Goal: Transaction & Acquisition: Purchase product/service

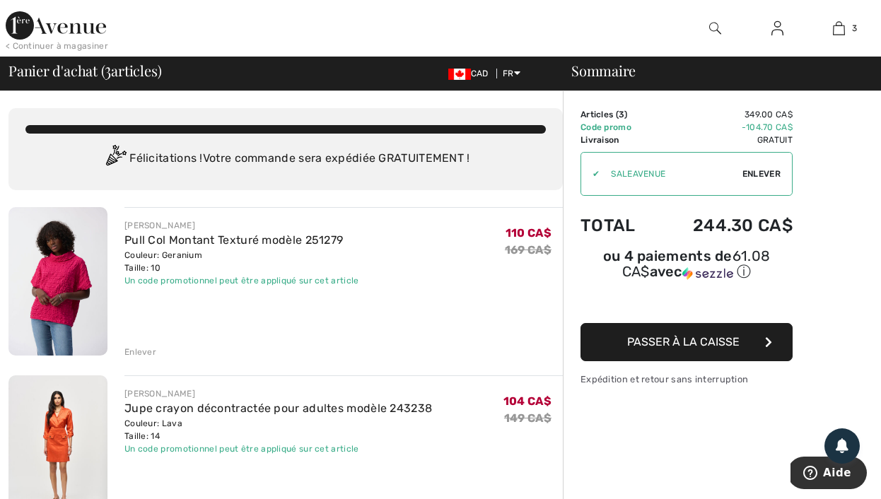
click at [74, 28] on img at bounding box center [56, 25] width 100 height 28
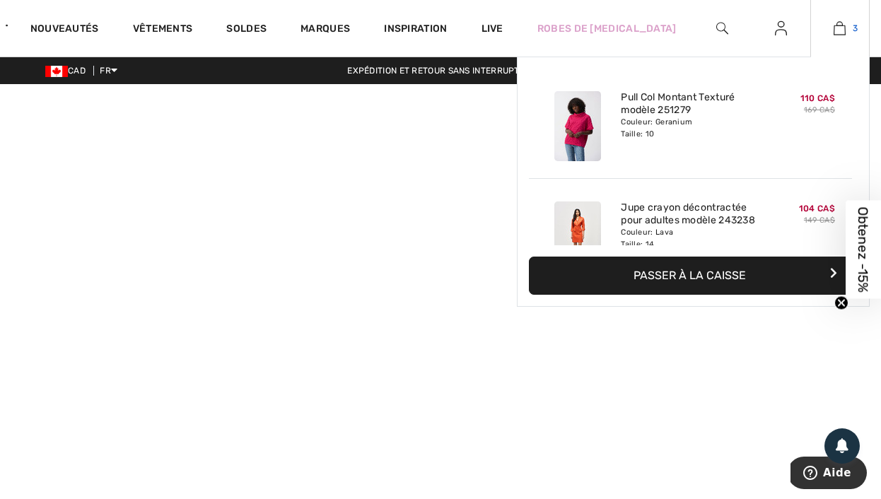
click at [841, 32] on img at bounding box center [840, 28] width 12 height 17
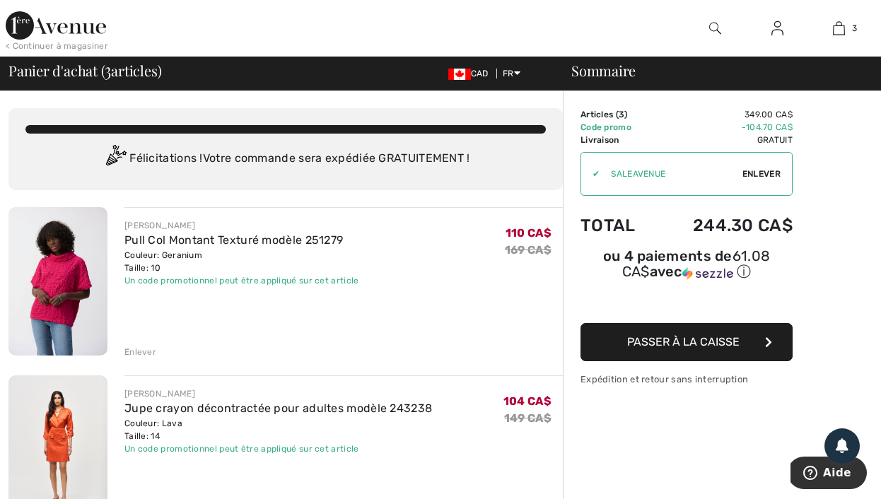
click at [85, 30] on img at bounding box center [56, 25] width 100 height 28
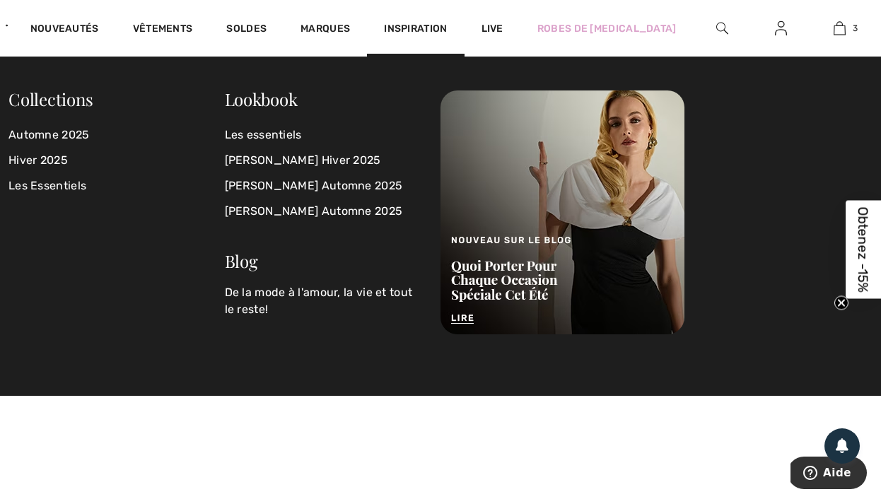
click at [718, 30] on img at bounding box center [722, 28] width 12 height 17
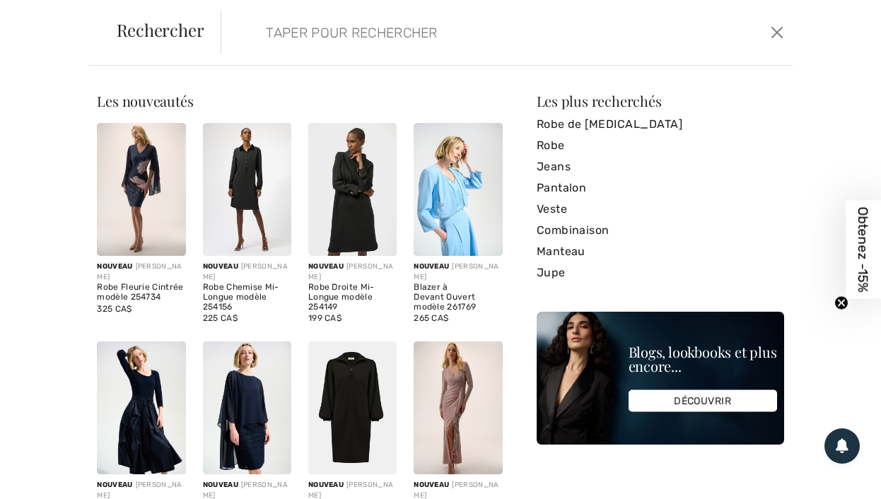
click at [399, 25] on input "search" at bounding box center [447, 32] width 384 height 42
click at [767, 30] on button "Ferme" at bounding box center [777, 32] width 21 height 23
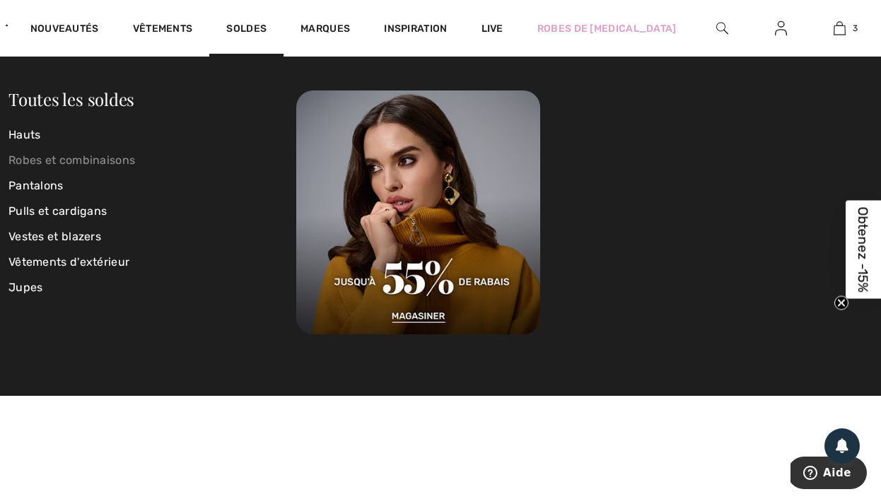
click at [40, 164] on link "Robes et combinaisons" at bounding box center [152, 160] width 288 height 25
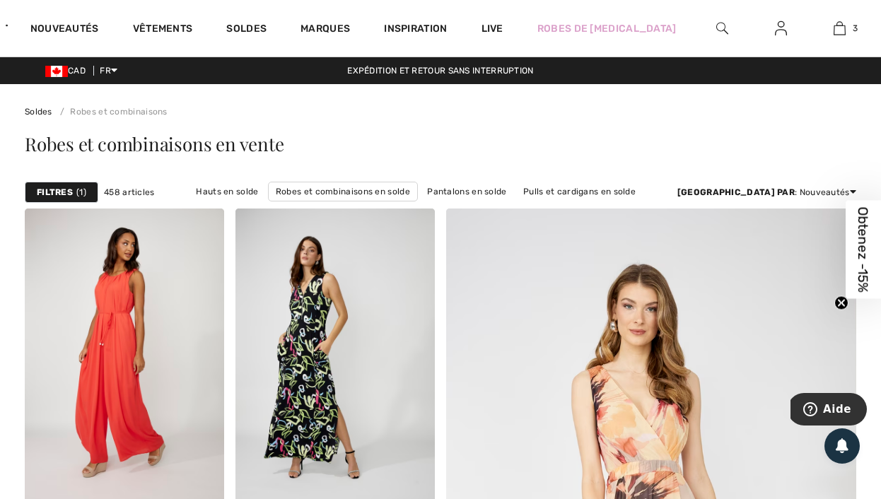
click at [68, 197] on strong "Filtres" at bounding box center [55, 192] width 36 height 13
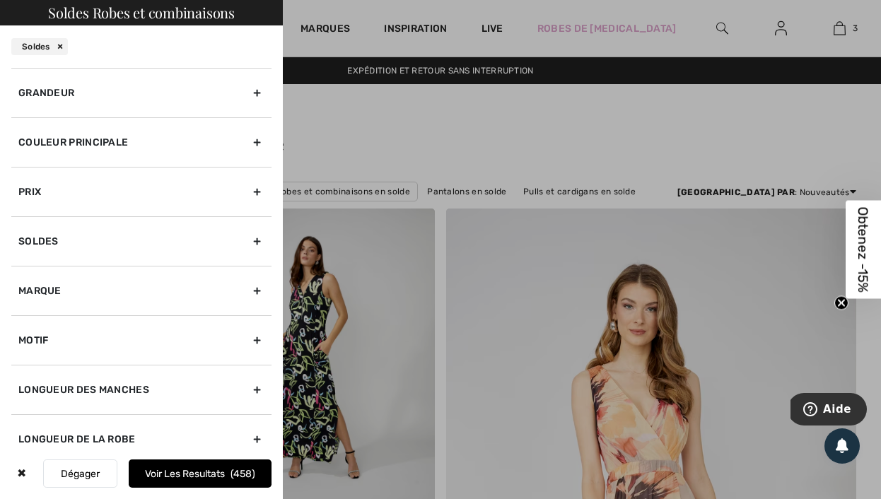
click at [129, 293] on div "Marque" at bounding box center [141, 290] width 260 height 49
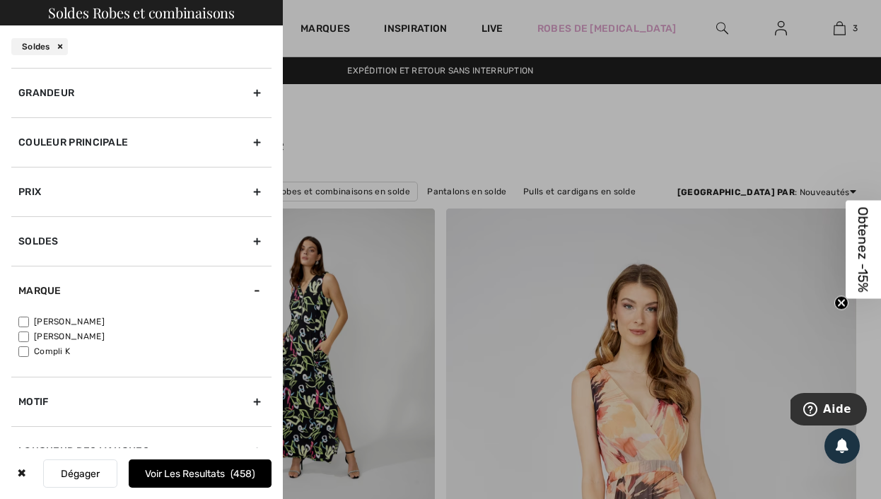
click at [141, 133] on div "Couleur Principale" at bounding box center [141, 141] width 260 height 49
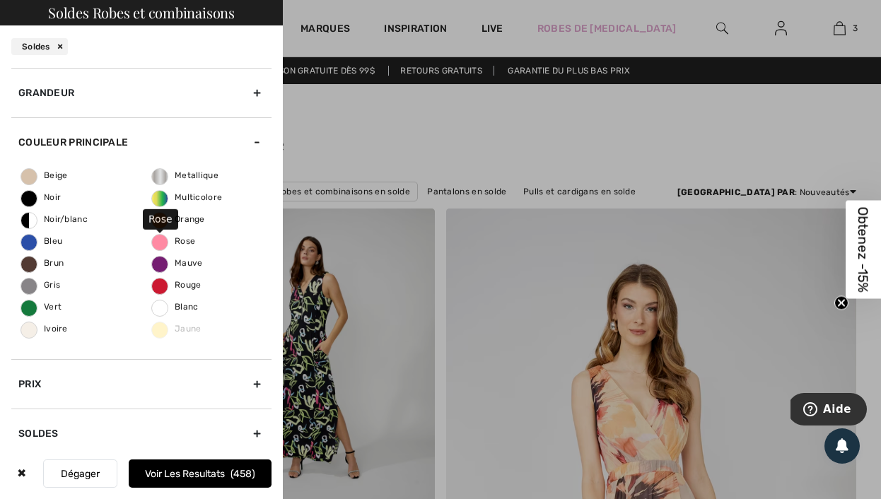
click at [160, 235] on label "Rose" at bounding box center [159, 242] width 17 height 17
click at [0, 0] on input "Rose" at bounding box center [0, 0] width 0 height 0
click at [204, 462] on button "Voir les resultats 57" at bounding box center [200, 474] width 143 height 28
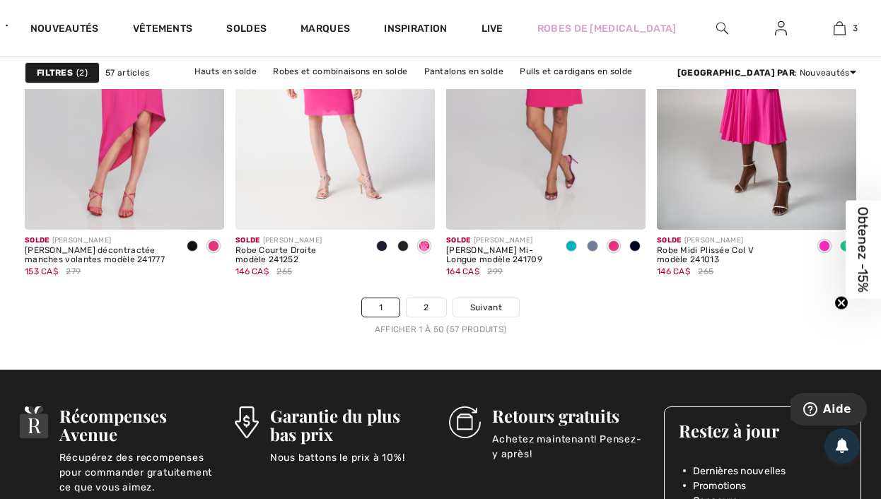
scroll to position [5759, 0]
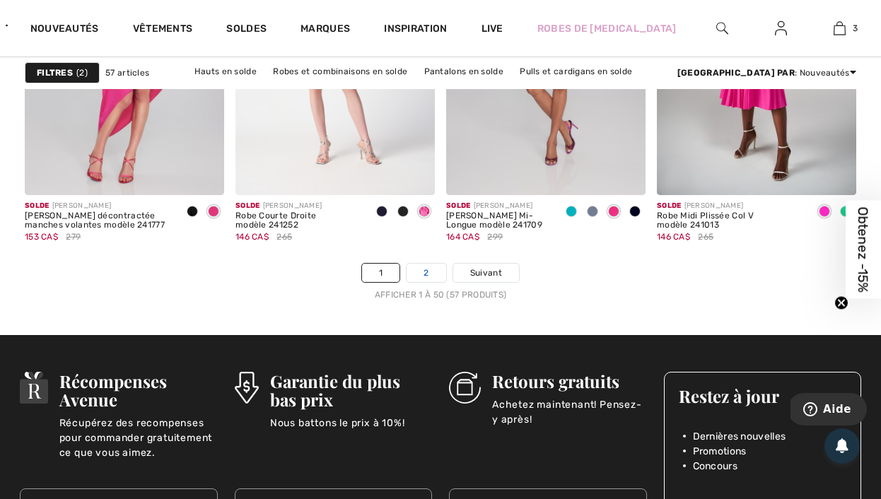
click at [433, 280] on link "2" at bounding box center [426, 273] width 39 height 18
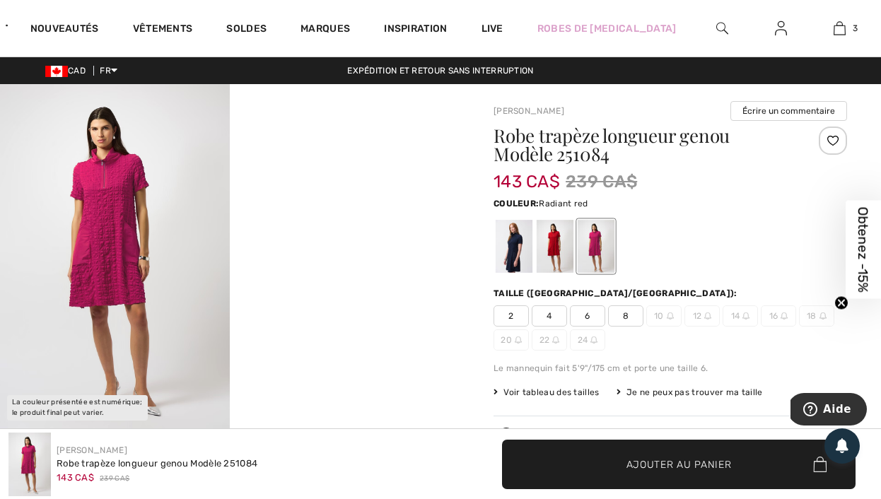
click at [564, 259] on div at bounding box center [555, 246] width 37 height 53
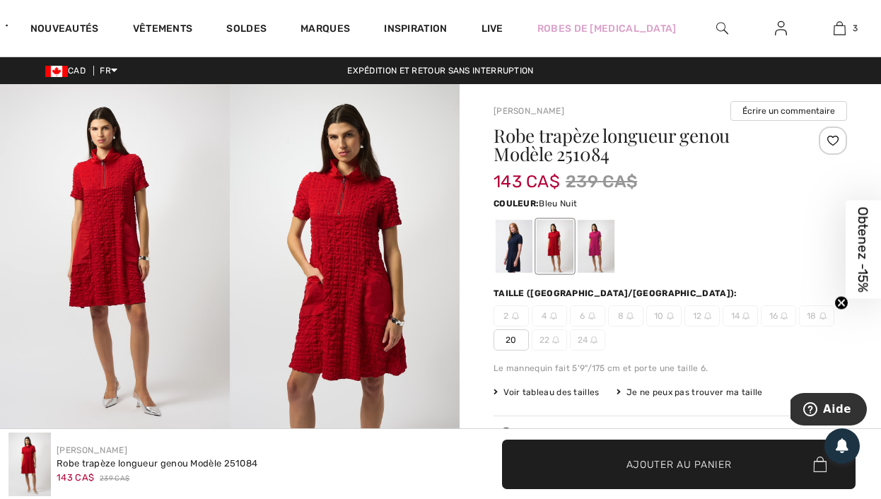
click at [523, 251] on div at bounding box center [514, 246] width 37 height 53
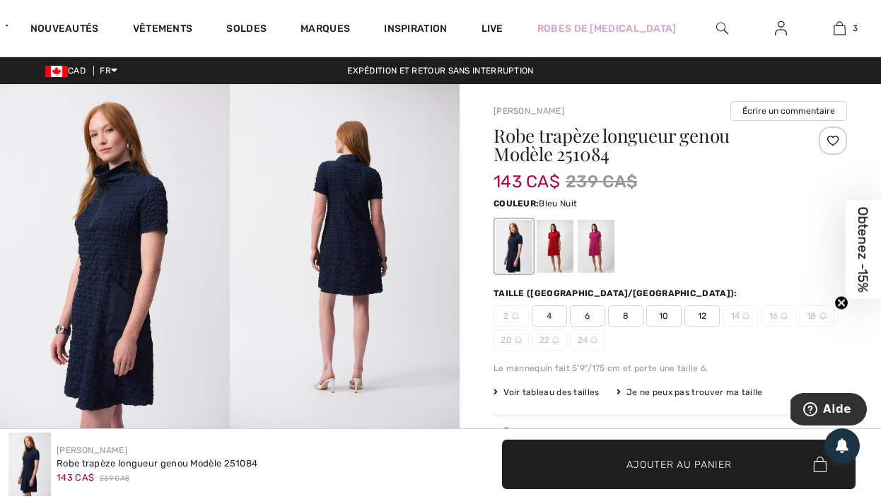
click at [547, 250] on div at bounding box center [555, 246] width 37 height 53
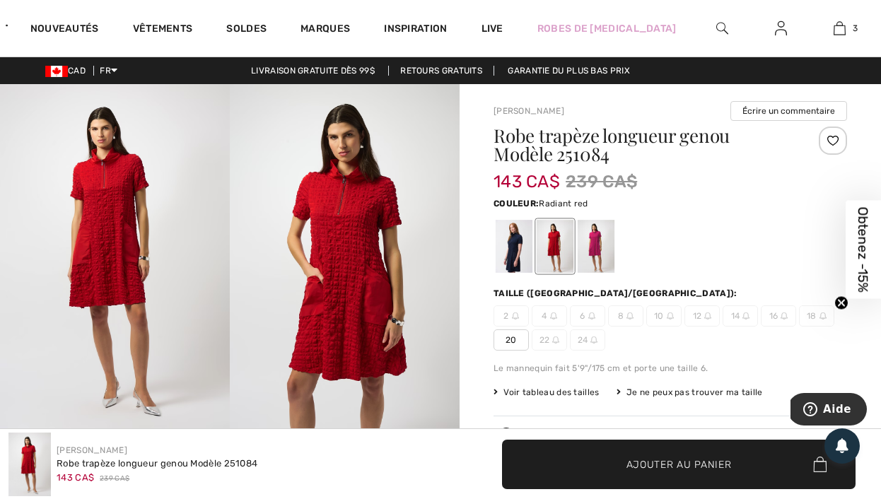
click at [505, 252] on div at bounding box center [514, 246] width 37 height 53
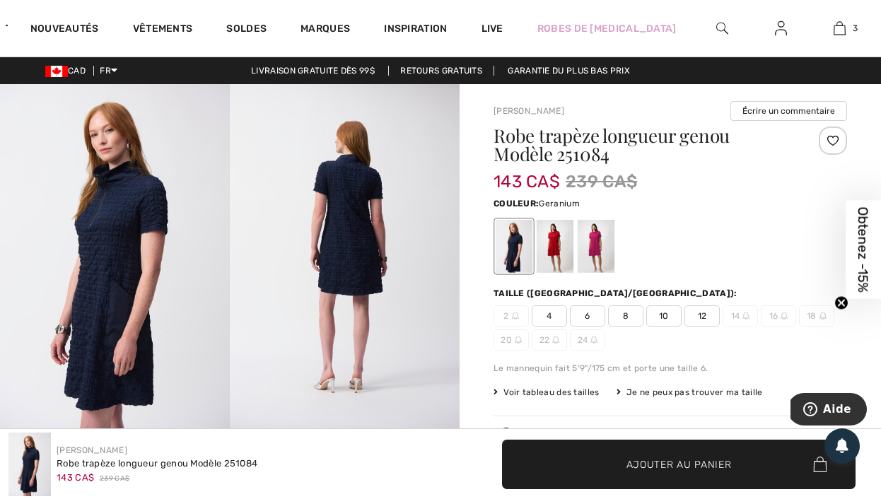
click at [580, 247] on div at bounding box center [596, 246] width 37 height 53
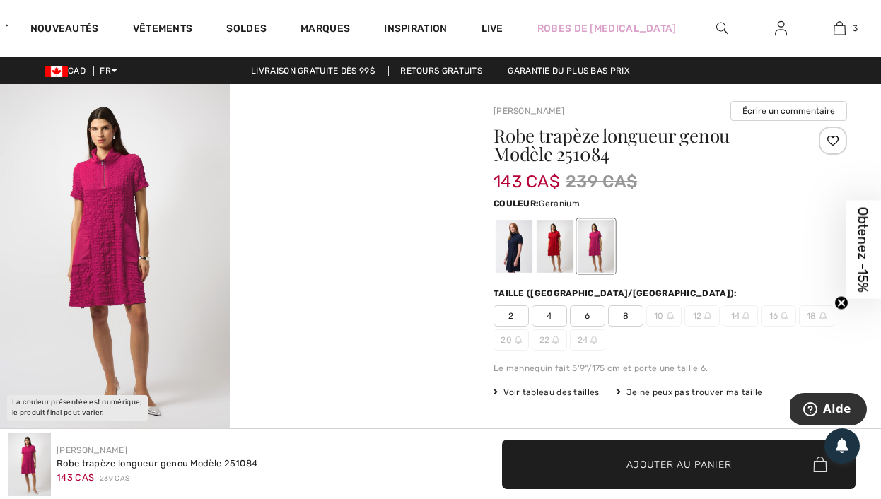
click at [112, 225] on img at bounding box center [115, 256] width 230 height 344
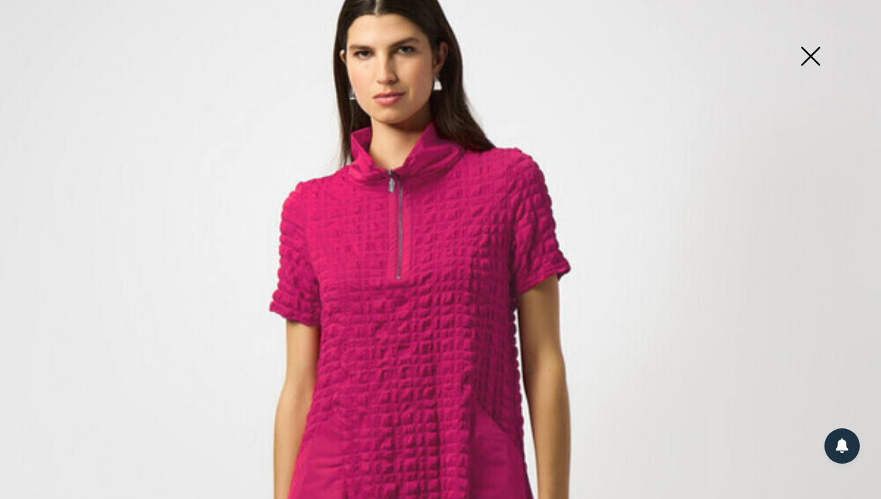
scroll to position [361, 0]
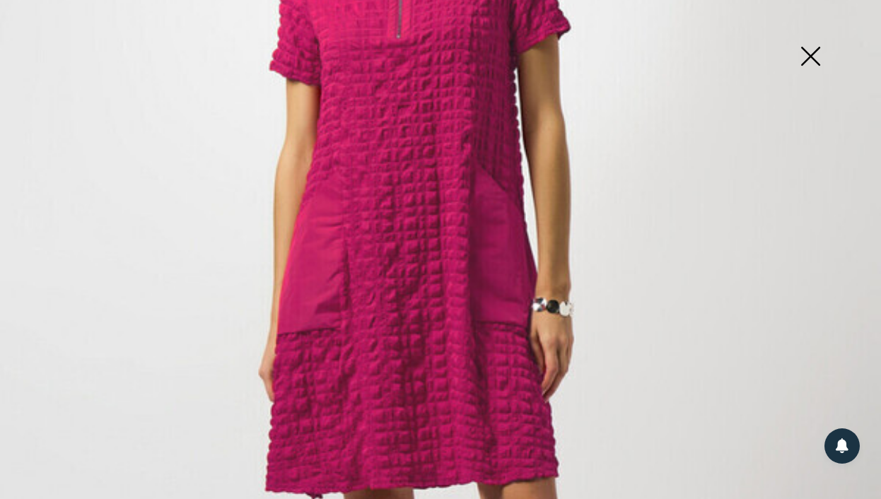
click at [804, 59] on img at bounding box center [810, 57] width 71 height 73
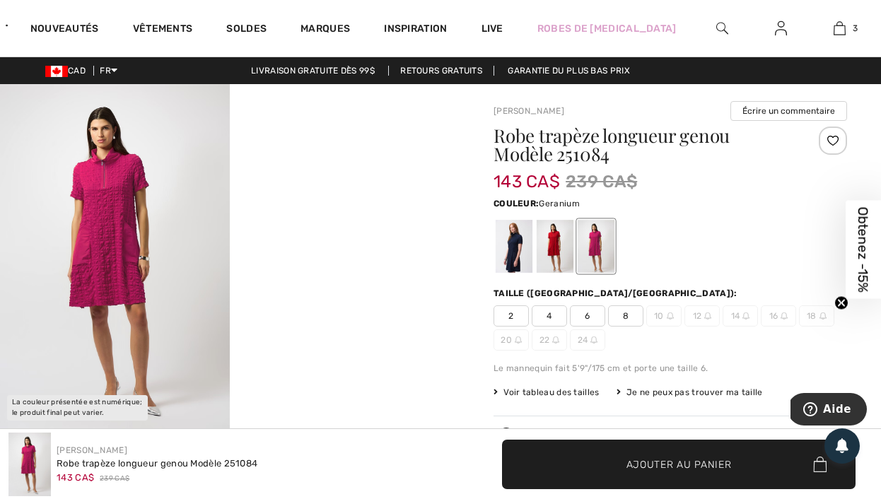
click at [622, 311] on span "8" at bounding box center [625, 315] width 35 height 21
click at [615, 462] on span "✔ Ajouté au panier" at bounding box center [657, 464] width 111 height 15
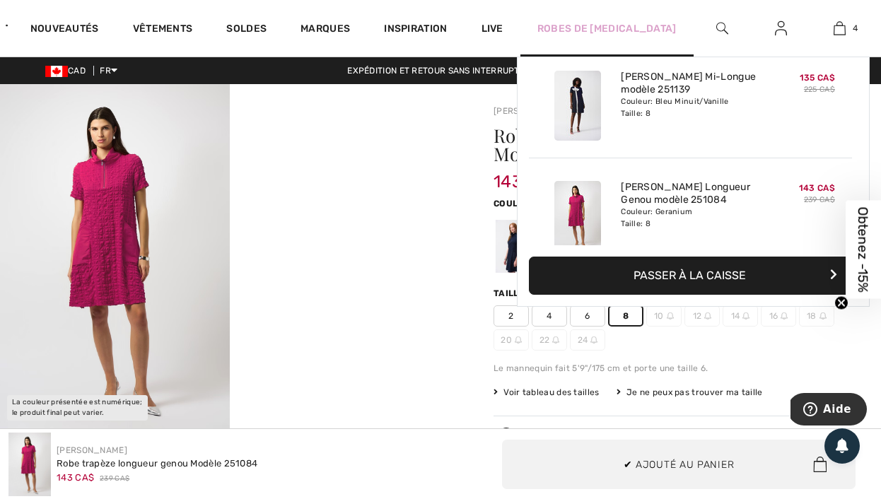
scroll to position [264, 0]
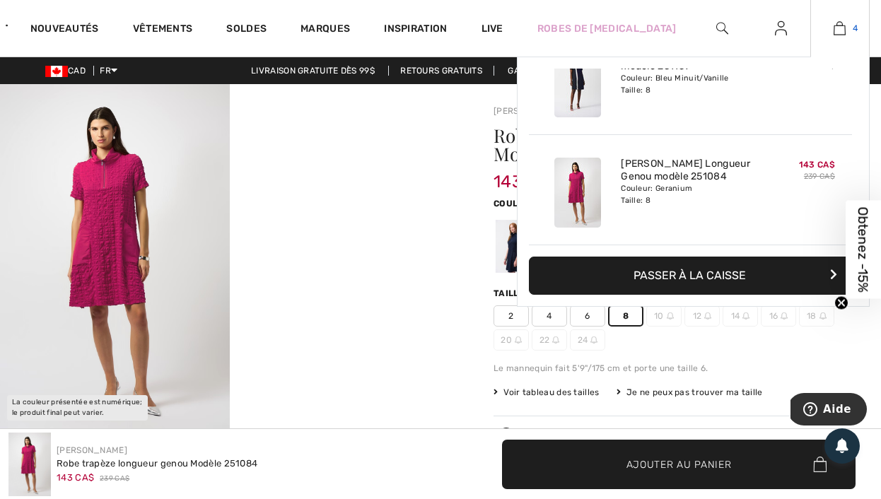
click at [841, 31] on img at bounding box center [840, 28] width 12 height 17
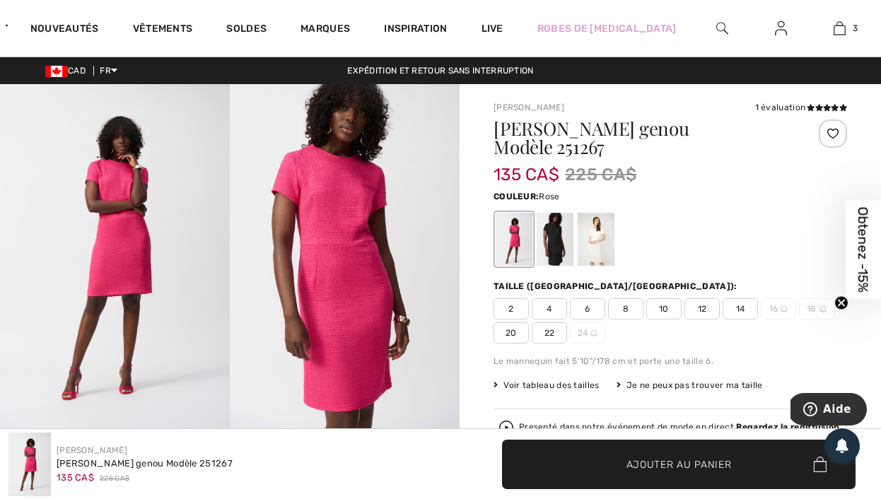
click at [667, 298] on span "10" at bounding box center [663, 308] width 35 height 21
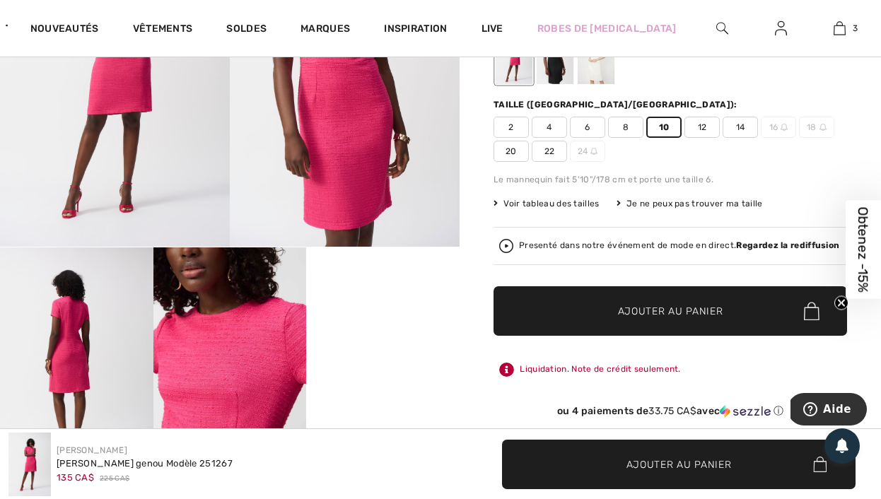
scroll to position [299, 0]
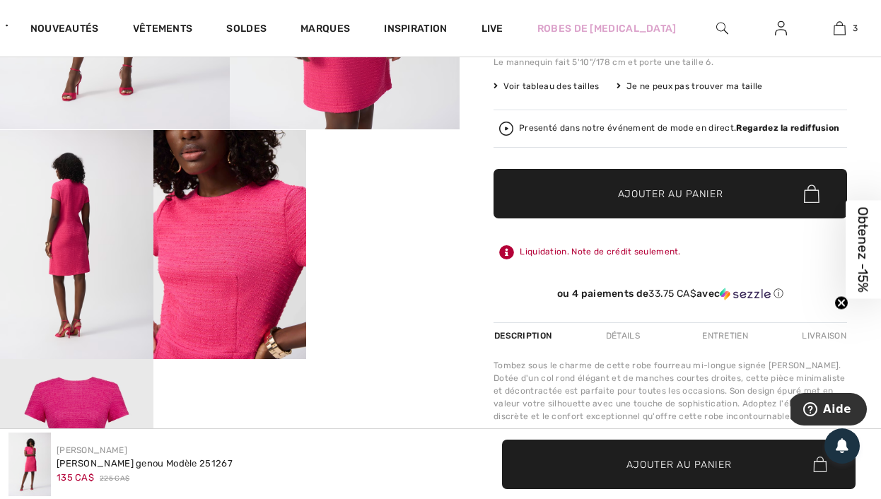
click at [358, 206] on video "Your browser does not support the video tag." at bounding box center [382, 168] width 153 height 76
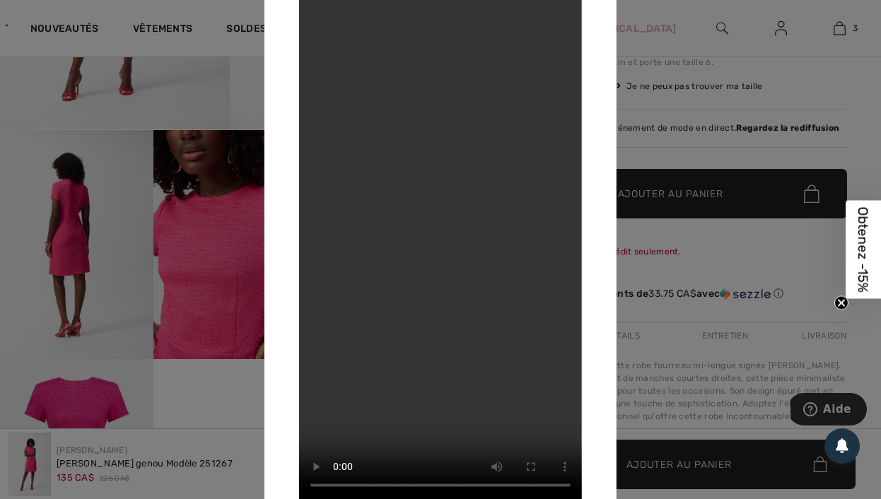
click at [462, 194] on video "Your browser does not support the video tag." at bounding box center [440, 249] width 283 height 503
click at [436, 187] on video "Your browser does not support the video tag." at bounding box center [440, 249] width 283 height 503
click at [672, 173] on div at bounding box center [440, 249] width 881 height 499
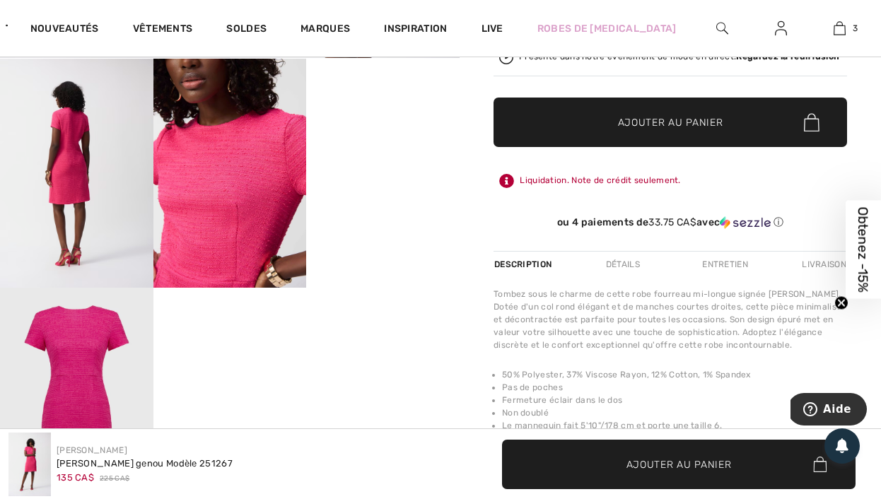
scroll to position [431, 0]
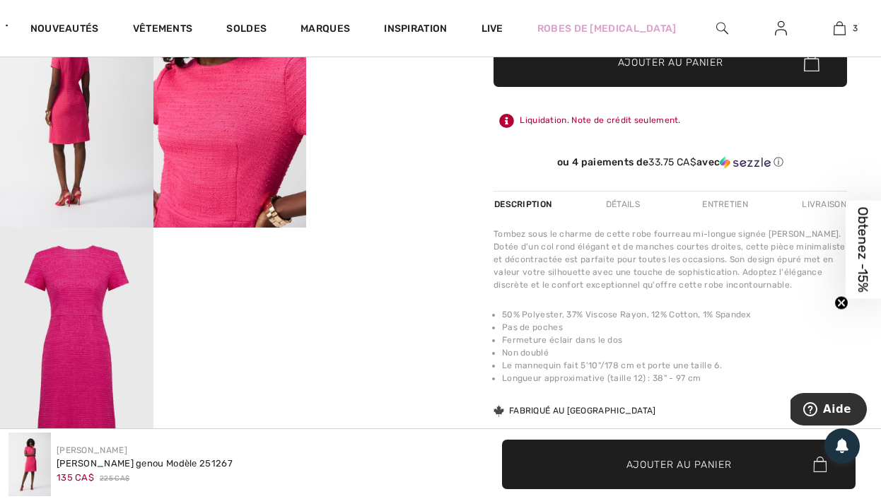
click at [111, 320] on img at bounding box center [76, 343] width 153 height 230
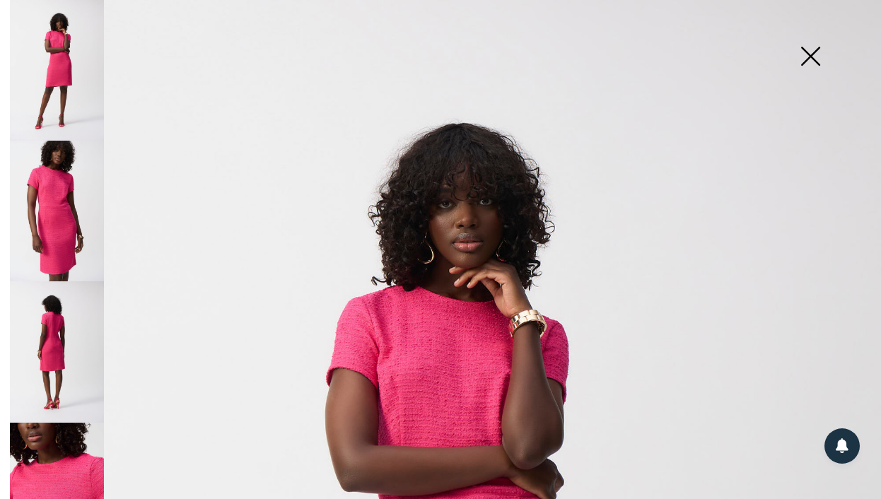
scroll to position [285, 0]
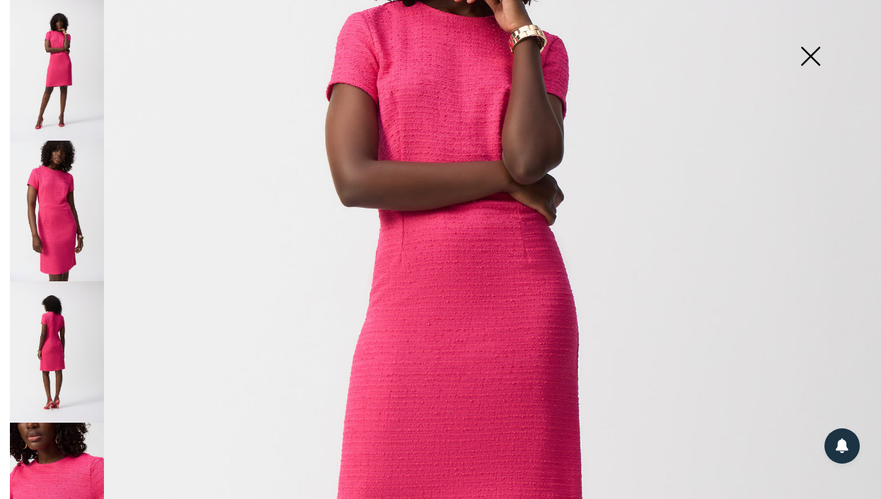
click at [810, 64] on img at bounding box center [810, 57] width 71 height 73
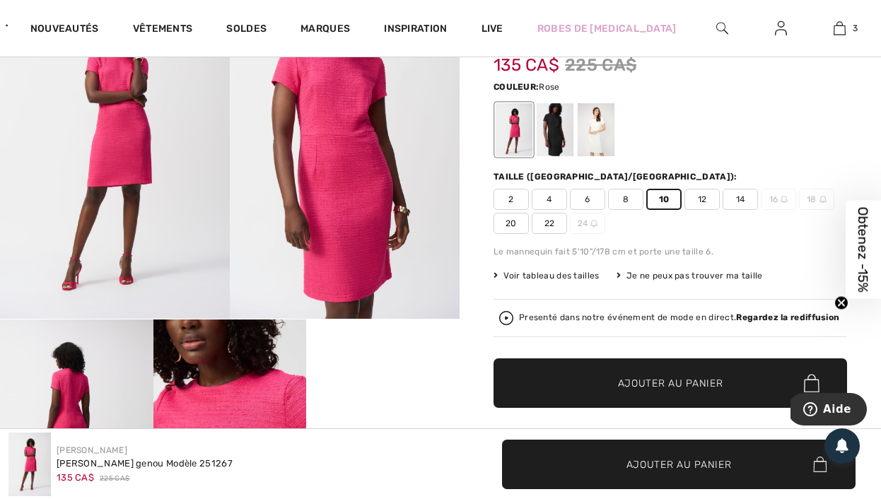
scroll to position [0, 0]
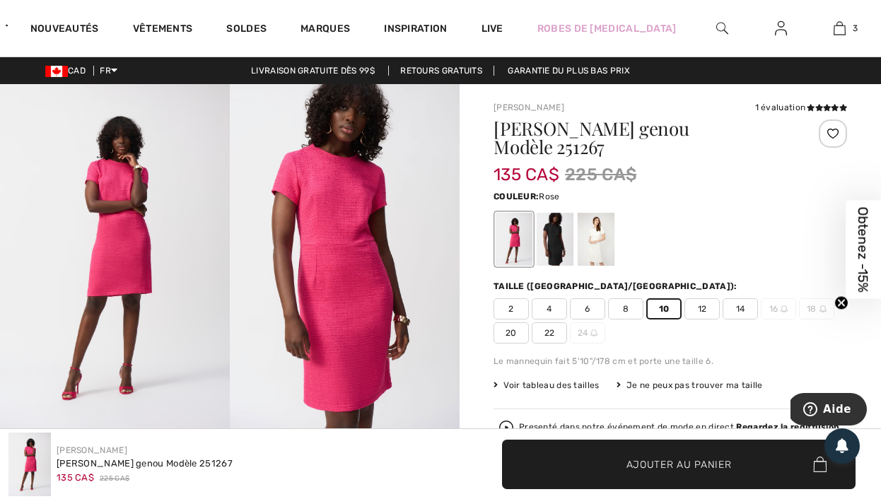
click at [151, 220] on img at bounding box center [115, 256] width 230 height 344
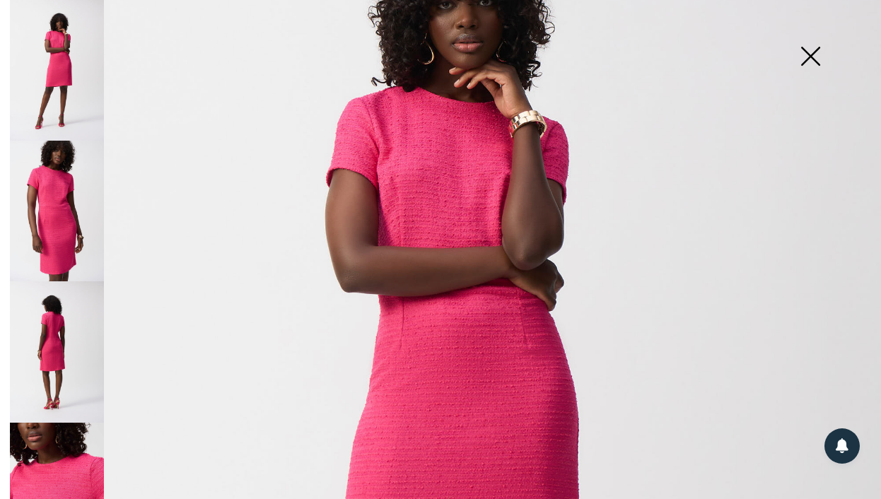
scroll to position [821, 0]
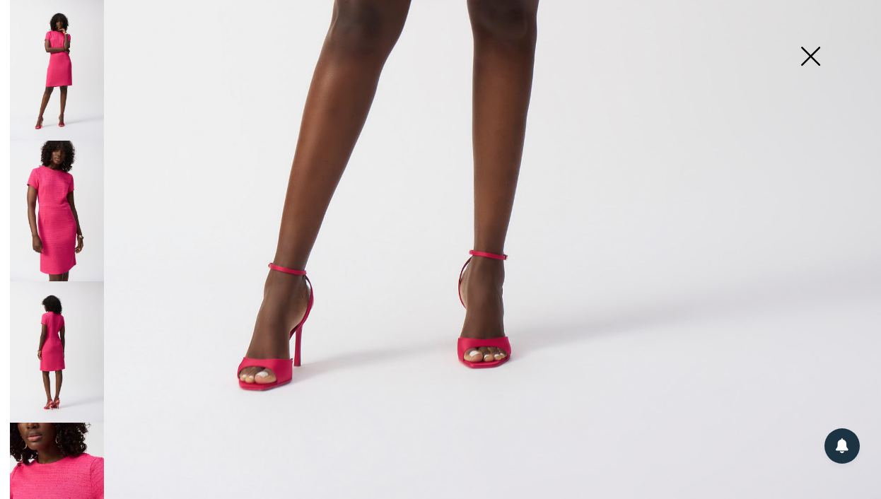
click at [73, 264] on img at bounding box center [57, 211] width 94 height 141
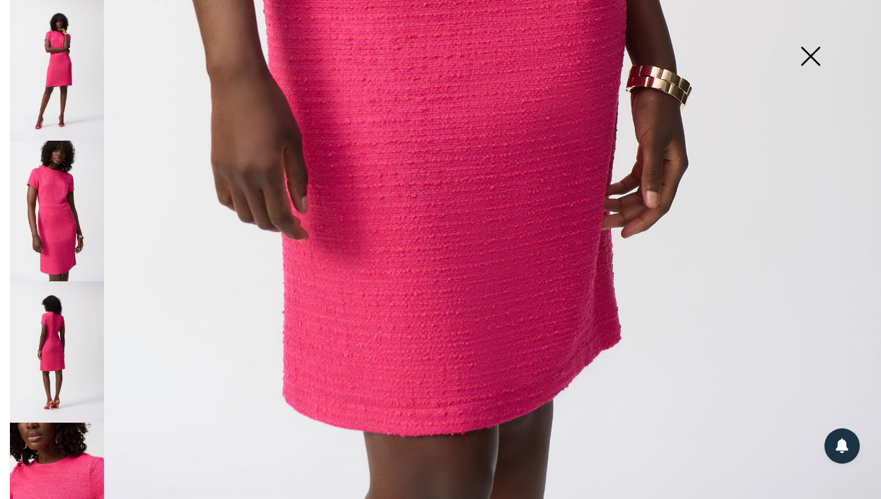
click at [52, 321] on img at bounding box center [57, 351] width 94 height 141
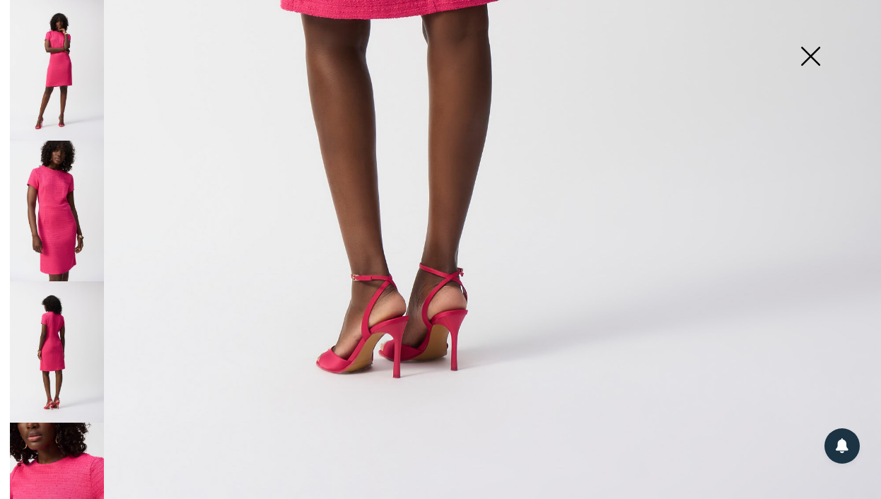
click at [66, 444] on img at bounding box center [57, 493] width 94 height 141
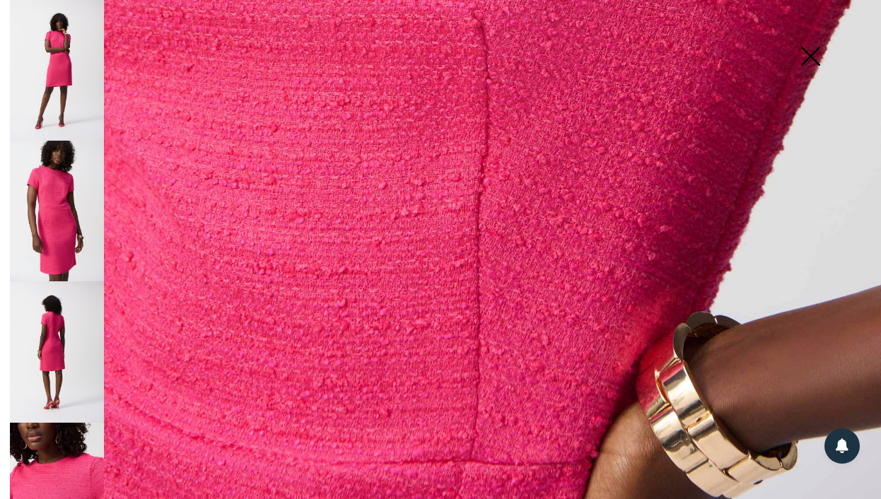
click at [91, 216] on img at bounding box center [57, 211] width 94 height 141
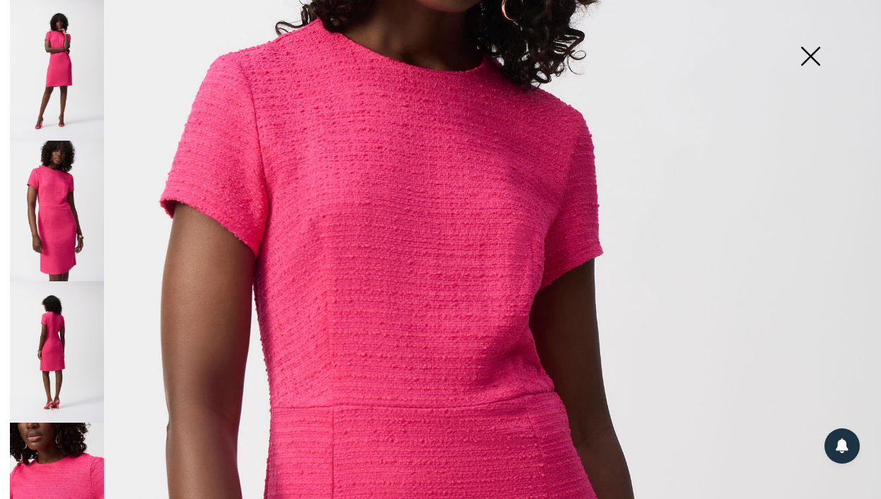
scroll to position [159, 0]
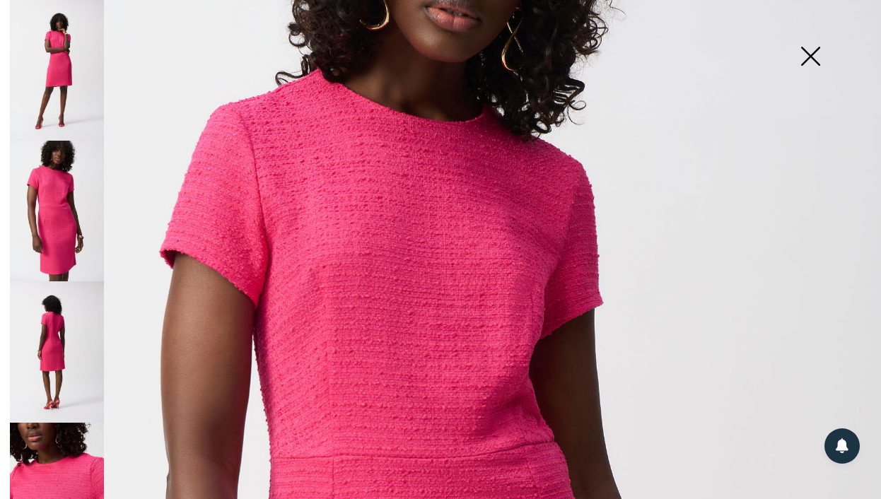
click at [64, 331] on img at bounding box center [57, 351] width 94 height 141
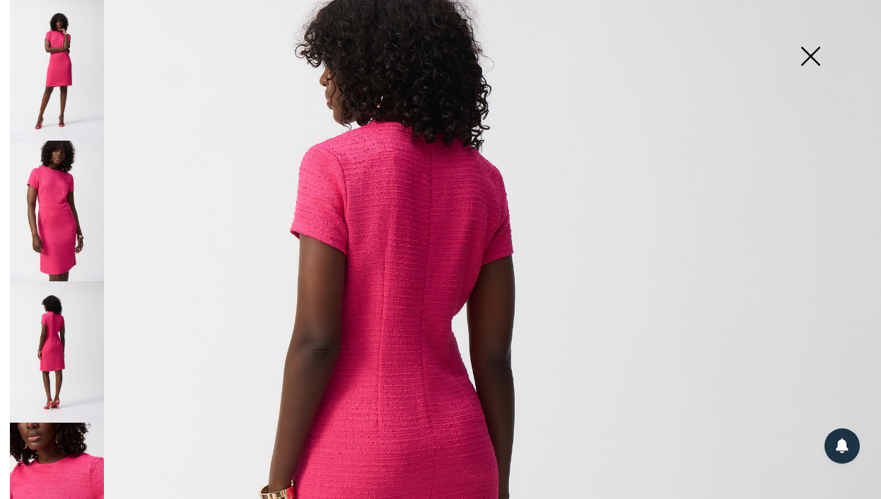
click at [78, 77] on img at bounding box center [57, 70] width 94 height 141
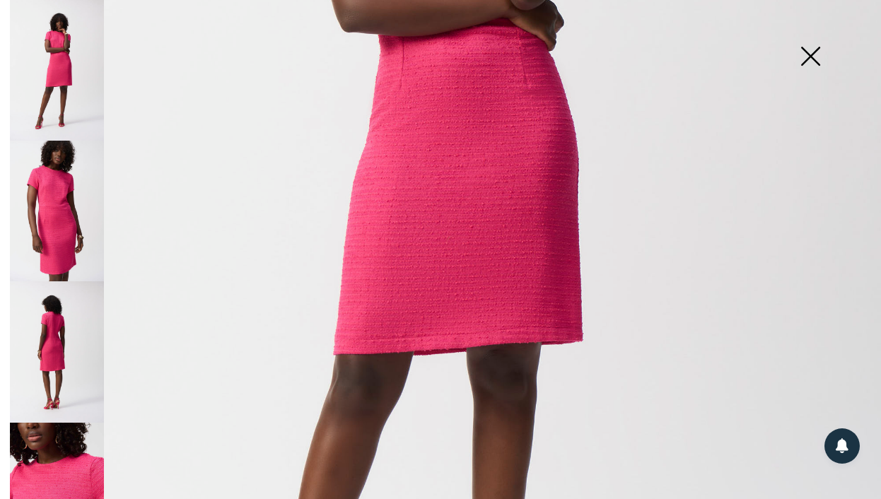
scroll to position [0, 0]
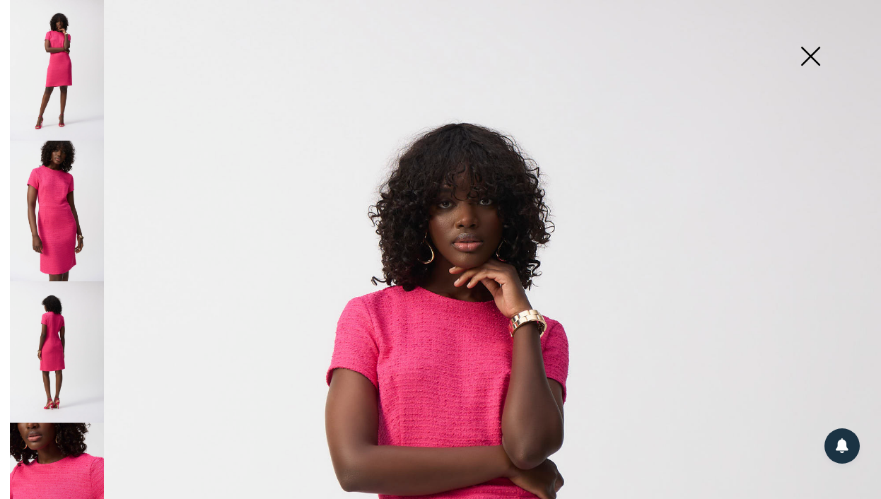
click at [813, 59] on img at bounding box center [810, 57] width 71 height 73
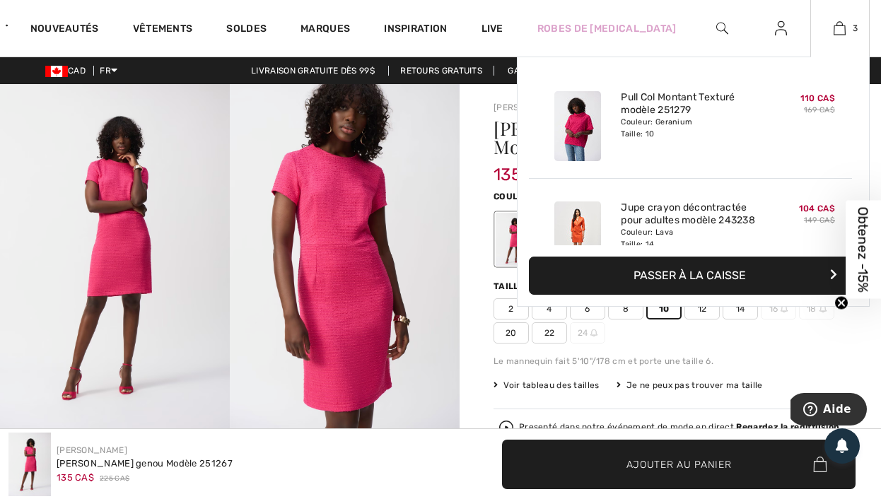
click at [850, 19] on div "3 Ajouté au panier Joseph Ribkoff Pull Col Montant Texturé Modèle 251279 110 CA…" at bounding box center [839, 28] width 59 height 57
click at [844, 32] on img at bounding box center [840, 28] width 12 height 17
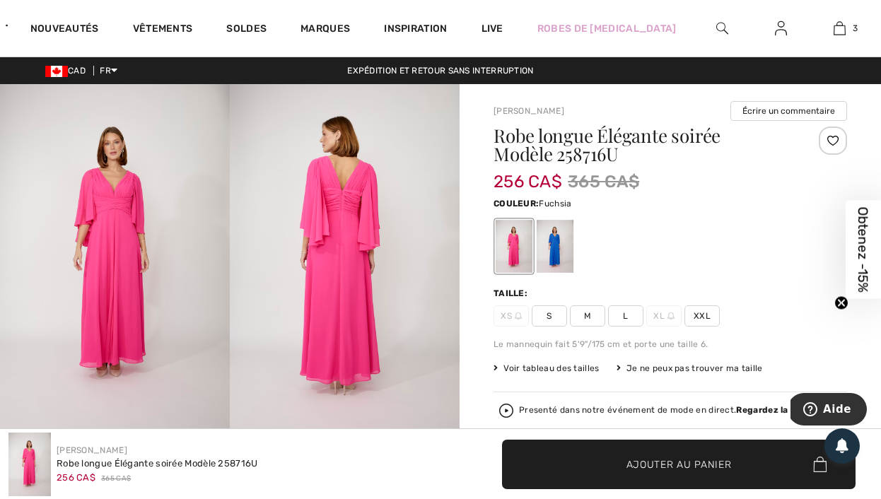
click at [115, 184] on img at bounding box center [115, 256] width 230 height 345
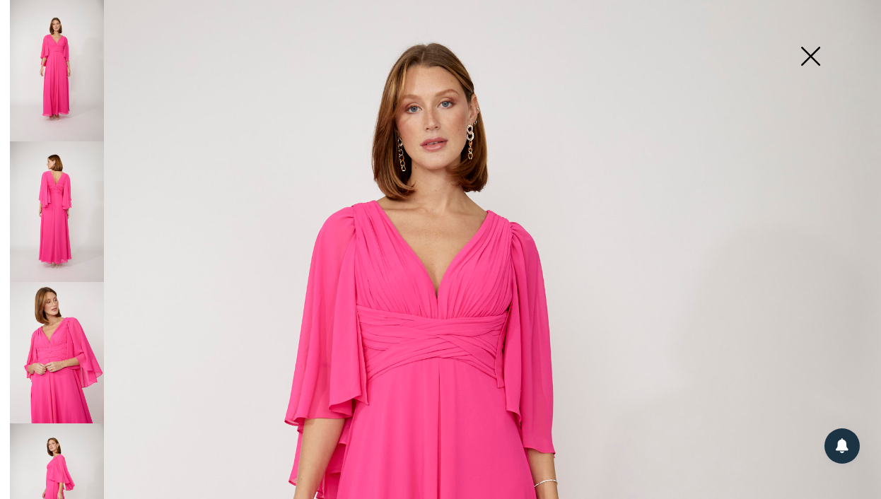
scroll to position [256, 0]
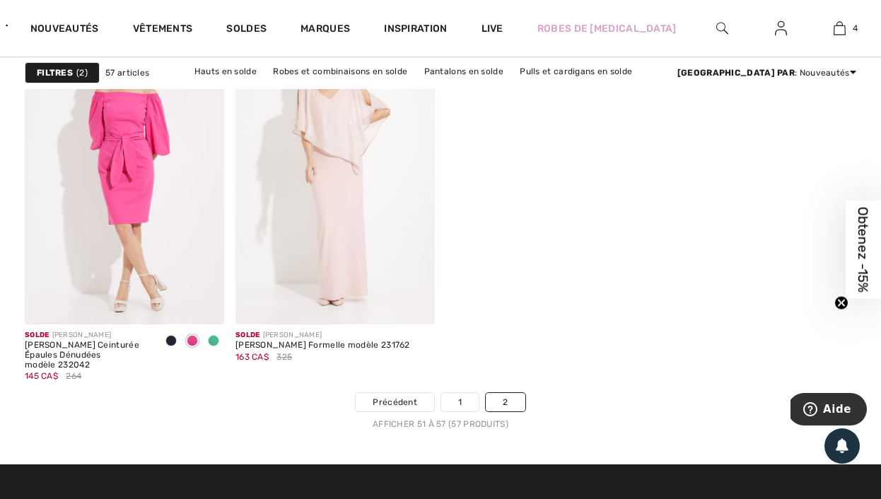
scroll to position [902, 0]
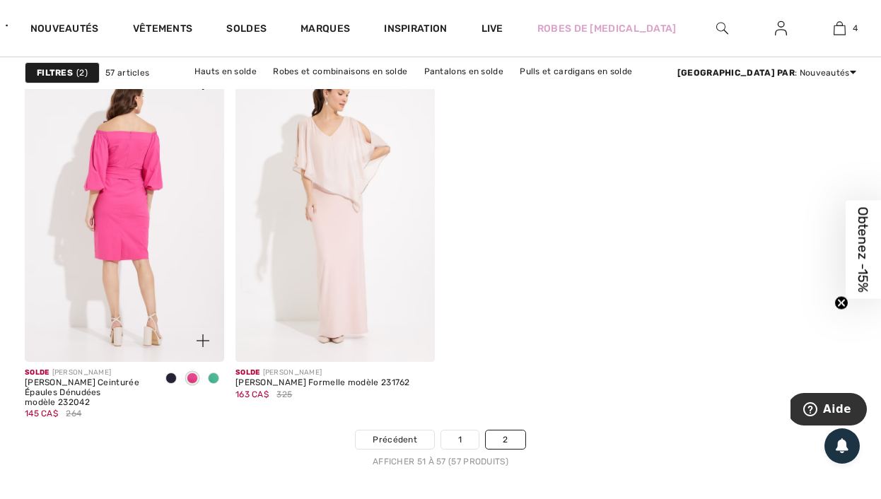
click at [143, 233] on img at bounding box center [124, 212] width 199 height 299
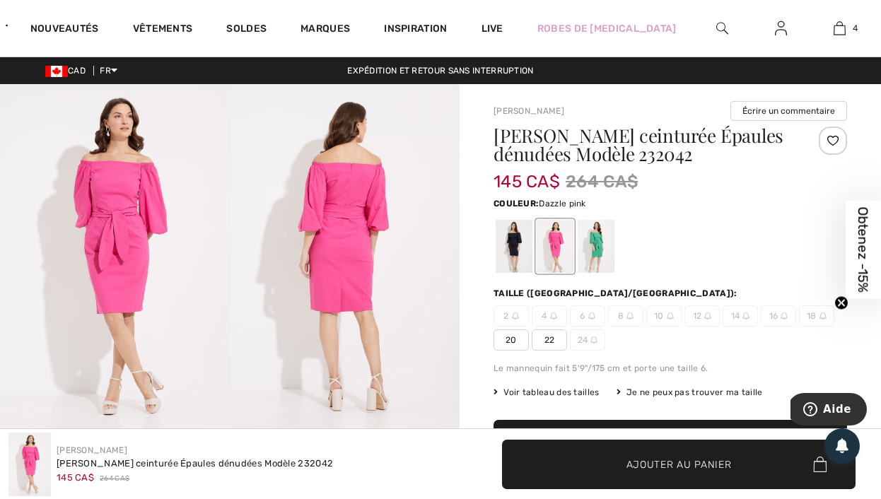
click at [599, 254] on div at bounding box center [596, 246] width 37 height 53
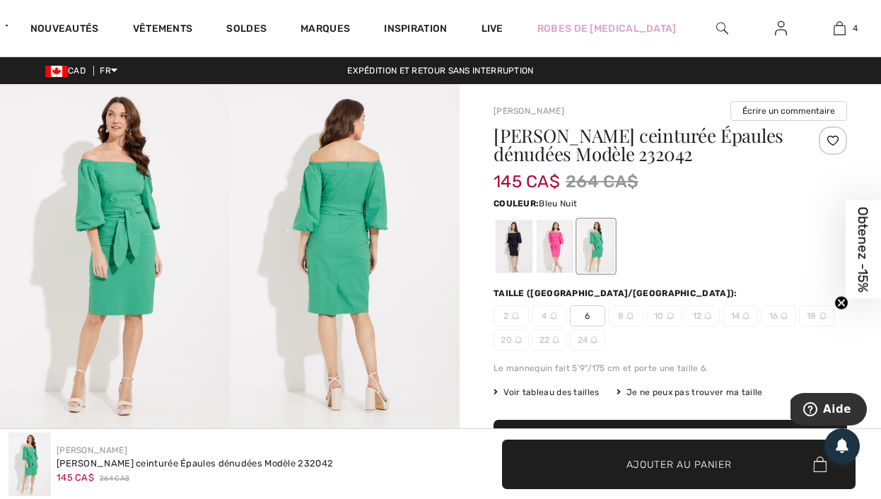
click at [524, 238] on div at bounding box center [514, 246] width 37 height 53
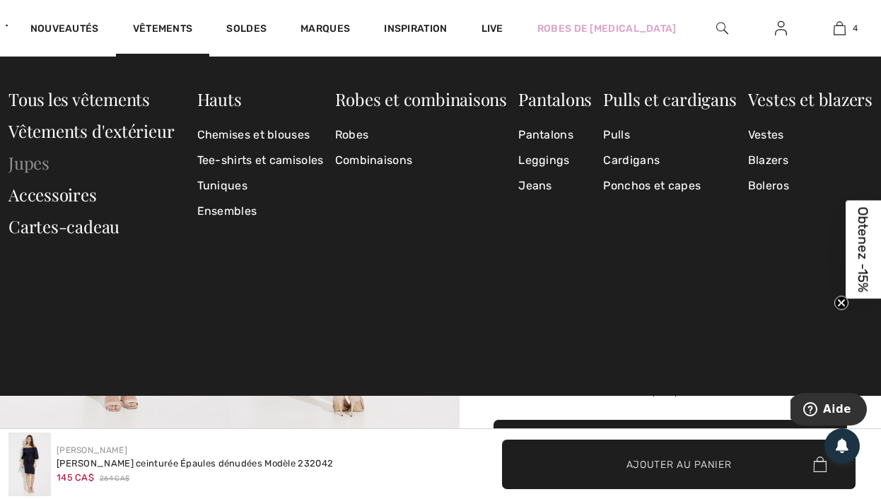
click at [44, 160] on link "Jupes" at bounding box center [28, 162] width 41 height 23
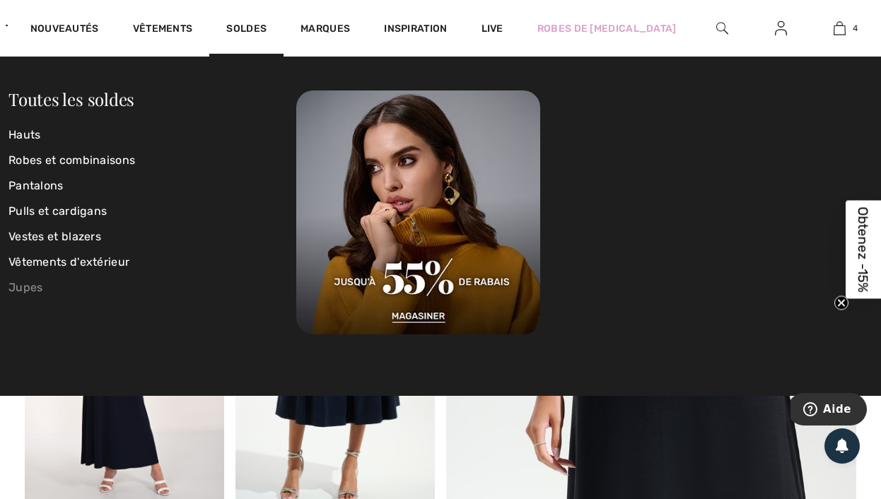
click at [33, 284] on link "Jupes" at bounding box center [152, 287] width 288 height 25
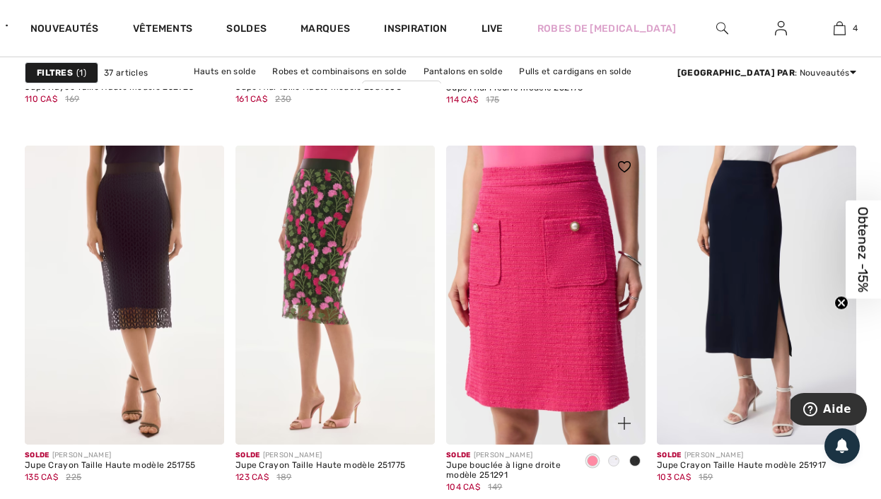
scroll to position [855, 0]
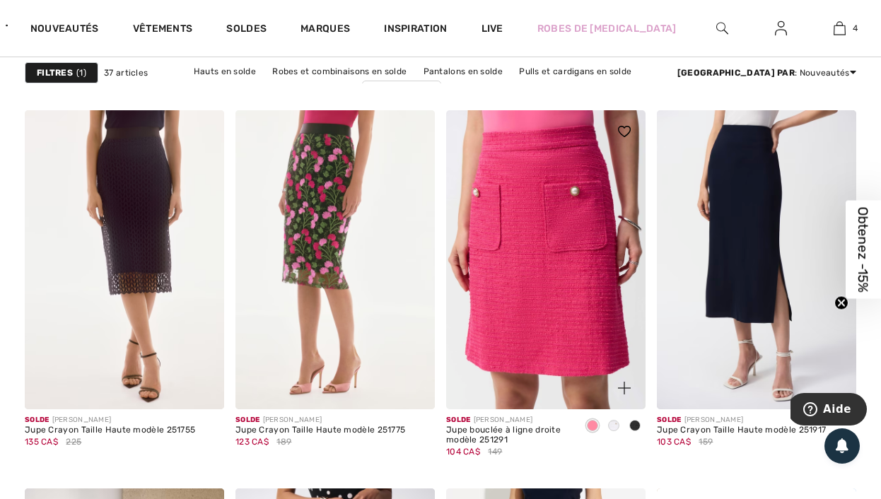
click at [483, 236] on img at bounding box center [545, 259] width 199 height 299
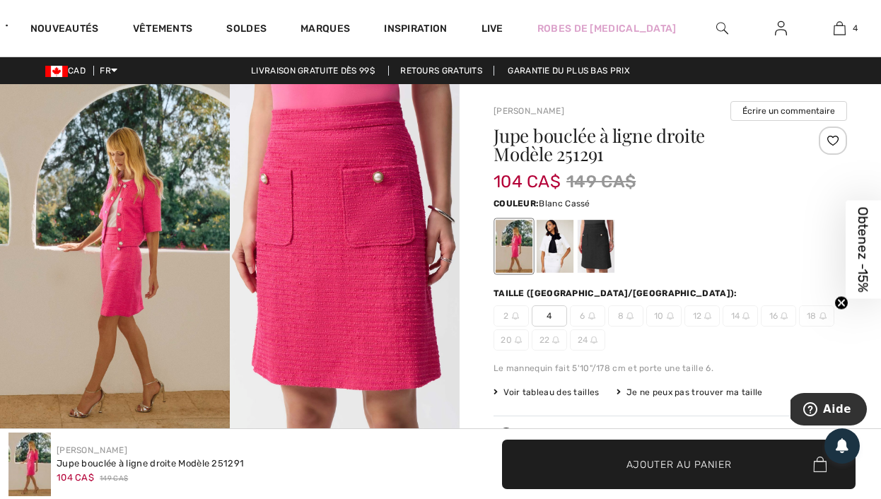
click at [549, 241] on div at bounding box center [555, 246] width 37 height 53
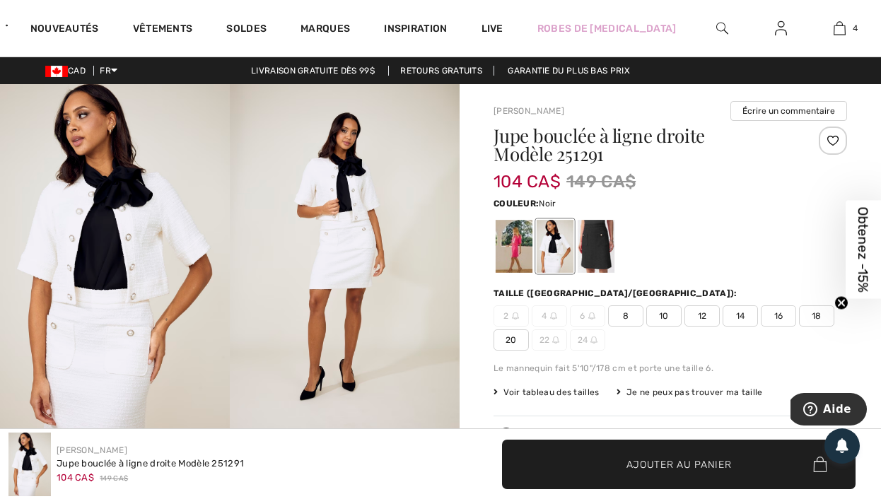
click at [585, 236] on div at bounding box center [596, 246] width 37 height 53
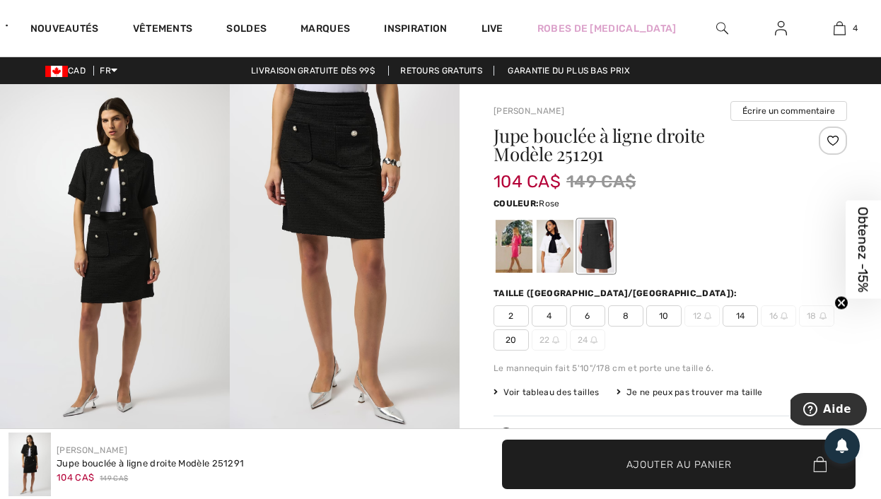
click at [527, 242] on div at bounding box center [514, 246] width 37 height 53
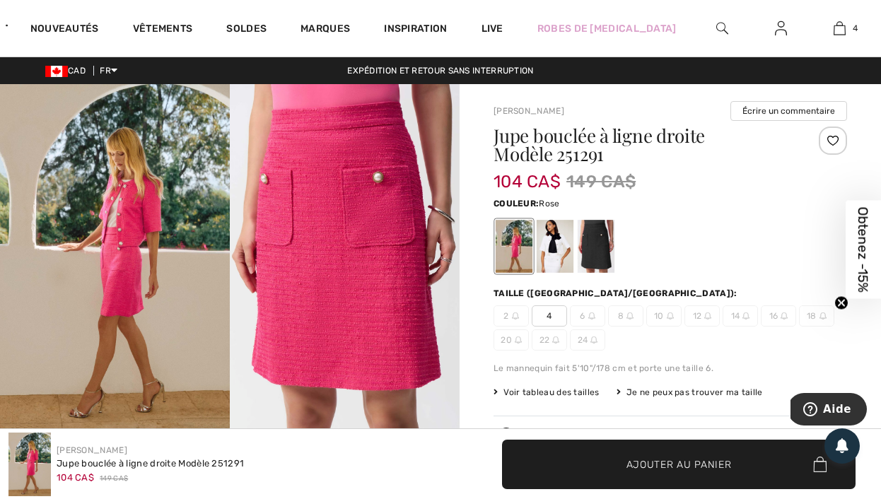
click at [337, 159] on img at bounding box center [345, 256] width 230 height 344
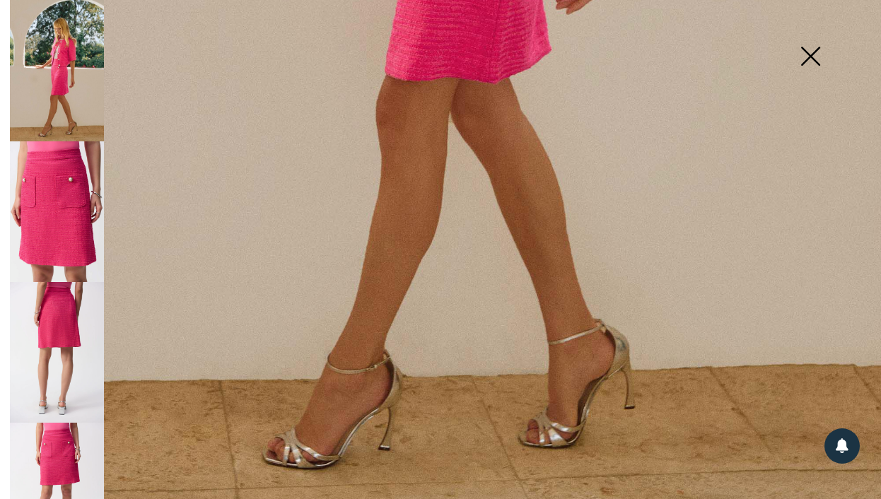
scroll to position [822, 0]
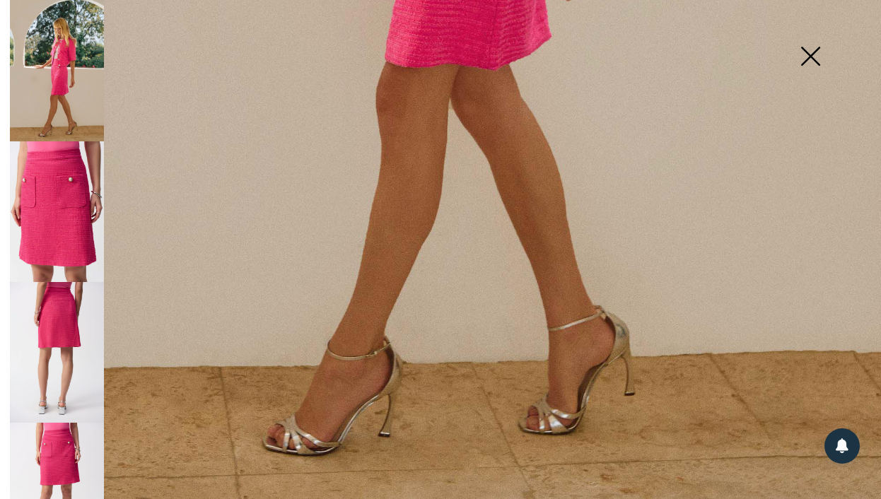
click at [59, 430] on img at bounding box center [57, 493] width 94 height 141
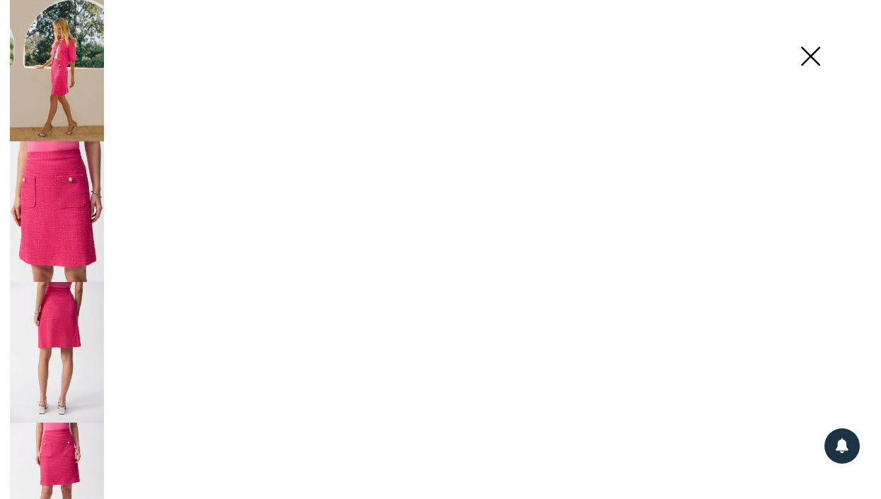
click at [53, 346] on img at bounding box center [57, 352] width 94 height 141
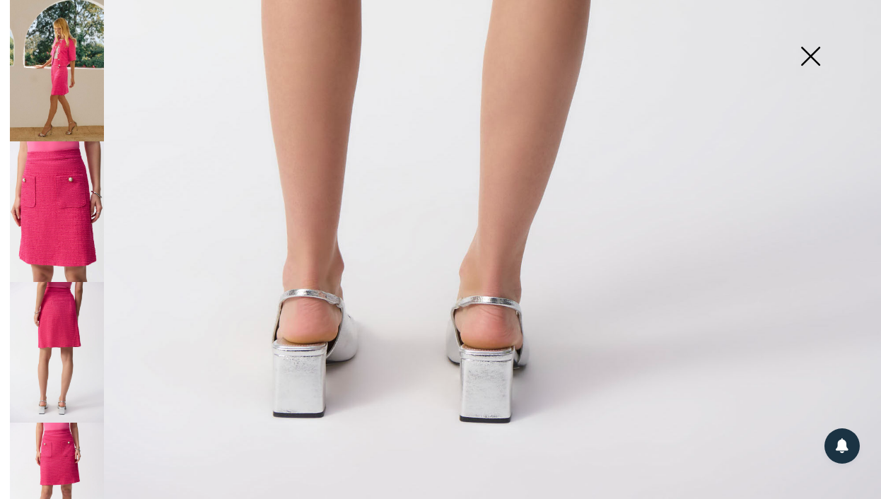
click at [49, 330] on img at bounding box center [57, 352] width 94 height 141
click at [66, 250] on img at bounding box center [57, 211] width 94 height 141
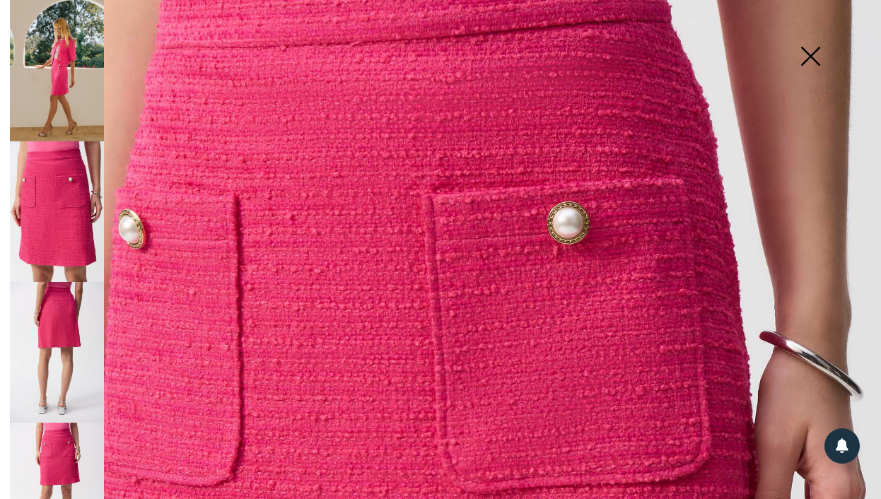
scroll to position [0, 0]
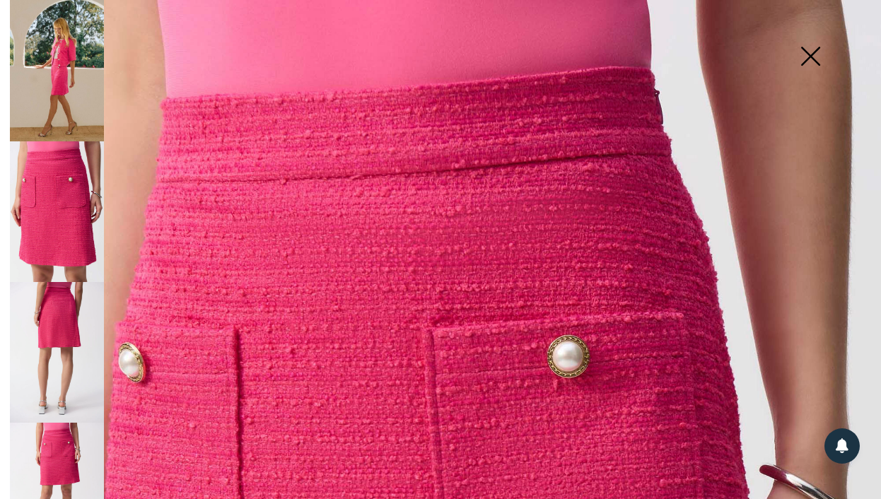
click at [802, 68] on img at bounding box center [810, 57] width 71 height 73
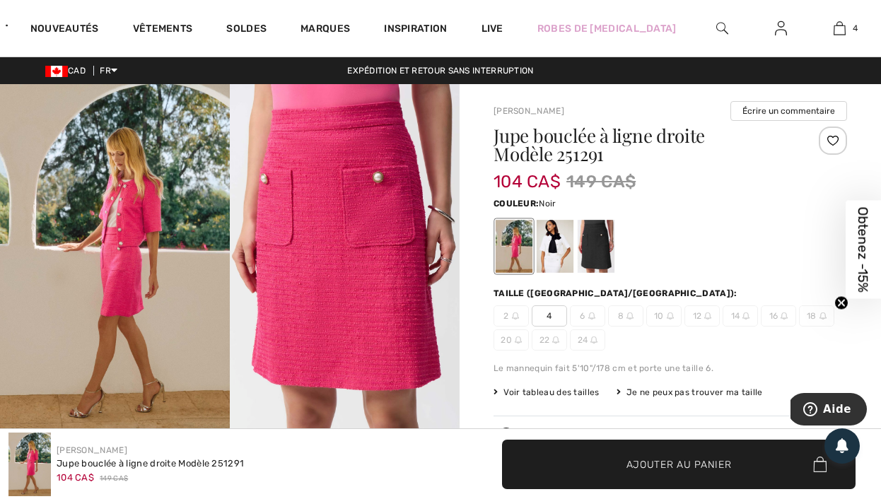
click at [546, 235] on div at bounding box center [555, 246] width 37 height 53
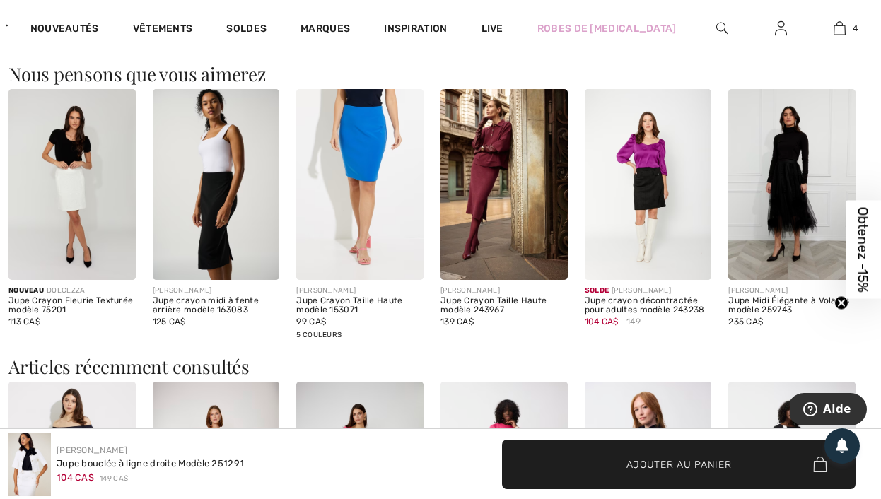
scroll to position [1210, 0]
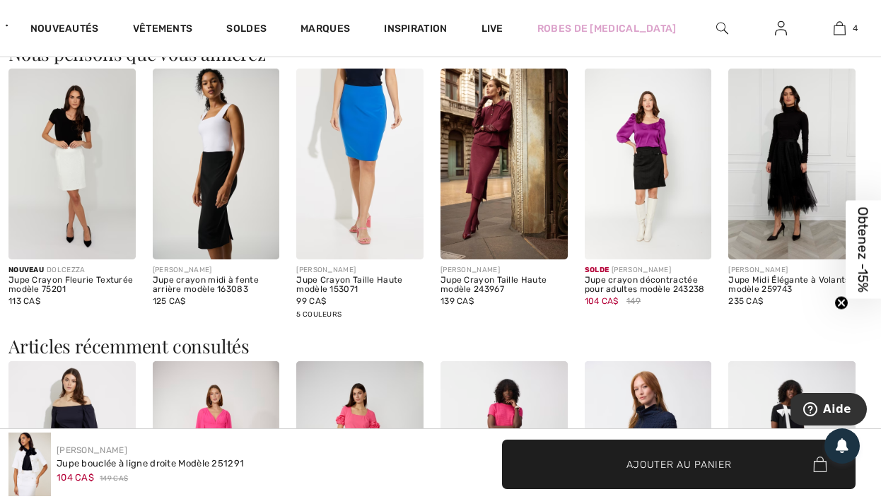
click at [82, 151] on img at bounding box center [71, 164] width 127 height 190
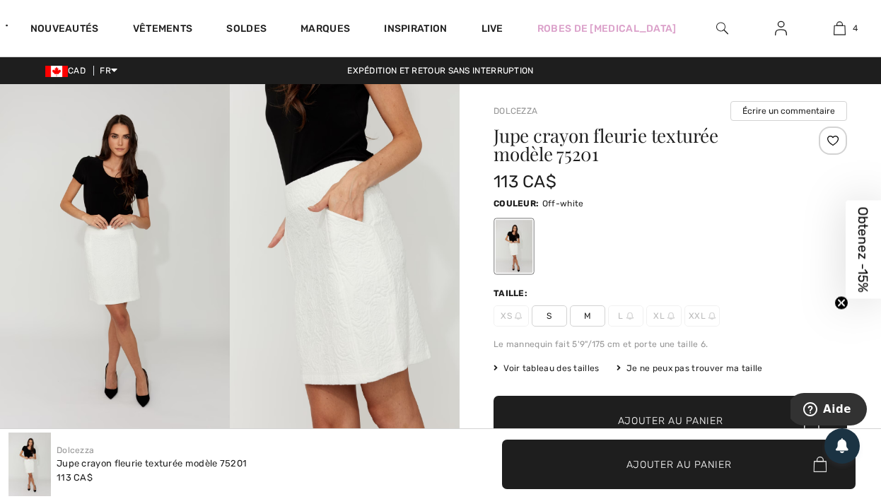
click at [146, 235] on img at bounding box center [115, 256] width 230 height 345
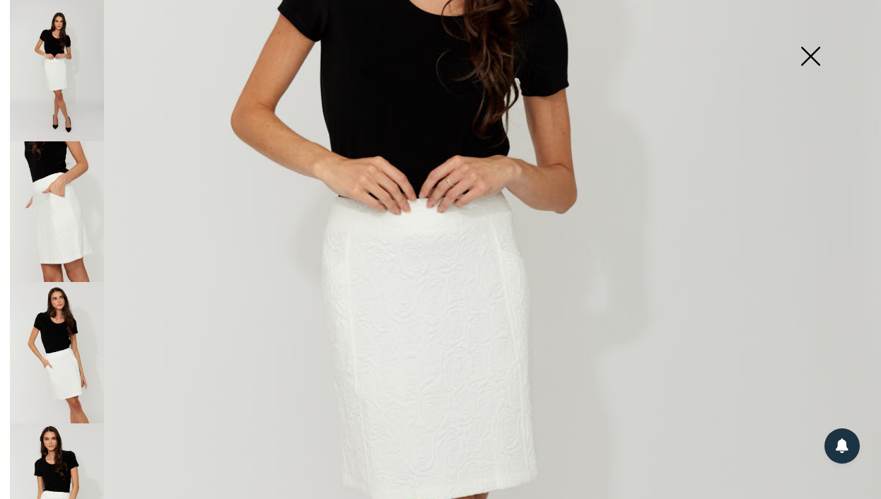
scroll to position [822, 0]
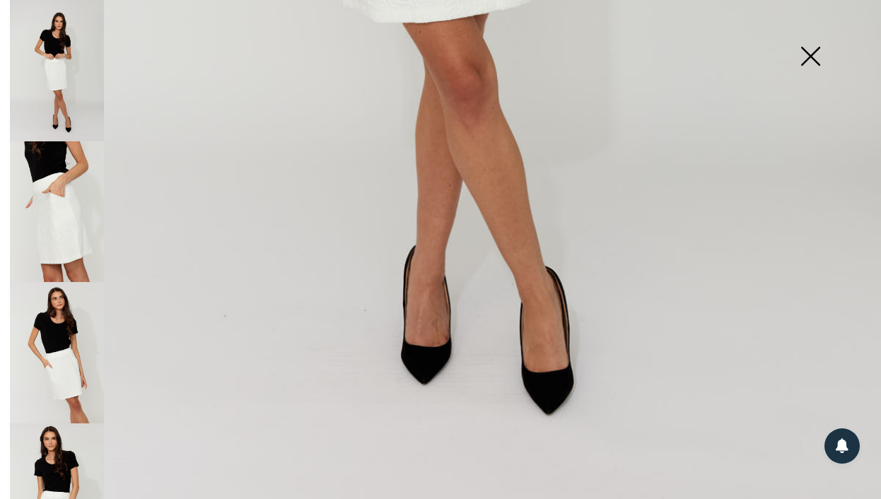
click at [76, 330] on img at bounding box center [57, 352] width 94 height 141
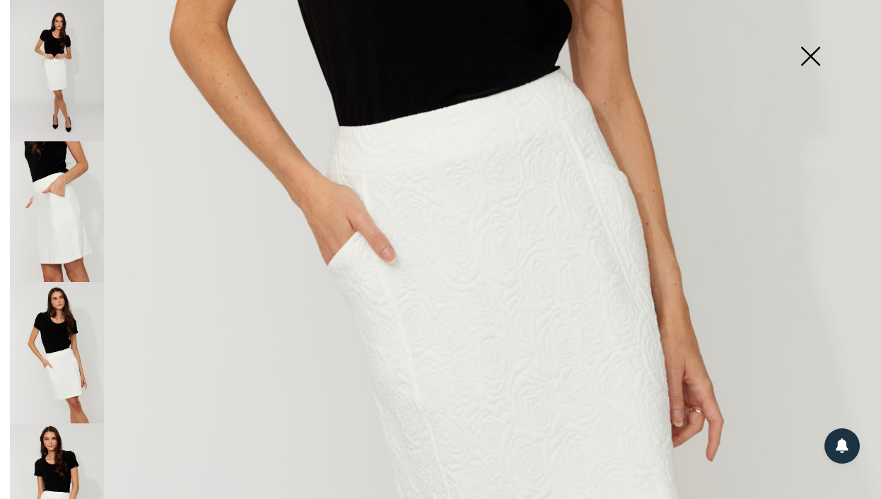
scroll to position [541, 0]
click at [78, 180] on img at bounding box center [57, 211] width 94 height 141
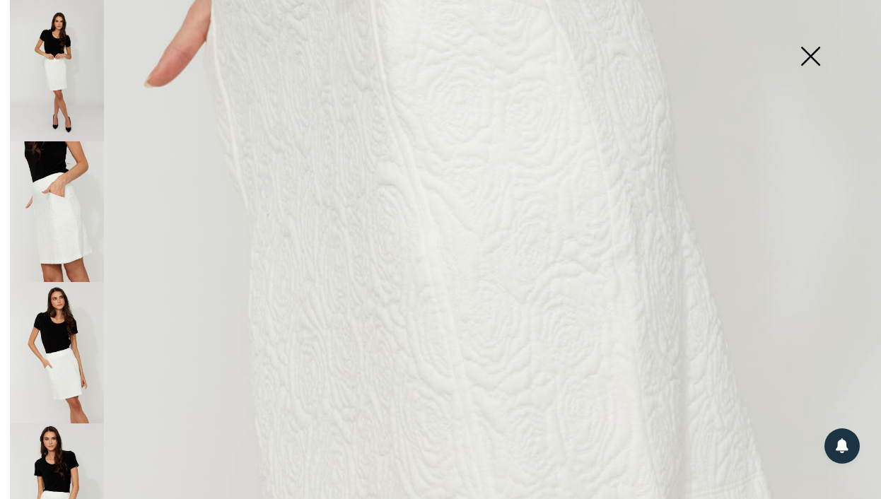
click at [799, 57] on img at bounding box center [810, 57] width 71 height 73
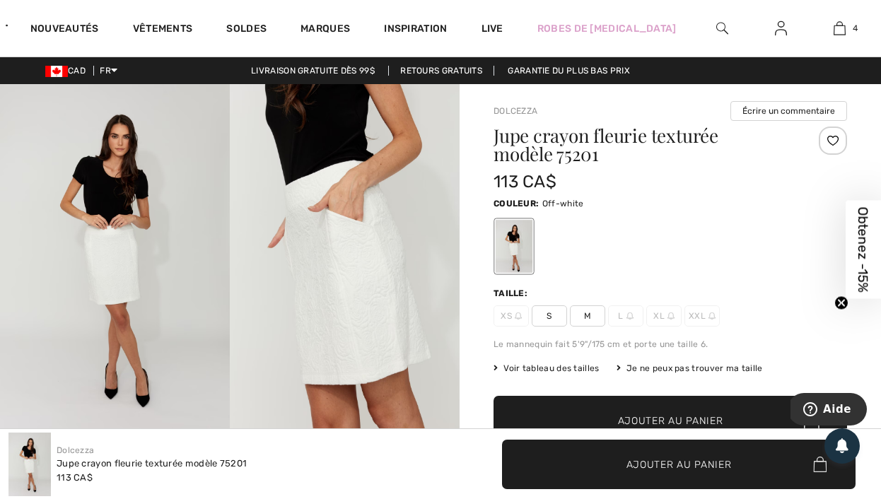
click at [581, 315] on span "M" at bounding box center [587, 315] width 35 height 21
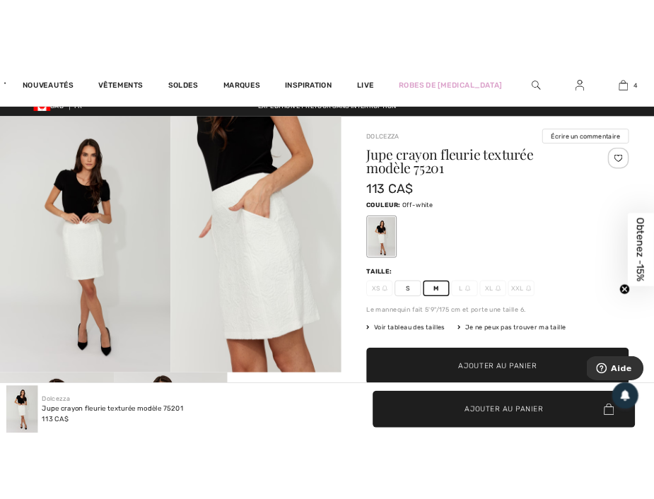
scroll to position [0, 0]
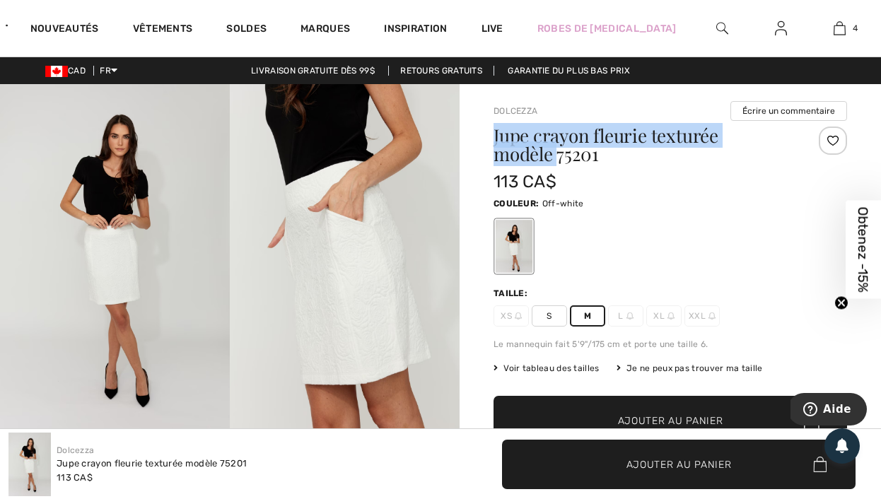
drag, startPoint x: 544, startPoint y: 157, endPoint x: 493, endPoint y: 128, distance: 58.6
click at [494, 128] on h1 "Jupe crayon fleurie texturée modèle 75201" at bounding box center [641, 145] width 295 height 37
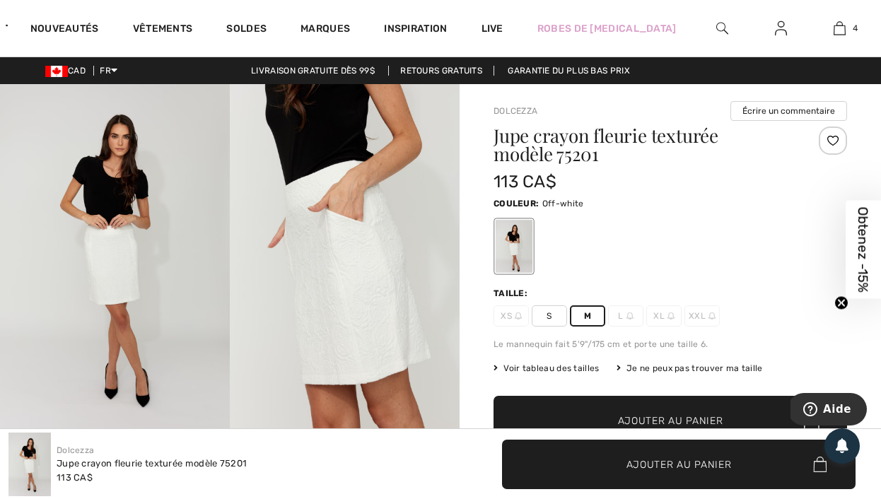
click at [585, 235] on div at bounding box center [671, 246] width 354 height 59
click at [372, 279] on img at bounding box center [345, 256] width 230 height 345
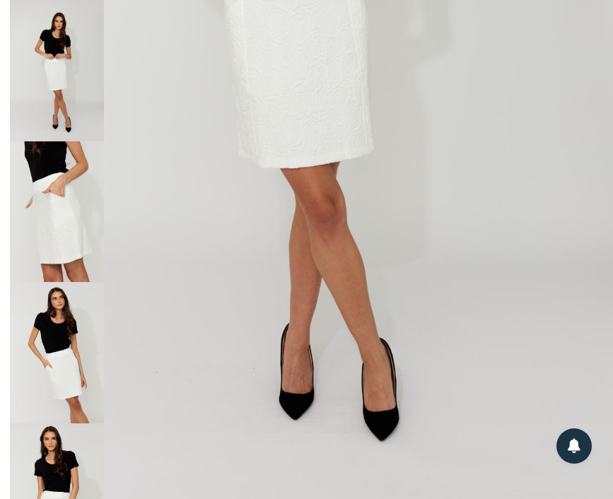
scroll to position [420, 0]
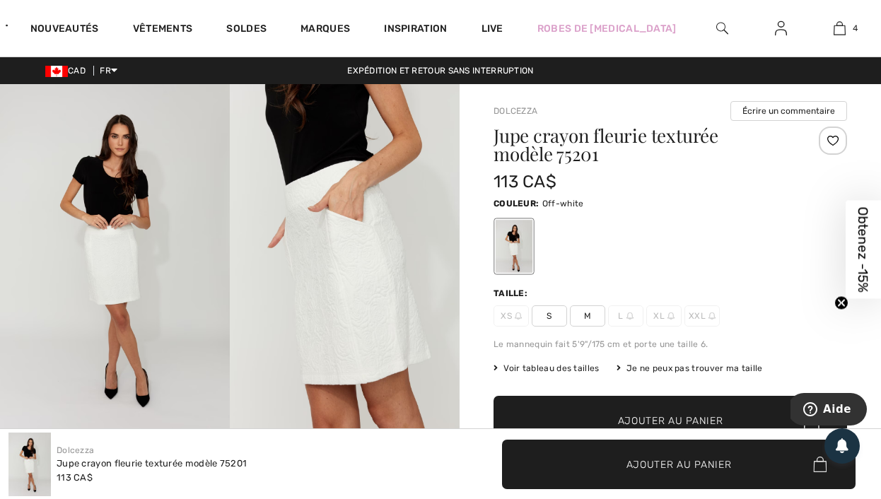
click at [589, 312] on span "M" at bounding box center [587, 315] width 35 height 21
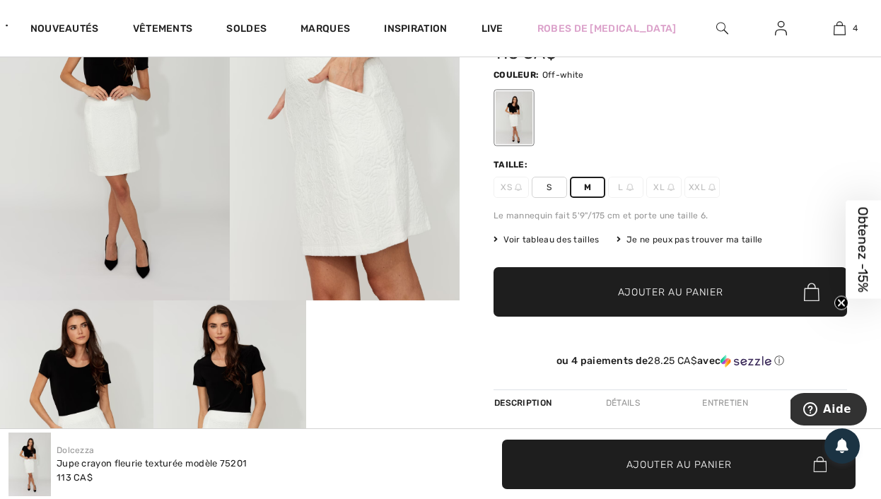
scroll to position [81, 0]
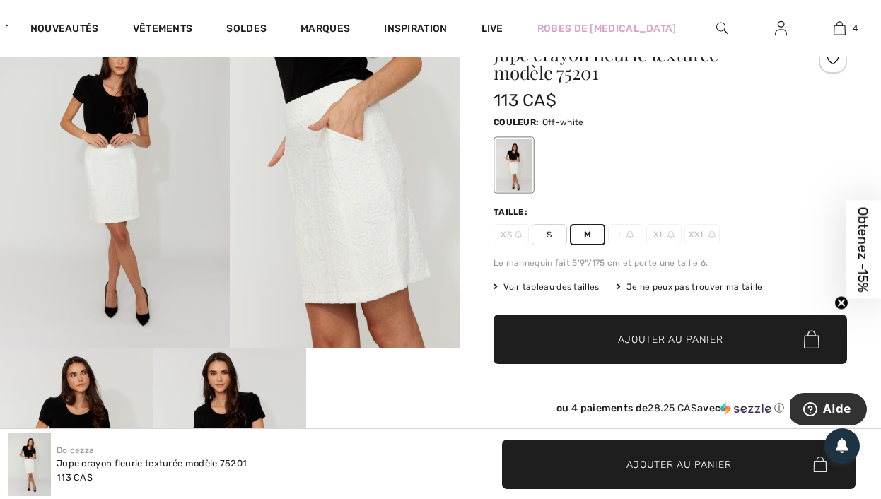
click at [640, 321] on span "✔ Ajouté au panier Ajouter au panier" at bounding box center [671, 339] width 354 height 49
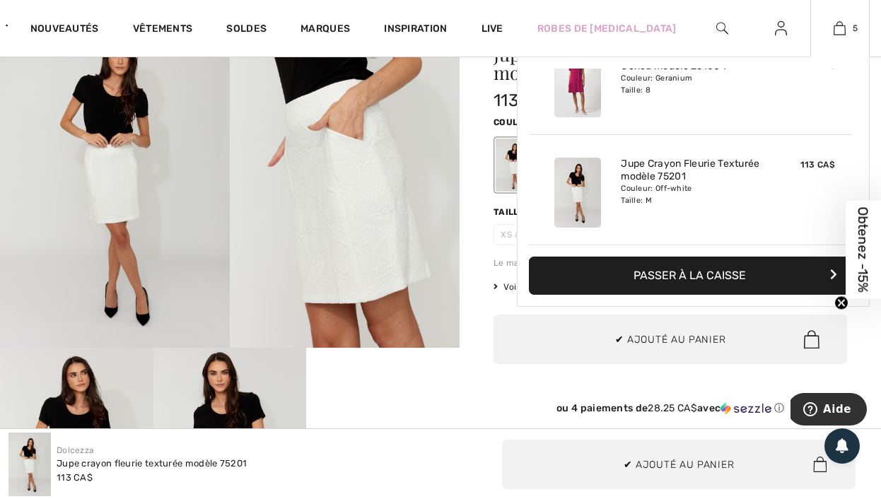
scroll to position [0, 0]
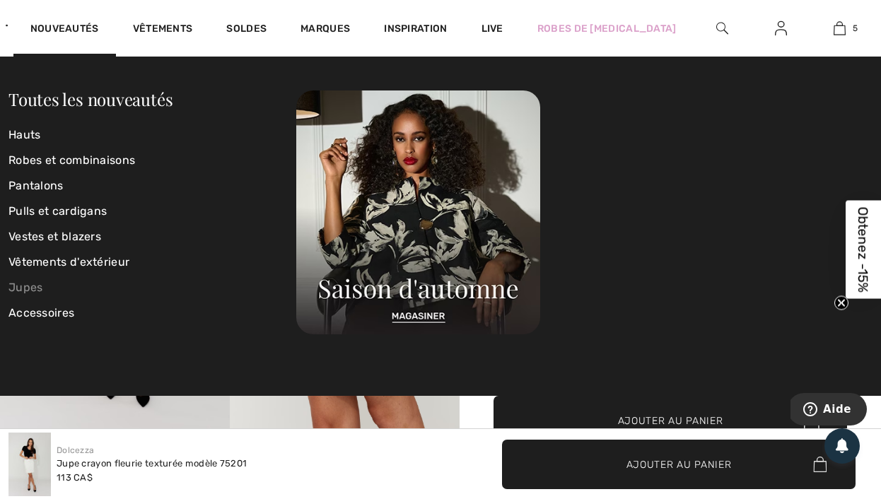
click at [25, 288] on link "Jupes" at bounding box center [152, 287] width 288 height 25
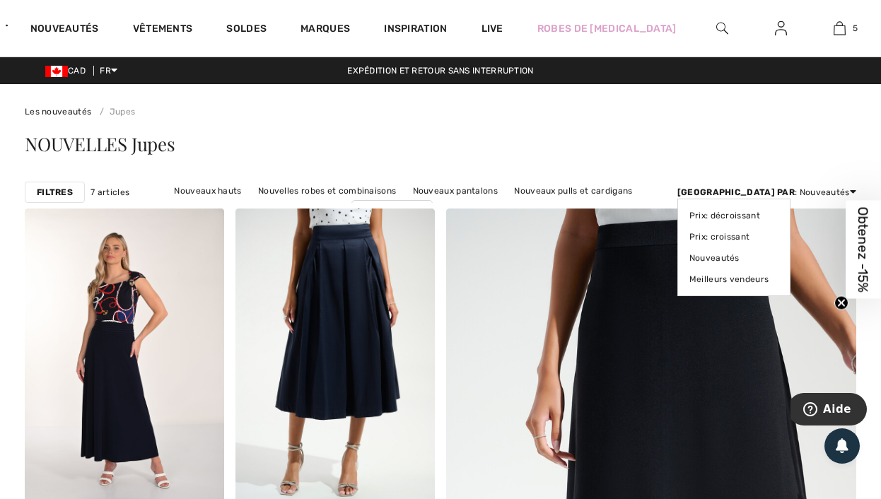
click at [843, 190] on div "Trier par : Nouveautés Prix: décroissant Prix: croissant Nouveautés Meilleurs v…" at bounding box center [766, 192] width 179 height 13
click at [778, 236] on link "Prix: croissant" at bounding box center [733, 236] width 89 height 21
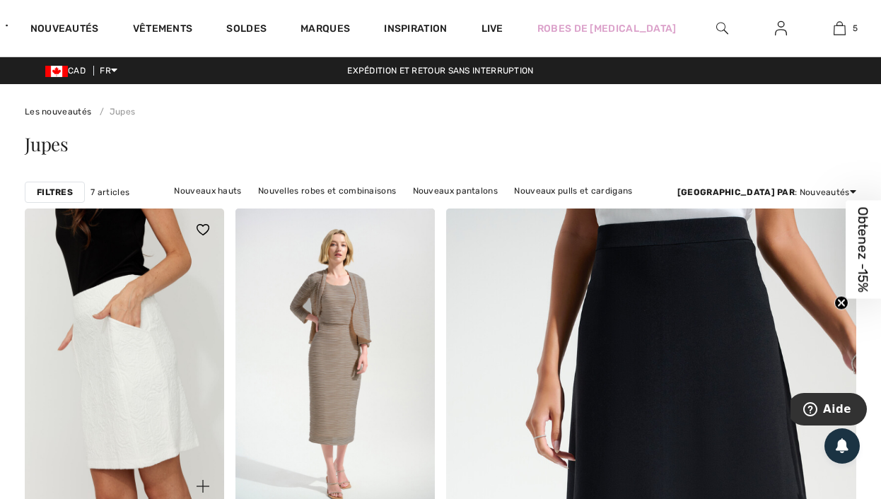
click at [81, 366] on img at bounding box center [124, 358] width 199 height 299
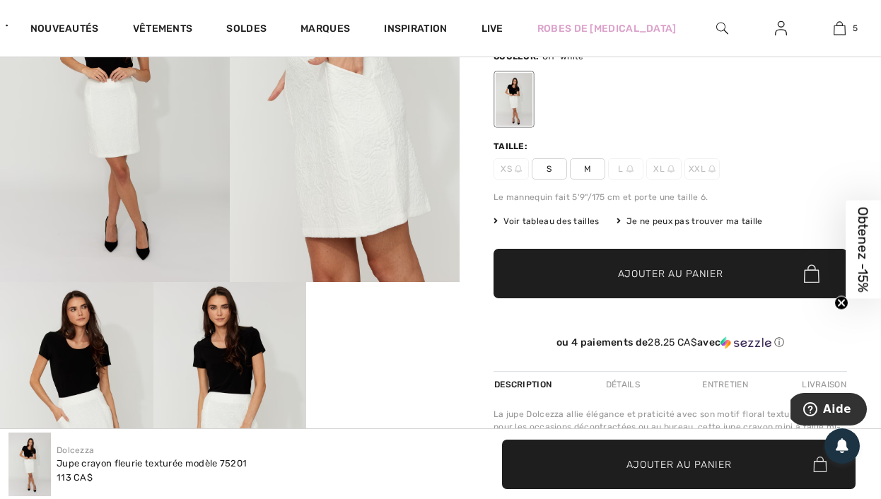
scroll to position [290, 0]
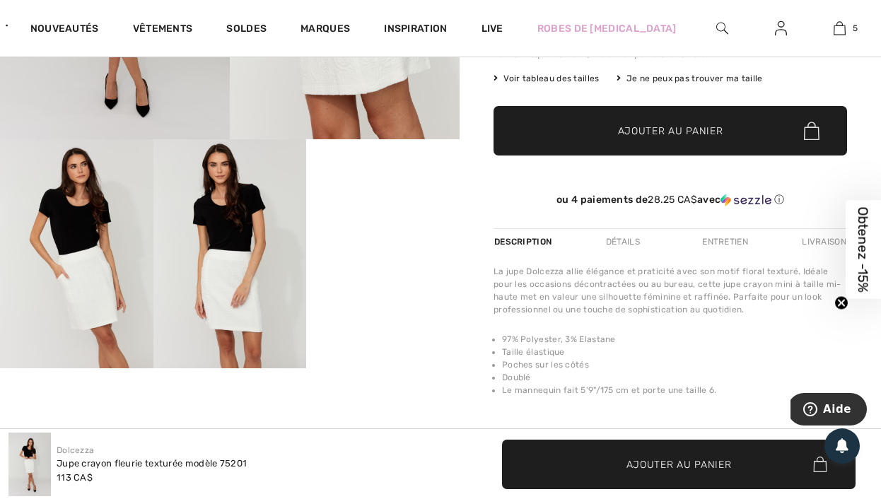
click at [97, 249] on img at bounding box center [76, 254] width 153 height 230
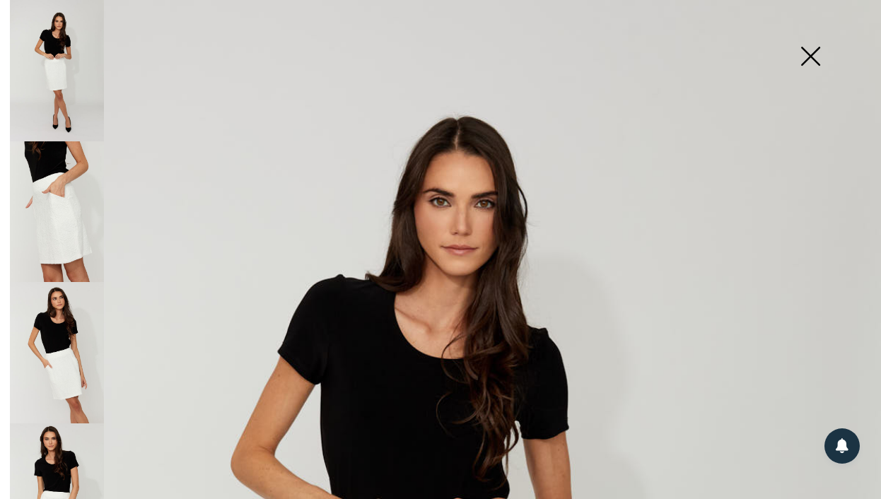
scroll to position [409, 0]
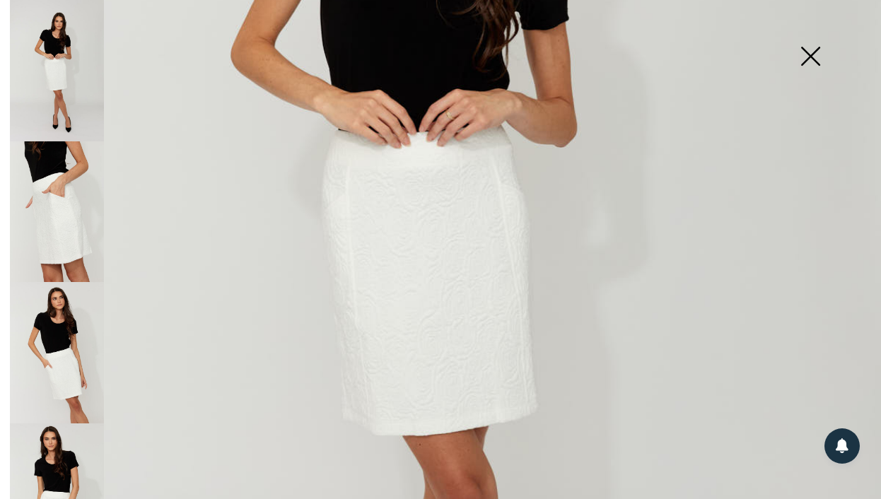
click at [57, 332] on img at bounding box center [57, 352] width 94 height 141
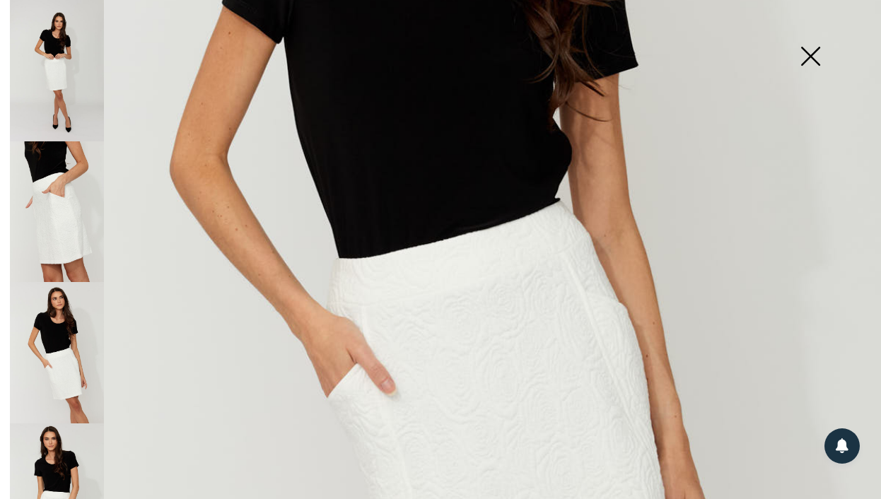
click at [45, 441] on img at bounding box center [57, 494] width 94 height 141
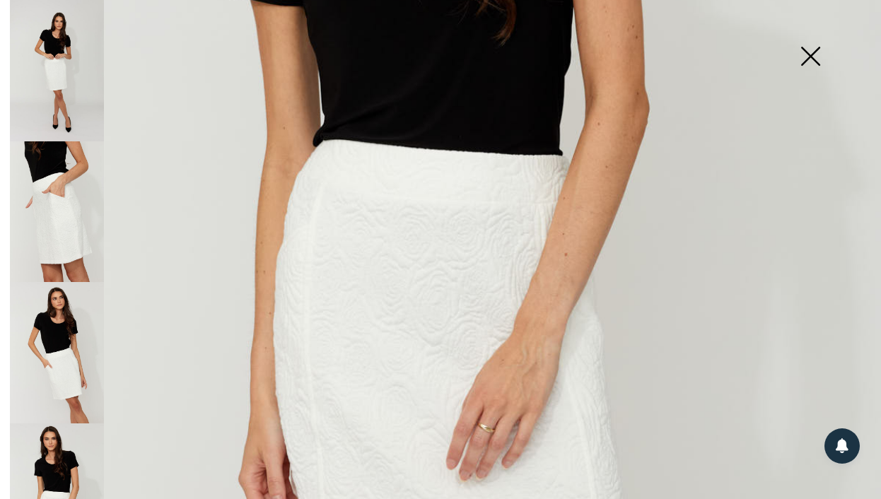
scroll to position [717, 0]
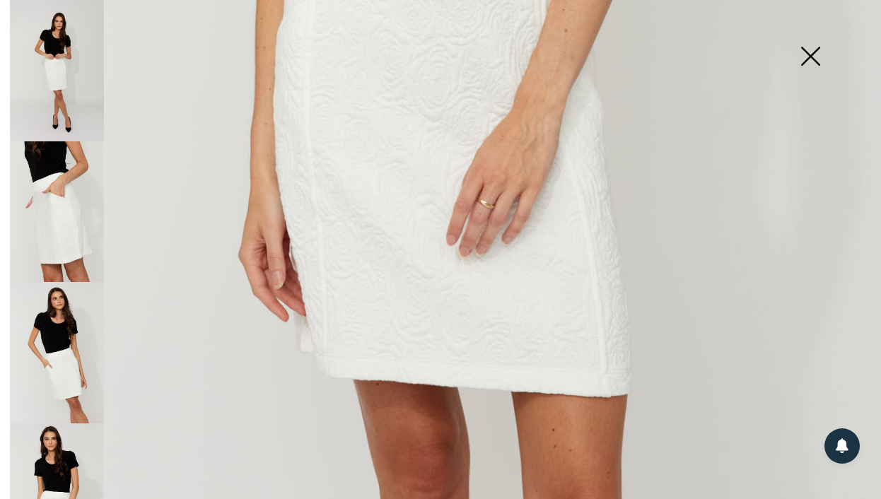
click at [814, 64] on img at bounding box center [810, 57] width 71 height 73
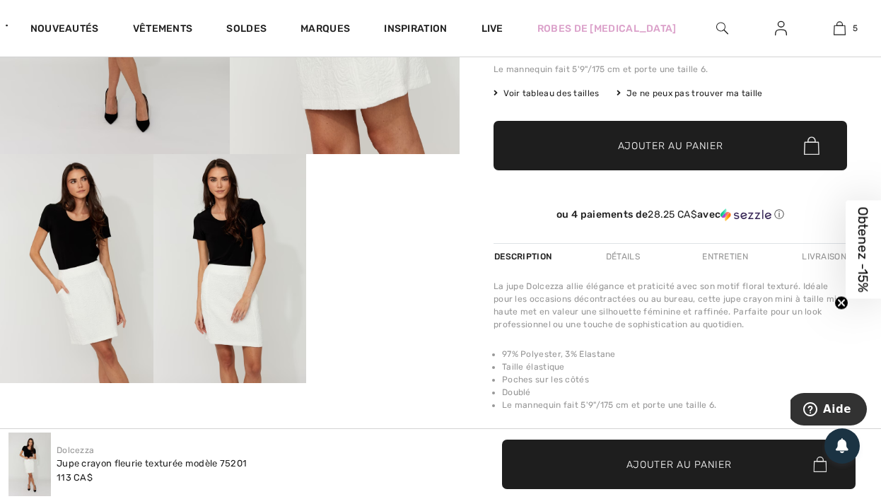
scroll to position [0, 0]
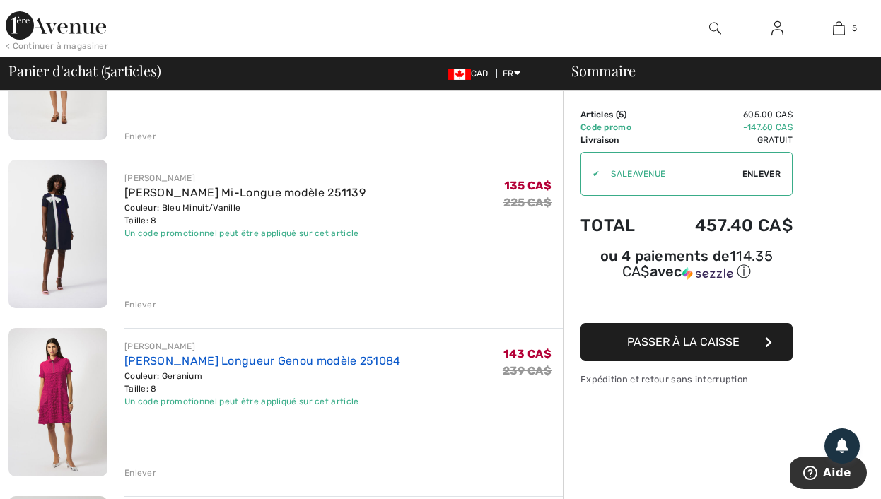
scroll to position [379, 0]
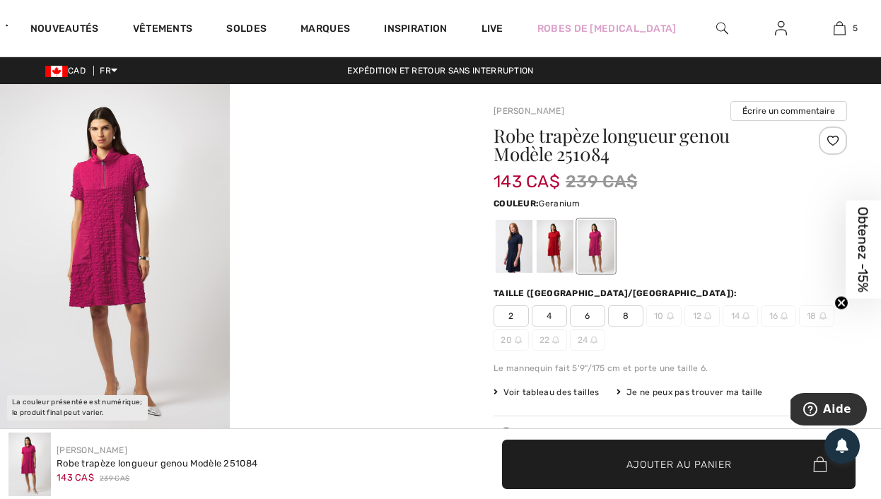
click at [130, 233] on img at bounding box center [115, 256] width 230 height 344
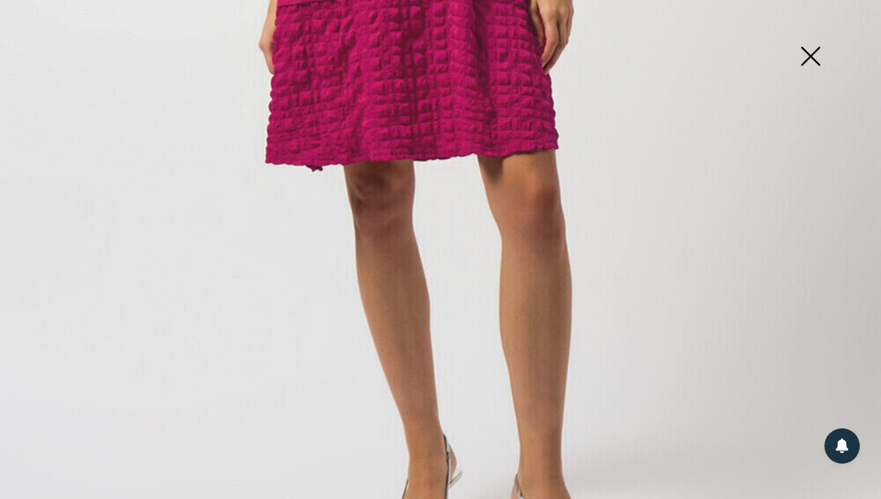
scroll to position [820, 0]
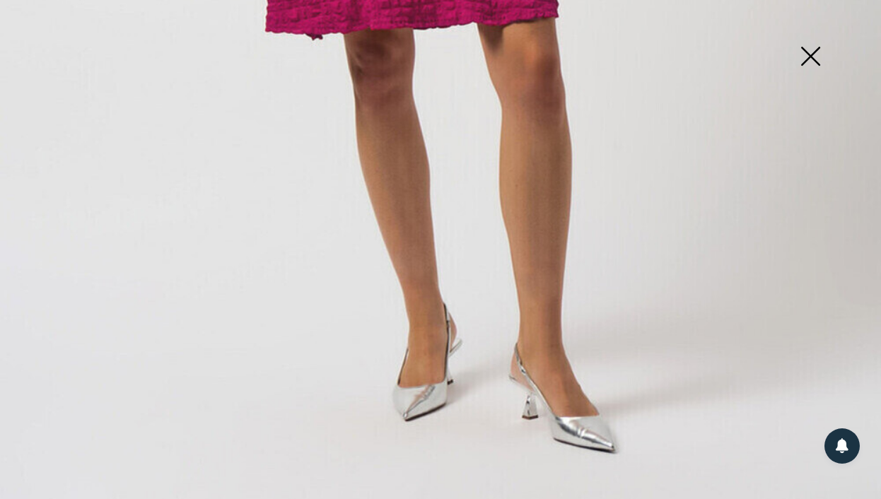
click at [814, 57] on img at bounding box center [810, 57] width 71 height 73
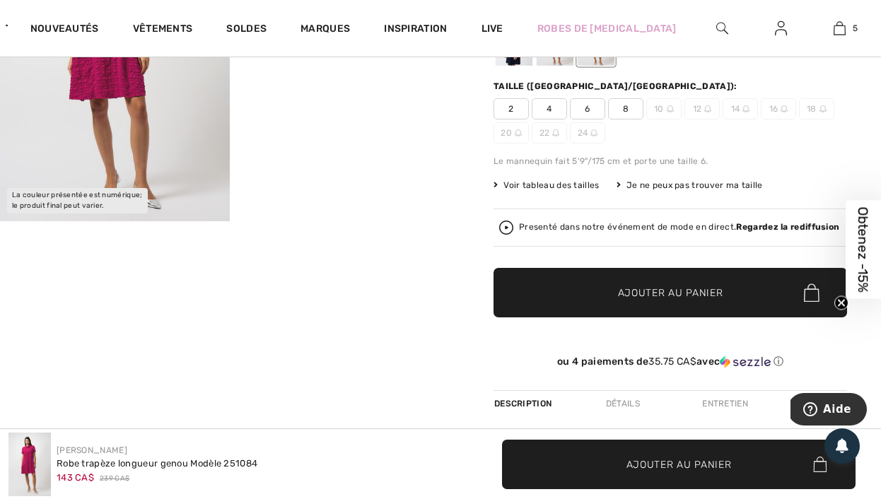
scroll to position [0, 0]
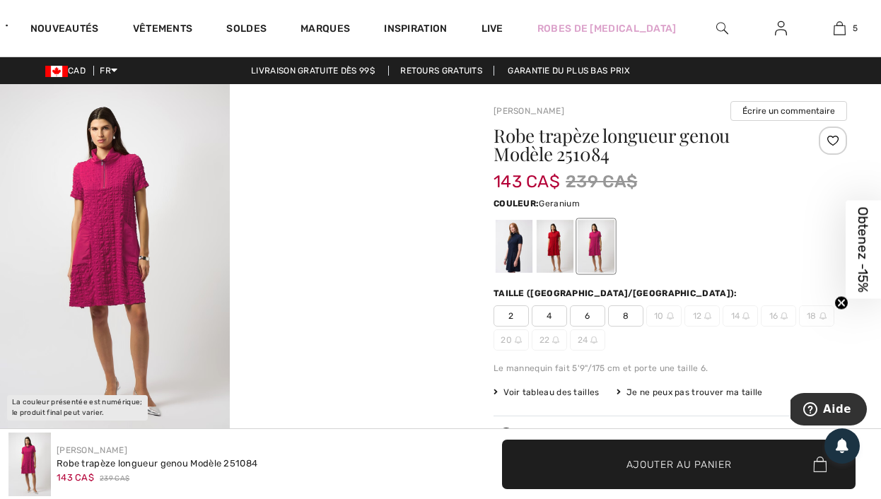
click at [95, 265] on img at bounding box center [115, 256] width 230 height 344
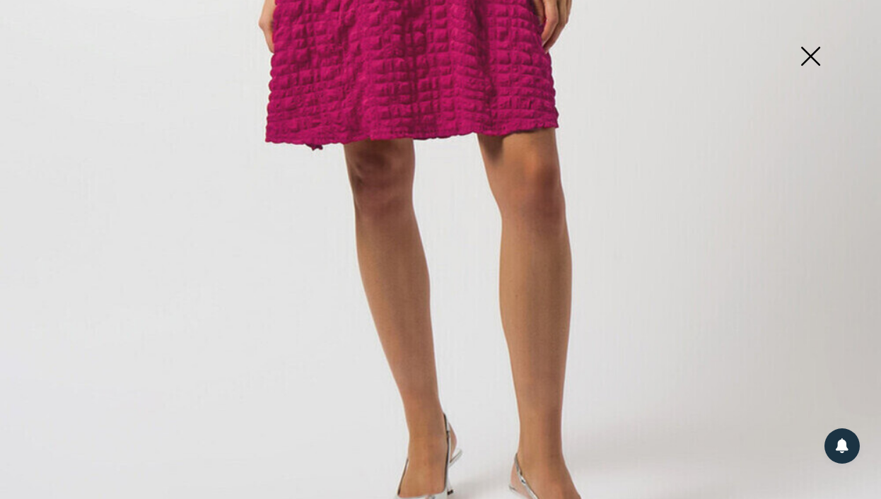
scroll to position [812, 0]
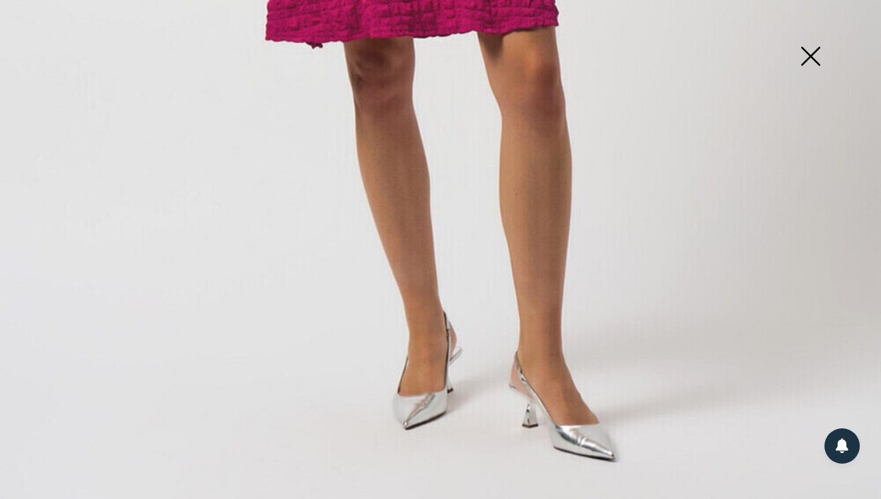
click at [817, 53] on img at bounding box center [810, 57] width 71 height 73
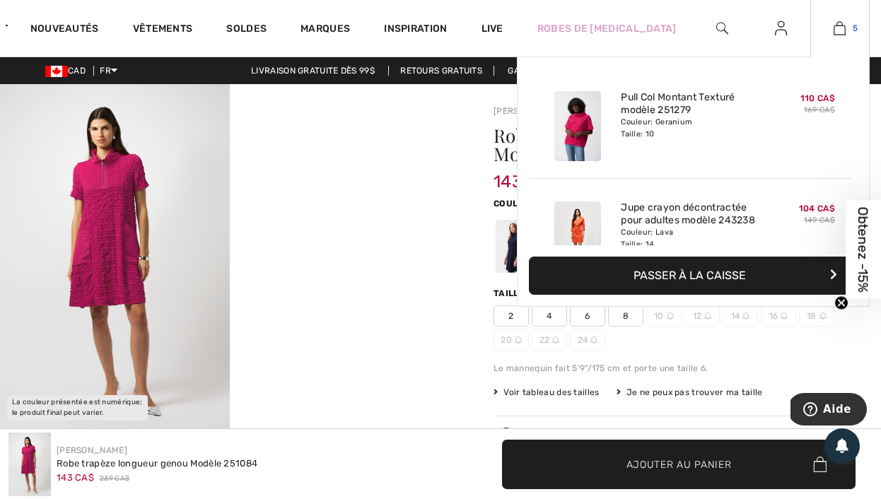
click at [831, 21] on link "5" at bounding box center [840, 28] width 58 height 17
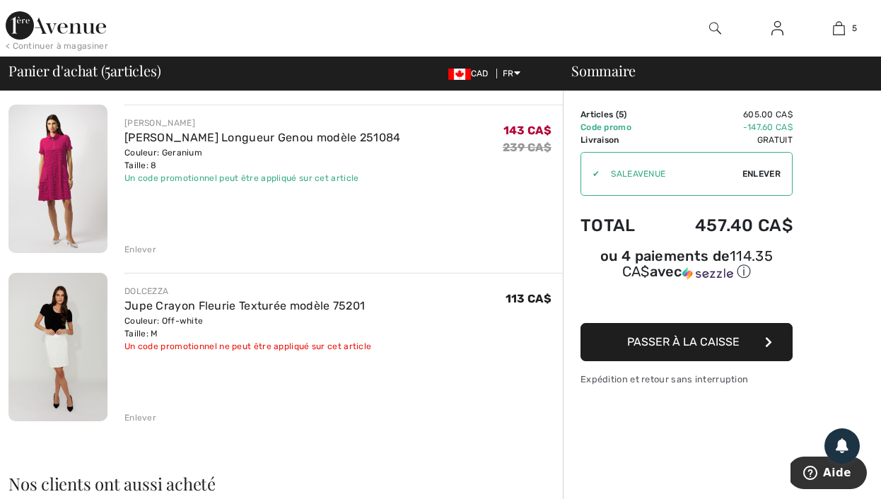
scroll to position [1018, 0]
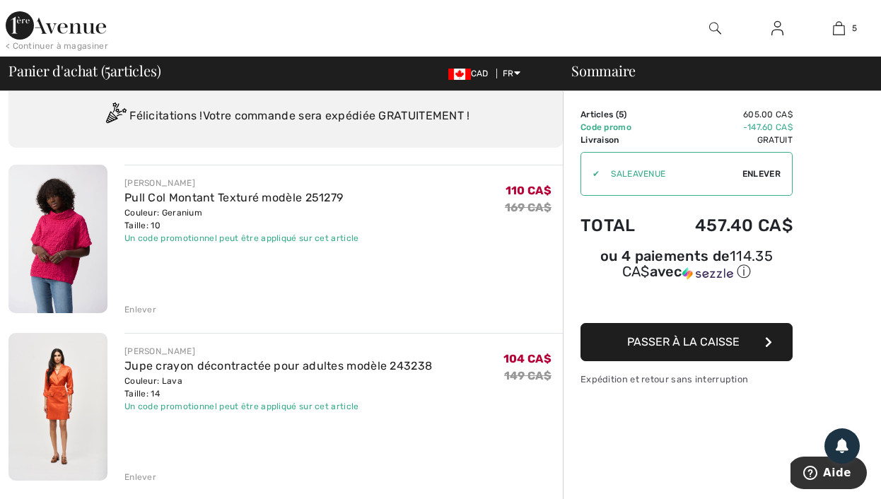
scroll to position [40, 0]
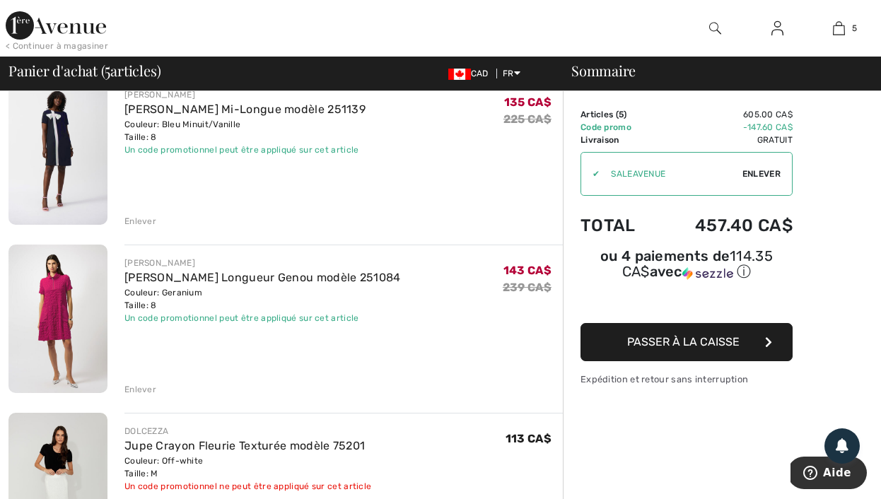
scroll to position [571, 0]
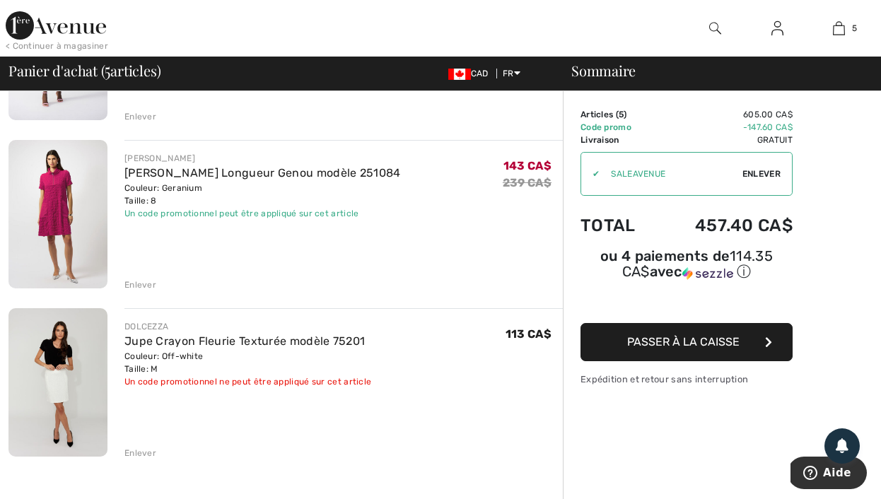
click at [368, 303] on div "JOSEPH RIBKOFF Pull Col Montant Texturé modèle 251279 Couleur: Geranium Taille:…" at bounding box center [285, 333] width 554 height 1394
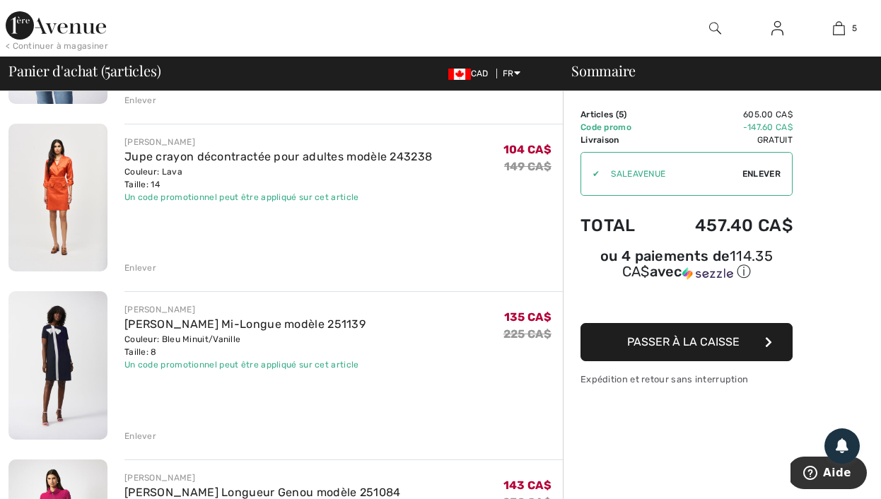
scroll to position [361, 0]
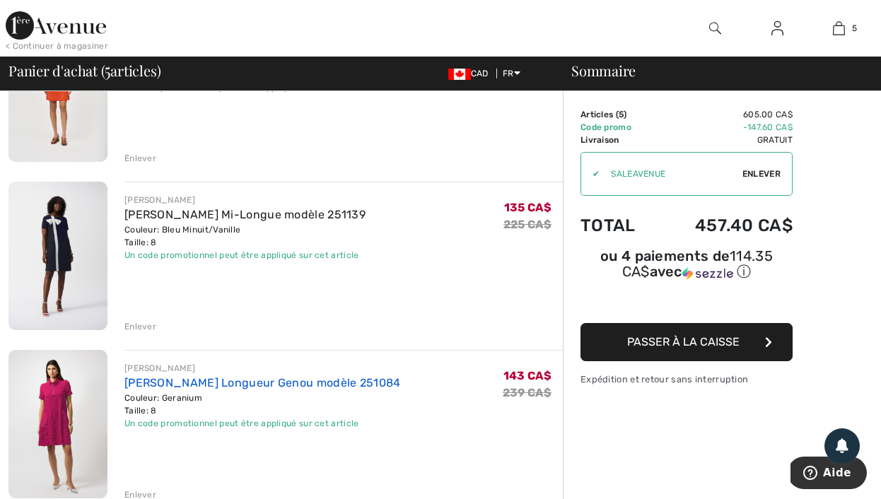
click at [240, 378] on link "[PERSON_NAME] Longueur Genou modèle 251084" at bounding box center [262, 382] width 276 height 13
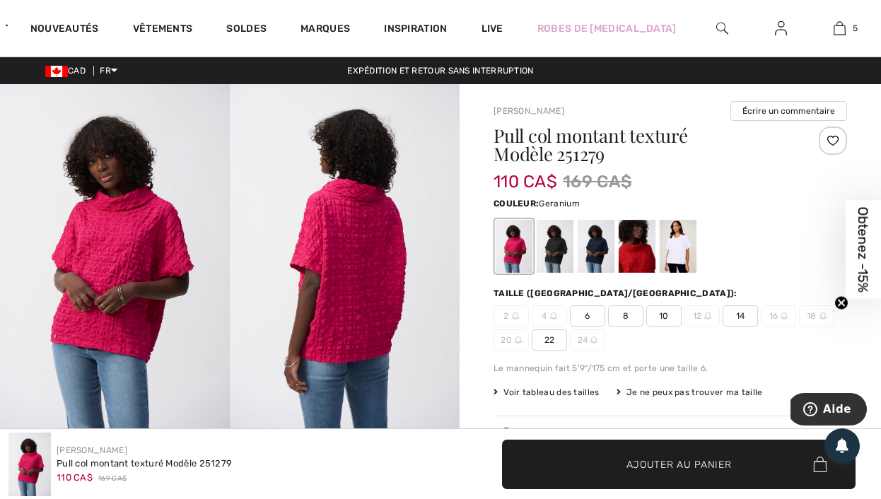
click at [108, 214] on img at bounding box center [115, 256] width 230 height 344
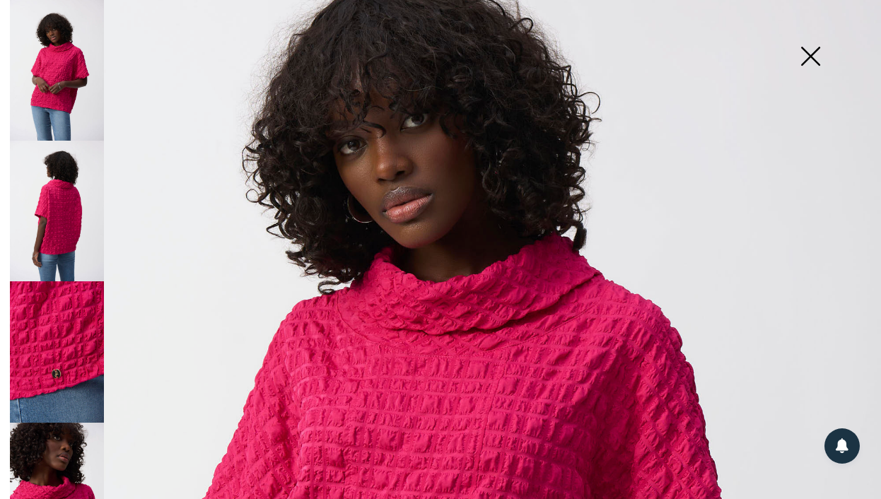
scroll to position [387, 0]
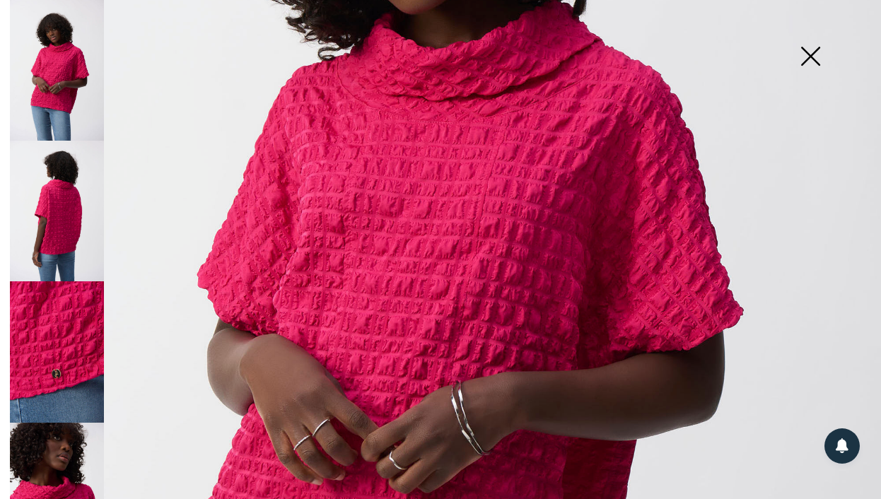
click at [37, 470] on img at bounding box center [57, 493] width 94 height 141
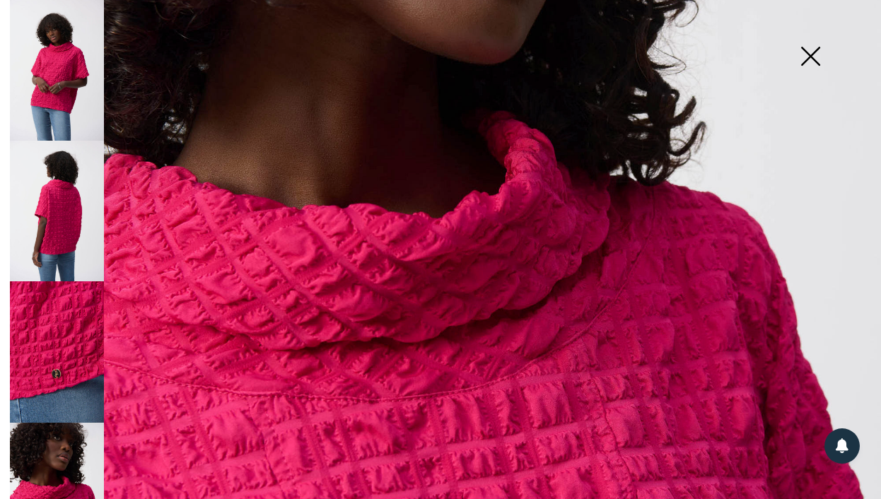
scroll to position [821, 0]
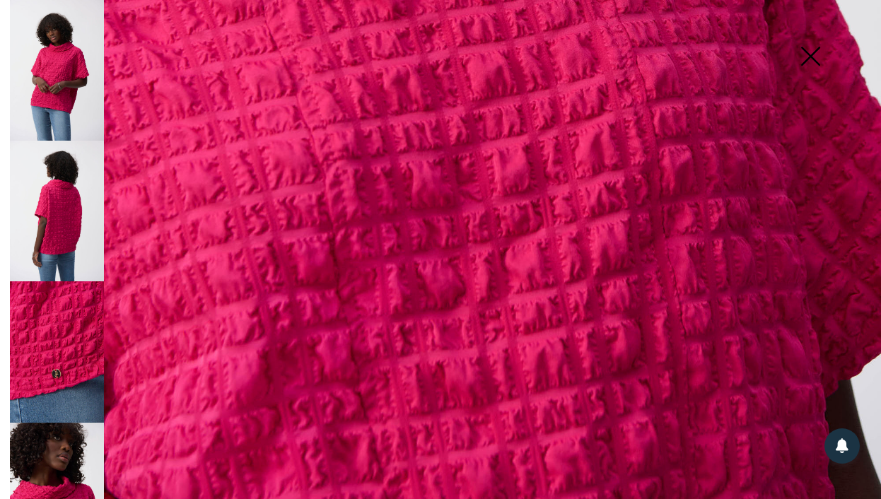
click at [70, 222] on img at bounding box center [57, 211] width 94 height 141
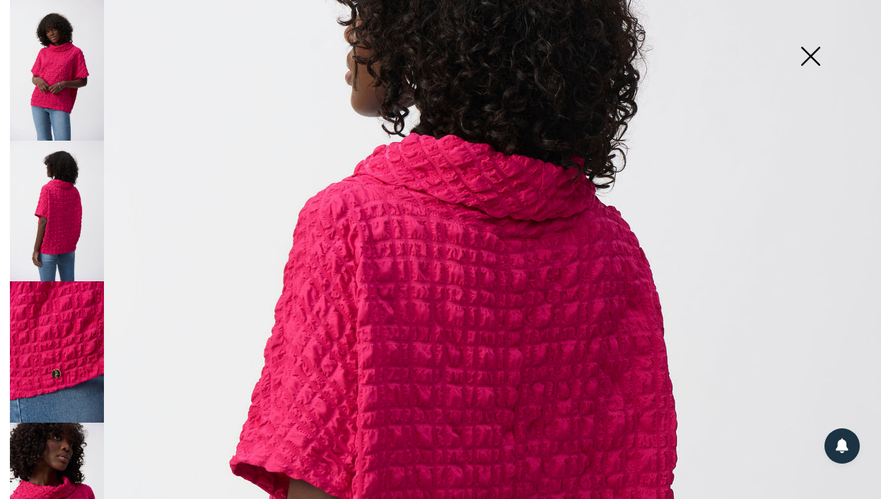
scroll to position [185, 0]
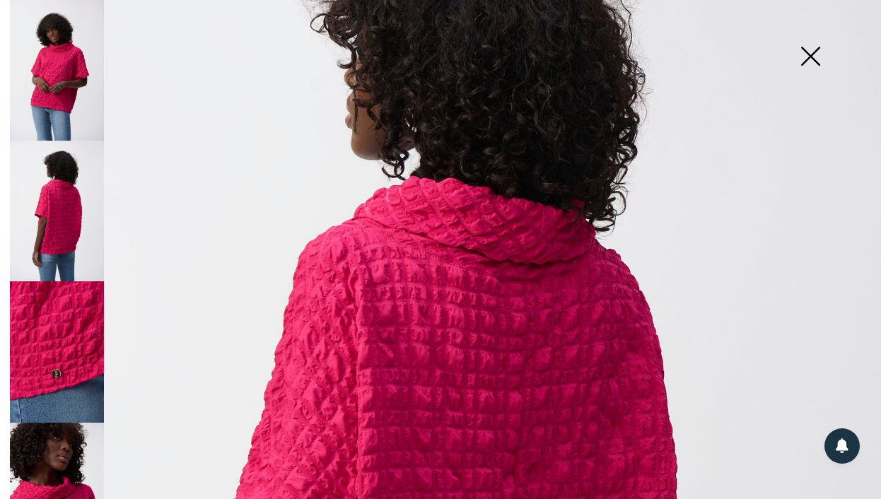
click at [58, 435] on img at bounding box center [57, 493] width 94 height 141
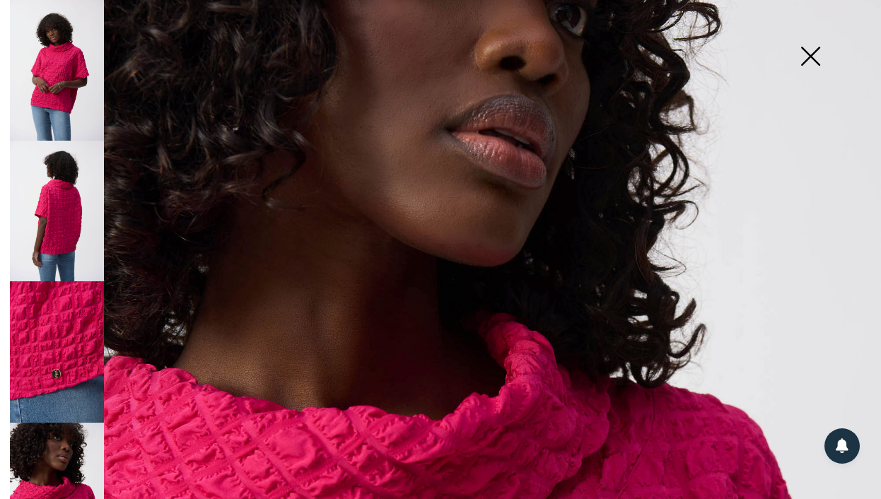
click at [805, 54] on img at bounding box center [810, 57] width 71 height 73
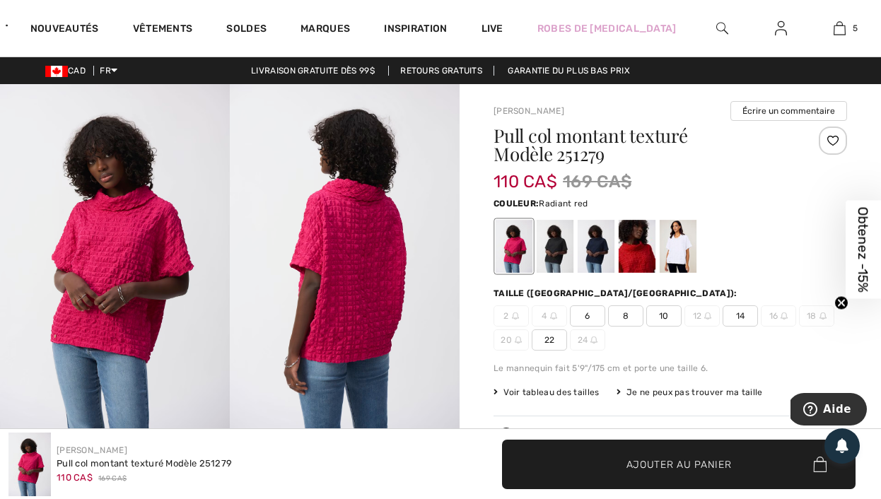
click at [636, 249] on div at bounding box center [637, 246] width 37 height 53
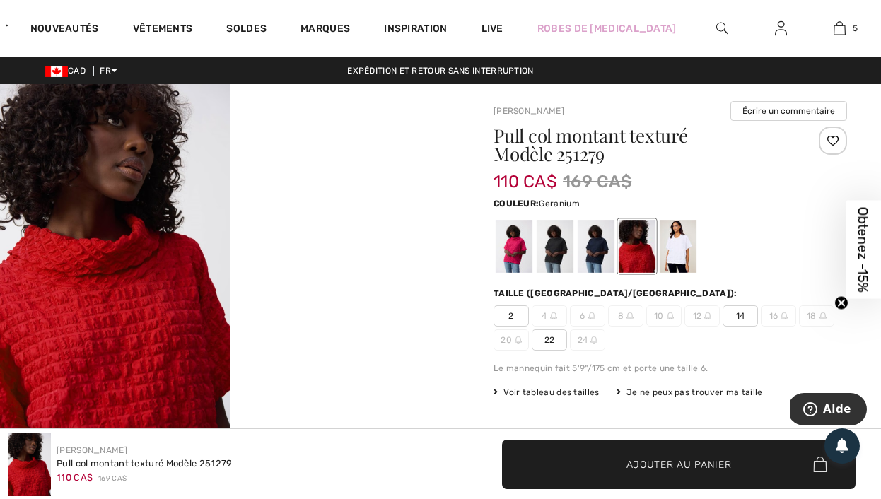
click at [512, 252] on div at bounding box center [514, 246] width 37 height 53
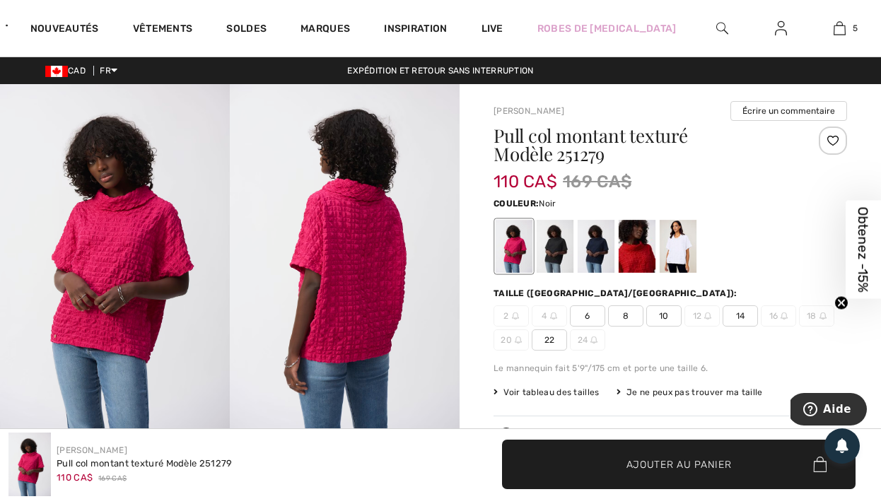
click at [547, 258] on div at bounding box center [555, 246] width 37 height 53
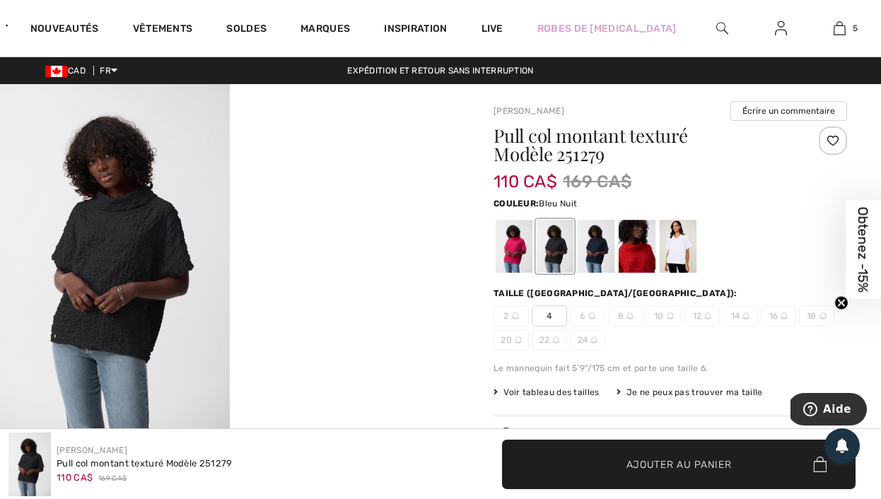
click at [609, 253] on div at bounding box center [596, 246] width 37 height 53
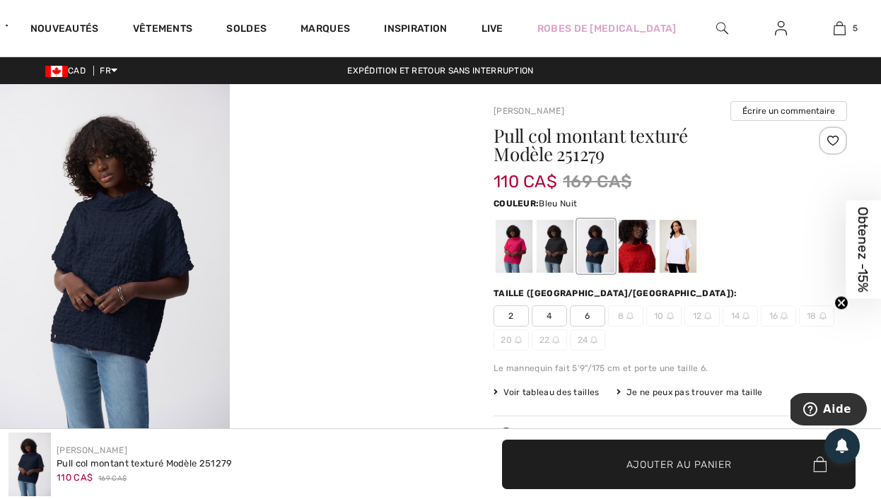
click at [570, 250] on div at bounding box center [555, 246] width 37 height 53
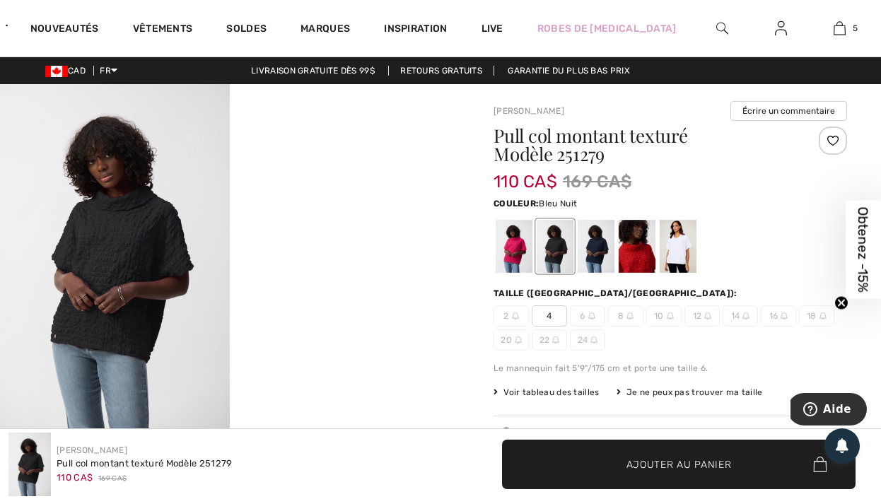
click at [586, 249] on div at bounding box center [596, 246] width 37 height 53
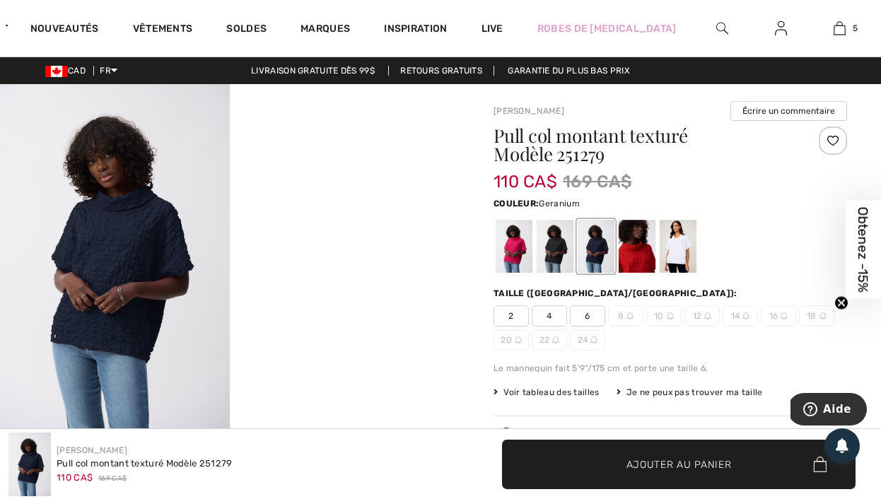
click at [507, 250] on div at bounding box center [514, 246] width 37 height 53
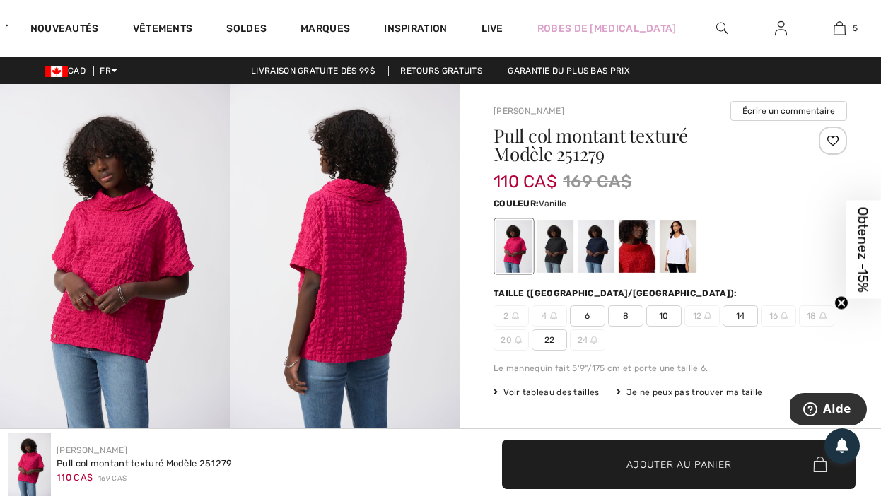
click at [677, 252] on div at bounding box center [678, 246] width 37 height 53
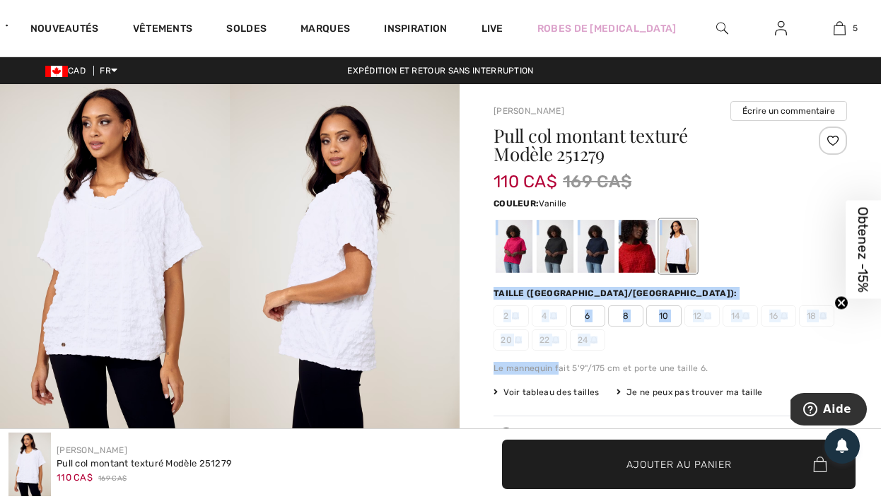
drag, startPoint x: 510, startPoint y: 247, endPoint x: 554, endPoint y: 368, distance: 128.6
click at [554, 368] on div "Pull col montant texturé Modèle 251279 110 CA$ 169 CA$ Couleur: Vanille Taille …" at bounding box center [671, 362] width 354 height 471
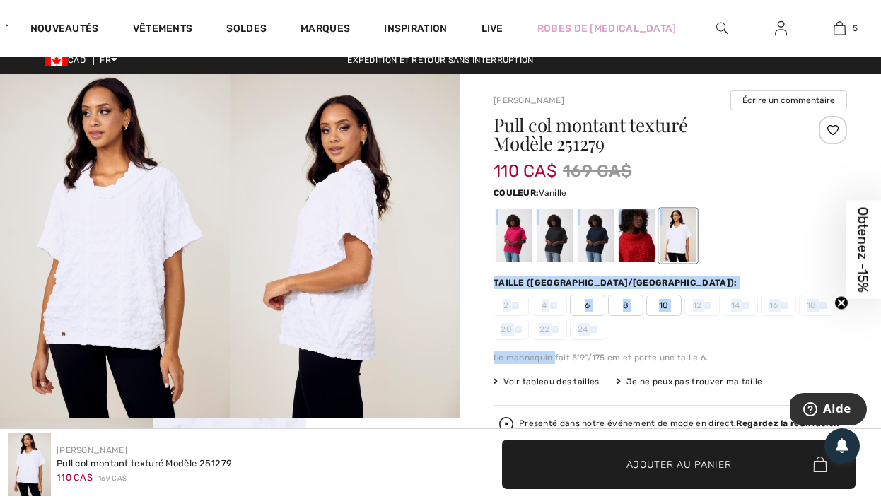
scroll to position [23, 0]
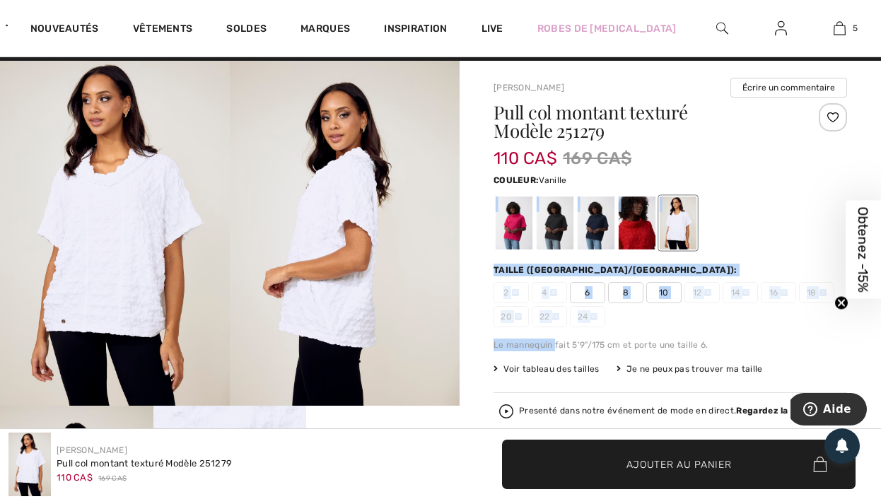
click at [116, 188] on img at bounding box center [115, 233] width 230 height 345
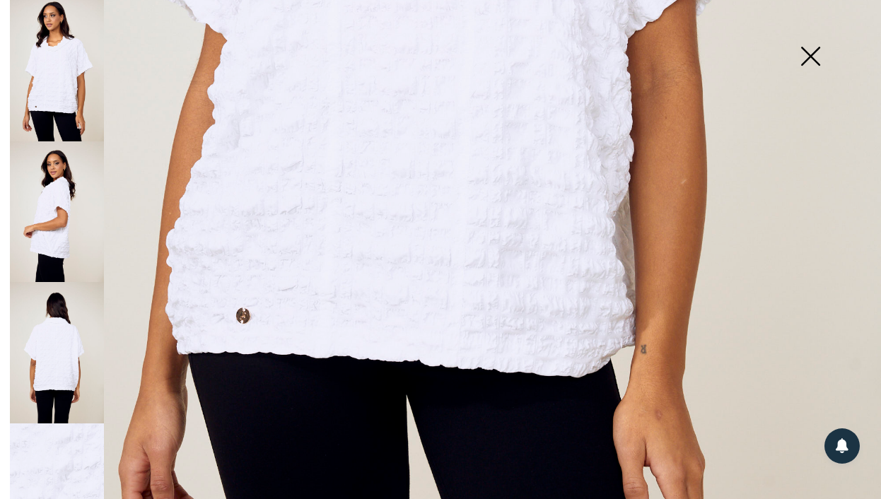
scroll to position [822, 0]
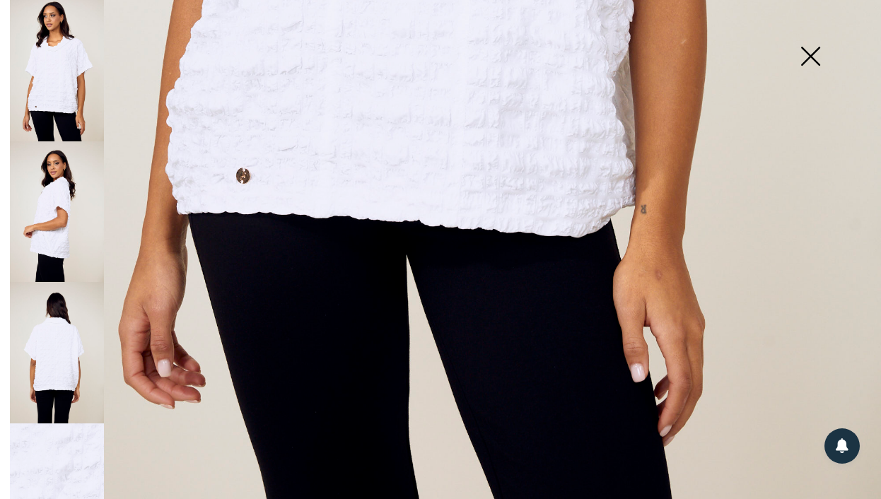
click at [51, 221] on img at bounding box center [57, 211] width 94 height 141
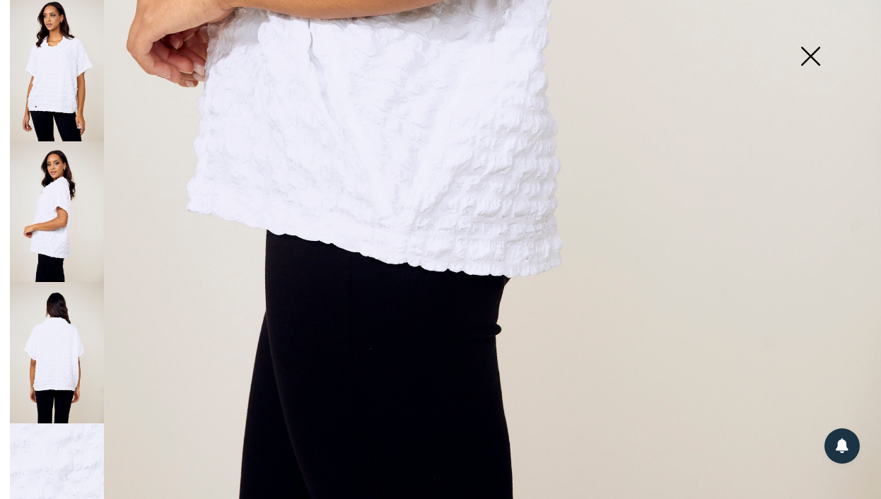
click at [70, 341] on img at bounding box center [57, 352] width 94 height 141
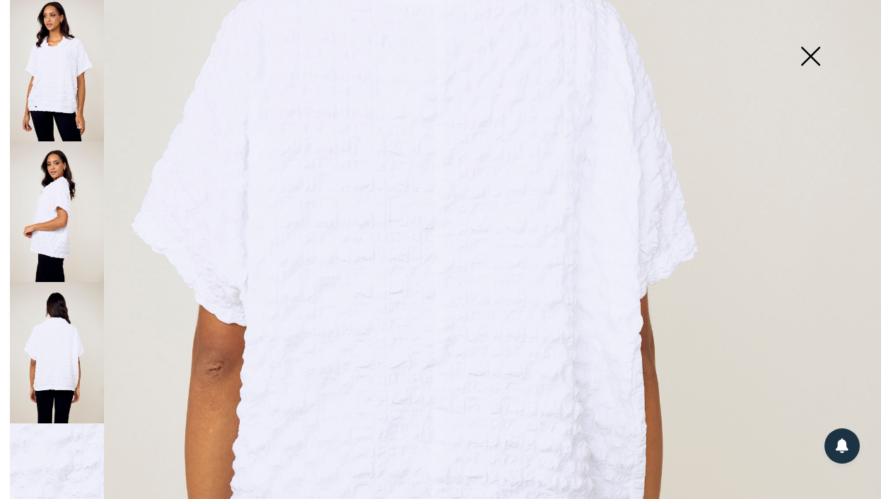
scroll to position [349, 0]
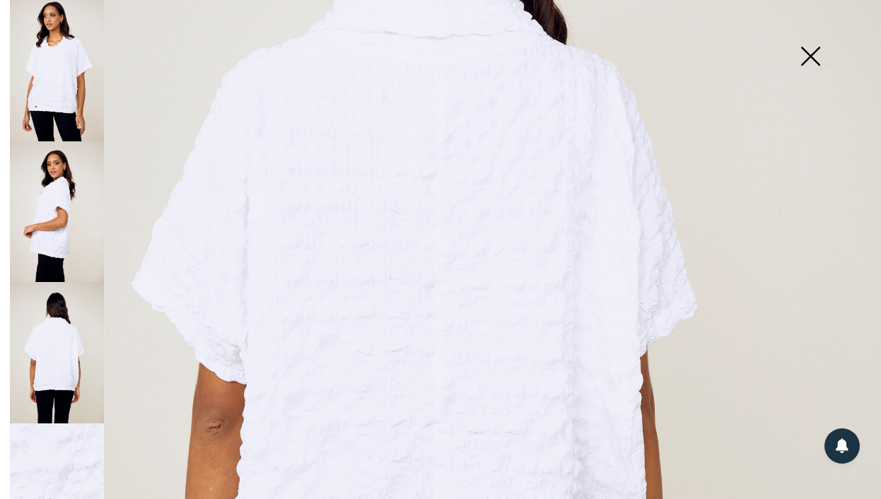
click at [69, 90] on img at bounding box center [57, 70] width 94 height 141
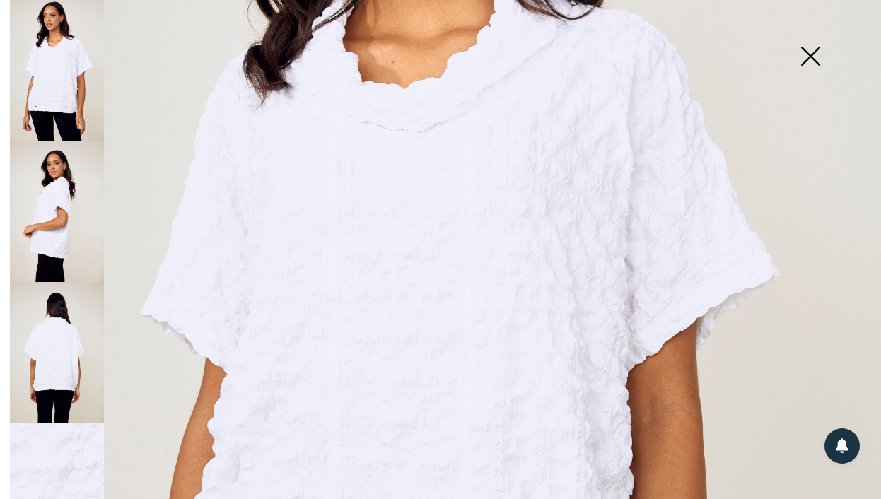
scroll to position [180, 0]
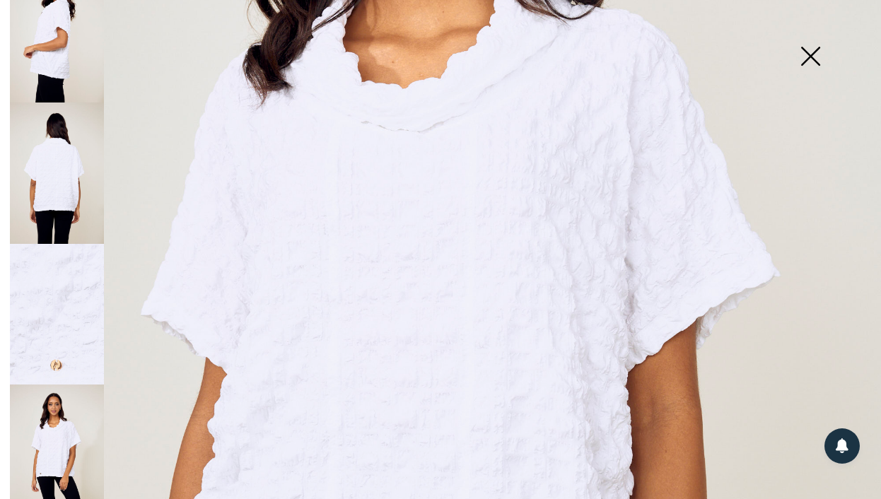
click at [57, 431] on img at bounding box center [57, 455] width 94 height 141
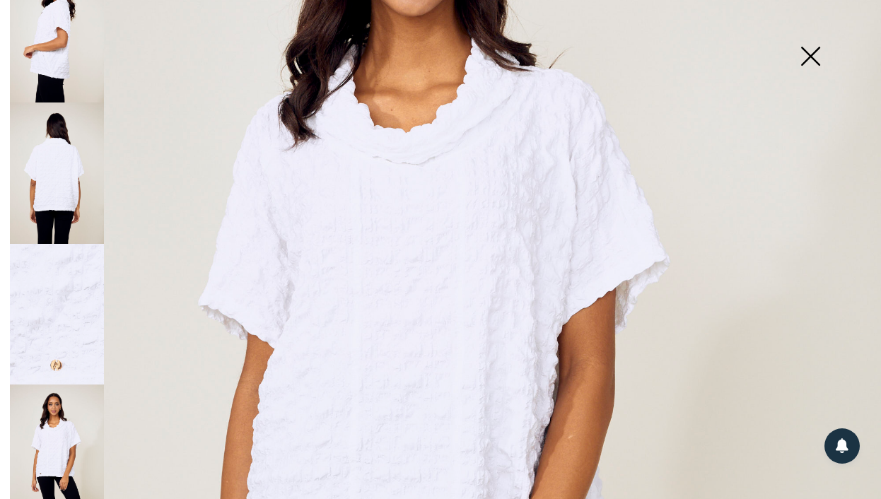
scroll to position [168, 0]
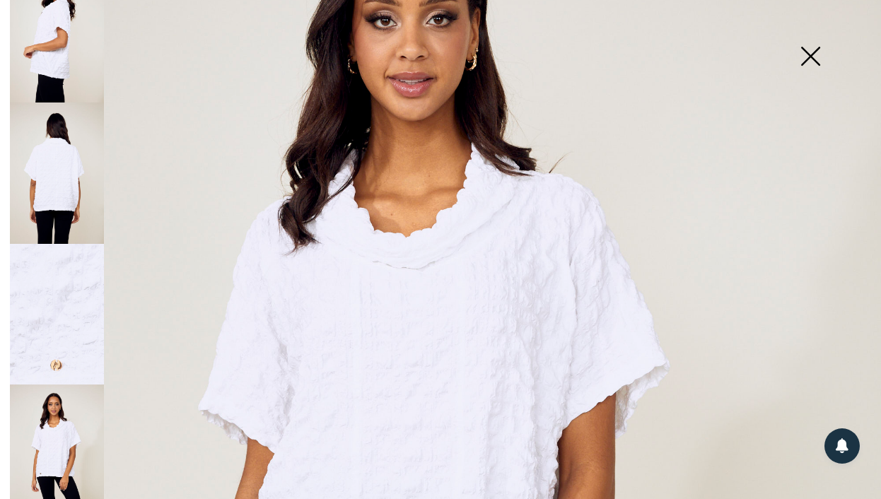
click at [815, 52] on img at bounding box center [810, 57] width 71 height 73
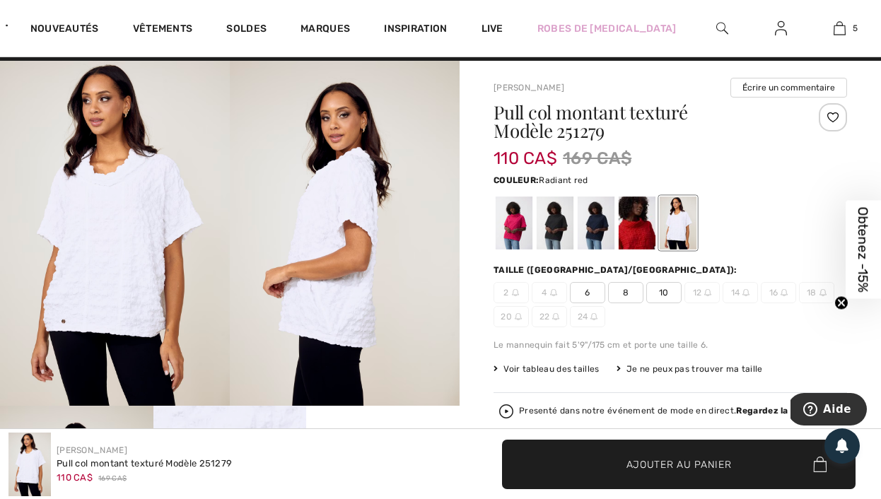
click at [638, 210] on div at bounding box center [637, 223] width 37 height 53
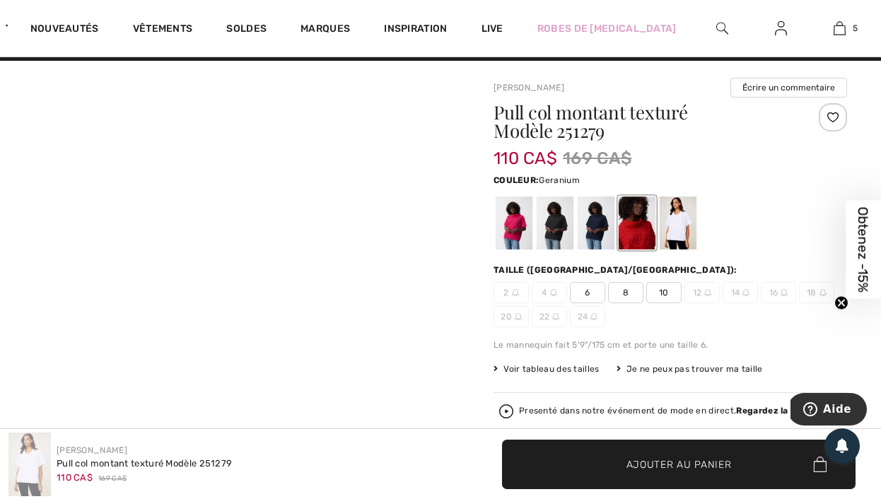
scroll to position [17, 0]
click at [507, 211] on div at bounding box center [514, 223] width 37 height 53
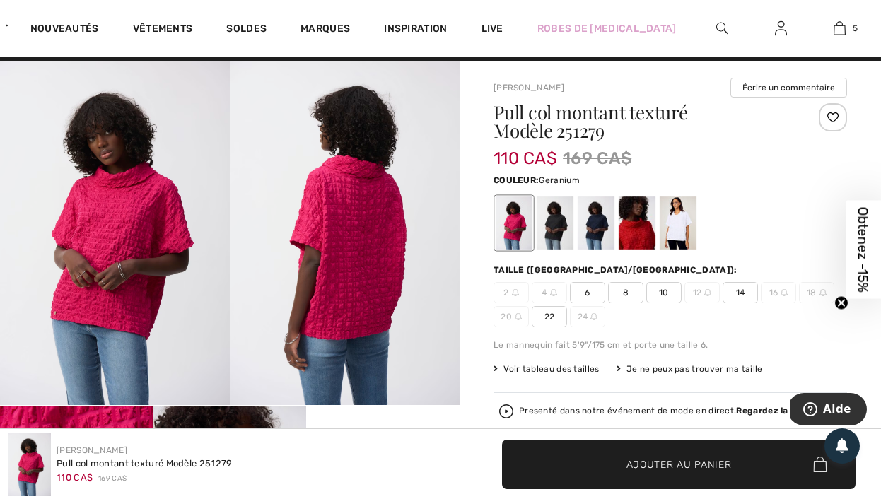
click at [612, 291] on span "8" at bounding box center [625, 292] width 35 height 21
click at [562, 369] on span "Voir tableau des tailles" at bounding box center [547, 369] width 106 height 13
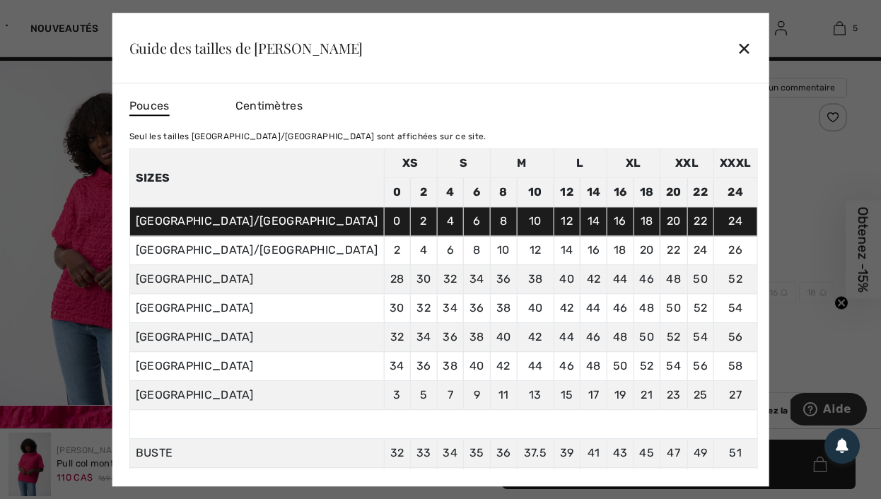
click at [737, 48] on div "✕" at bounding box center [744, 48] width 15 height 30
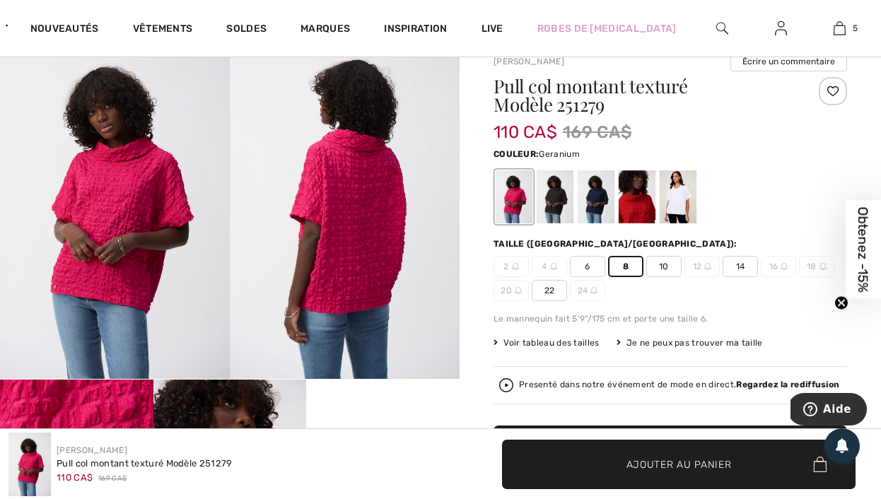
scroll to position [0, 0]
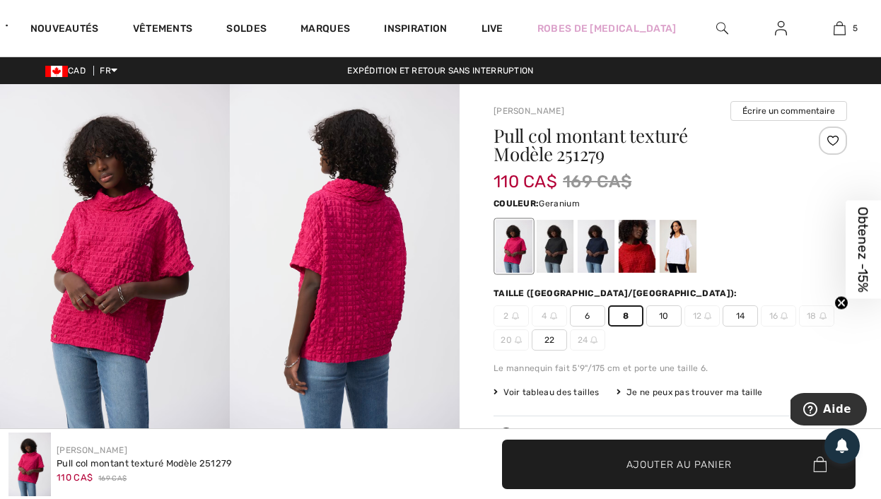
click at [143, 248] on img at bounding box center [115, 256] width 230 height 344
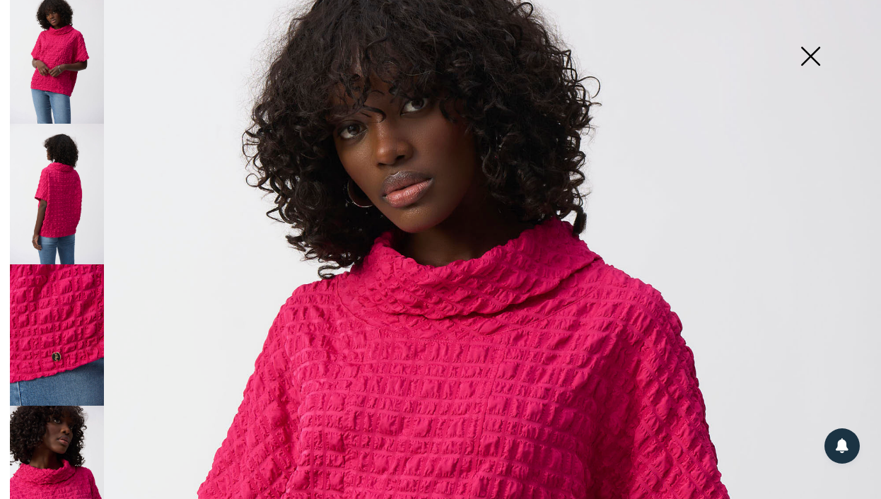
click at [72, 337] on img at bounding box center [57, 334] width 94 height 141
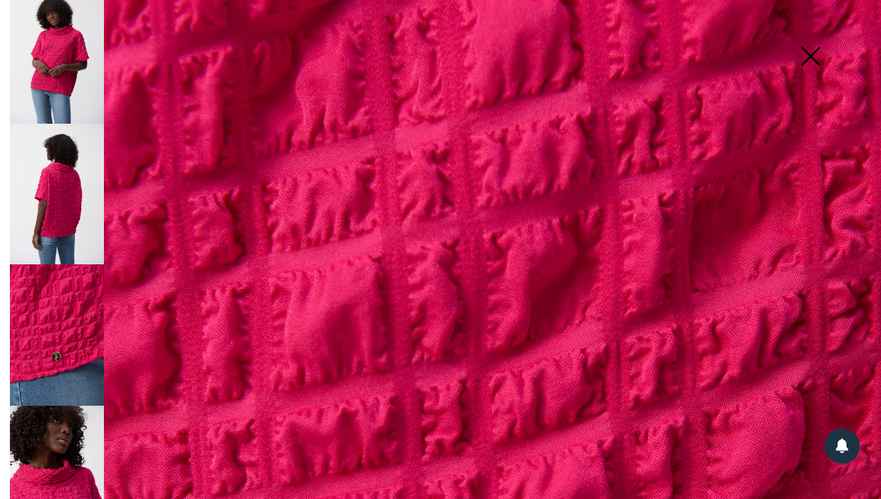
click at [48, 446] on img at bounding box center [57, 476] width 94 height 141
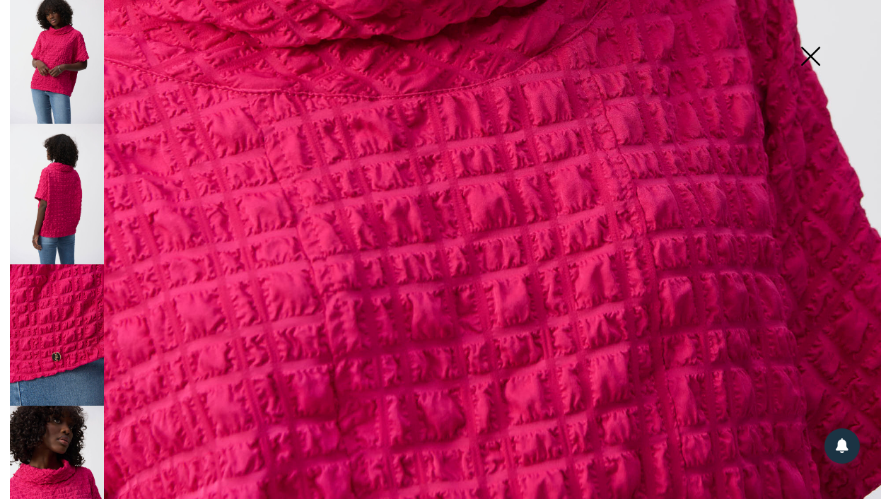
scroll to position [821, 0]
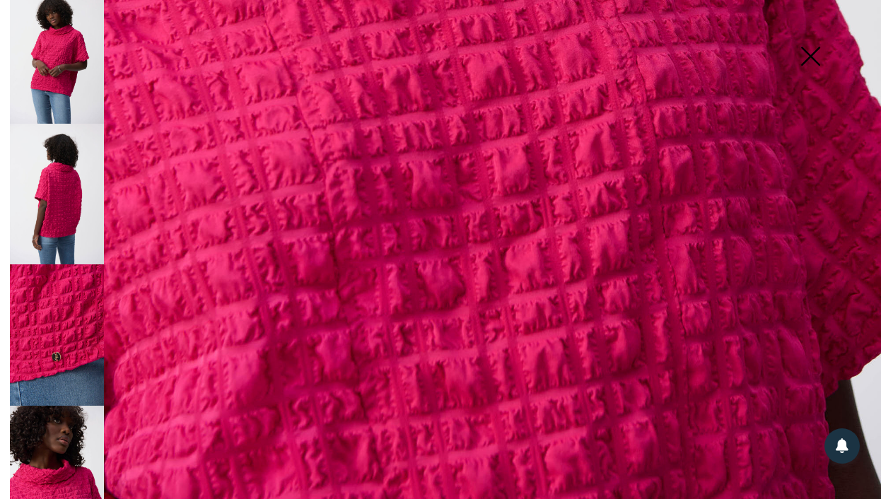
click at [91, 235] on img at bounding box center [57, 194] width 94 height 141
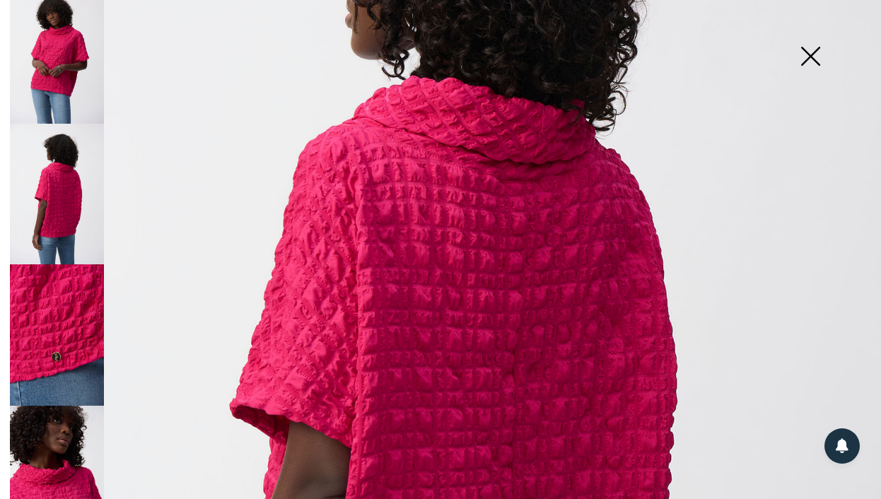
scroll to position [255, 0]
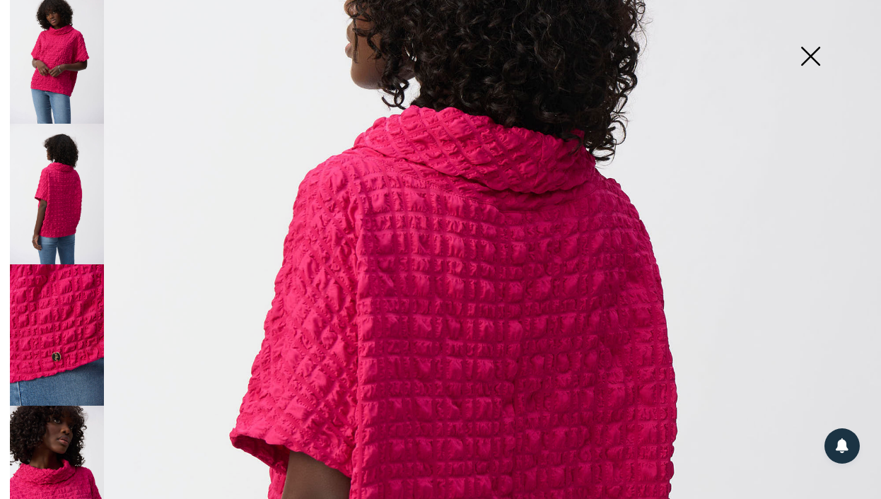
click at [62, 72] on img at bounding box center [57, 53] width 94 height 141
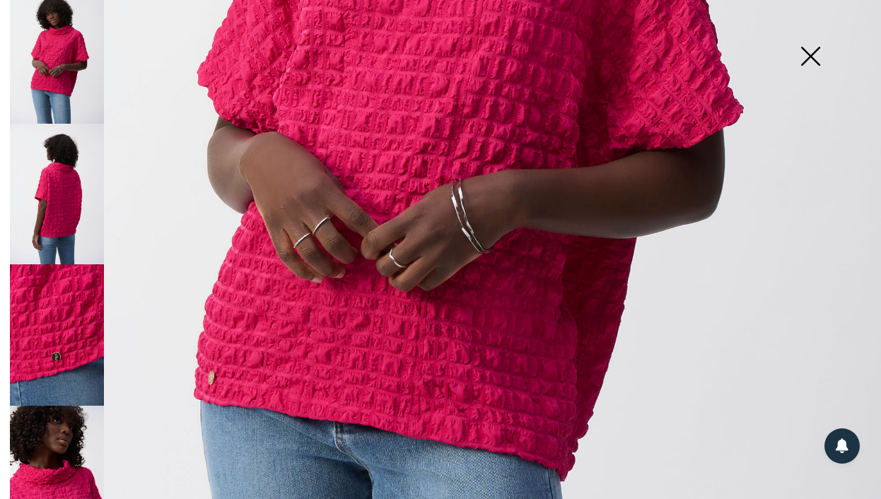
scroll to position [626, 0]
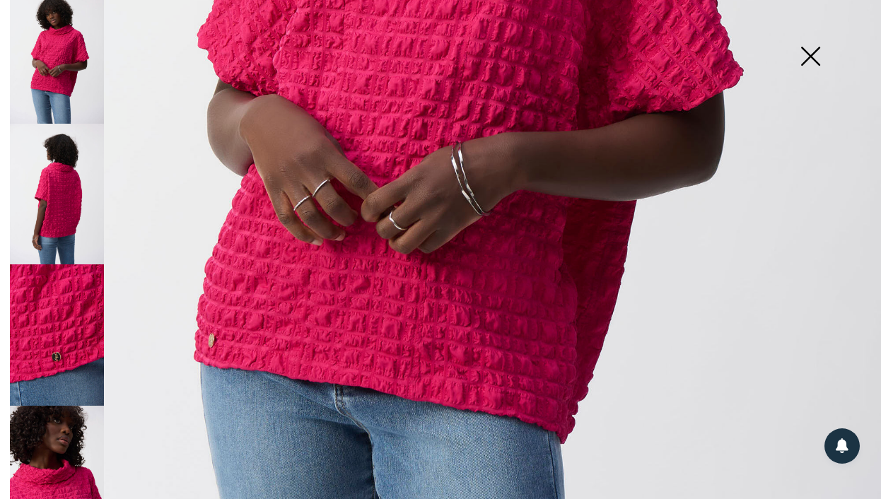
click at [803, 64] on img at bounding box center [810, 57] width 71 height 73
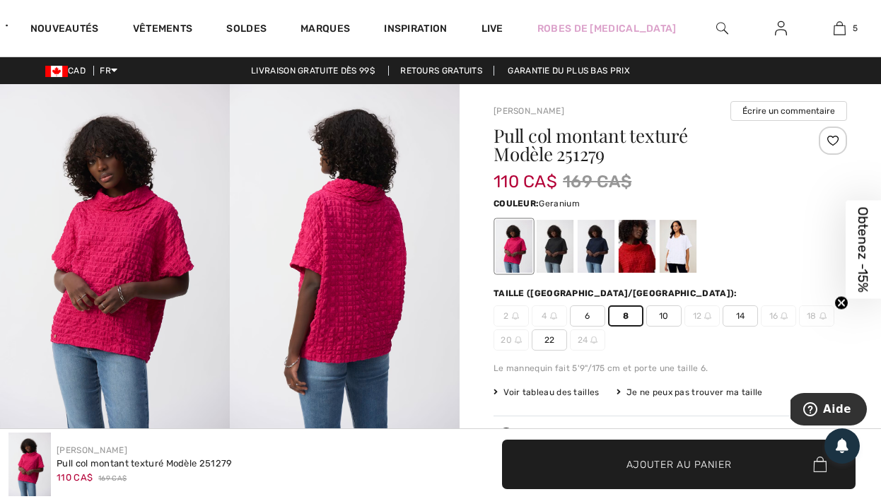
click at [637, 460] on span "Ajouter au panier" at bounding box center [678, 464] width 105 height 15
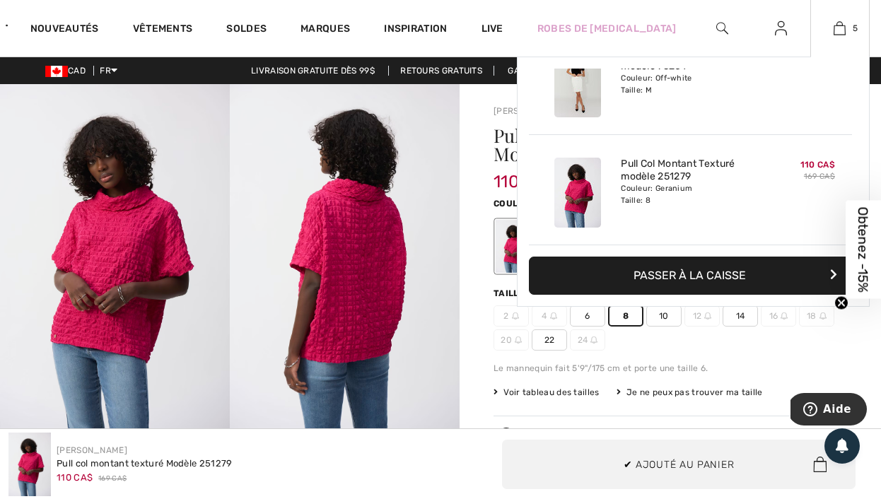
scroll to position [375, 0]
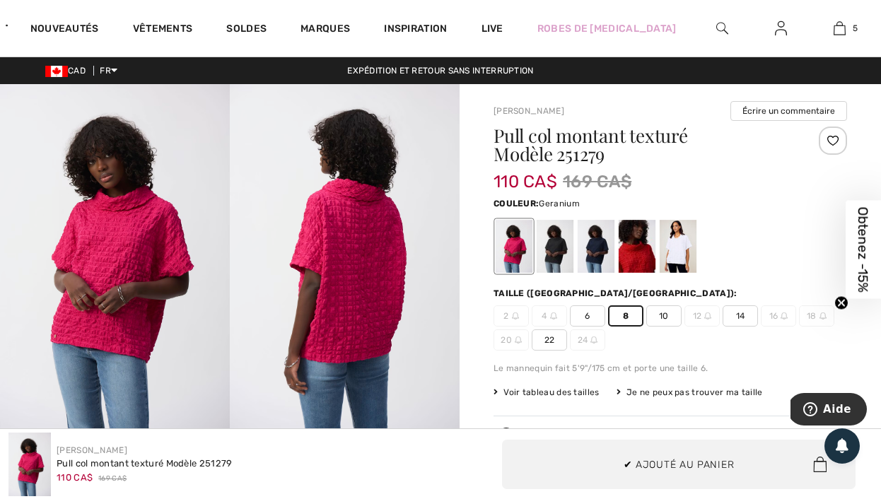
click at [377, 218] on img at bounding box center [345, 256] width 230 height 344
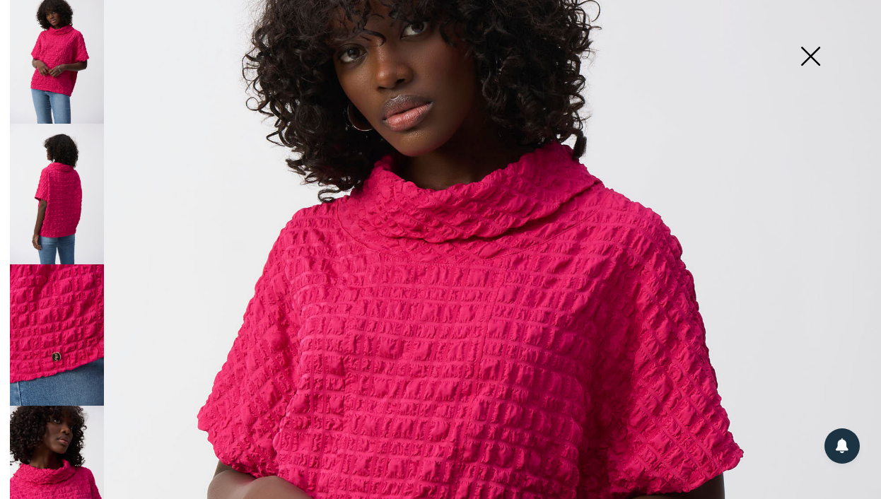
scroll to position [95, 0]
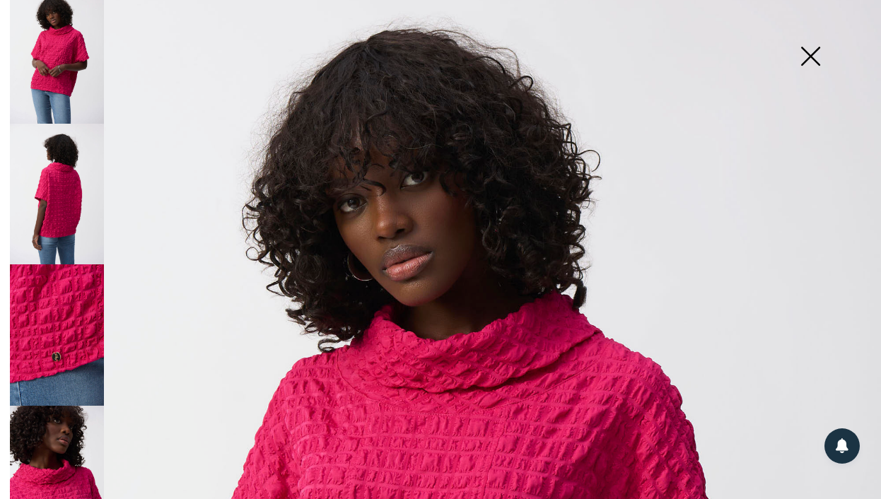
click at [819, 62] on img at bounding box center [810, 57] width 71 height 73
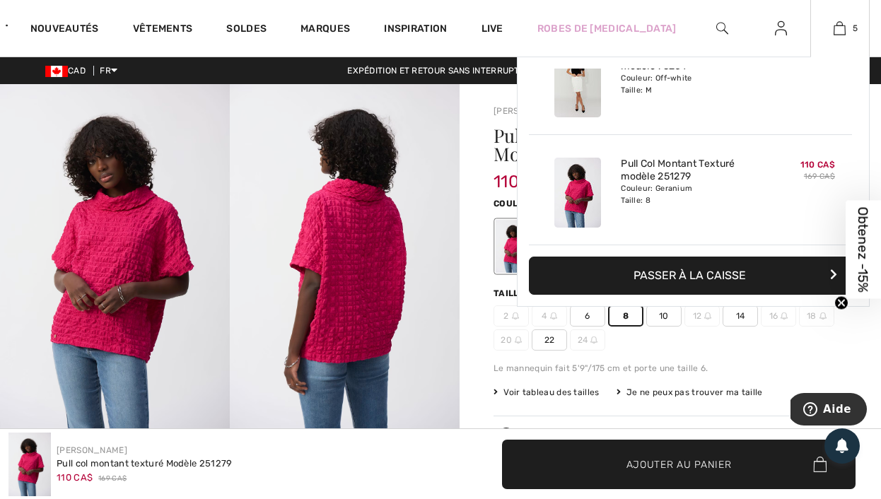
click at [844, 40] on div "5 Ajouté au panier Joseph Ribkoff Pull Col Montant Texturé Modèle 251279 110 CA…" at bounding box center [839, 28] width 59 height 57
click at [840, 30] on img at bounding box center [840, 28] width 12 height 17
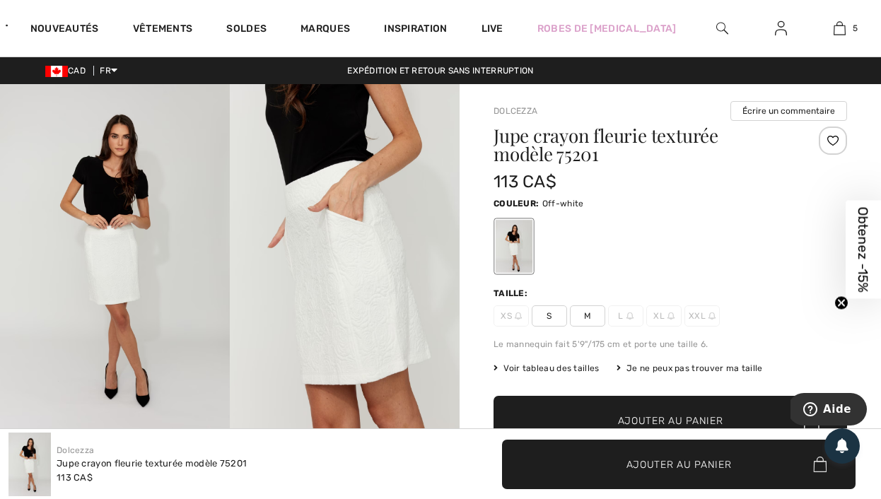
click at [89, 262] on img at bounding box center [115, 256] width 230 height 345
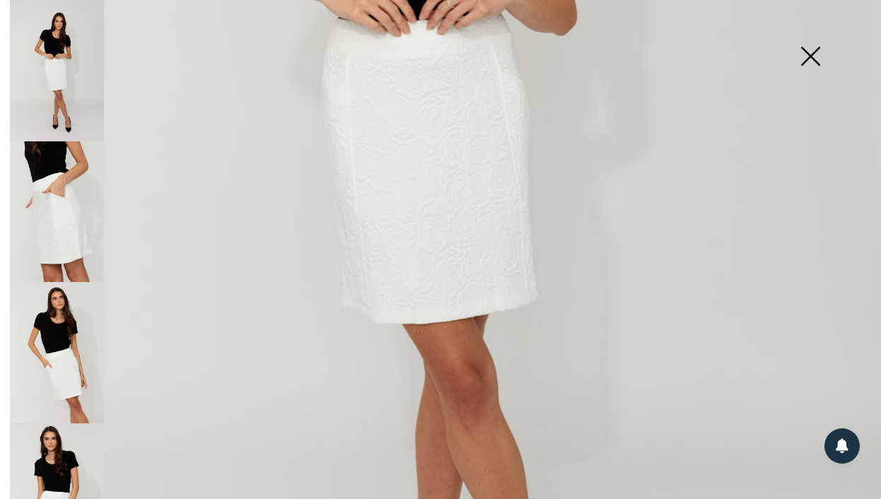
scroll to position [429, 0]
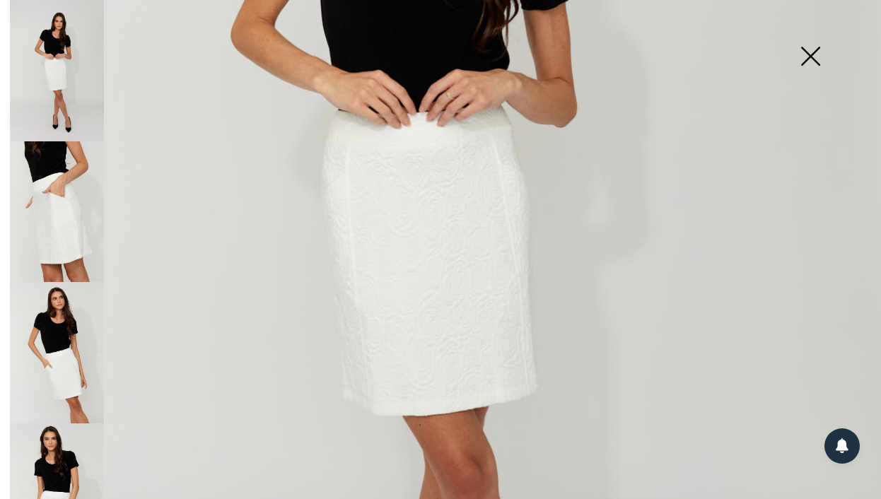
click at [54, 212] on img at bounding box center [57, 211] width 94 height 141
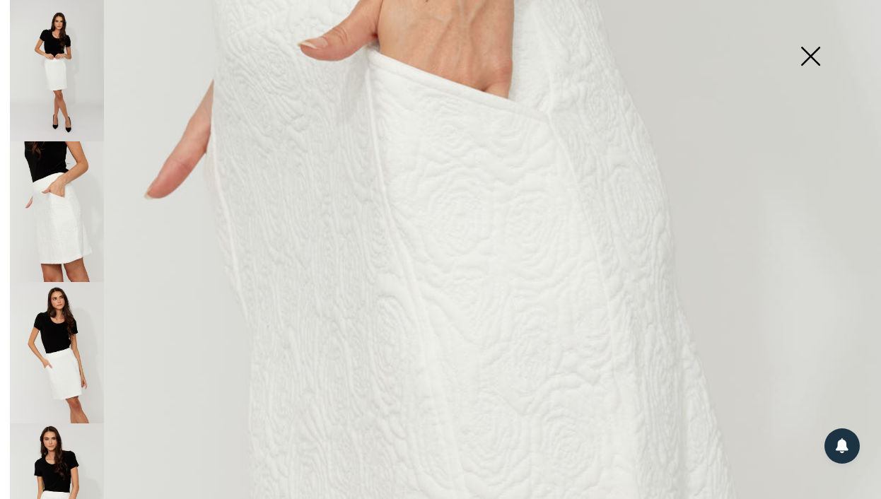
click at [65, 317] on img at bounding box center [57, 352] width 94 height 141
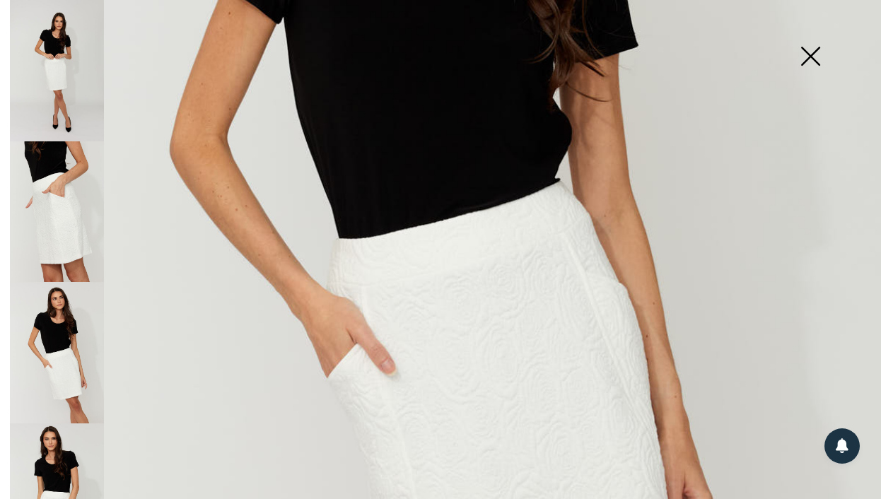
click at [77, 440] on img at bounding box center [57, 494] width 94 height 141
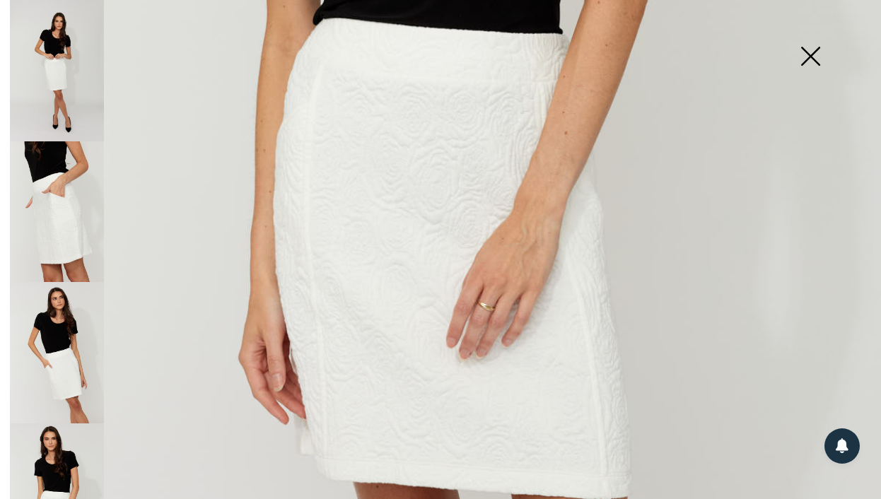
scroll to position [822, 0]
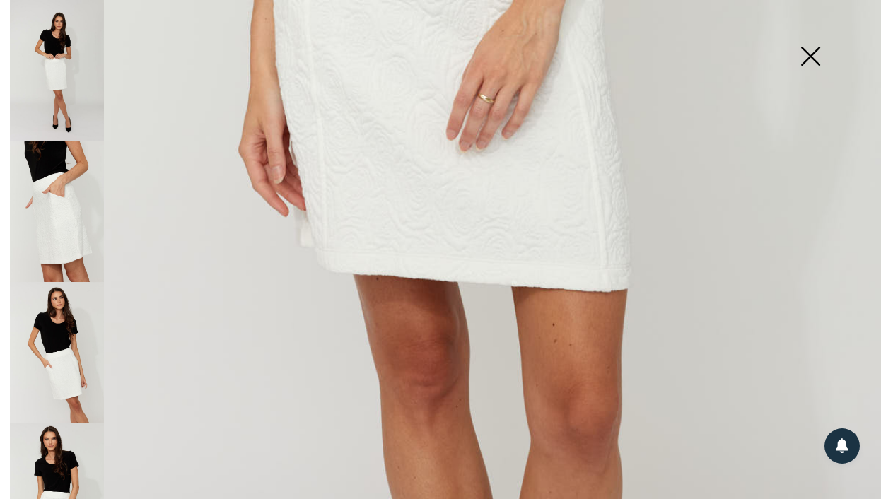
click at [56, 211] on img at bounding box center [57, 211] width 94 height 141
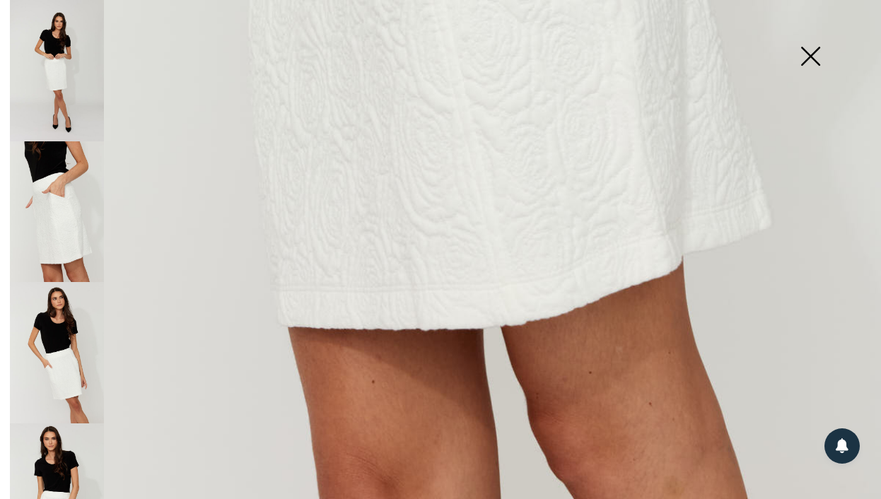
click at [74, 86] on img at bounding box center [57, 70] width 94 height 141
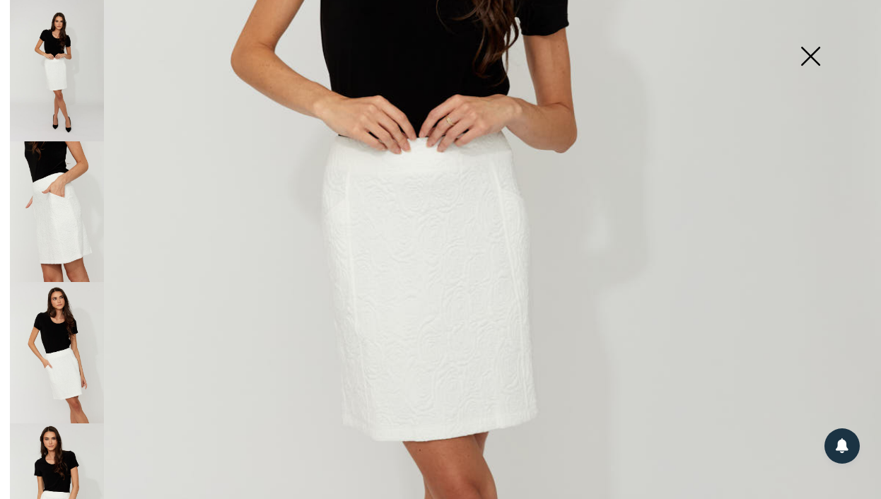
scroll to position [229, 0]
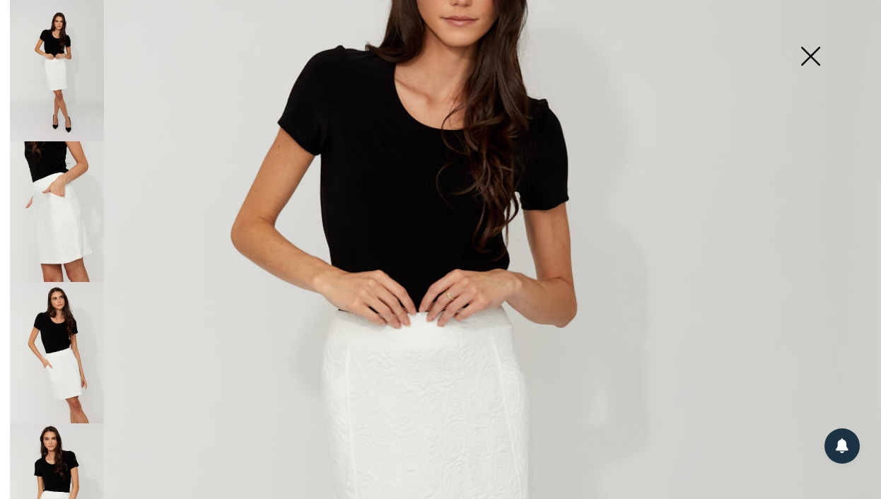
click at [105, 312] on img at bounding box center [440, 431] width 881 height 1321
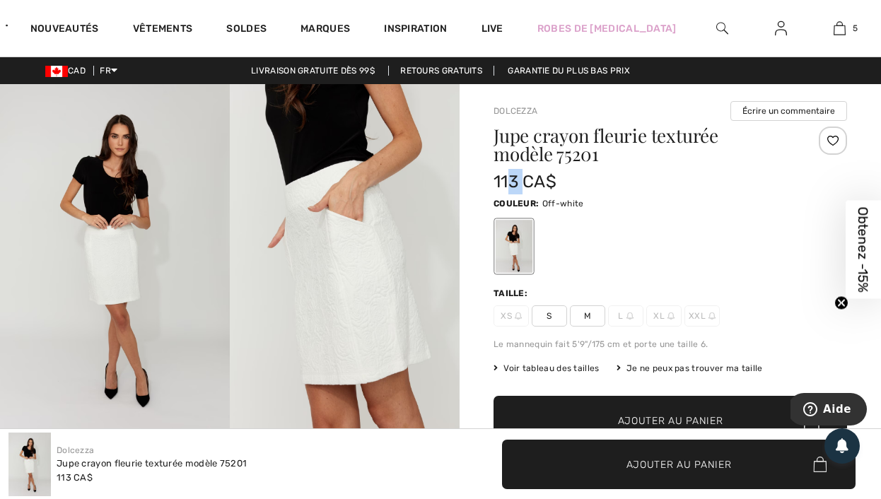
drag, startPoint x: 521, startPoint y: 185, endPoint x: 508, endPoint y: 180, distance: 14.6
click at [508, 180] on span "113 CA$" at bounding box center [525, 182] width 63 height 20
click at [593, 173] on div "113 CA$" at bounding box center [641, 181] width 295 height 25
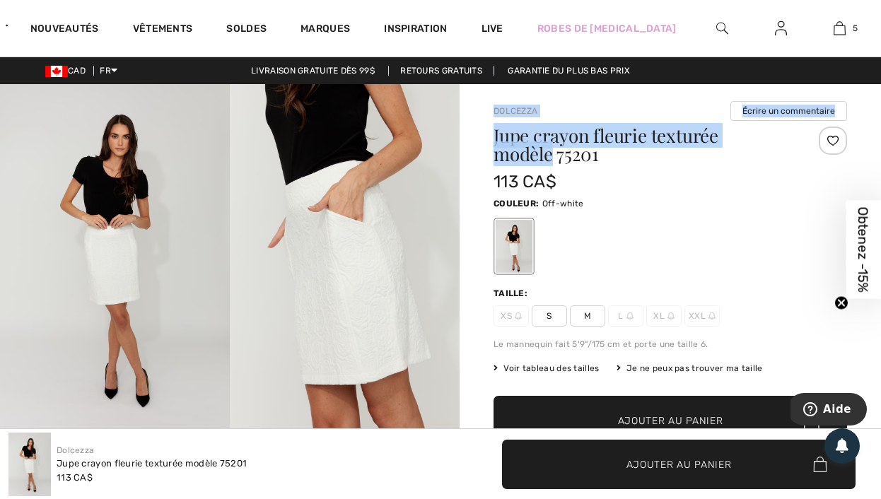
drag, startPoint x: 554, startPoint y: 158, endPoint x: 493, endPoint y: 108, distance: 78.9
click at [493, 109] on div "Dolcezza Écrire un commentaire Jupe crayon fleurie texturée modèle 75201 113 CA…" at bounding box center [670, 469] width 421 height 770
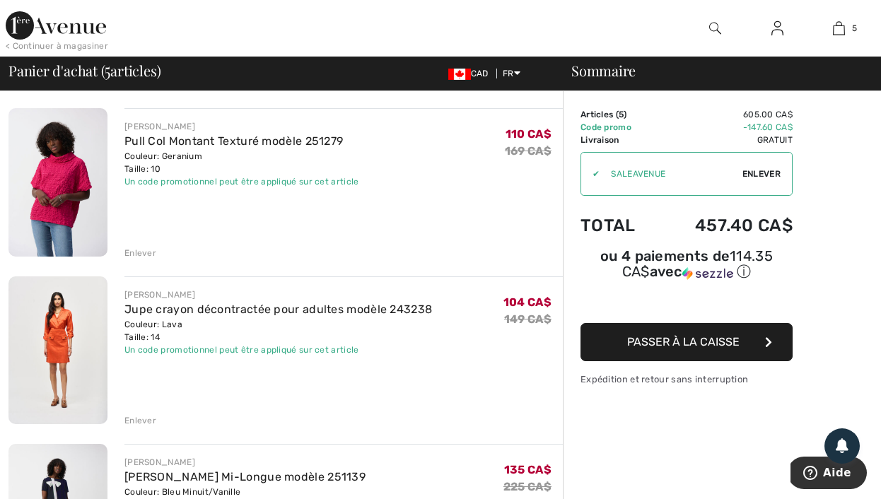
scroll to position [91, 0]
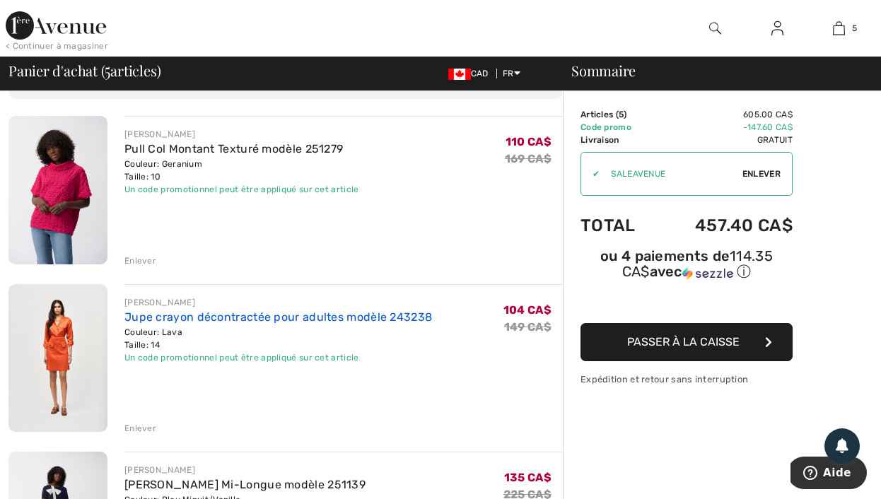
click at [184, 316] on link "Jupe crayon décontractée pour adultes modèle 243238" at bounding box center [278, 316] width 308 height 13
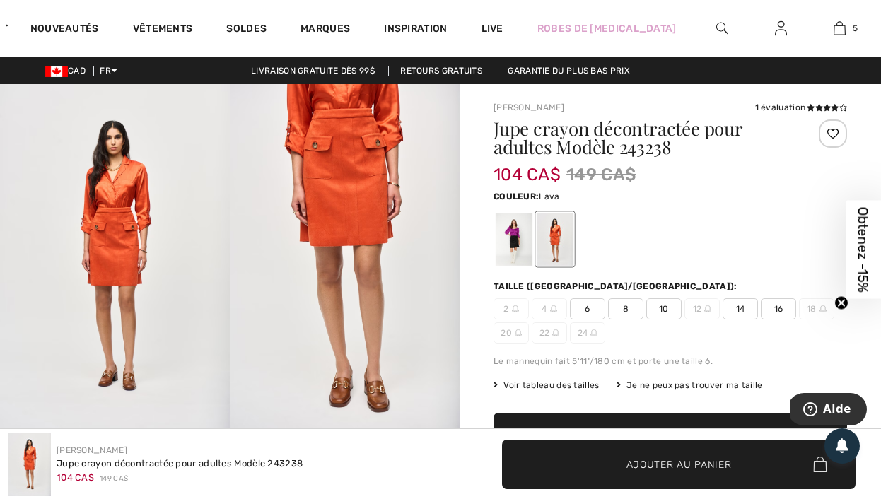
click at [367, 199] on img at bounding box center [345, 256] width 230 height 344
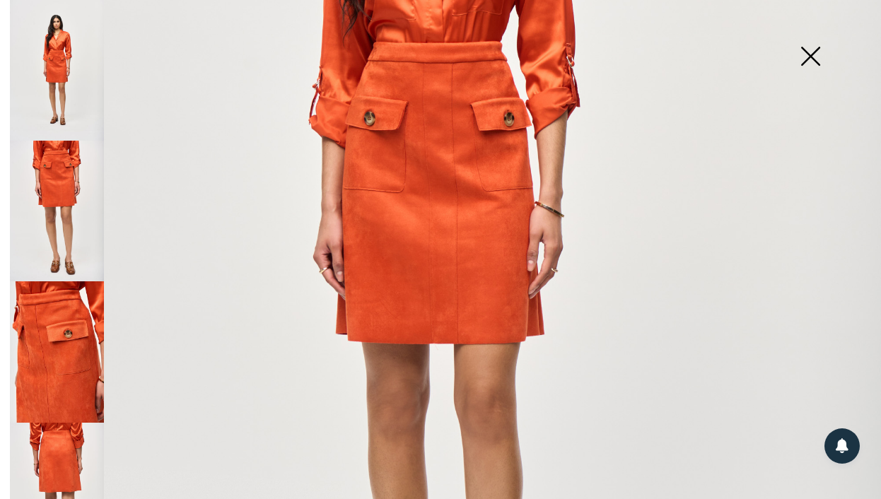
scroll to position [509, 0]
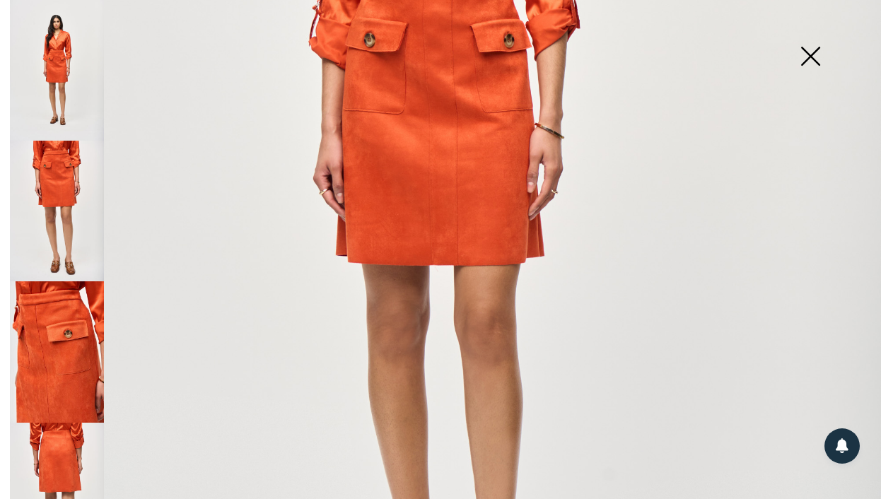
click at [71, 435] on img at bounding box center [57, 493] width 94 height 141
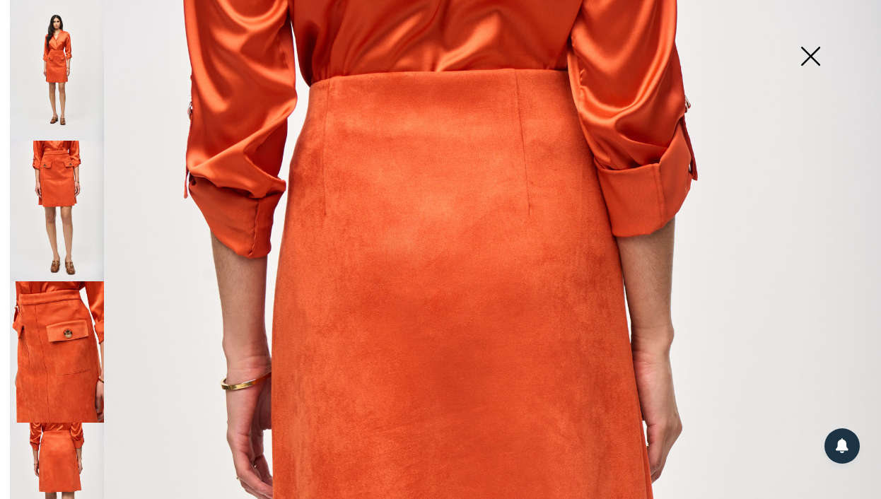
scroll to position [0, 0]
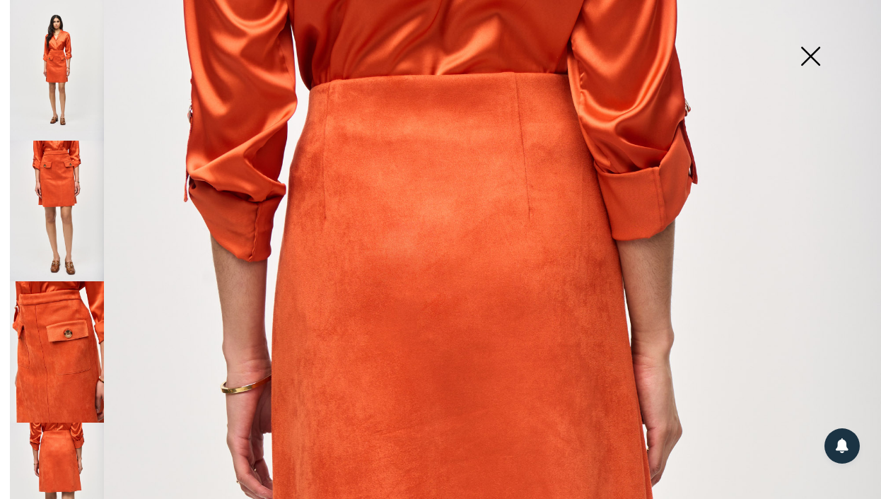
click at [37, 211] on img at bounding box center [57, 211] width 94 height 141
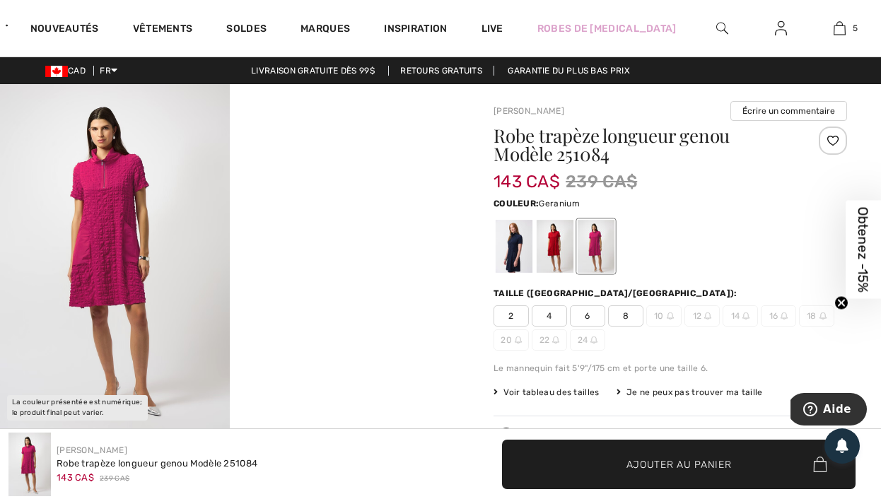
click at [127, 208] on img at bounding box center [115, 256] width 230 height 344
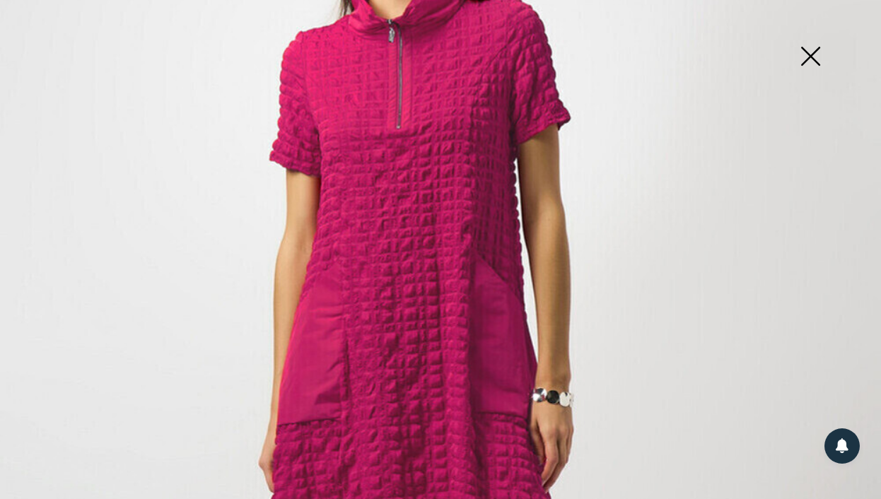
scroll to position [347, 0]
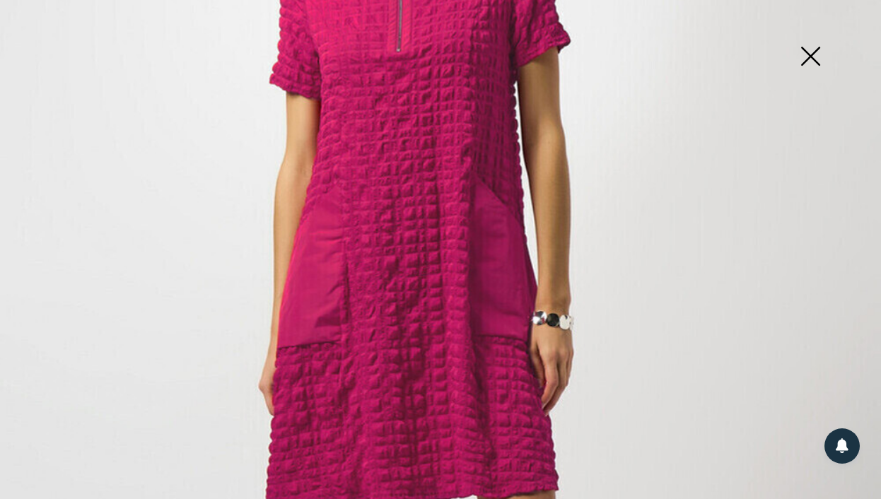
click at [824, 52] on img at bounding box center [810, 57] width 71 height 73
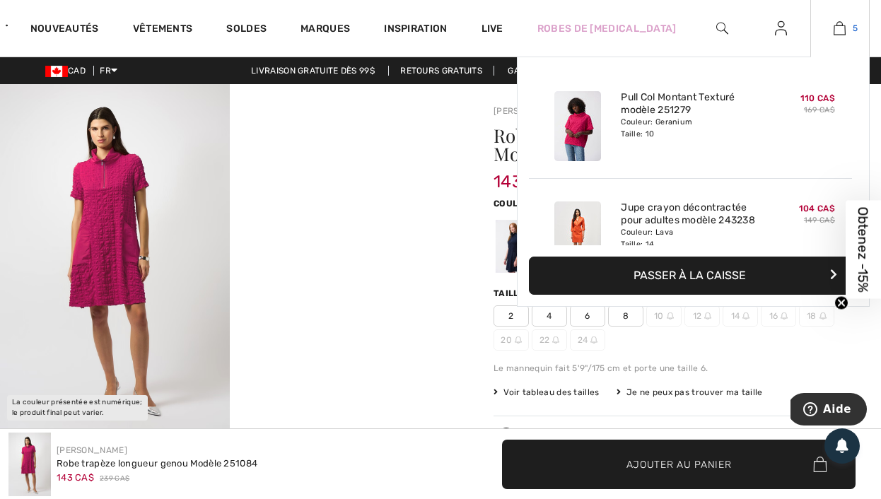
click at [846, 29] on link "5" at bounding box center [840, 28] width 58 height 17
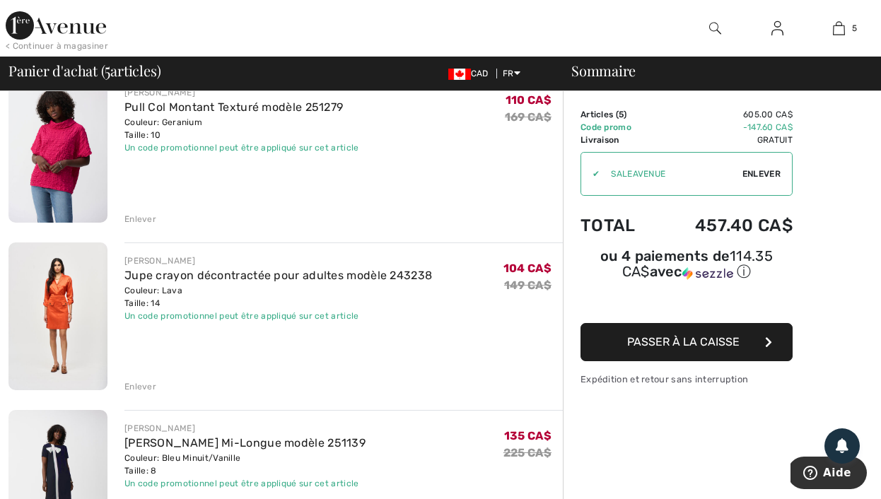
scroll to position [414, 0]
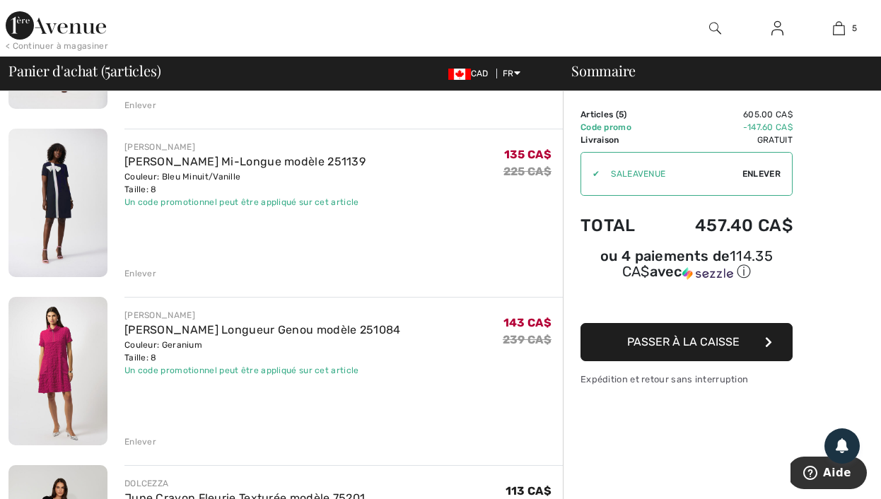
click at [147, 440] on div "Enlever" at bounding box center [140, 442] width 32 height 13
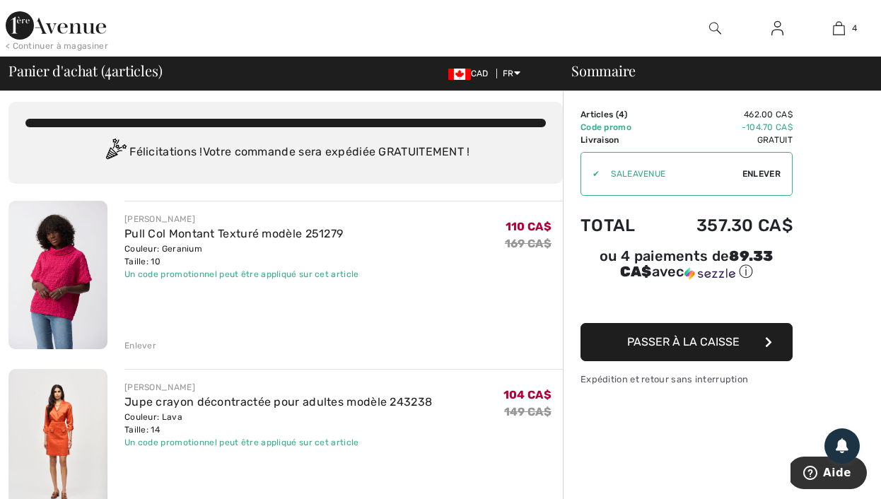
scroll to position [5, 0]
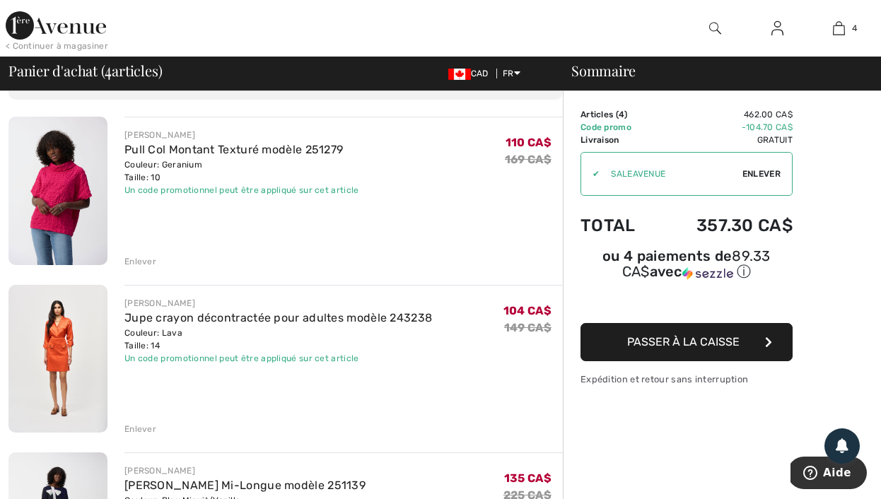
scroll to position [93, 0]
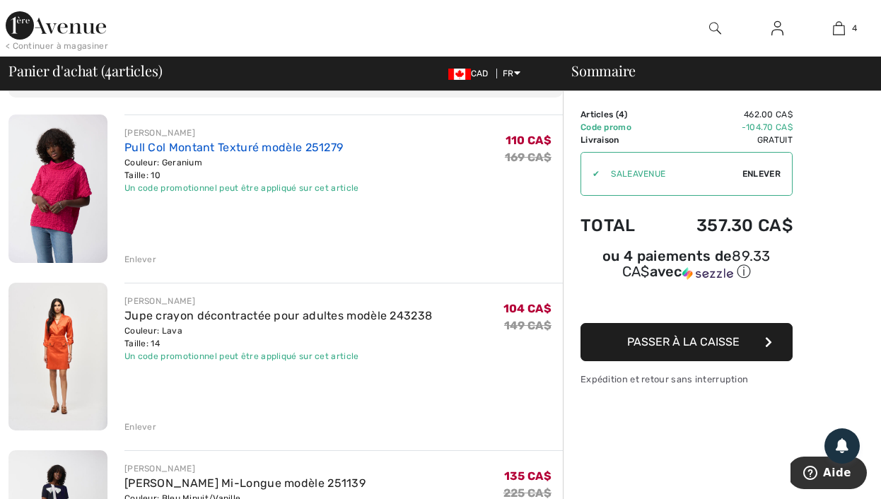
click at [192, 150] on link "Pull Col Montant Texturé modèle 251279" at bounding box center [233, 147] width 218 height 13
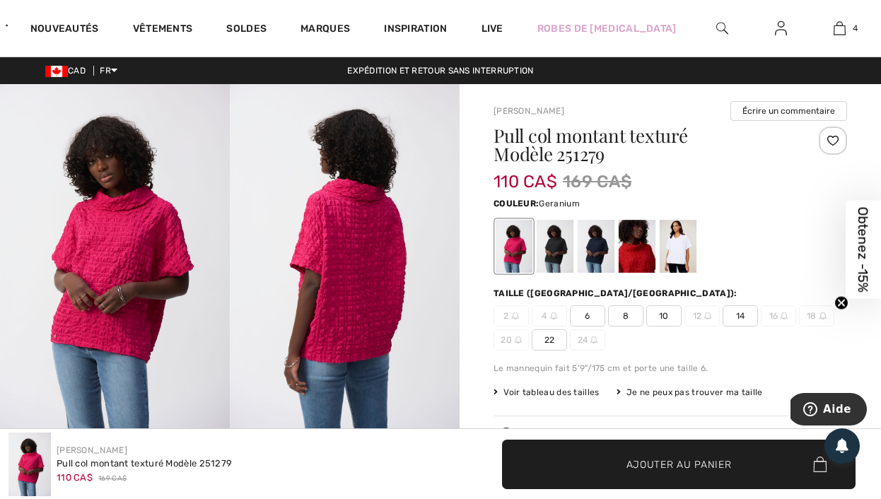
click at [123, 255] on img at bounding box center [115, 256] width 230 height 344
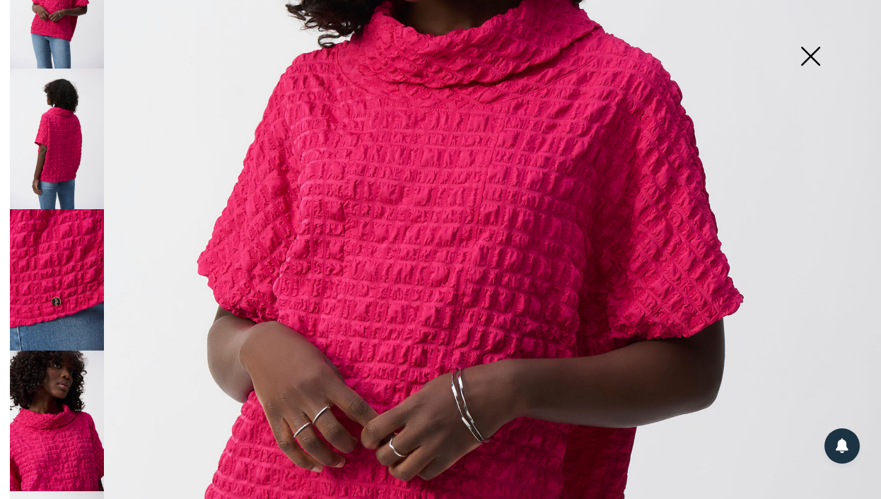
scroll to position [190, 0]
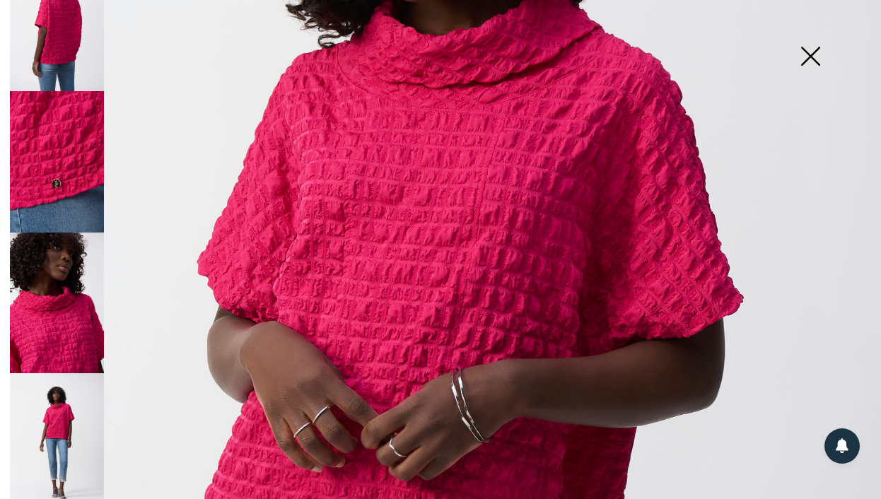
click at [59, 383] on img at bounding box center [57, 443] width 94 height 141
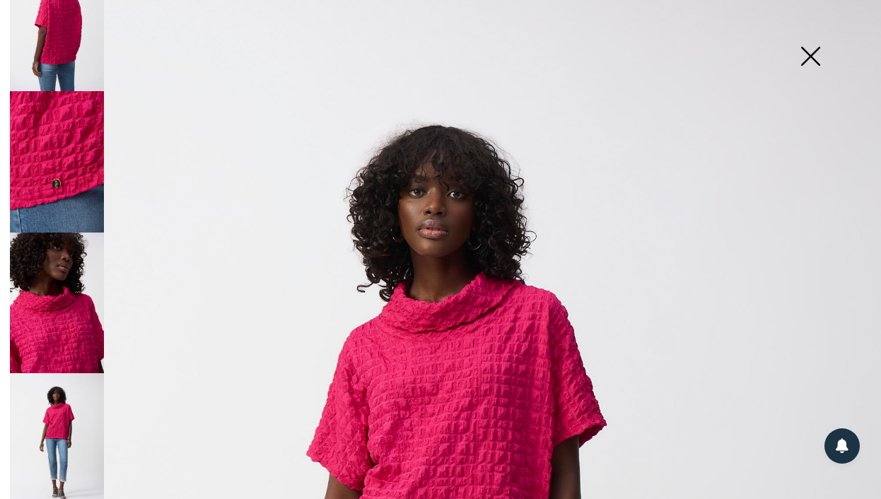
scroll to position [174, 0]
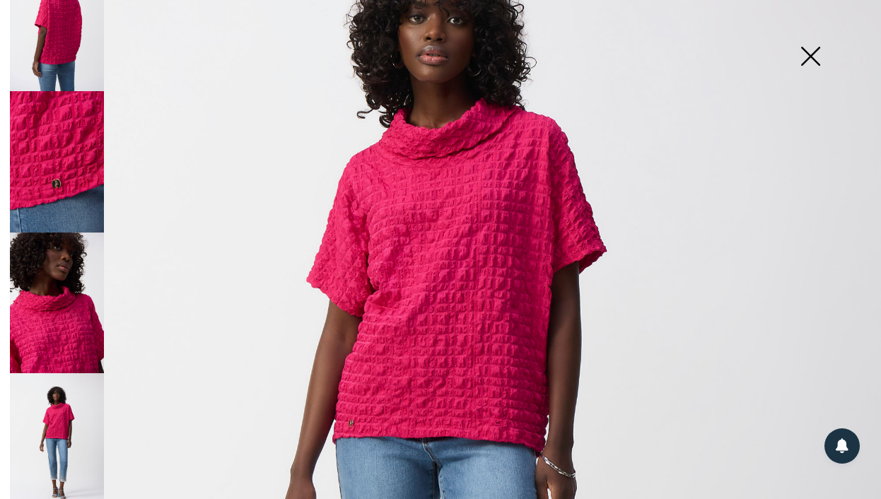
click at [811, 53] on img at bounding box center [810, 57] width 71 height 73
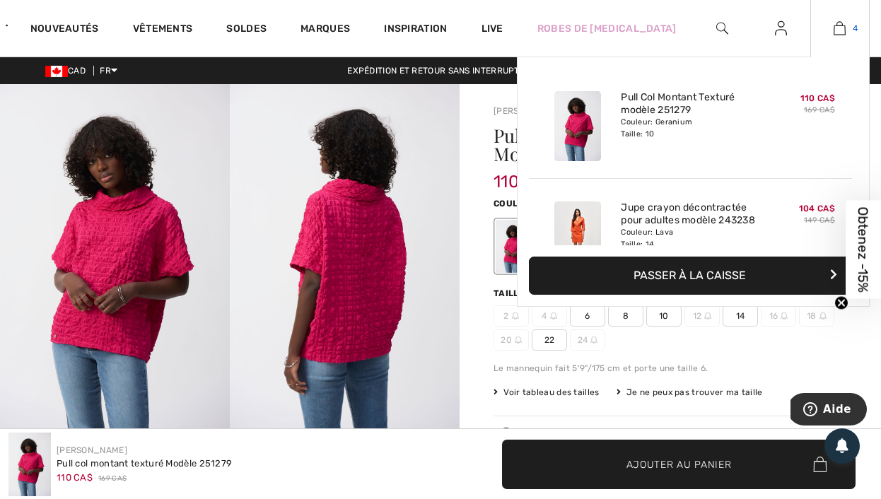
click at [840, 28] on img at bounding box center [840, 28] width 12 height 17
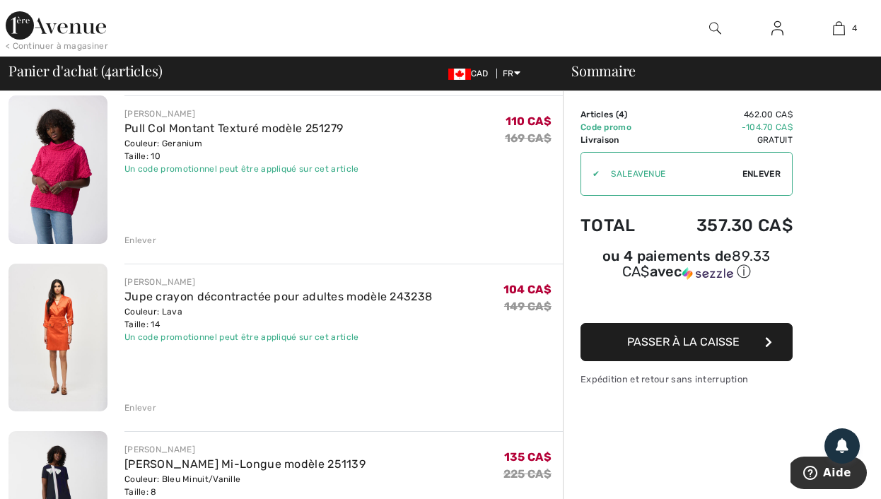
scroll to position [313, 0]
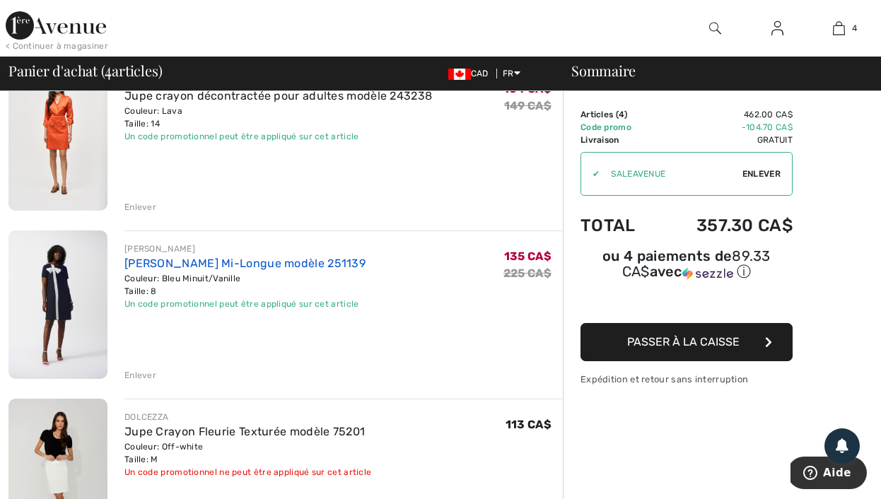
click at [183, 263] on link "[PERSON_NAME] Mi-Longue modèle 251139" at bounding box center [244, 263] width 241 height 13
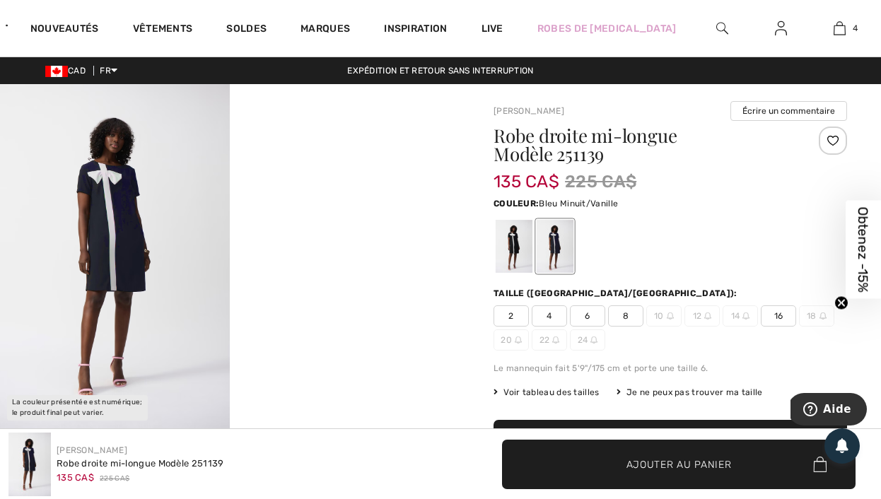
click at [95, 198] on img at bounding box center [115, 256] width 230 height 344
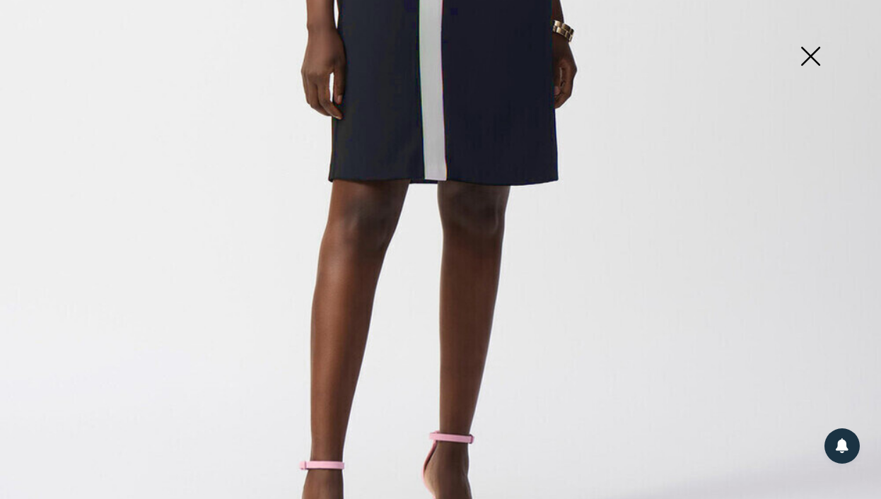
scroll to position [820, 0]
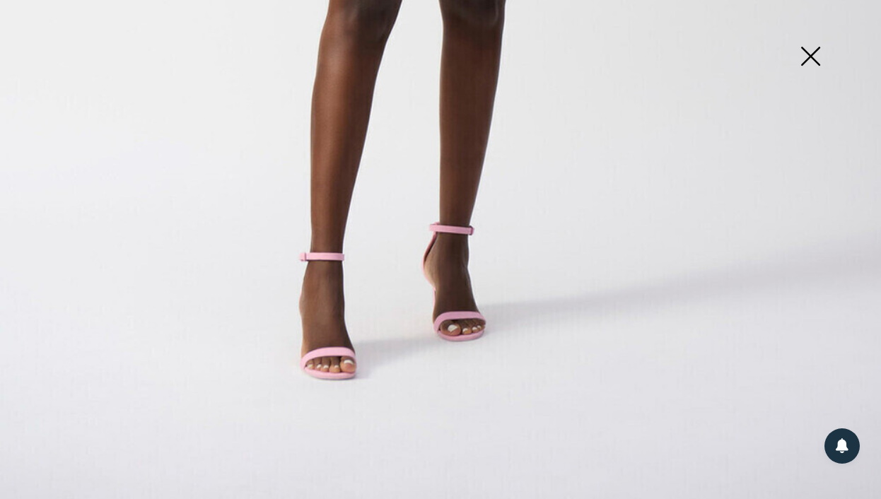
click at [815, 60] on img at bounding box center [810, 57] width 71 height 73
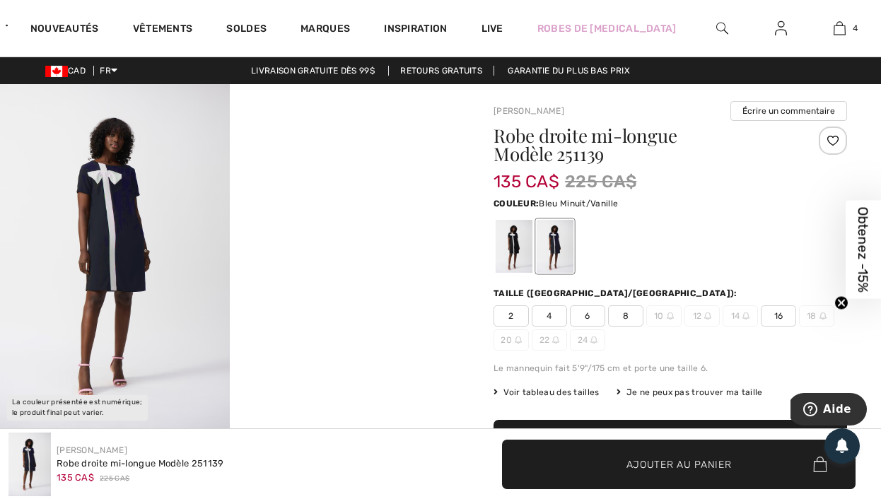
click at [357, 199] on video "Your browser does not support the video tag." at bounding box center [345, 141] width 230 height 115
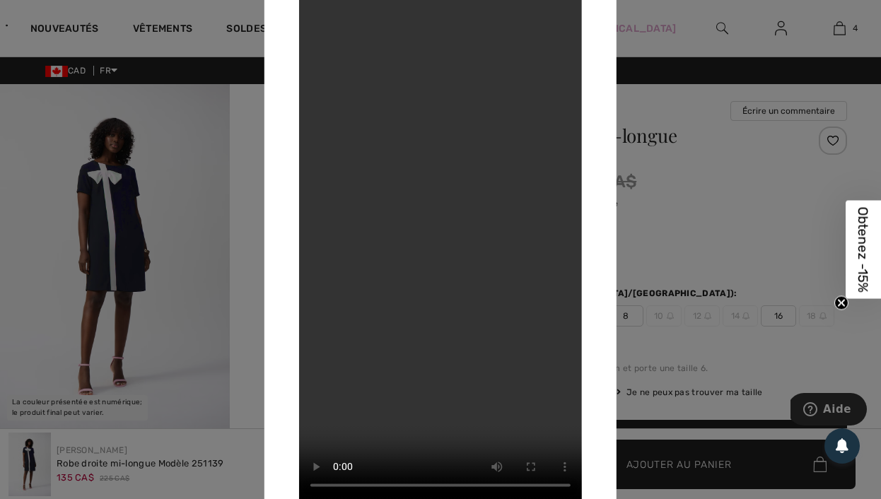
click at [62, 272] on div at bounding box center [440, 249] width 881 height 499
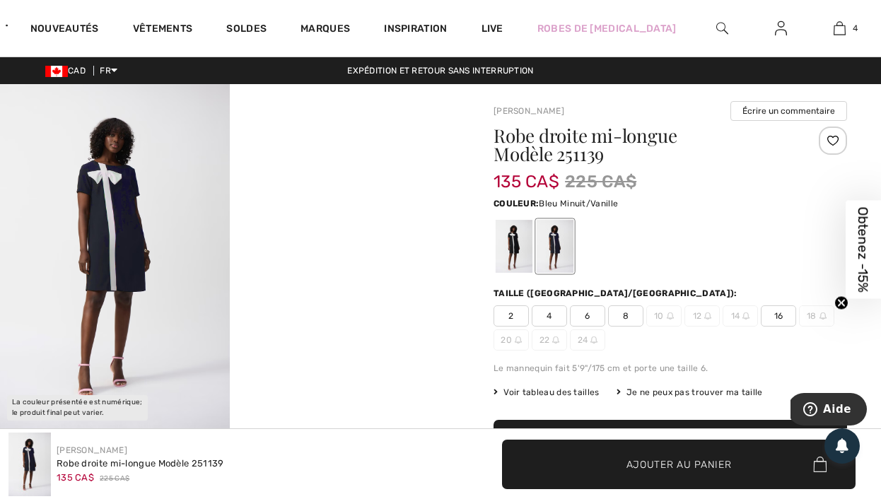
click at [118, 238] on img at bounding box center [115, 256] width 230 height 344
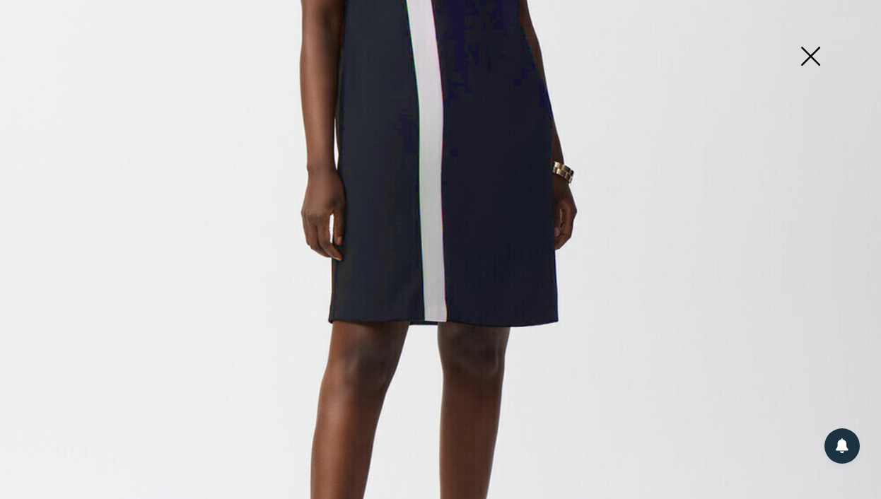
scroll to position [235, 0]
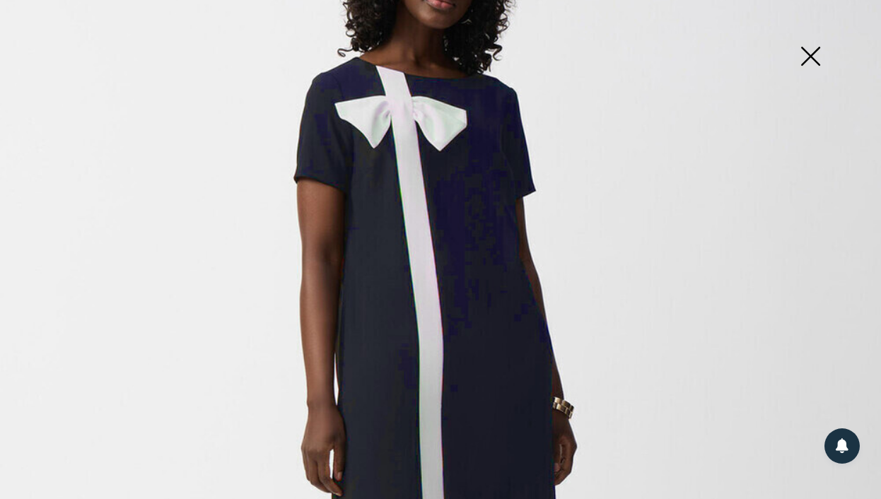
click at [827, 53] on img at bounding box center [810, 57] width 71 height 73
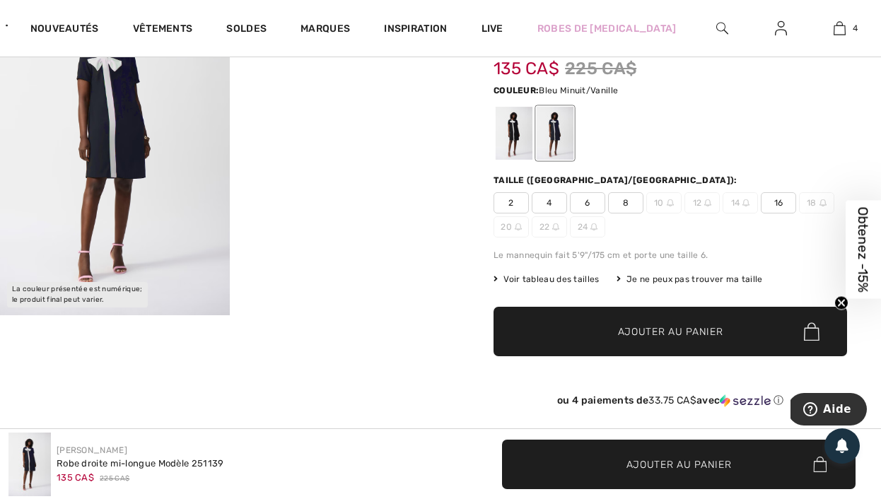
scroll to position [0, 0]
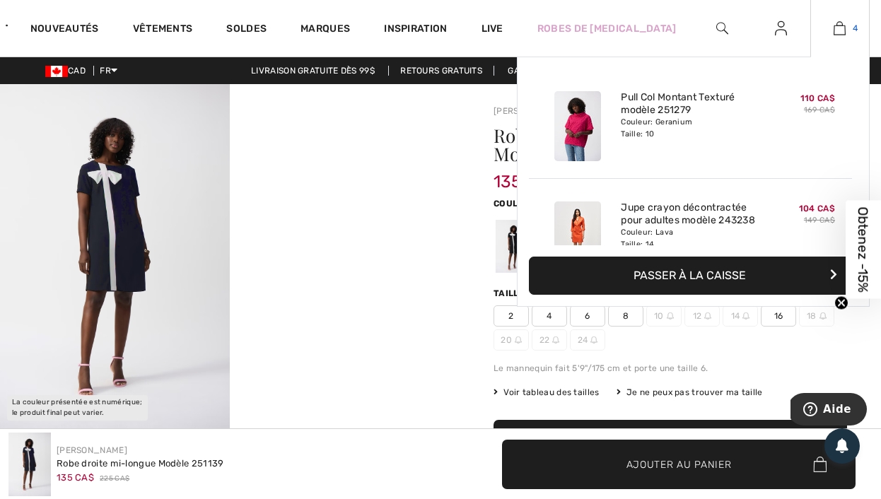
click at [839, 28] on img at bounding box center [840, 28] width 12 height 17
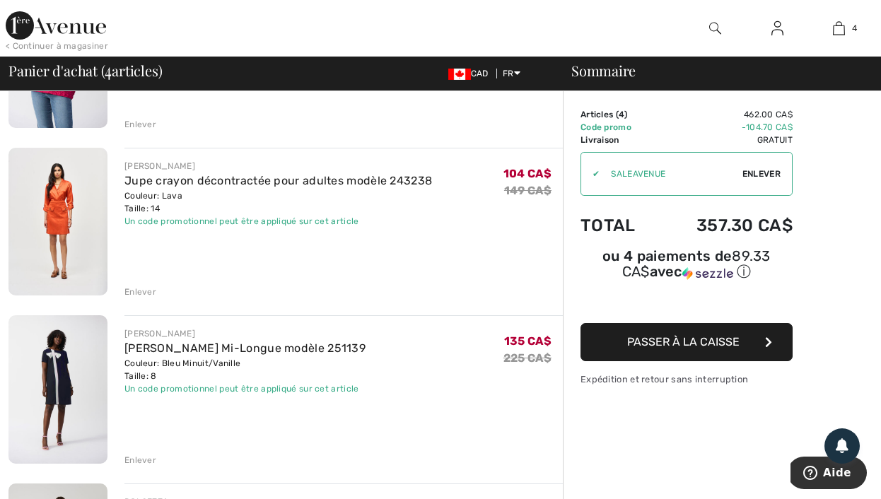
scroll to position [117, 0]
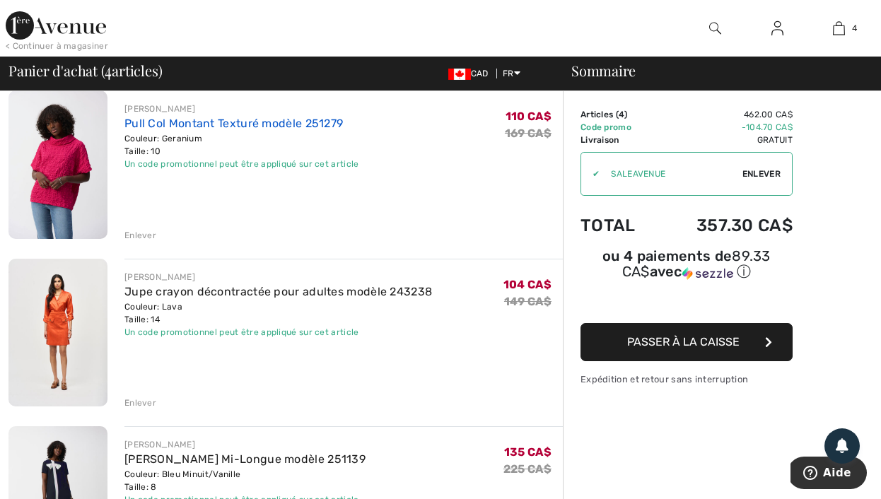
click at [241, 117] on link "Pull Col Montant Texturé modèle 251279" at bounding box center [233, 123] width 218 height 13
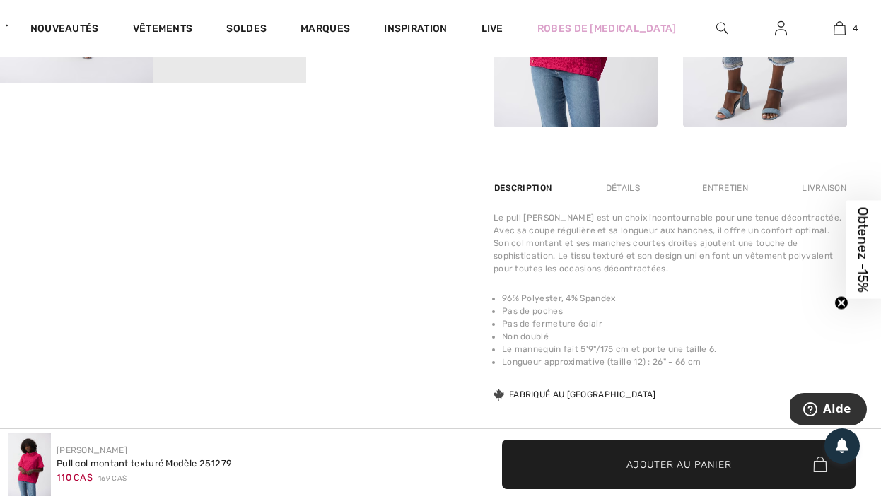
scroll to position [858, 0]
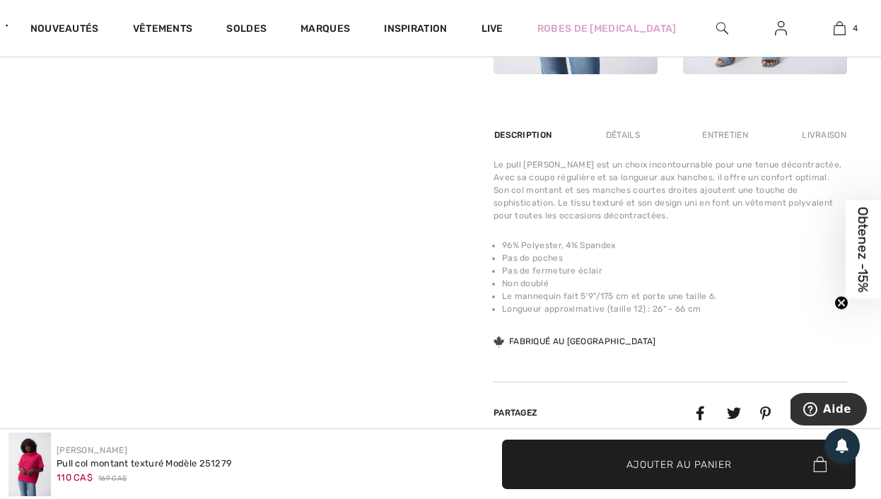
drag, startPoint x: 619, startPoint y: 245, endPoint x: 609, endPoint y: 243, distance: 10.1
click at [615, 245] on li "96% Polyester, 4% Spandex" at bounding box center [674, 245] width 345 height 13
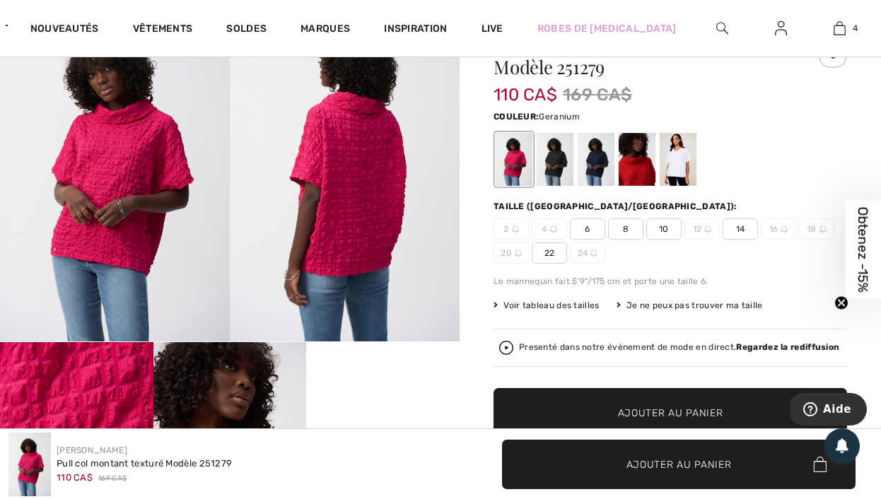
scroll to position [0, 0]
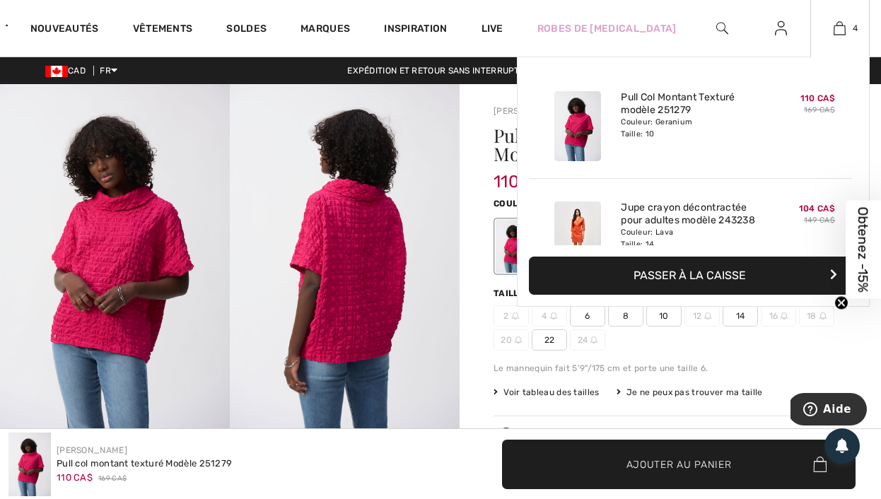
click at [841, 18] on div "4 Ajouté au panier Joseph Ribkoff Pull Col Montant Texturé Modèle 251279 110 CA…" at bounding box center [839, 28] width 59 height 57
click at [841, 30] on img at bounding box center [840, 28] width 12 height 17
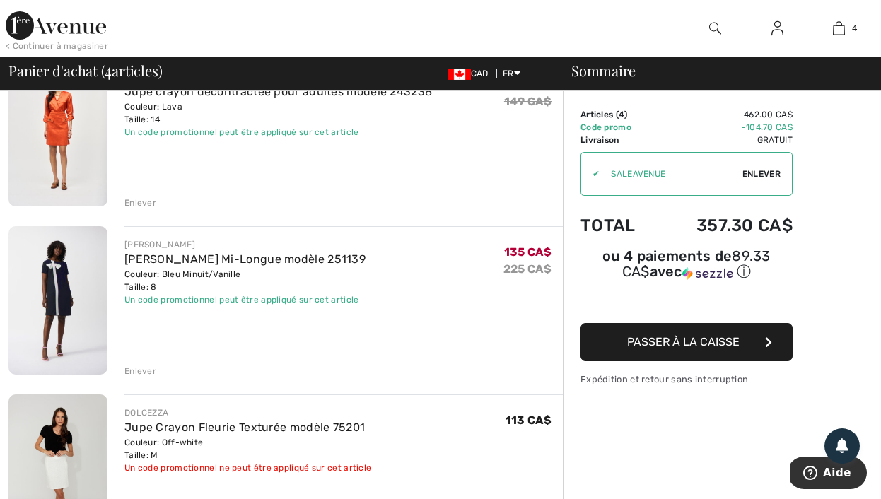
scroll to position [451, 0]
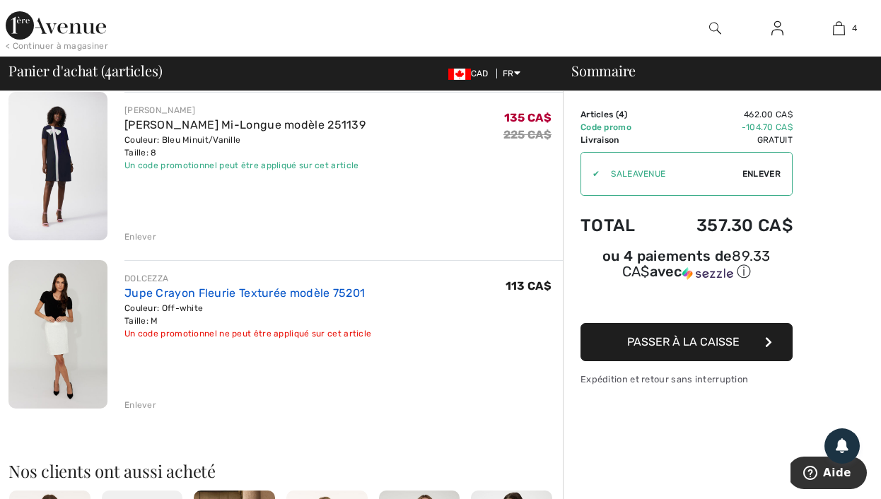
click at [152, 293] on link "Jupe Crayon Fleurie Texturée modèle 75201" at bounding box center [244, 292] width 240 height 13
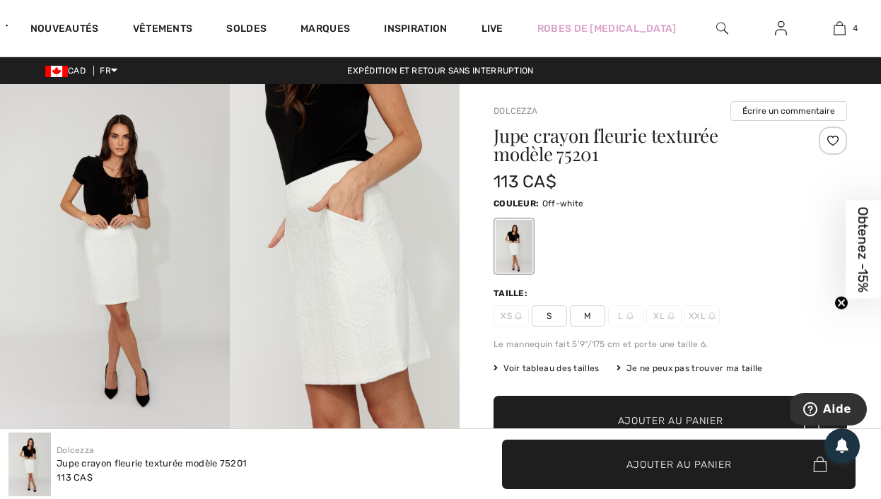
click at [154, 257] on img at bounding box center [115, 256] width 230 height 345
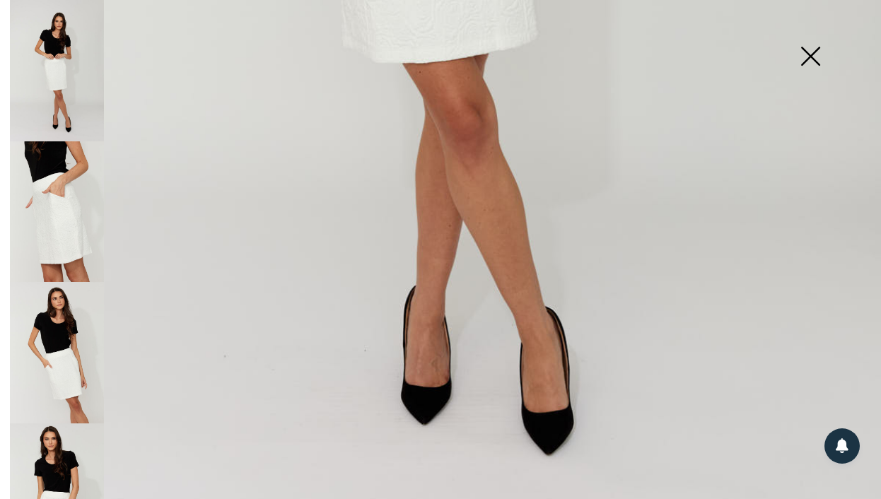
scroll to position [822, 0]
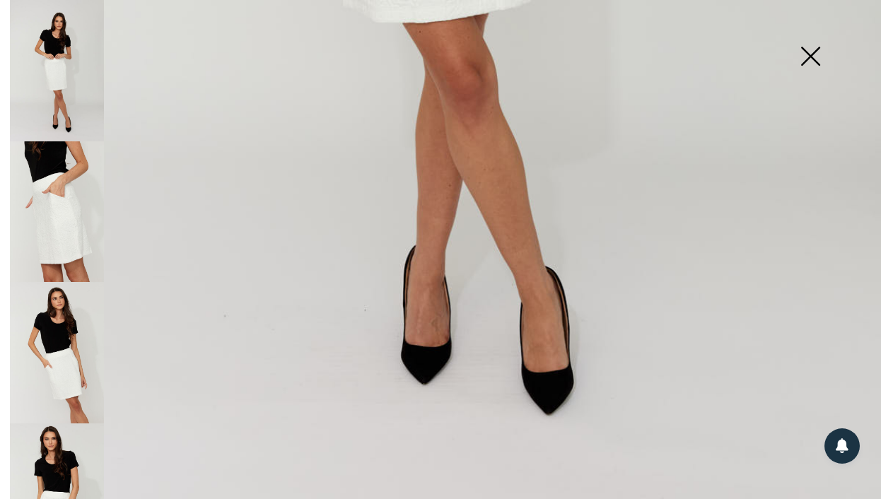
click at [53, 221] on img at bounding box center [57, 211] width 94 height 141
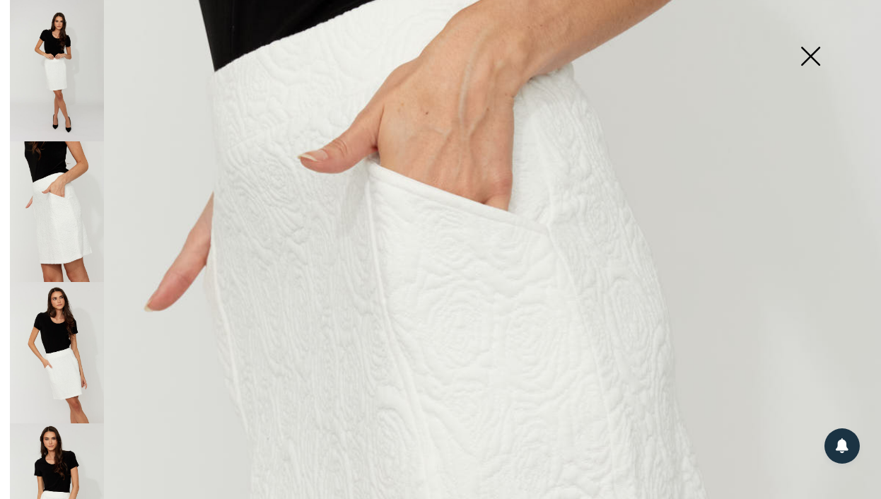
scroll to position [264, 0]
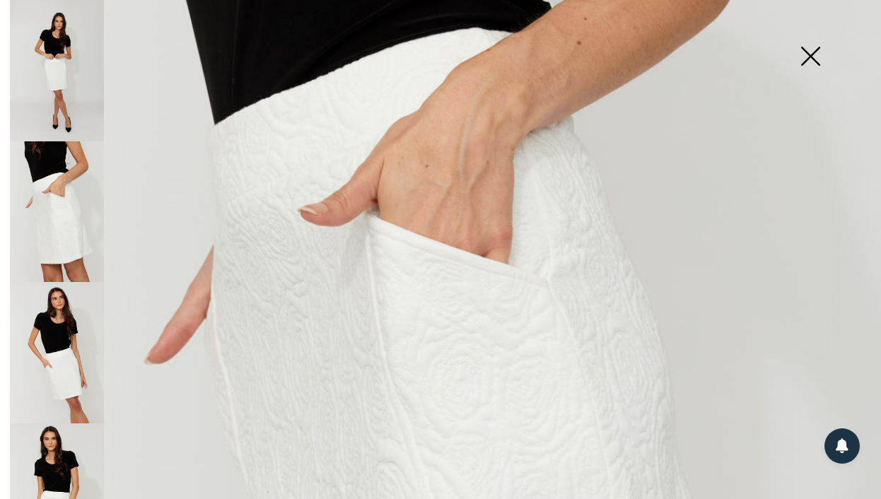
click at [68, 353] on img at bounding box center [57, 352] width 94 height 141
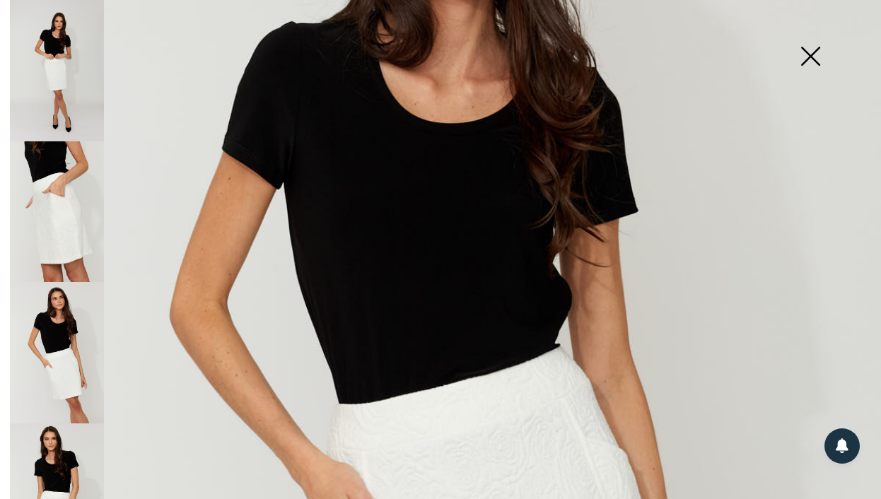
scroll to position [662, 0]
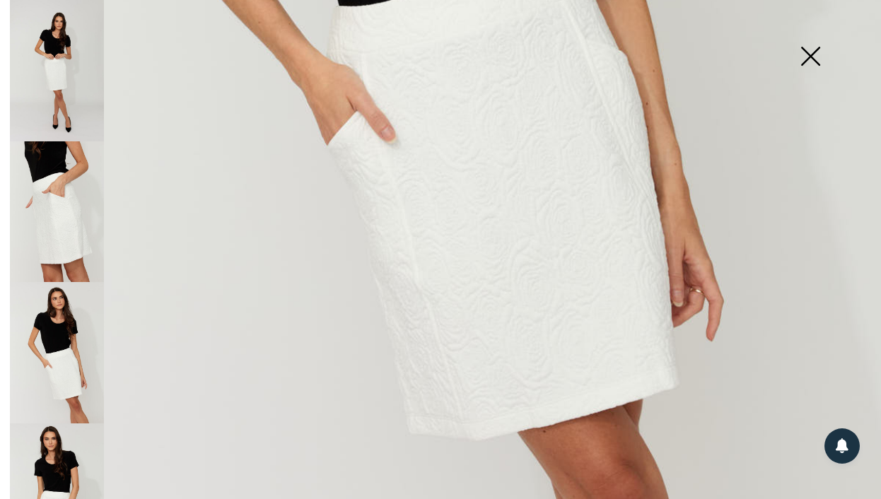
click at [59, 454] on img at bounding box center [57, 494] width 94 height 141
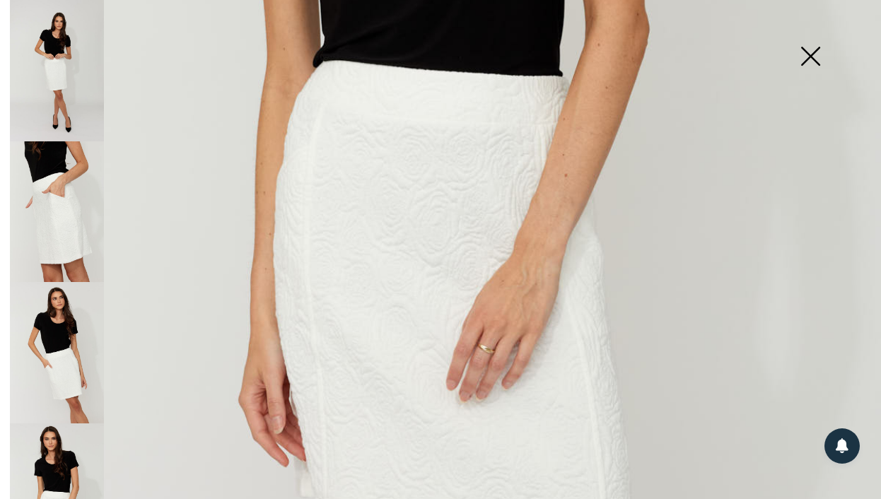
scroll to position [570, 0]
click at [795, 63] on img at bounding box center [810, 57] width 71 height 73
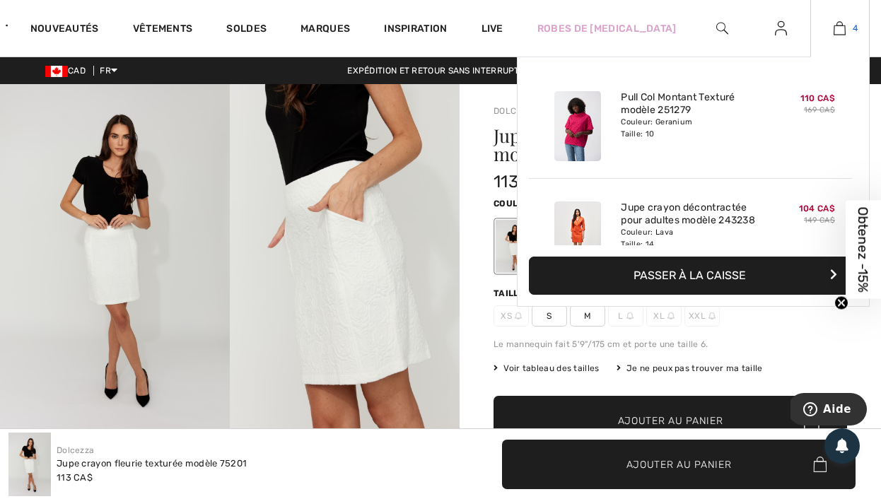
click at [840, 35] on img at bounding box center [840, 28] width 12 height 17
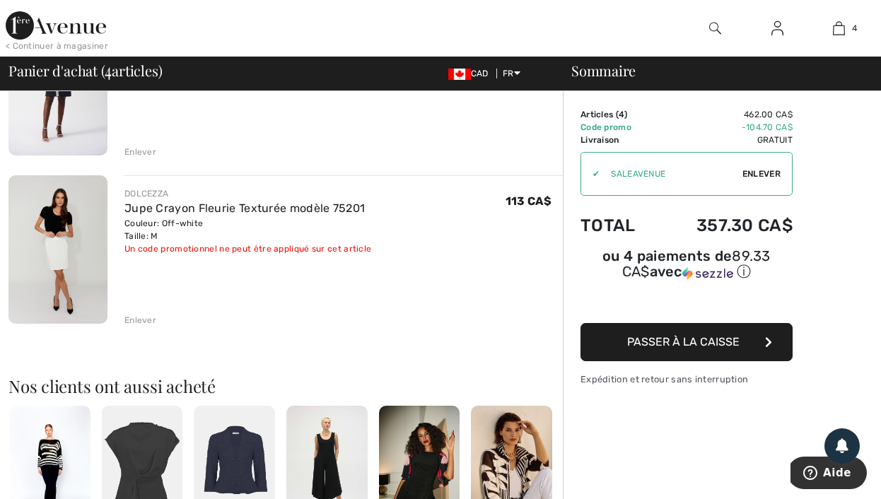
scroll to position [816, 0]
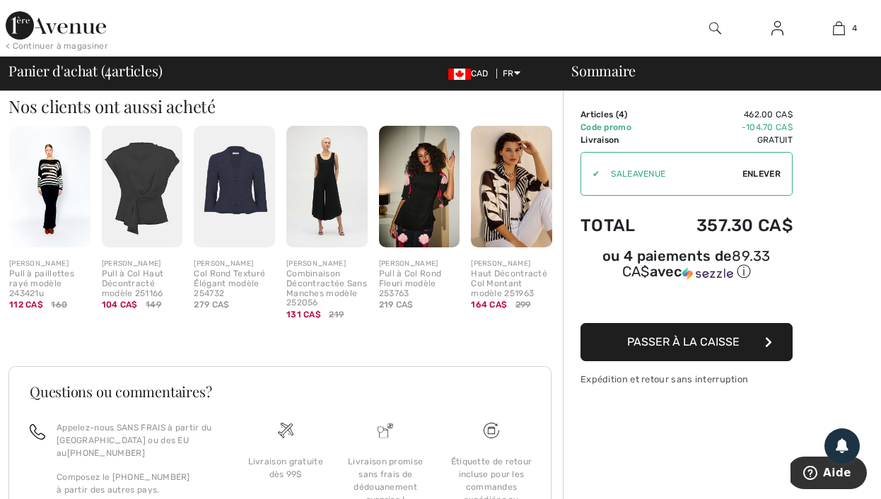
click at [51, 266] on div "[PERSON_NAME]" at bounding box center [49, 264] width 81 height 11
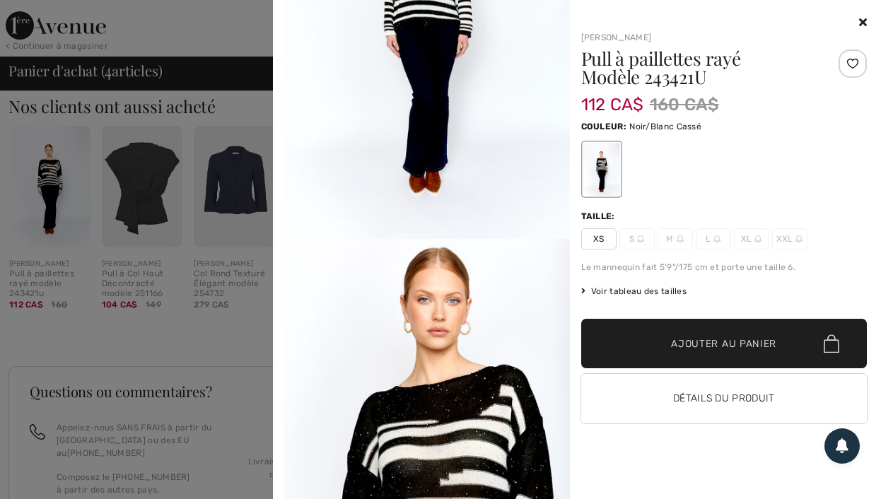
scroll to position [443, 0]
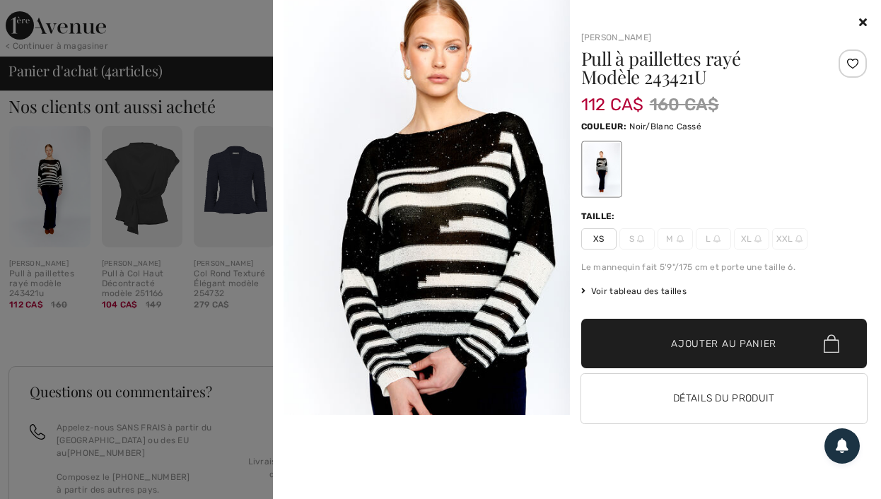
click at [209, 293] on div at bounding box center [440, 249] width 881 height 499
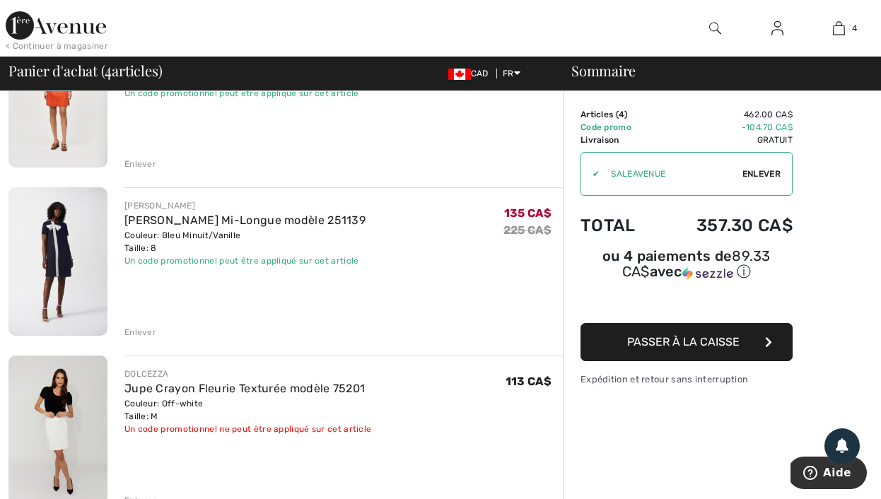
scroll to position [402, 0]
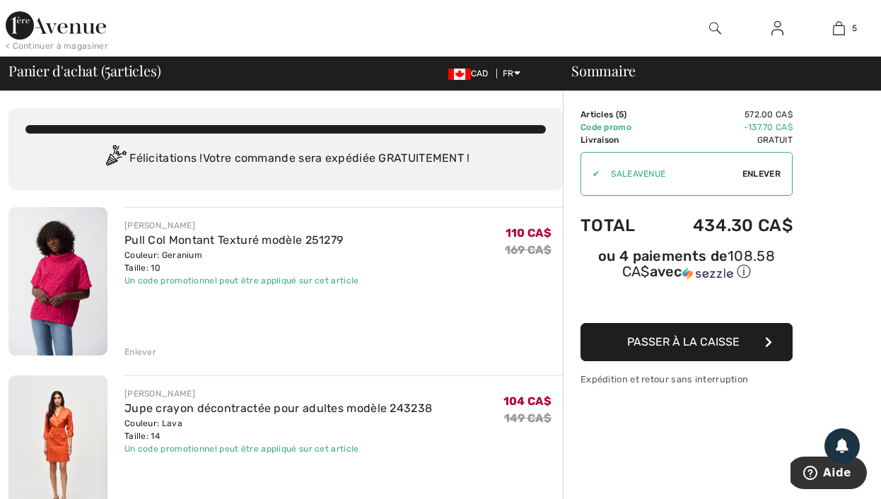
click at [150, 348] on div "Enlever" at bounding box center [140, 352] width 32 height 13
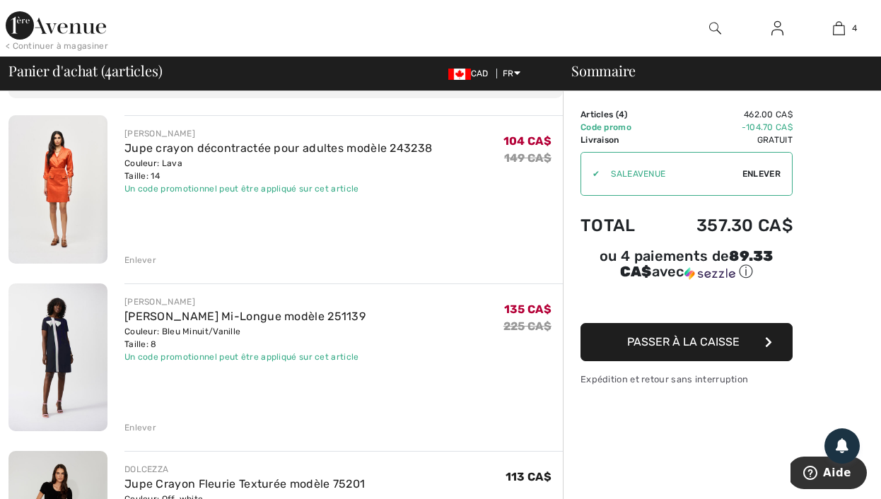
scroll to position [93, 0]
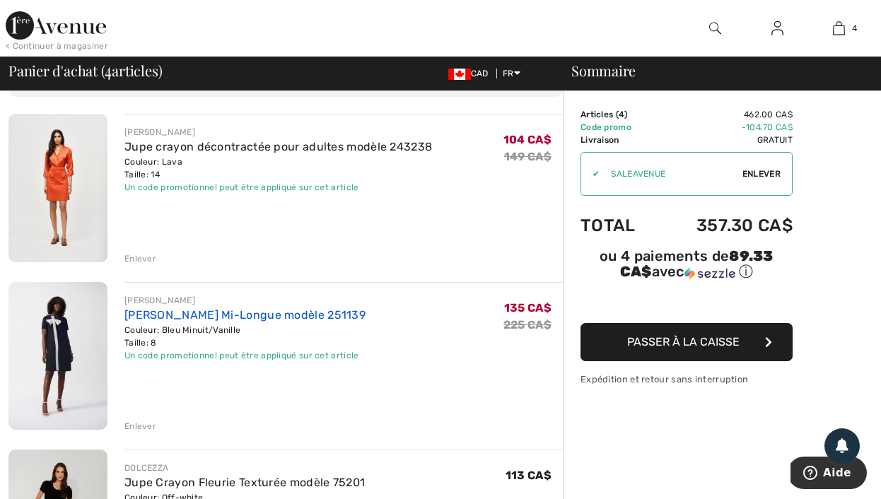
click at [180, 312] on link "[PERSON_NAME] Mi-Longue modèle 251139" at bounding box center [244, 314] width 241 height 13
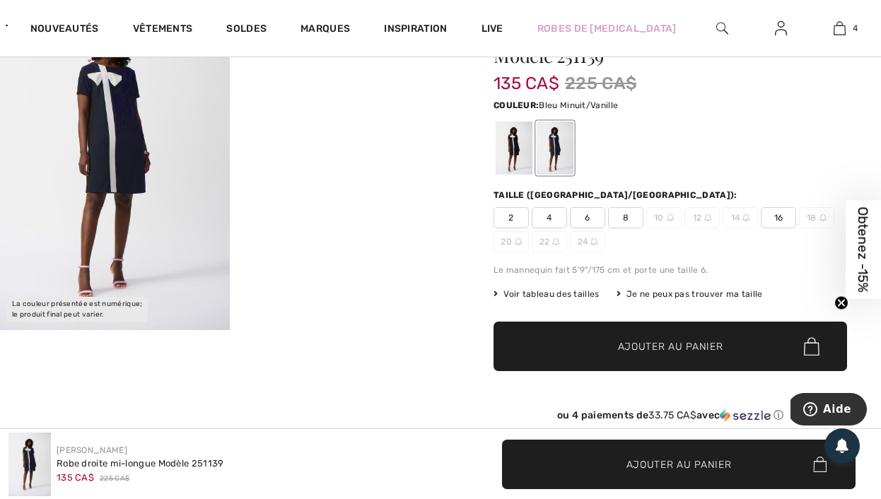
scroll to position [56, 0]
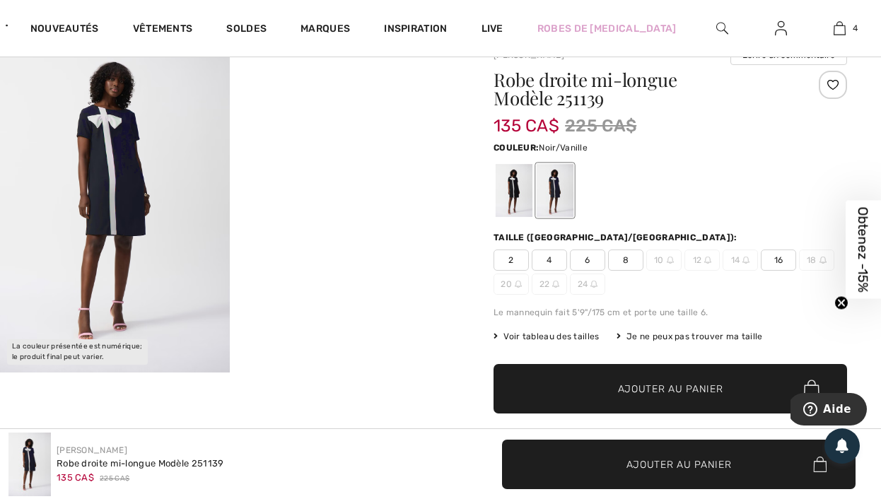
click at [514, 197] on div at bounding box center [514, 190] width 37 height 53
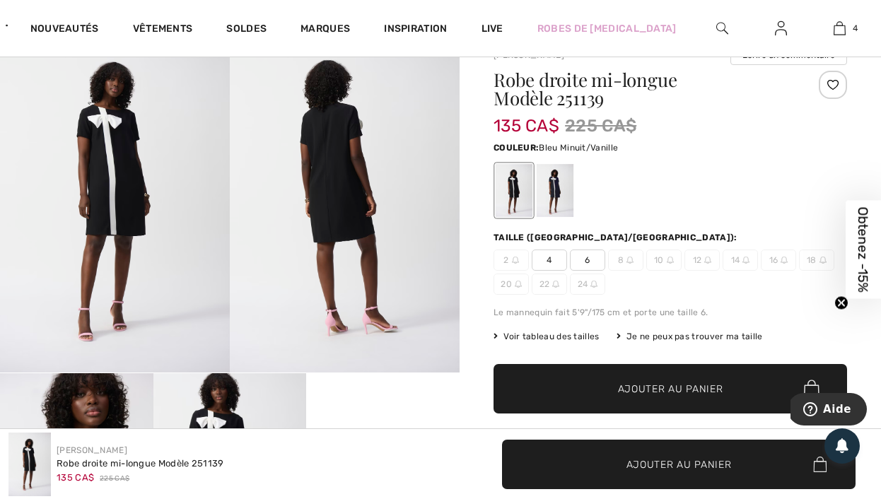
click at [552, 197] on div at bounding box center [555, 190] width 37 height 53
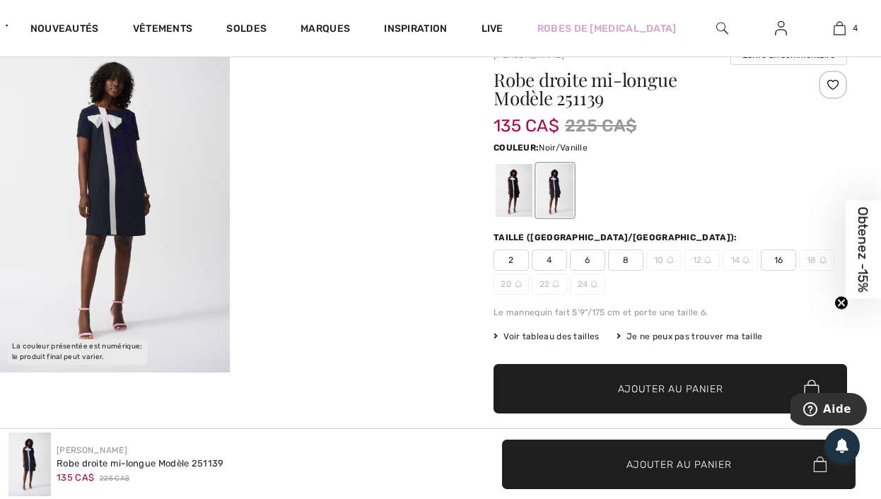
click at [532, 194] on div at bounding box center [514, 190] width 37 height 53
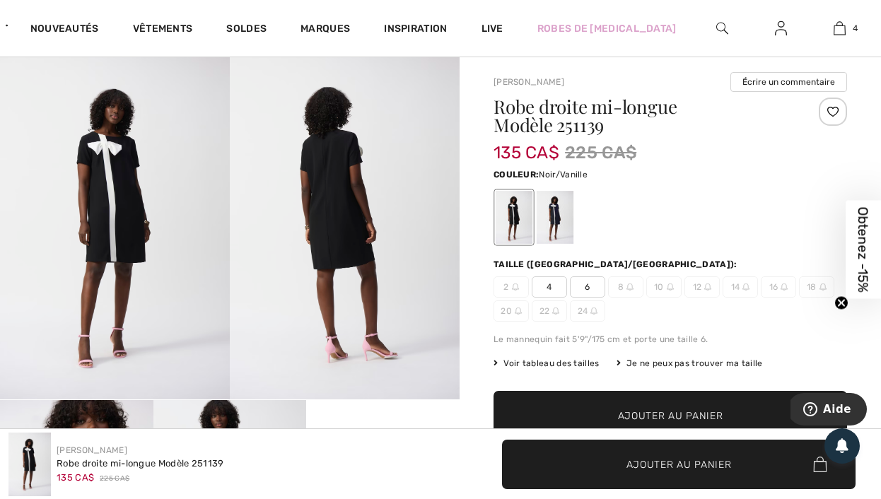
scroll to position [4, 0]
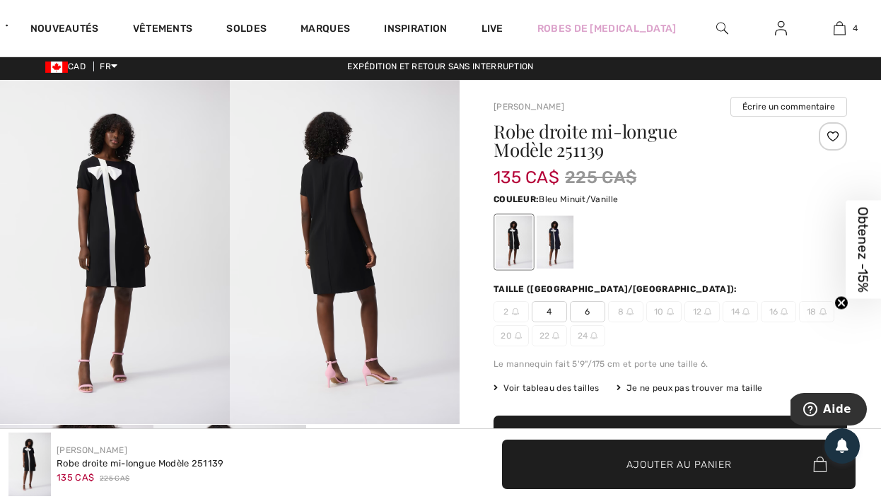
click at [561, 226] on div at bounding box center [555, 242] width 37 height 53
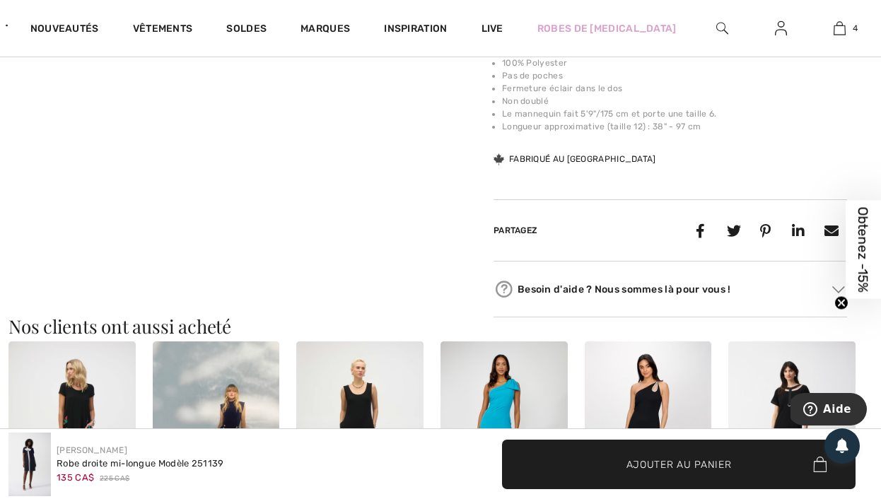
scroll to position [0, 0]
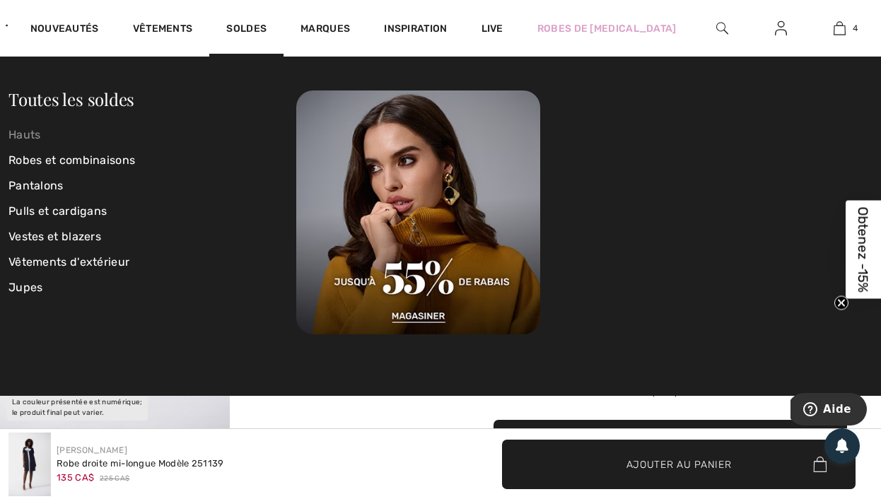
click at [37, 134] on link "Hauts" at bounding box center [152, 134] width 288 height 25
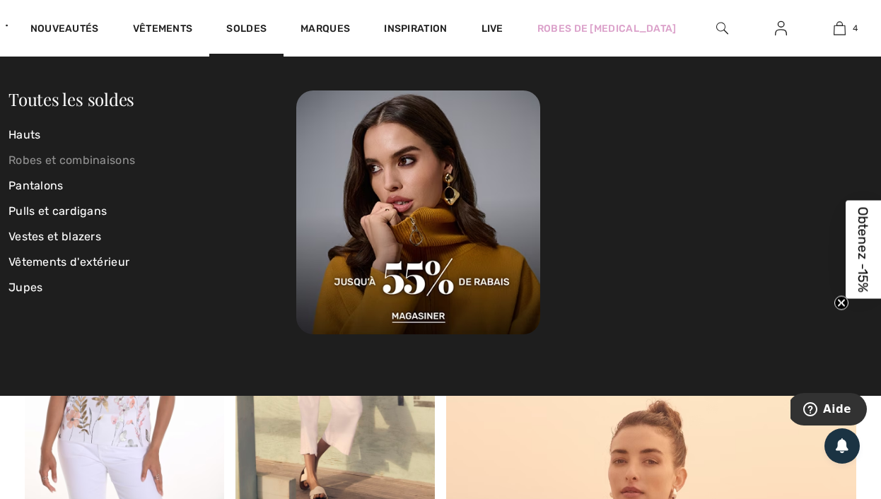
click at [42, 155] on link "Robes et combinaisons" at bounding box center [152, 160] width 288 height 25
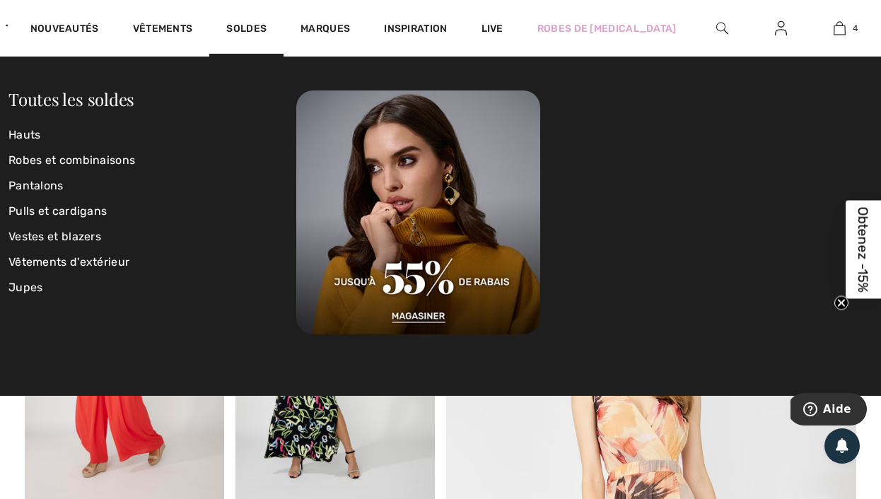
drag, startPoint x: 280, startPoint y: 18, endPoint x: 267, endPoint y: 16, distance: 13.7
click at [276, 18] on div "Soldes" at bounding box center [246, 28] width 74 height 57
click at [73, 105] on link "Toutes les soldes" at bounding box center [71, 99] width 126 height 23
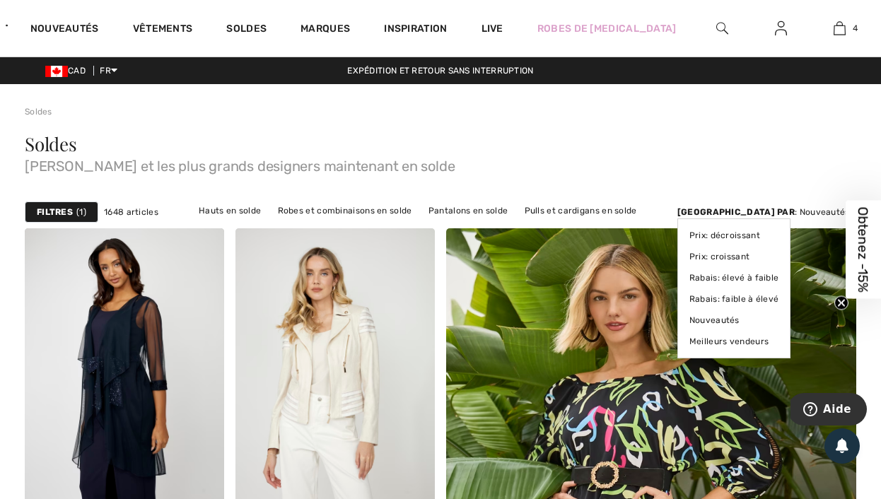
click at [817, 208] on div "[GEOGRAPHIC_DATA] par : Nouveautés Prix: décroissant Prix: croissant Rabais: él…" at bounding box center [766, 212] width 179 height 13
click at [779, 259] on link "Prix: croissant" at bounding box center [734, 256] width 90 height 21
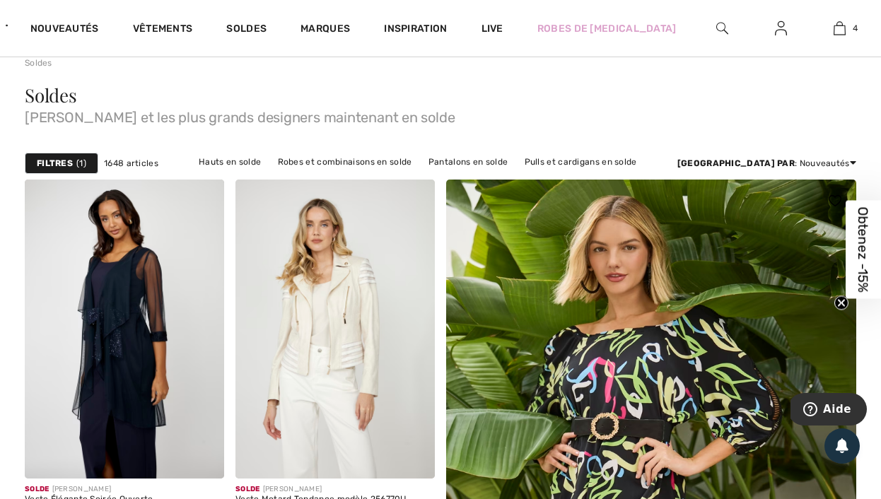
scroll to position [58, 0]
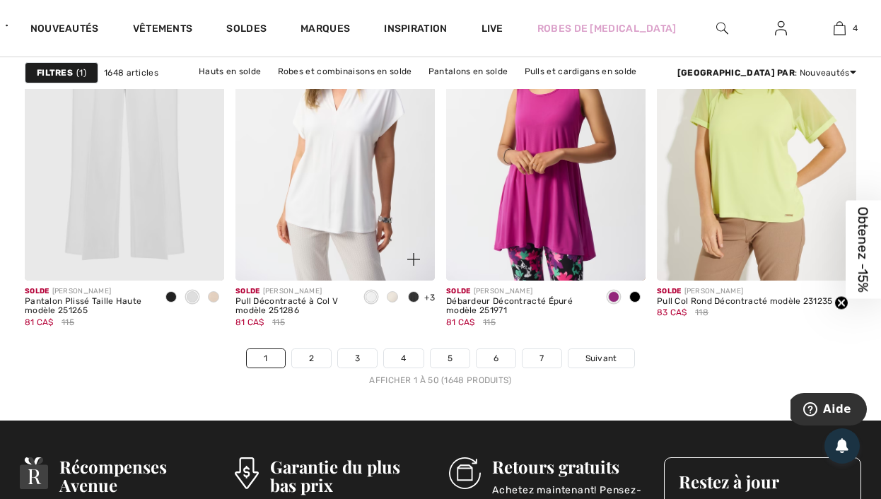
scroll to position [5818, 0]
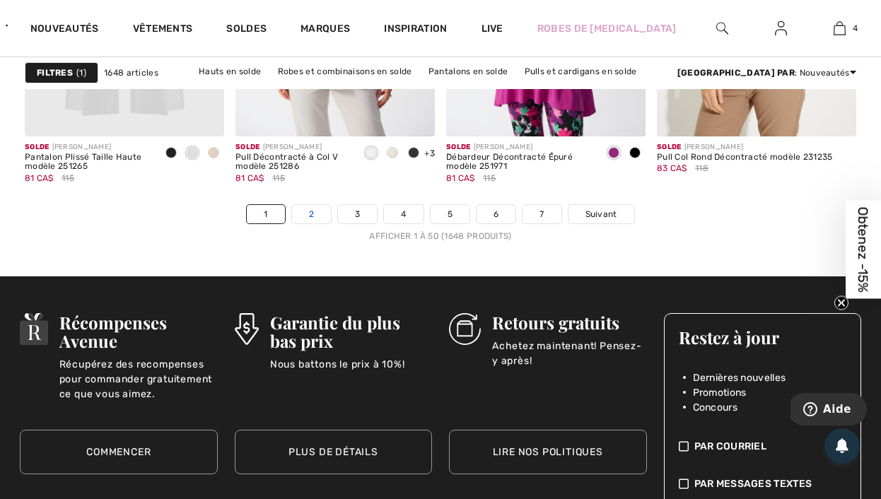
click at [308, 218] on link "2" at bounding box center [311, 214] width 39 height 18
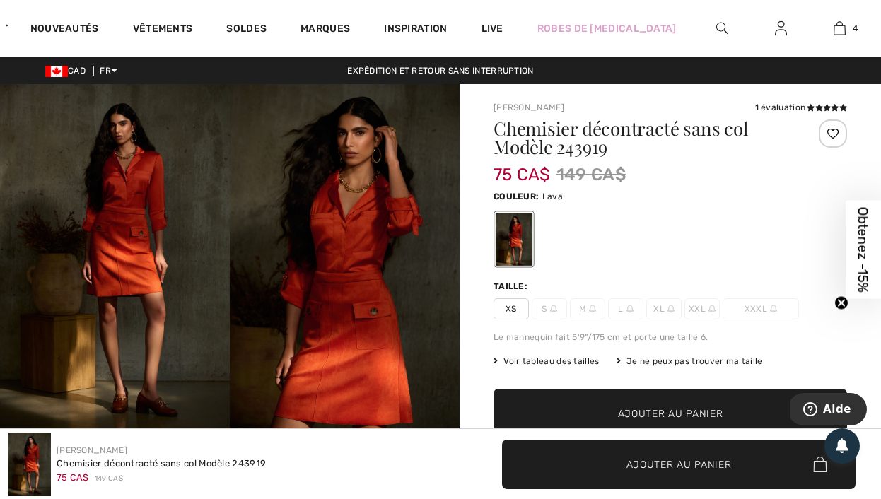
click at [331, 298] on img at bounding box center [345, 256] width 230 height 345
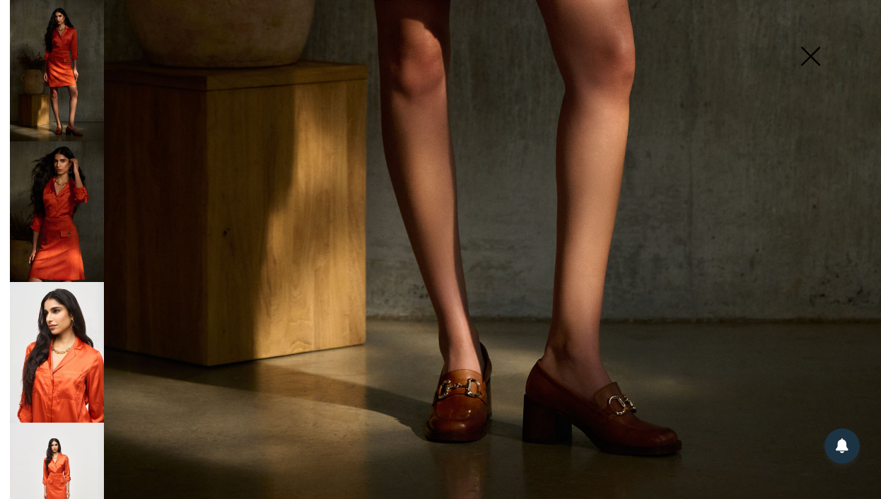
scroll to position [822, 0]
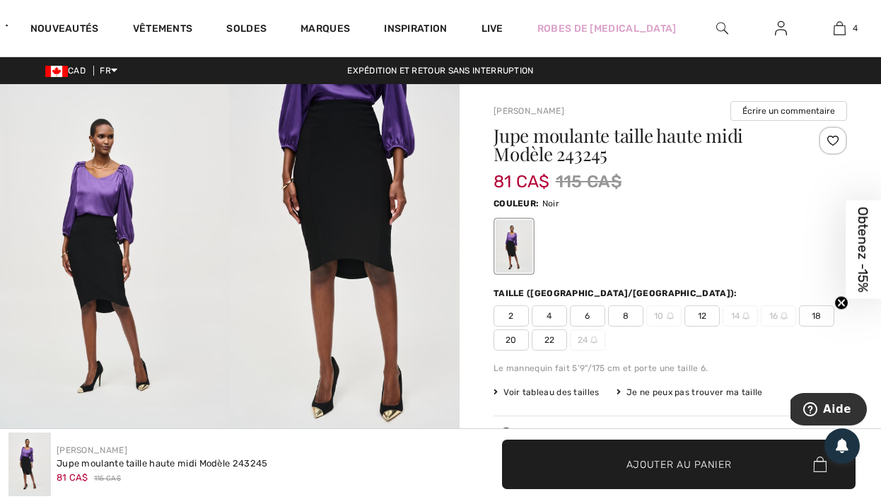
click at [78, 242] on img at bounding box center [115, 256] width 230 height 345
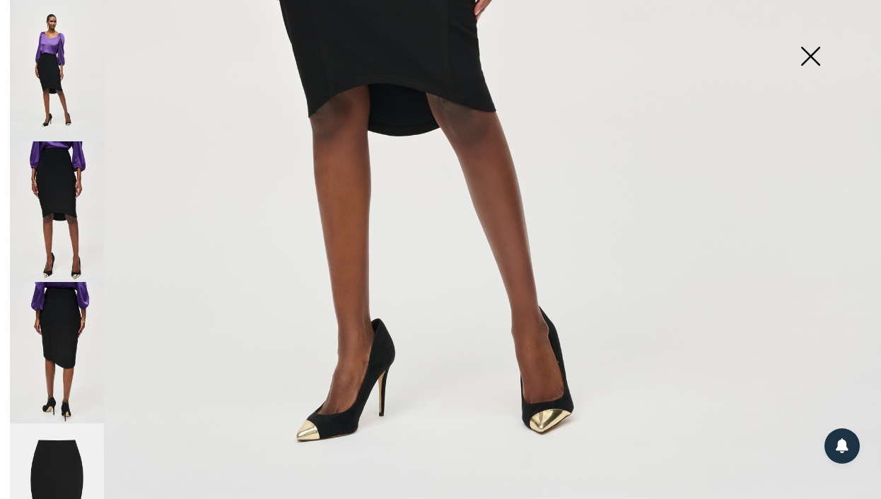
scroll to position [822, 0]
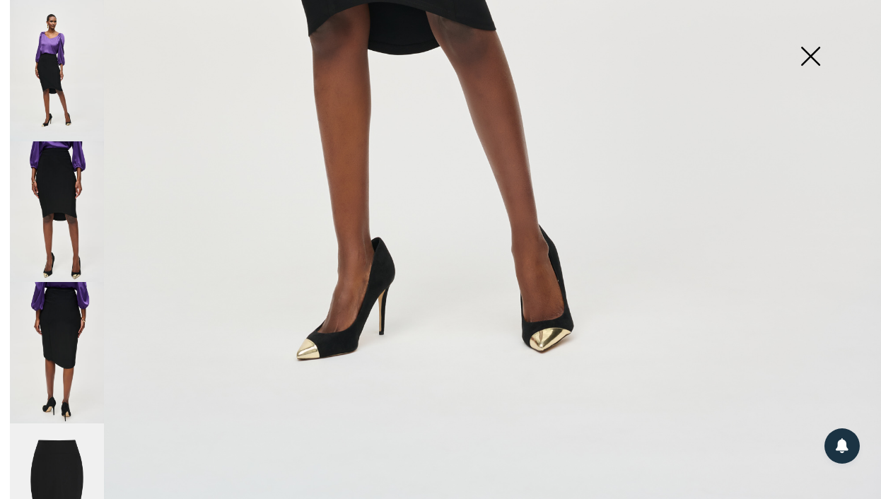
click at [59, 442] on img at bounding box center [57, 494] width 94 height 141
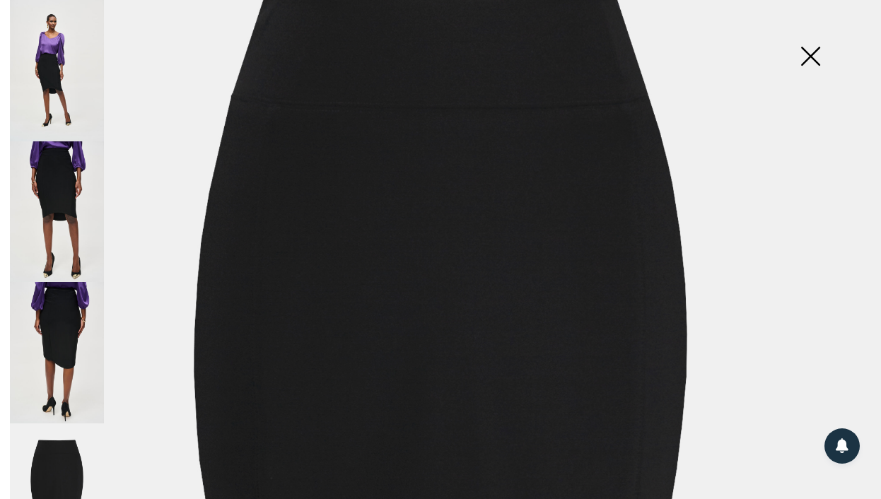
scroll to position [0, 0]
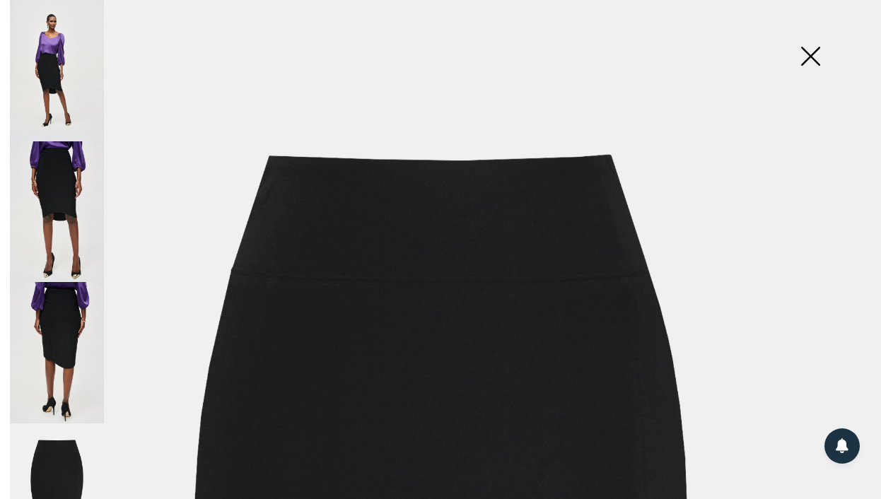
click at [24, 362] on img at bounding box center [57, 352] width 94 height 141
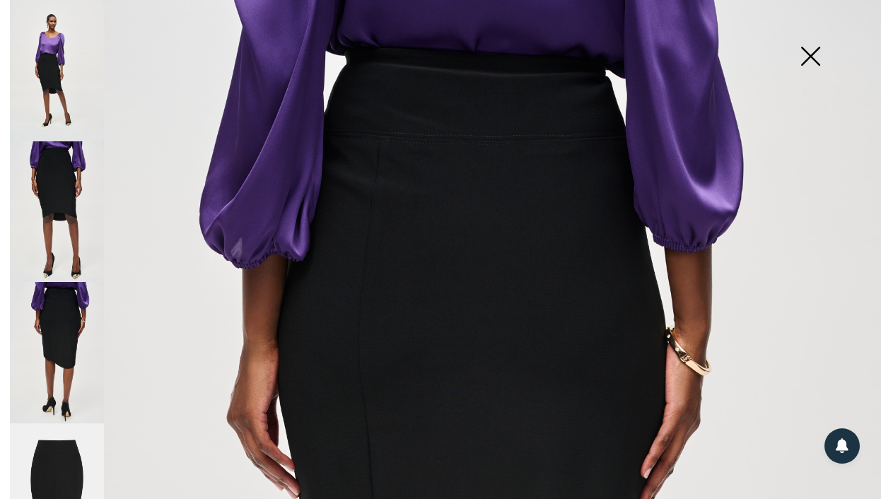
click at [45, 357] on img at bounding box center [57, 352] width 94 height 141
click at [88, 201] on img at bounding box center [57, 211] width 94 height 141
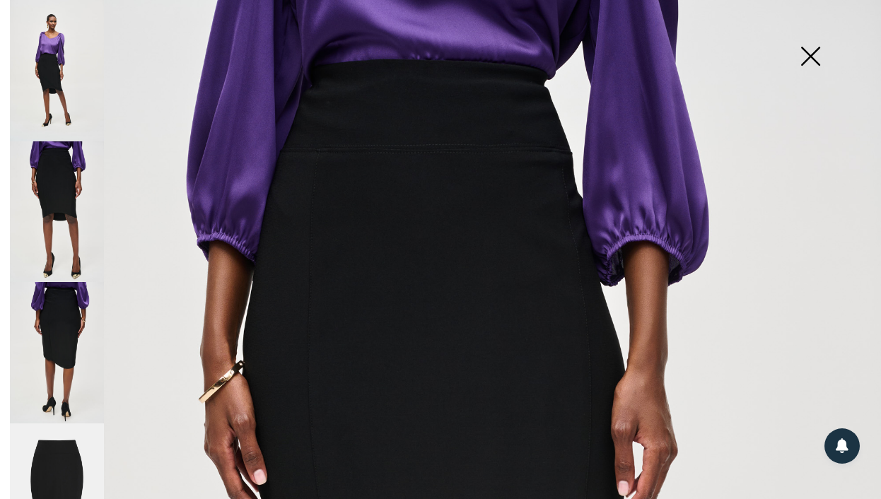
click at [84, 326] on img at bounding box center [57, 352] width 94 height 141
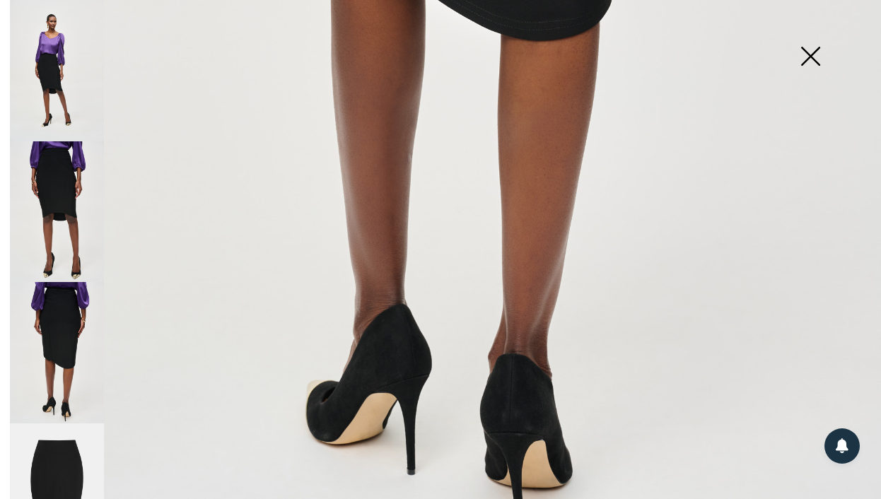
scroll to position [791, 0]
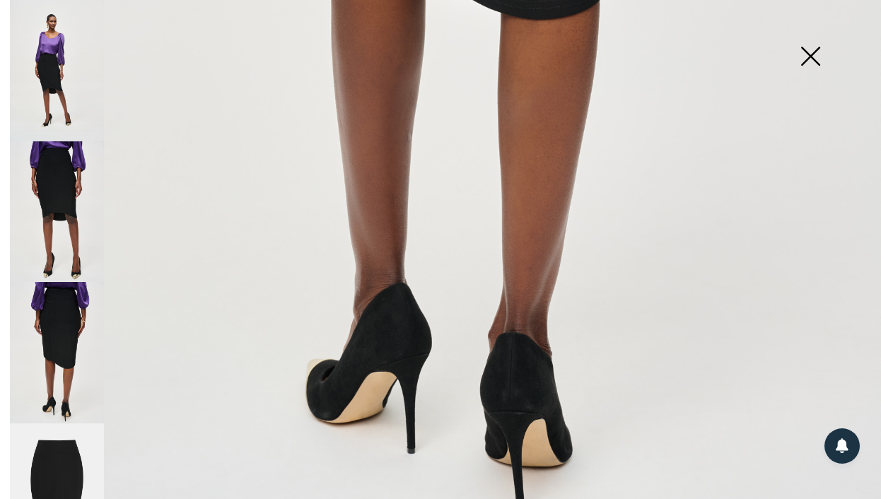
click at [64, 460] on img at bounding box center [57, 494] width 94 height 141
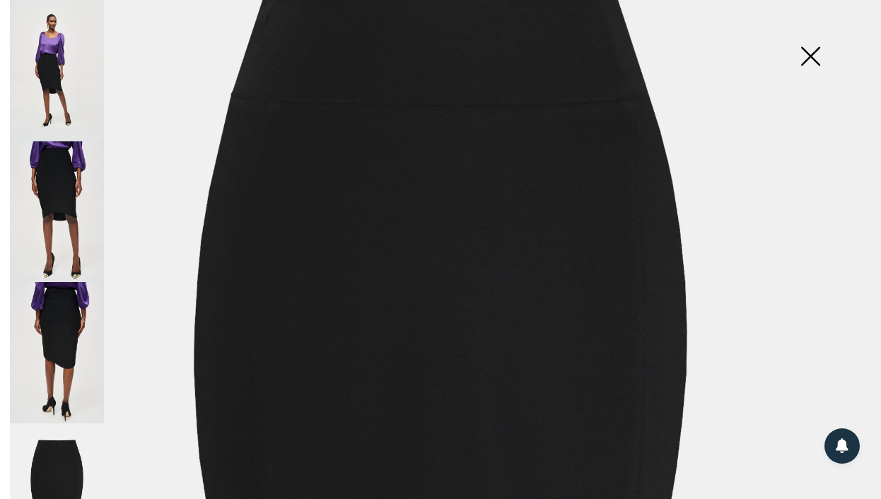
scroll to position [33, 0]
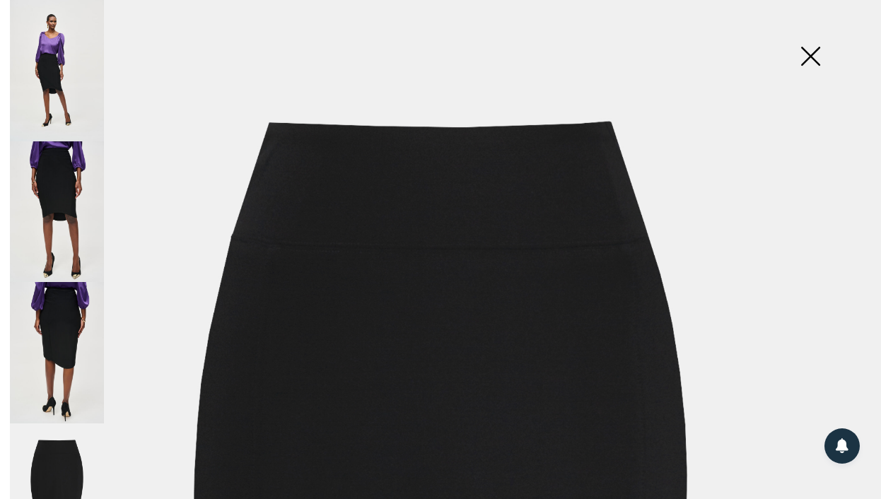
click at [64, 87] on img at bounding box center [57, 70] width 94 height 141
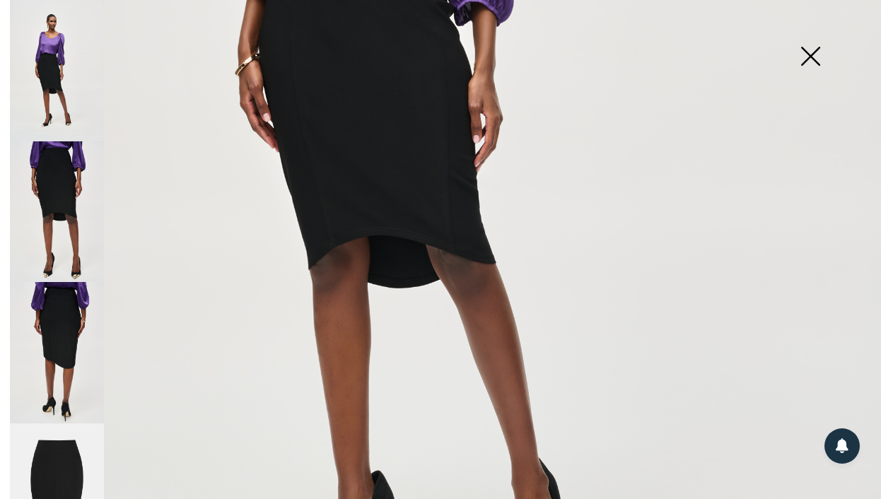
scroll to position [518, 0]
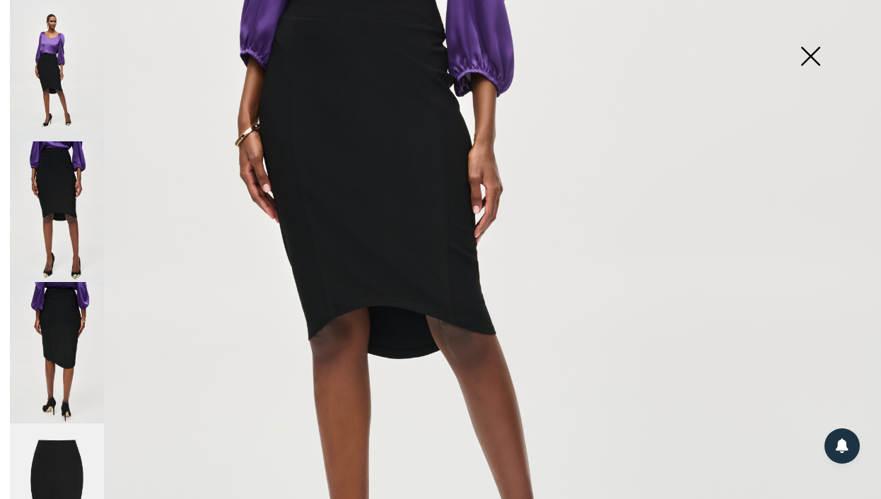
click at [827, 50] on img at bounding box center [810, 57] width 71 height 73
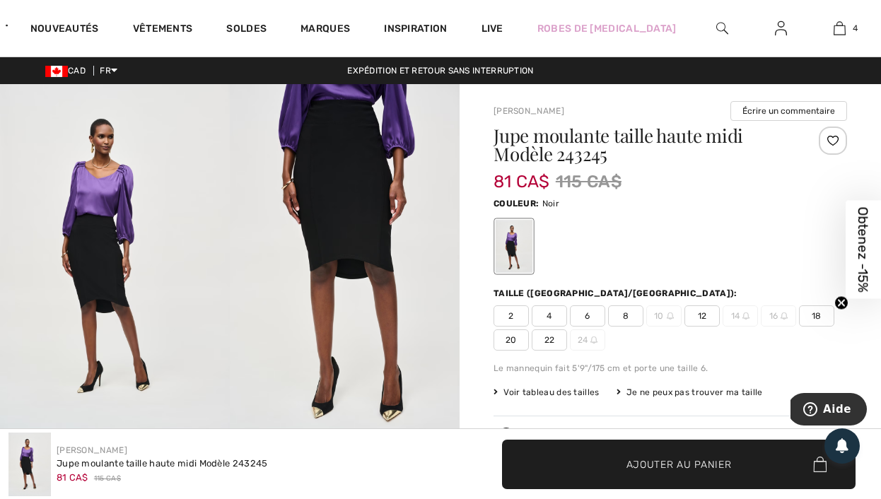
click at [700, 315] on span "12" at bounding box center [701, 315] width 35 height 21
click at [615, 463] on span "✔ Ajouté au panier" at bounding box center [657, 464] width 111 height 15
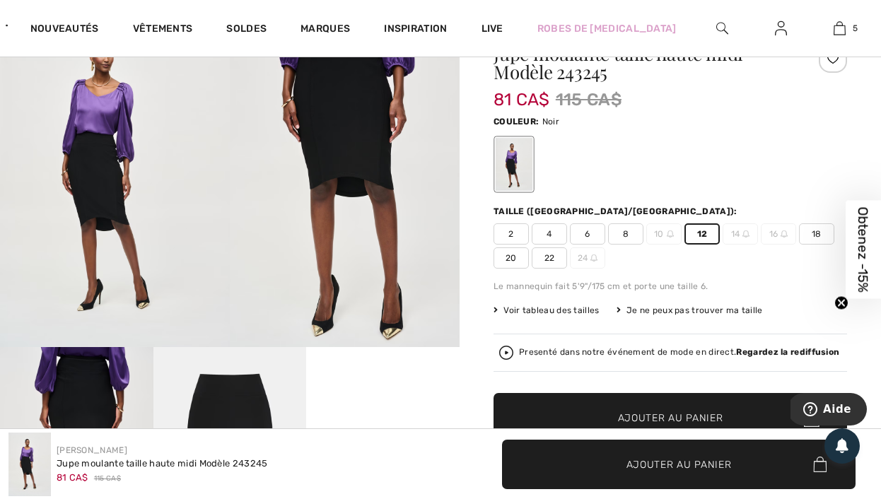
scroll to position [0, 0]
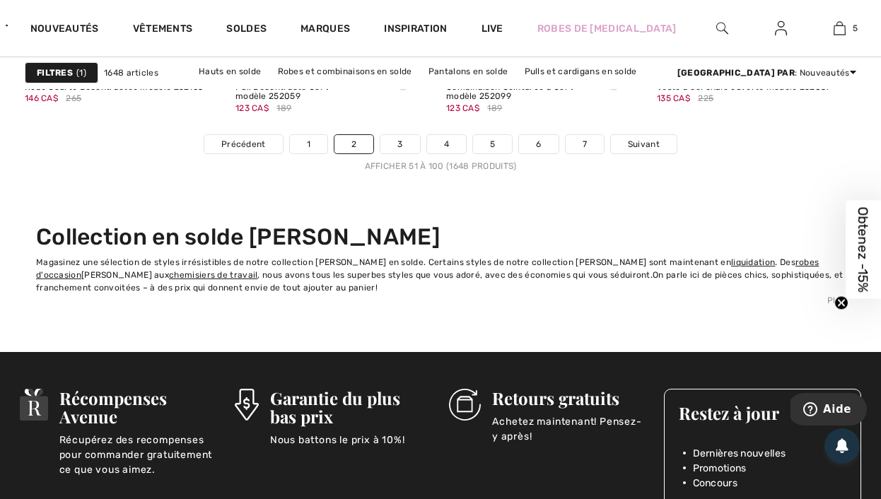
scroll to position [5810, 0]
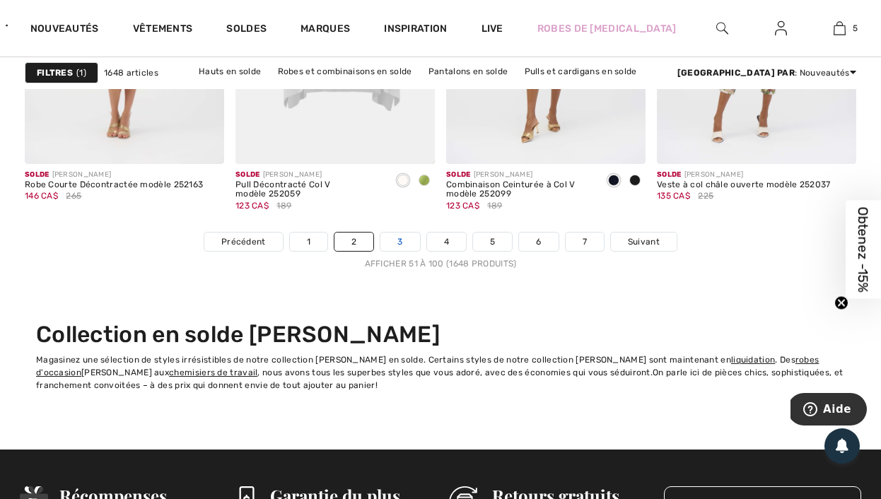
click at [390, 240] on link "3" at bounding box center [399, 242] width 39 height 18
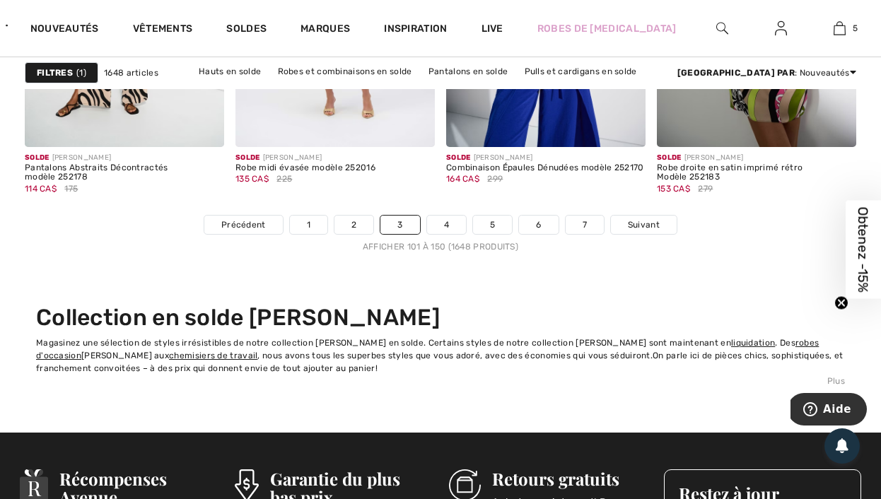
scroll to position [5780, 0]
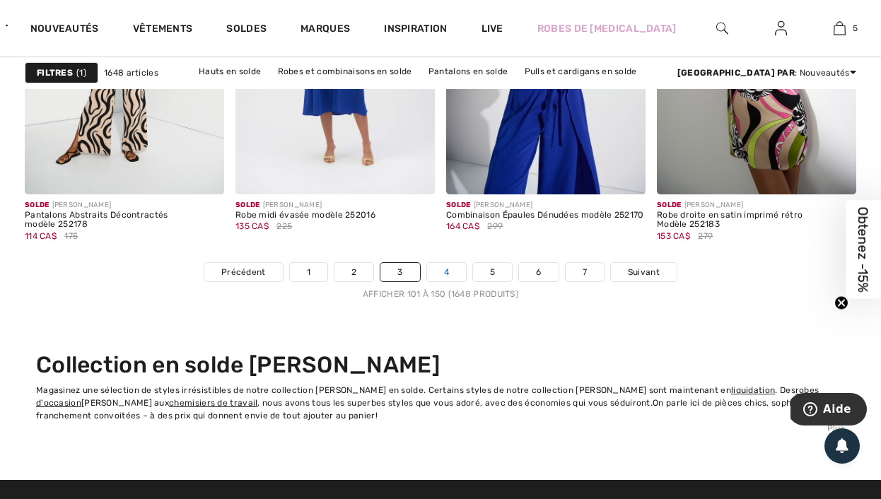
click at [436, 271] on link "4" at bounding box center [446, 272] width 39 height 18
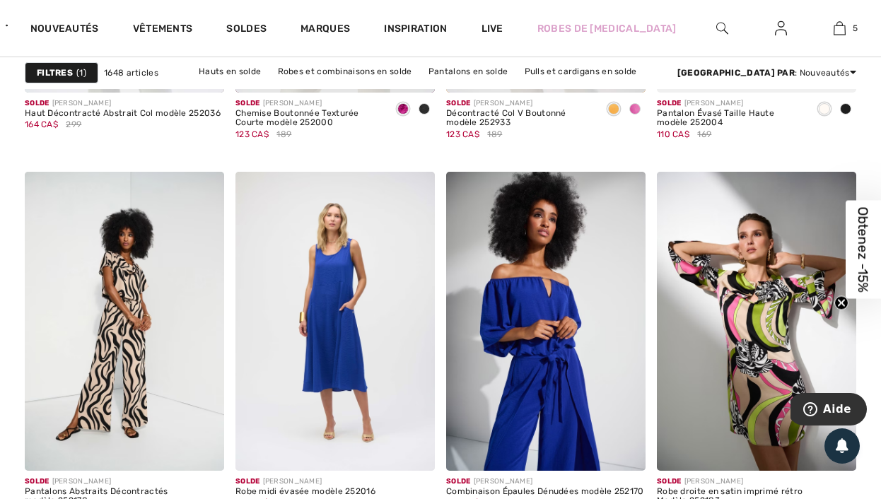
scroll to position [5487, 0]
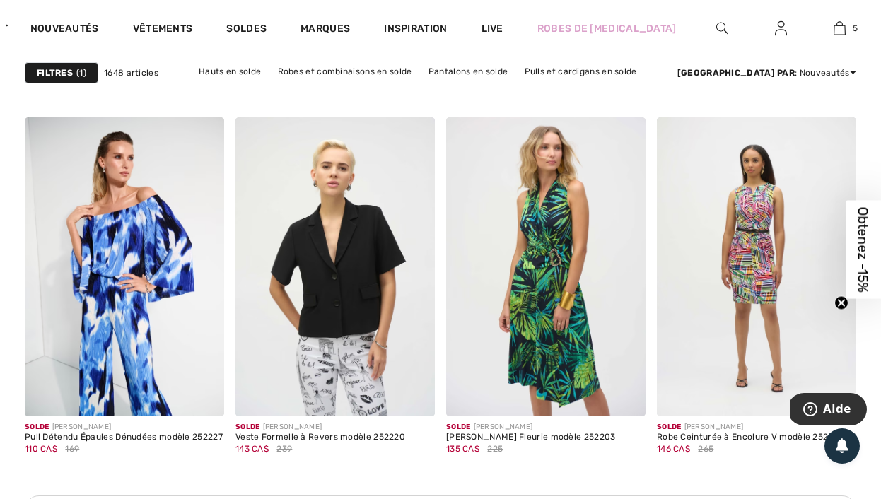
scroll to position [3763, 0]
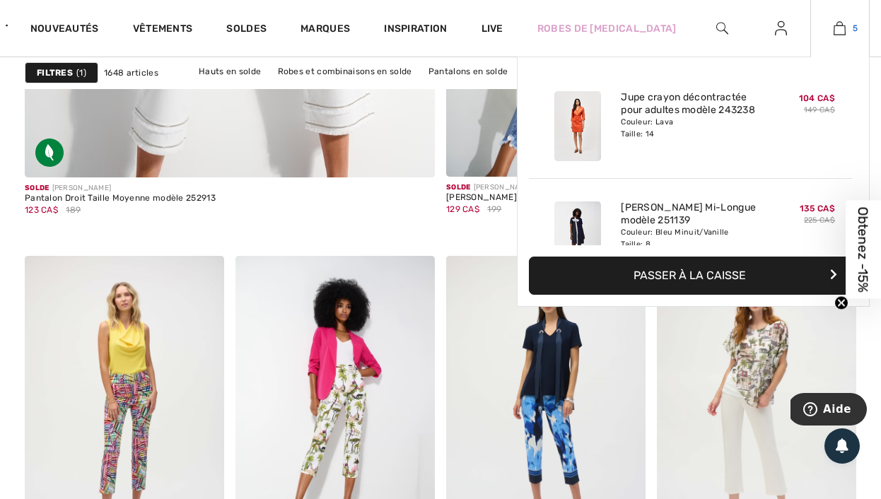
click at [830, 30] on link "5" at bounding box center [840, 28] width 58 height 17
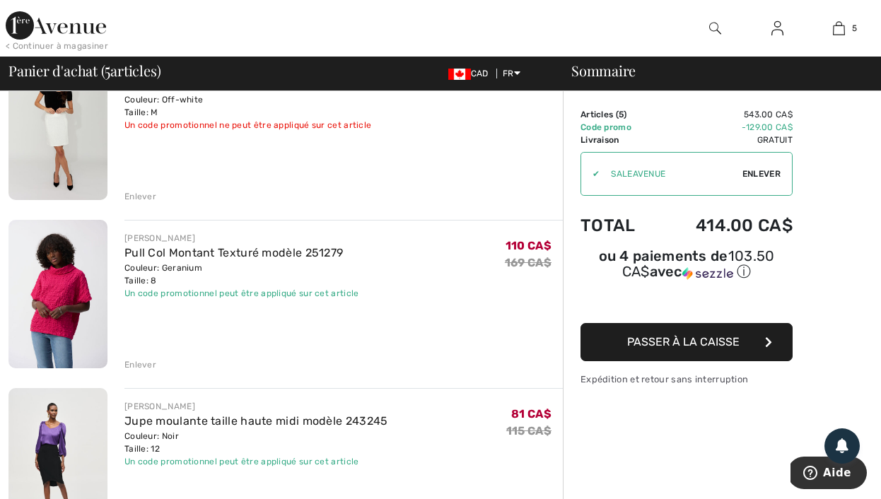
scroll to position [437, 0]
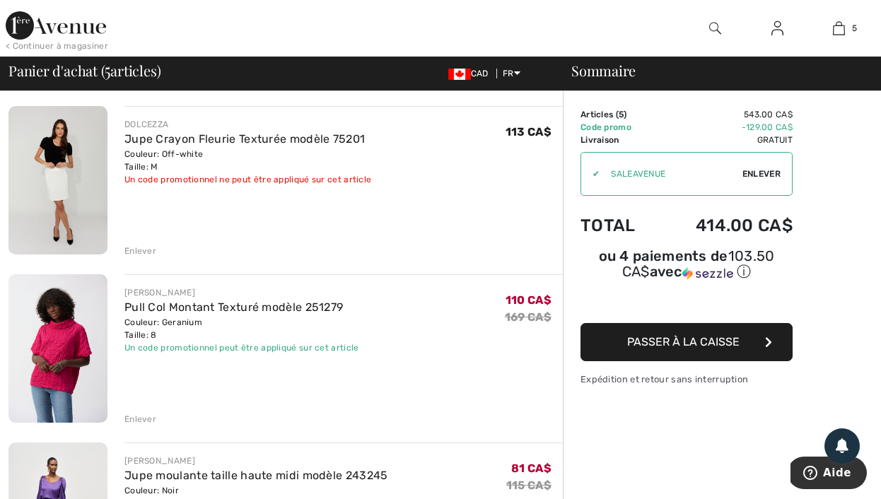
click at [136, 419] on div "Enlever" at bounding box center [140, 419] width 32 height 13
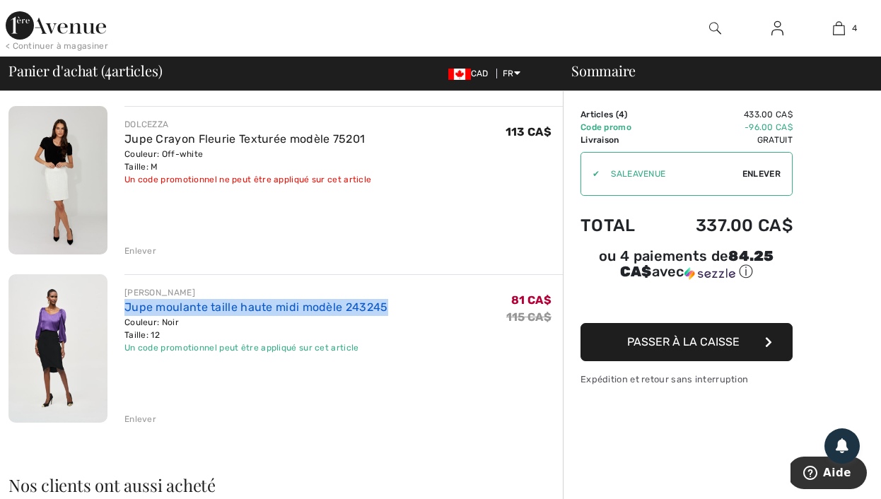
click at [187, 303] on link "Jupe moulante taille haute midi modèle 243245" at bounding box center [256, 306] width 264 height 13
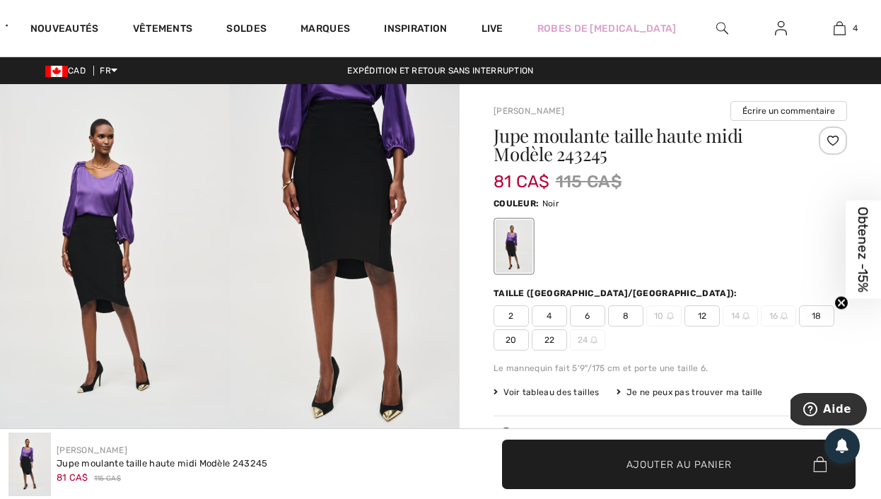
click at [122, 226] on img at bounding box center [115, 256] width 230 height 345
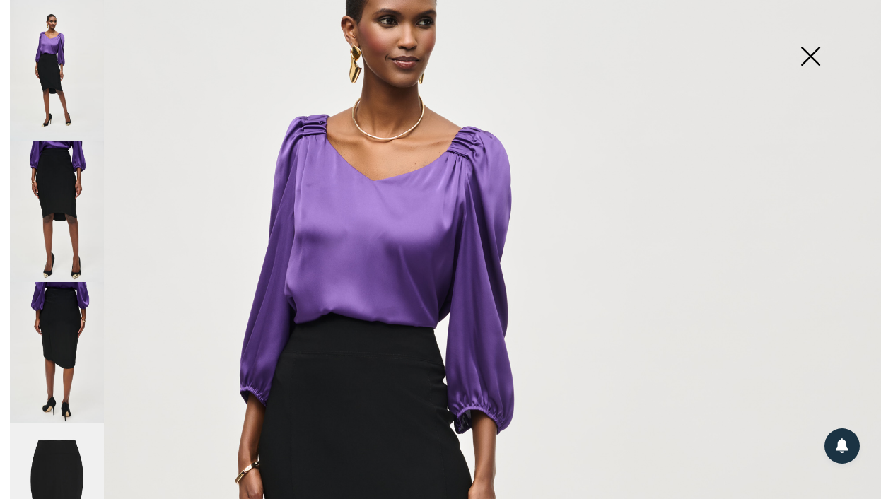
scroll to position [44, 0]
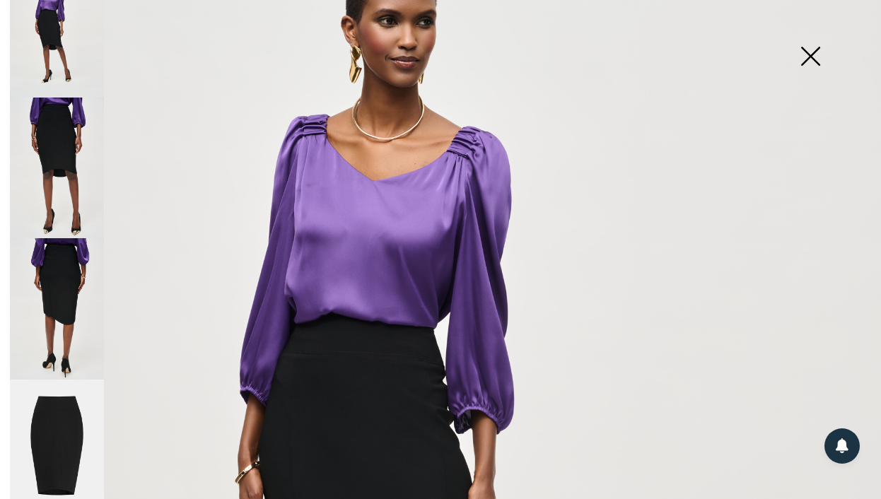
click at [59, 408] on img at bounding box center [57, 450] width 94 height 141
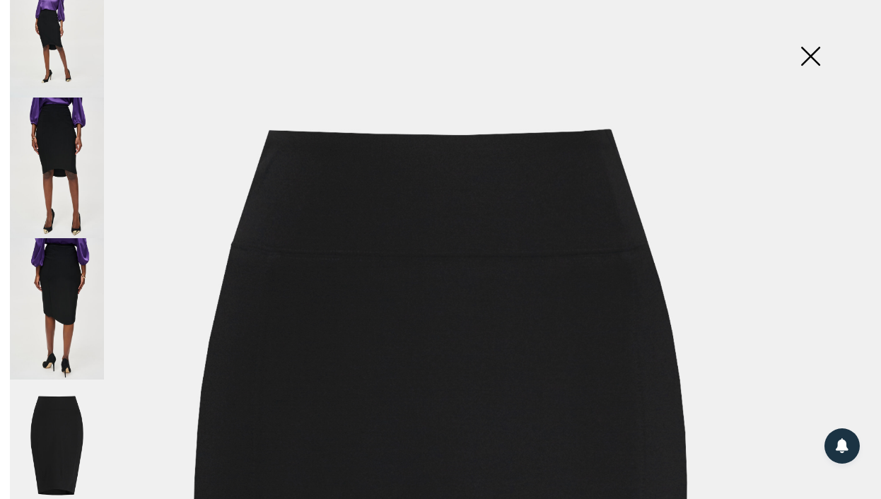
scroll to position [0, 0]
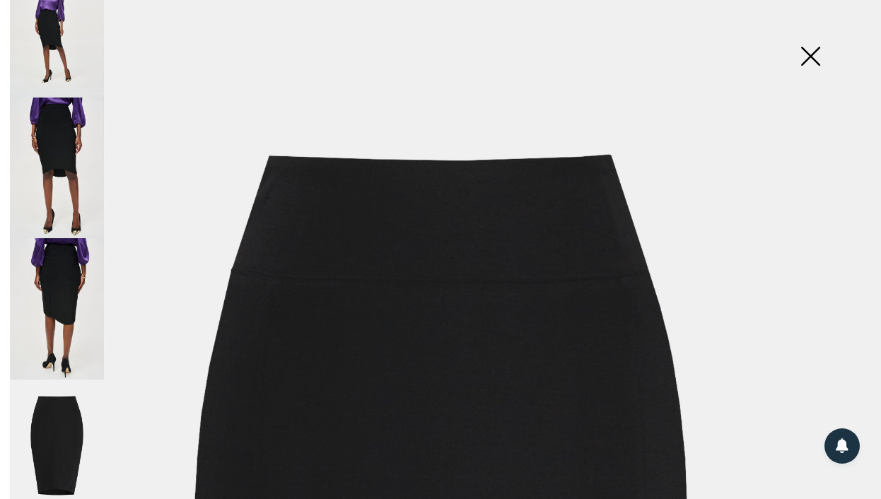
click at [59, 148] on img at bounding box center [57, 168] width 94 height 141
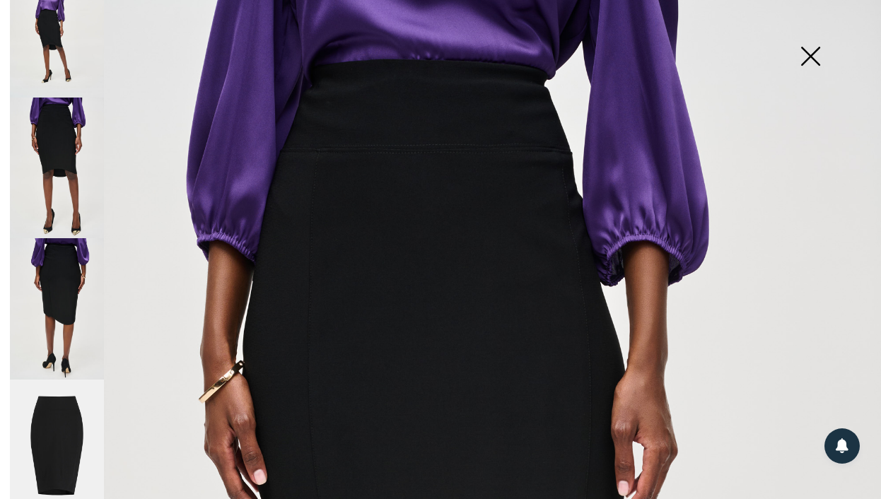
click at [87, 276] on img at bounding box center [57, 308] width 94 height 141
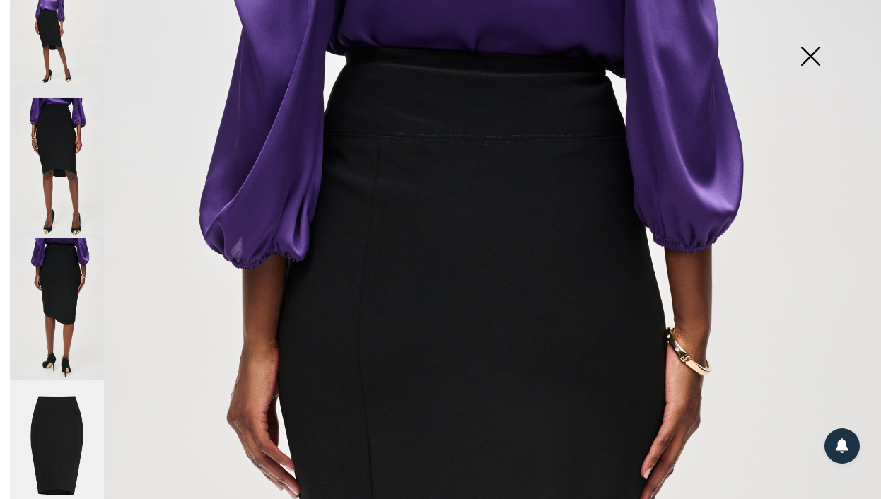
click at [57, 36] on img at bounding box center [57, 26] width 94 height 141
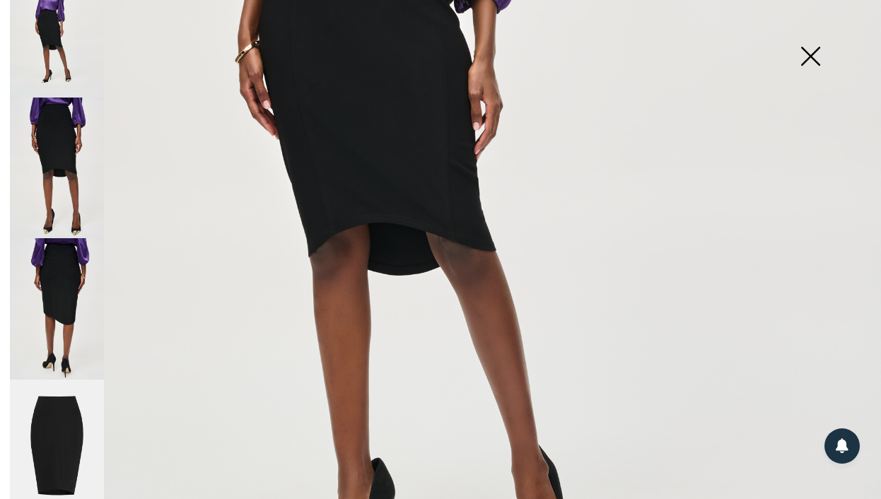
scroll to position [603, 0]
click at [810, 55] on img at bounding box center [810, 57] width 71 height 73
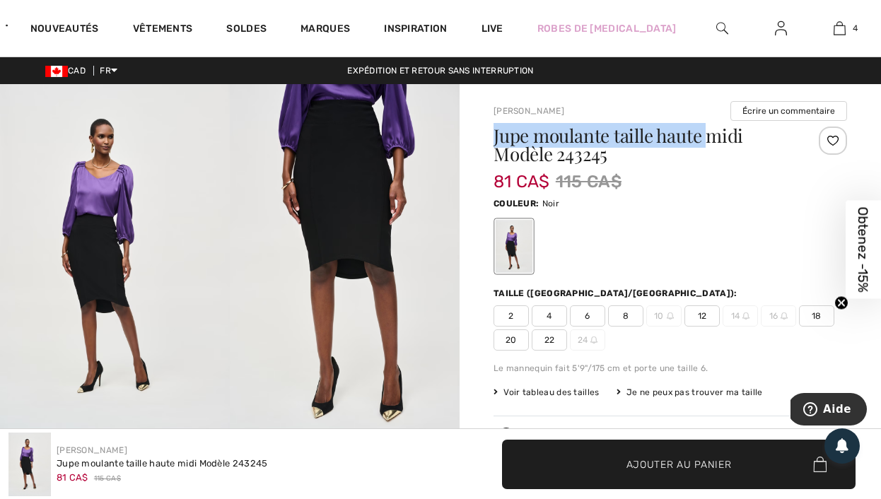
drag, startPoint x: 493, startPoint y: 139, endPoint x: 709, endPoint y: 146, distance: 216.4
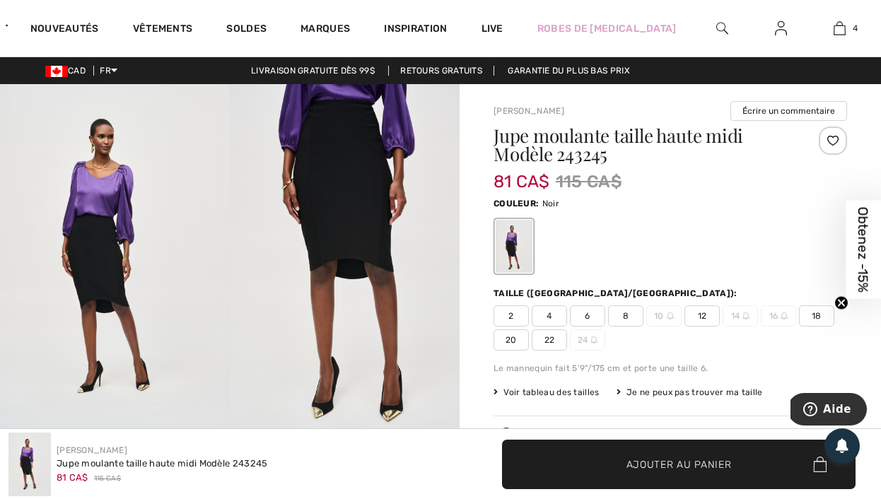
click at [708, 315] on span "12" at bounding box center [701, 315] width 35 height 21
click at [691, 465] on span "Ajouter au panier" at bounding box center [678, 464] width 105 height 15
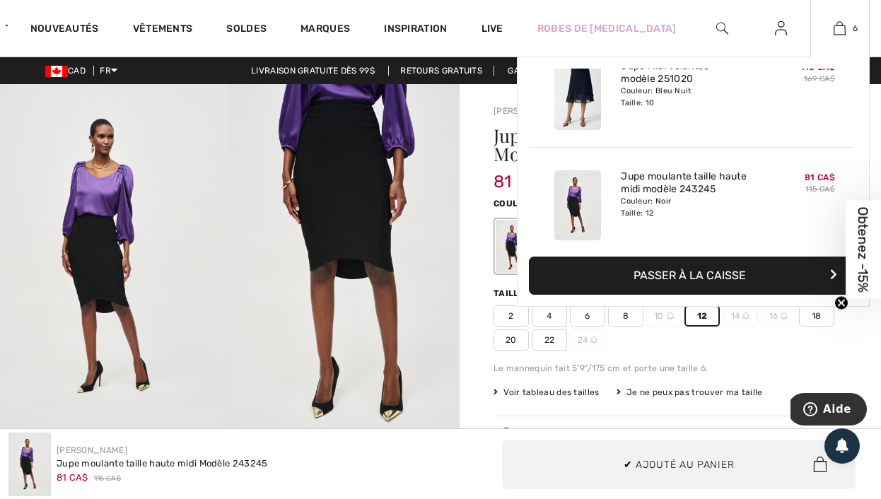
scroll to position [485, 0]
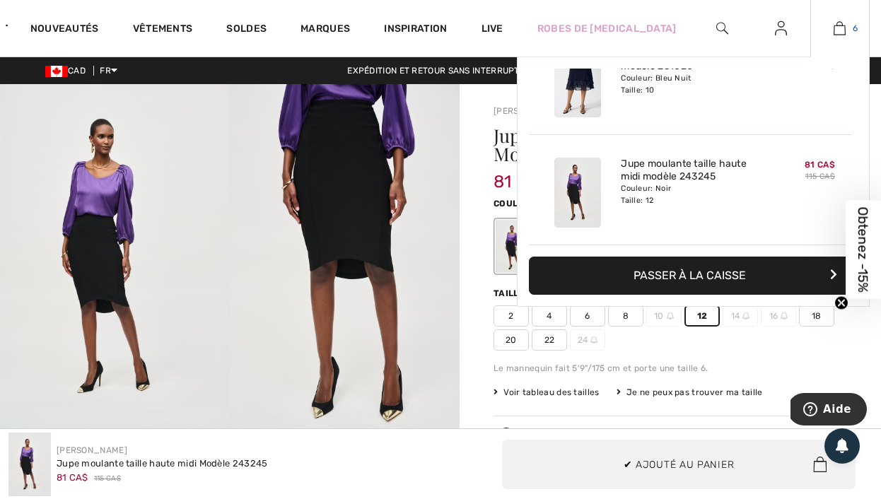
click at [849, 28] on link "6" at bounding box center [840, 28] width 58 height 17
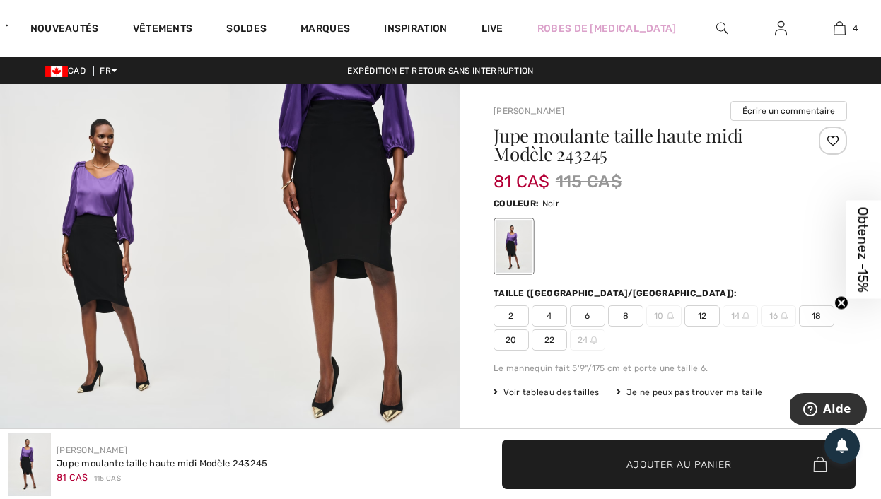
click at [102, 263] on img at bounding box center [115, 256] width 230 height 345
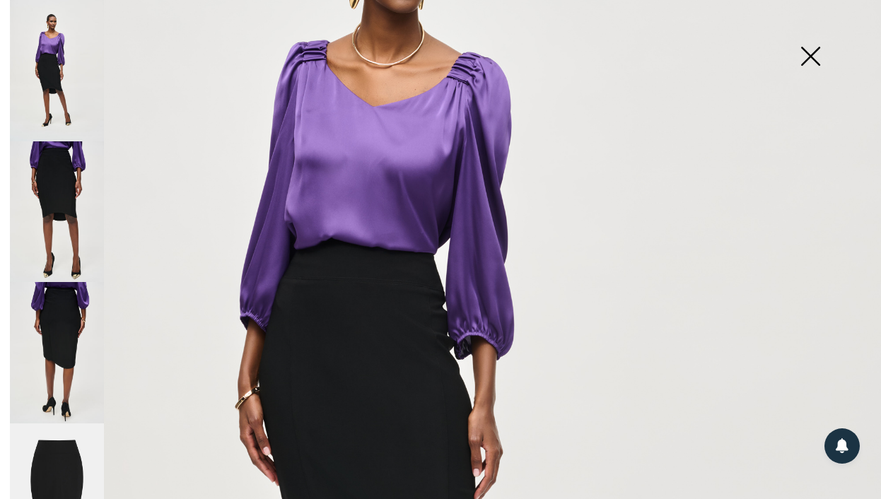
scroll to position [253, 0]
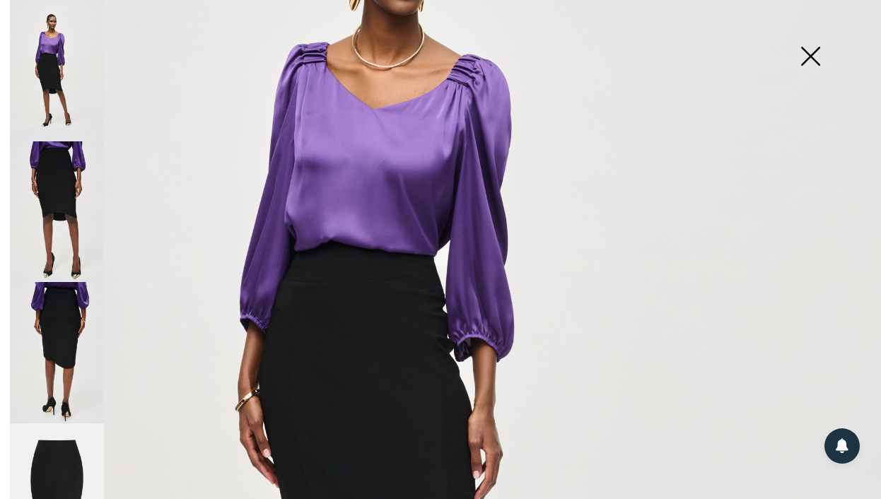
click at [55, 440] on img at bounding box center [57, 494] width 94 height 141
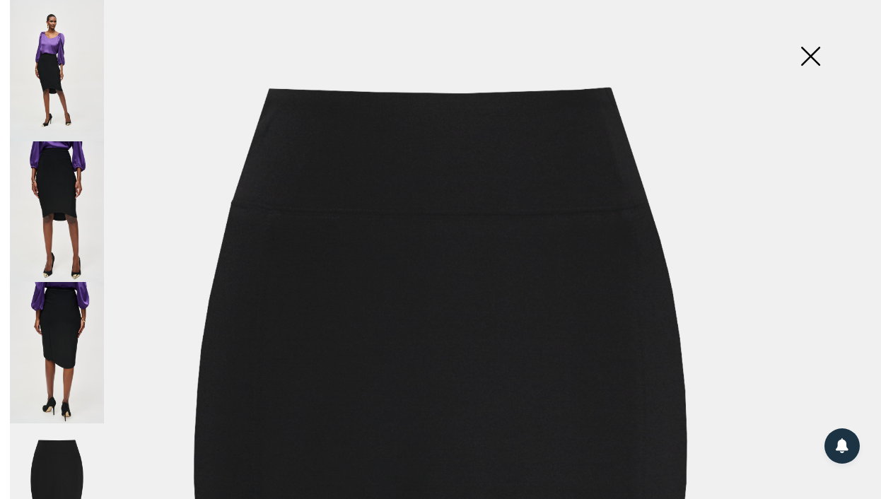
scroll to position [47, 0]
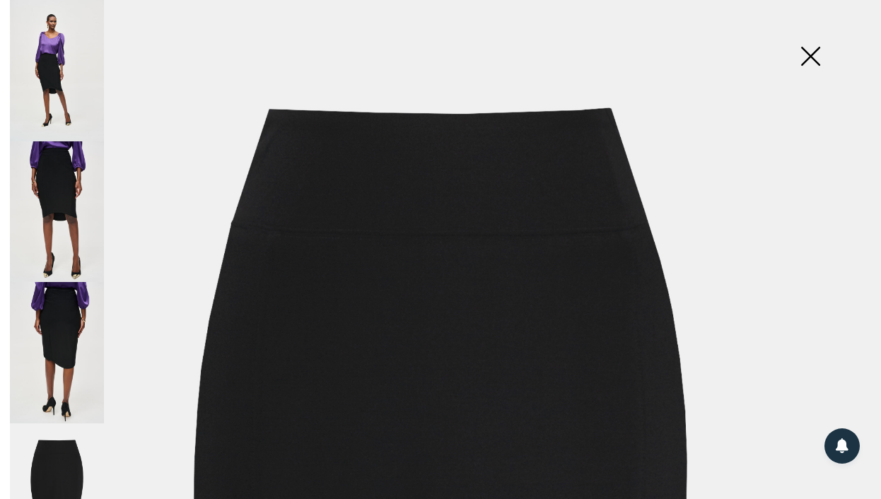
click at [52, 90] on img at bounding box center [57, 70] width 94 height 141
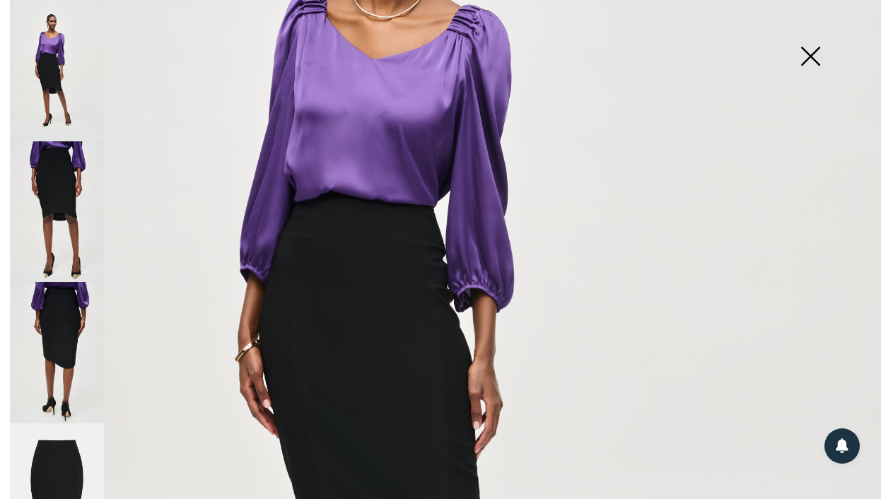
scroll to position [466, 0]
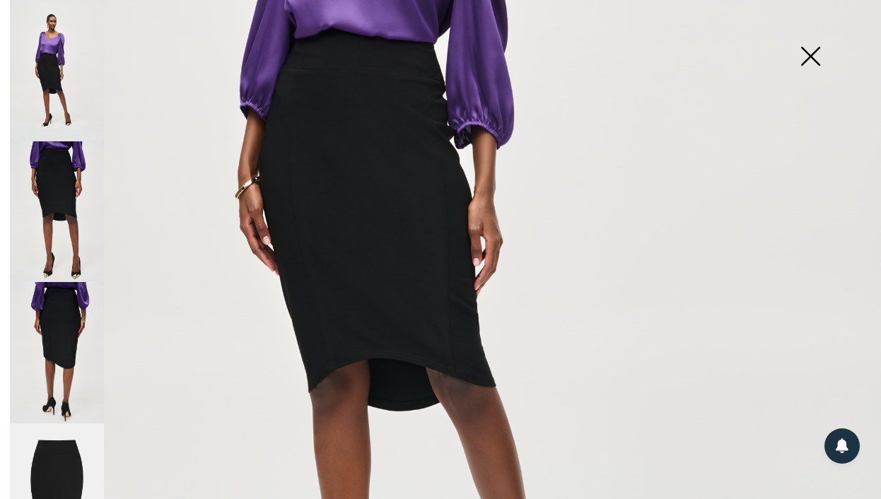
click at [807, 57] on img at bounding box center [810, 57] width 71 height 73
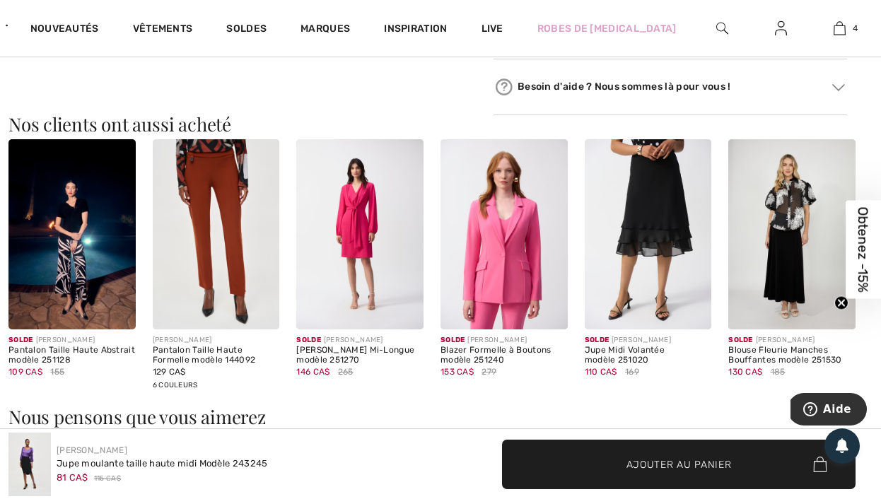
scroll to position [1217, 0]
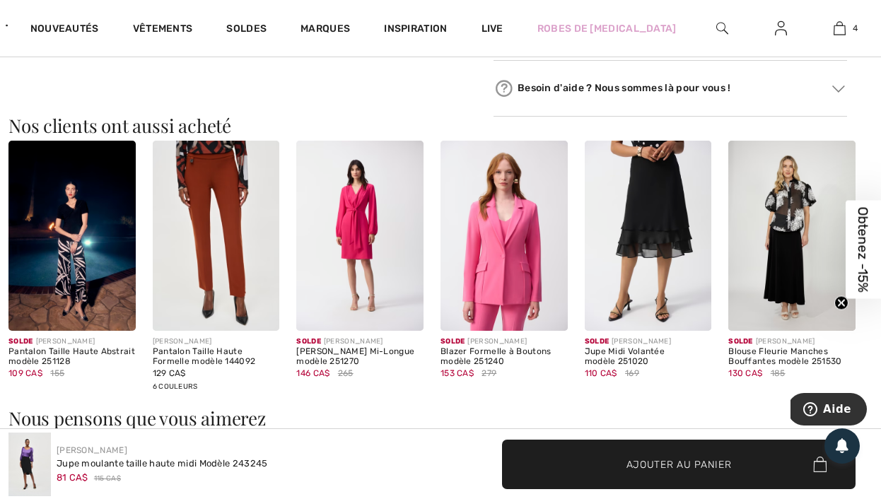
click at [655, 213] on img at bounding box center [648, 236] width 127 height 190
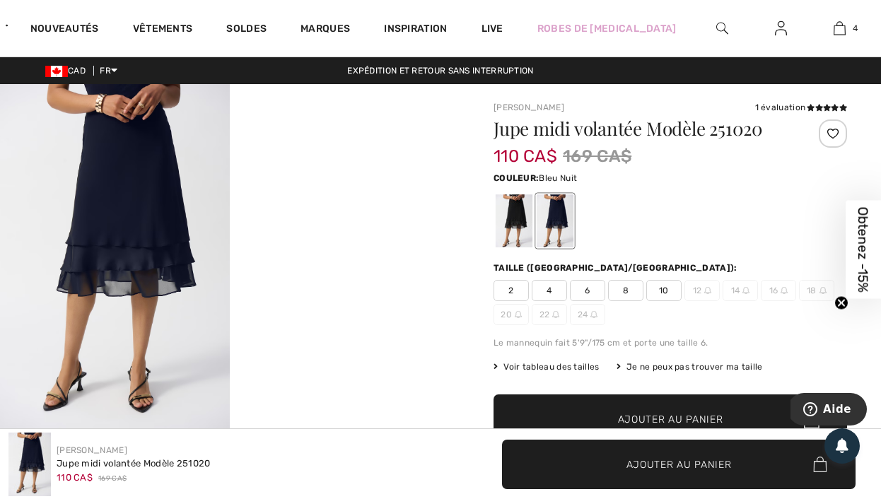
click at [144, 189] on img at bounding box center [115, 256] width 230 height 344
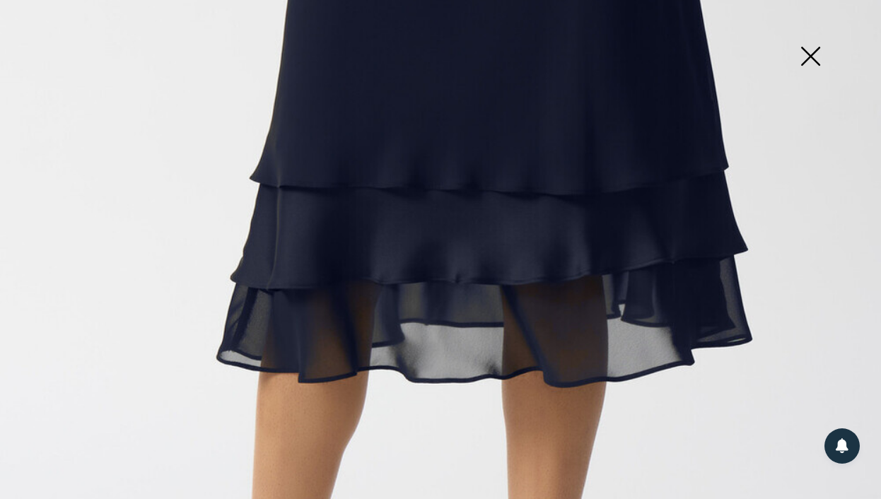
scroll to position [593, 0]
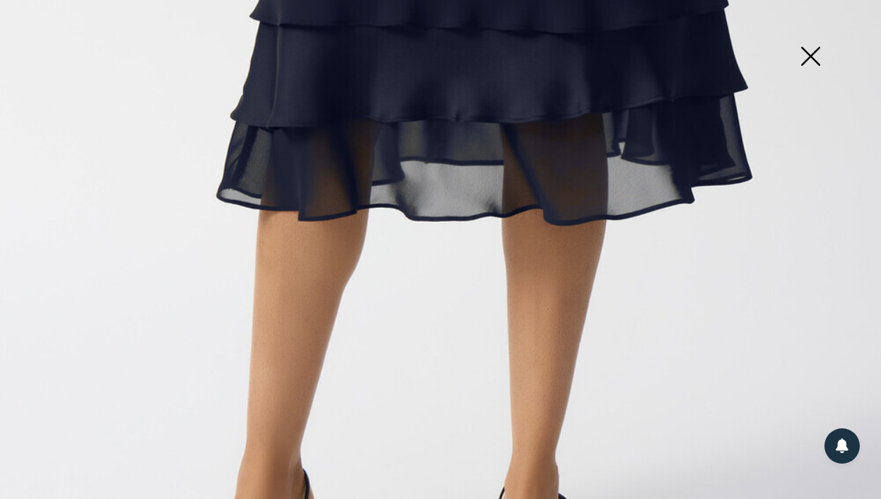
click at [816, 65] on img at bounding box center [810, 57] width 71 height 73
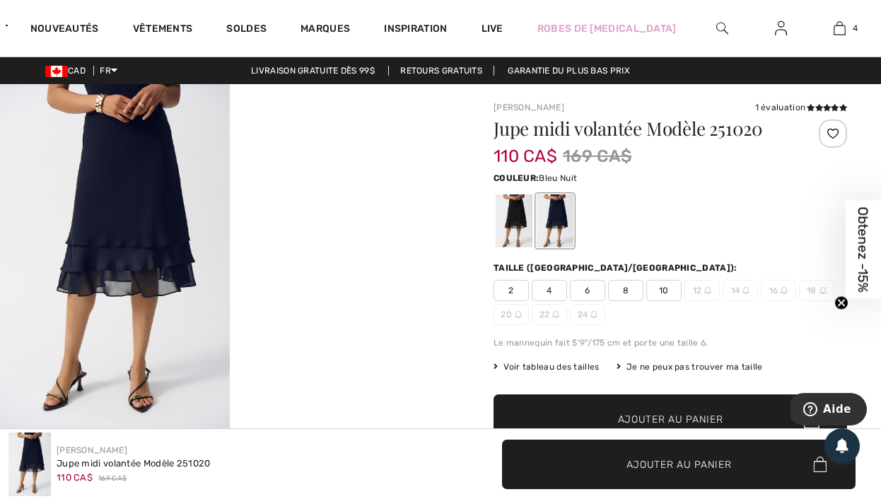
click at [675, 292] on span "10" at bounding box center [663, 290] width 35 height 21
click at [639, 407] on span "✔ Ajouté au panier Ajouter au panier" at bounding box center [671, 419] width 354 height 49
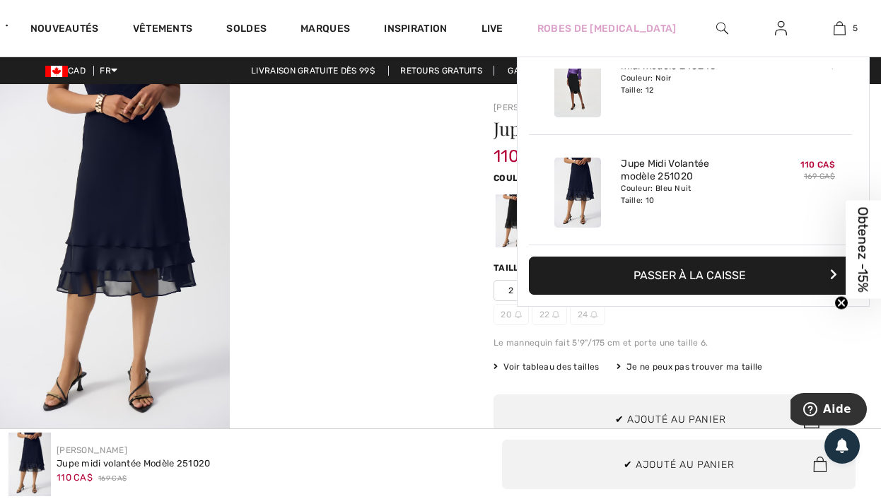
scroll to position [0, 0]
click at [522, 342] on div "Le mannequin fait 5'9"/175 cm et porte une taille 6." at bounding box center [671, 343] width 354 height 13
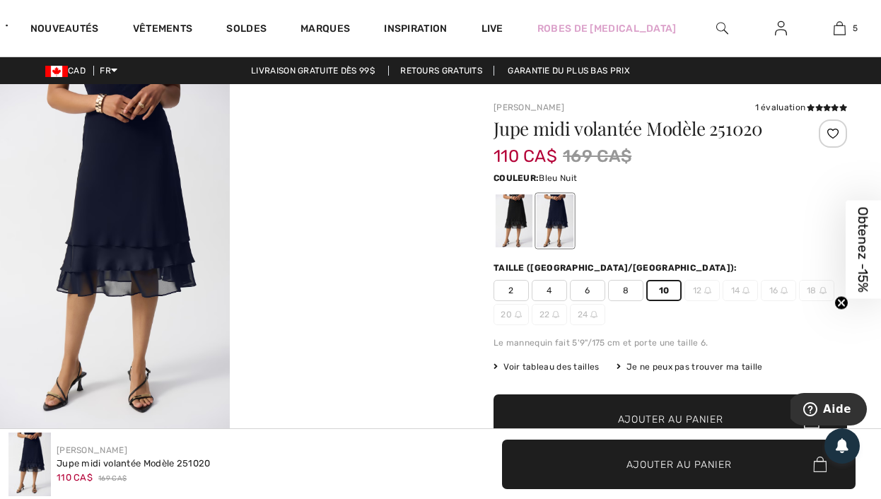
click at [115, 201] on img at bounding box center [115, 256] width 230 height 344
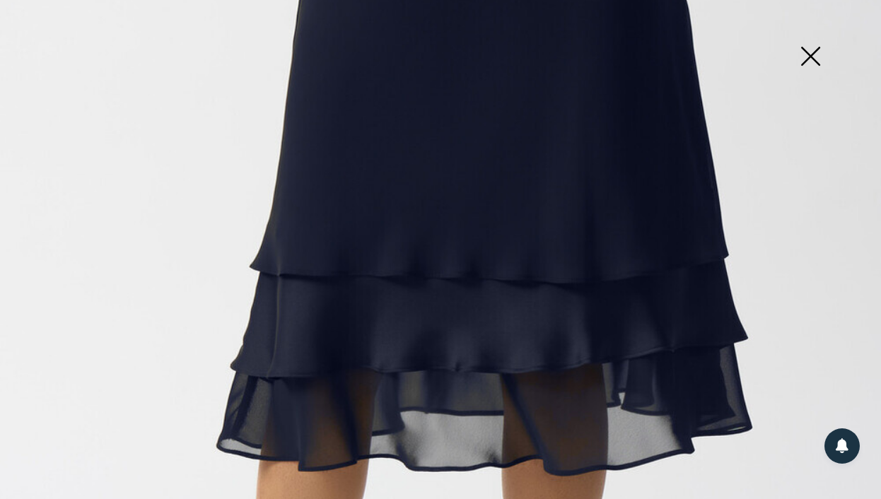
scroll to position [112, 0]
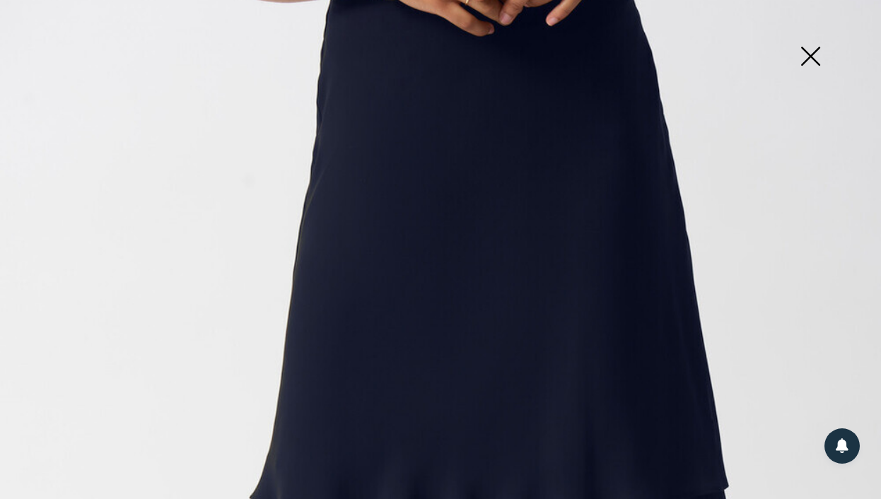
click at [814, 57] on img at bounding box center [810, 57] width 71 height 73
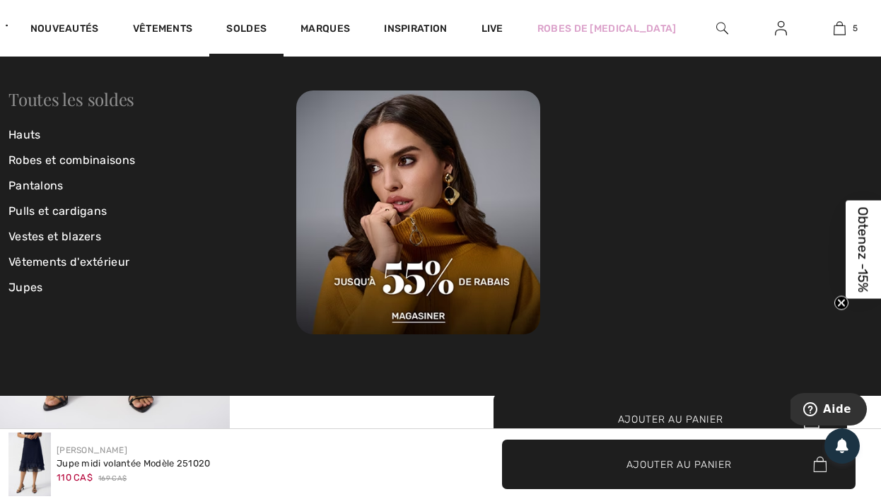
click at [38, 105] on link "Toutes les soldes" at bounding box center [71, 99] width 126 height 23
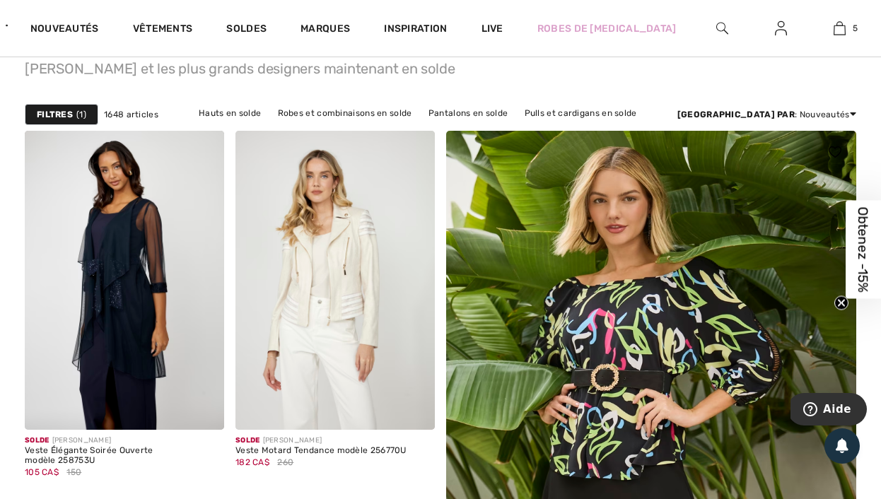
scroll to position [134, 0]
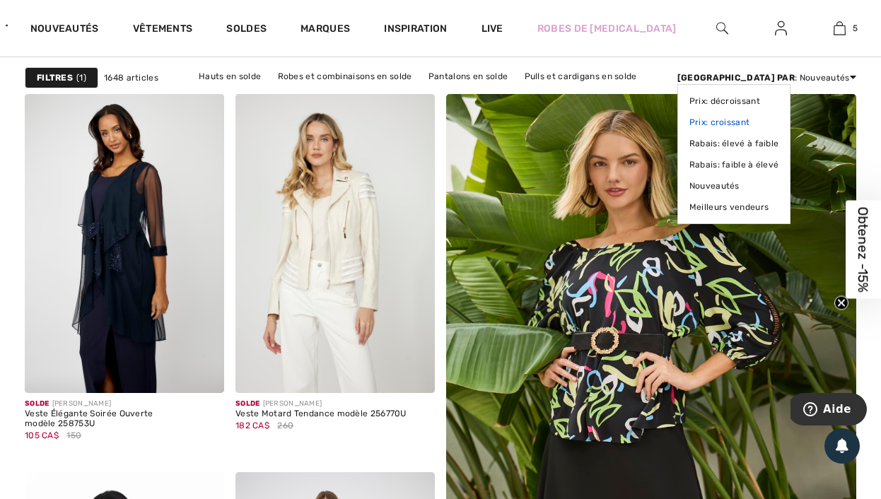
click at [779, 121] on link "Prix: croissant" at bounding box center [734, 122] width 90 height 21
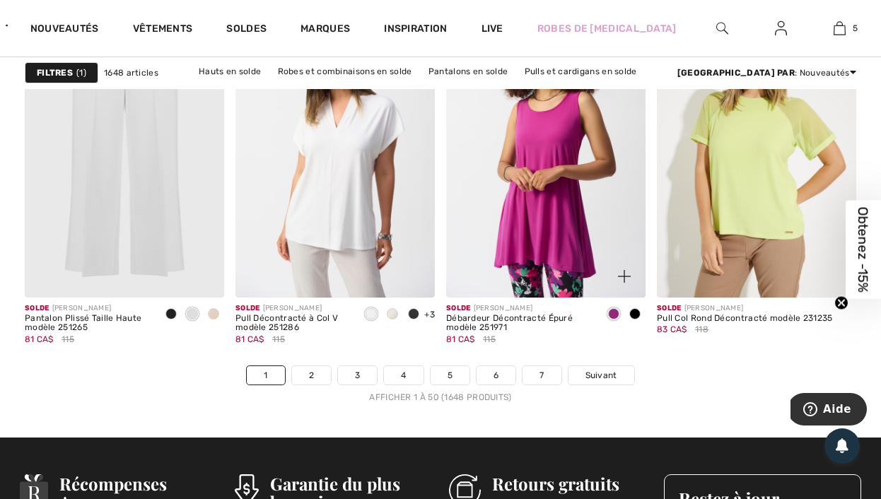
scroll to position [5658, 0]
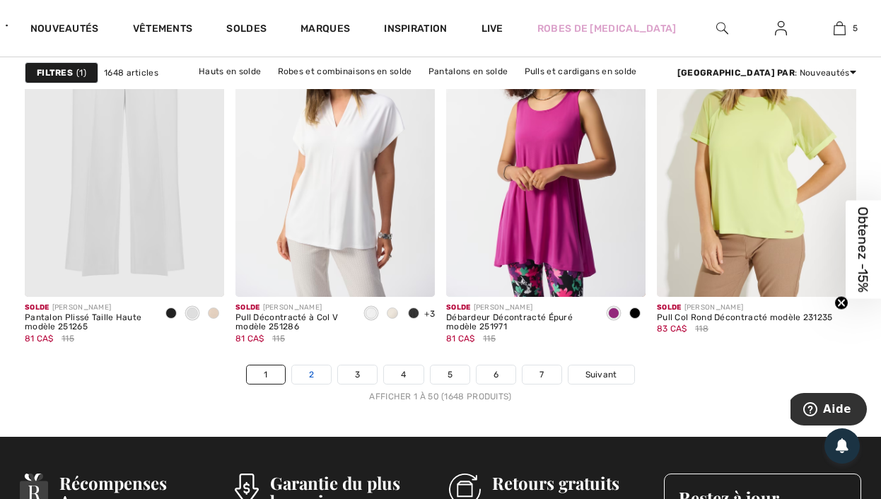
click at [325, 375] on link "2" at bounding box center [311, 375] width 39 height 18
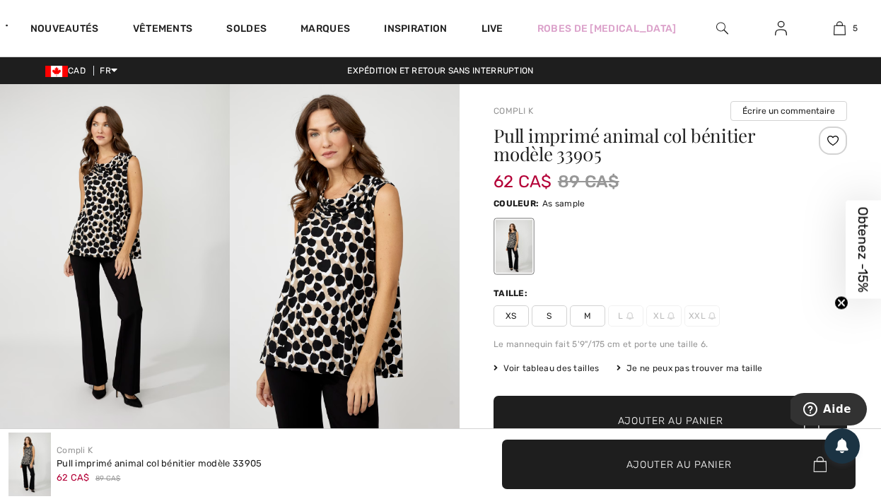
click at [100, 224] on img at bounding box center [115, 256] width 230 height 345
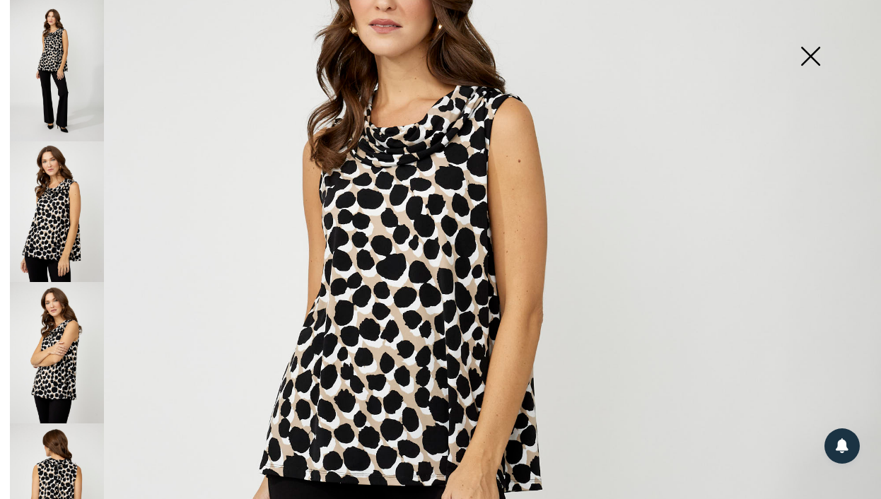
scroll to position [301, 0]
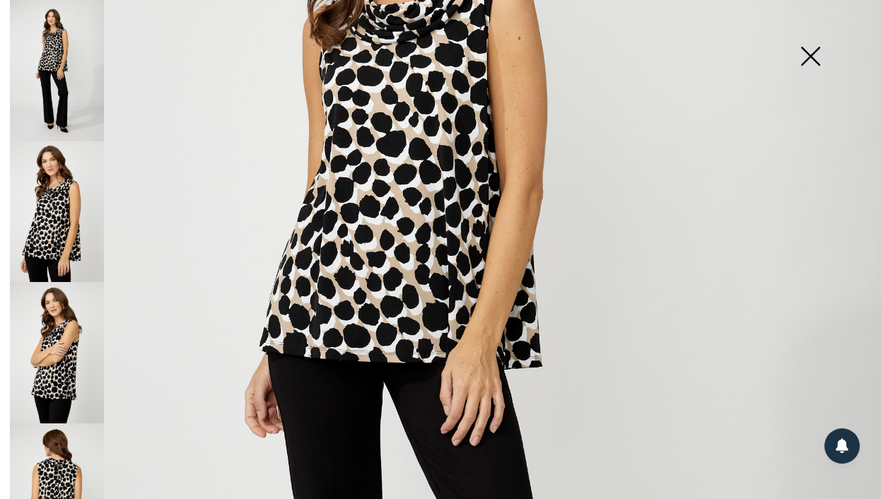
click at [63, 341] on img at bounding box center [57, 352] width 94 height 141
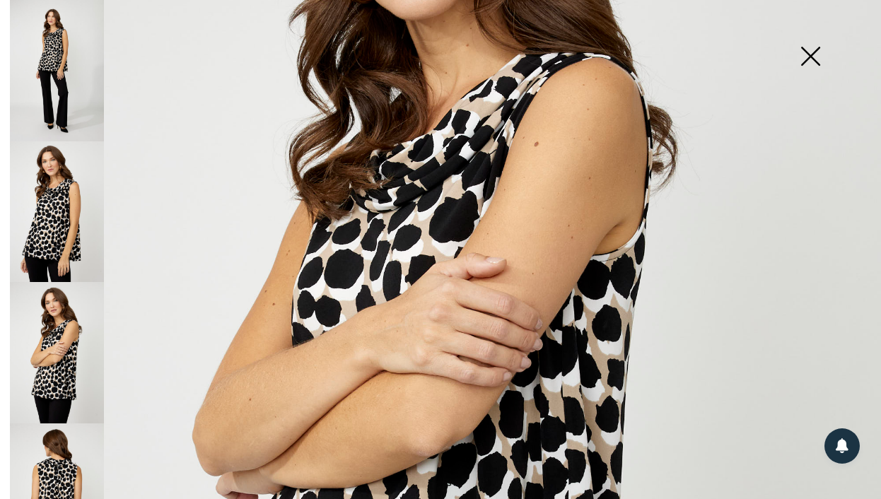
click at [81, 445] on img at bounding box center [57, 494] width 94 height 141
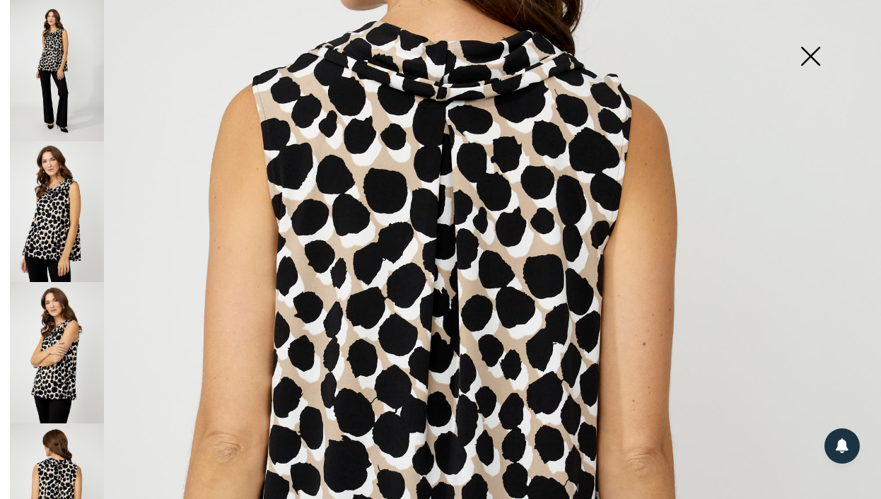
click at [817, 54] on img at bounding box center [810, 57] width 71 height 73
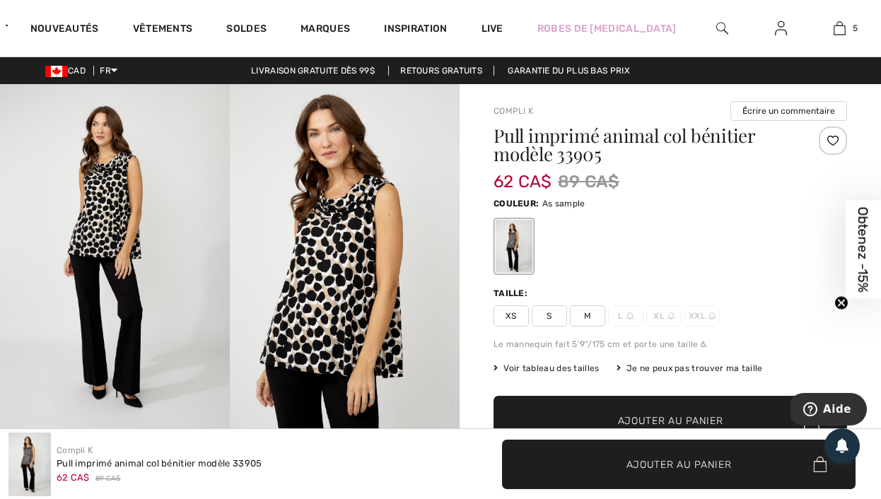
click at [134, 211] on img at bounding box center [115, 256] width 230 height 345
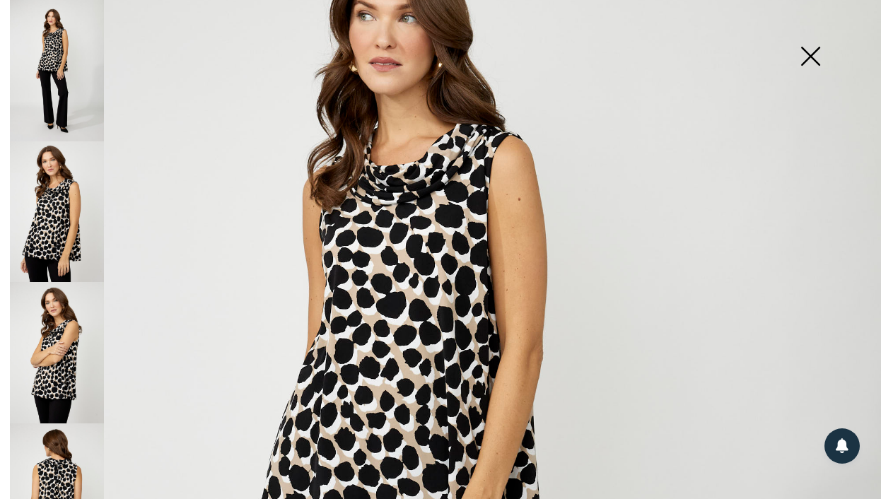
scroll to position [89, 0]
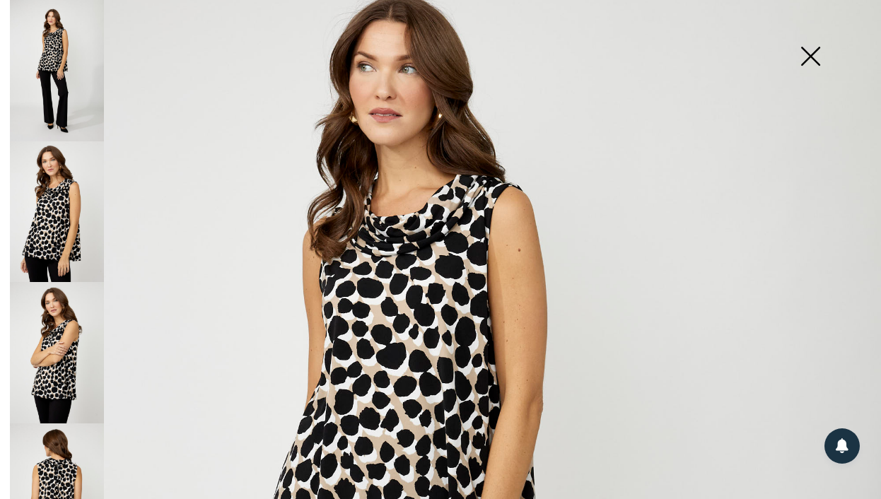
click at [63, 322] on img at bounding box center [57, 352] width 94 height 141
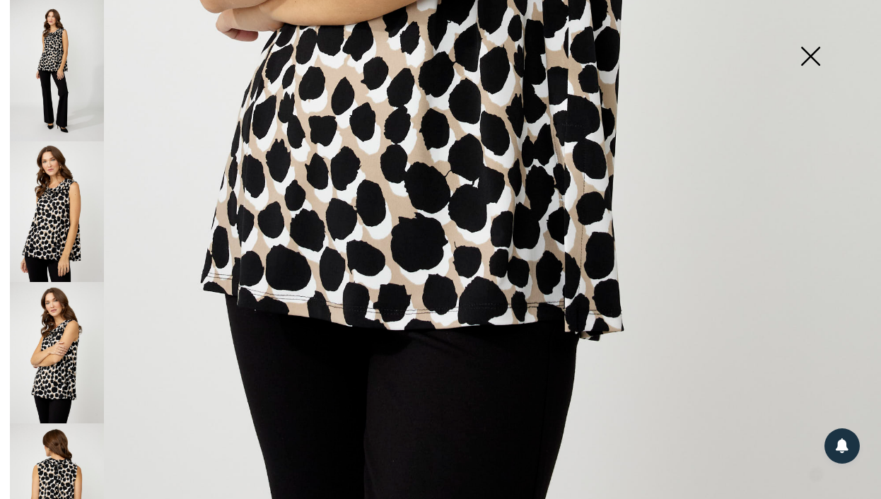
scroll to position [822, 0]
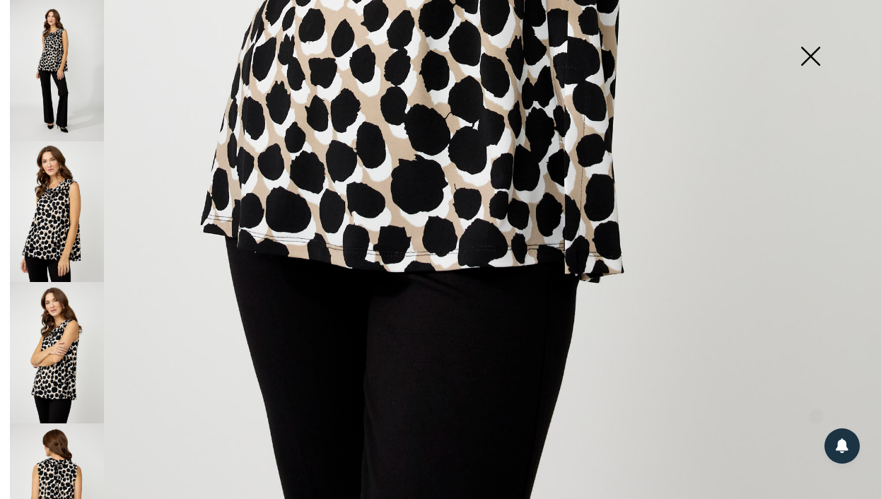
click at [820, 47] on img at bounding box center [810, 57] width 71 height 73
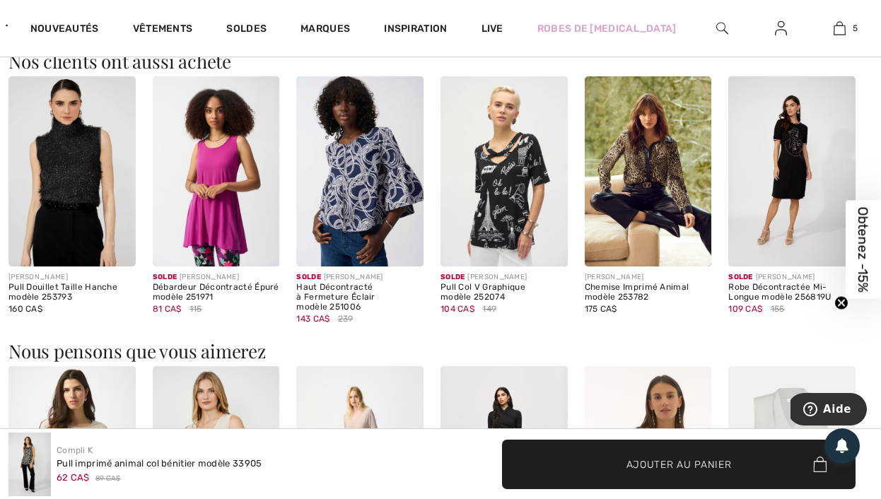
scroll to position [832, 0]
click at [67, 180] on img at bounding box center [71, 171] width 127 height 190
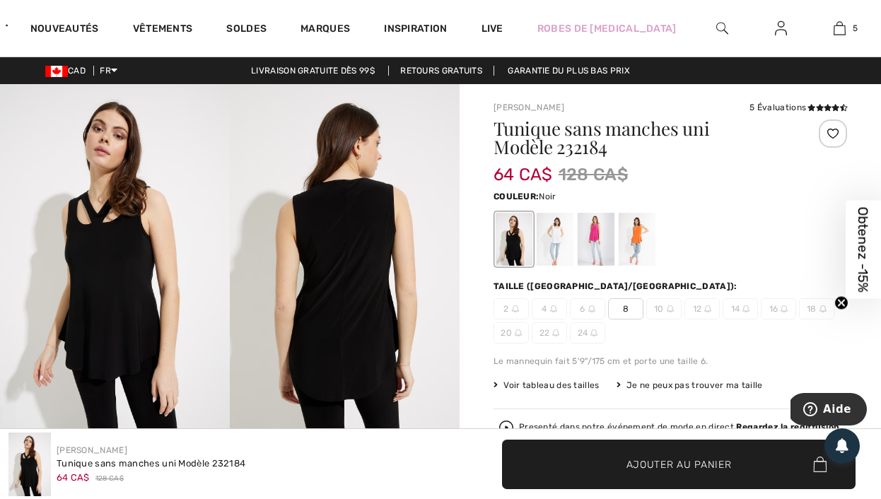
click at [635, 244] on div at bounding box center [637, 239] width 37 height 53
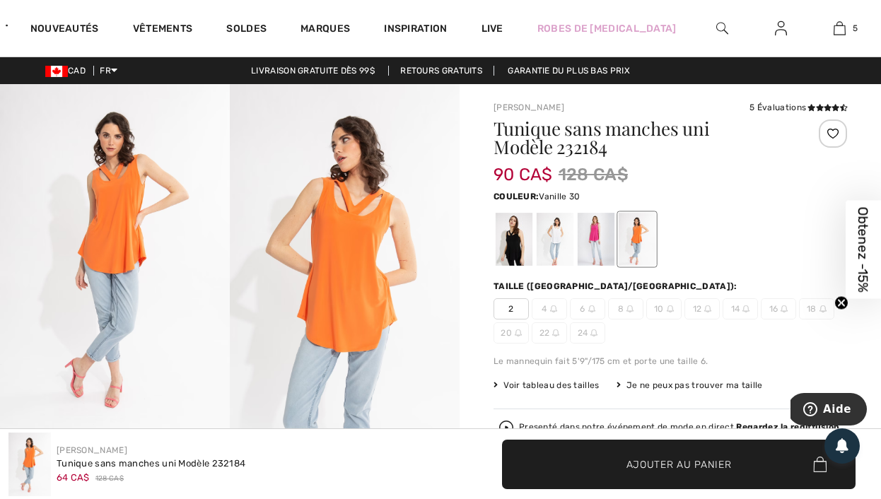
click at [537, 247] on div at bounding box center [555, 239] width 37 height 53
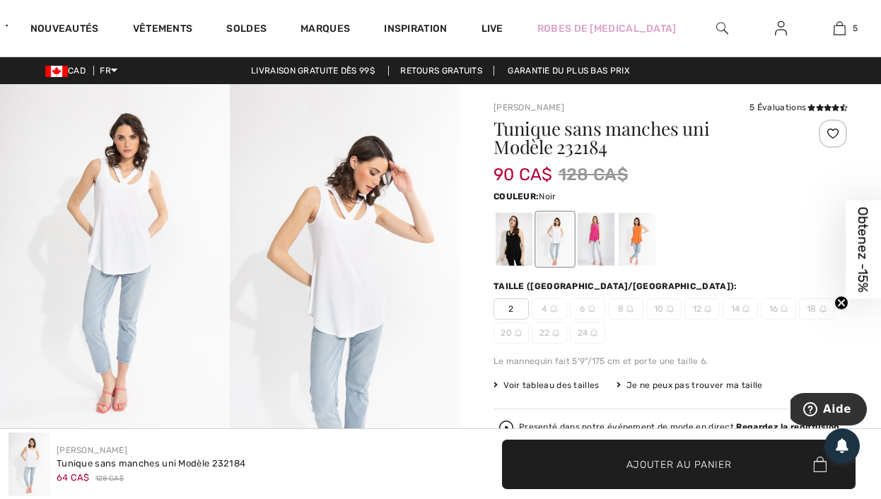
click at [521, 245] on div at bounding box center [514, 239] width 37 height 53
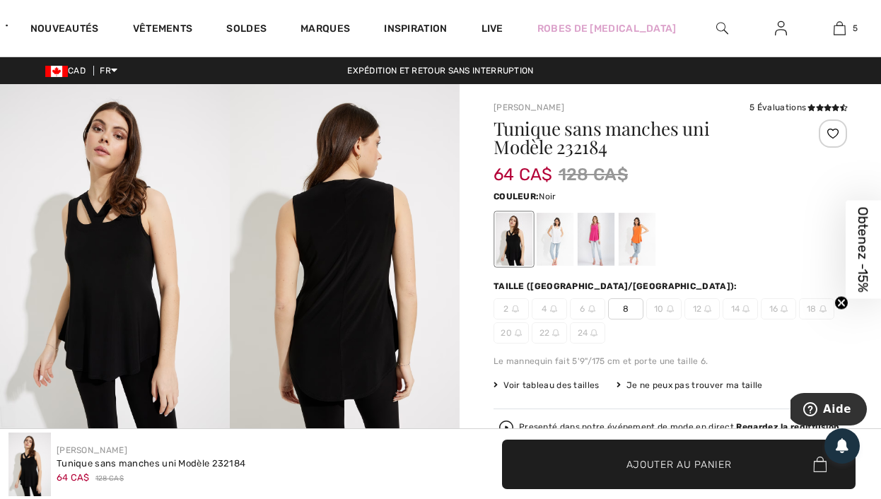
click at [108, 225] on img at bounding box center [115, 256] width 230 height 345
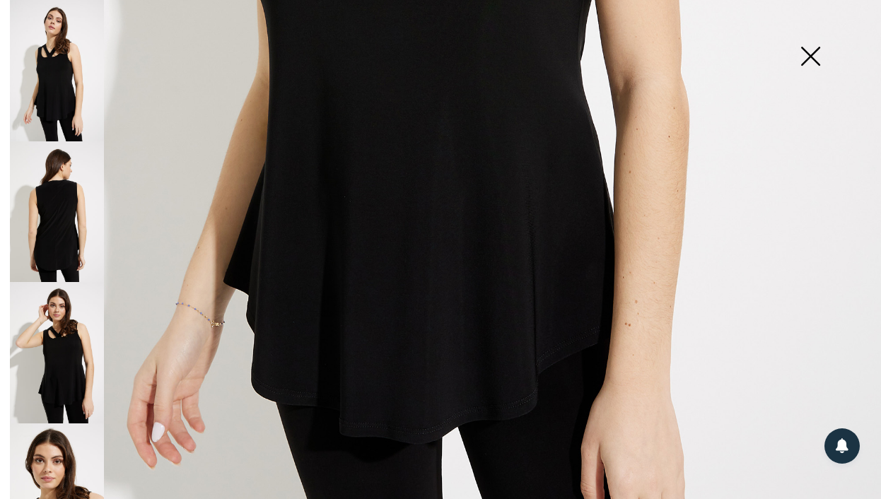
scroll to position [822, 0]
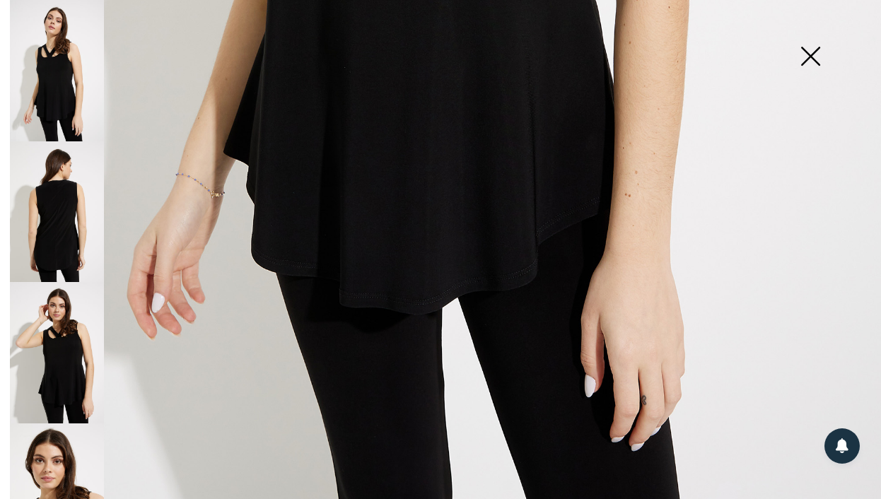
click at [64, 339] on img at bounding box center [57, 352] width 94 height 141
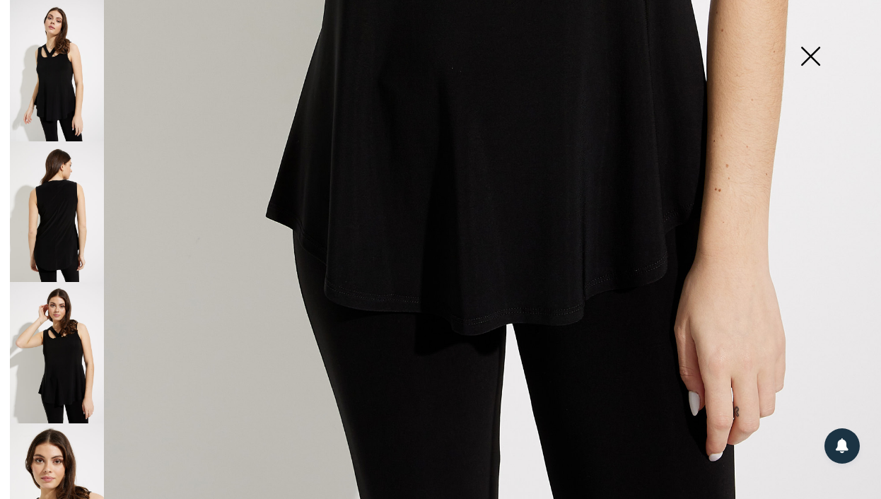
click at [71, 478] on img at bounding box center [57, 494] width 94 height 141
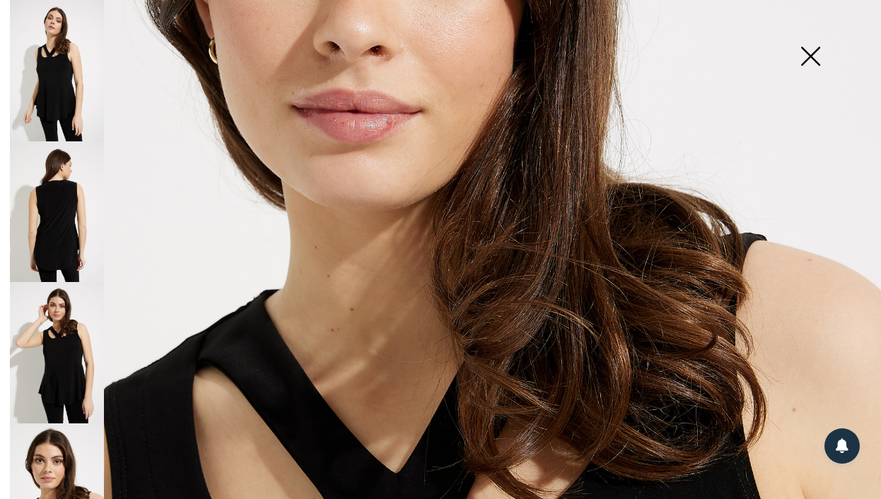
scroll to position [361, 0]
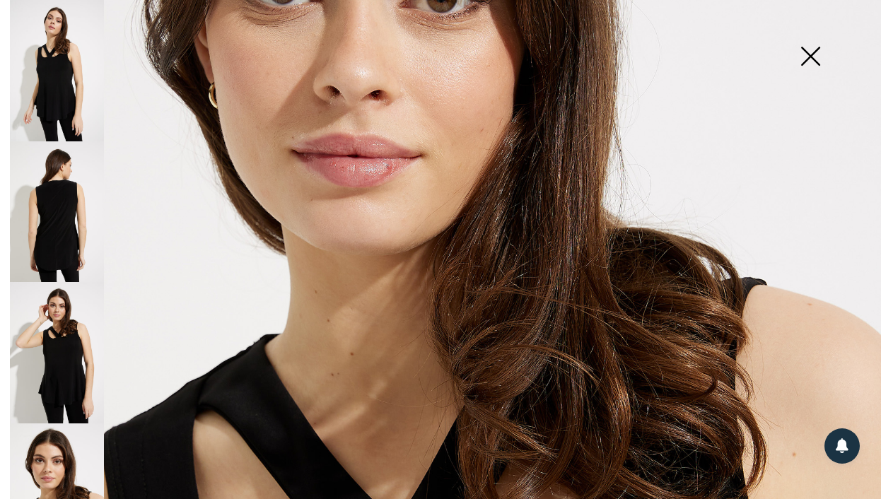
click at [83, 80] on img at bounding box center [57, 70] width 94 height 141
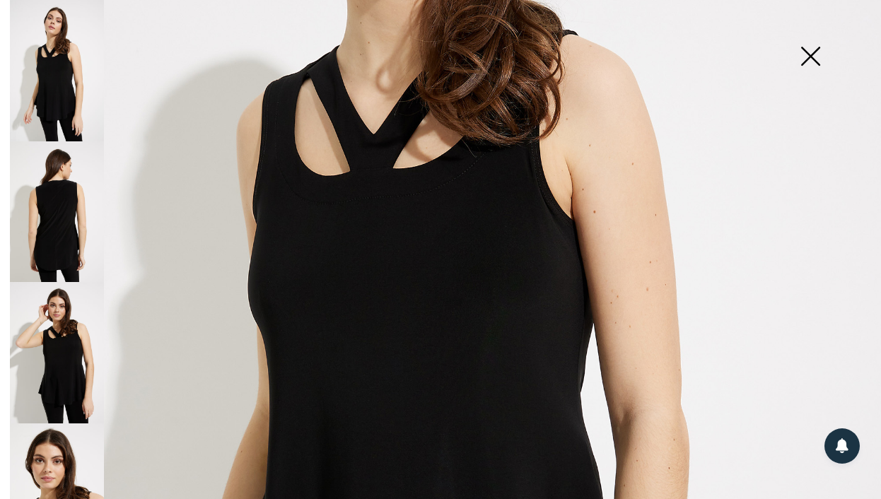
click at [65, 205] on img at bounding box center [57, 211] width 94 height 141
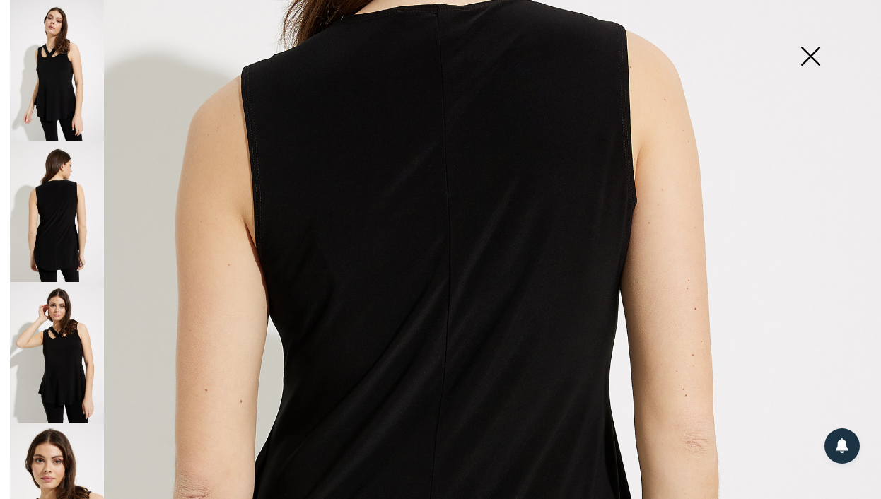
click at [818, 52] on img at bounding box center [810, 57] width 71 height 73
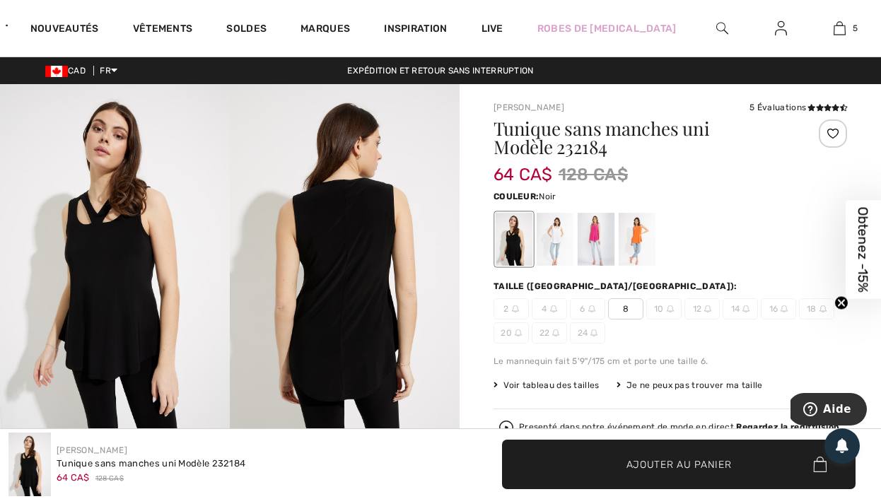
click at [636, 316] on span "8" at bounding box center [625, 308] width 35 height 21
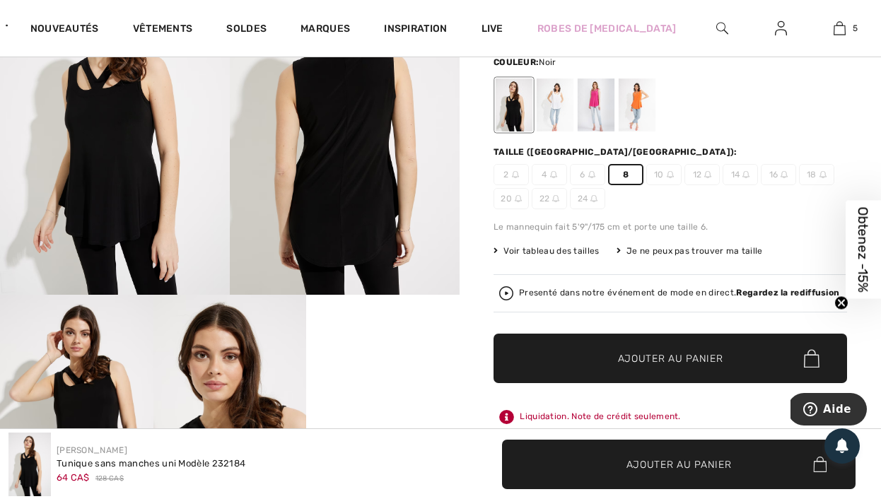
scroll to position [130, 0]
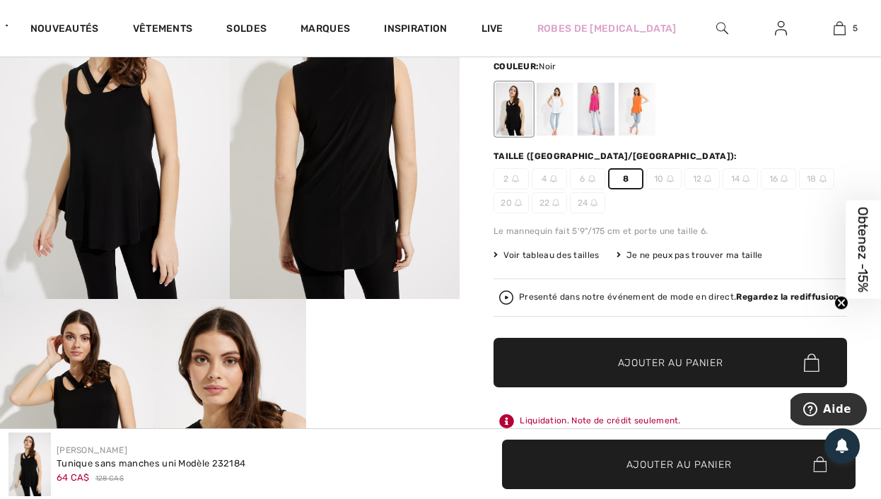
click at [542, 114] on div at bounding box center [555, 109] width 37 height 53
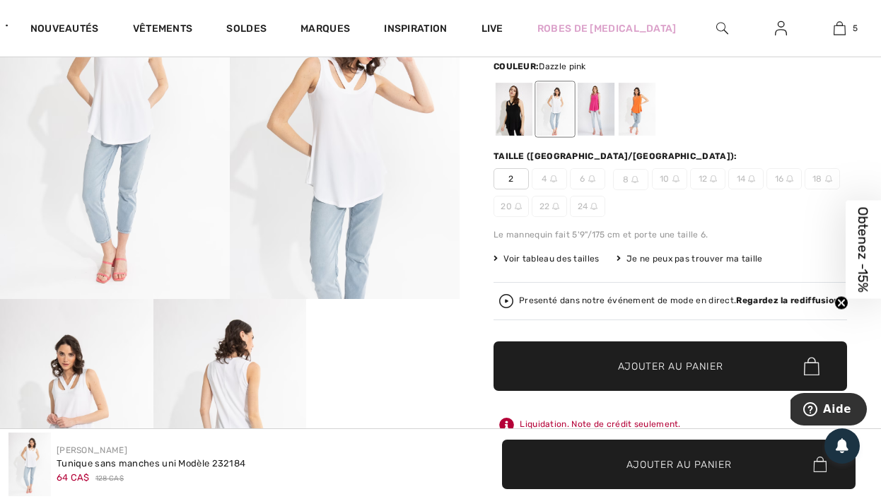
click at [592, 108] on div at bounding box center [596, 109] width 37 height 53
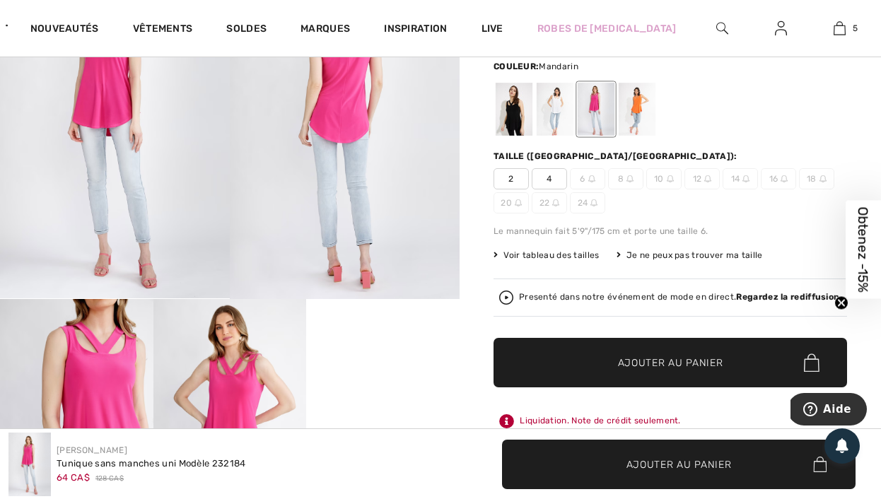
click at [634, 101] on div at bounding box center [637, 109] width 37 height 53
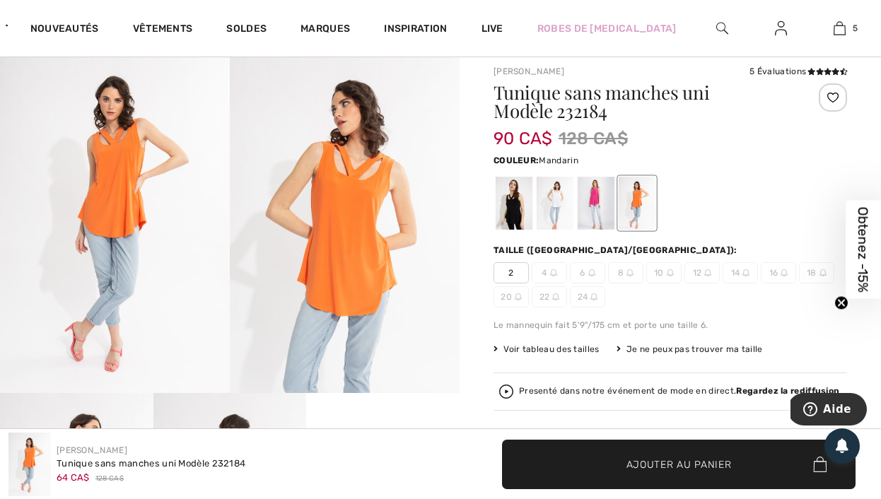
scroll to position [28, 0]
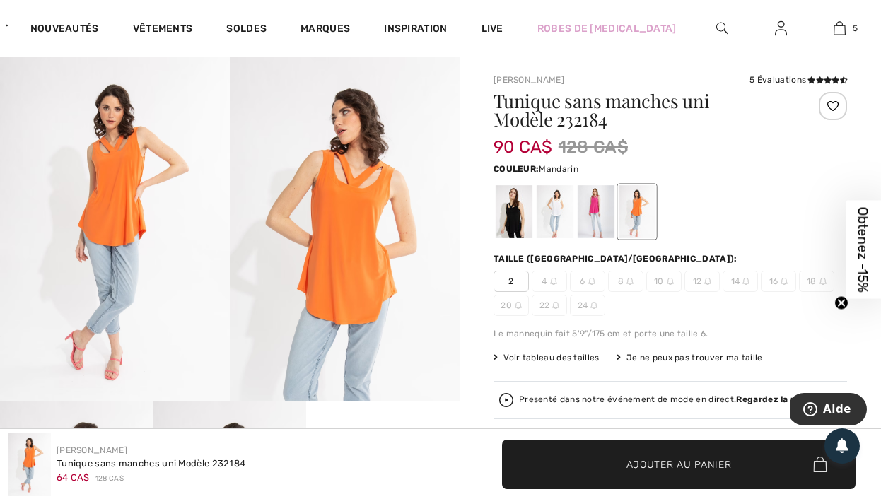
click at [138, 264] on img at bounding box center [115, 229] width 230 height 345
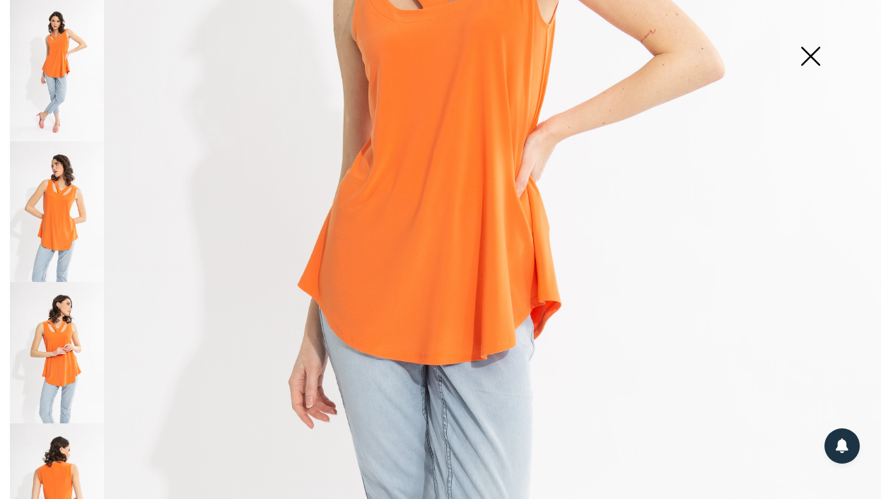
click at [61, 233] on img at bounding box center [57, 211] width 94 height 141
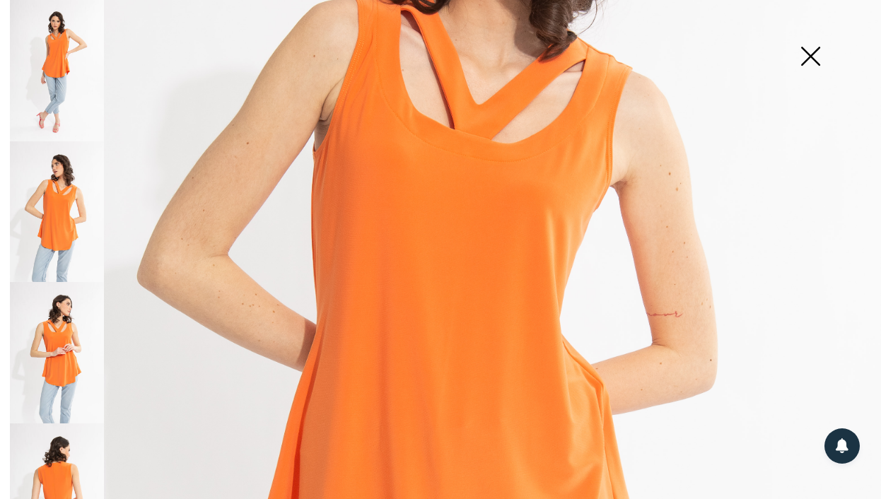
click at [59, 327] on img at bounding box center [57, 352] width 94 height 141
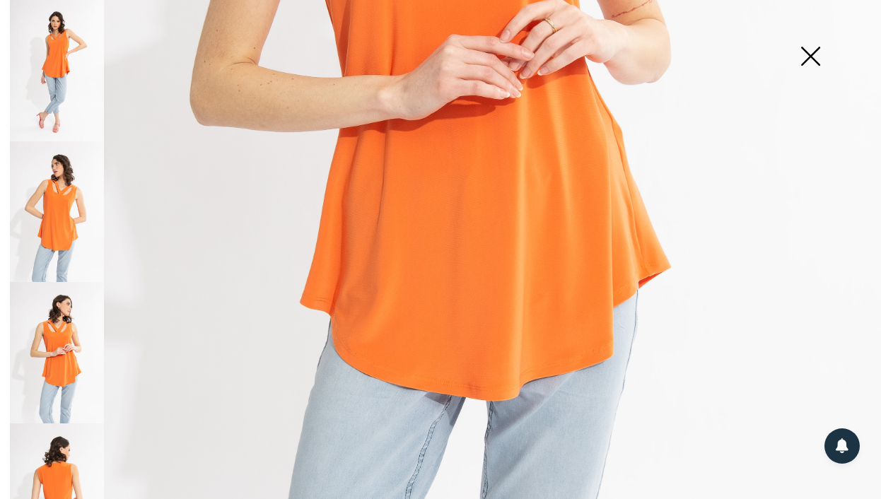
scroll to position [601, 0]
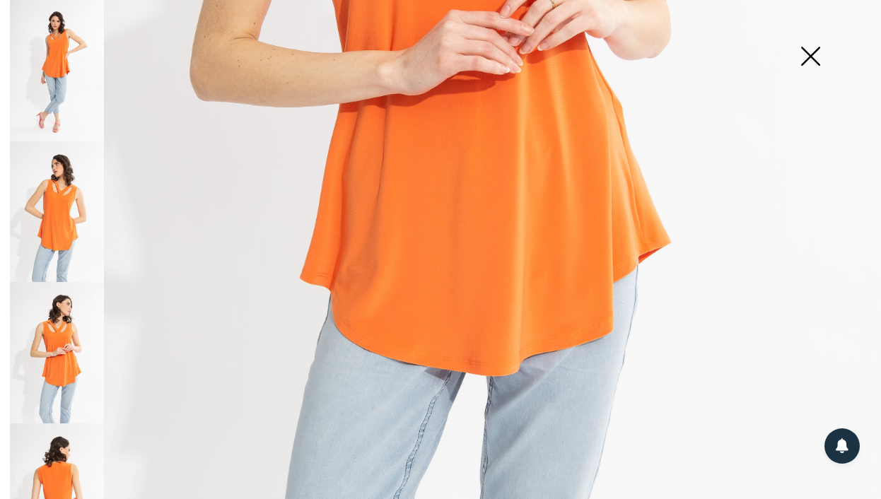
click at [64, 200] on img at bounding box center [57, 211] width 94 height 141
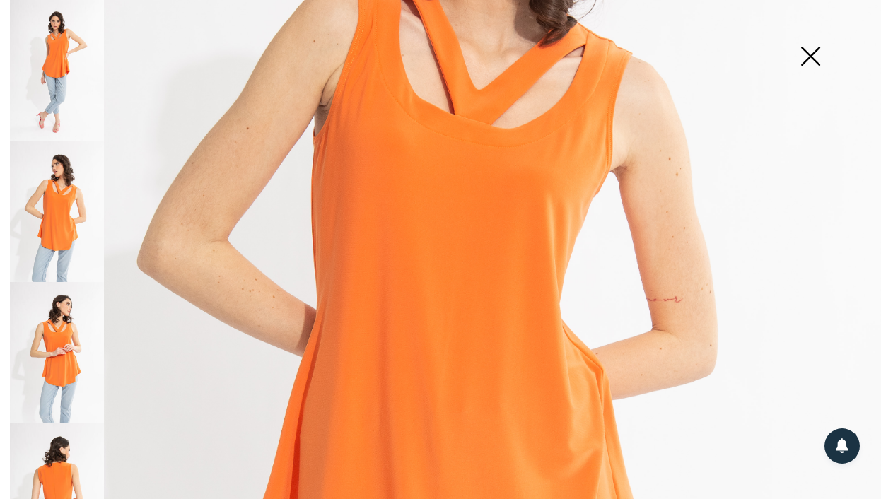
scroll to position [346, 0]
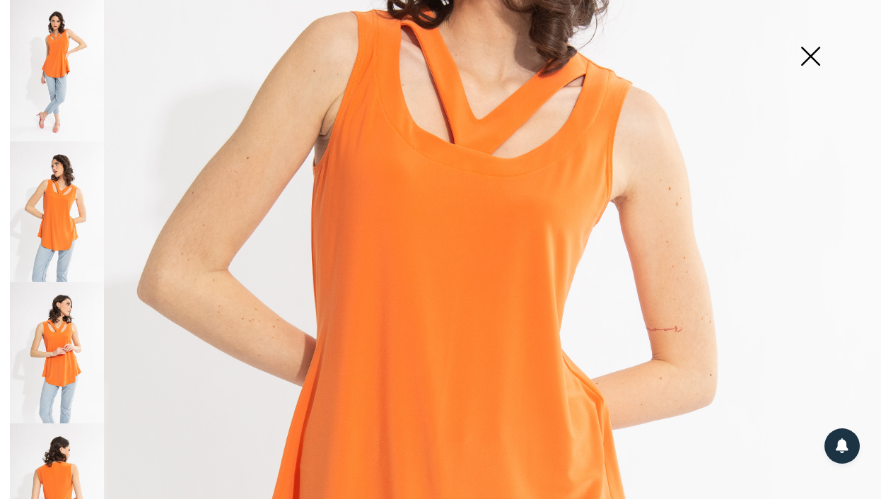
click at [76, 424] on img at bounding box center [57, 494] width 94 height 141
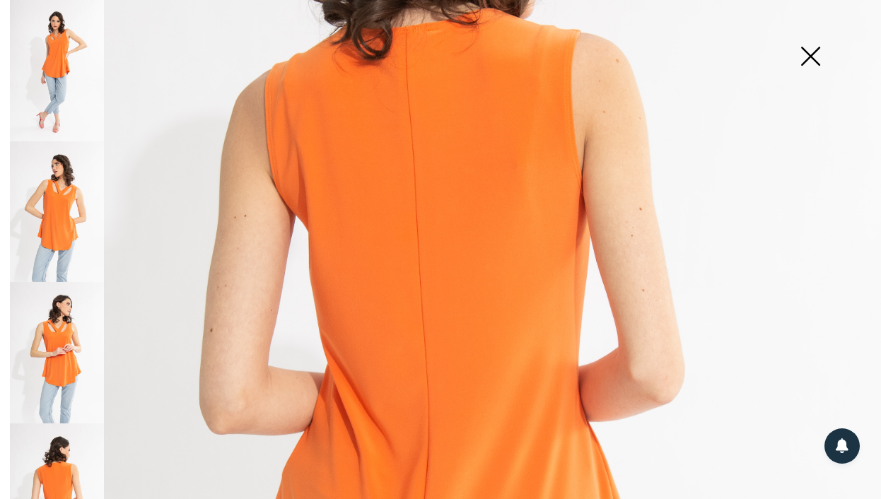
click at [810, 44] on img at bounding box center [810, 57] width 71 height 73
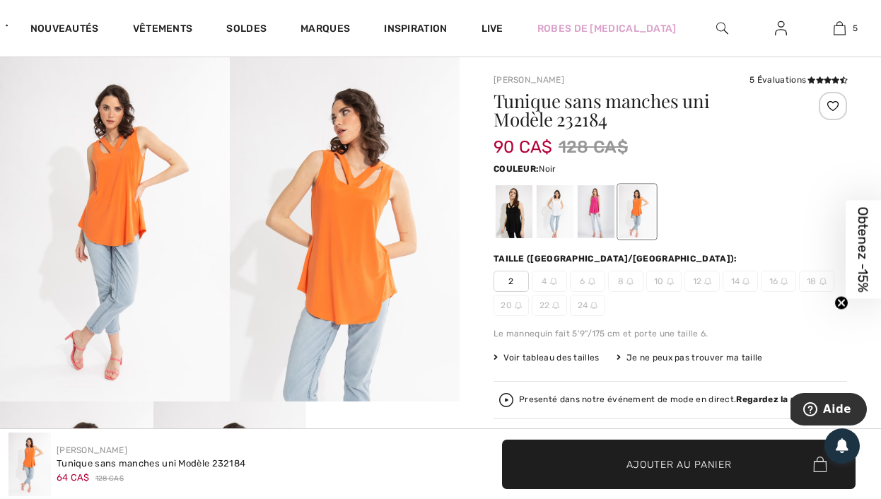
click at [516, 214] on div at bounding box center [514, 211] width 37 height 53
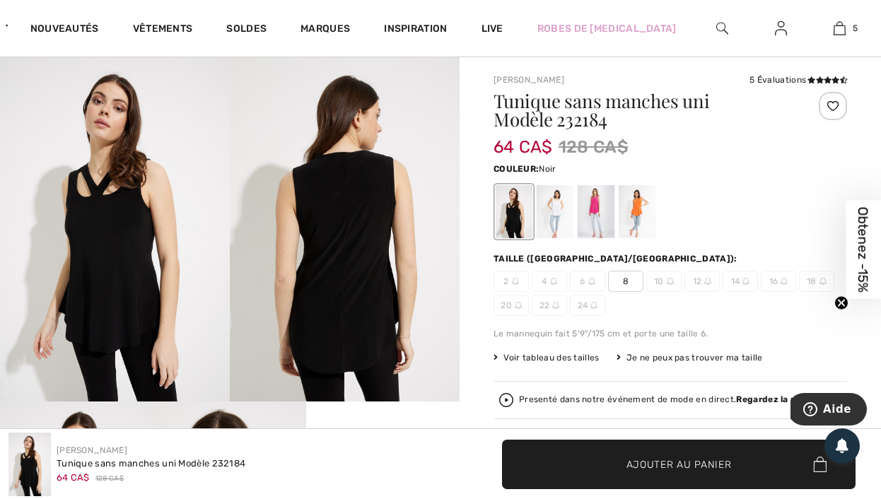
click at [136, 225] on img at bounding box center [115, 229] width 230 height 345
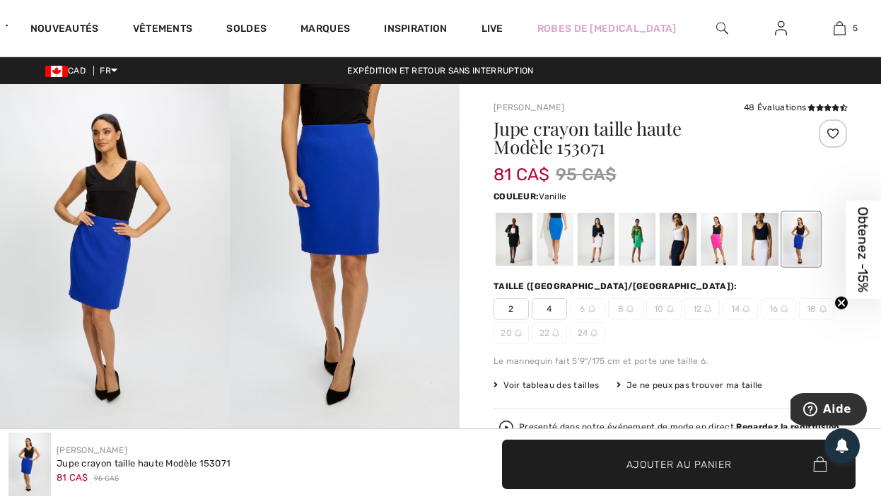
click at [600, 235] on div at bounding box center [596, 239] width 37 height 53
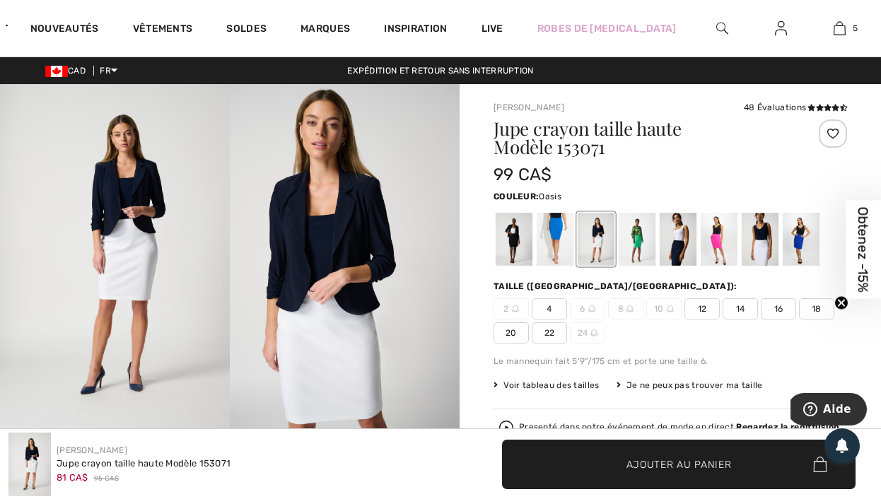
click at [554, 243] on div at bounding box center [555, 239] width 37 height 53
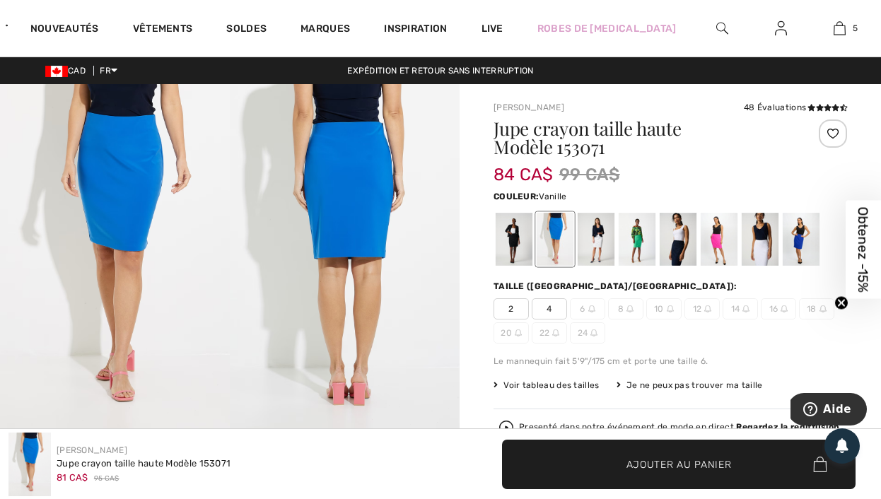
click at [597, 245] on div at bounding box center [596, 239] width 37 height 53
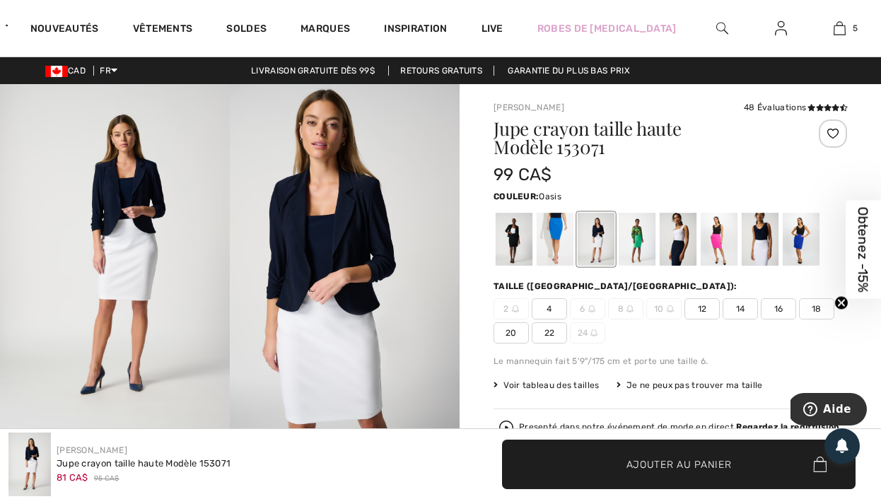
click at [540, 238] on div at bounding box center [555, 239] width 37 height 53
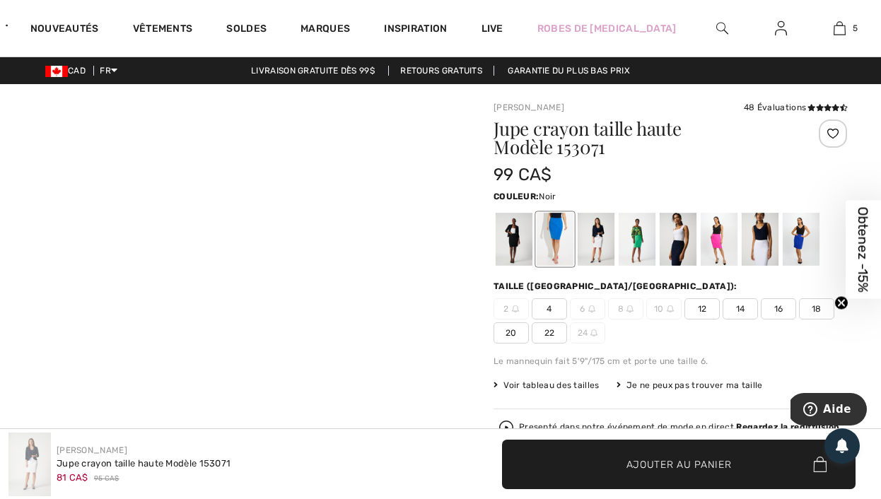
click at [519, 236] on div at bounding box center [514, 239] width 37 height 53
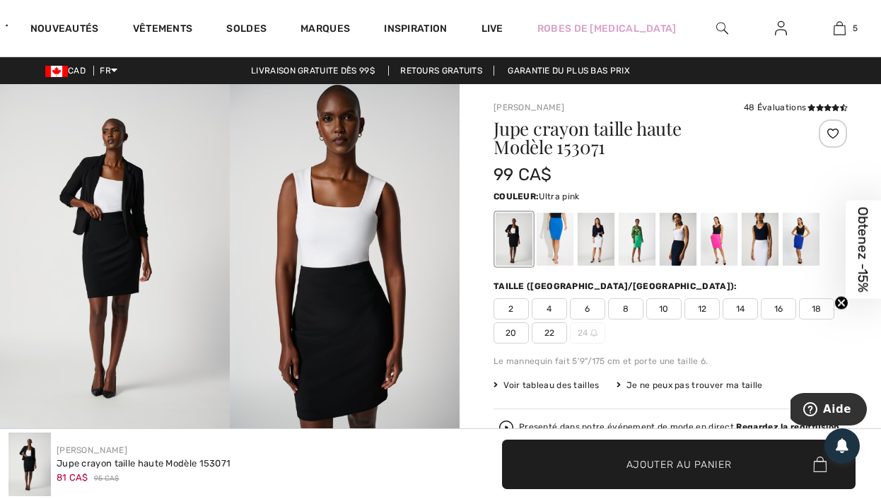
click at [747, 234] on div at bounding box center [760, 239] width 37 height 53
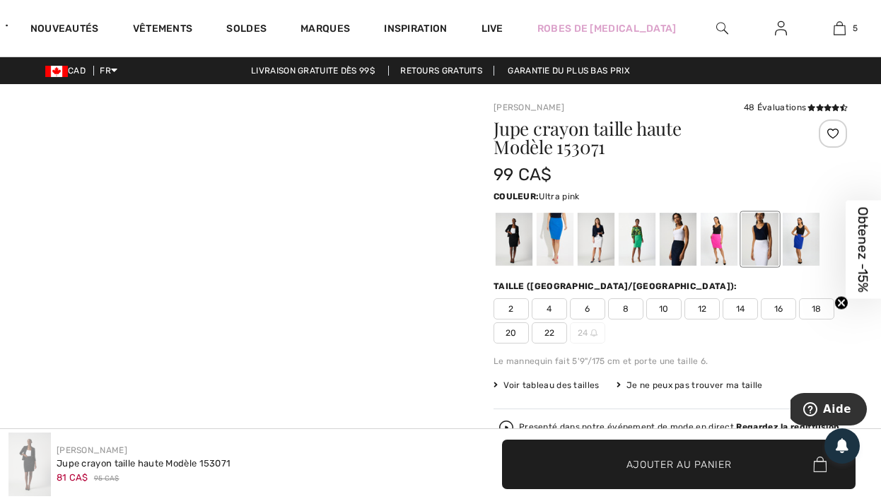
click at [721, 238] on div at bounding box center [719, 239] width 37 height 53
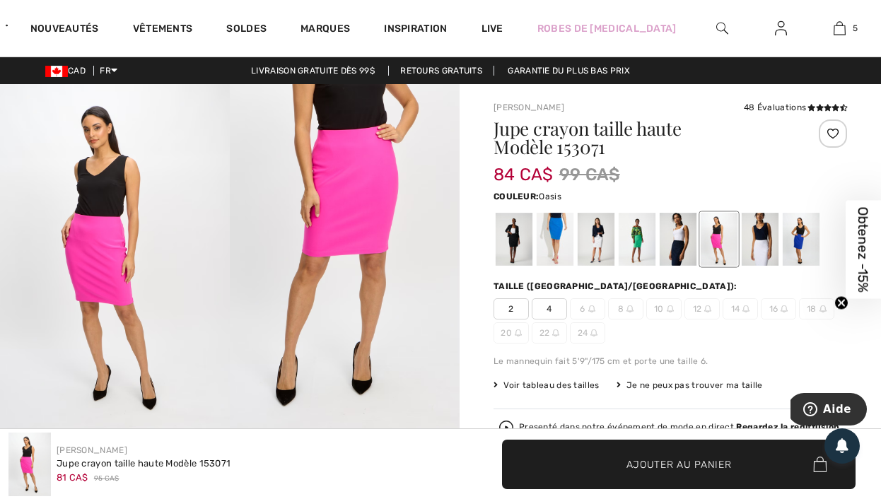
click at [545, 245] on div at bounding box center [555, 239] width 37 height 53
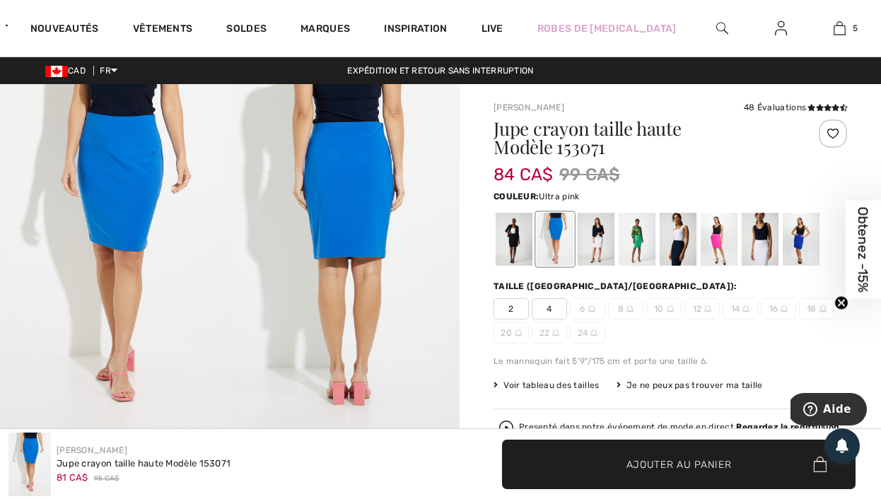
click at [723, 234] on div at bounding box center [719, 239] width 37 height 53
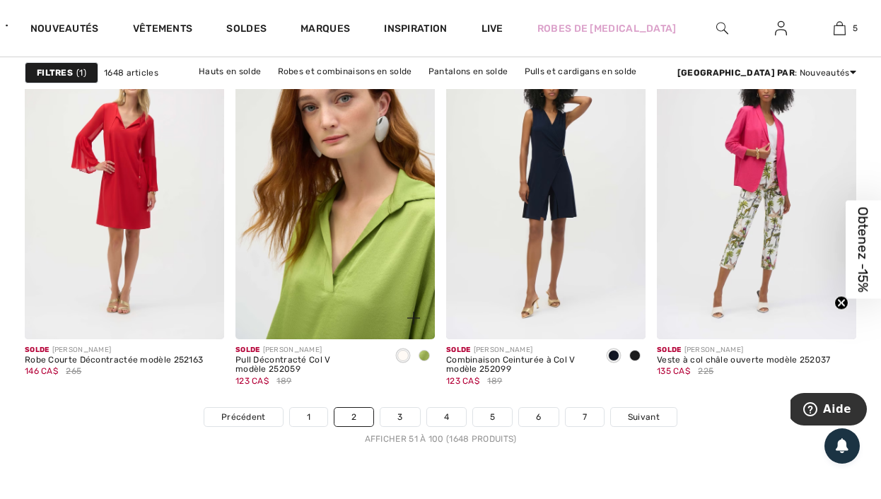
scroll to position [5681, 0]
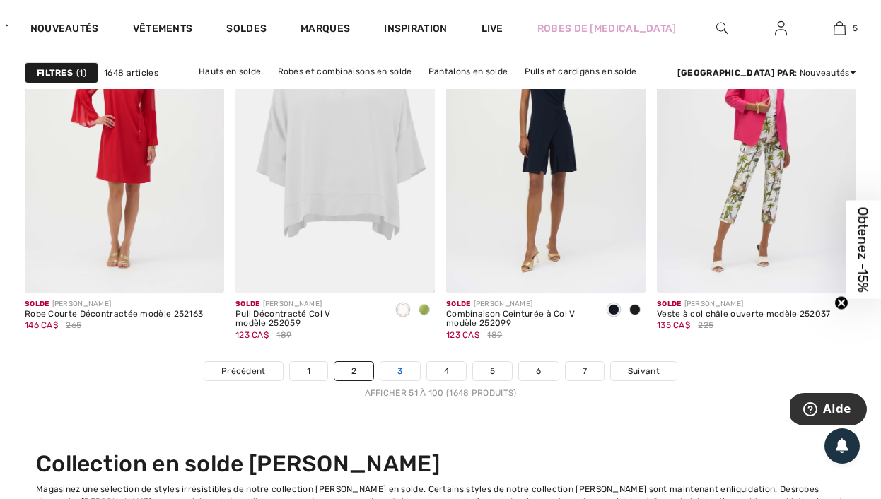
click at [400, 367] on link "3" at bounding box center [399, 371] width 39 height 18
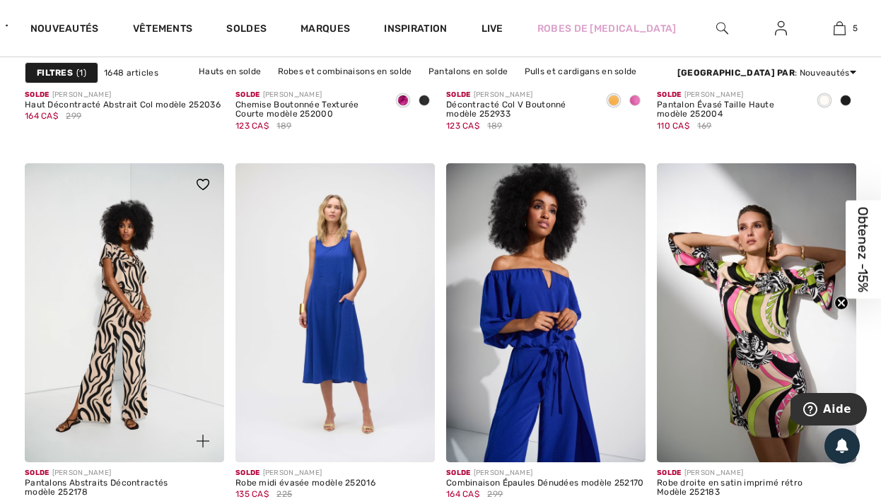
scroll to position [5513, 0]
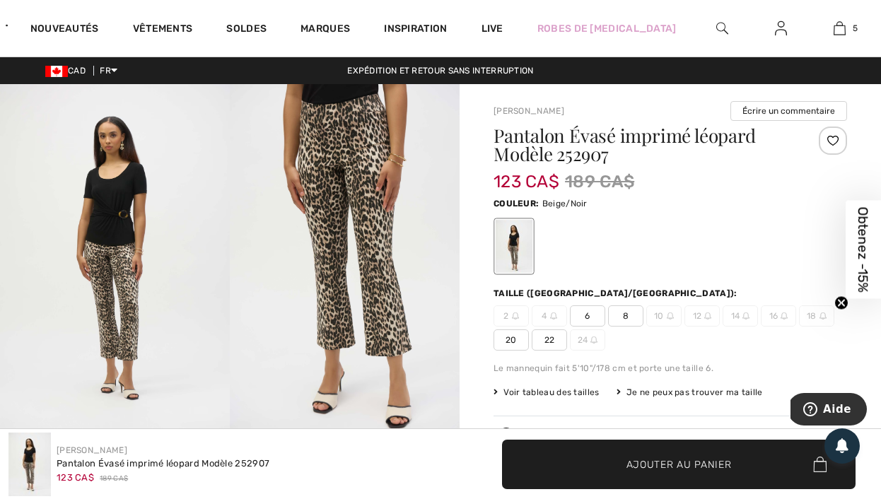
click at [136, 230] on img at bounding box center [115, 256] width 230 height 344
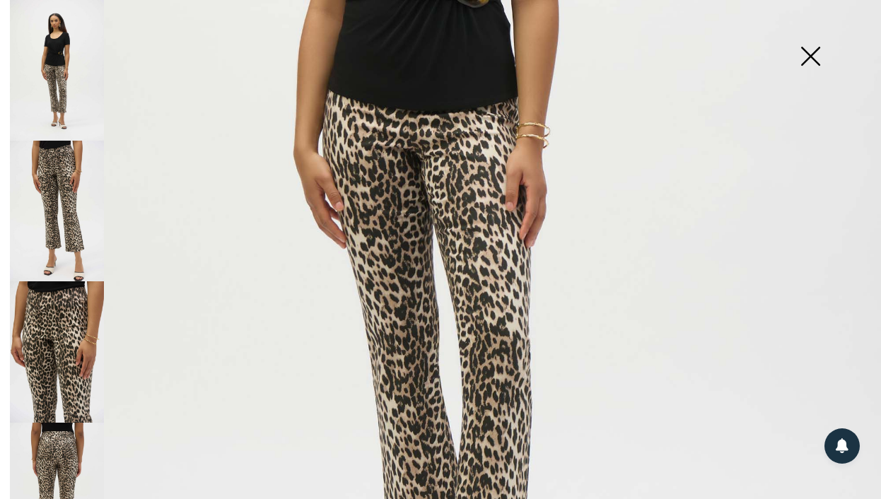
scroll to position [821, 0]
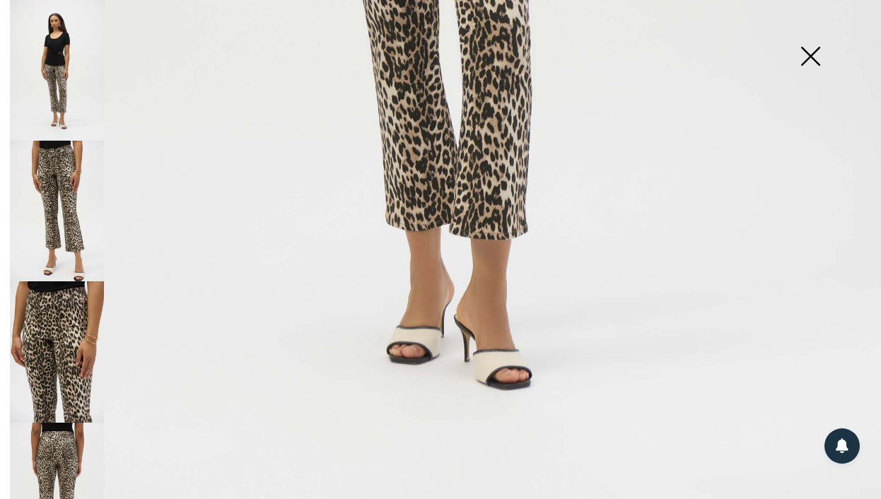
click at [814, 49] on img at bounding box center [810, 57] width 71 height 73
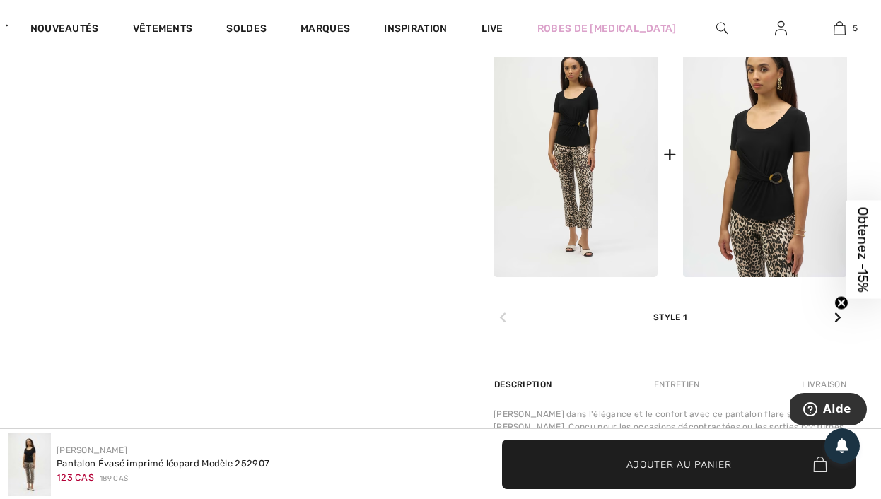
scroll to position [571, 0]
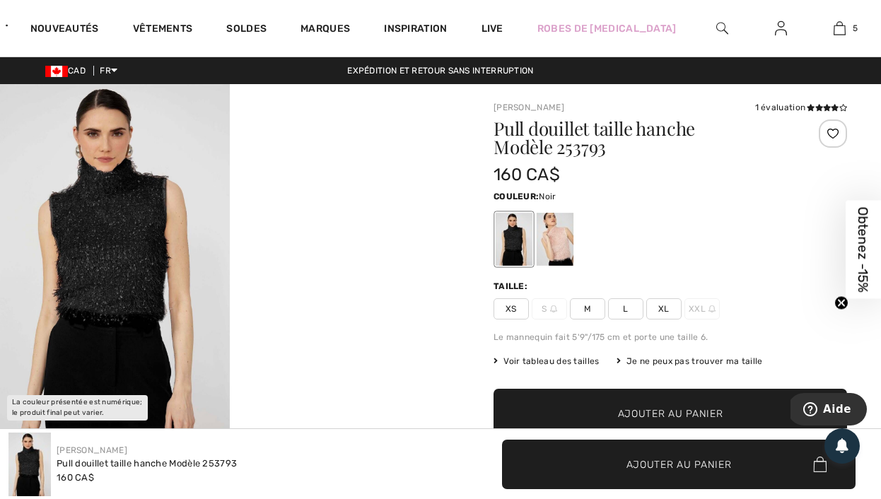
click at [112, 217] on img at bounding box center [115, 256] width 230 height 345
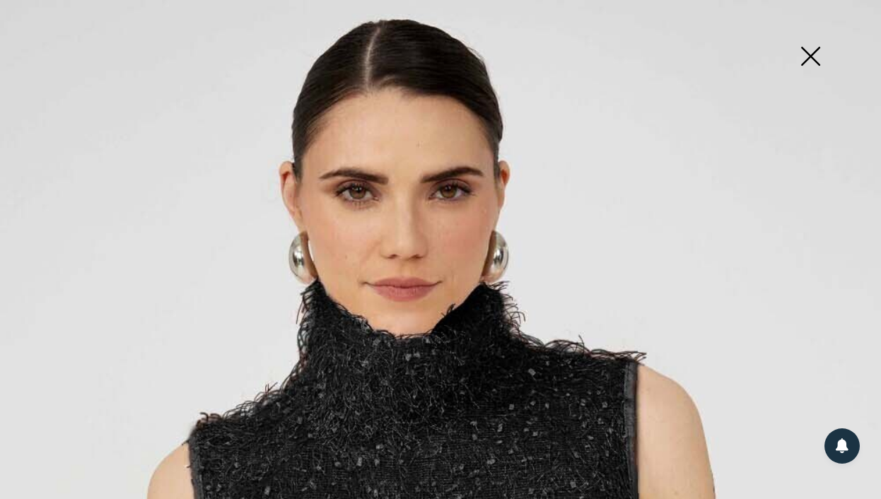
scroll to position [322, 0]
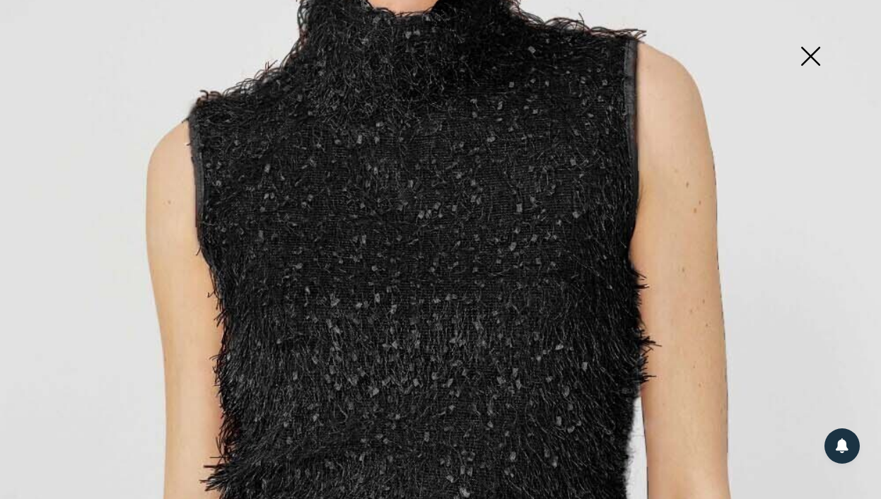
click at [803, 48] on img at bounding box center [810, 57] width 71 height 73
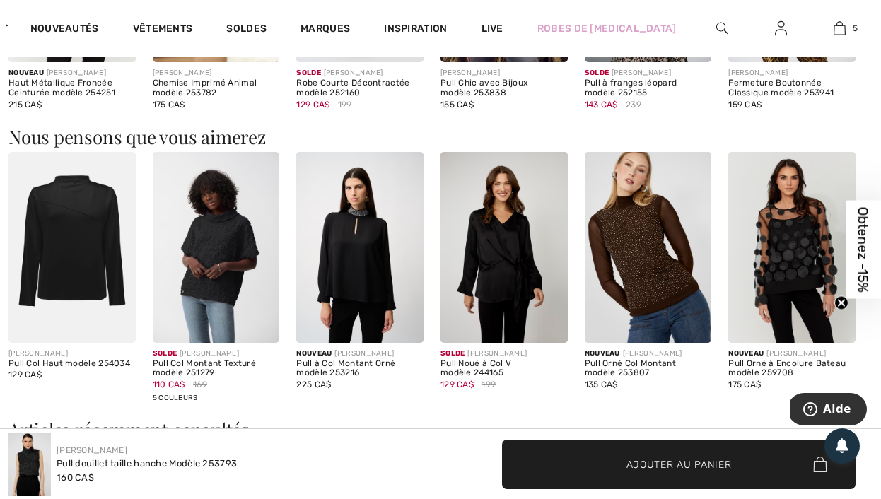
scroll to position [896, 0]
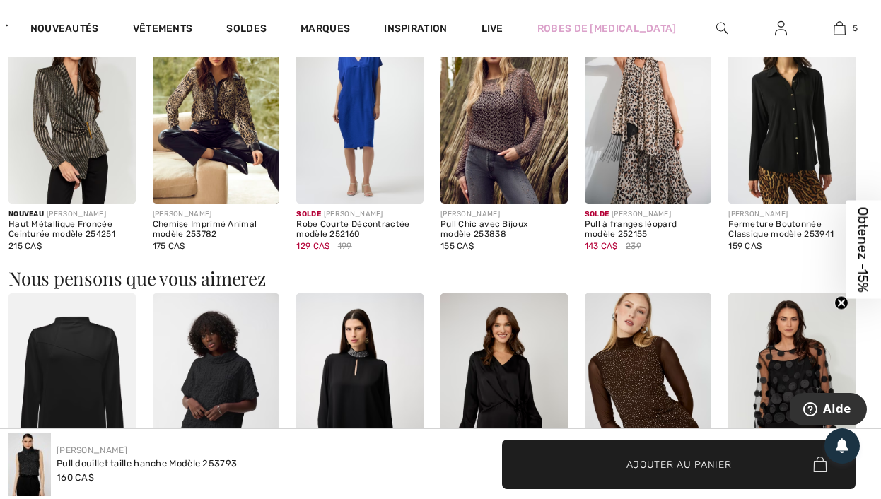
click at [790, 157] on img at bounding box center [791, 108] width 127 height 190
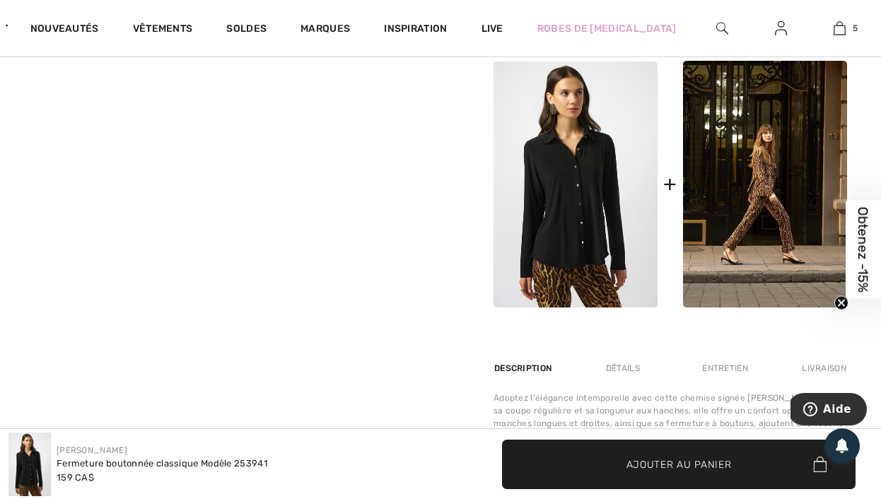
scroll to position [632, 0]
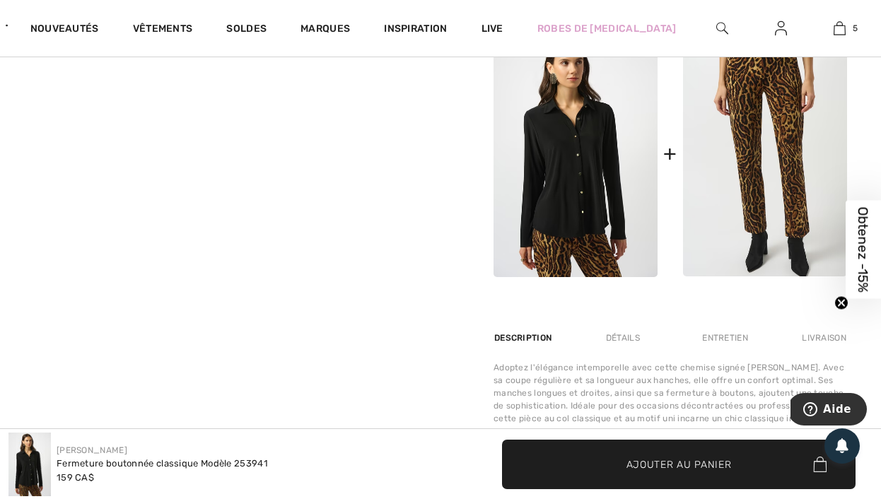
click at [760, 143] on img at bounding box center [765, 153] width 164 height 247
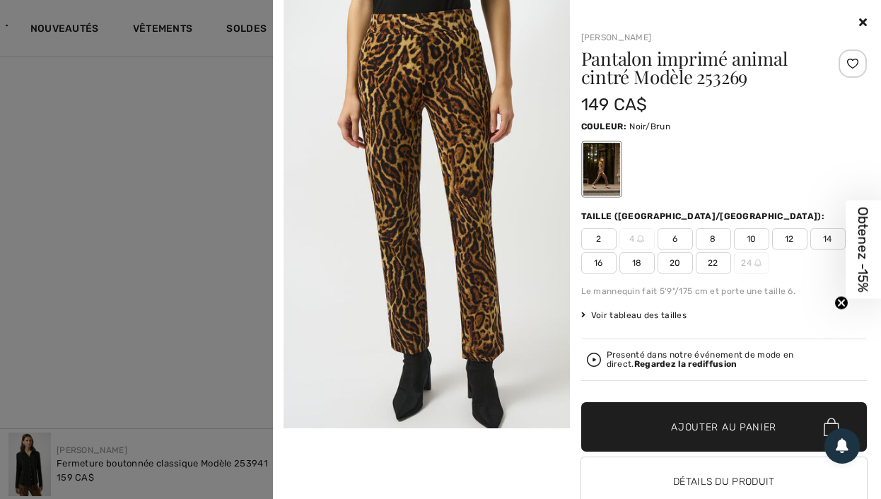
scroll to position [498, 0]
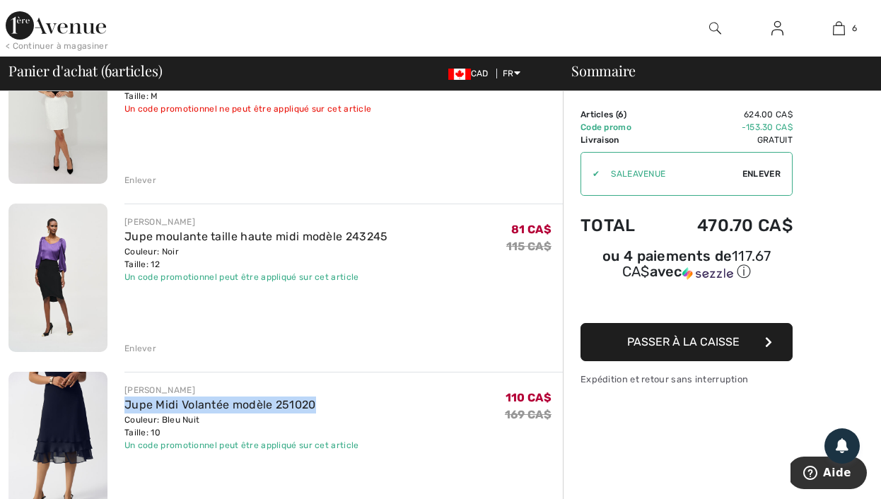
scroll to position [474, 0]
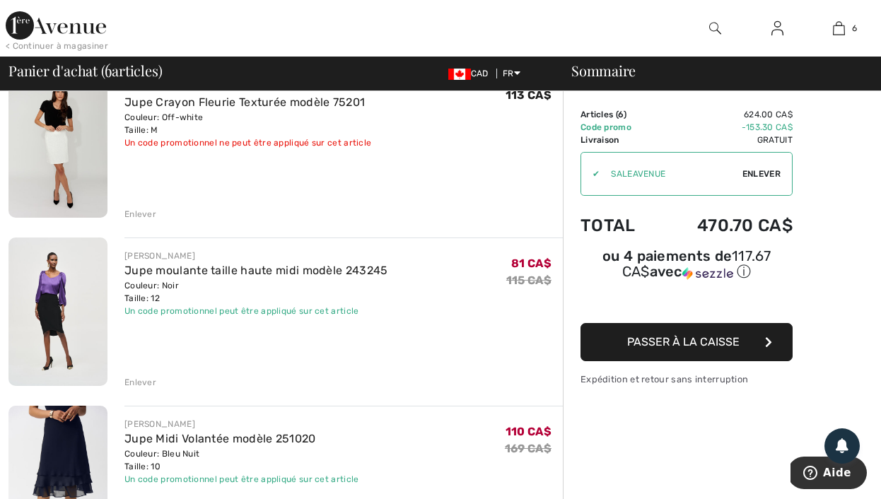
click at [145, 379] on div "Enlever" at bounding box center [140, 382] width 32 height 13
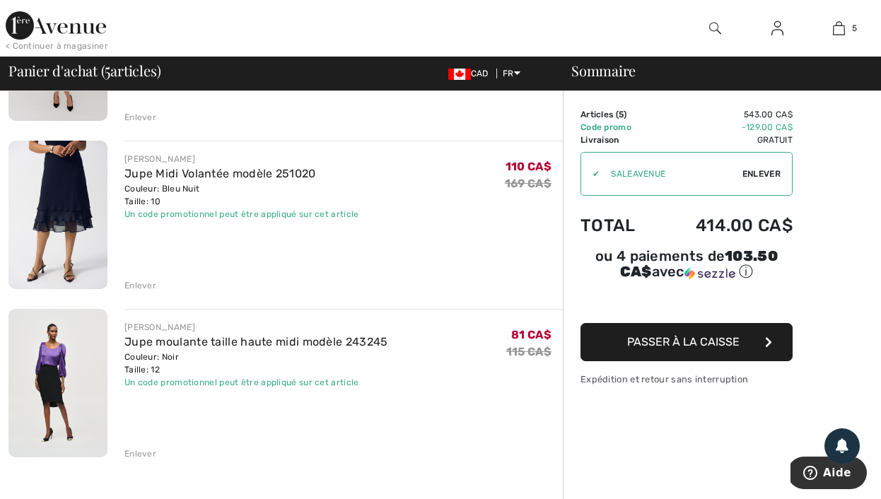
scroll to position [615, 0]
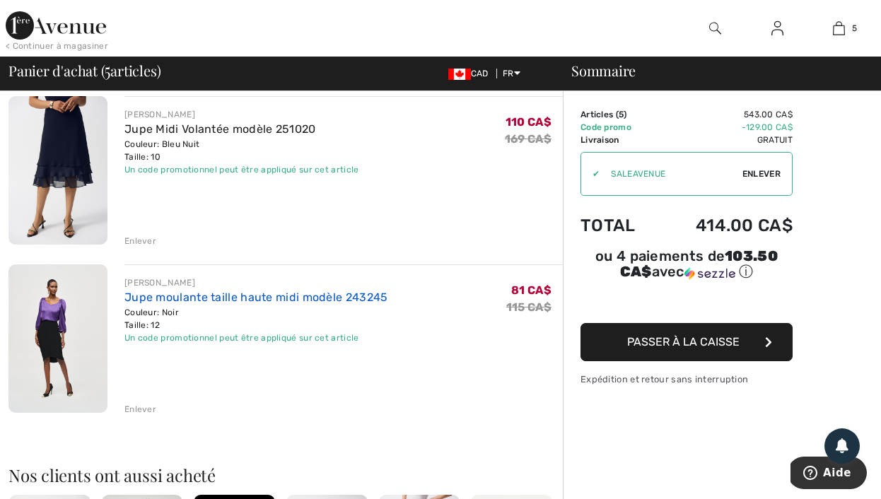
click at [180, 296] on link "Jupe moulante taille haute midi modèle 243245" at bounding box center [256, 297] width 264 height 13
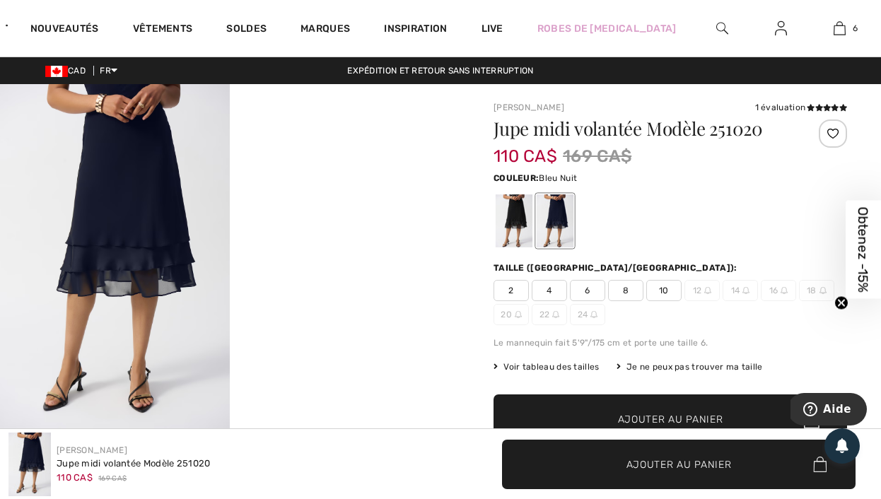
click at [168, 187] on img at bounding box center [115, 256] width 230 height 344
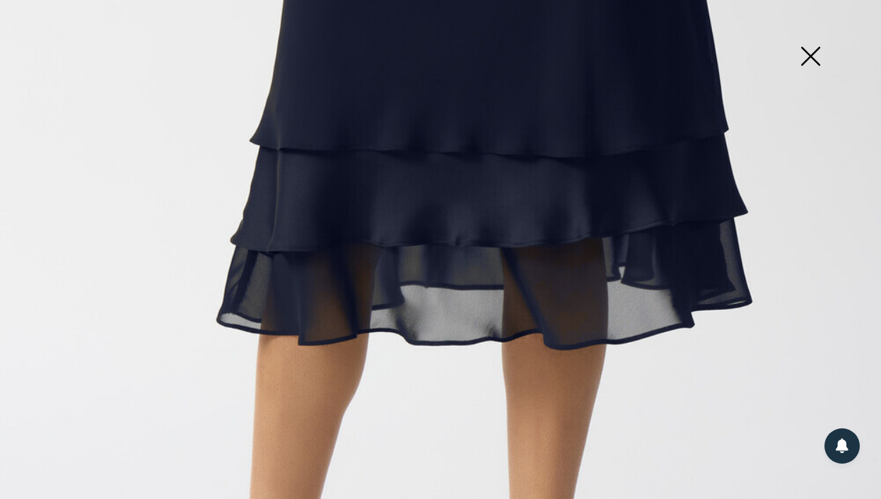
scroll to position [474, 0]
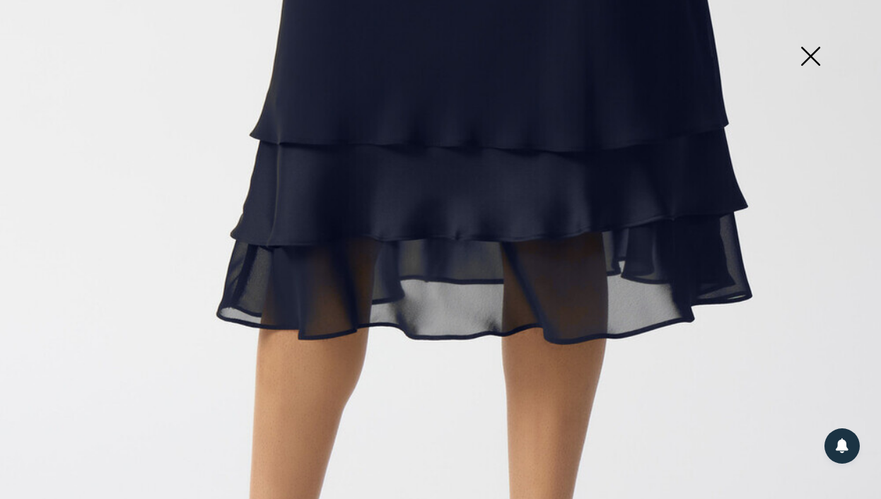
click at [796, 56] on img at bounding box center [810, 57] width 71 height 73
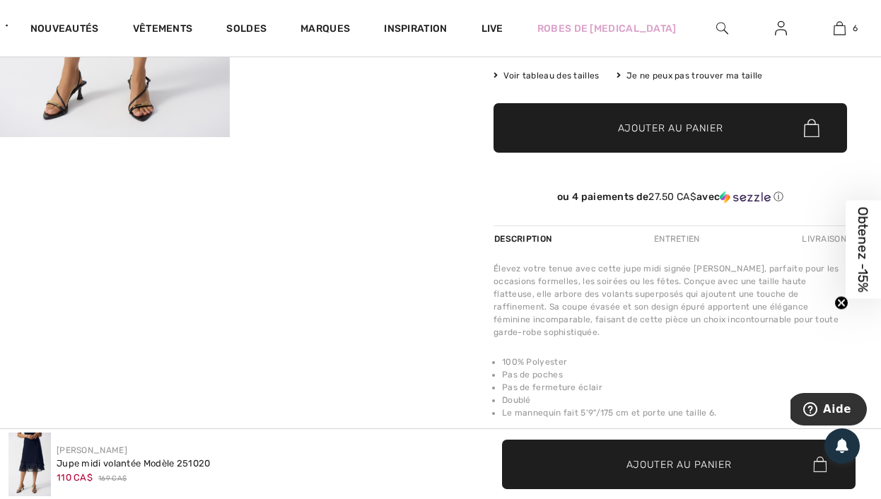
scroll to position [0, 0]
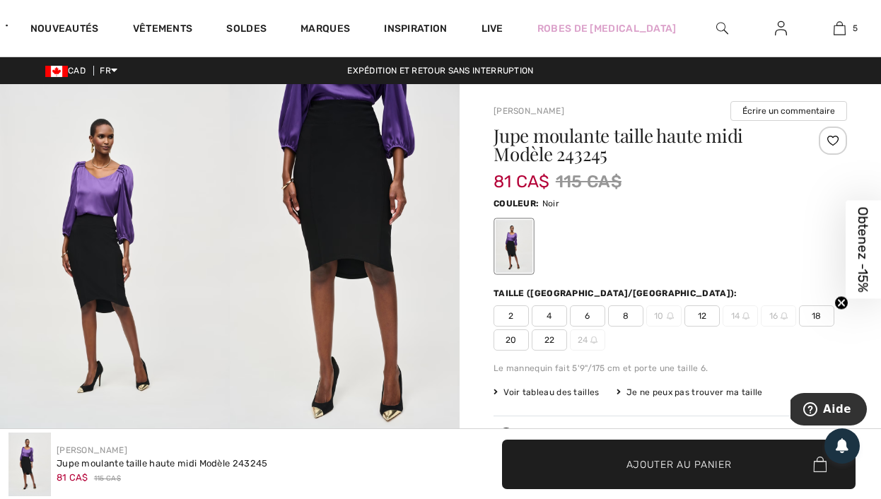
click at [122, 236] on img at bounding box center [115, 256] width 230 height 345
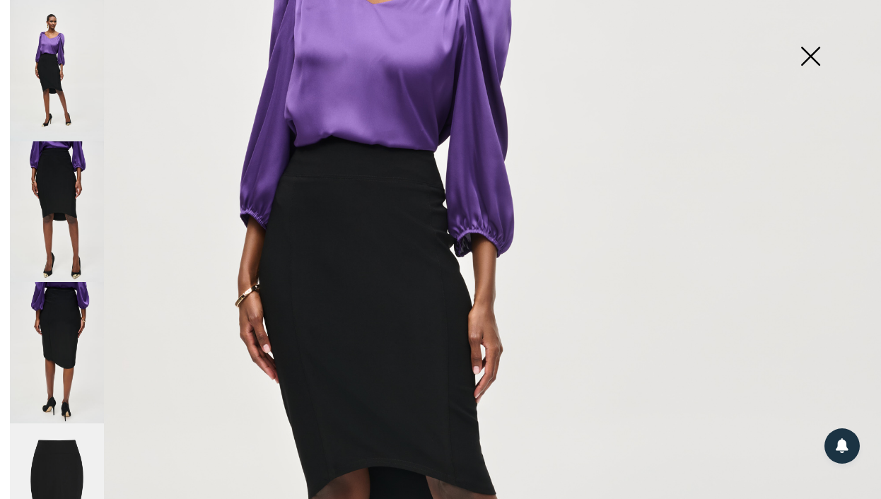
scroll to position [501, 0]
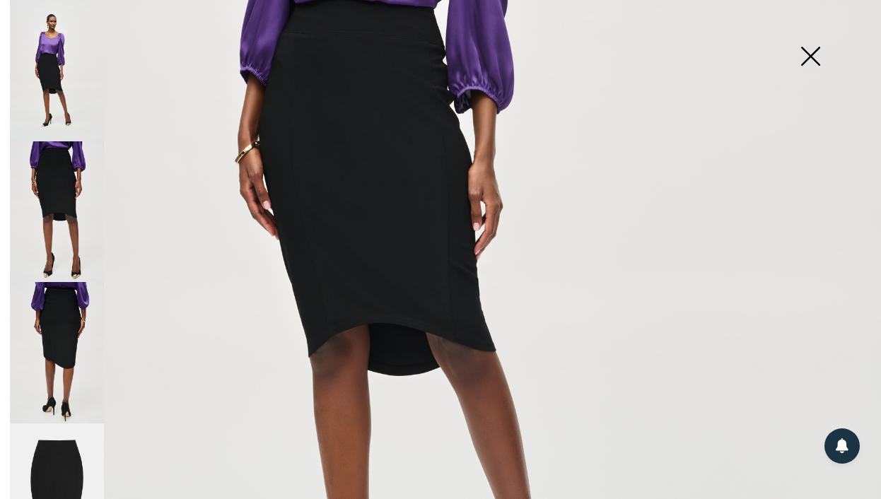
click at [66, 453] on img at bounding box center [57, 494] width 94 height 141
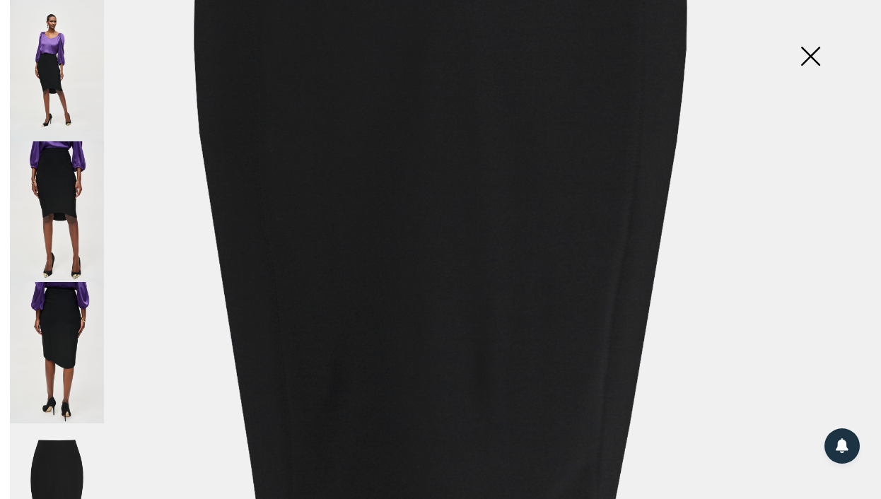
click at [67, 330] on img at bounding box center [57, 352] width 94 height 141
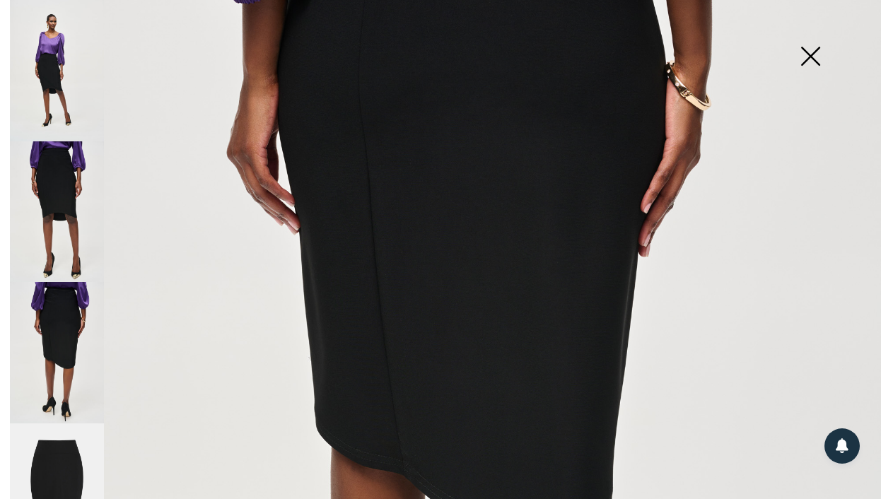
scroll to position [0, 0]
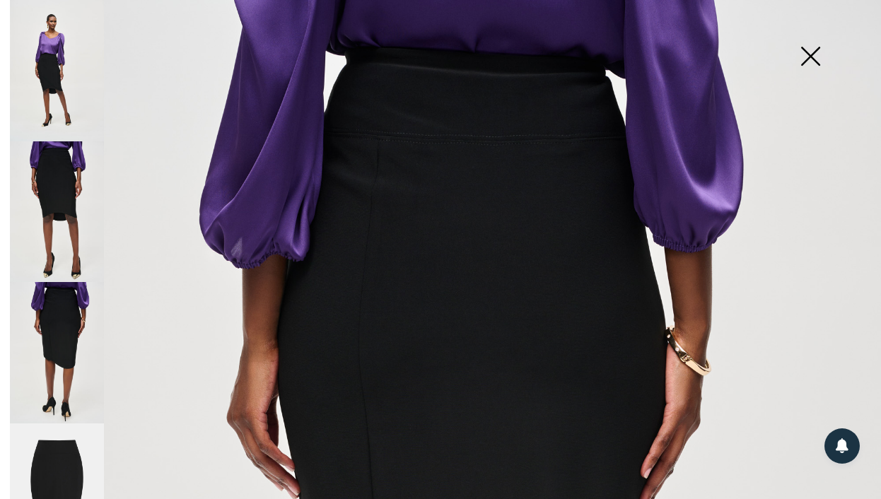
click at [35, 72] on img at bounding box center [57, 70] width 94 height 141
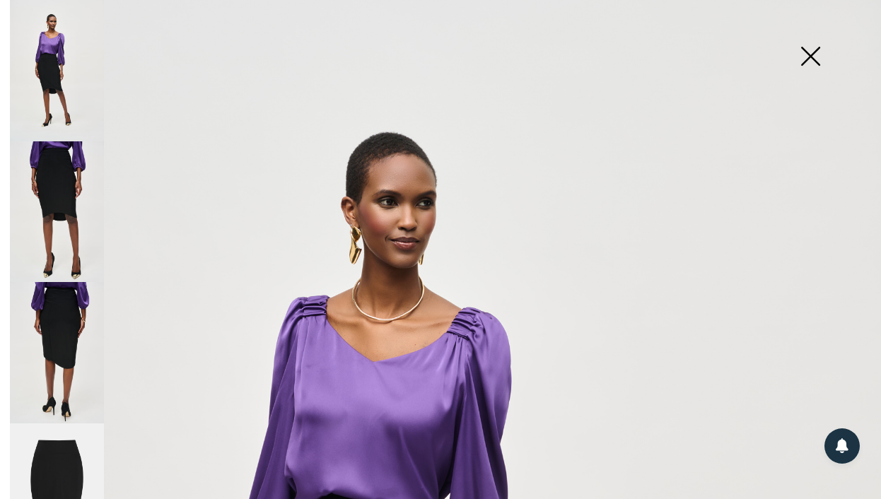
click at [67, 170] on img at bounding box center [57, 211] width 94 height 141
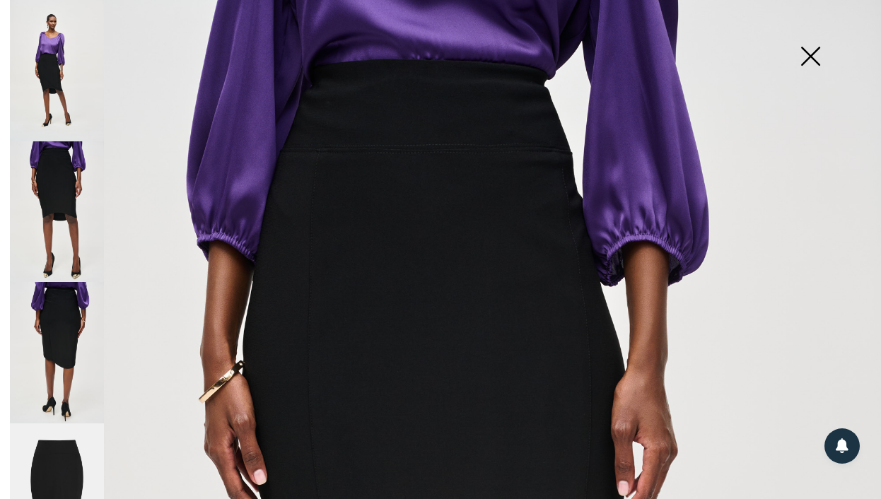
click at [809, 64] on img at bounding box center [810, 57] width 71 height 73
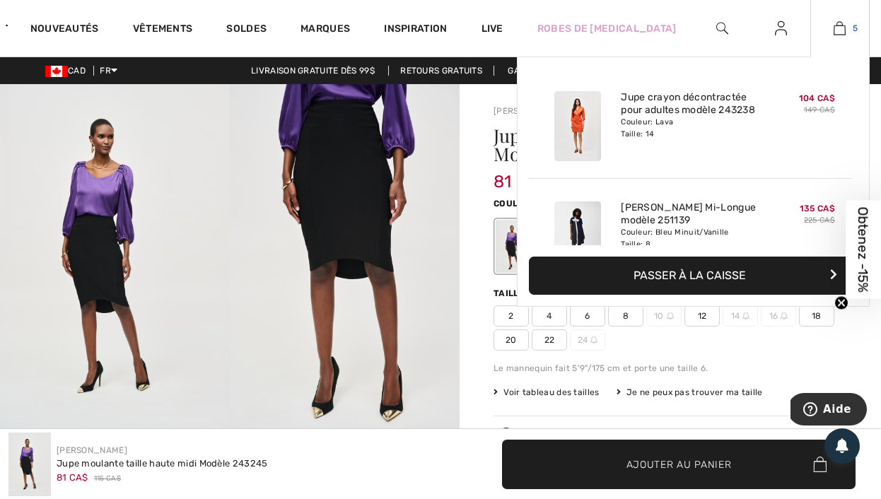
click at [834, 29] on img at bounding box center [840, 28] width 12 height 17
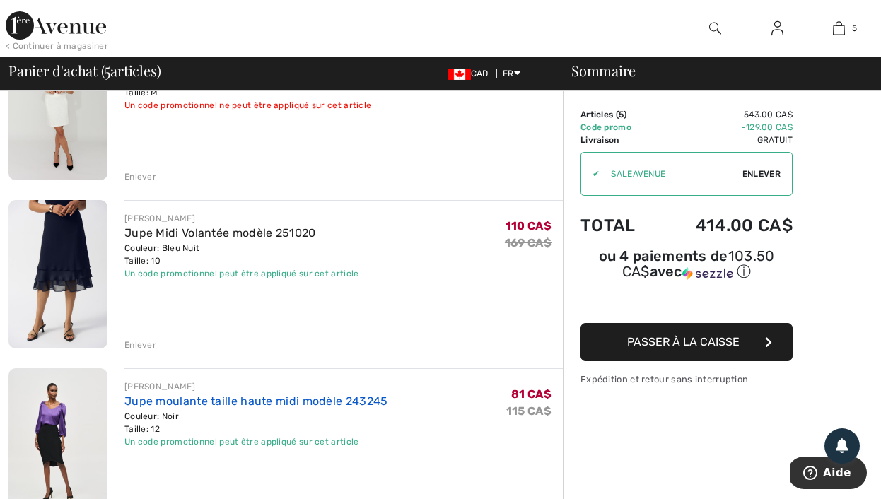
scroll to position [510, 0]
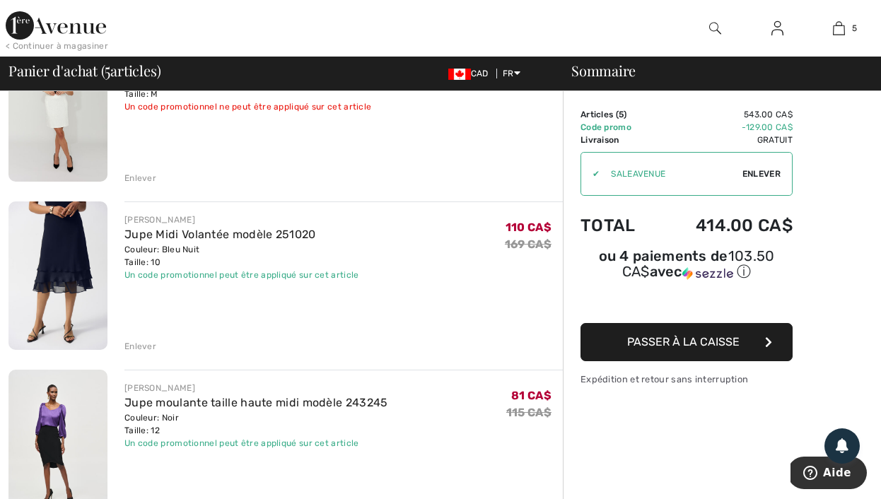
click at [143, 347] on div "Enlever" at bounding box center [140, 346] width 32 height 13
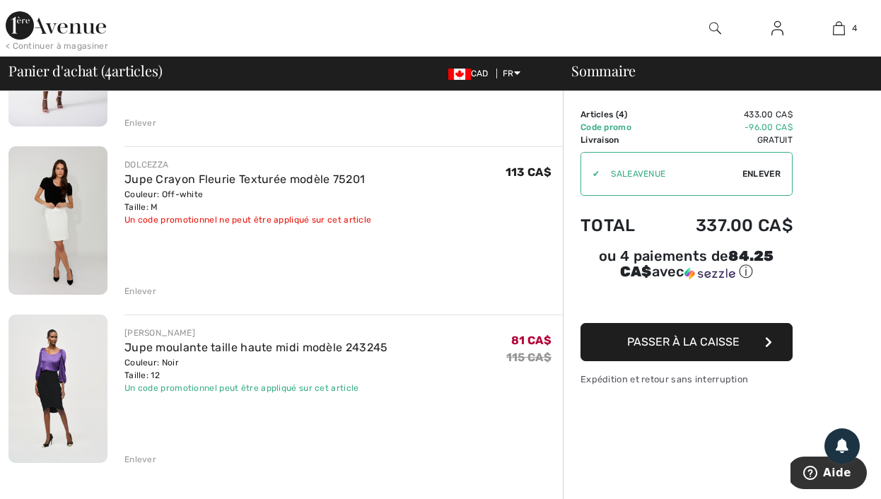
scroll to position [399, 0]
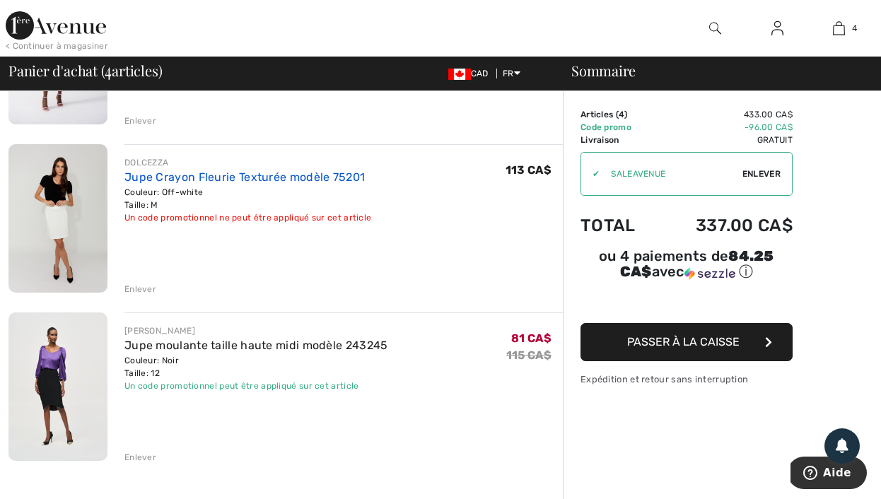
click at [248, 180] on link "Jupe Crayon Fleurie Texturée modèle 75201" at bounding box center [244, 176] width 240 height 13
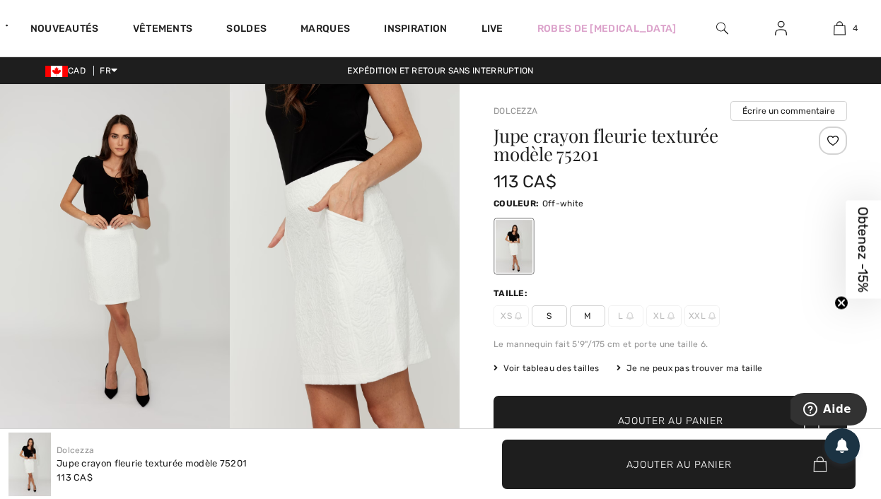
click at [151, 250] on img at bounding box center [115, 256] width 230 height 345
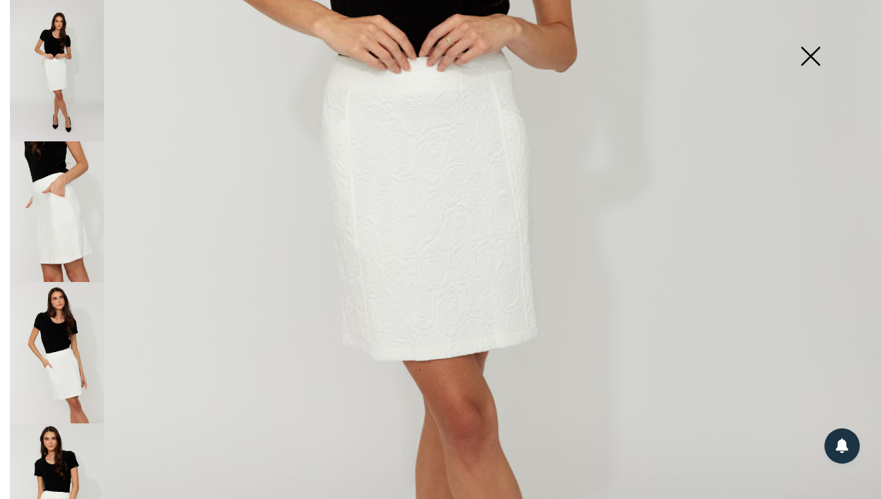
scroll to position [467, 0]
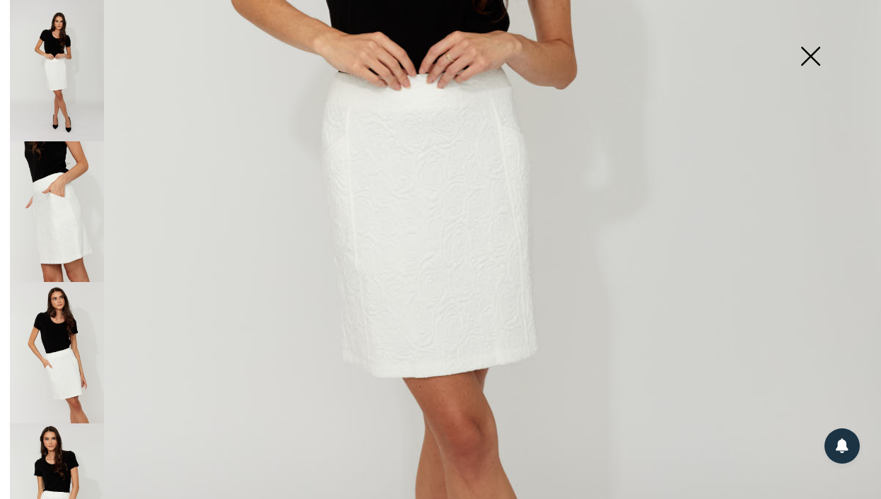
click at [54, 228] on img at bounding box center [57, 211] width 94 height 141
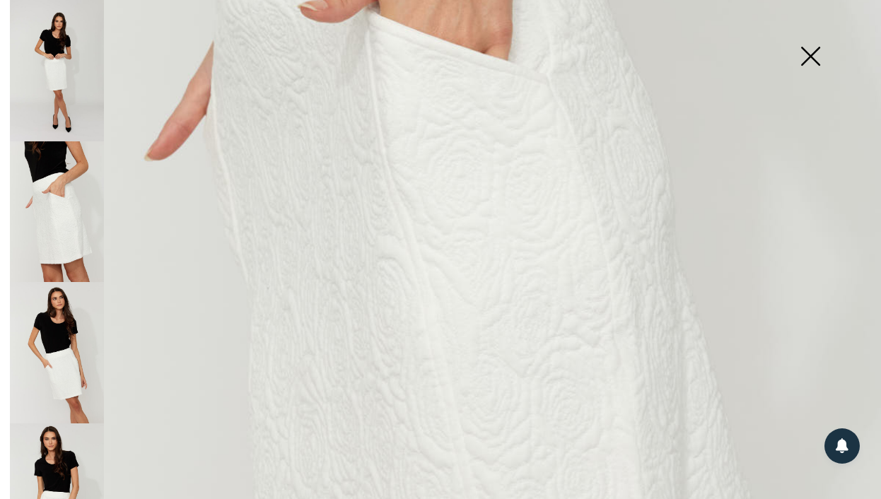
click at [66, 361] on img at bounding box center [57, 352] width 94 height 141
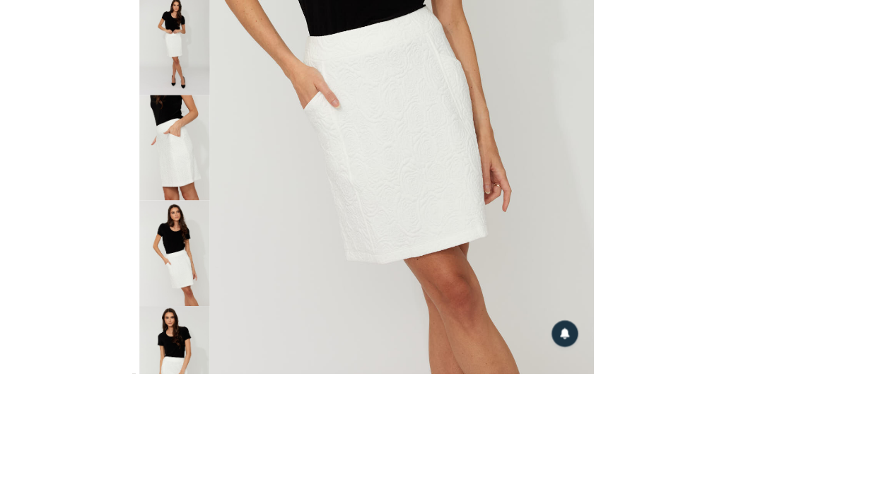
scroll to position [633, 0]
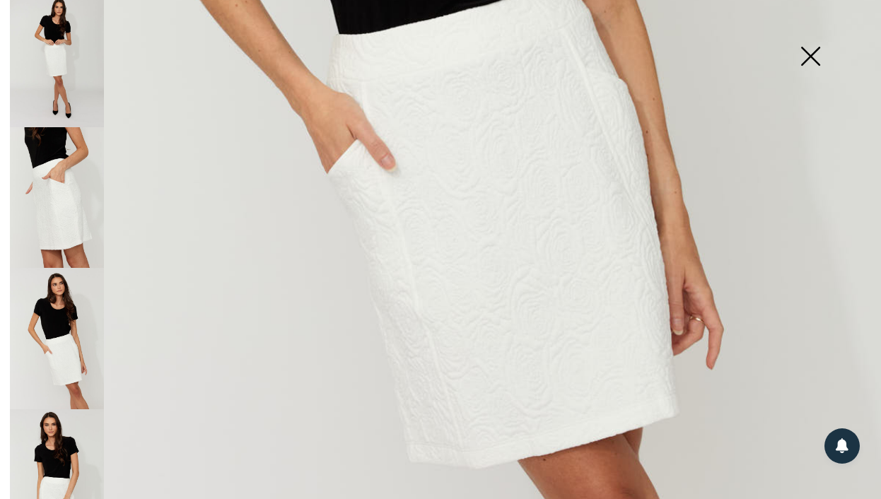
click at [812, 71] on img at bounding box center [810, 57] width 71 height 73
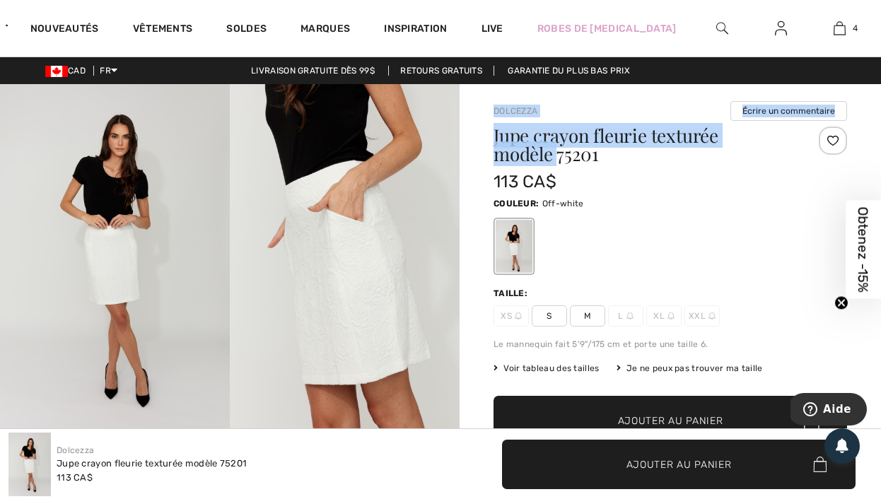
drag, startPoint x: 557, startPoint y: 158, endPoint x: 491, endPoint y: 111, distance: 81.0
click at [491, 111] on div "Dolcezza Écrire un commentaire Jupe crayon fleurie texturée modèle 75201 113 CA…" at bounding box center [670, 469] width 421 height 770
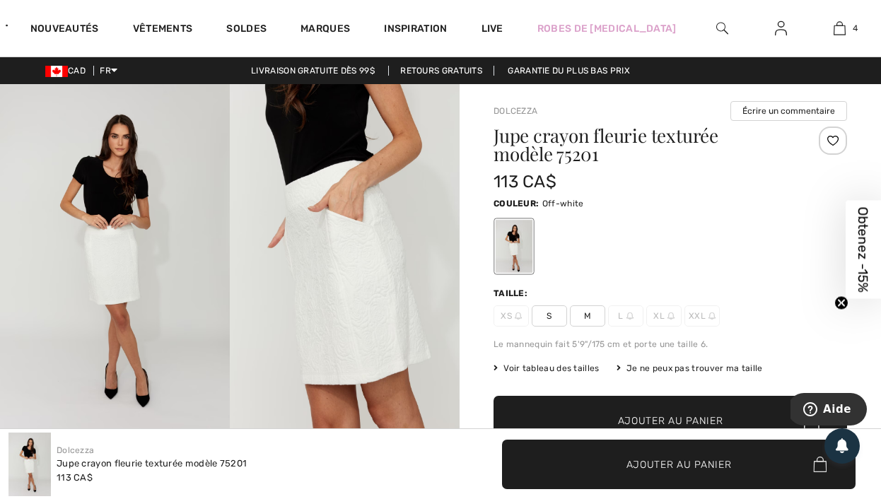
click at [525, 122] on div "Dolcezza Écrire un commentaire Jupe crayon fleurie texturée modèle 75201 113 CA…" at bounding box center [671, 309] width 354 height 417
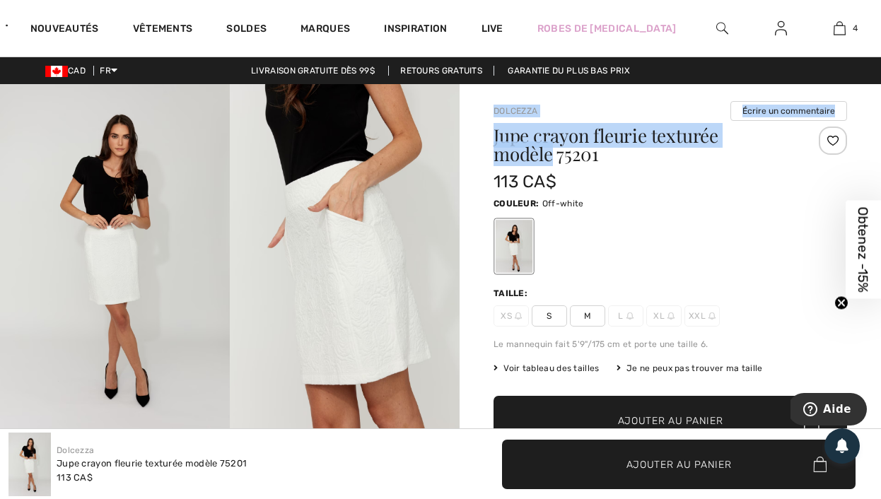
drag, startPoint x: 491, startPoint y: 108, endPoint x: 551, endPoint y: 161, distance: 79.6
click at [551, 161] on div "Dolcezza Écrire un commentaire Jupe crayon fleurie texturée modèle 75201 113 CA…" at bounding box center [670, 469] width 421 height 770
click at [350, 206] on img at bounding box center [345, 256] width 230 height 345
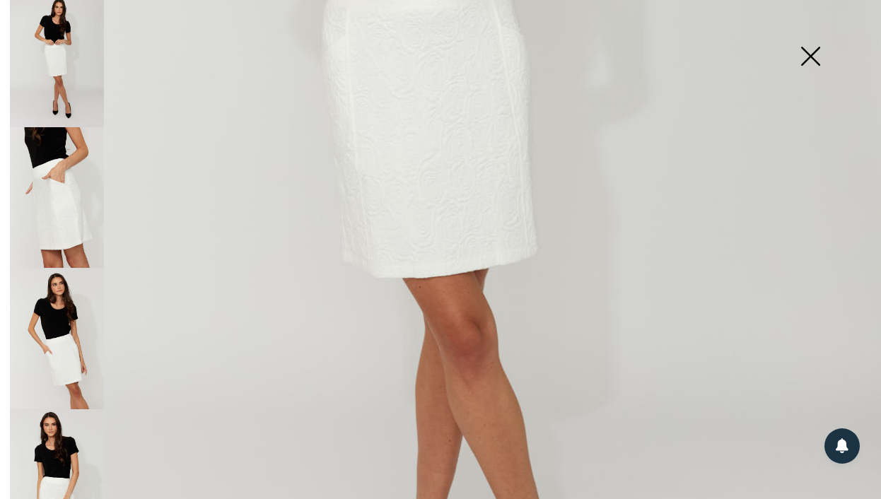
scroll to position [475, 0]
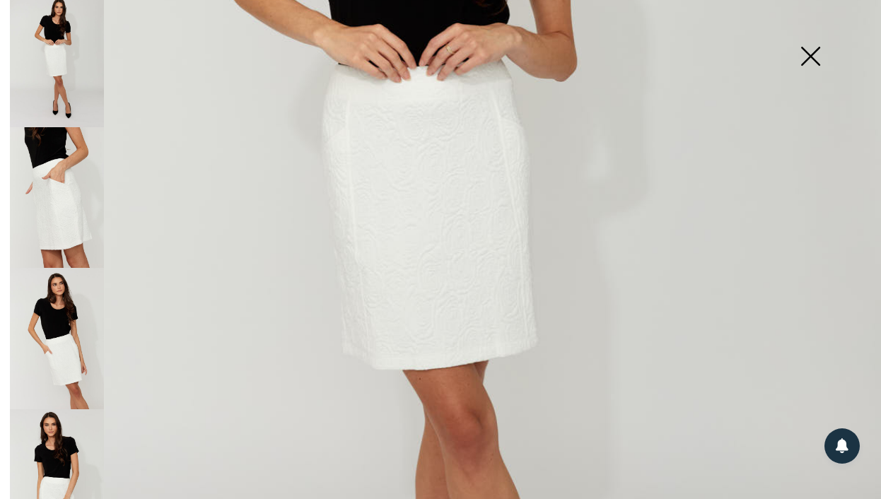
click at [59, 57] on img at bounding box center [57, 56] width 94 height 141
click at [70, 329] on img at bounding box center [57, 338] width 94 height 141
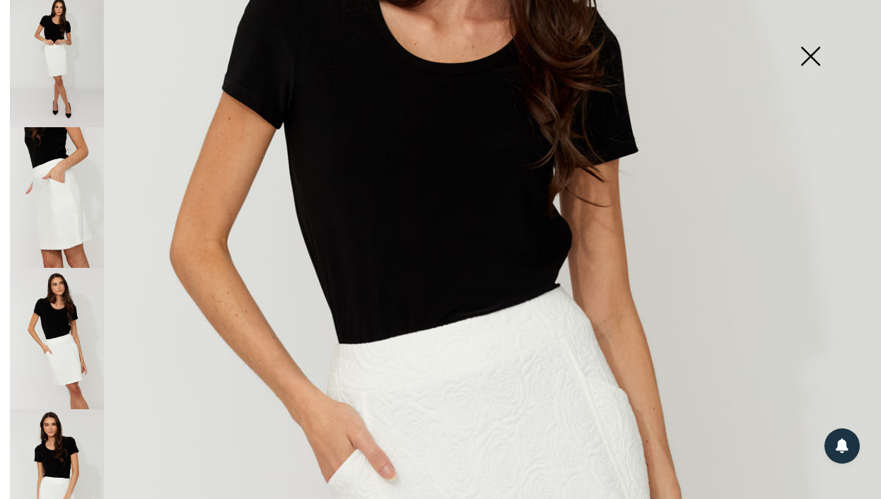
scroll to position [294, 0]
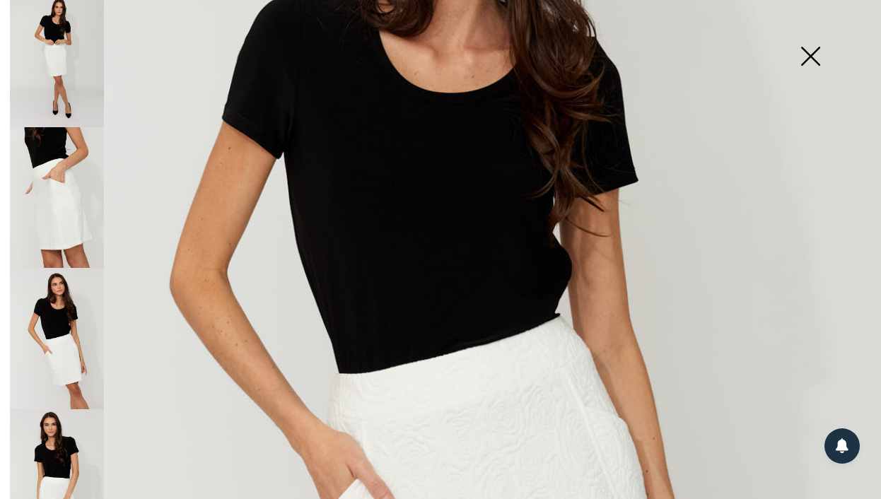
click at [821, 54] on img at bounding box center [810, 57] width 71 height 73
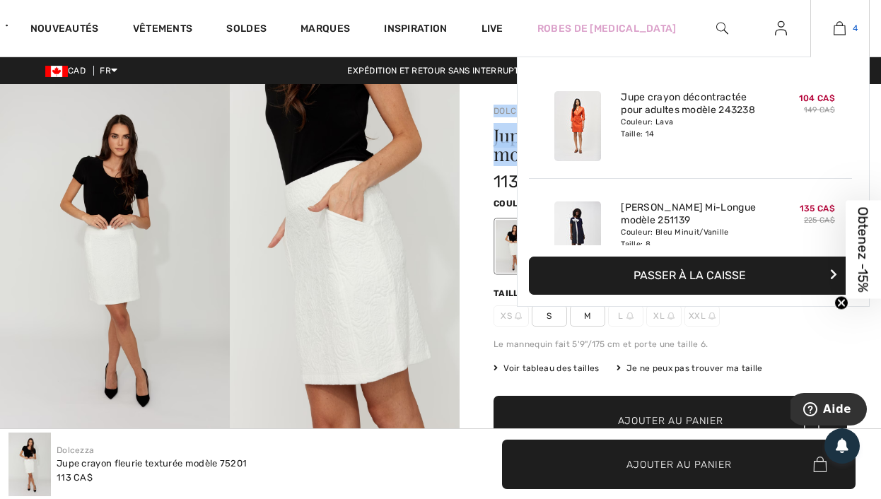
click at [851, 35] on link "4" at bounding box center [840, 28] width 58 height 17
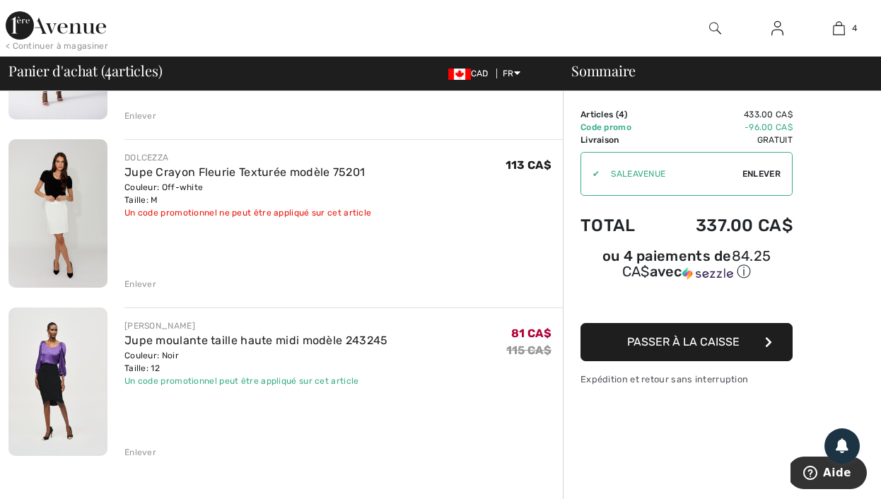
scroll to position [425, 0]
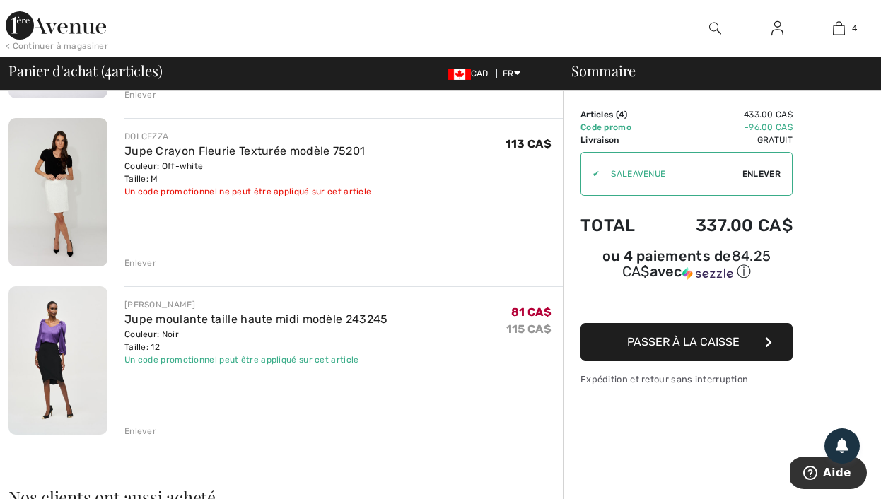
click at [64, 344] on img at bounding box center [57, 360] width 99 height 148
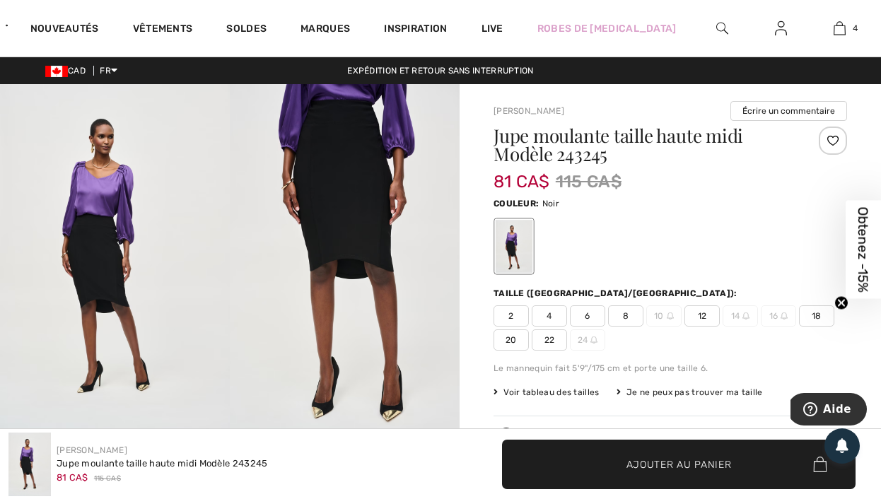
click at [128, 205] on img at bounding box center [115, 256] width 230 height 345
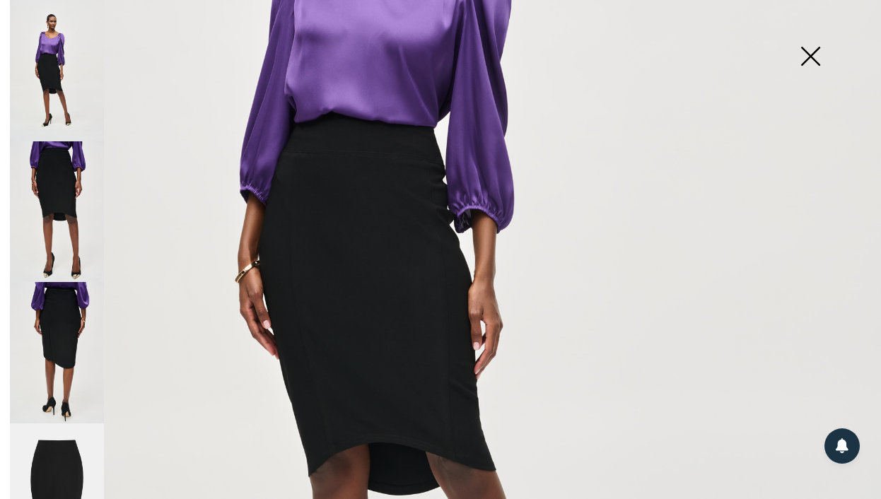
scroll to position [586, 0]
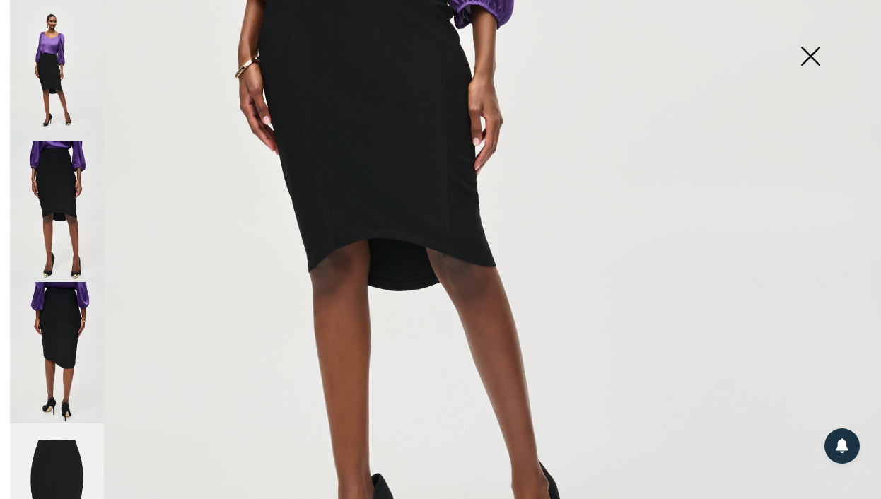
click at [67, 170] on img at bounding box center [57, 211] width 94 height 141
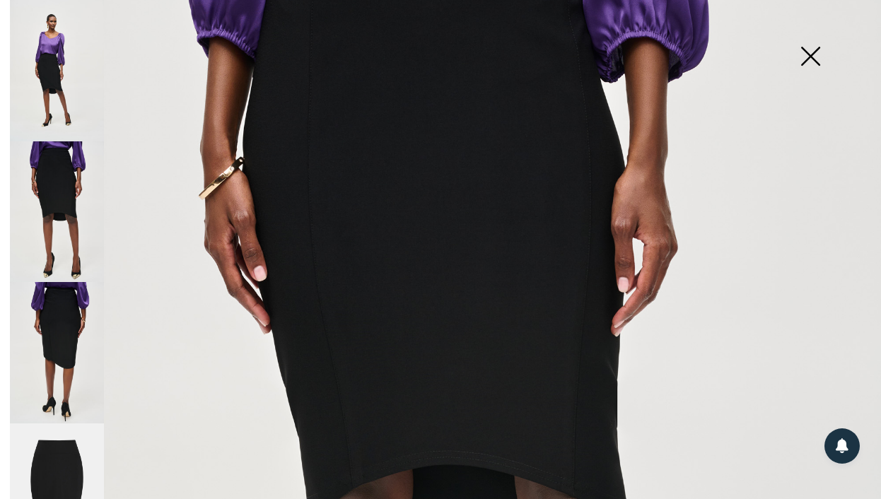
scroll to position [56, 0]
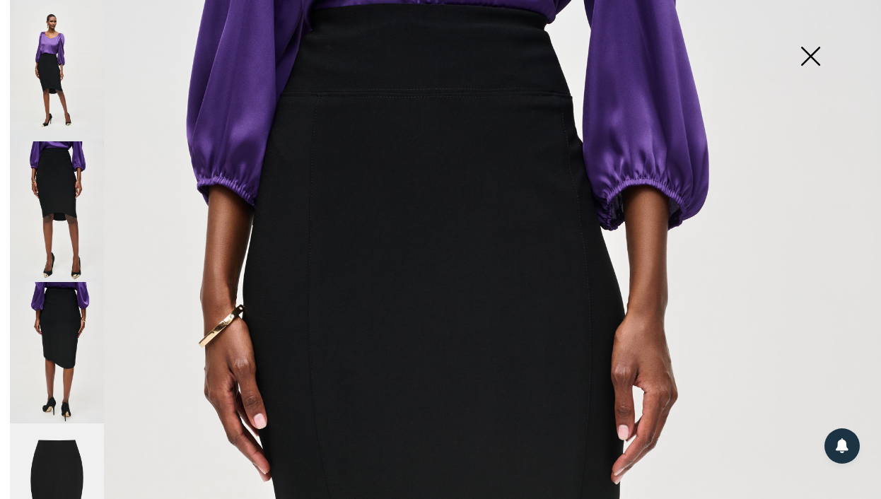
click at [812, 57] on img at bounding box center [810, 57] width 71 height 73
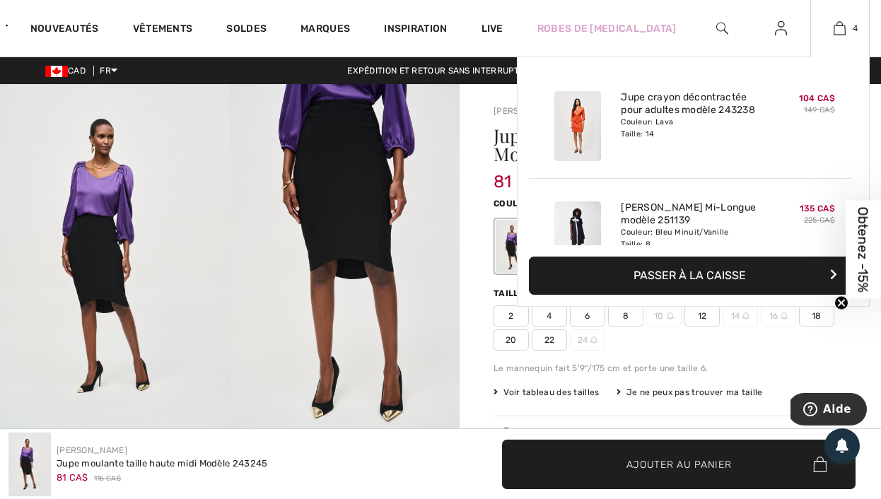
click at [846, 37] on div "4 Ajouté au panier Joseph Ribkoff Jupe Crayon Décontractée Pour Adultes Modèle …" at bounding box center [839, 28] width 59 height 57
click at [843, 33] on img at bounding box center [840, 28] width 12 height 17
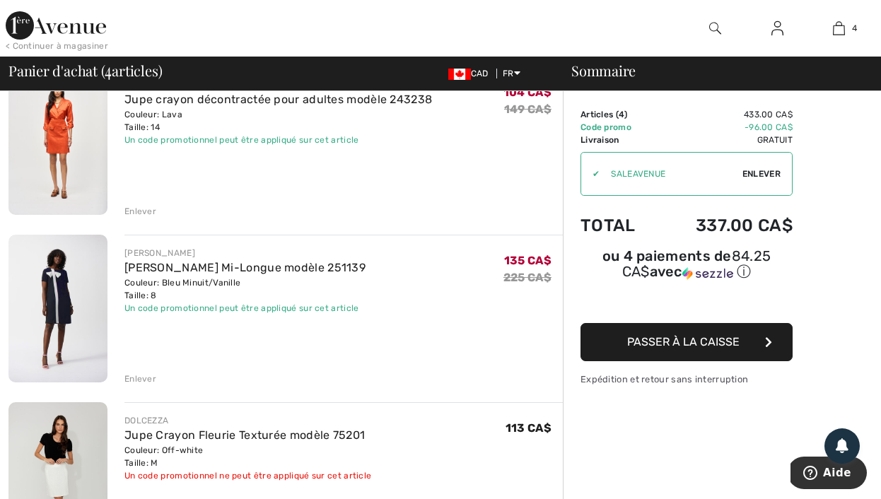
scroll to position [107, 0]
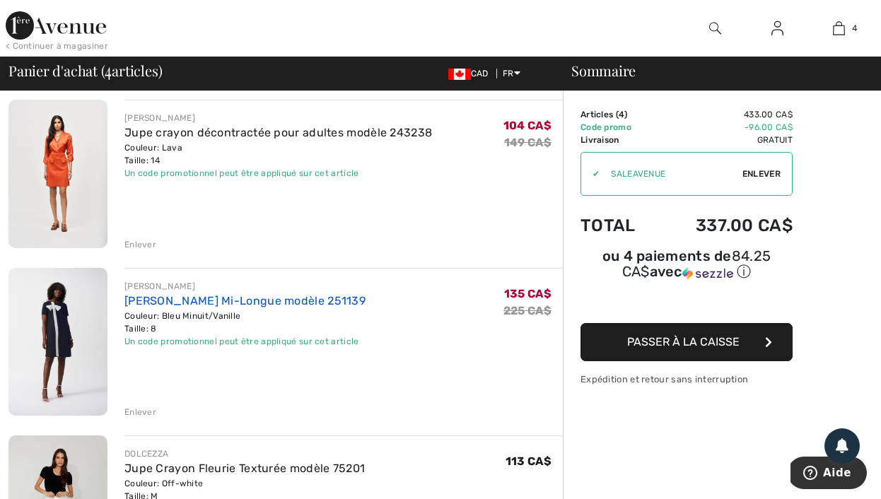
click at [165, 298] on link "[PERSON_NAME] Mi-Longue modèle 251139" at bounding box center [244, 300] width 241 height 13
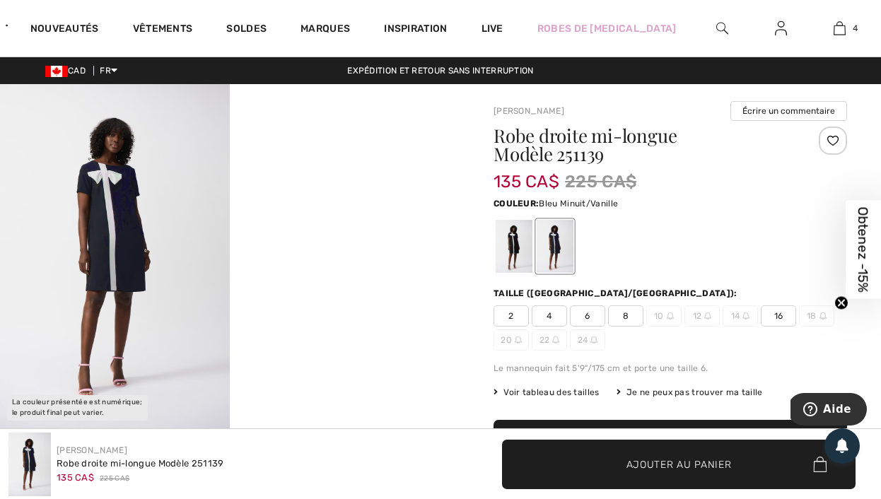
click at [156, 255] on img at bounding box center [115, 256] width 230 height 344
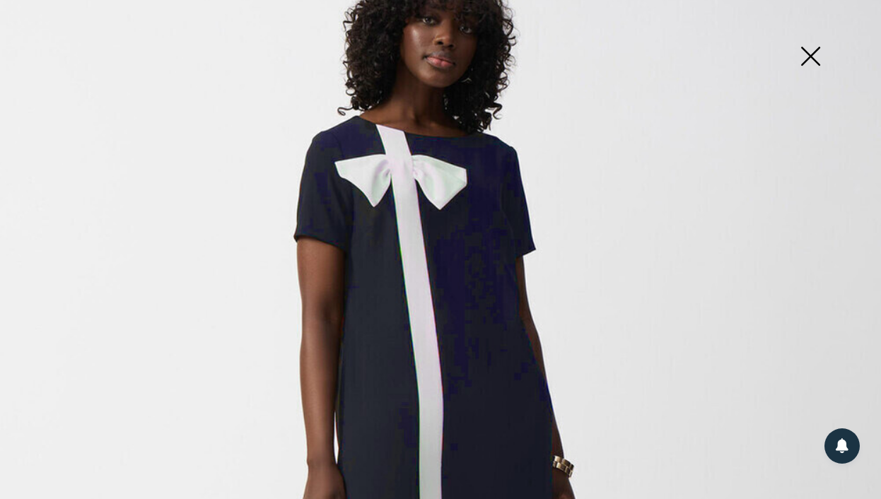
scroll to position [336, 0]
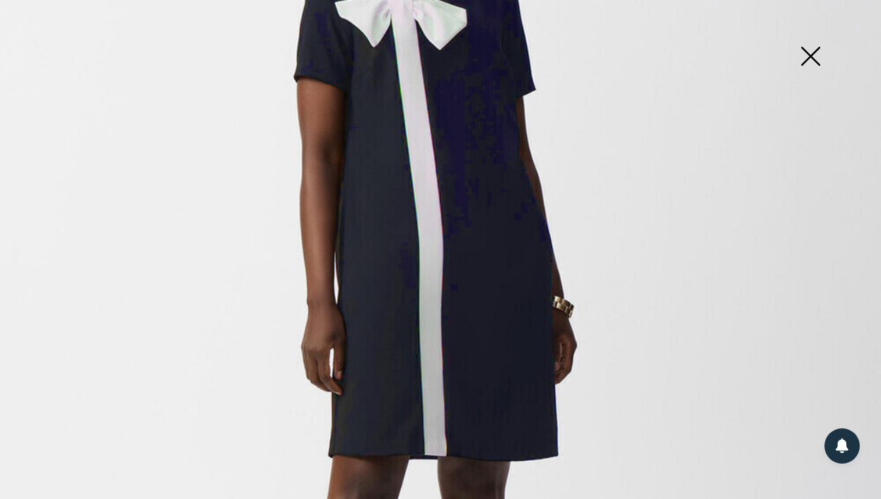
click at [811, 61] on img at bounding box center [810, 57] width 71 height 73
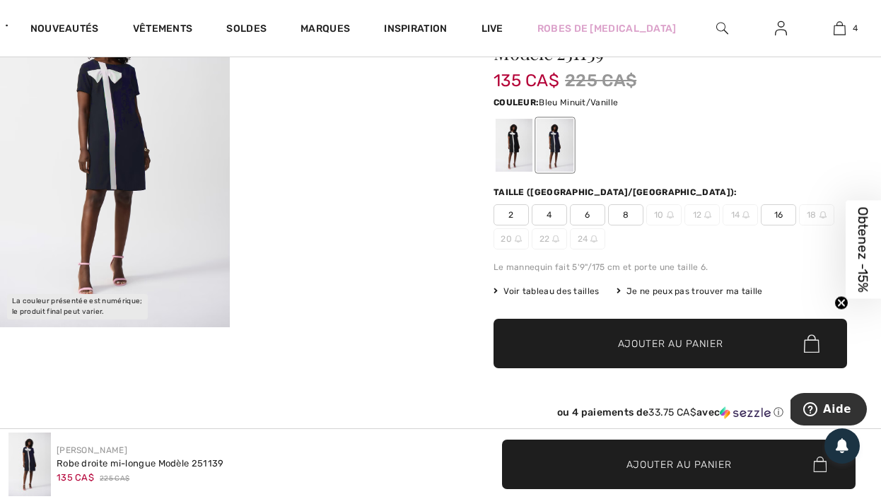
scroll to position [0, 0]
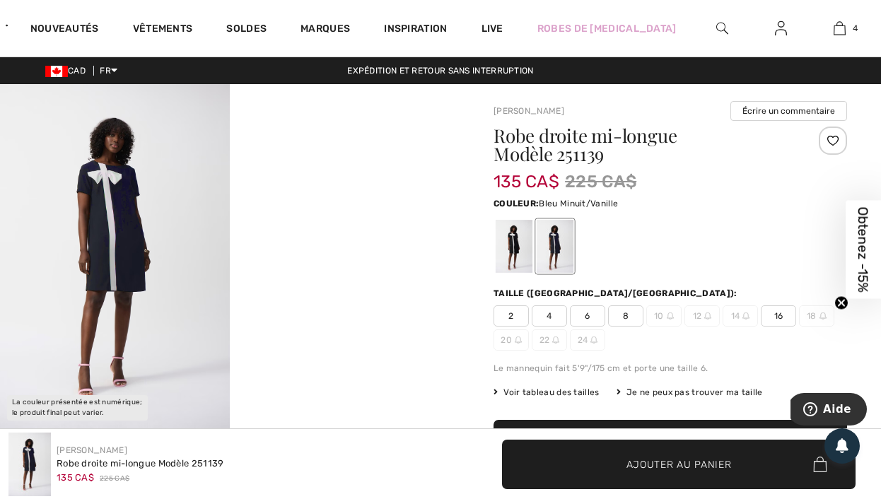
click at [113, 238] on img at bounding box center [115, 256] width 230 height 344
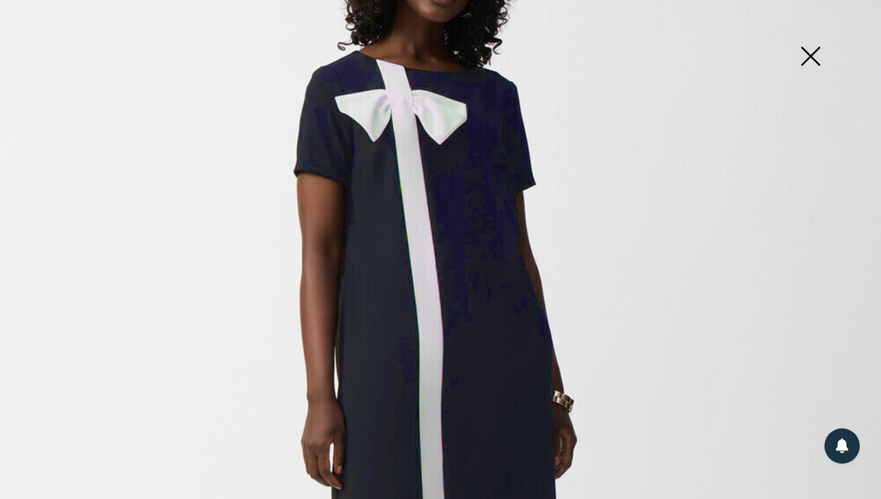
scroll to position [240, 0]
click at [811, 51] on img at bounding box center [810, 57] width 71 height 73
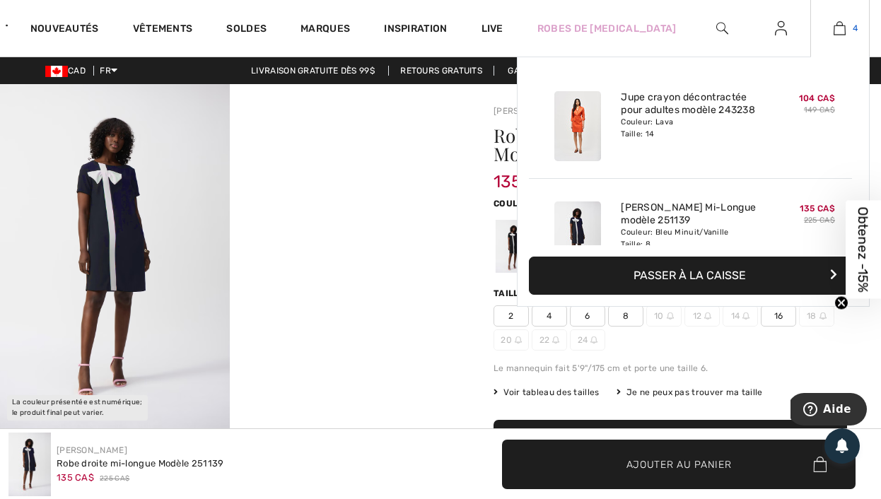
click at [853, 29] on span "4" at bounding box center [855, 28] width 5 height 13
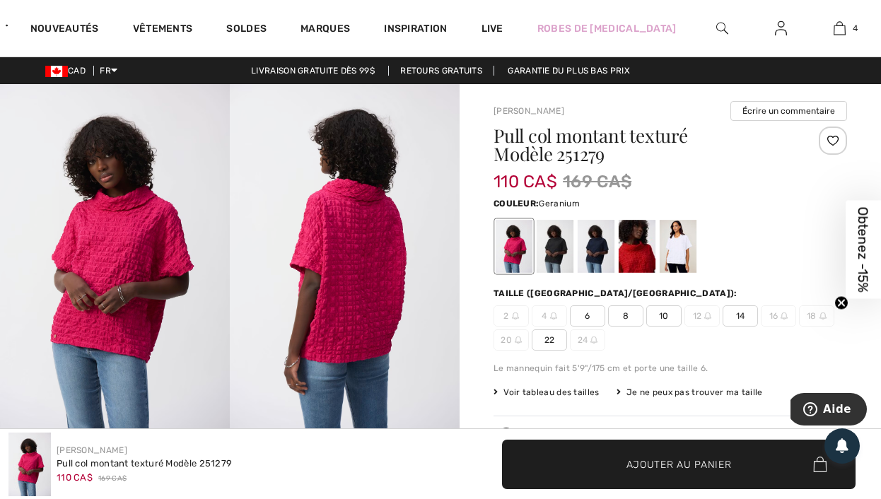
click at [110, 274] on img at bounding box center [115, 256] width 230 height 344
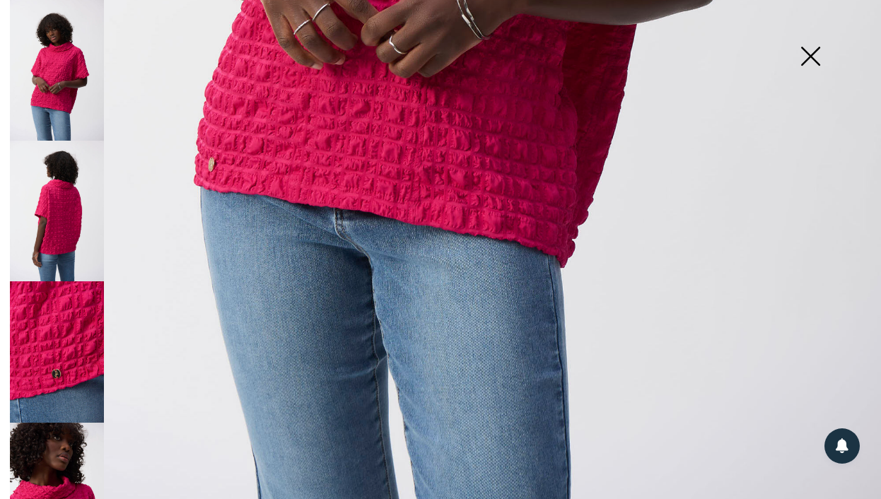
scroll to position [821, 0]
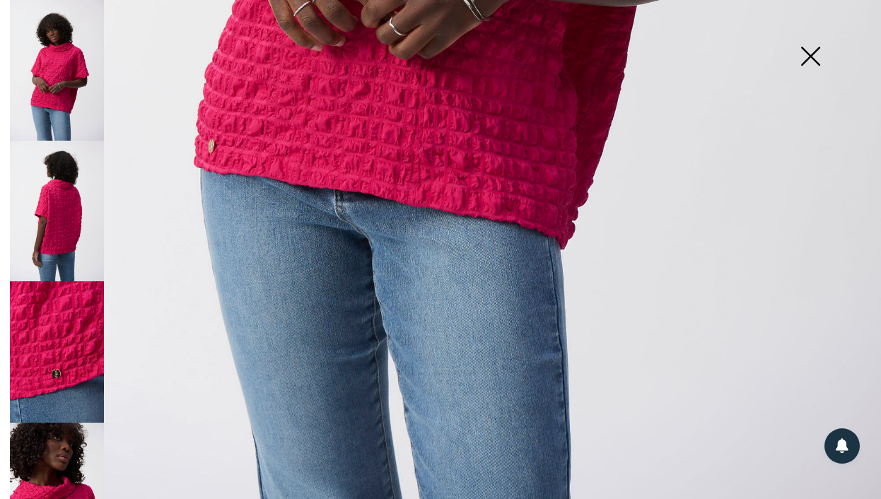
click at [49, 471] on img at bounding box center [57, 493] width 94 height 141
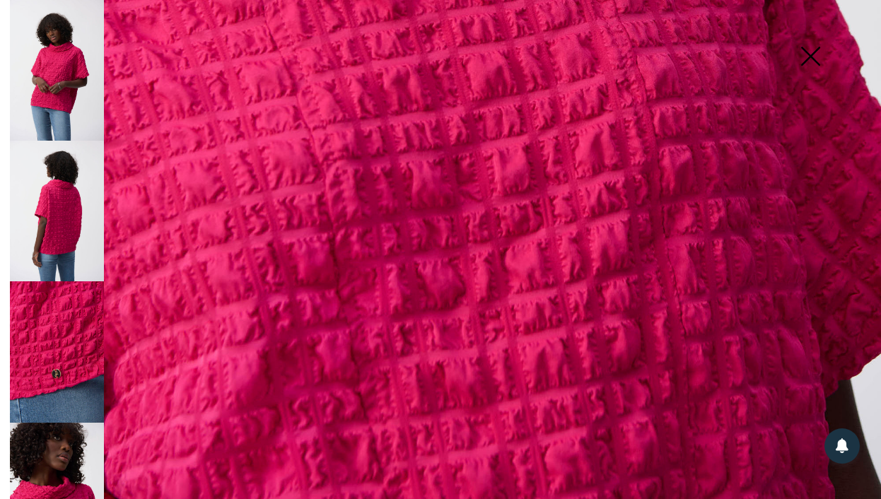
click at [72, 71] on img at bounding box center [57, 70] width 94 height 141
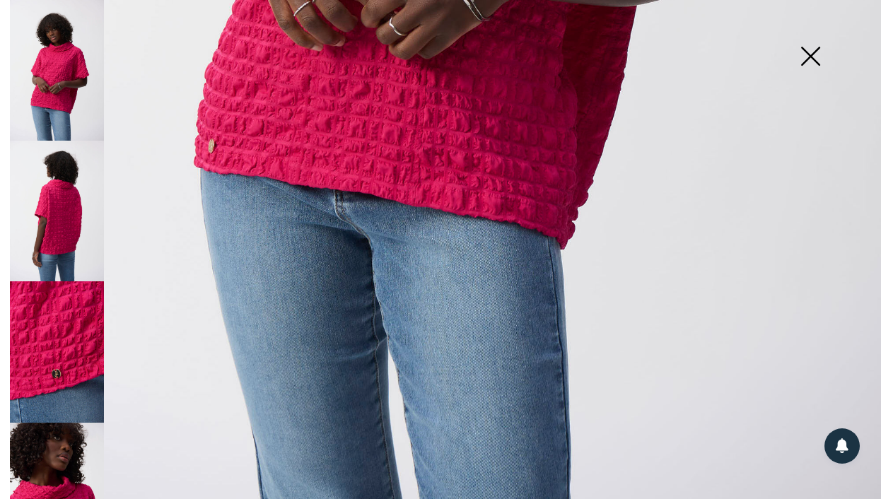
click at [818, 52] on img at bounding box center [810, 57] width 71 height 73
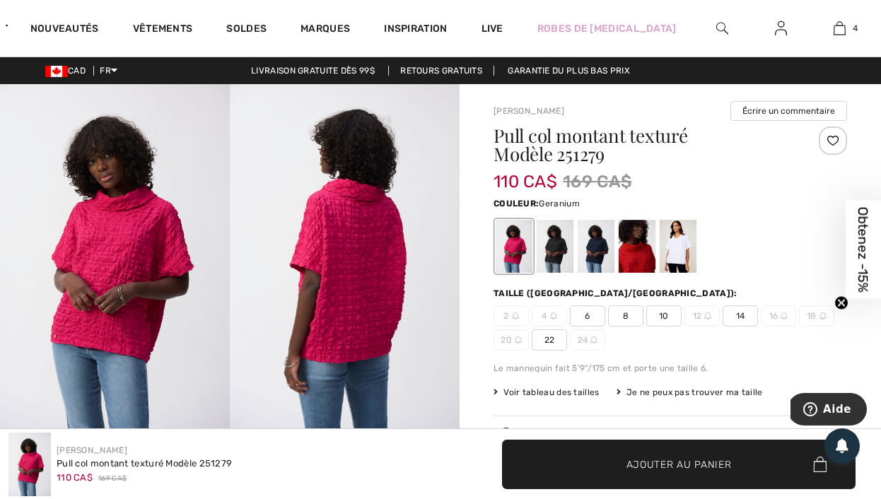
click at [143, 264] on img at bounding box center [115, 256] width 230 height 344
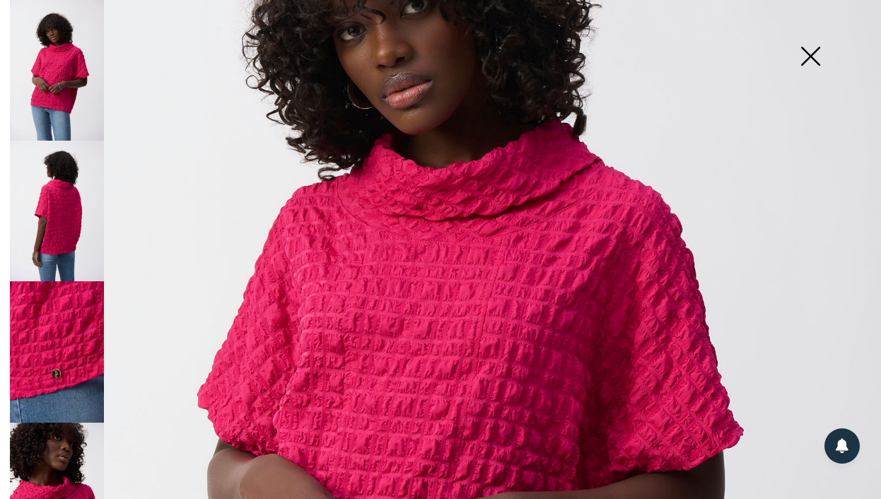
scroll to position [185, 0]
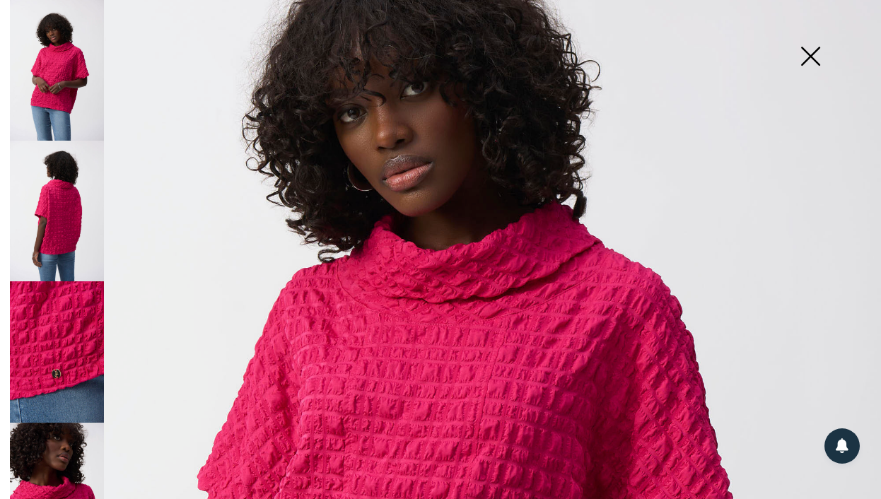
click at [29, 205] on img at bounding box center [57, 211] width 94 height 141
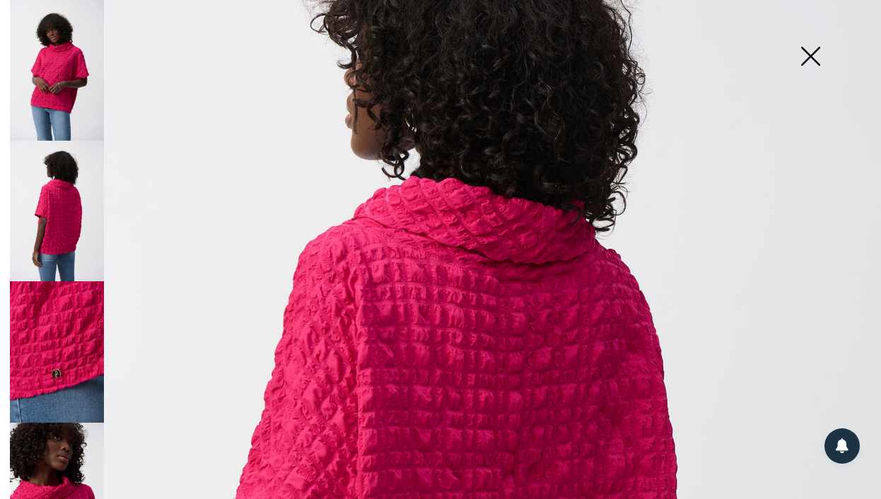
click at [80, 56] on img at bounding box center [57, 70] width 94 height 141
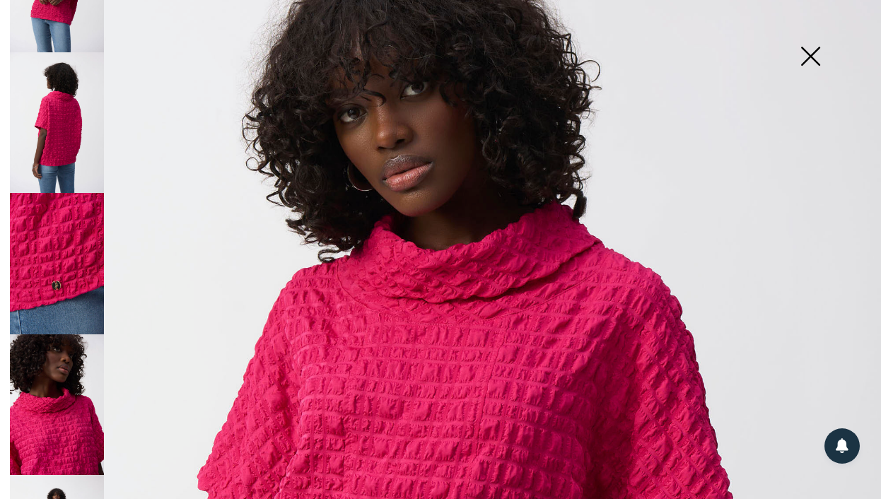
scroll to position [108, 0]
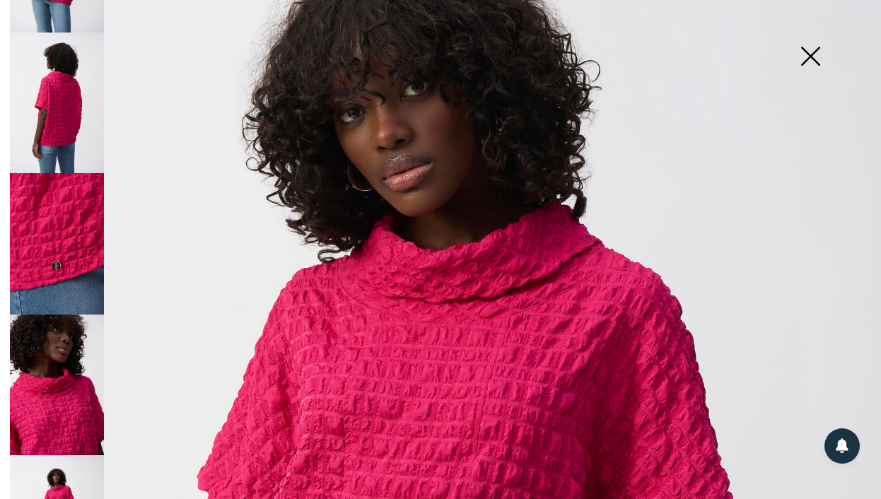
click at [60, 387] on img at bounding box center [57, 385] width 94 height 141
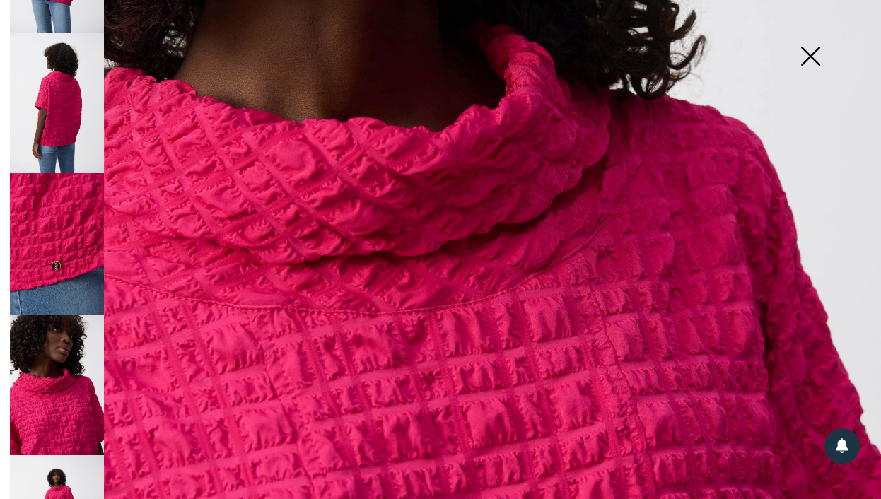
scroll to position [507, 0]
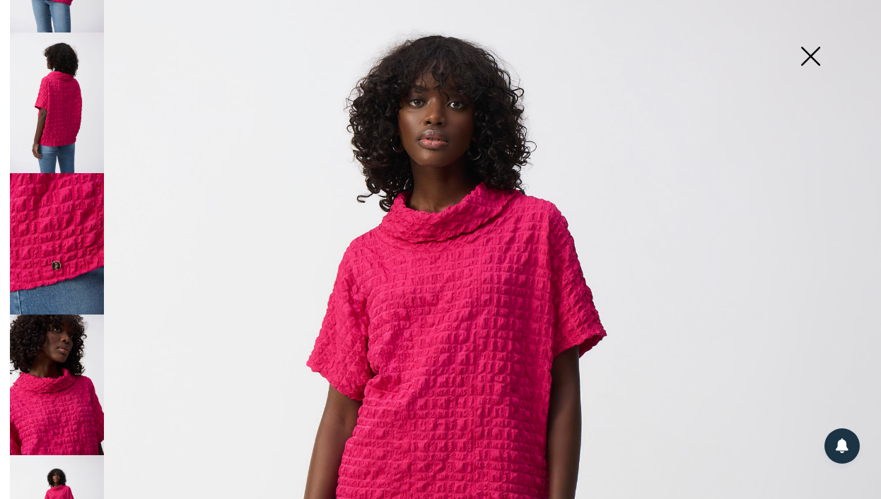
scroll to position [15, 0]
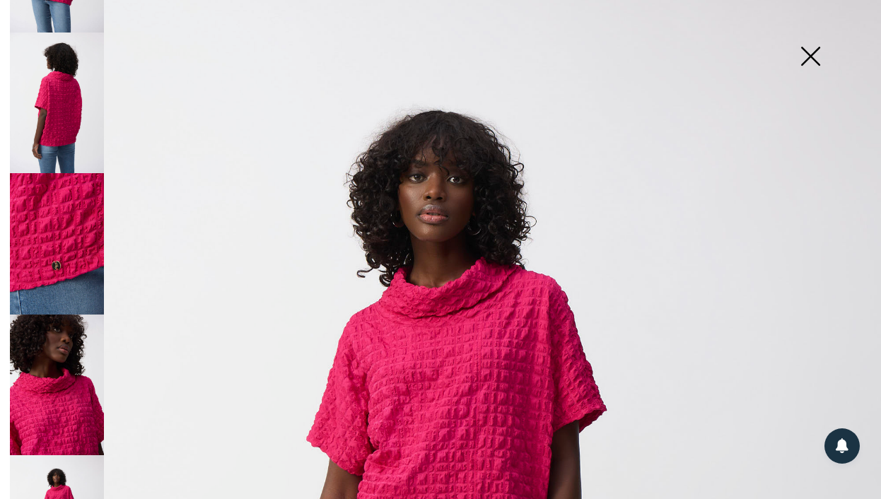
click at [810, 65] on img at bounding box center [810, 57] width 71 height 73
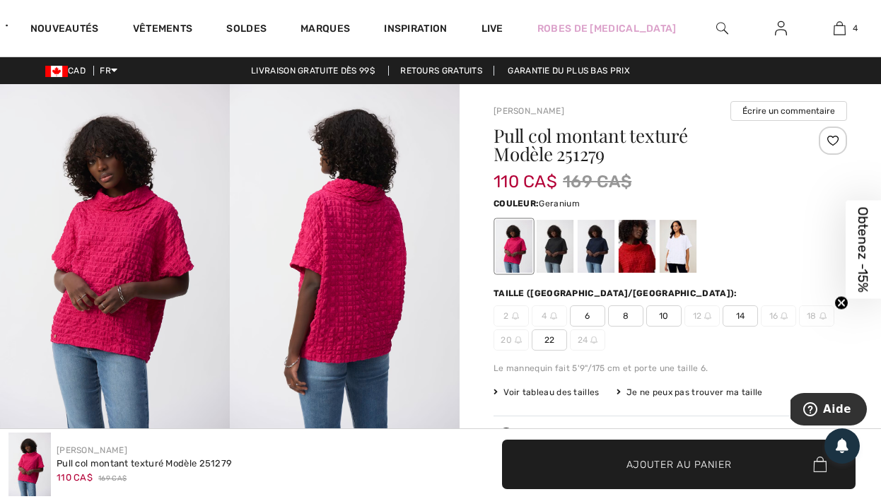
click at [665, 315] on span "10" at bounding box center [663, 315] width 35 height 21
click at [599, 460] on span "✔ Ajouté au panier Ajouter au panier" at bounding box center [679, 464] width 354 height 49
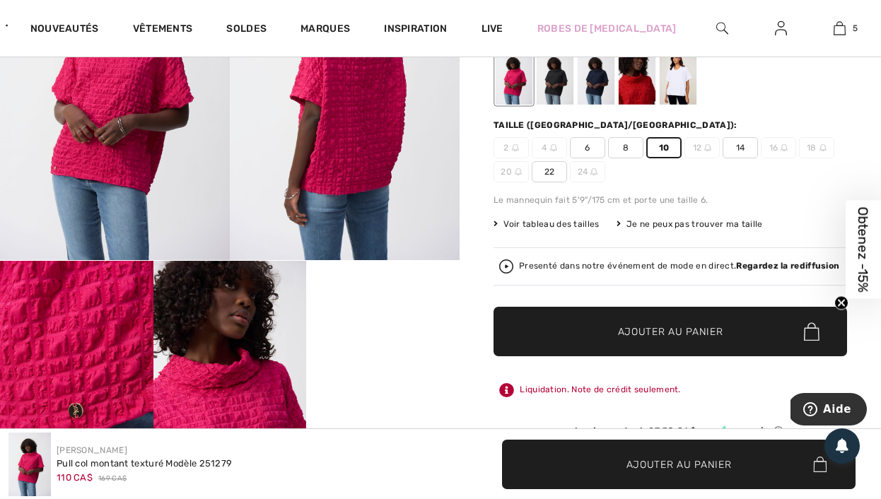
scroll to position [0, 0]
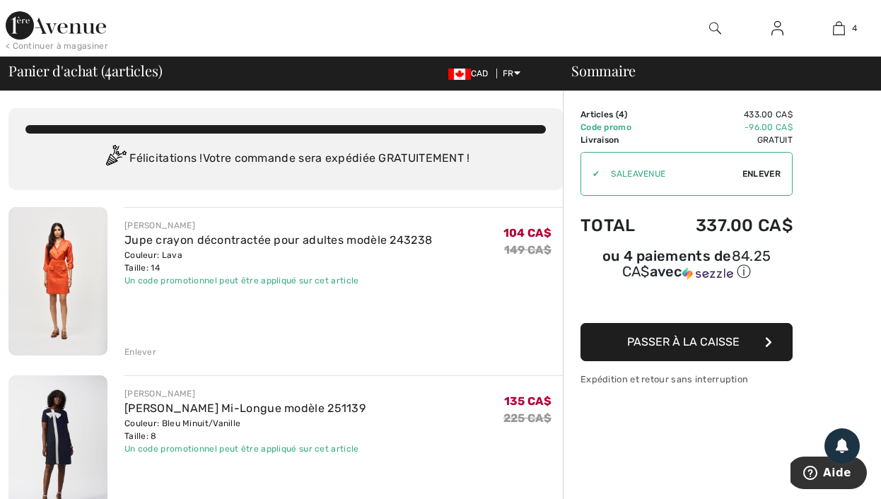
scroll to position [297, 0]
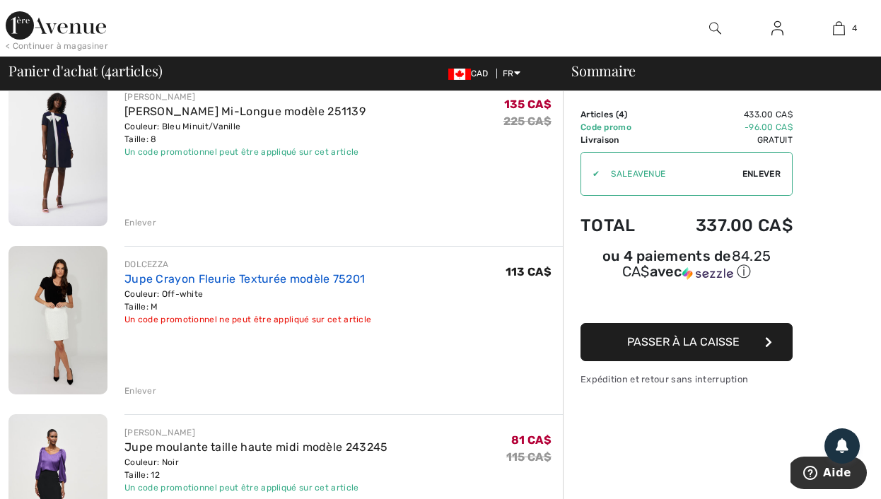
click at [141, 277] on link "Jupe Crayon Fleurie Texturée modèle 75201" at bounding box center [244, 278] width 240 height 13
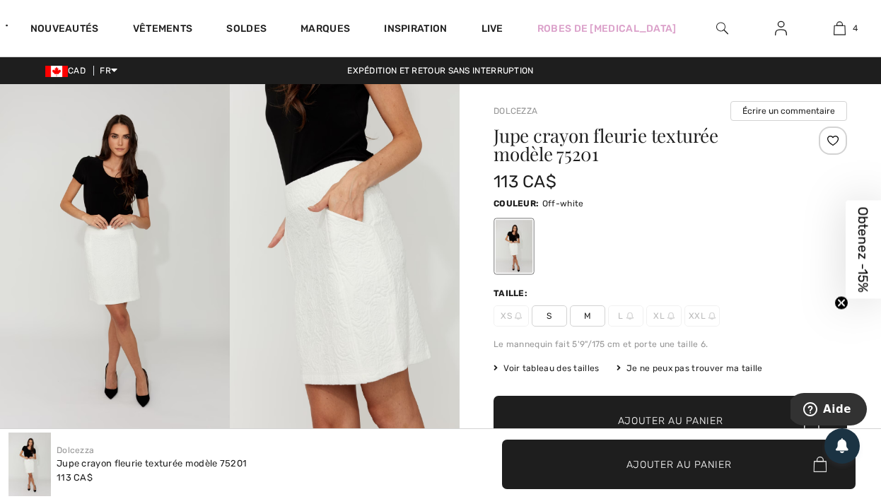
click at [150, 249] on img at bounding box center [115, 256] width 230 height 345
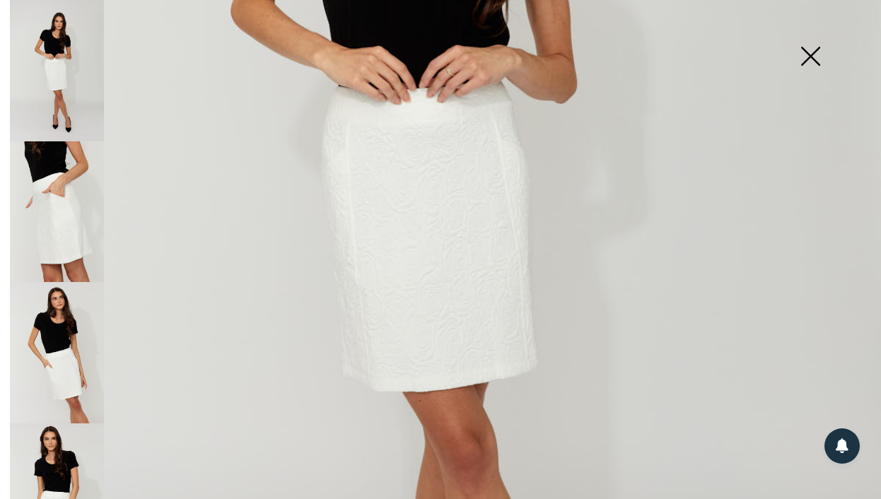
scroll to position [525, 0]
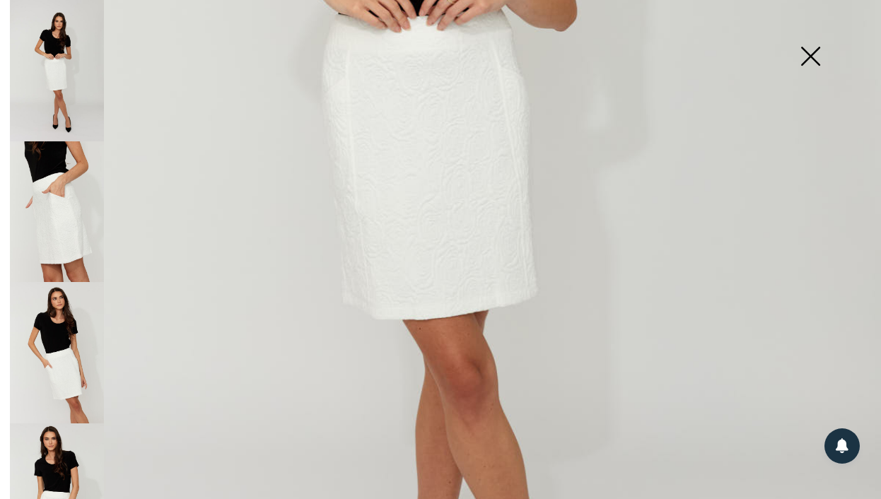
click at [91, 341] on img at bounding box center [57, 352] width 94 height 141
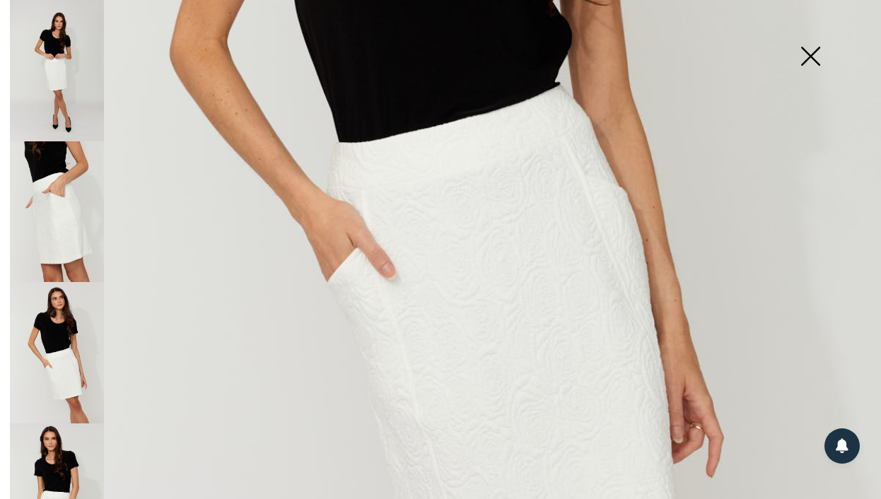
click at [42, 458] on img at bounding box center [57, 494] width 94 height 141
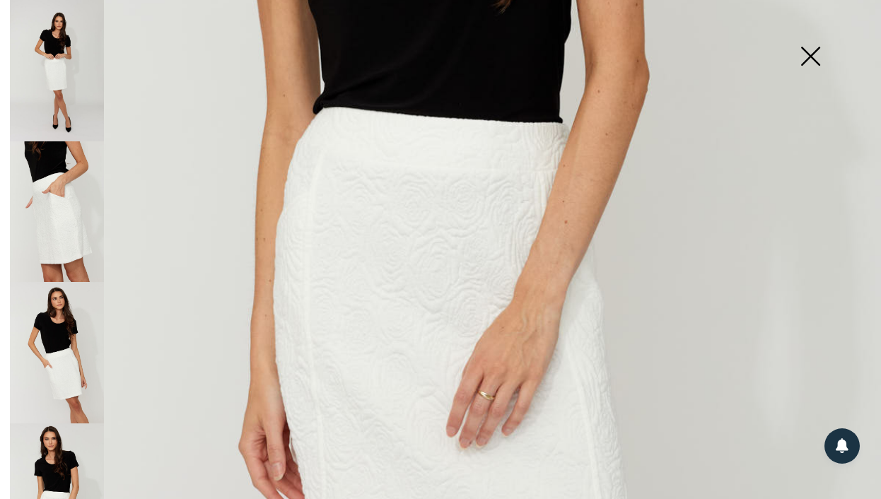
scroll to position [44, 0]
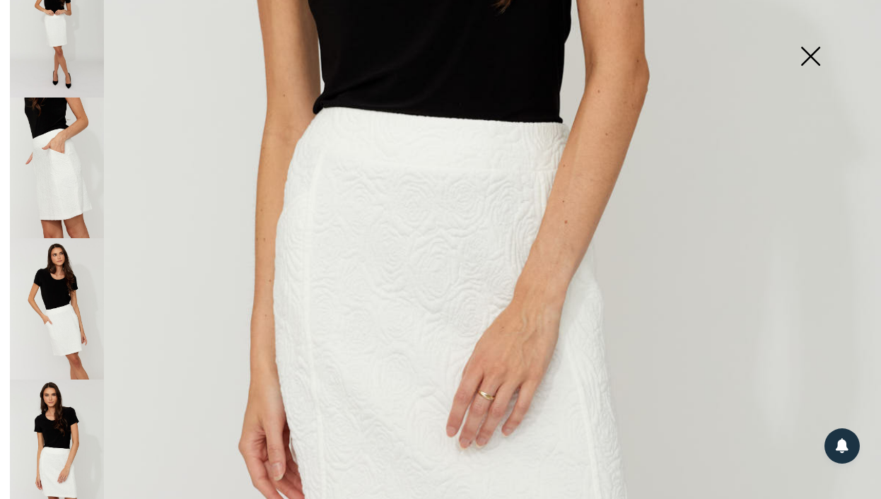
click at [60, 134] on img at bounding box center [57, 168] width 94 height 141
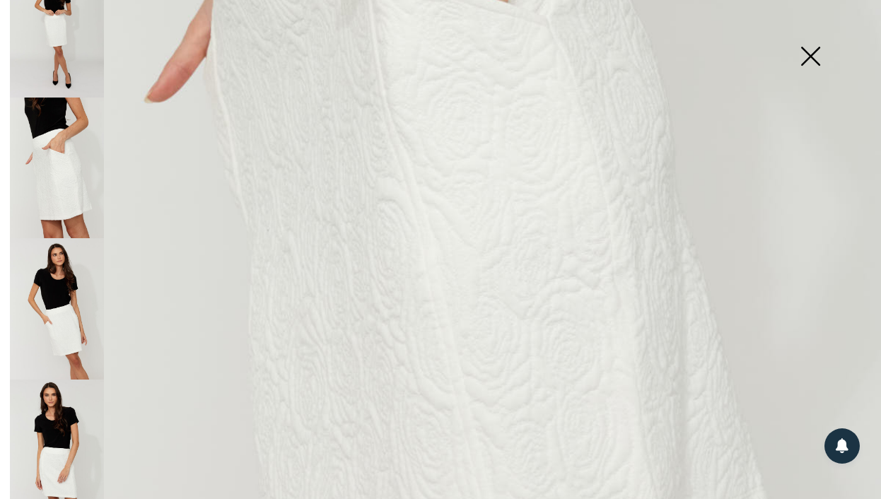
click at [817, 62] on img at bounding box center [810, 57] width 71 height 73
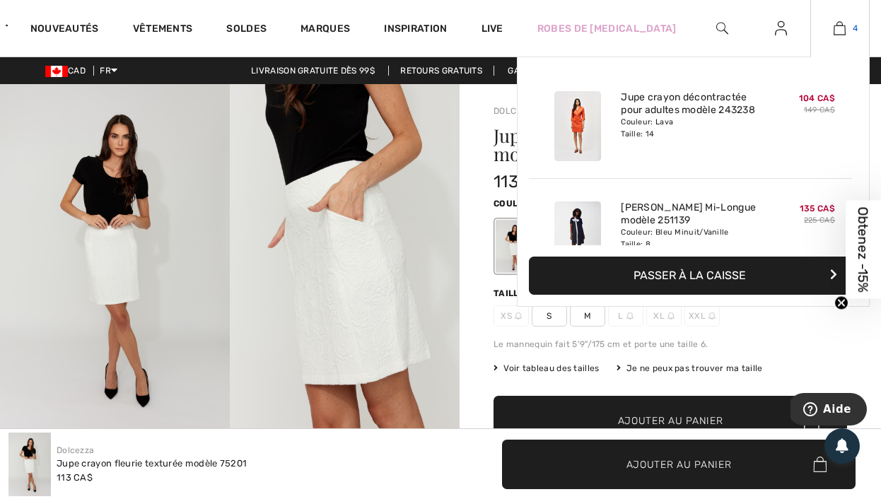
click at [853, 23] on span "4" at bounding box center [855, 28] width 5 height 13
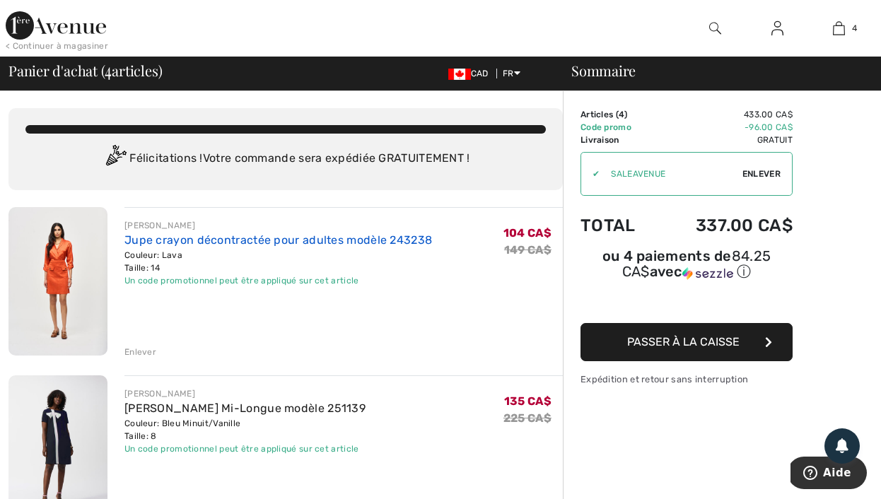
click at [172, 237] on link "Jupe crayon décontractée pour adultes modèle 243238" at bounding box center [278, 239] width 308 height 13
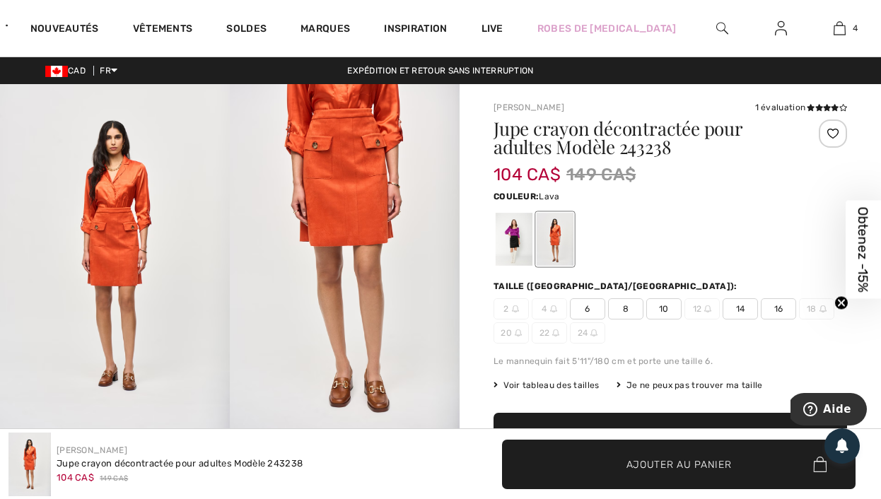
click at [144, 223] on img at bounding box center [115, 256] width 230 height 344
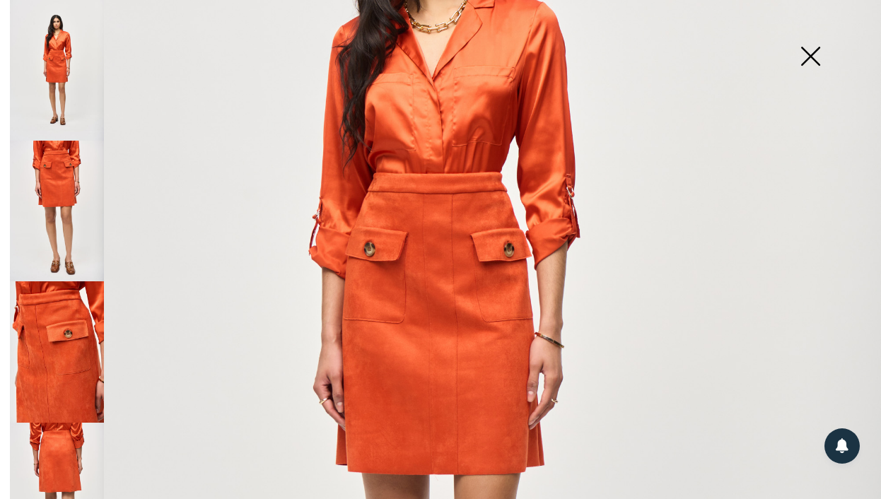
scroll to position [329, 0]
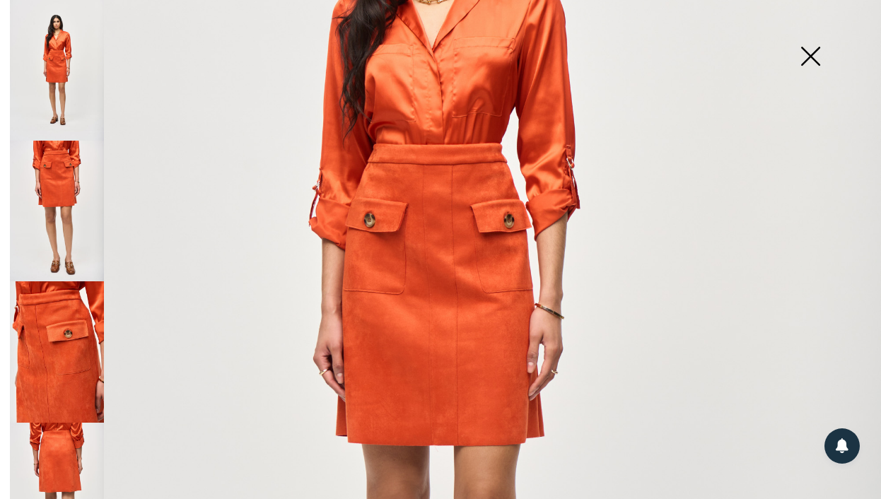
click at [83, 175] on img at bounding box center [57, 211] width 94 height 141
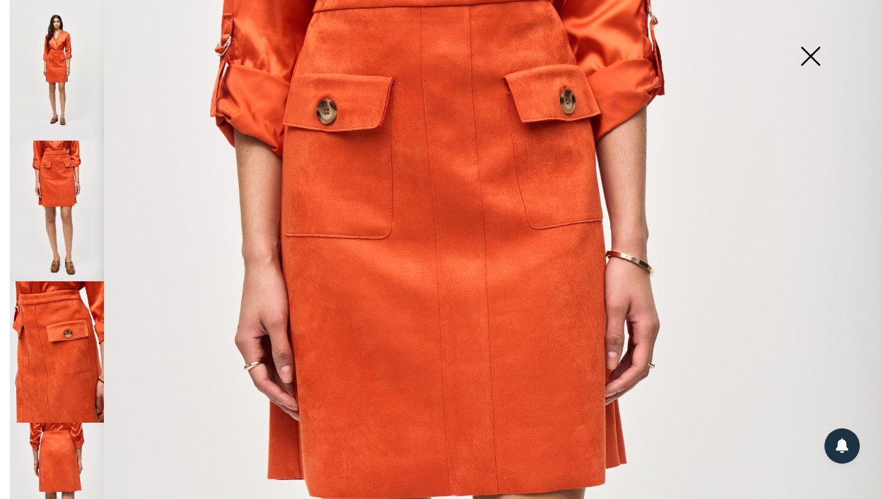
scroll to position [110, 0]
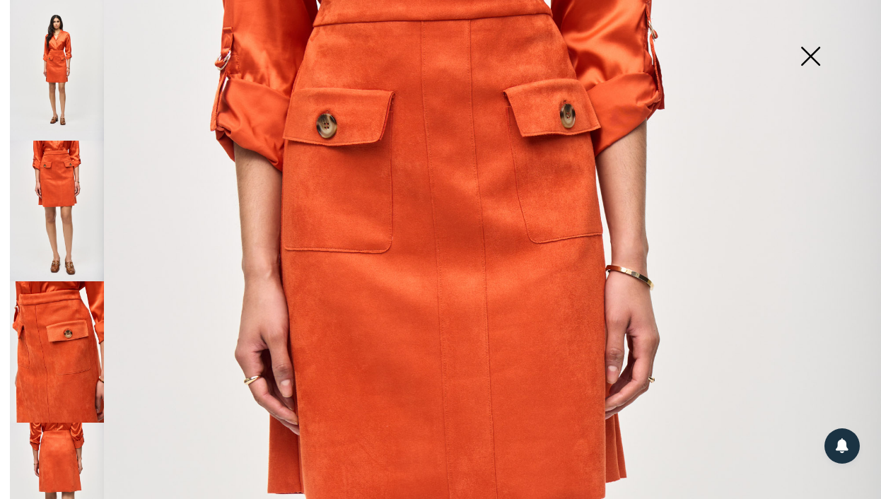
click at [72, 449] on img at bounding box center [57, 493] width 94 height 141
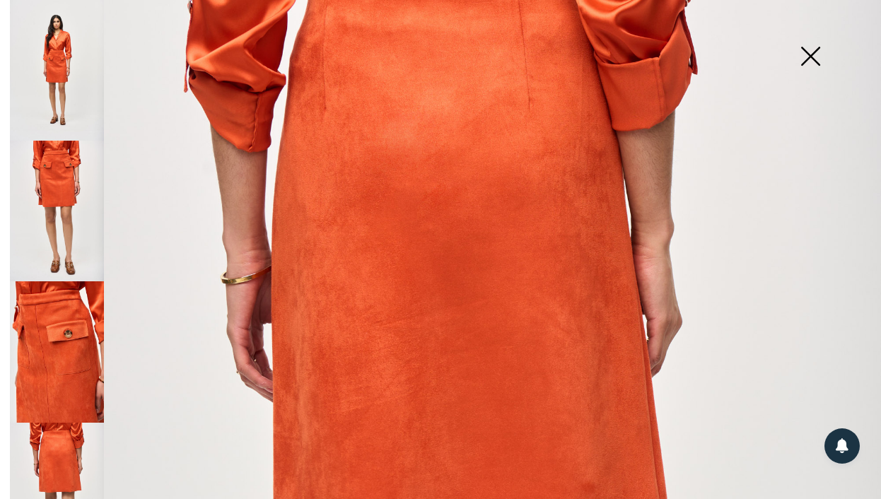
scroll to position [0, 0]
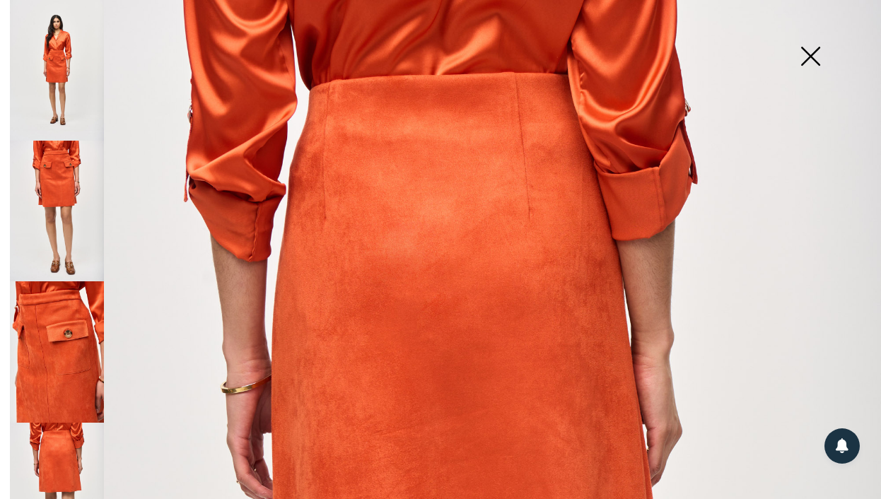
click at [817, 54] on img at bounding box center [810, 57] width 71 height 73
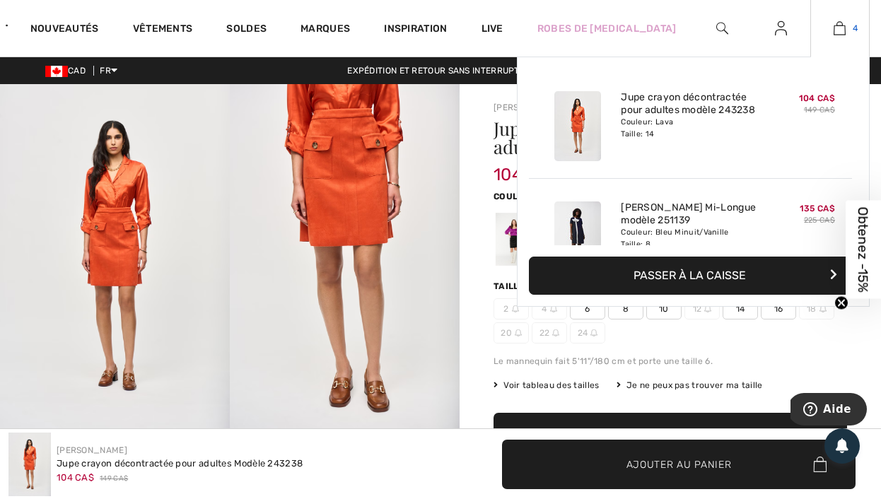
click at [839, 25] on img at bounding box center [840, 28] width 12 height 17
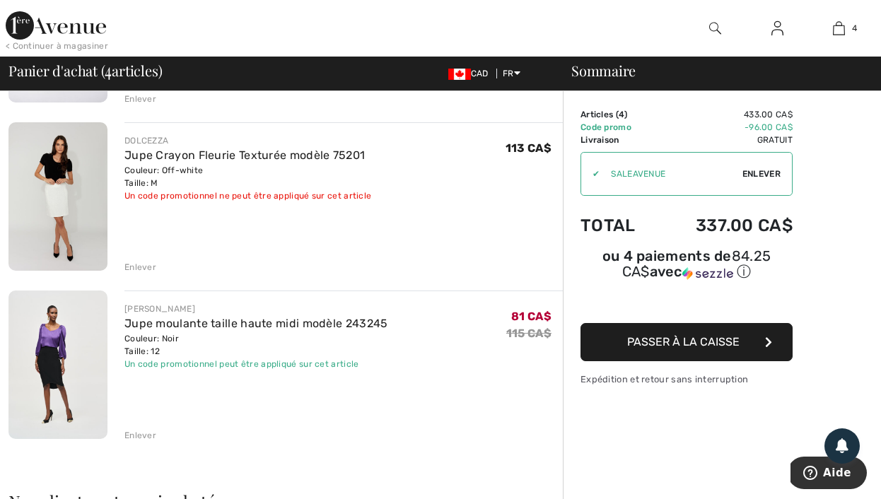
scroll to position [399, 0]
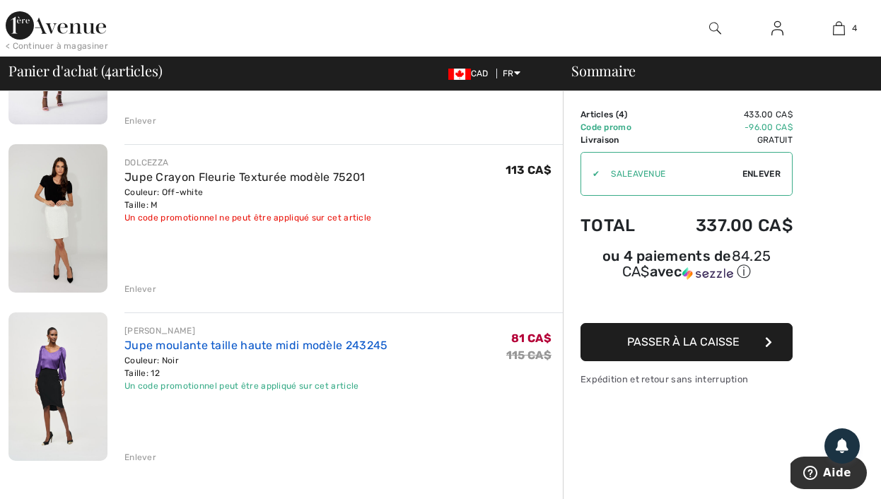
click at [272, 345] on link "Jupe moulante taille haute midi modèle 243245" at bounding box center [256, 345] width 264 height 13
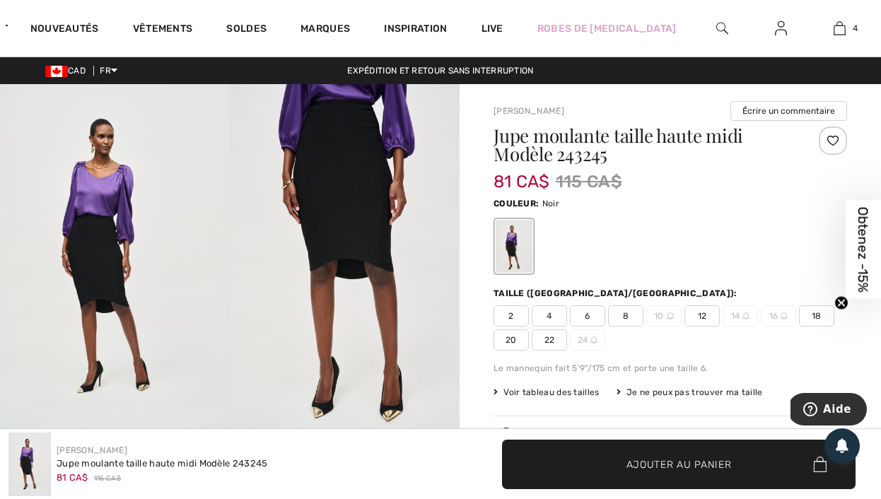
click at [321, 173] on img at bounding box center [345, 256] width 230 height 345
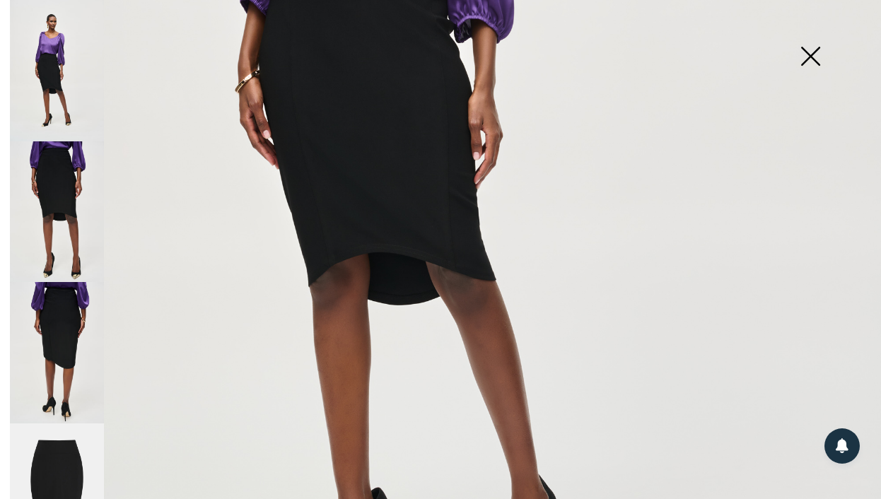
scroll to position [485, 0]
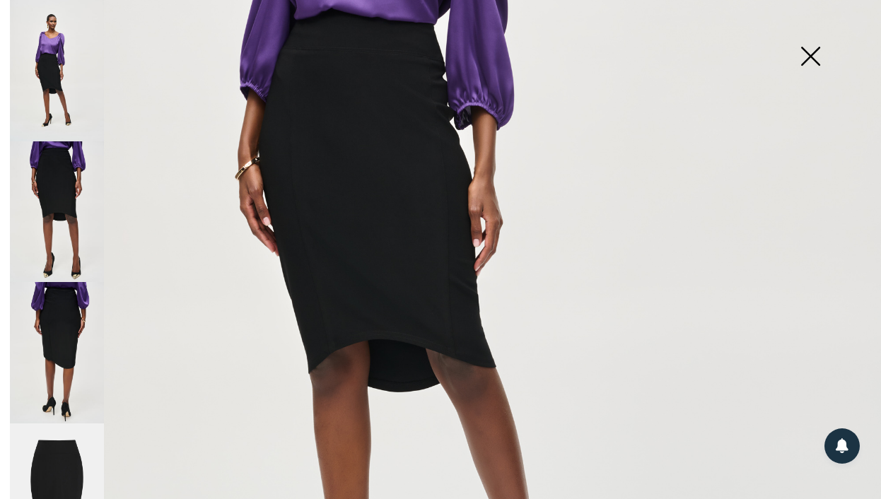
click at [59, 345] on img at bounding box center [57, 352] width 94 height 141
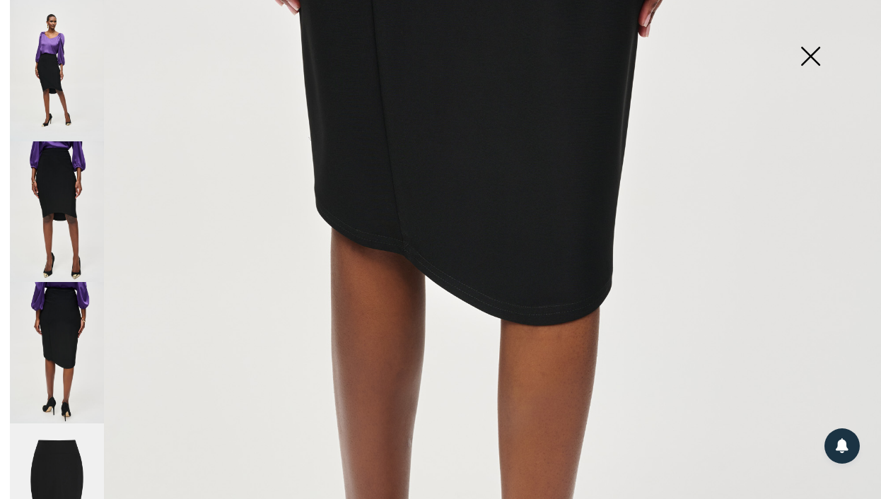
click at [77, 455] on img at bounding box center [57, 494] width 94 height 141
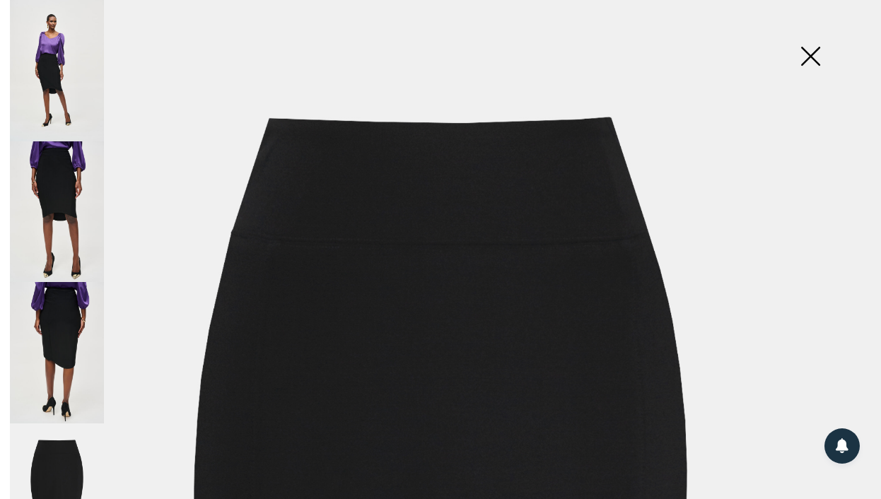
scroll to position [25, 0]
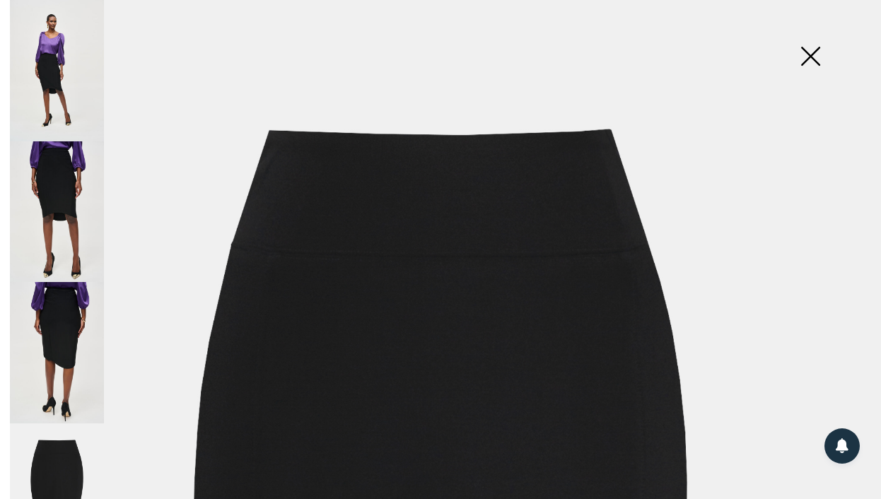
click at [90, 74] on img at bounding box center [57, 70] width 94 height 141
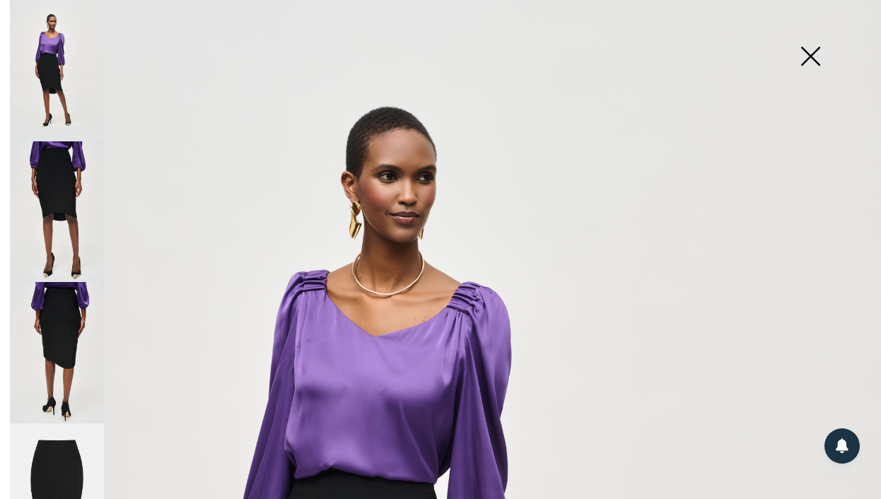
scroll to position [349, 0]
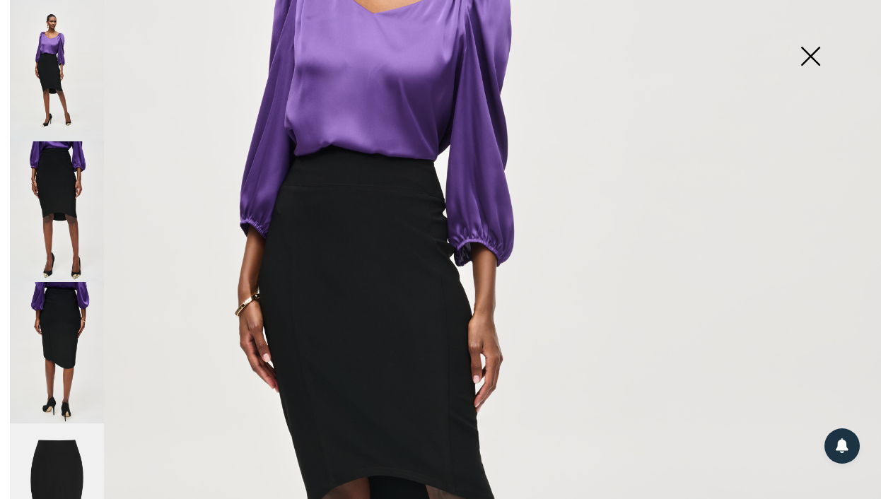
click at [76, 180] on img at bounding box center [57, 211] width 94 height 141
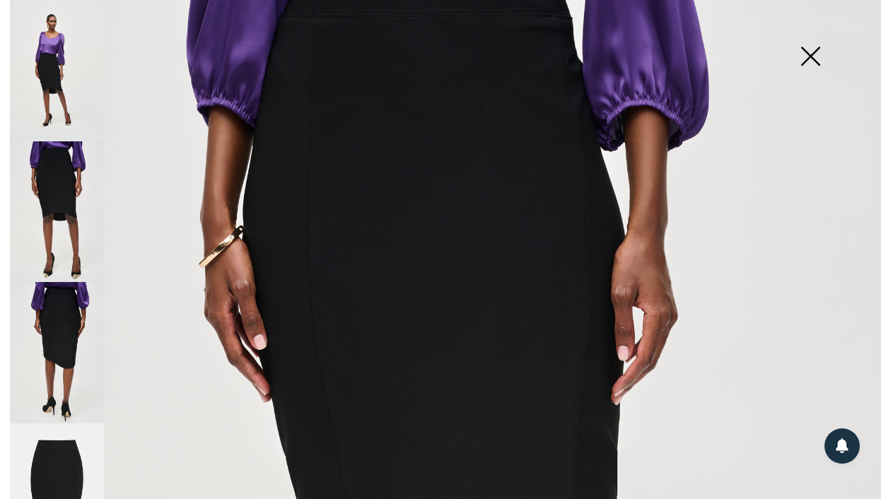
scroll to position [120, 0]
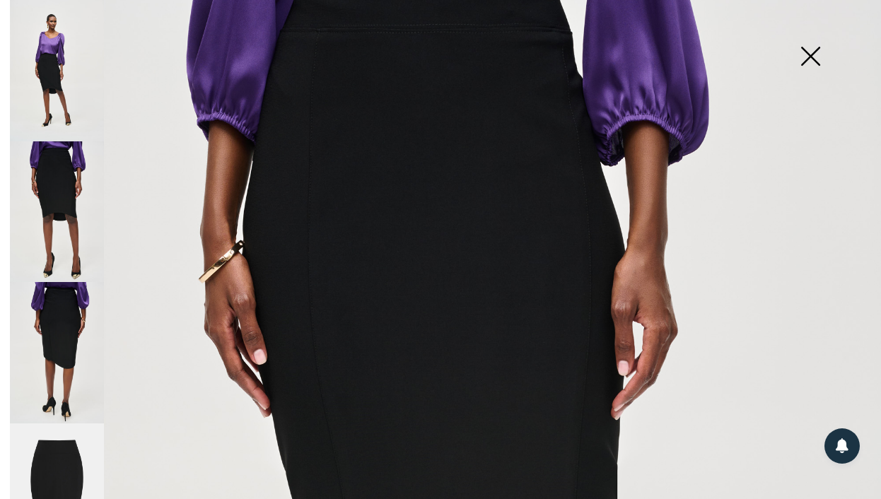
click at [60, 341] on img at bounding box center [57, 352] width 94 height 141
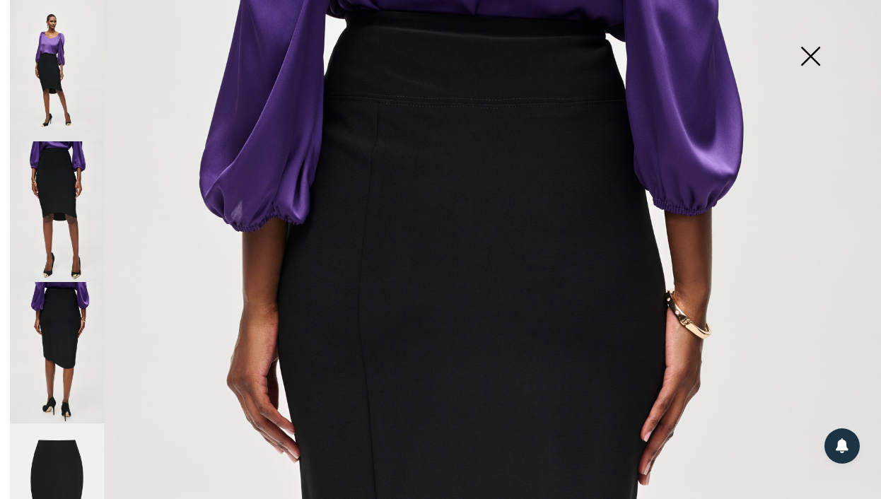
scroll to position [0, 0]
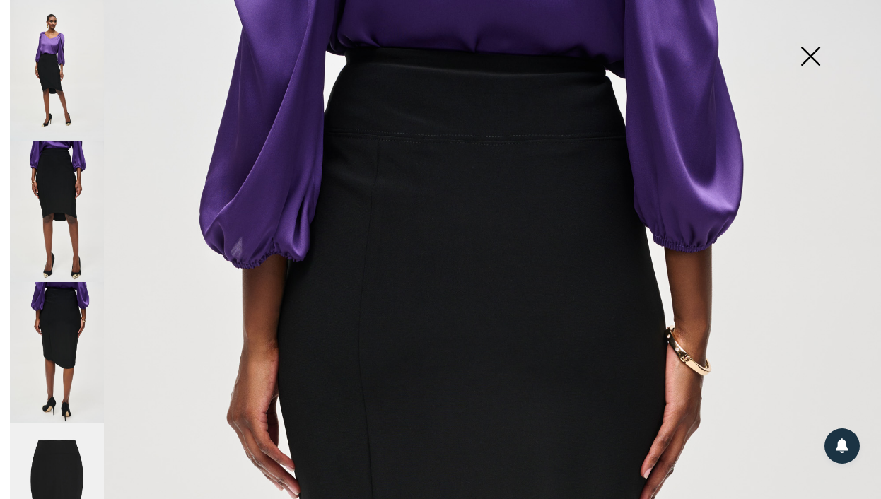
click at [816, 51] on img at bounding box center [810, 57] width 71 height 73
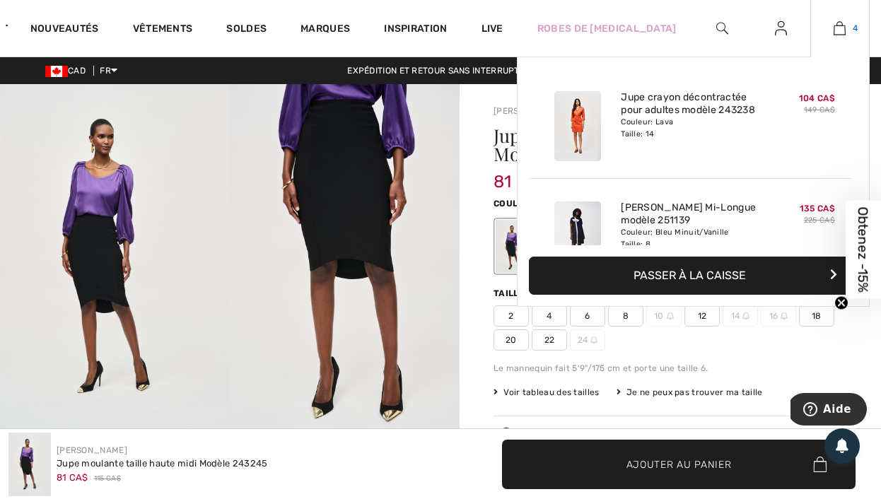
click at [839, 31] on img at bounding box center [840, 28] width 12 height 17
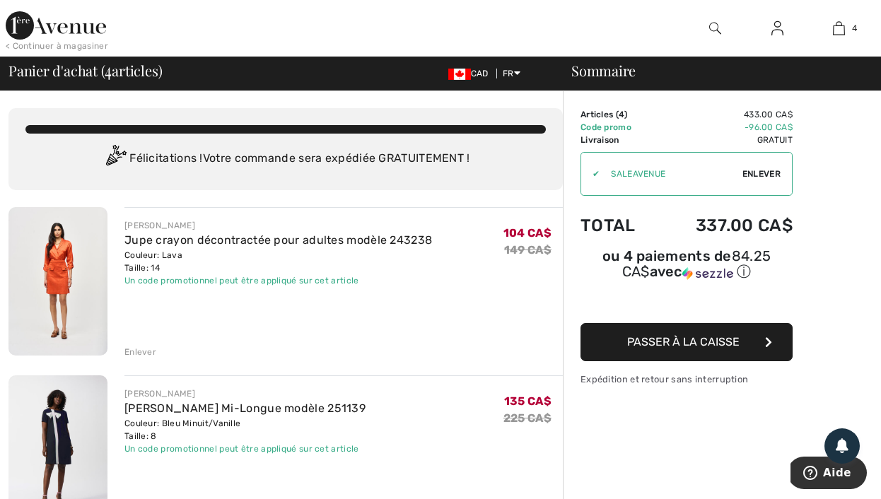
click at [711, 345] on span "Passer à la caisse" at bounding box center [683, 341] width 112 height 13
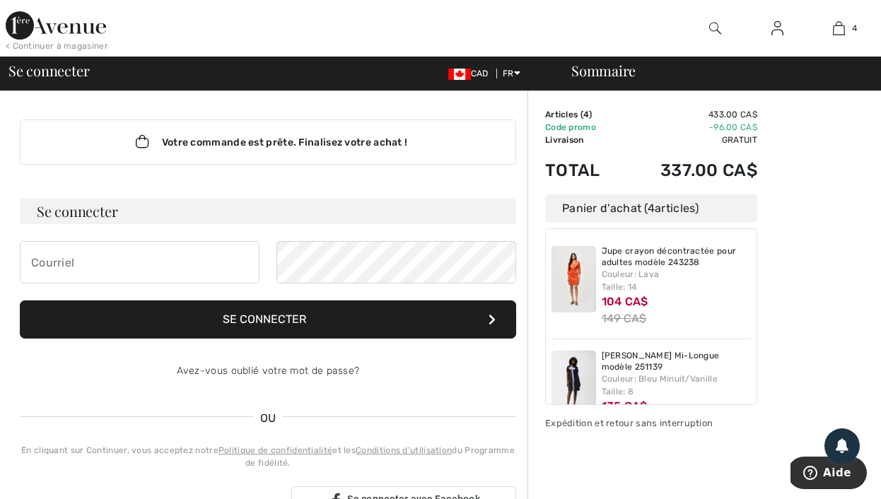
click at [211, 188] on div "Votre commande est prête. Finalisez votre achat ! Se connecter Se connecter Ave…" at bounding box center [267, 376] width 519 height 571
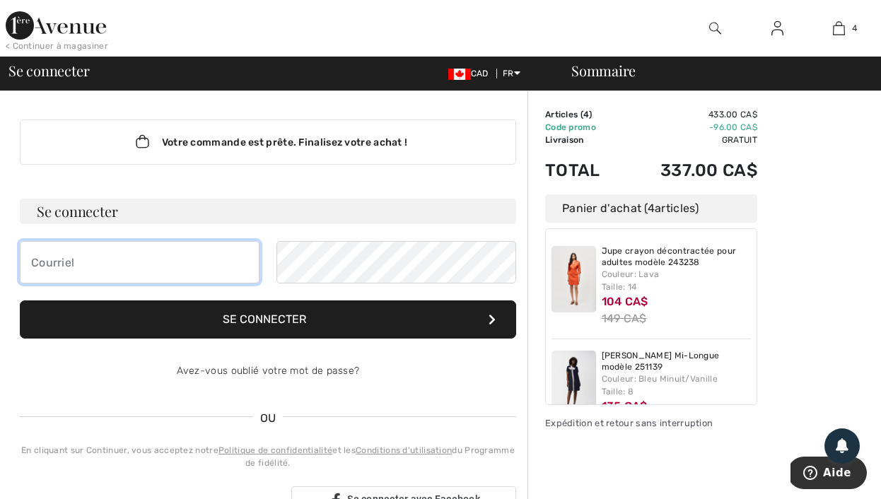
click at [182, 274] on input "email" at bounding box center [140, 262] width 240 height 42
type input "anitakodjio@yahoo.fr"
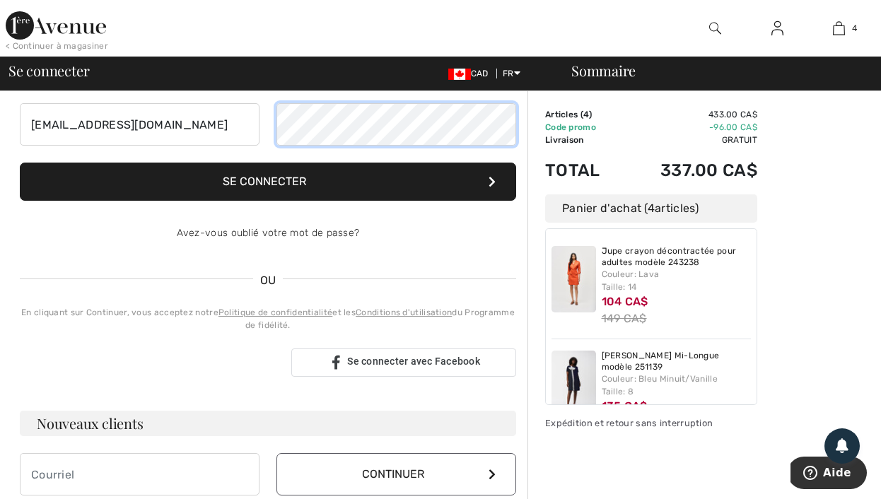
scroll to position [190, 0]
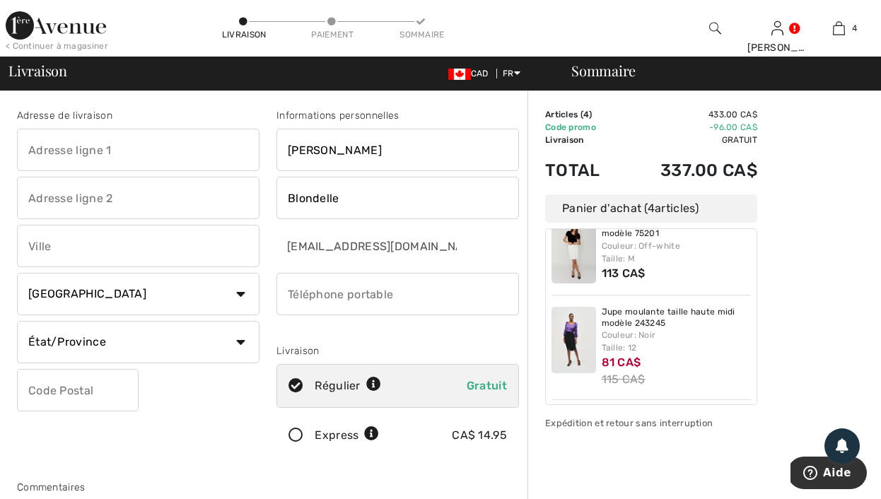
click at [344, 291] on input "phone" at bounding box center [397, 294] width 243 height 42
type input "5147182798"
type input "[STREET_ADDRESS][PERSON_NAME][DATE]"
type input "[GEOGRAPHIC_DATA]"
select select "QC"
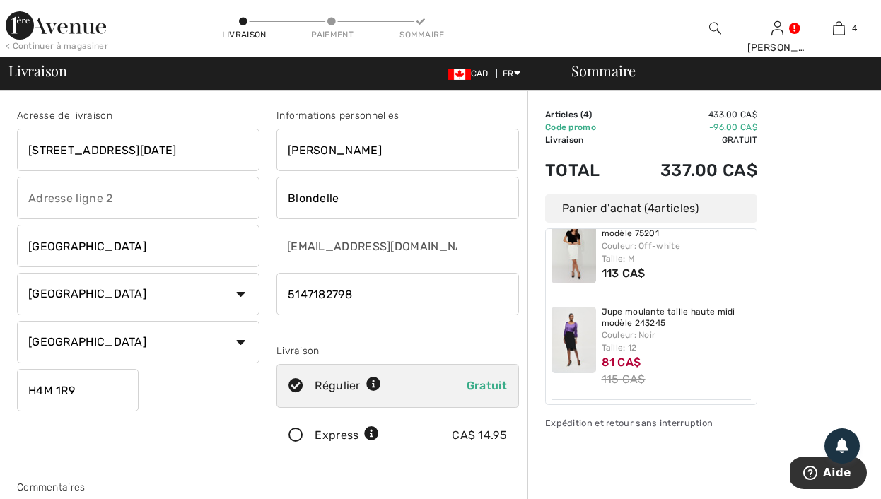
type input "H4M1R9"
click at [197, 373] on div "Adresse de livraison 2232 Rue Noel Montréal Pays Canada États-Unis Afghanistan …" at bounding box center [137, 285] width 259 height 355
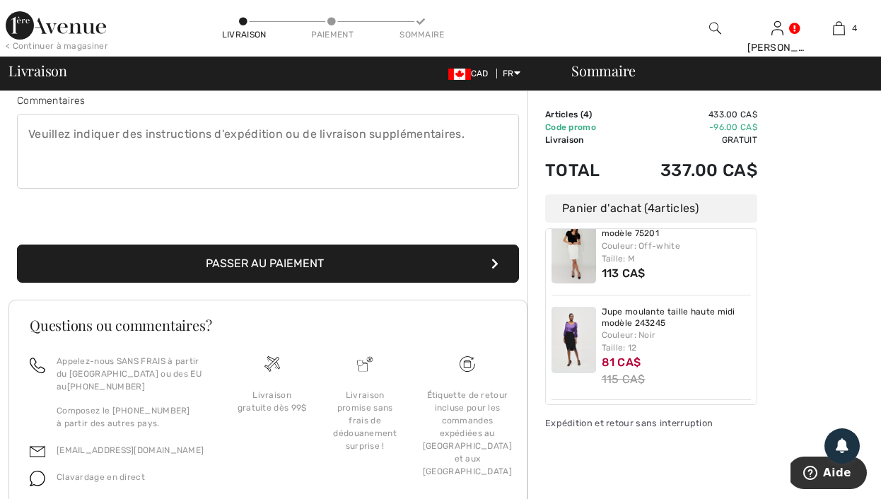
scroll to position [324, 0]
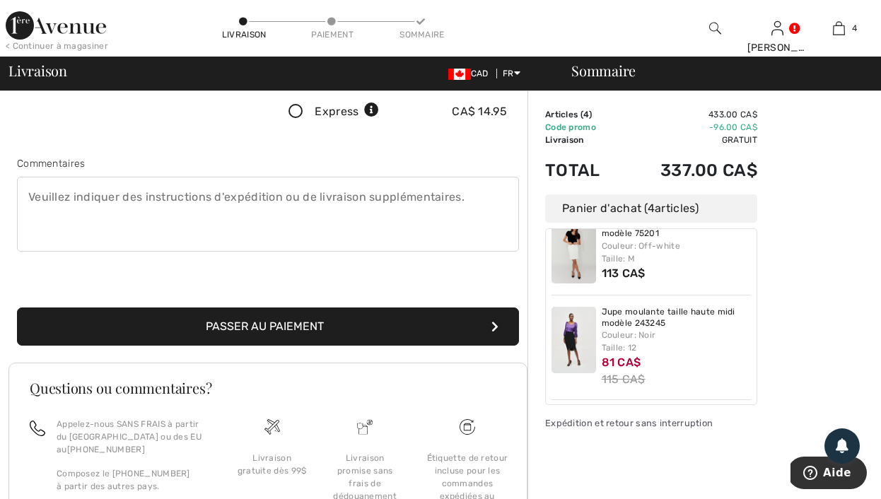
click at [326, 324] on button "Passer au paiement" at bounding box center [268, 327] width 502 height 38
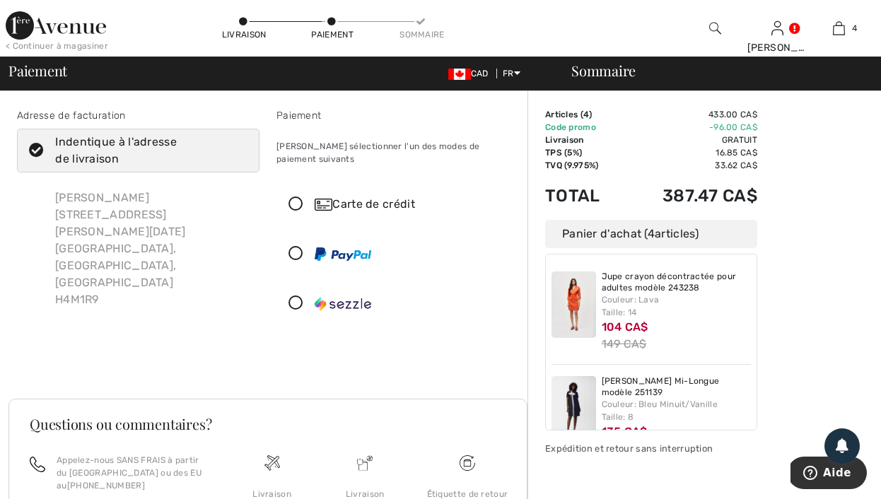
click at [306, 197] on icon at bounding box center [295, 204] width 37 height 15
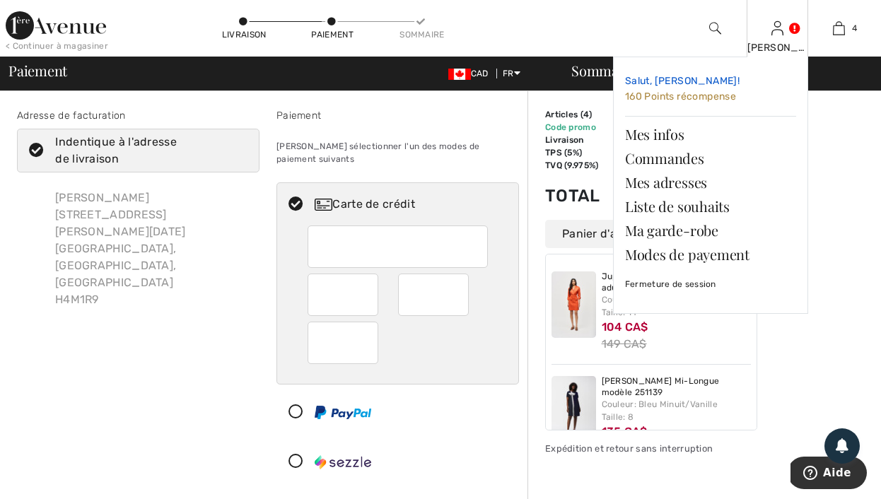
click at [665, 99] on span "160 Points récompense" at bounding box center [680, 96] width 111 height 12
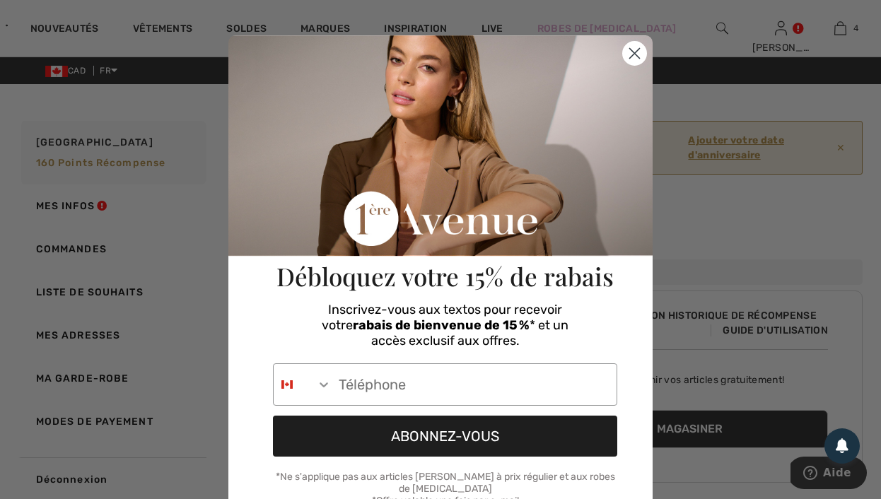
click at [636, 57] on circle "Close dialog" at bounding box center [634, 53] width 23 height 23
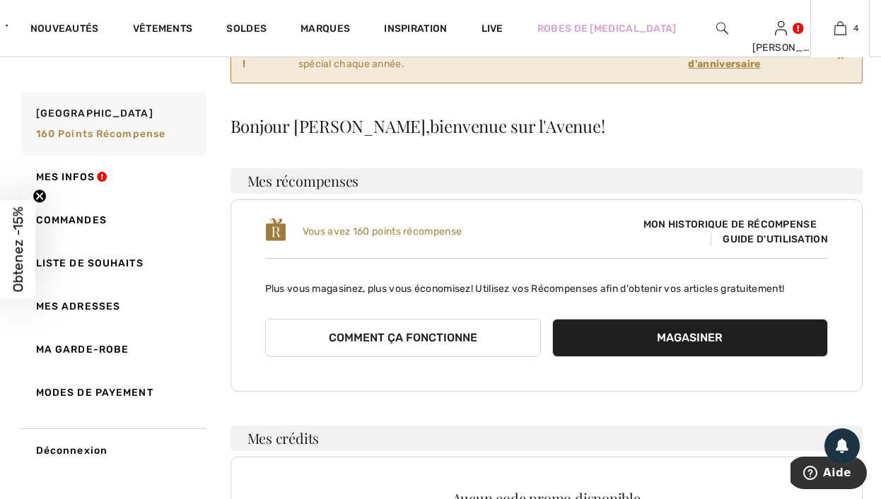
scroll to position [19, 0]
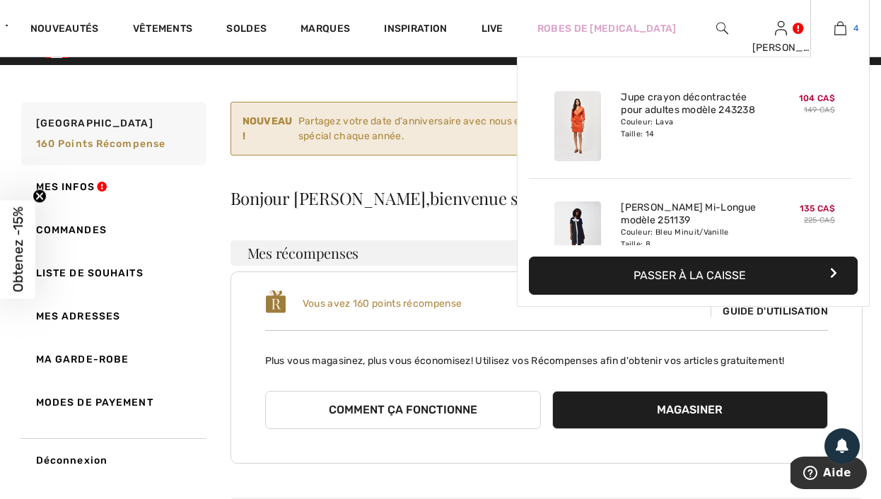
click at [848, 30] on link "4" at bounding box center [840, 28] width 58 height 17
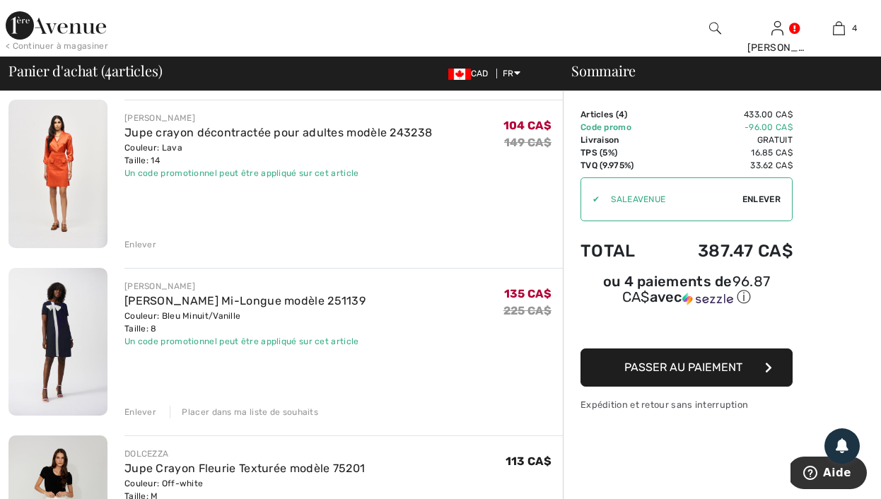
scroll to position [269, 0]
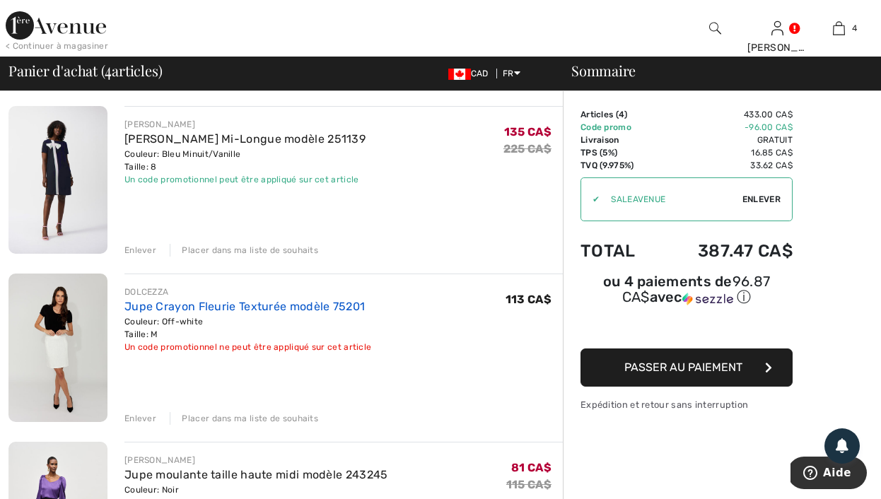
click at [212, 302] on link "Jupe Crayon Fleurie Texturée modèle 75201" at bounding box center [244, 306] width 240 height 13
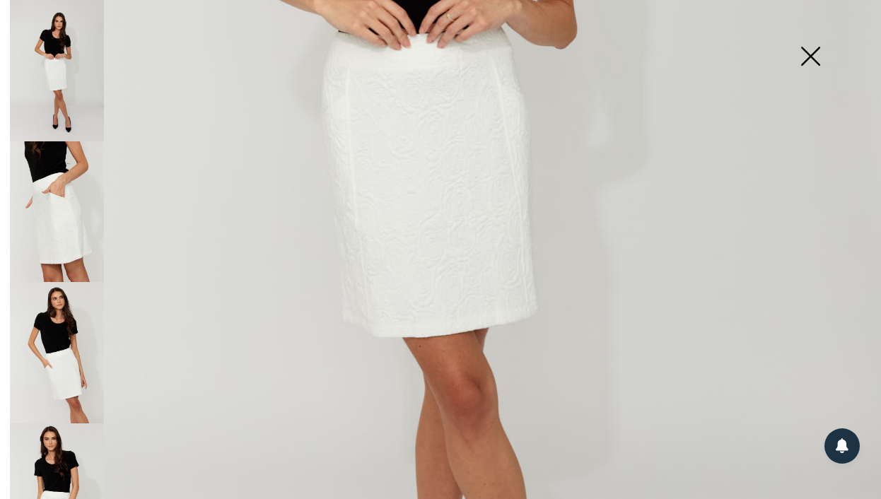
scroll to position [478, 0]
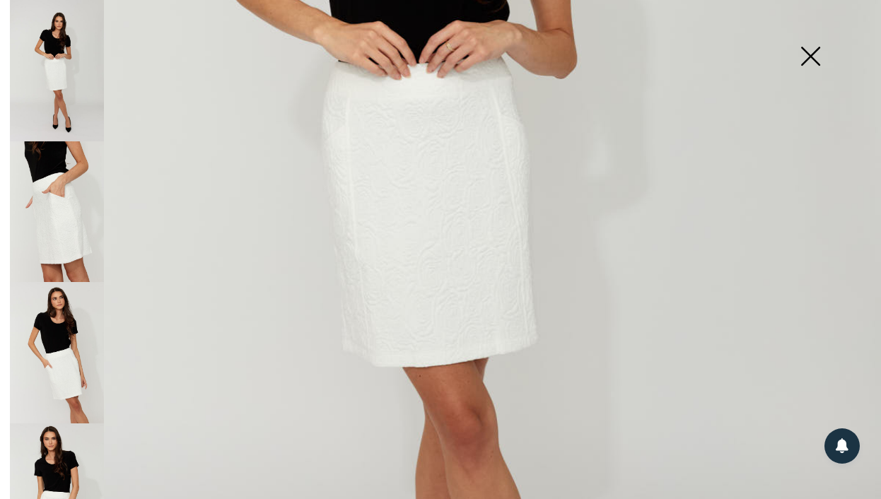
click at [816, 52] on img at bounding box center [810, 57] width 71 height 73
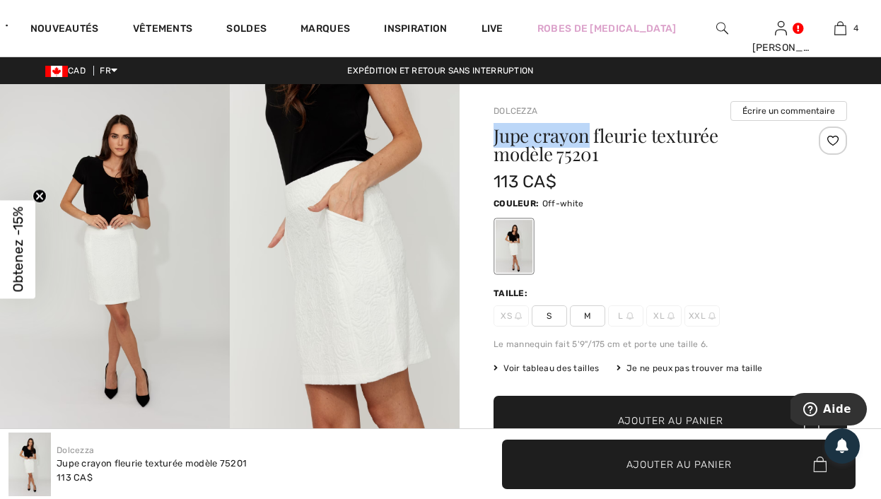
drag, startPoint x: 492, startPoint y: 141, endPoint x: 591, endPoint y: 132, distance: 99.3
click at [591, 132] on div "Dolcezza Écrire un commentaire Jupe crayon fleurie texturée modèle 75201 113 CA…" at bounding box center [670, 481] width 421 height 795
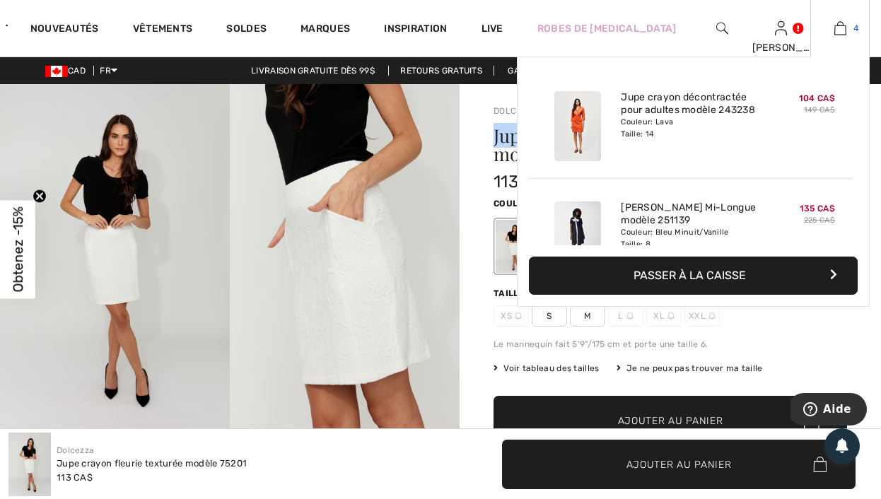
click at [846, 30] on link "4" at bounding box center [840, 28] width 58 height 17
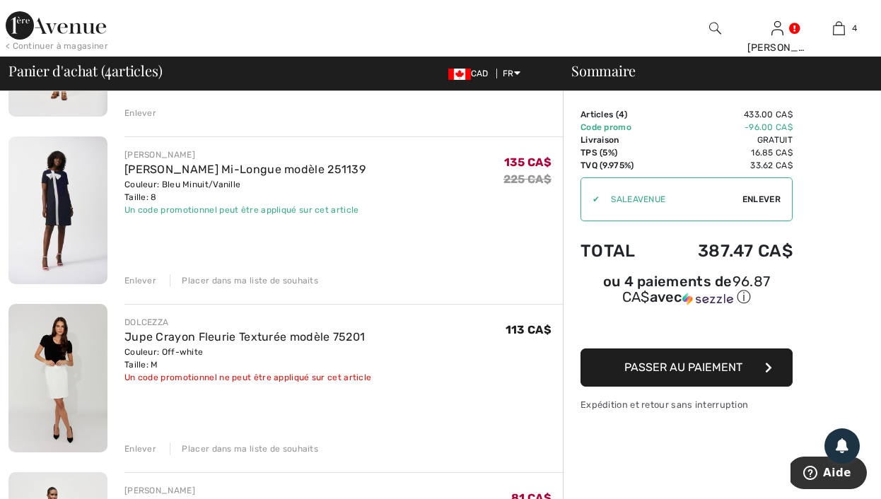
scroll to position [242, 0]
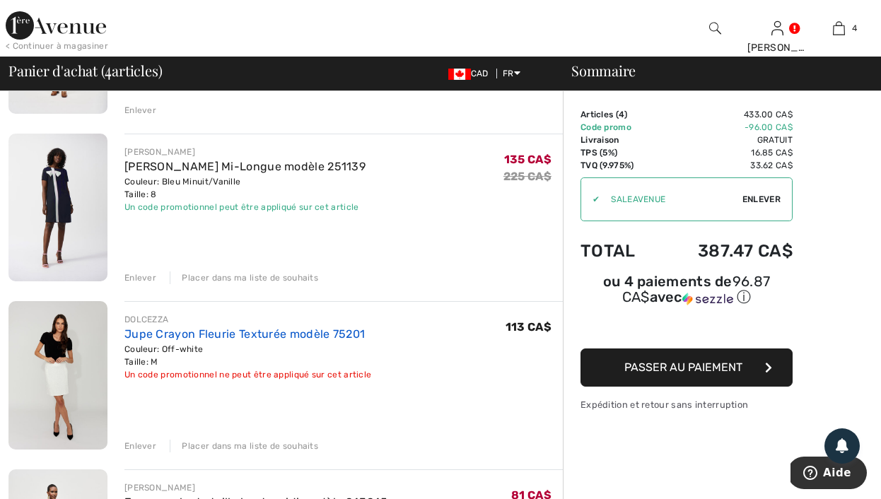
click at [176, 328] on link "Jupe Crayon Fleurie Texturée modèle 75201" at bounding box center [244, 333] width 240 height 13
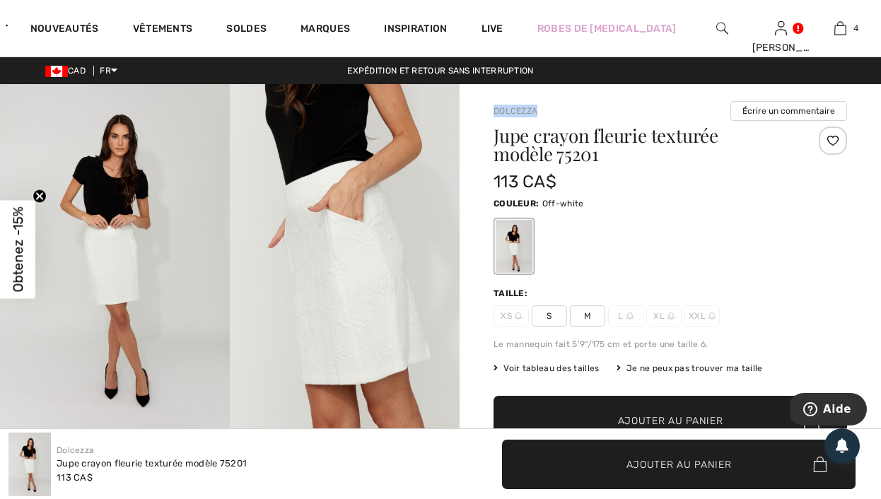
drag, startPoint x: 541, startPoint y: 113, endPoint x: 491, endPoint y: 110, distance: 49.6
click at [491, 110] on div "Dolcezza Écrire un commentaire Jupe crayon fleurie texturée modèle 75201 113 CA…" at bounding box center [670, 481] width 421 height 795
copy link "Dolcezza"
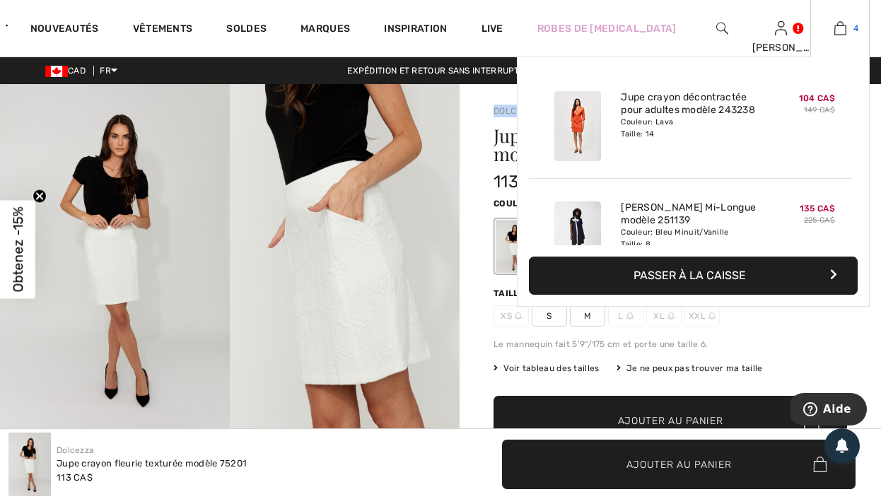
click at [851, 33] on link "4" at bounding box center [840, 28] width 58 height 17
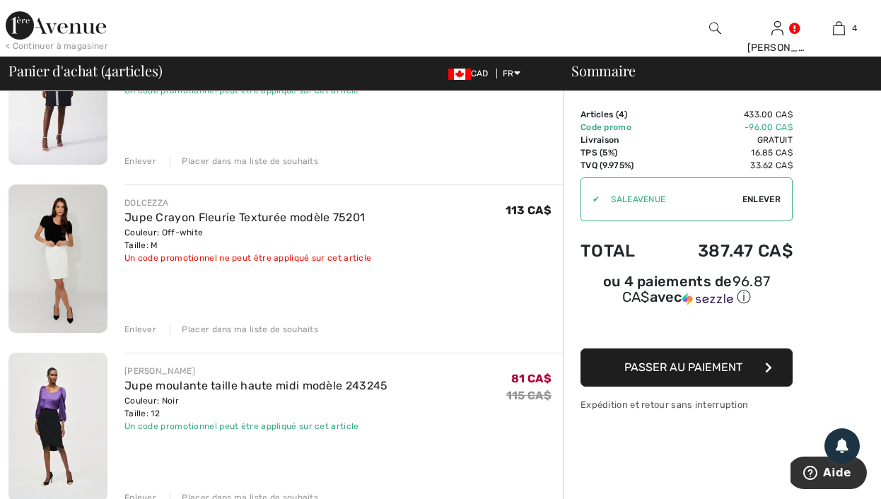
scroll to position [366, 0]
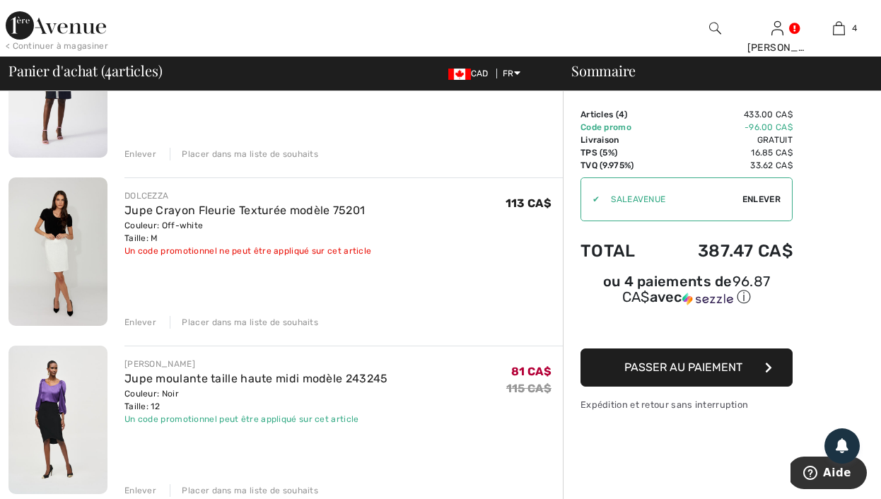
click at [680, 372] on span "Passer au paiement" at bounding box center [683, 367] width 118 height 13
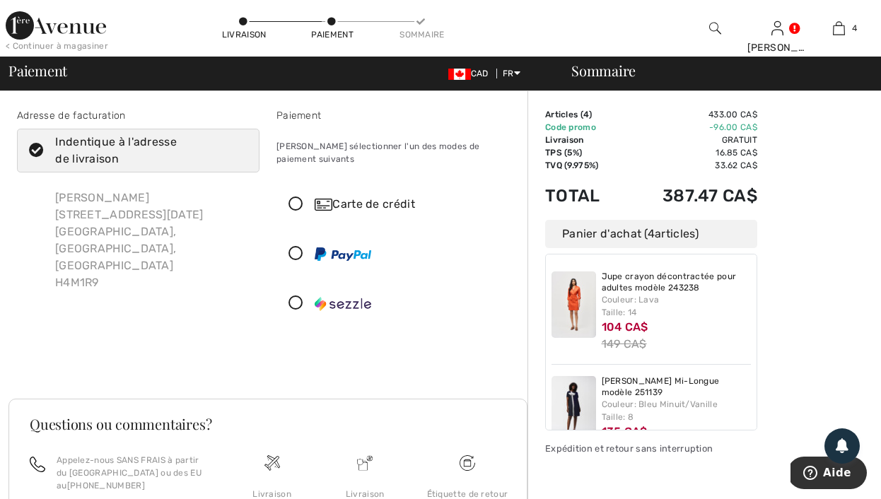
click at [347, 196] on div "Carte de crédit" at bounding box center [412, 204] width 194 height 17
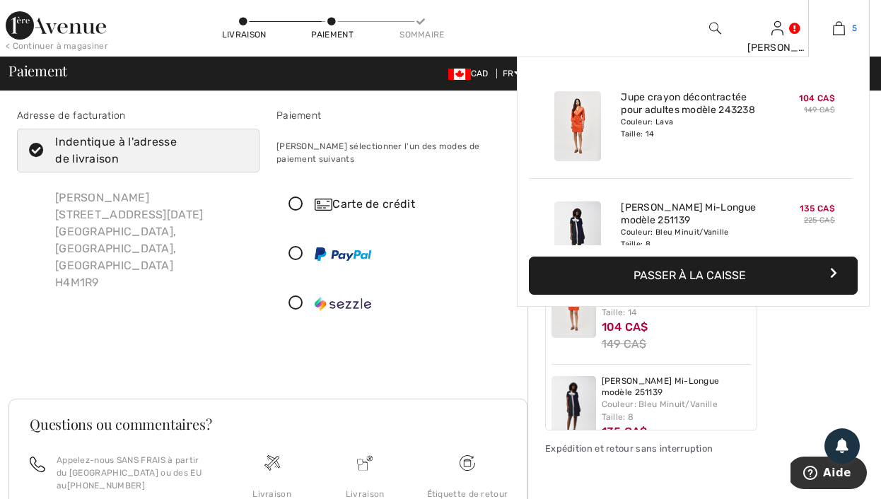
click at [849, 32] on link "5" at bounding box center [839, 28] width 60 height 17
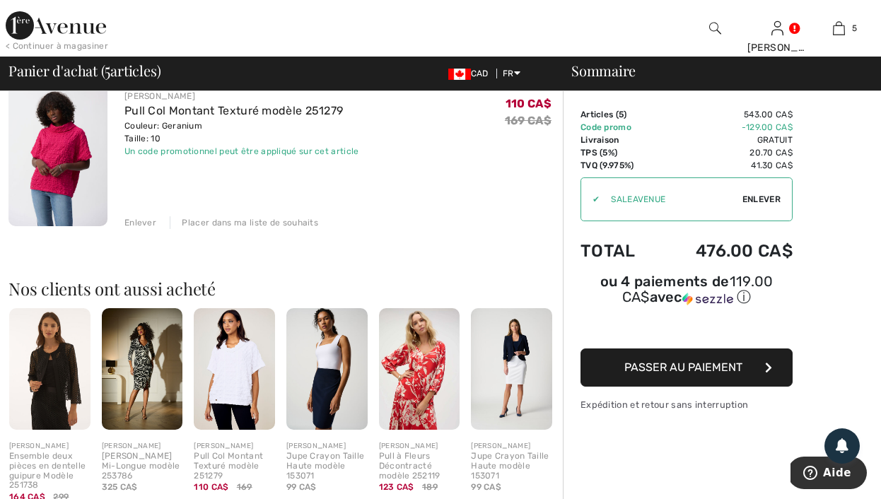
scroll to position [937, 0]
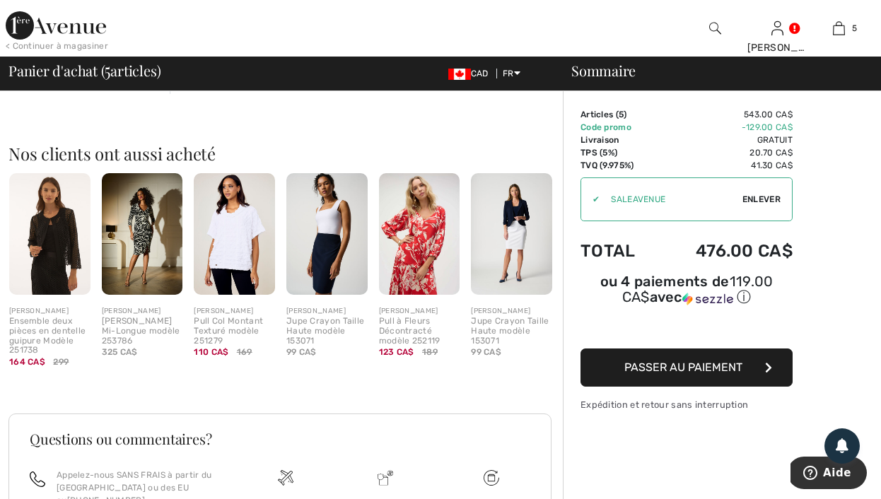
click at [514, 259] on img at bounding box center [511, 234] width 81 height 122
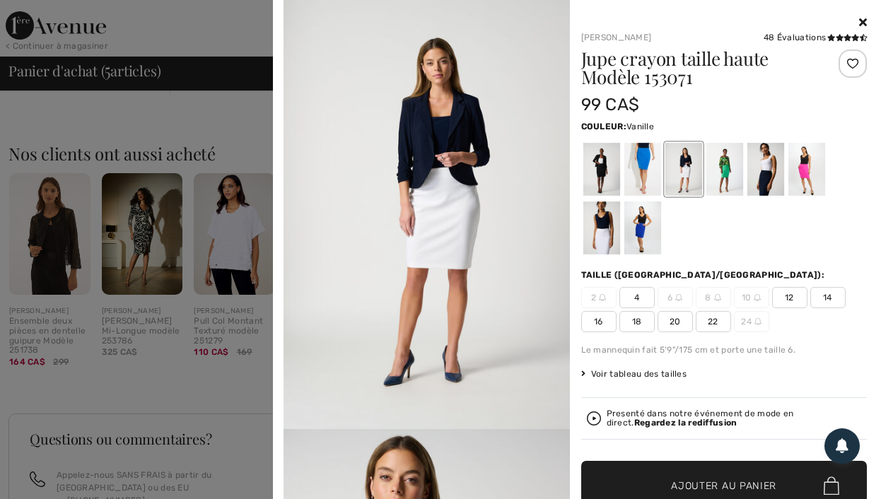
click at [416, 204] on img at bounding box center [427, 214] width 286 height 429
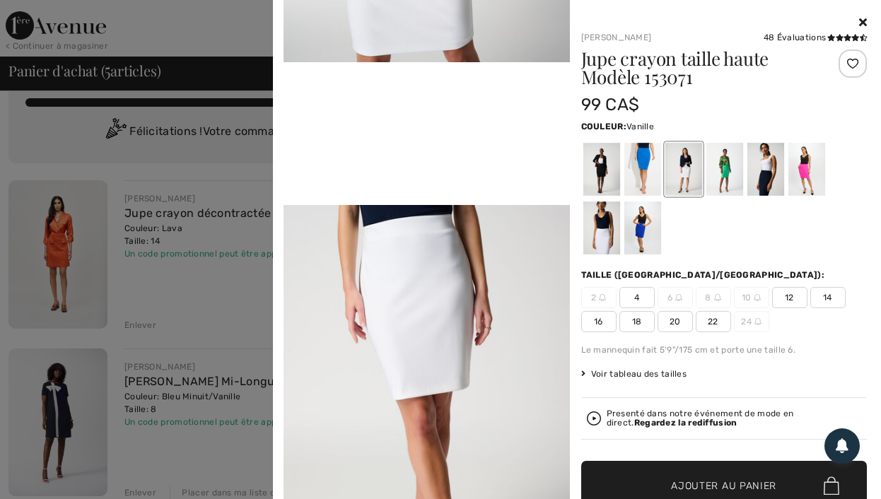
scroll to position [0, 0]
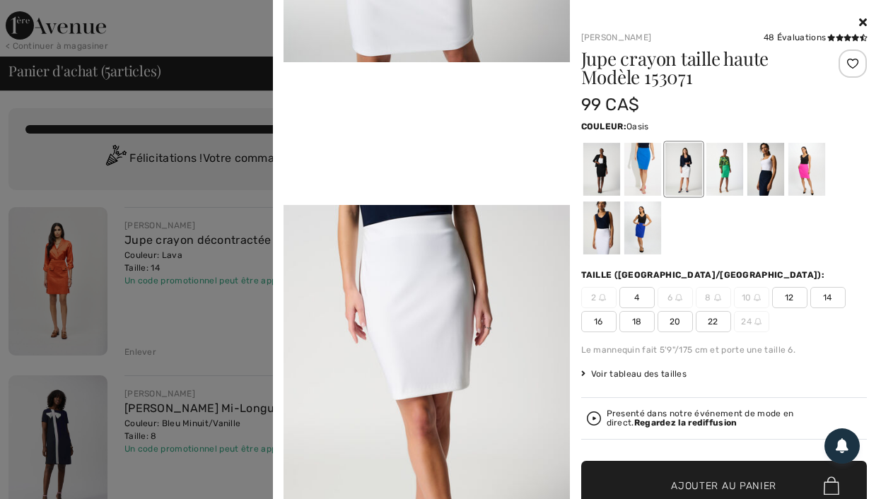
click at [638, 163] on div at bounding box center [642, 169] width 37 height 53
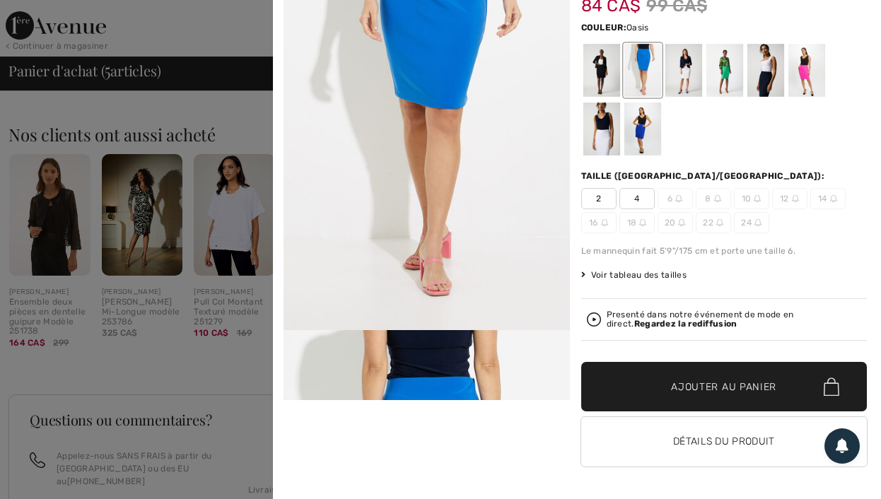
scroll to position [1086, 0]
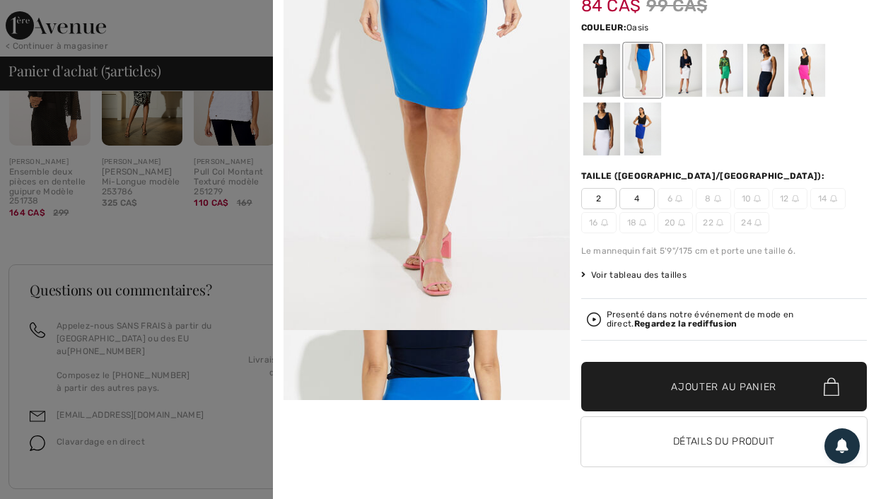
click at [142, 248] on div at bounding box center [440, 249] width 881 height 499
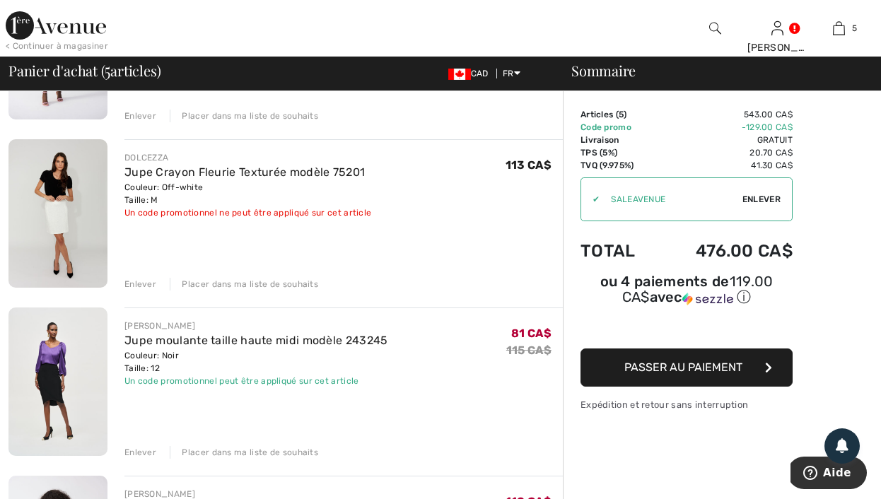
scroll to position [541, 0]
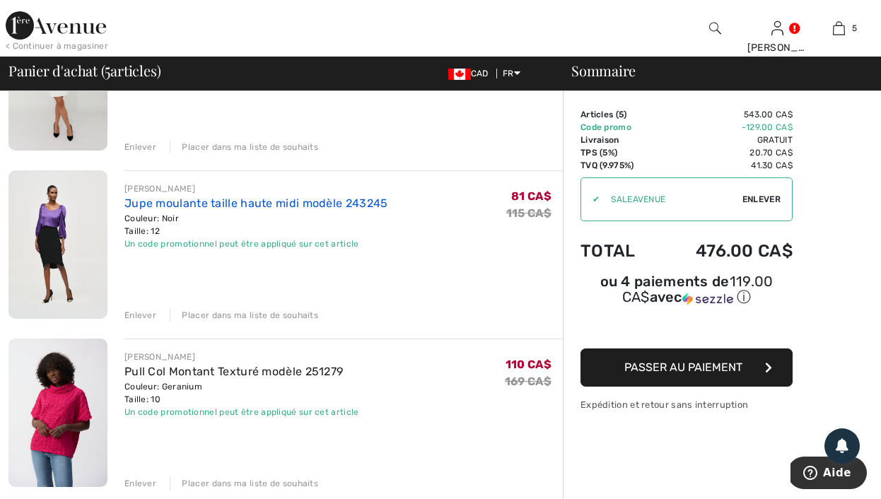
click at [267, 202] on link "Jupe moulante taille haute midi modèle 243245" at bounding box center [256, 203] width 264 height 13
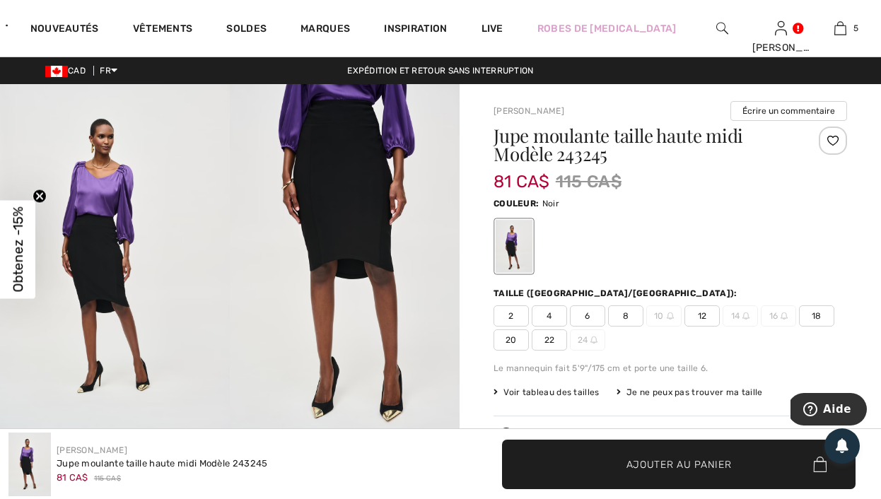
click at [151, 248] on img at bounding box center [115, 256] width 230 height 345
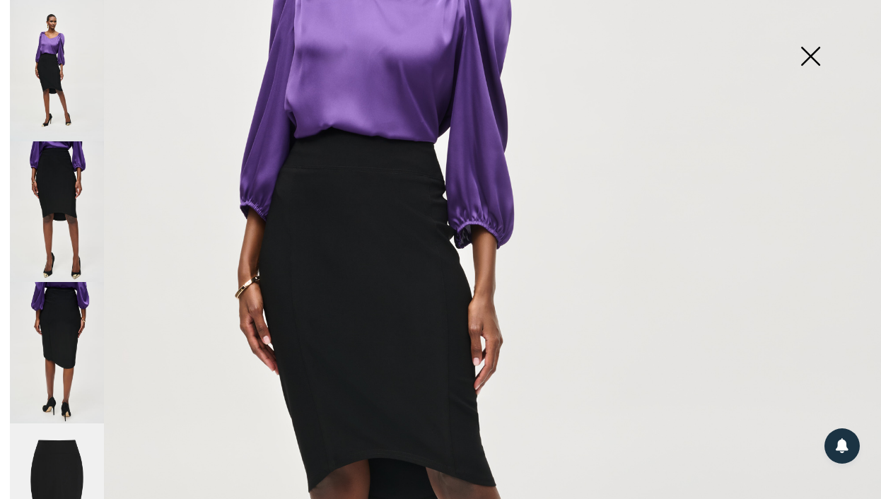
scroll to position [527, 0]
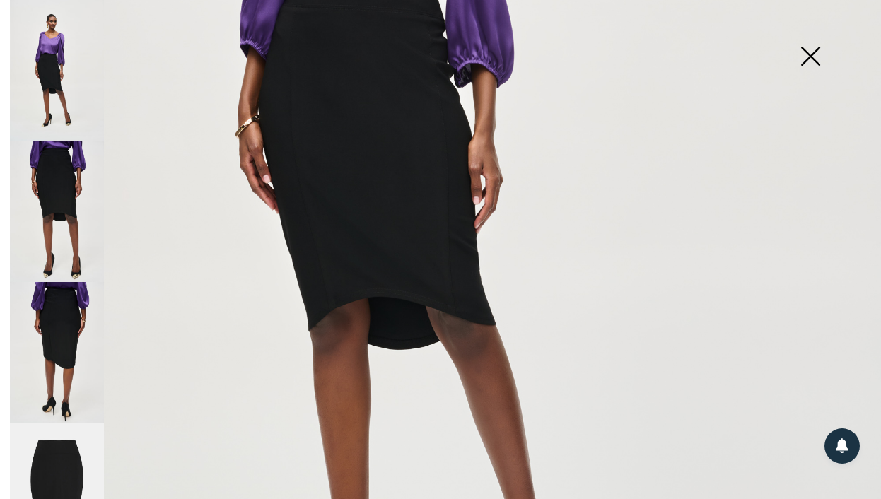
click at [81, 193] on img at bounding box center [57, 211] width 94 height 141
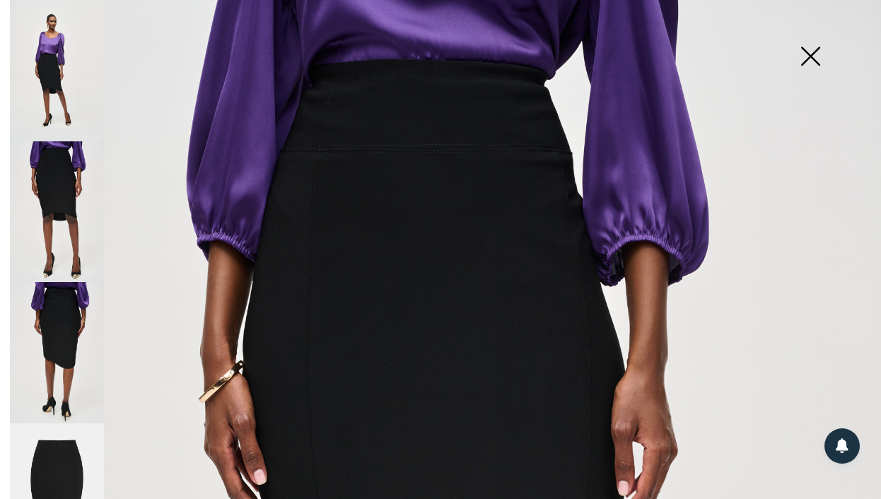
scroll to position [1, 0]
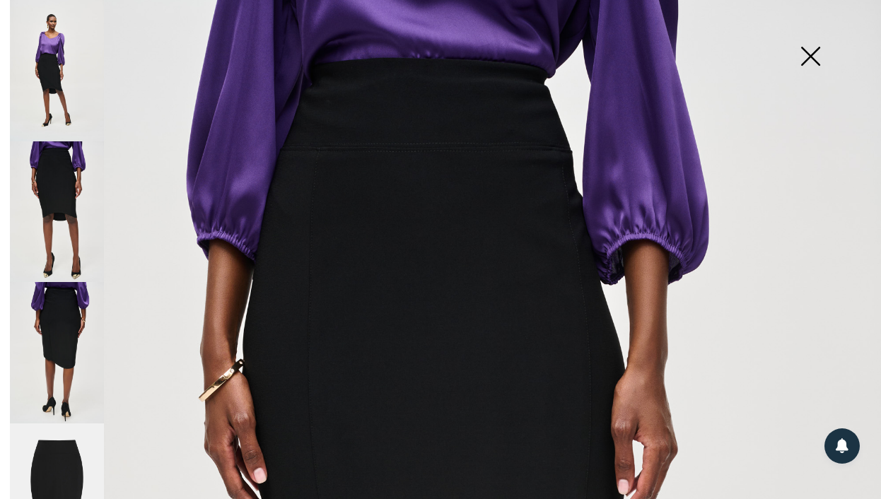
click at [51, 328] on img at bounding box center [57, 352] width 94 height 141
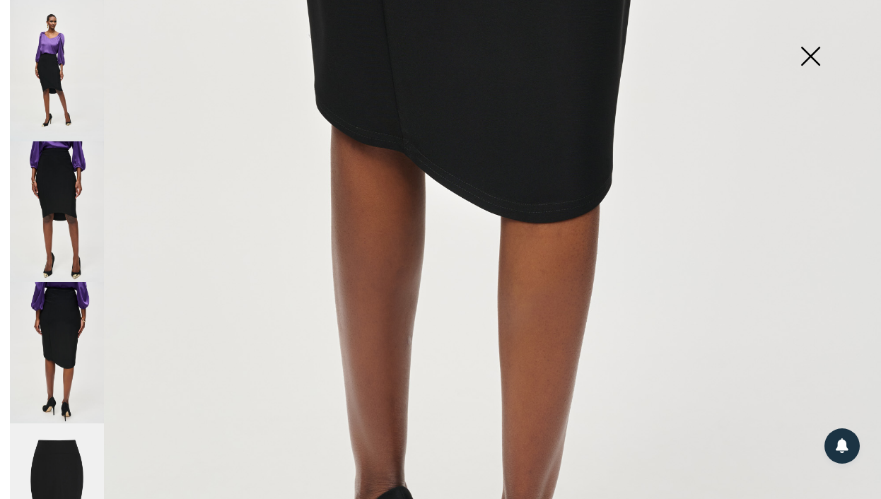
scroll to position [745, 0]
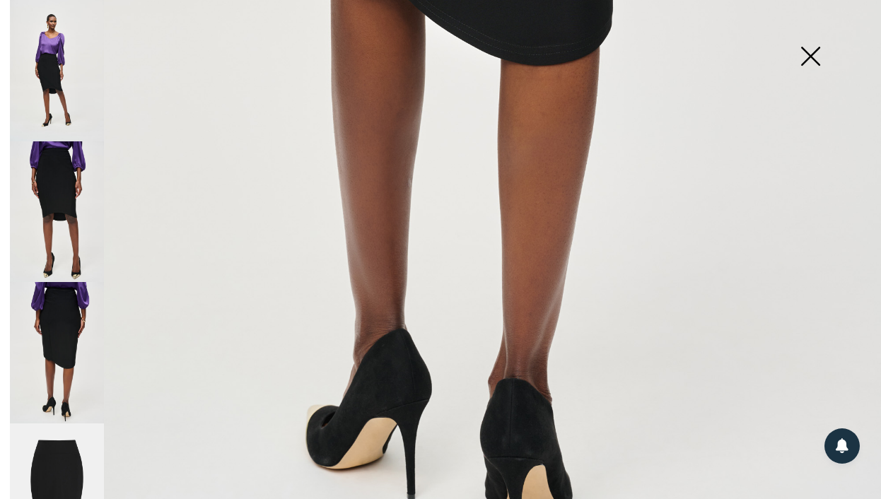
click at [77, 446] on img at bounding box center [57, 494] width 94 height 141
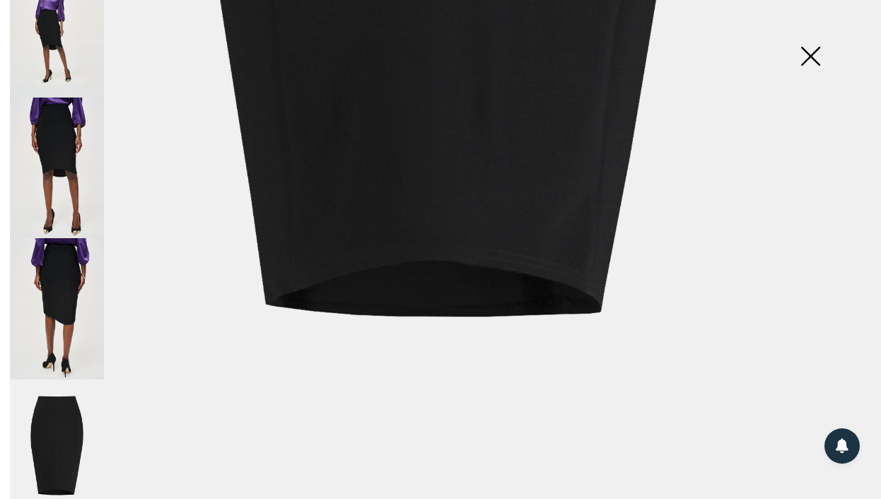
scroll to position [0, 0]
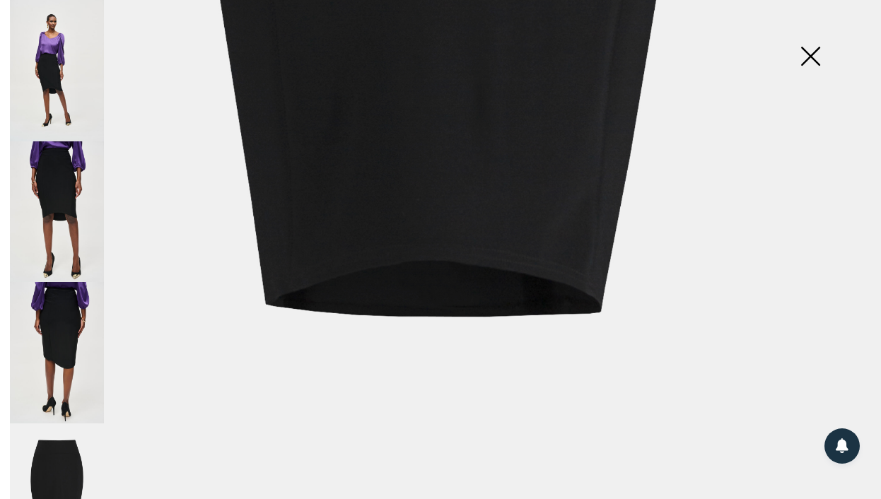
click at [55, 83] on img at bounding box center [57, 70] width 94 height 141
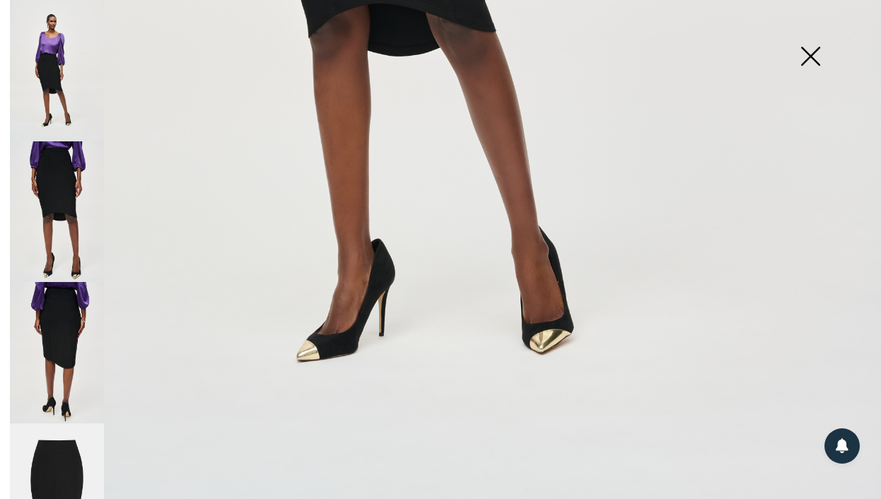
scroll to position [822, 0]
click at [810, 54] on img at bounding box center [810, 57] width 71 height 73
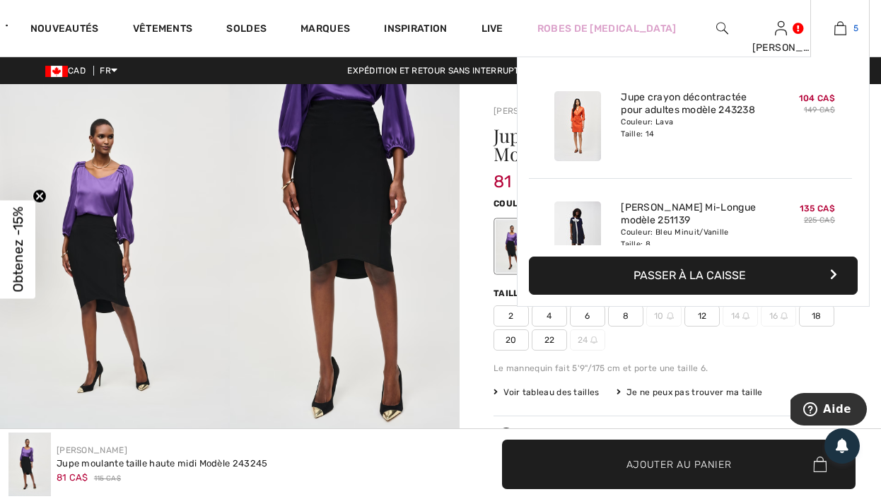
click at [834, 36] on img at bounding box center [840, 28] width 12 height 17
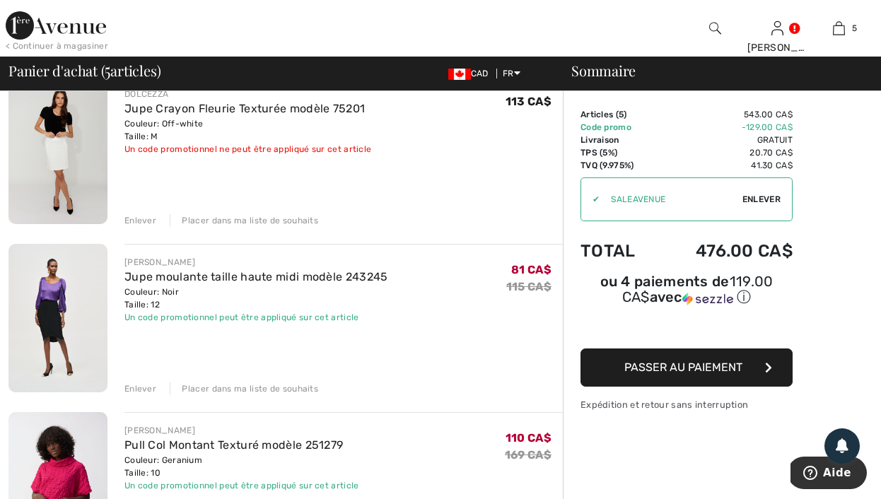
scroll to position [720, 0]
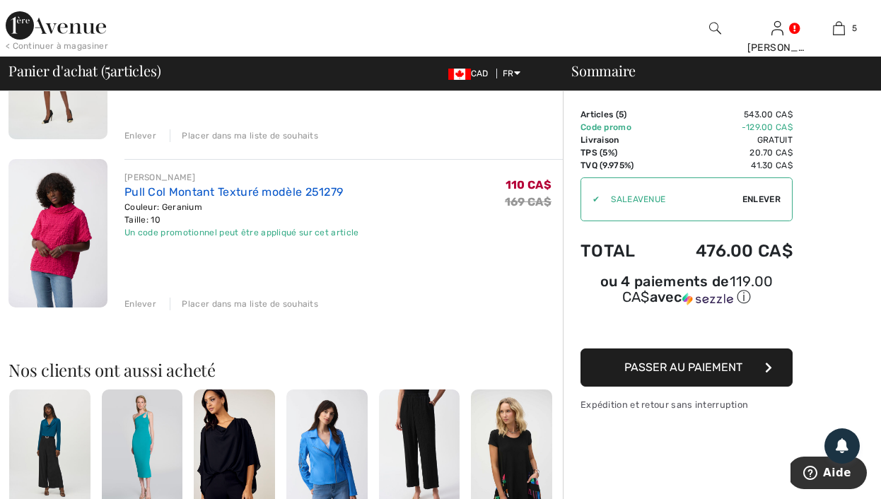
click at [193, 188] on link "Pull Col Montant Texturé modèle 251279" at bounding box center [233, 191] width 218 height 13
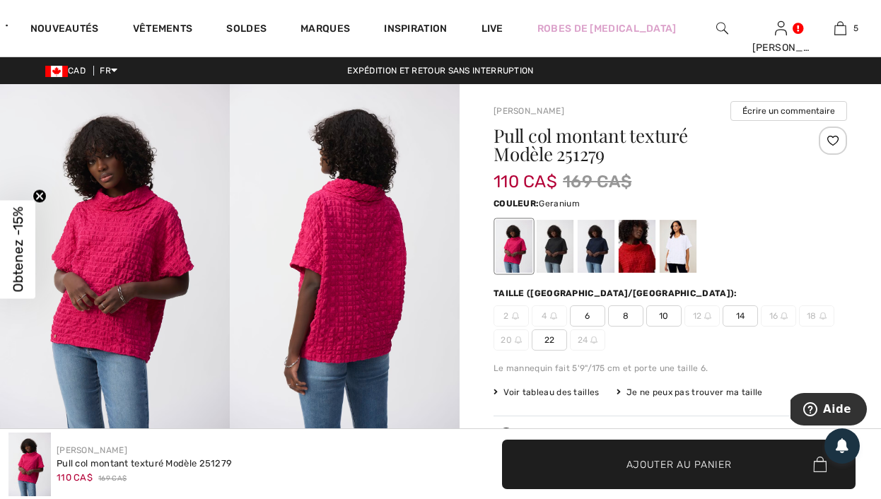
click at [204, 207] on img at bounding box center [115, 256] width 230 height 344
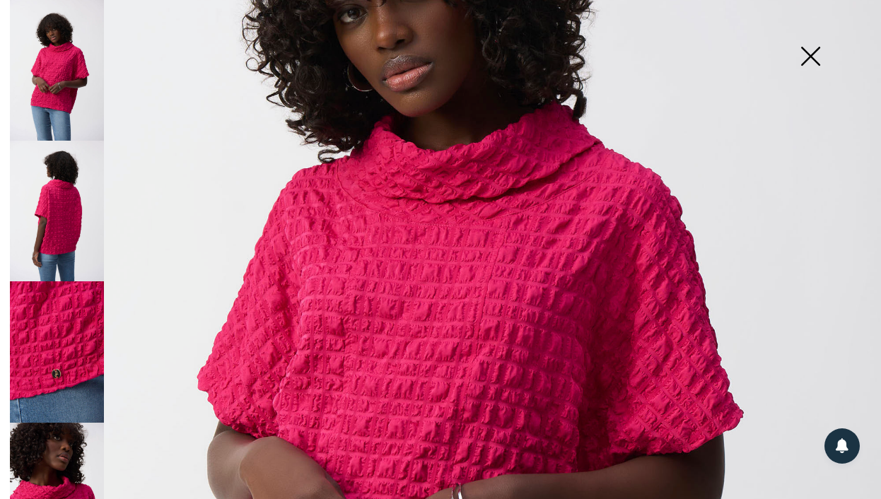
scroll to position [588, 0]
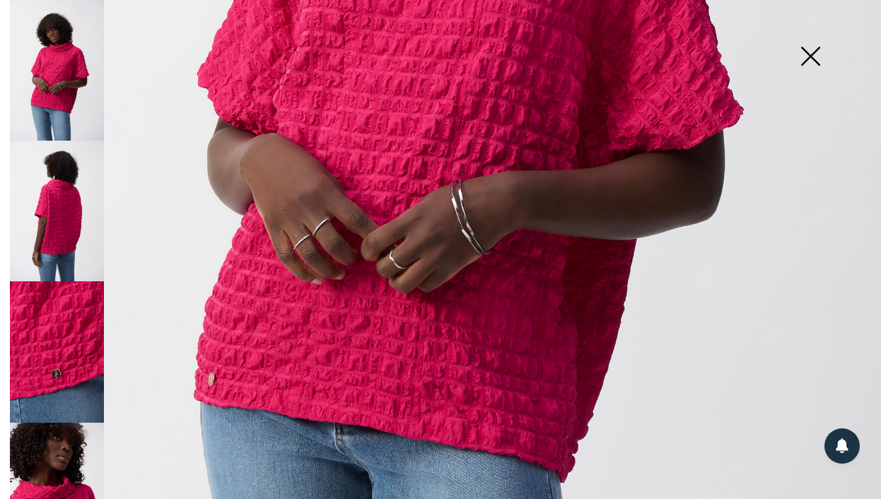
click at [78, 194] on img at bounding box center [57, 211] width 94 height 141
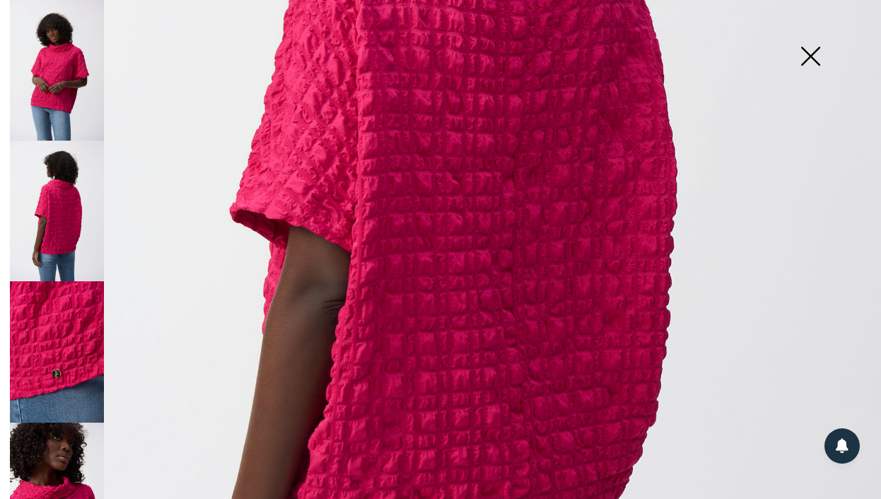
scroll to position [430, 0]
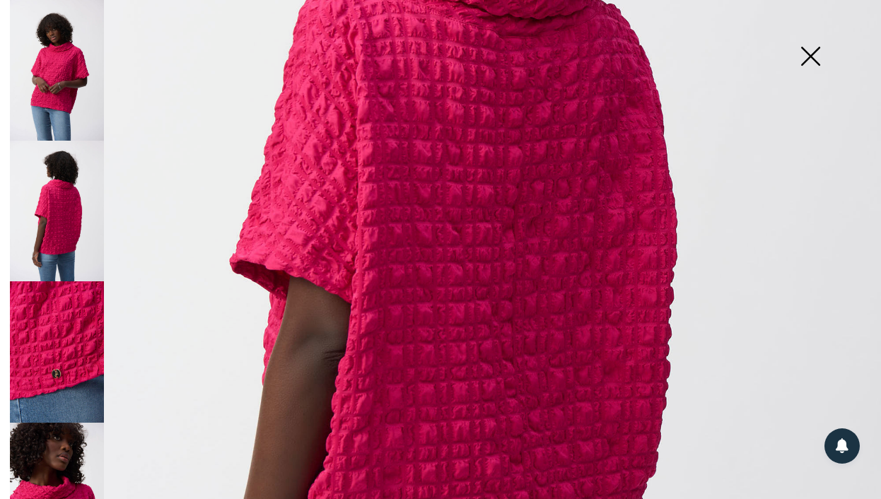
click at [808, 56] on img at bounding box center [810, 57] width 71 height 73
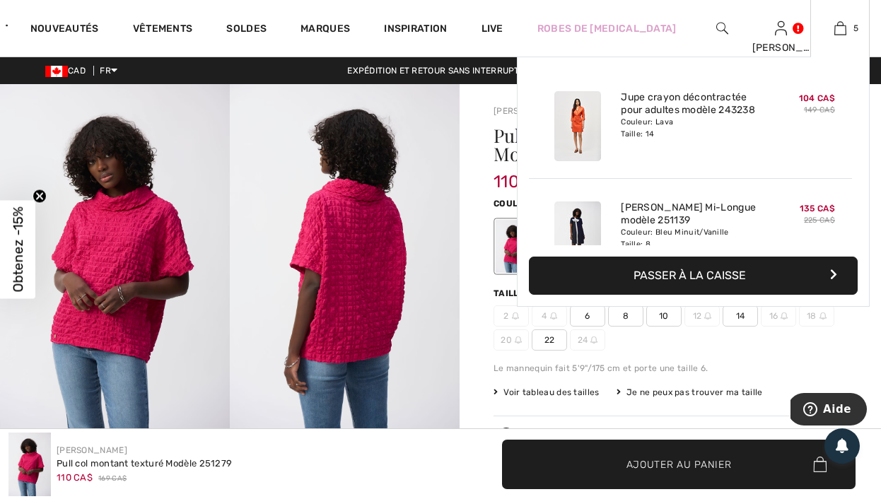
click at [836, 39] on div "5 Ajouté au panier [PERSON_NAME] Jupe Crayon Décontractée Pour Adultes Modèle 2…" at bounding box center [839, 28] width 59 height 57
click at [839, 33] on img at bounding box center [840, 28] width 12 height 17
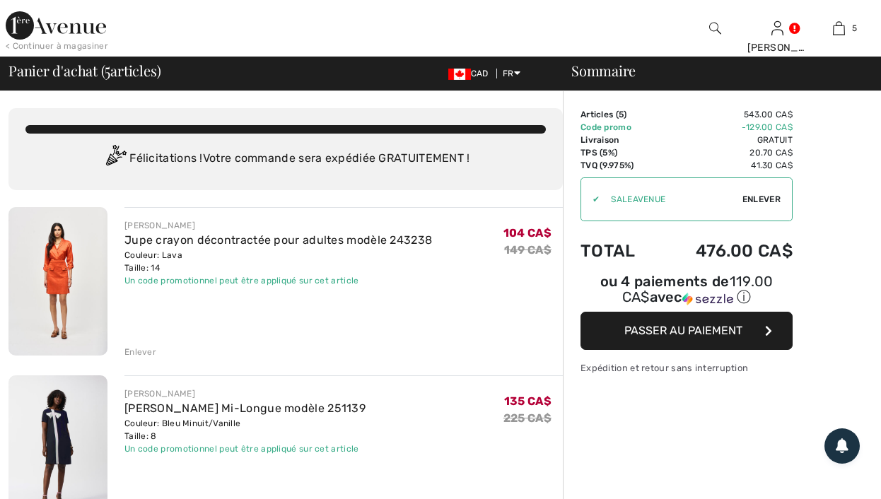
scroll to position [623, 0]
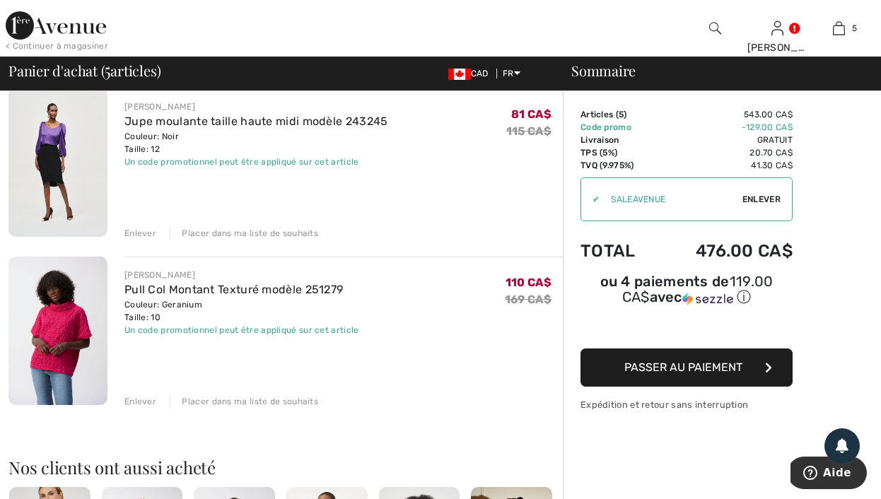
click at [211, 401] on div "Placer dans ma liste de souhaits" at bounding box center [244, 401] width 148 height 13
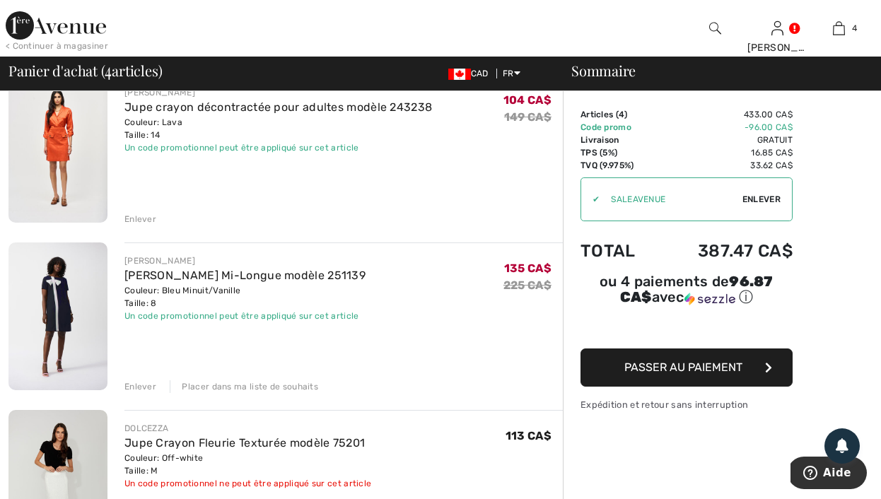
scroll to position [71, 0]
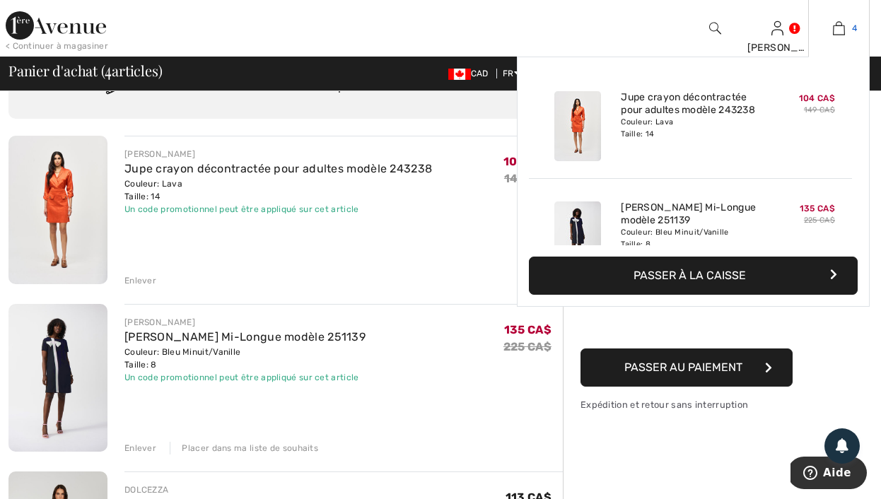
click at [831, 22] on link "4" at bounding box center [839, 28] width 60 height 17
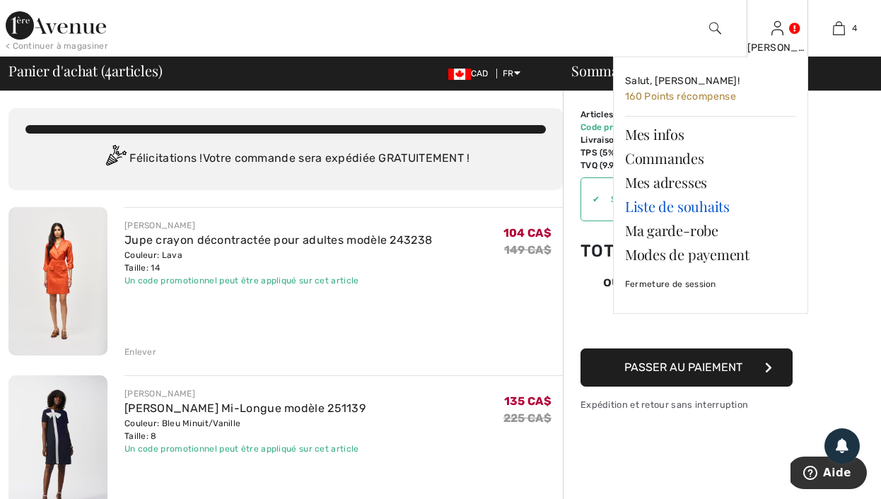
click at [703, 207] on link "Liste de souhaits" at bounding box center [710, 206] width 171 height 24
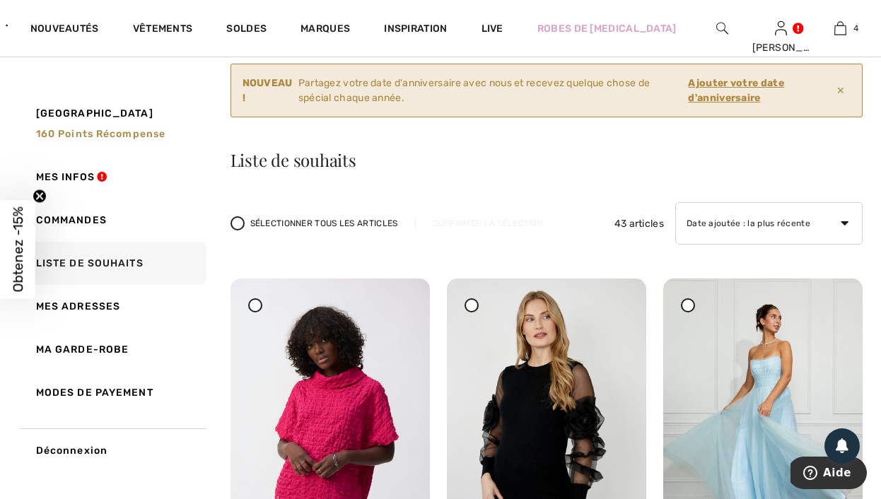
scroll to position [21, 0]
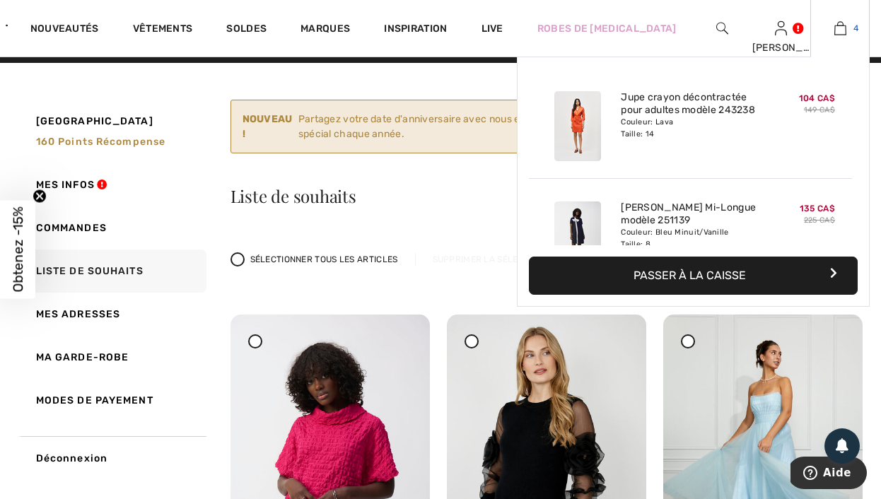
click at [839, 24] on img at bounding box center [840, 28] width 12 height 17
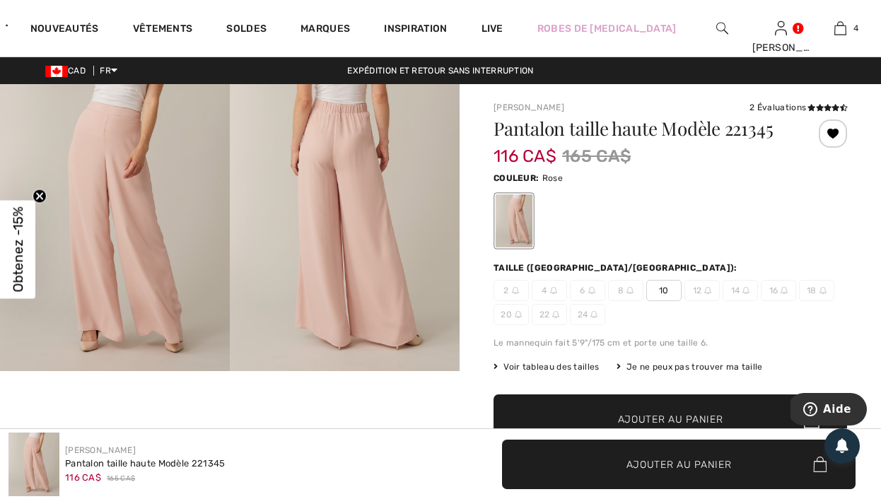
click at [145, 199] on img at bounding box center [115, 227] width 230 height 287
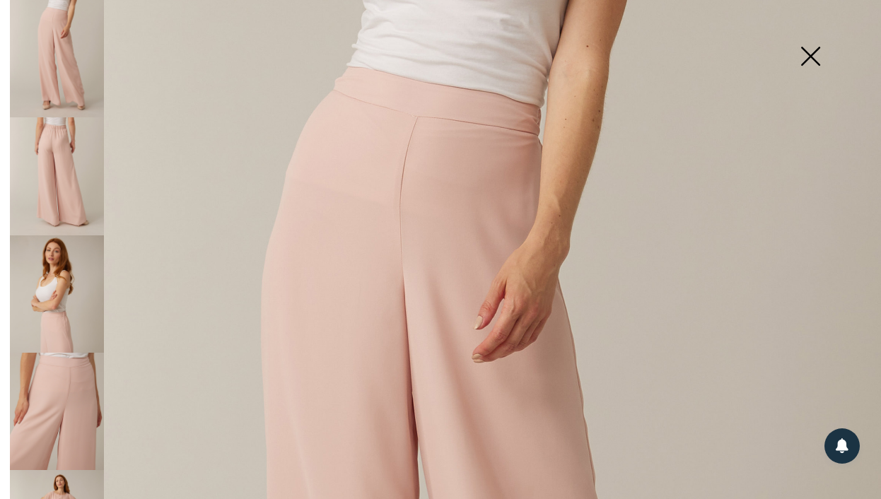
scroll to position [602, 0]
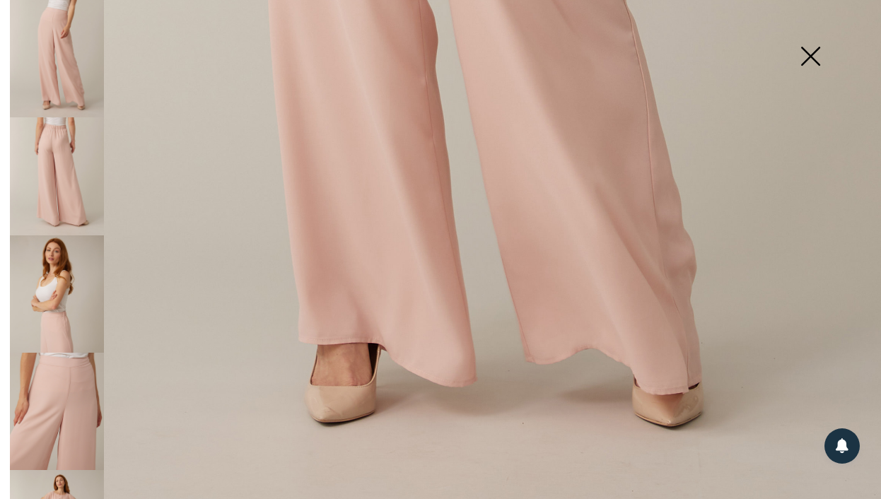
click at [43, 403] on img at bounding box center [57, 411] width 94 height 117
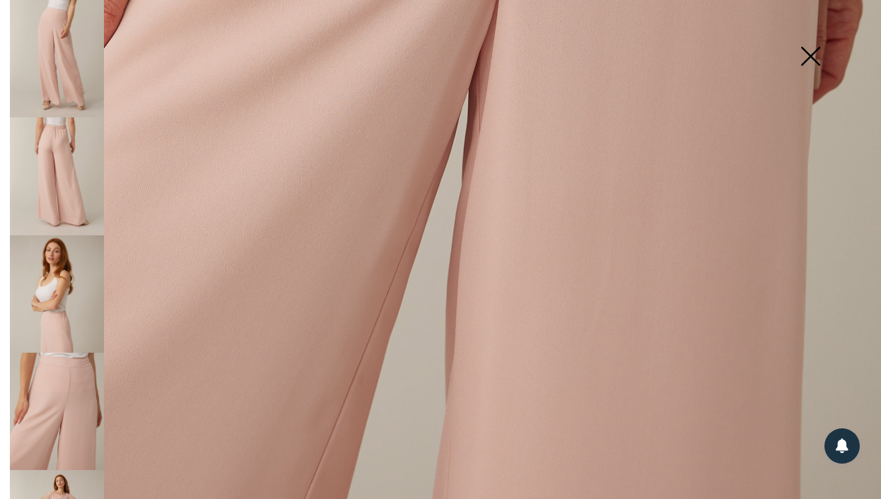
click at [64, 158] on img at bounding box center [57, 175] width 94 height 117
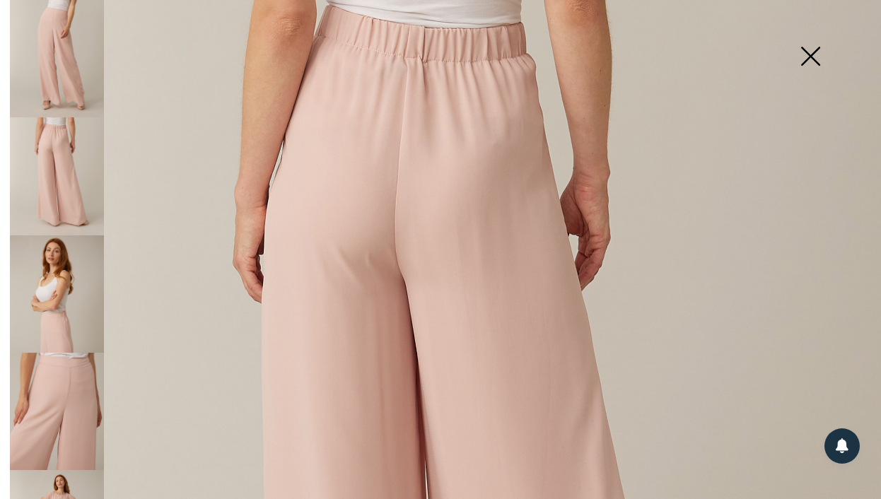
scroll to position [0, 0]
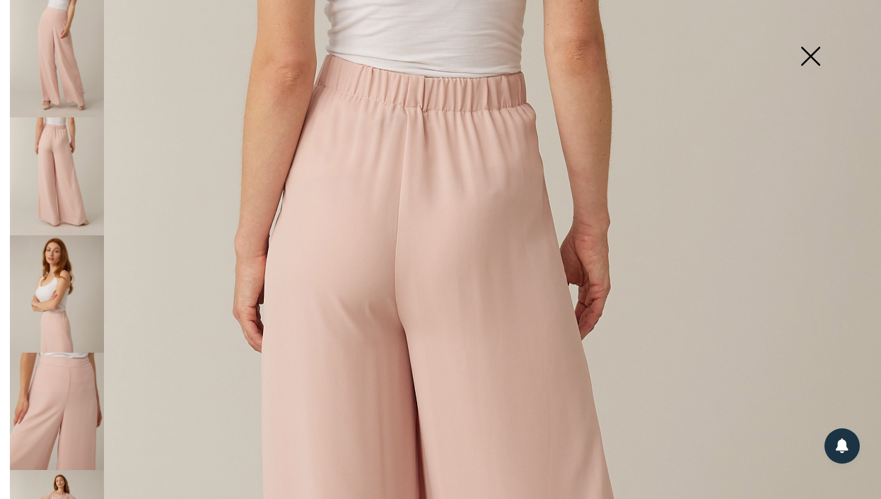
click at [69, 59] on img at bounding box center [57, 58] width 94 height 117
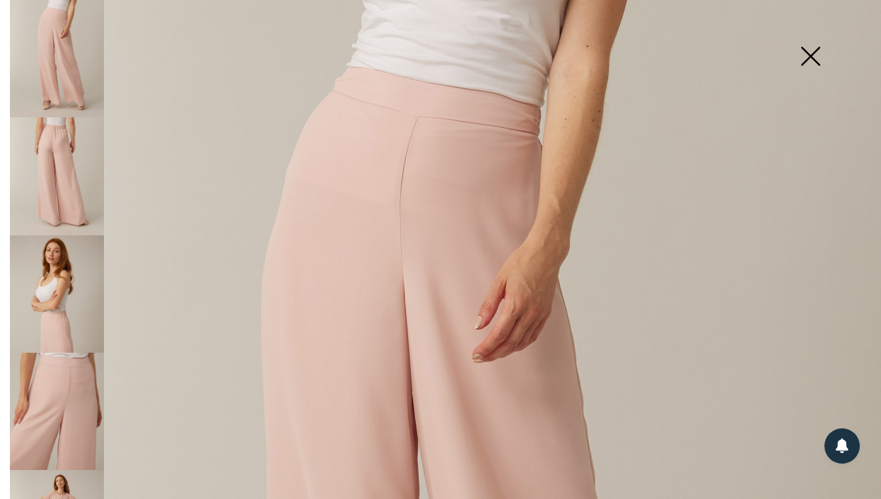
click at [52, 182] on img at bounding box center [57, 175] width 94 height 117
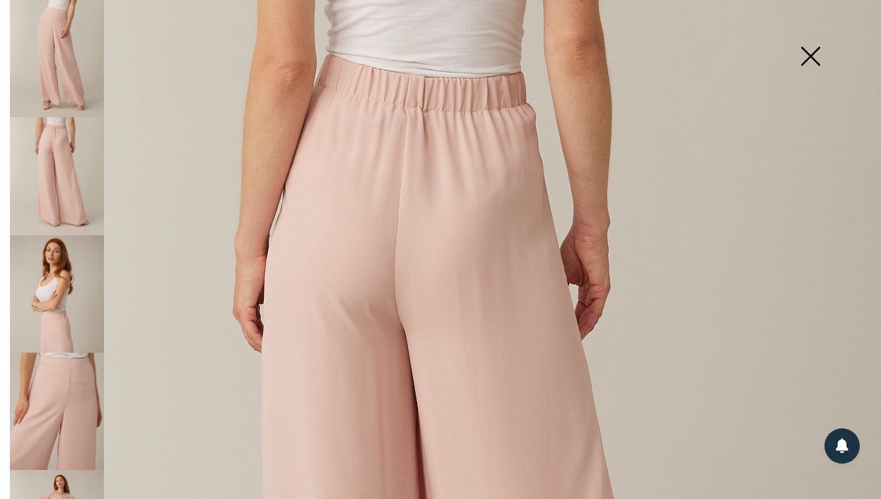
click at [39, 310] on img at bounding box center [57, 293] width 94 height 117
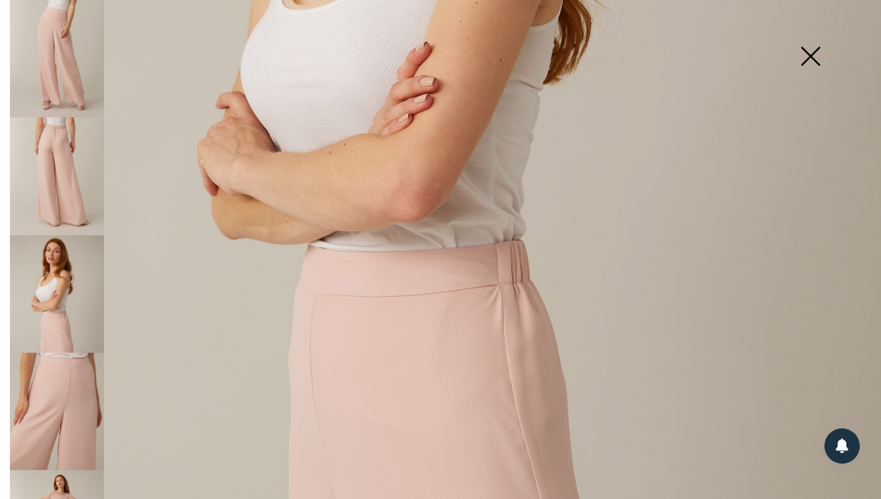
scroll to position [202, 0]
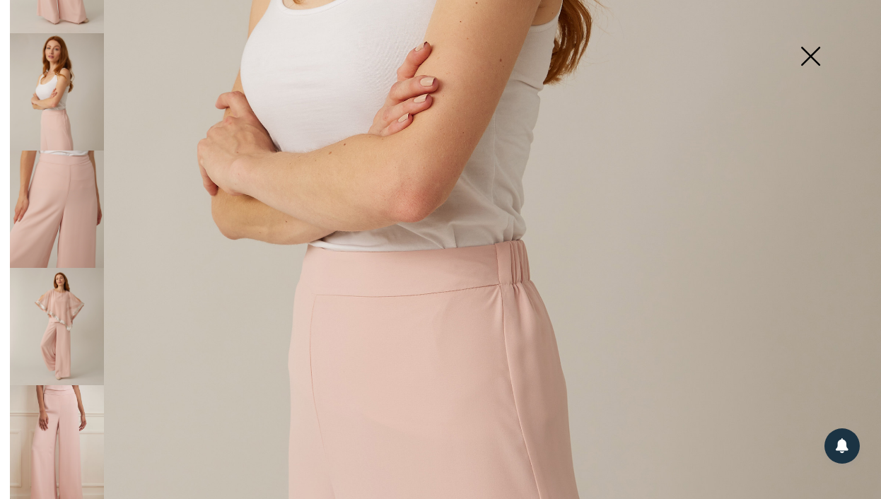
click at [47, 392] on img at bounding box center [57, 455] width 94 height 141
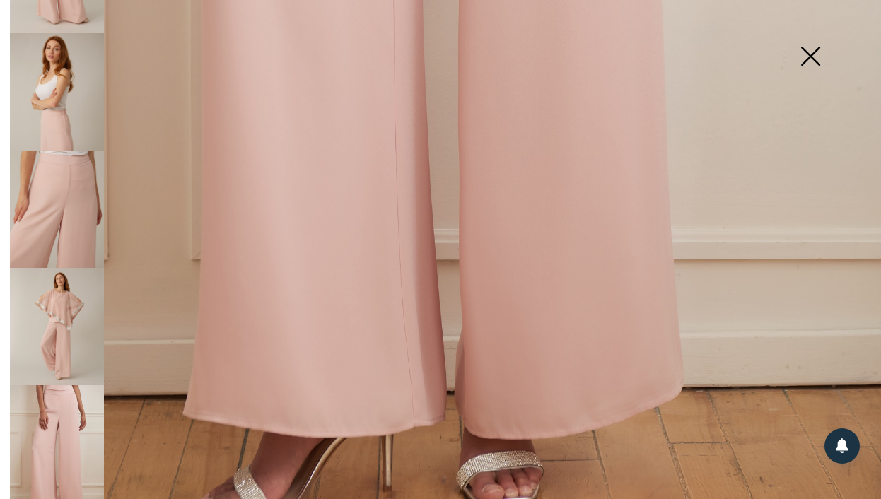
scroll to position [744, 0]
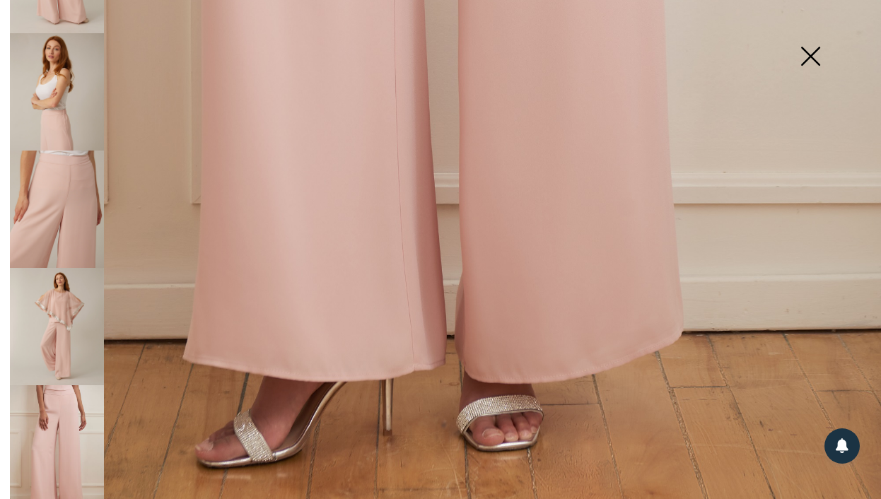
click at [77, 385] on img at bounding box center [57, 455] width 94 height 141
click at [65, 271] on img at bounding box center [57, 326] width 94 height 117
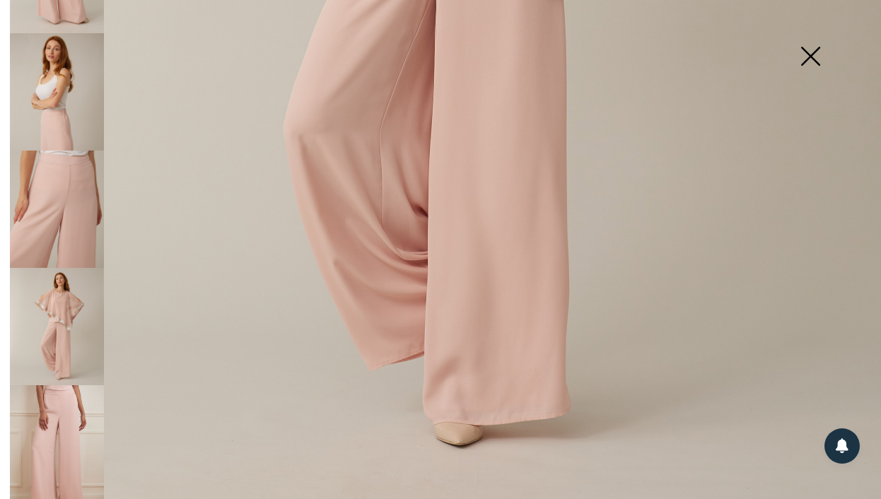
scroll to position [602, 0]
click at [64, 198] on img at bounding box center [57, 209] width 94 height 117
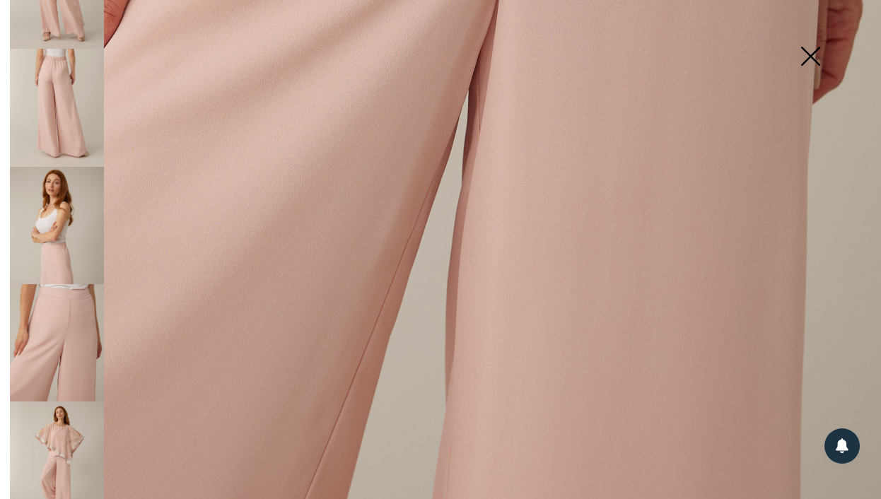
scroll to position [0, 0]
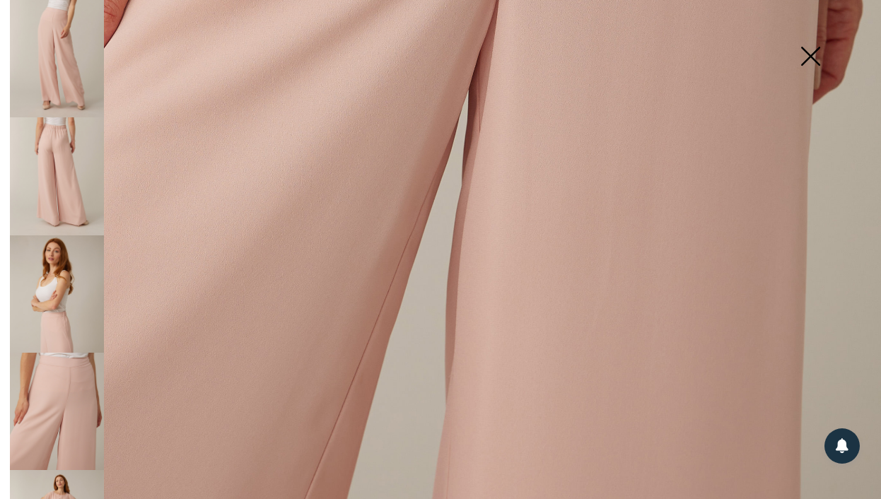
click at [56, 156] on img at bounding box center [57, 175] width 94 height 117
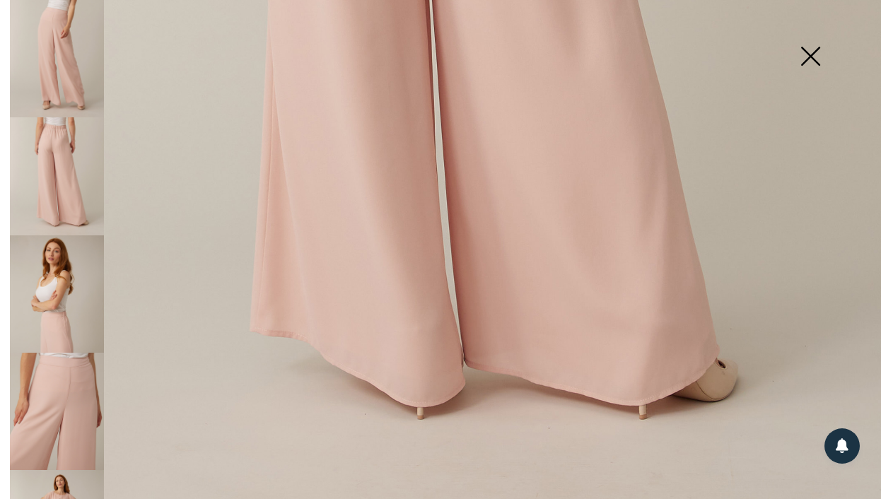
click at [49, 71] on img at bounding box center [57, 58] width 94 height 117
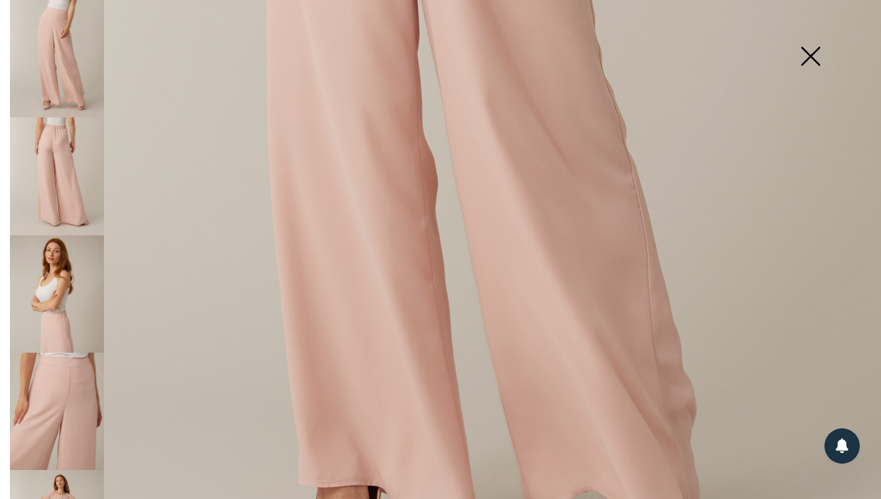
scroll to position [602, 0]
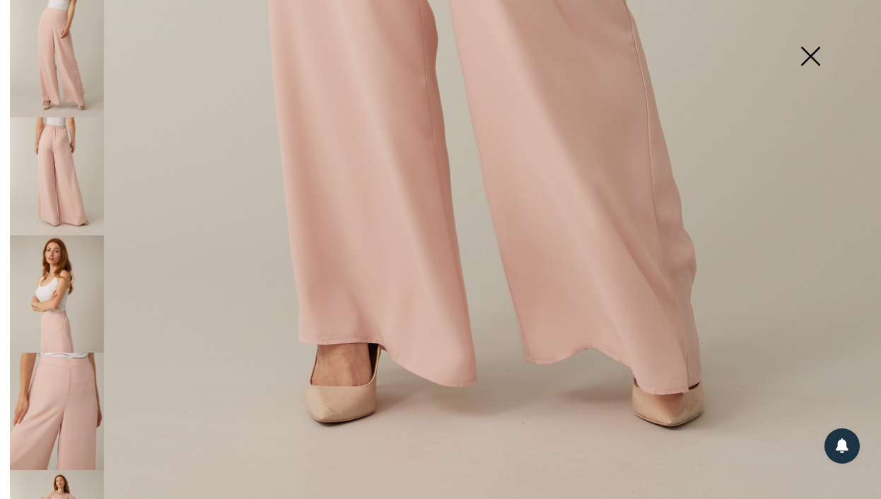
click at [97, 303] on img at bounding box center [57, 293] width 94 height 117
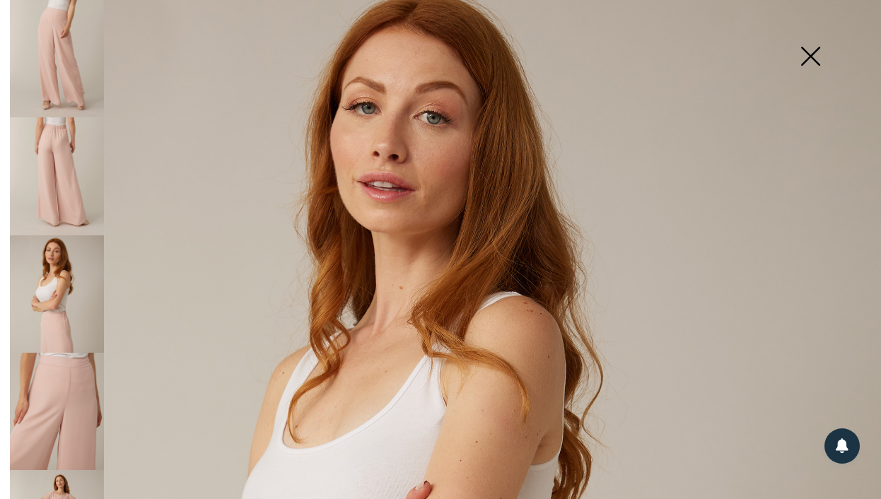
scroll to position [0, 0]
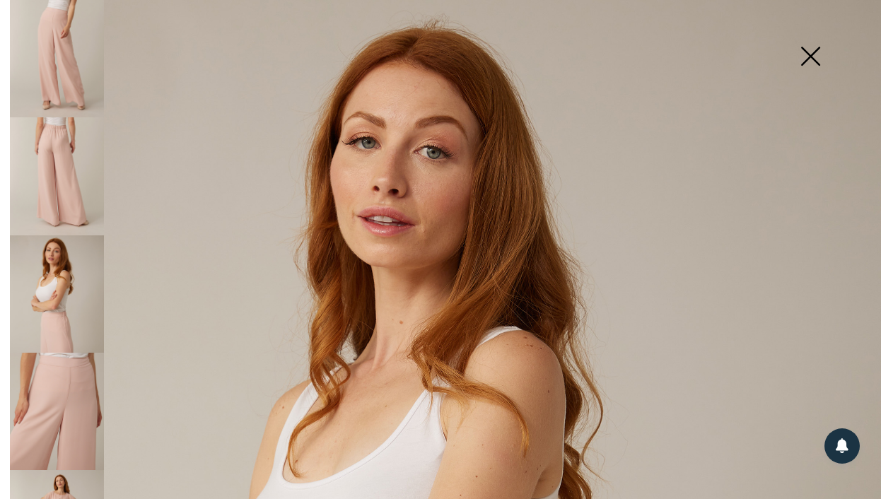
click at [34, 375] on img at bounding box center [57, 411] width 94 height 117
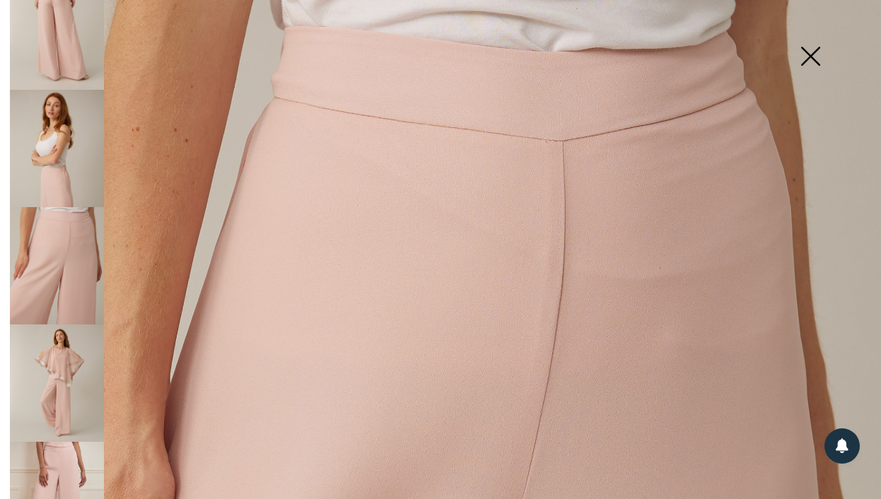
scroll to position [202, 0]
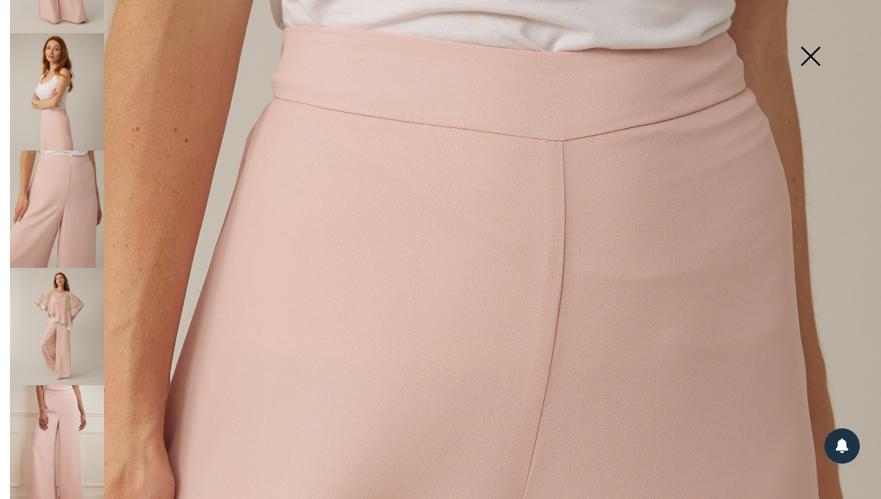
click at [64, 413] on img at bounding box center [57, 455] width 94 height 141
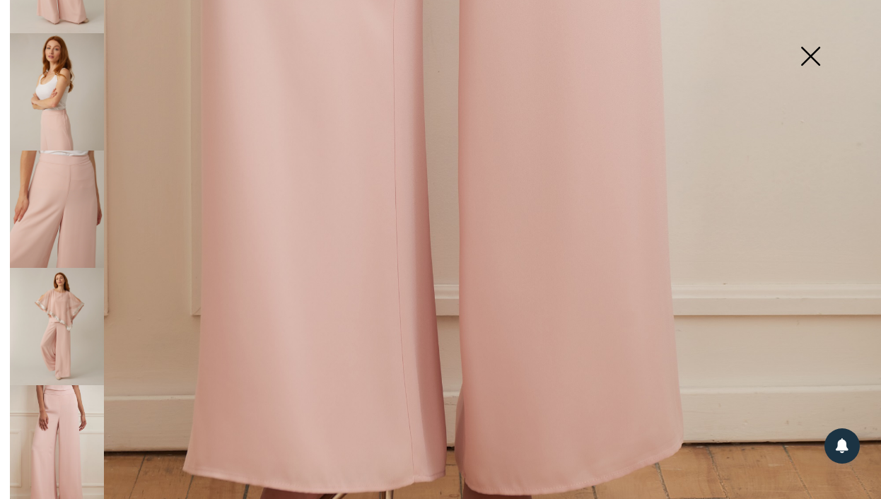
scroll to position [822, 0]
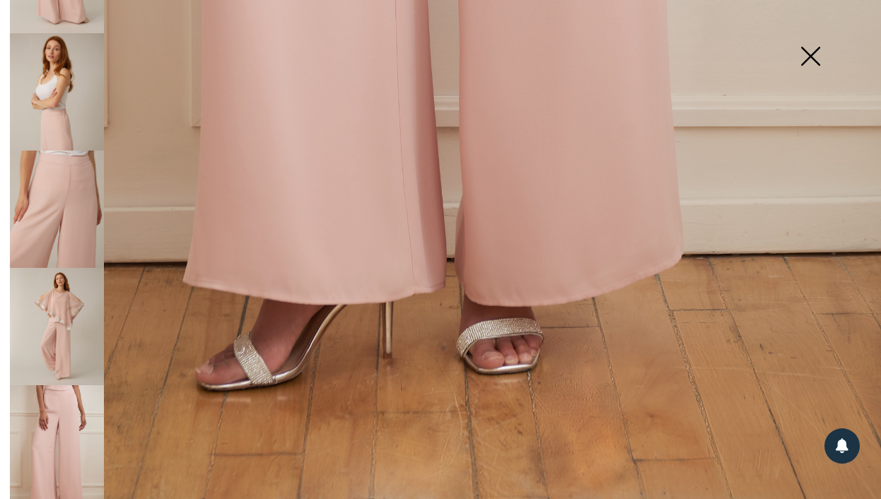
click at [812, 67] on img at bounding box center [810, 57] width 71 height 73
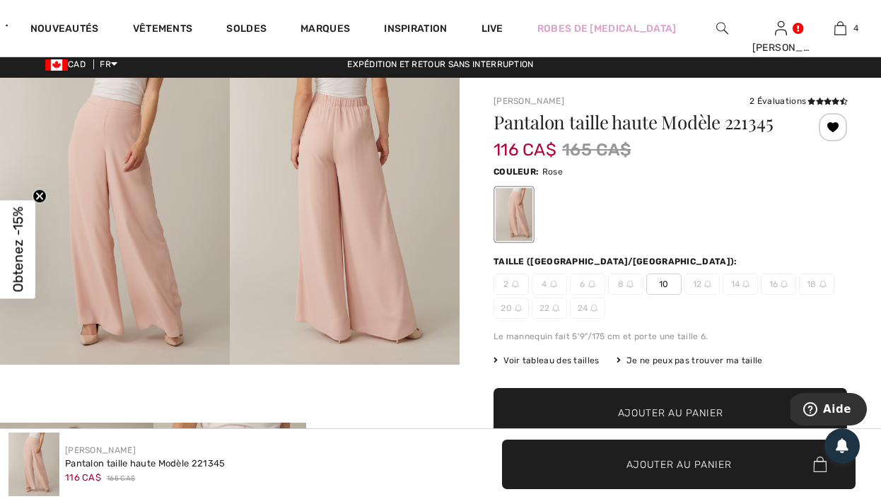
scroll to position [0, 0]
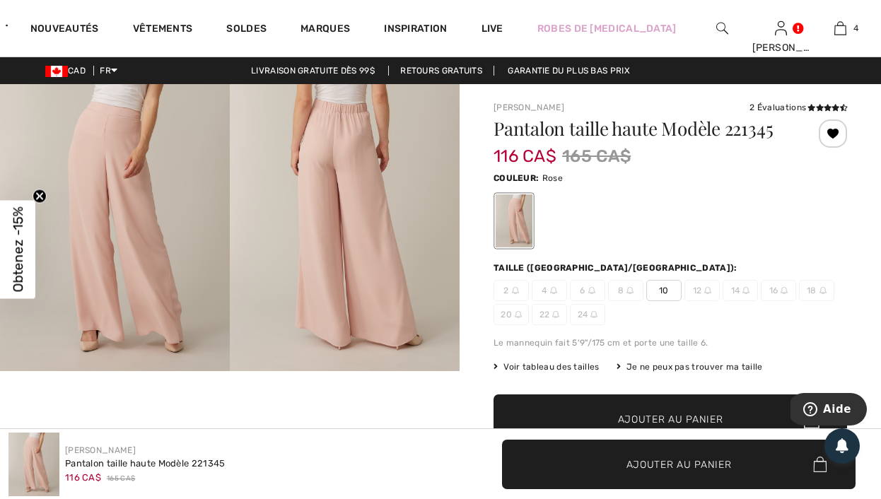
drag, startPoint x: 496, startPoint y: 132, endPoint x: 669, endPoint y: 125, distance: 173.3
click at [672, 125] on div "Pantalon taille haute Modèle 221345 116 CA$ 165 CA$" at bounding box center [641, 143] width 295 height 49
drag, startPoint x: 663, startPoint y: 130, endPoint x: 487, endPoint y: 127, distance: 176.1
click at [181, 207] on img at bounding box center [115, 227] width 230 height 287
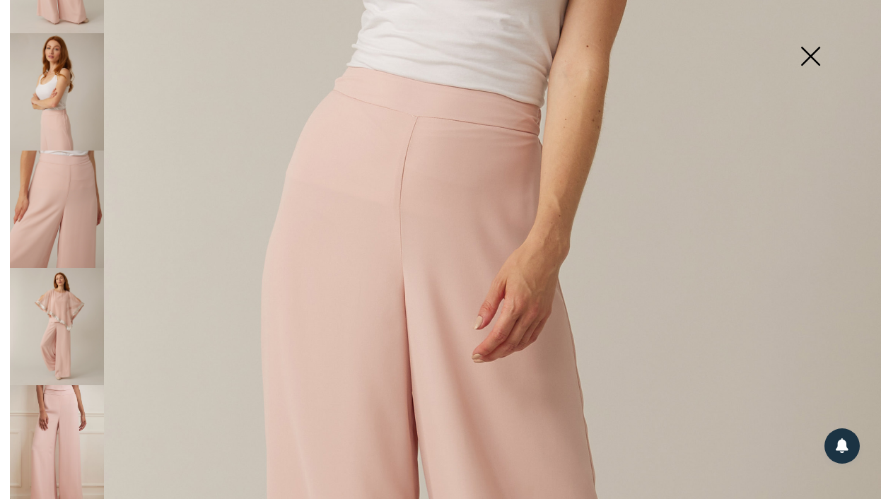
click at [53, 406] on img at bounding box center [57, 455] width 94 height 141
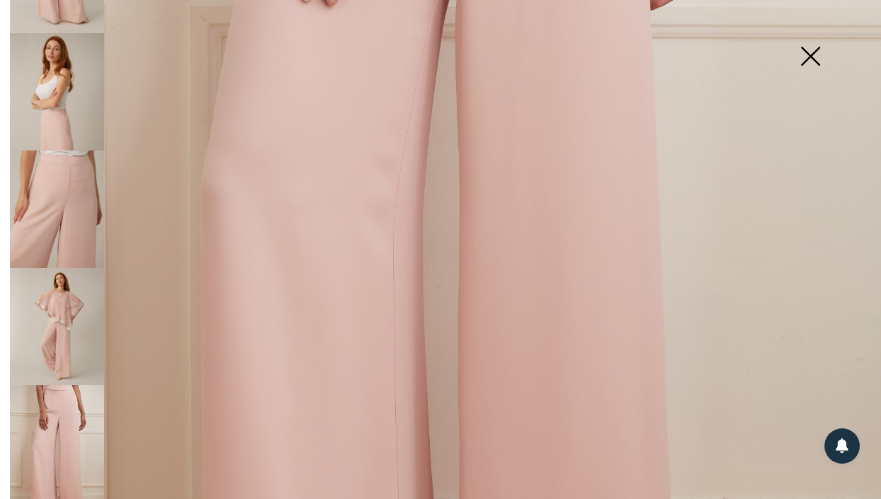
scroll to position [822, 0]
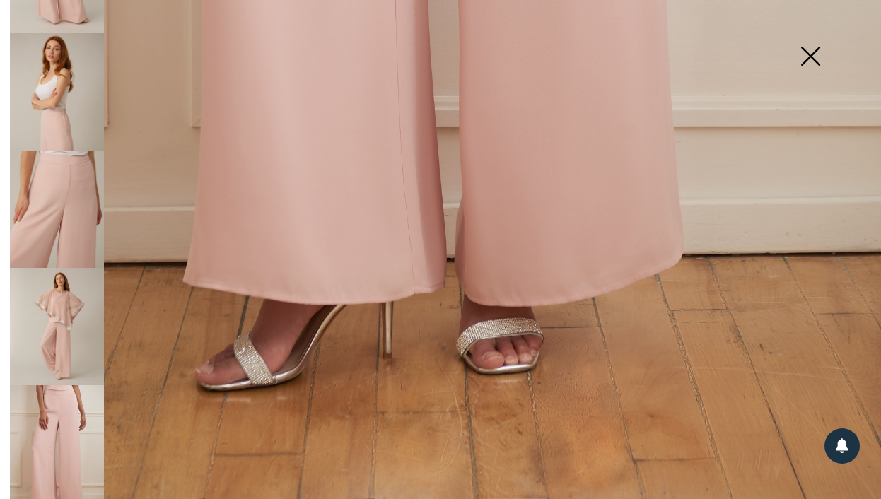
click at [805, 57] on img at bounding box center [810, 57] width 71 height 73
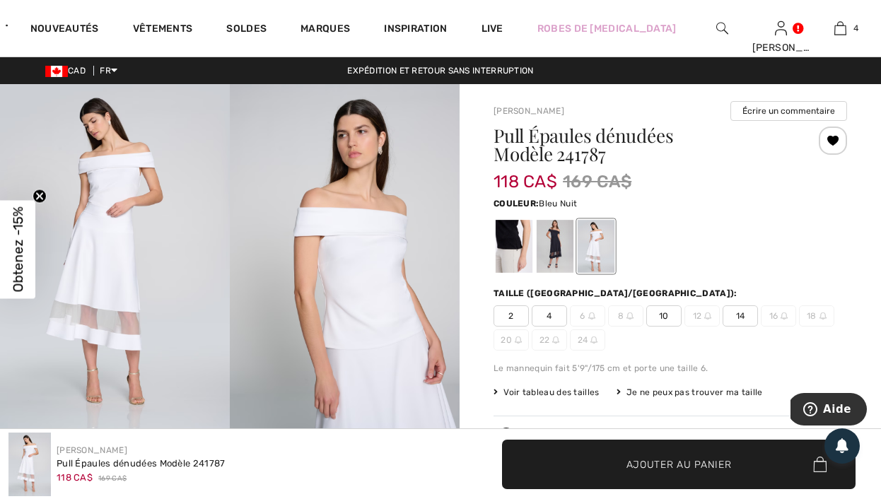
click at [549, 242] on div at bounding box center [555, 246] width 37 height 53
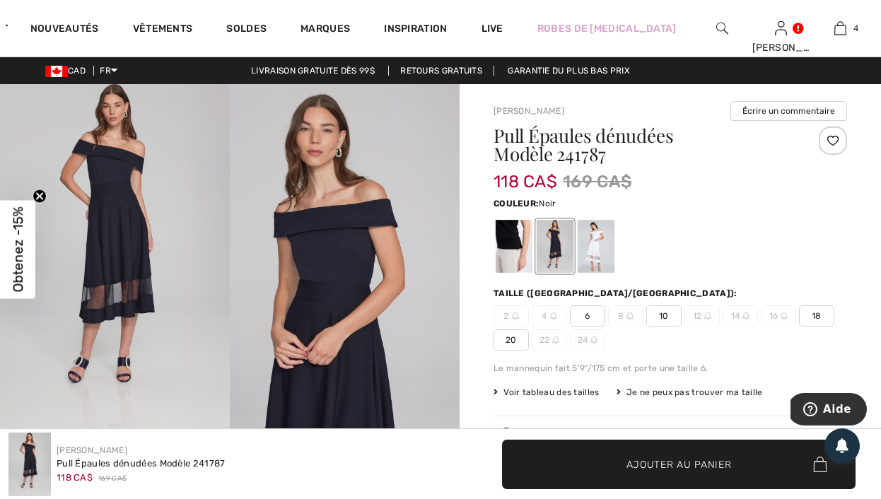
click at [506, 235] on div at bounding box center [514, 246] width 37 height 53
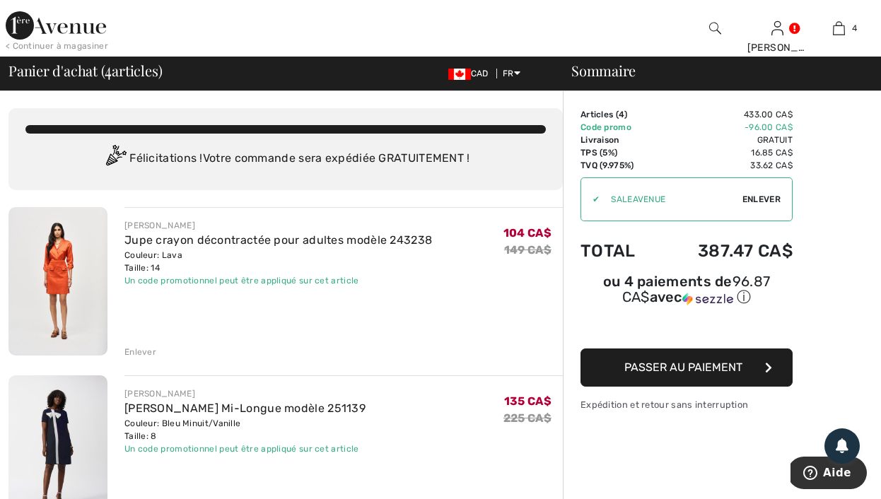
click at [209, 280] on div "Un code promotionnel peut être appliqué sur cet article" at bounding box center [278, 280] width 308 height 13
click at [209, 279] on div "Un code promotionnel peut être appliqué sur cet article" at bounding box center [278, 280] width 308 height 13
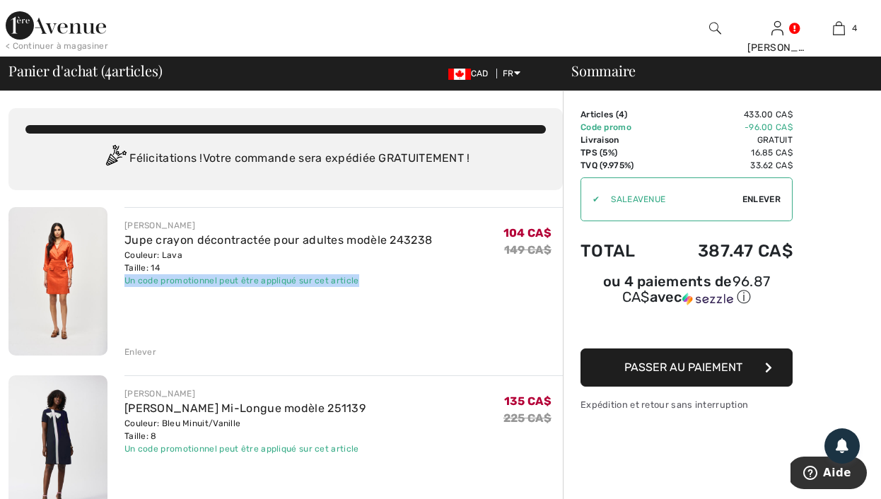
click at [209, 279] on div "Un code promotionnel peut être appliqué sur cet article" at bounding box center [278, 280] width 308 height 13
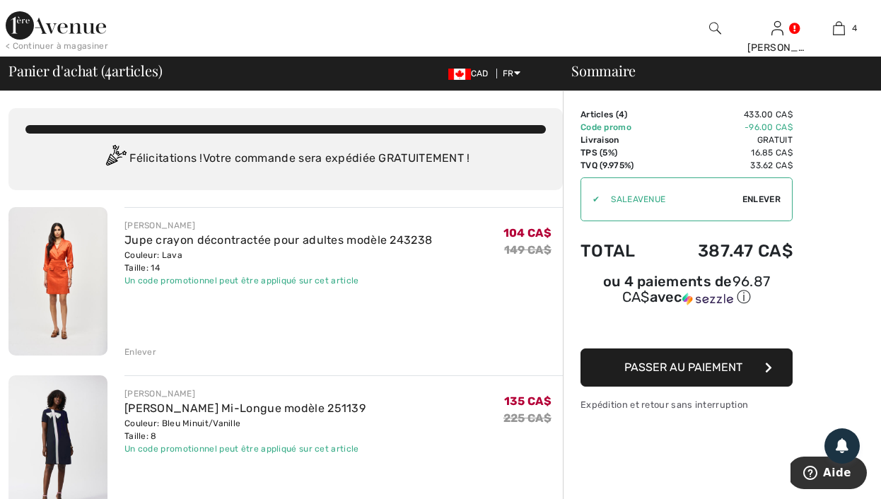
click at [296, 252] on div "Couleur: Lava Taille: 14" at bounding box center [278, 261] width 308 height 25
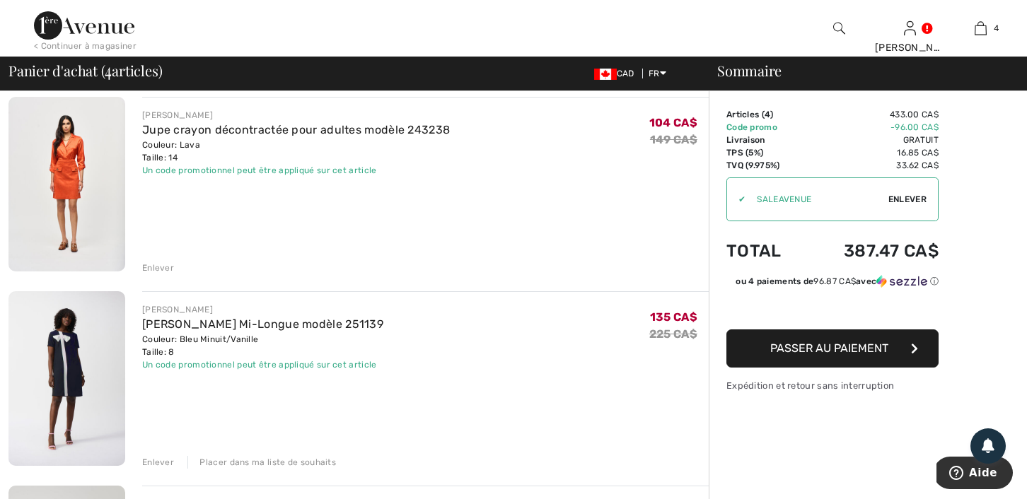
scroll to position [345, 0]
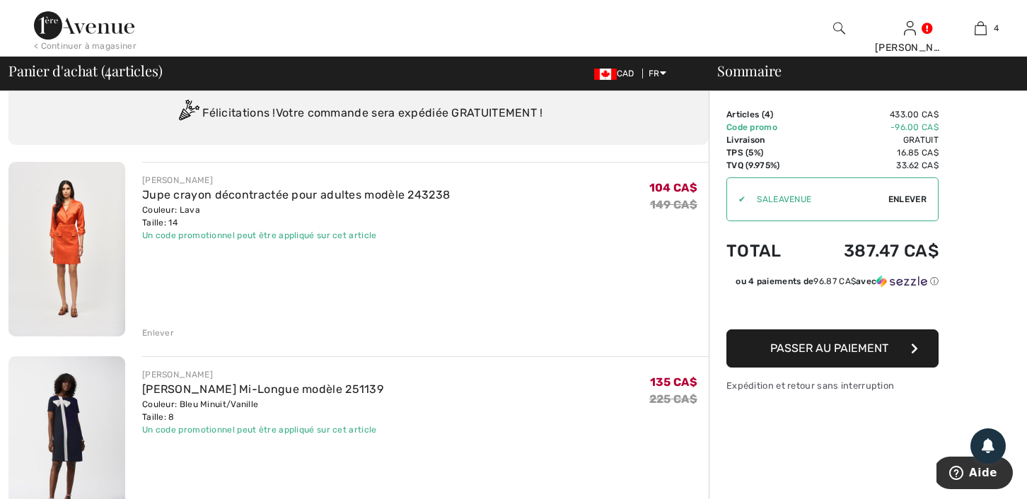
scroll to position [28, 0]
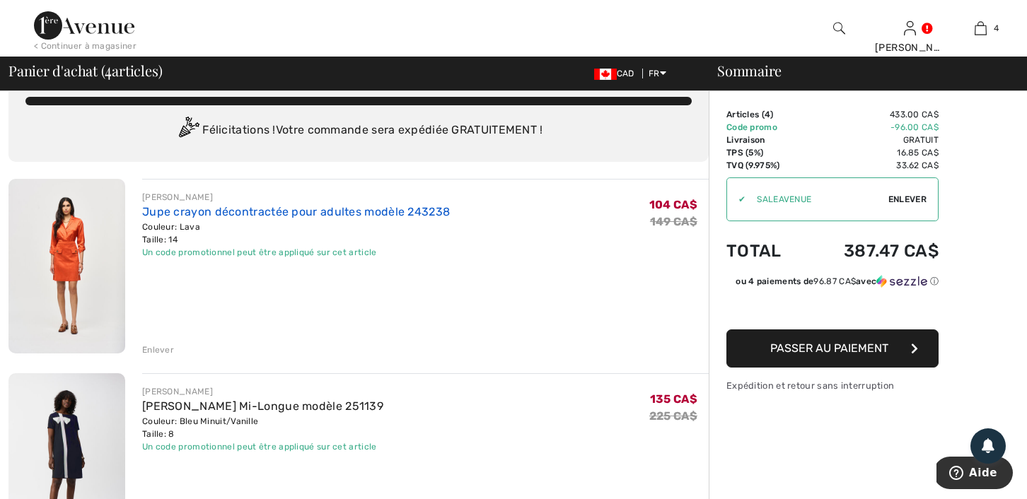
click at [187, 210] on link "Jupe crayon décontractée pour adultes modèle 243238" at bounding box center [296, 211] width 308 height 13
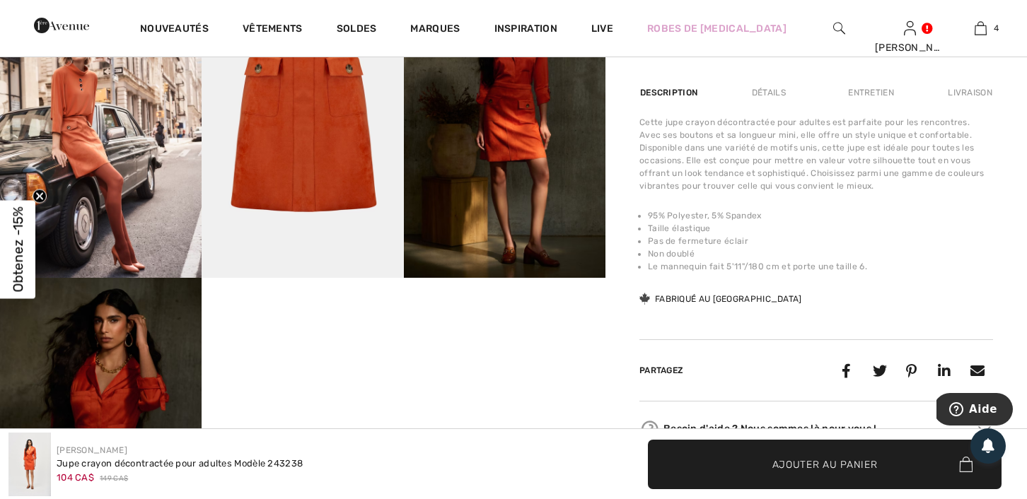
scroll to position [790, 0]
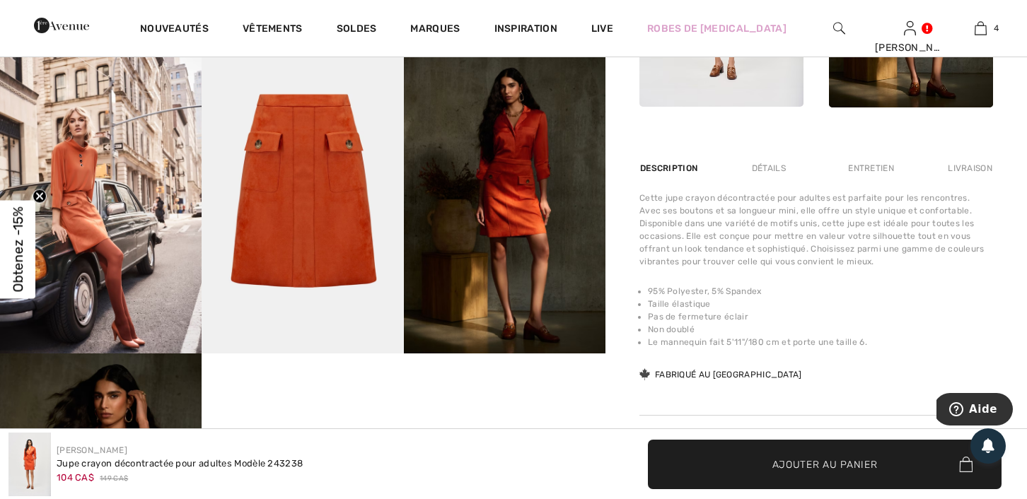
click at [339, 209] on img at bounding box center [303, 202] width 202 height 303
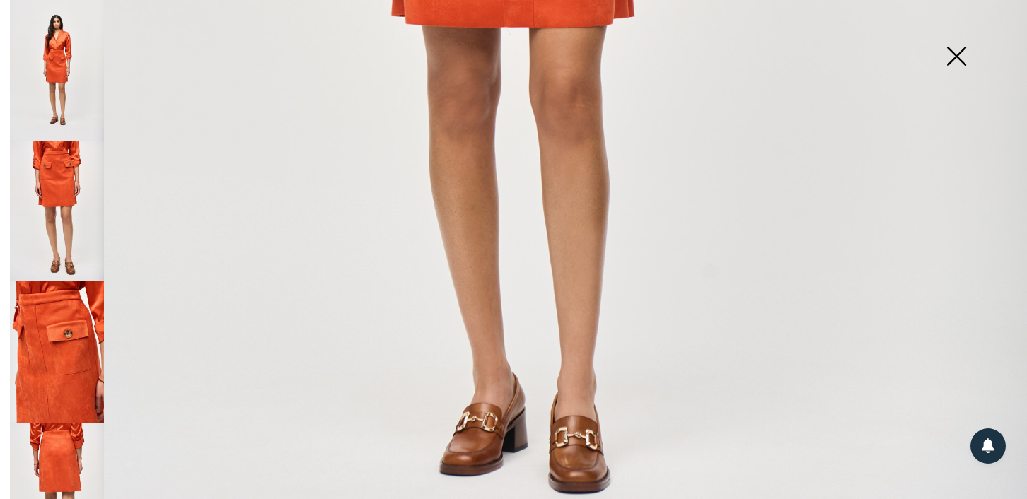
scroll to position [1039, 0]
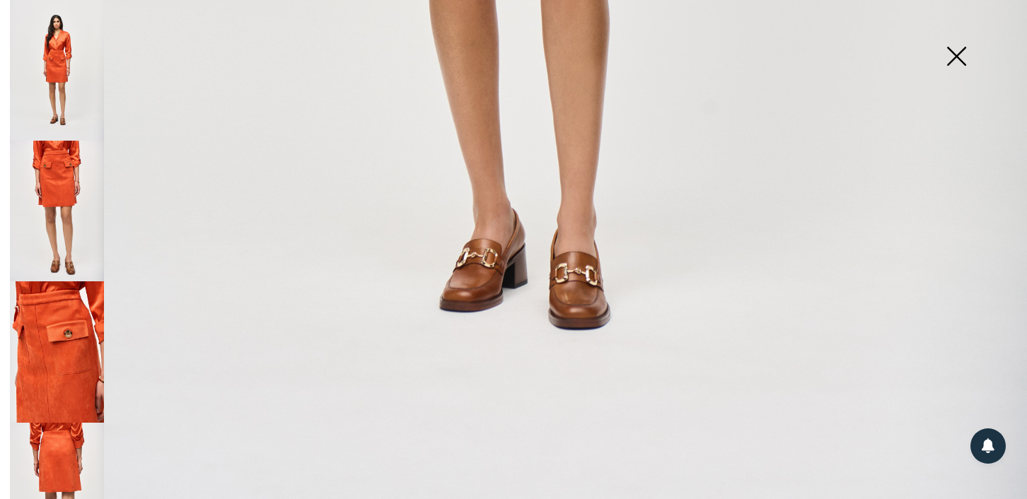
click at [57, 444] on img at bounding box center [57, 493] width 94 height 141
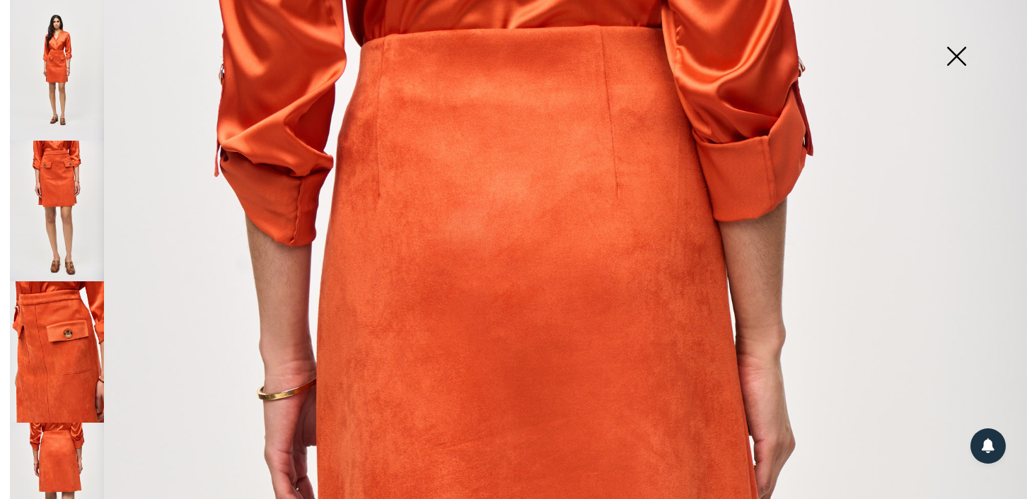
scroll to position [16, 0]
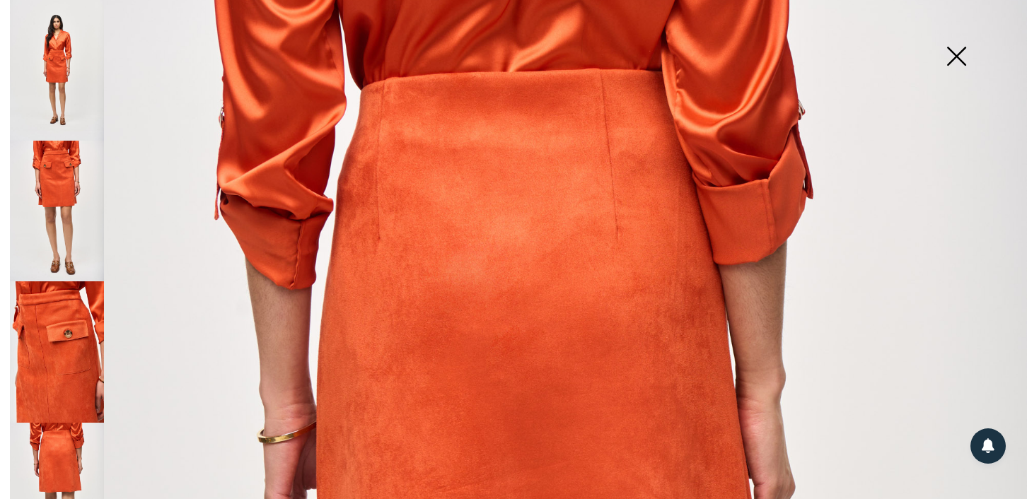
click at [64, 187] on img at bounding box center [57, 211] width 94 height 141
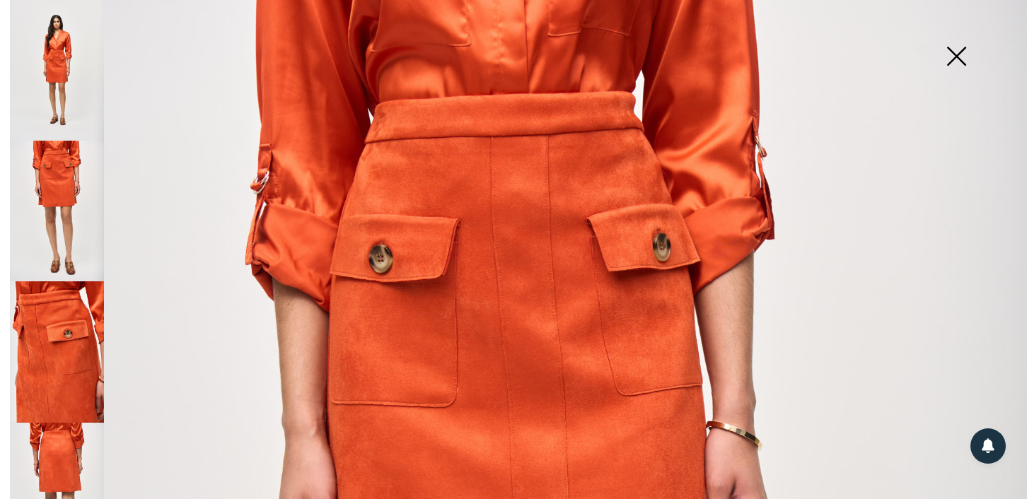
scroll to position [0, 0]
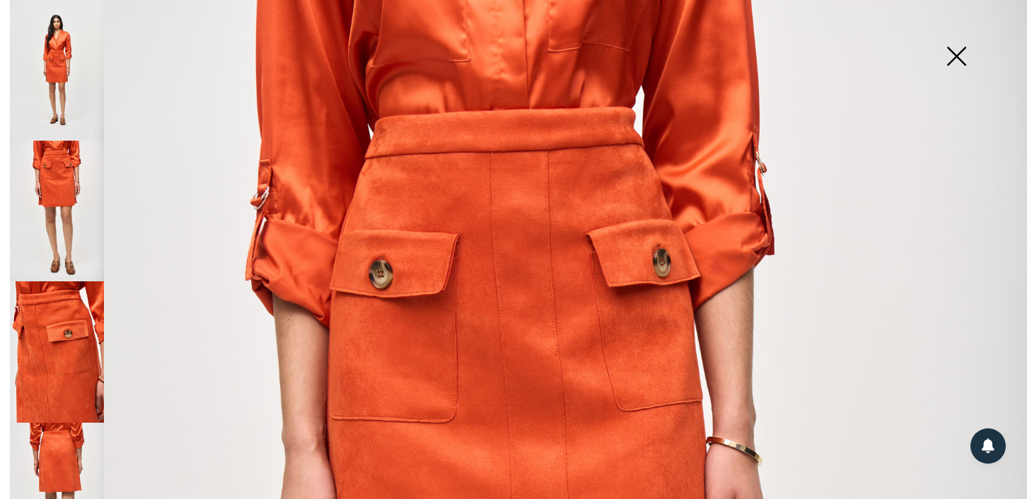
click at [70, 95] on img at bounding box center [57, 70] width 94 height 141
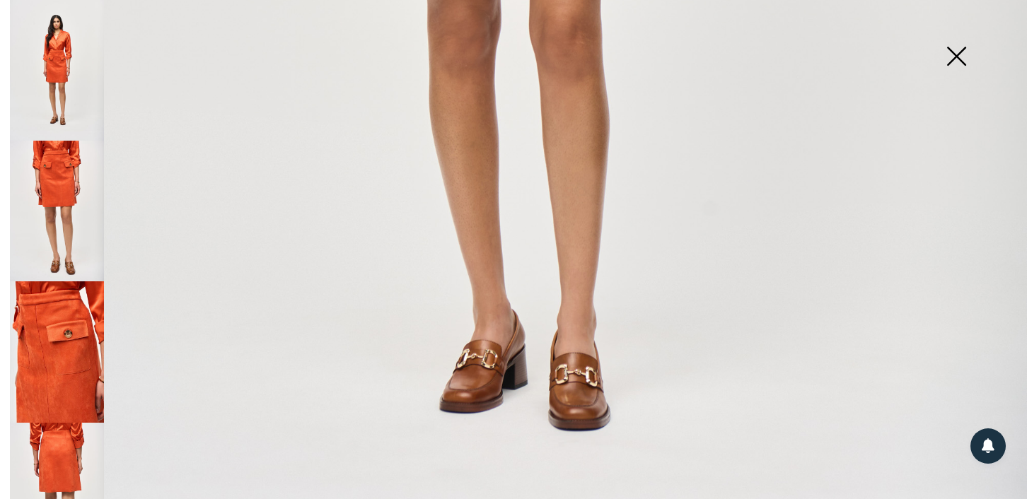
scroll to position [1039, 0]
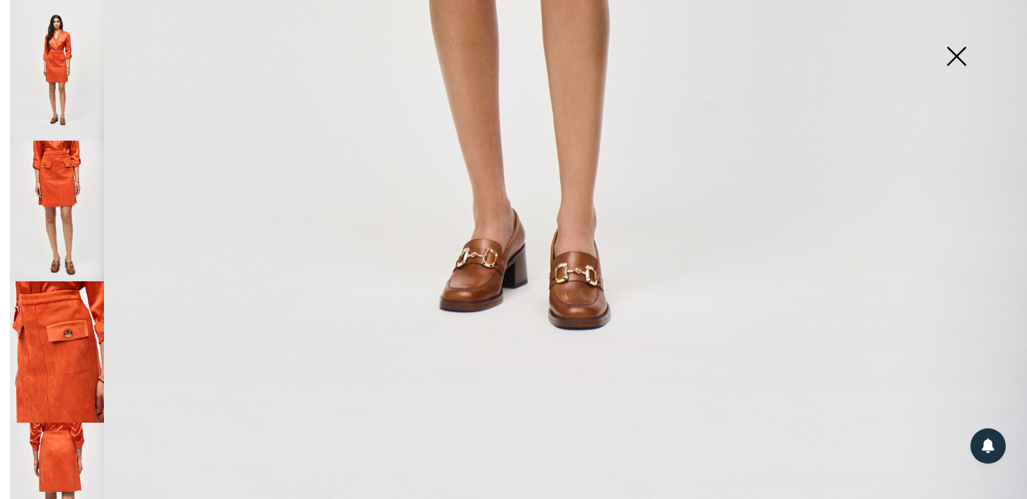
click at [64, 187] on img at bounding box center [57, 211] width 94 height 141
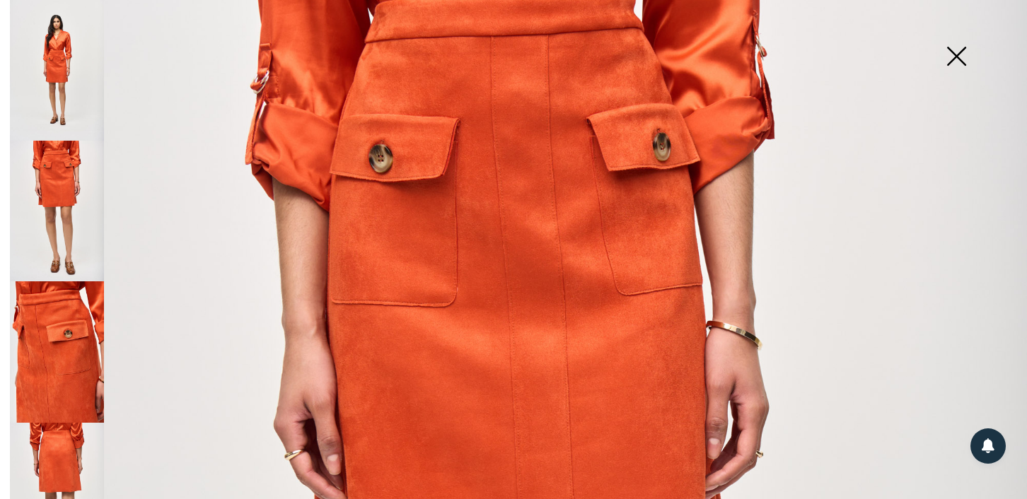
scroll to position [114, 0]
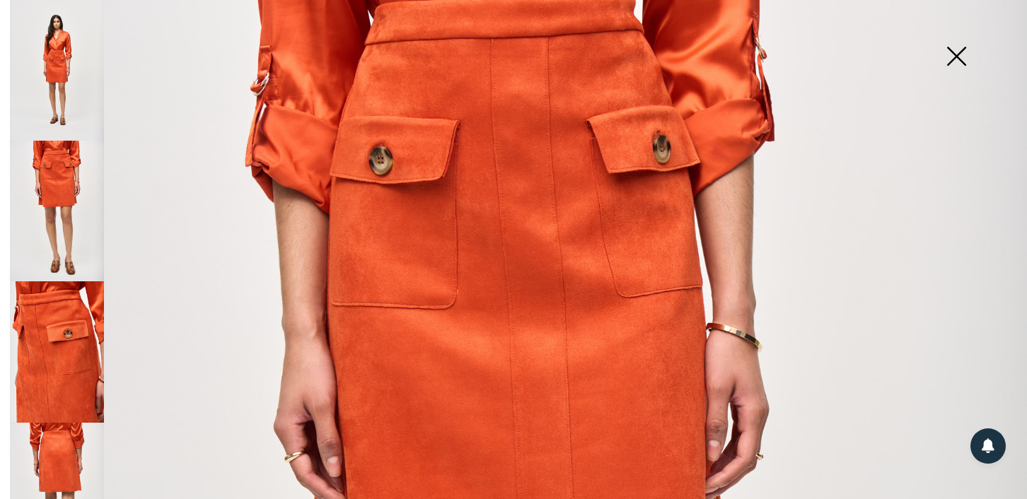
click at [77, 329] on img at bounding box center [57, 351] width 94 height 141
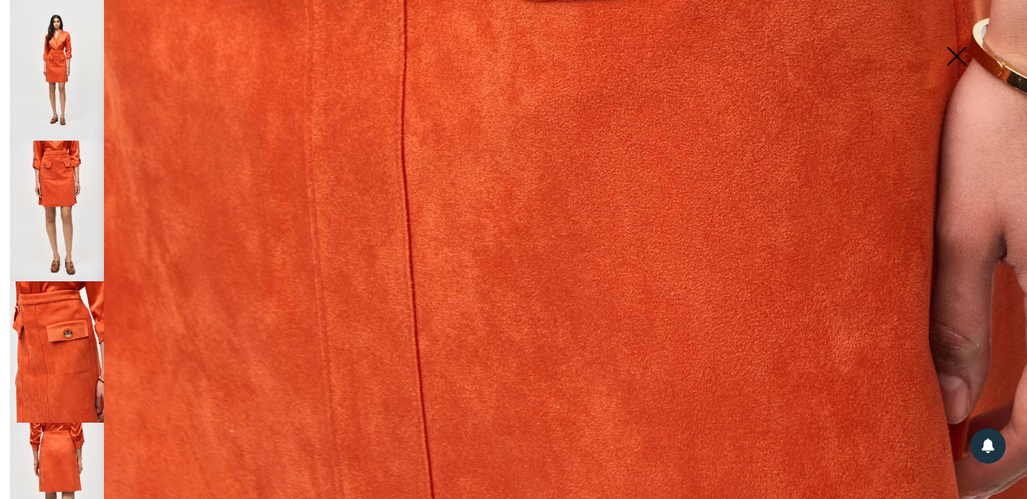
scroll to position [1039, 0]
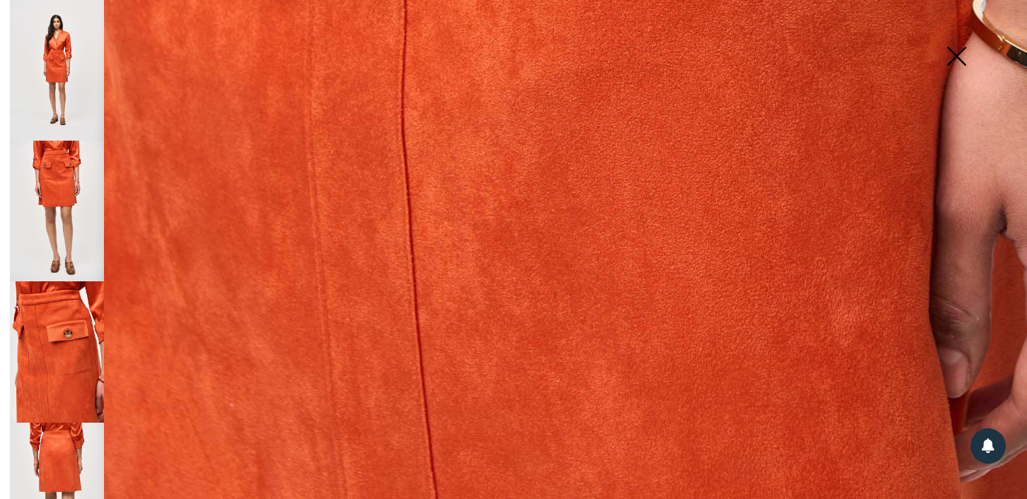
click at [88, 428] on img at bounding box center [57, 493] width 94 height 141
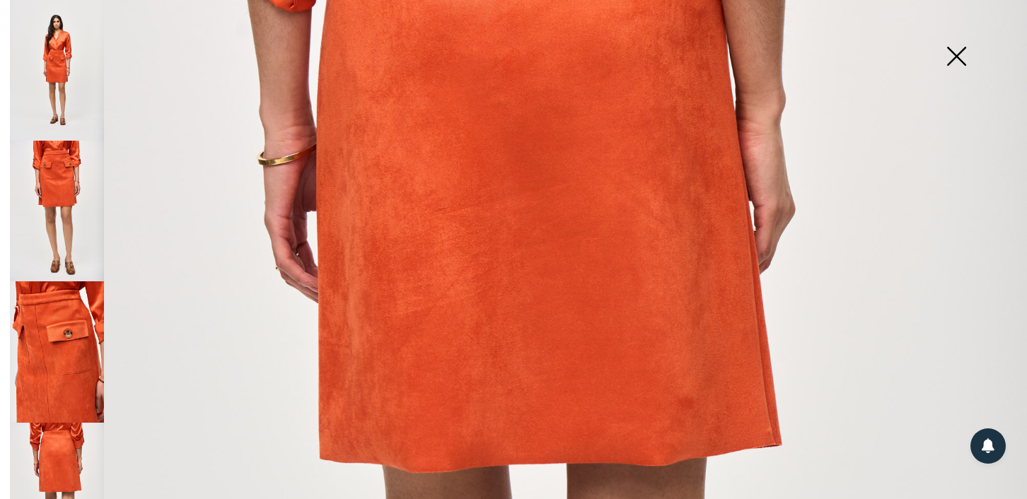
scroll to position [0, 0]
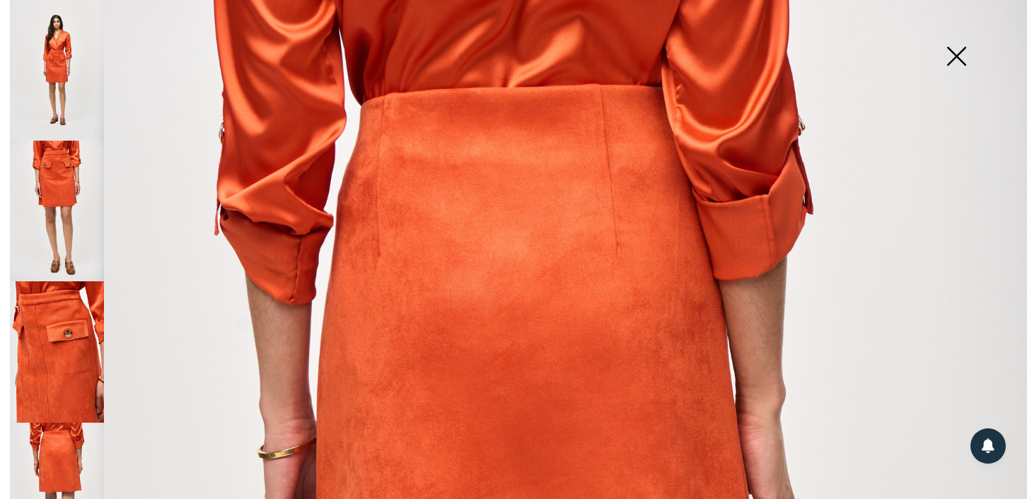
click at [942, 61] on img at bounding box center [956, 57] width 71 height 73
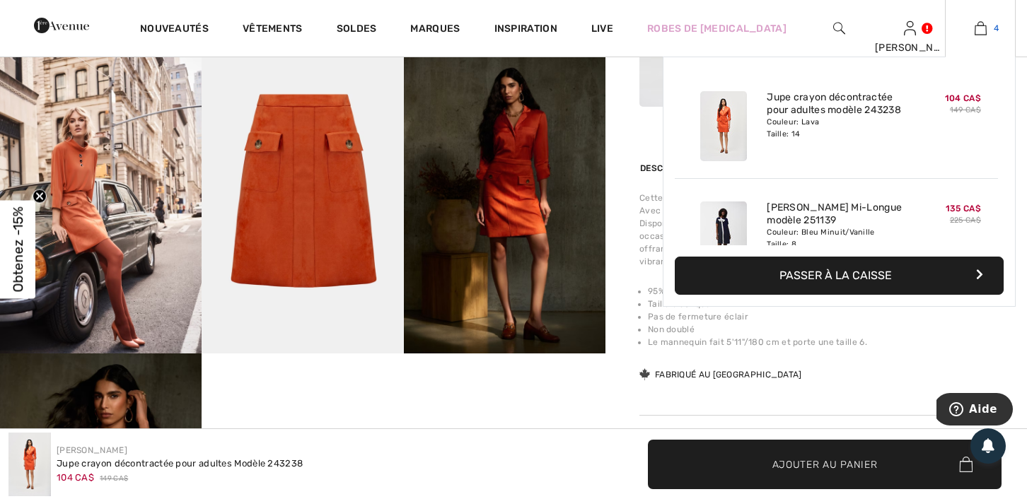
click at [976, 28] on img at bounding box center [980, 28] width 12 height 17
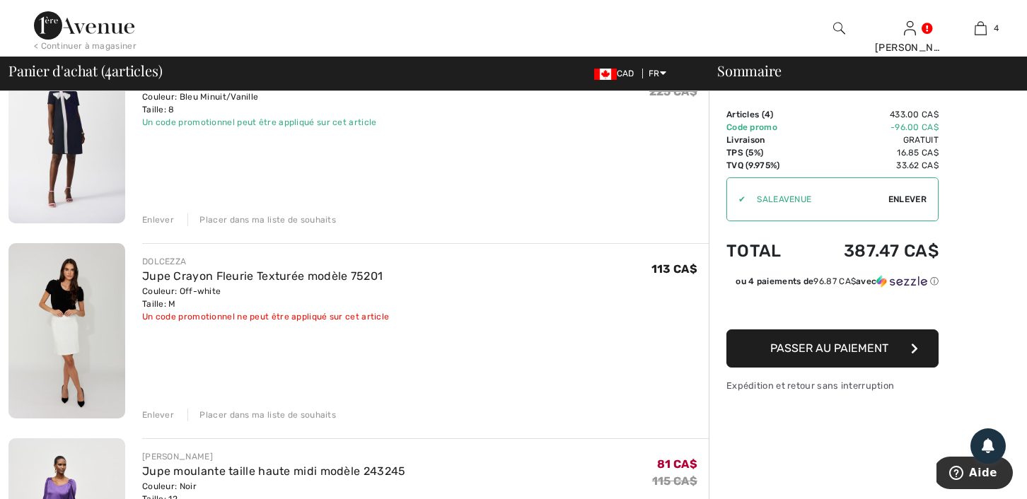
scroll to position [286, 0]
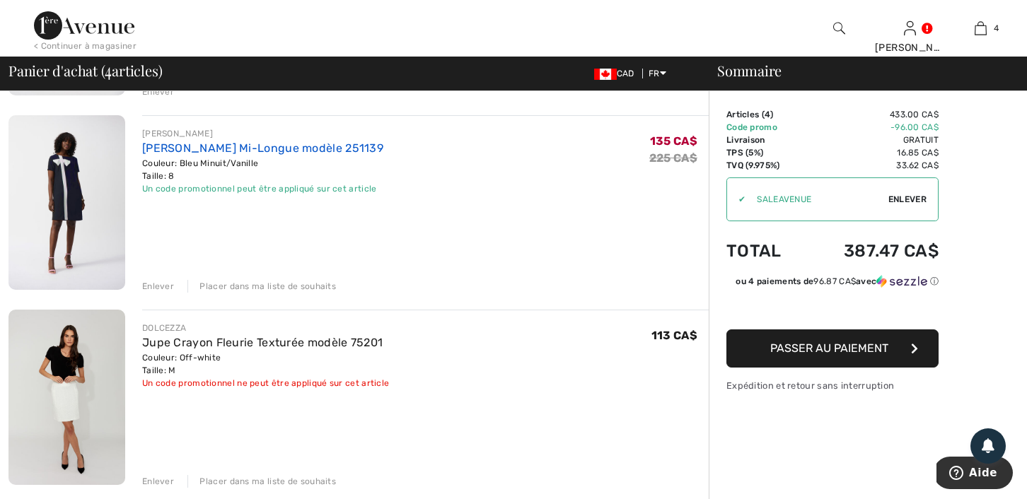
click at [230, 149] on link "[PERSON_NAME] Mi-Longue modèle 251139" at bounding box center [262, 147] width 241 height 13
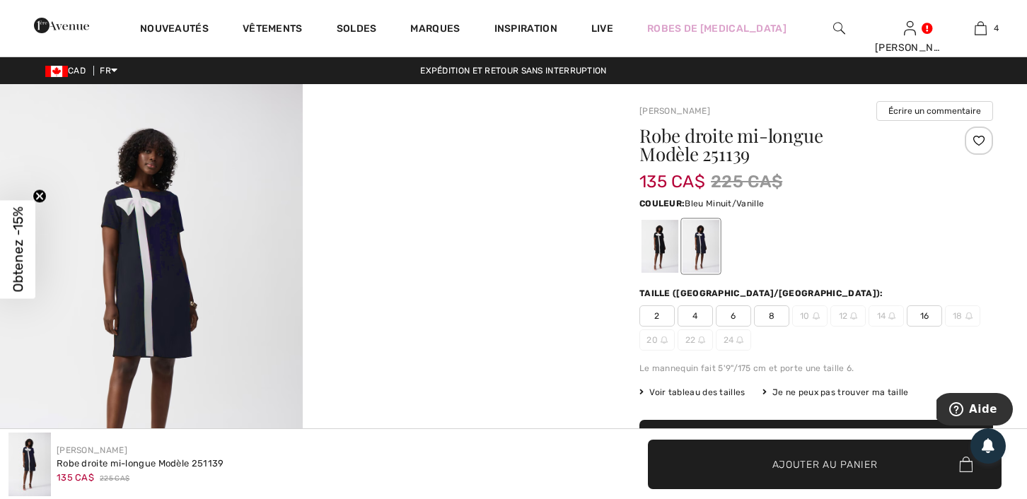
click at [202, 246] on img at bounding box center [151, 311] width 303 height 454
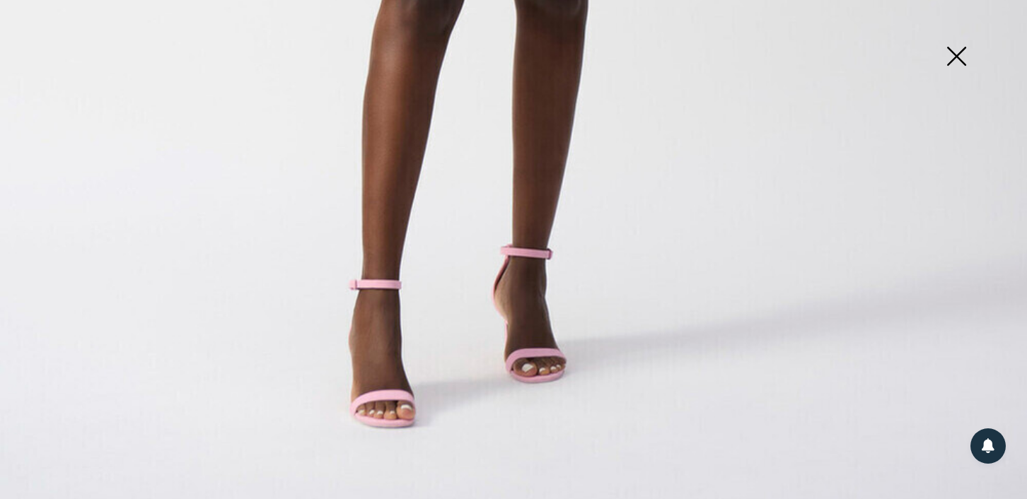
scroll to position [1039, 0]
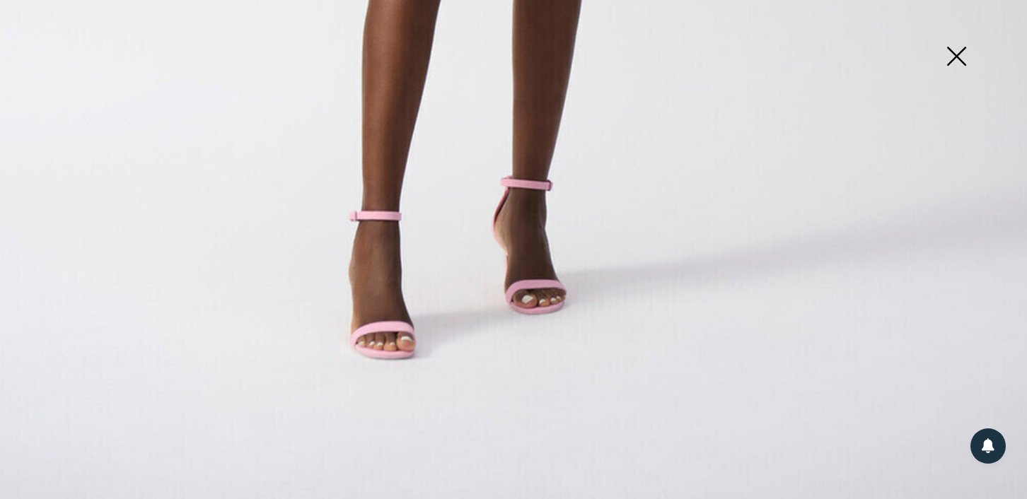
click at [973, 49] on img at bounding box center [956, 57] width 71 height 73
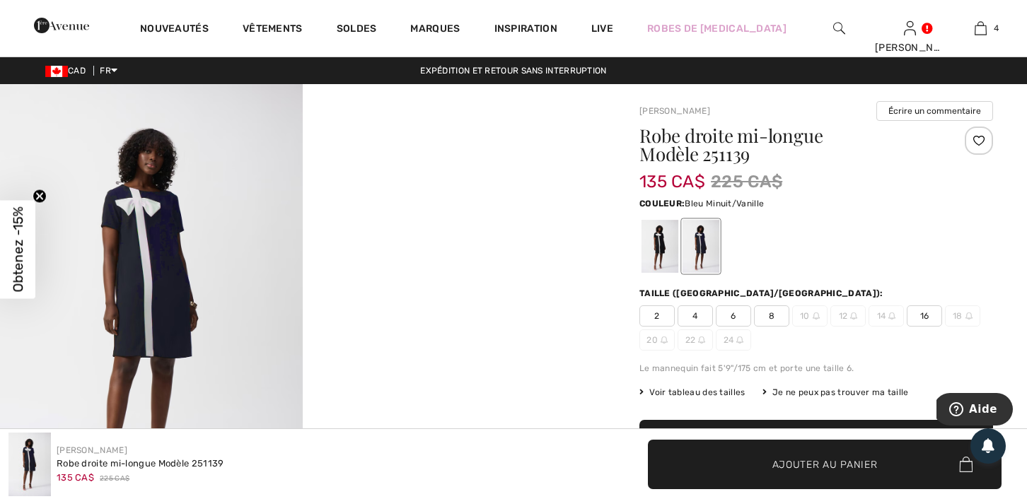
click at [435, 198] on video "Your browser does not support the video tag." at bounding box center [454, 159] width 303 height 151
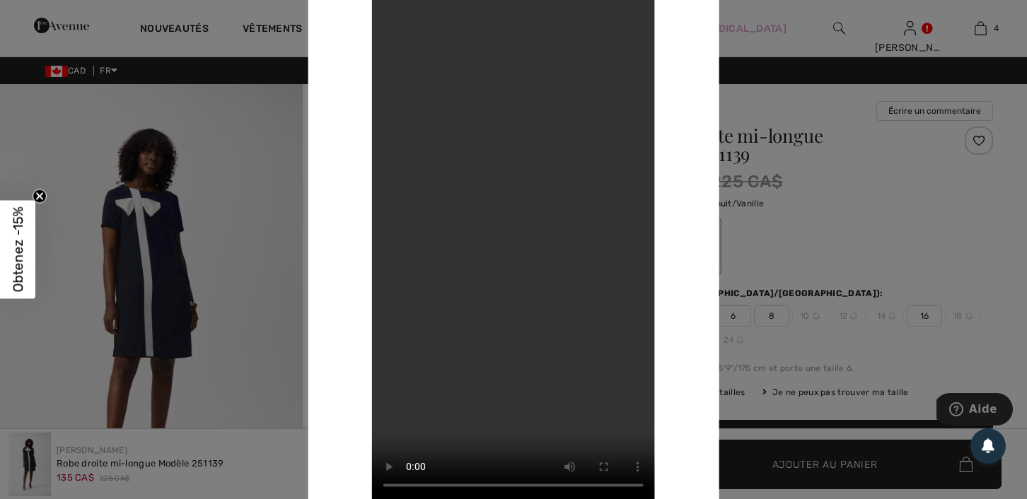
click at [853, 331] on div at bounding box center [513, 249] width 1027 height 499
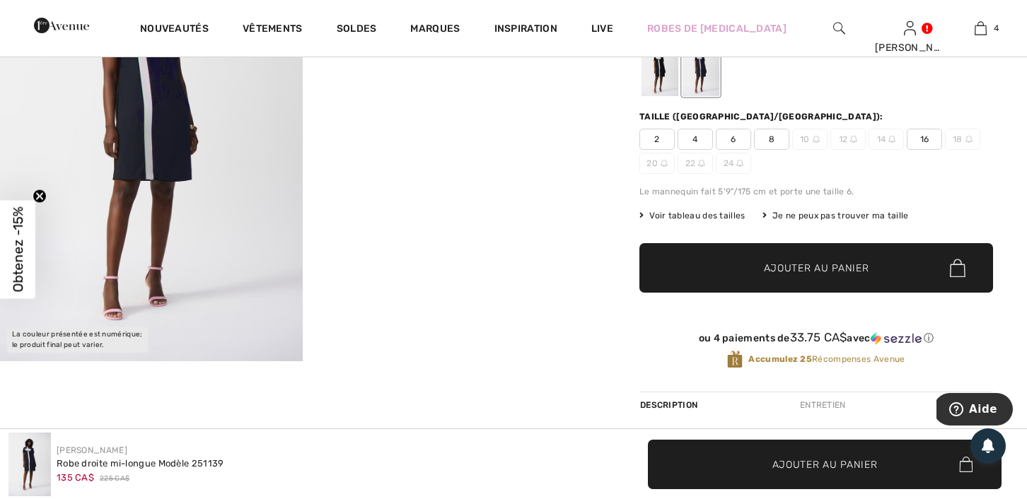
scroll to position [404, 0]
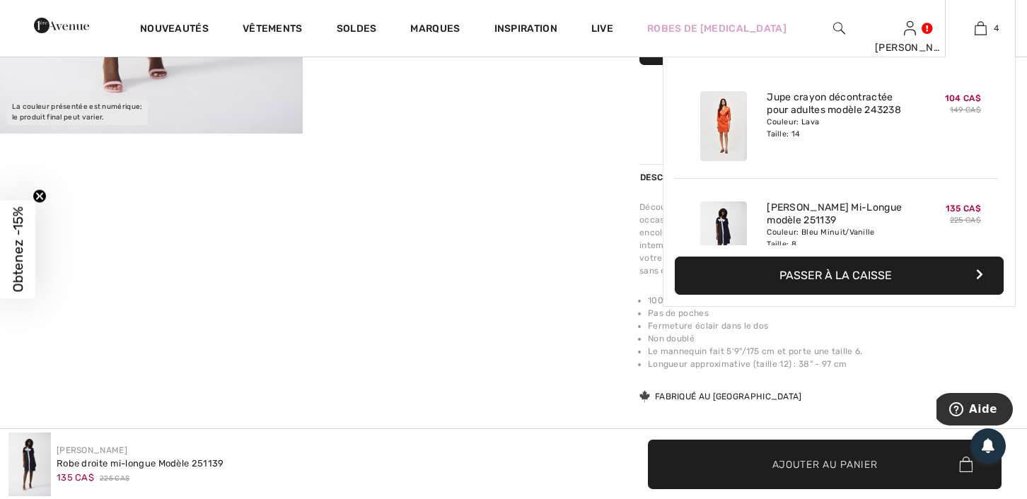
click at [985, 40] on div "4 Ajouté au panier Joseph Ribkoff Jupe Crayon Décontractée Pour Adultes Modèle …" at bounding box center [980, 28] width 71 height 57
click at [984, 36] on img at bounding box center [980, 28] width 12 height 17
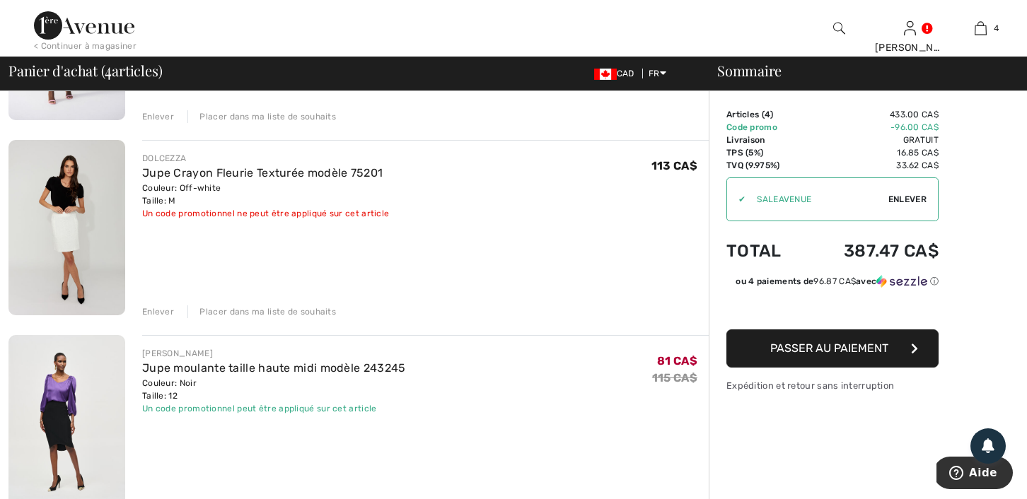
scroll to position [479, 0]
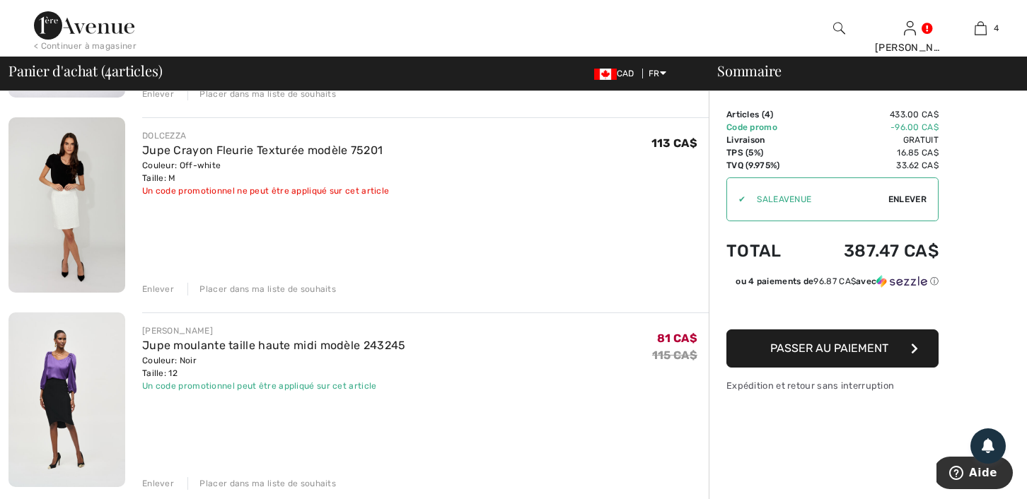
click at [512, 259] on div "DOLCEZZA Jupe Crayon Fleurie Texturée modèle 75201 Couleur: Off-white Taille: M…" at bounding box center [425, 206] width 566 height 178
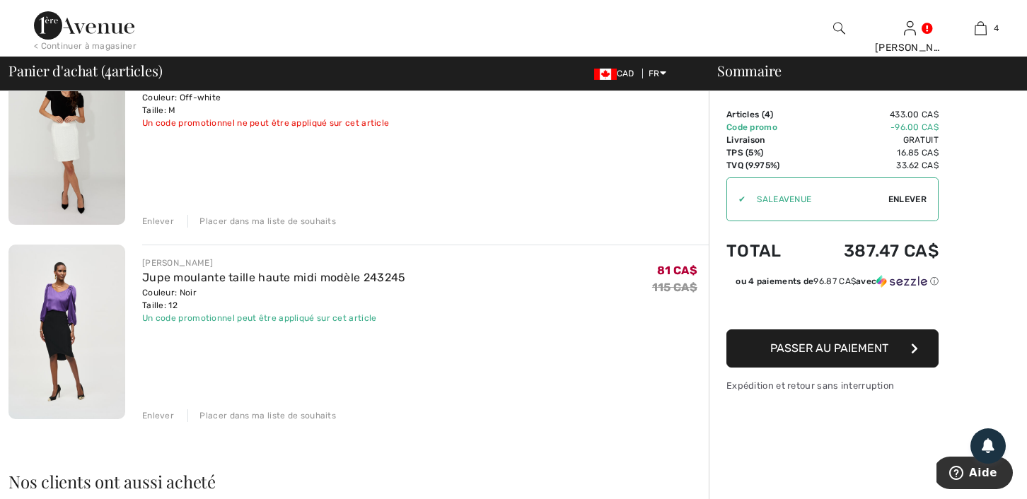
scroll to position [590, 0]
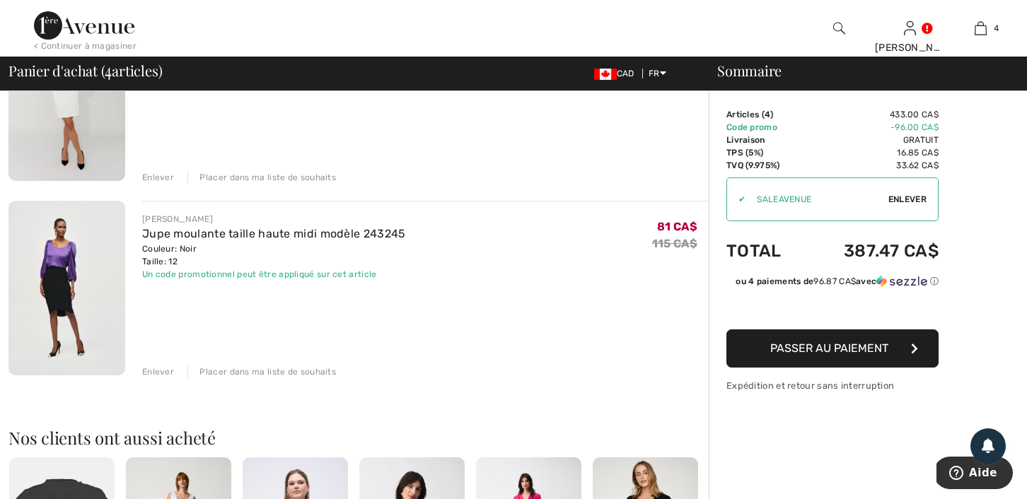
click at [797, 346] on span "Passer au paiement" at bounding box center [829, 347] width 118 height 13
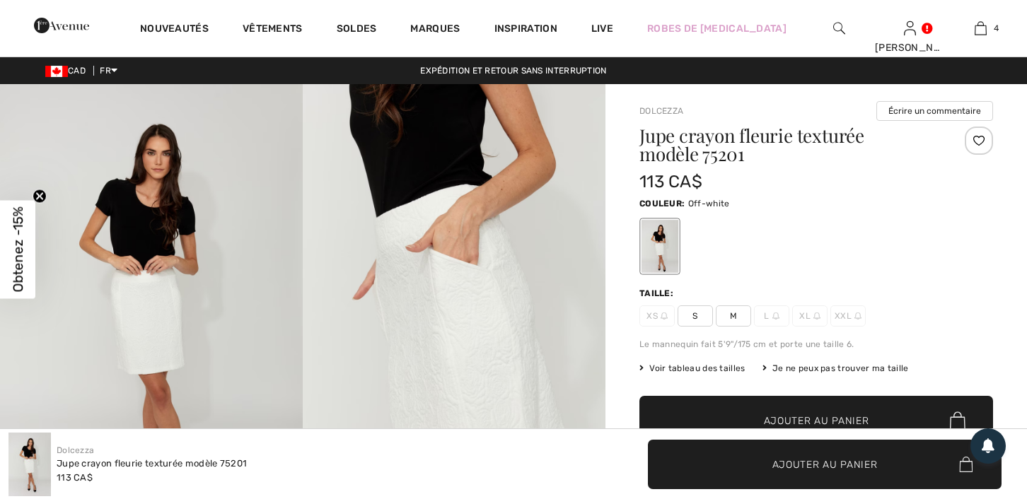
checkbox input "true"
click at [182, 255] on img at bounding box center [151, 311] width 303 height 454
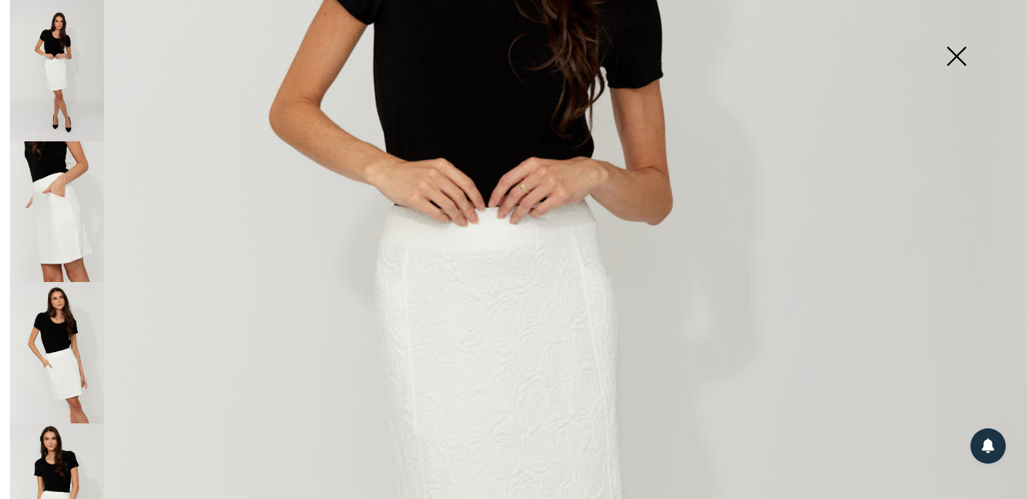
scroll to position [523, 0]
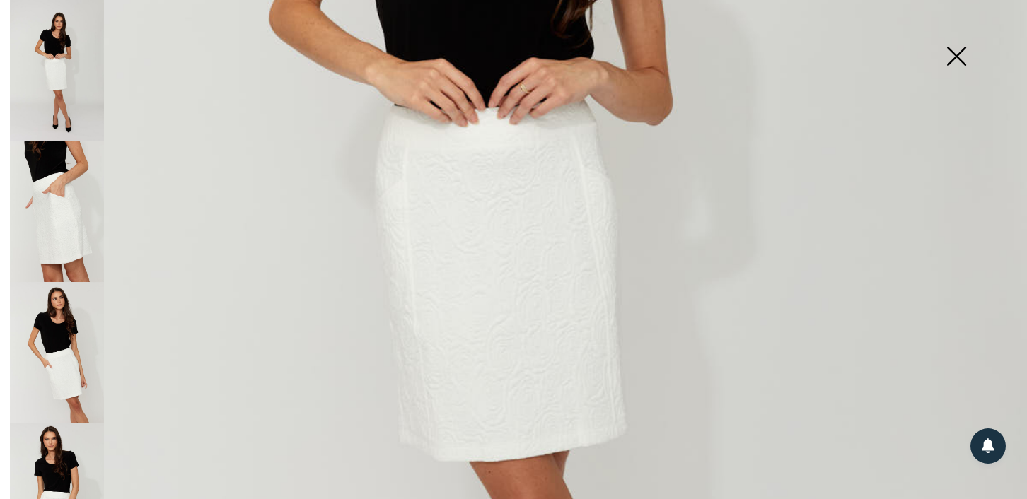
click at [79, 239] on img at bounding box center [57, 211] width 94 height 141
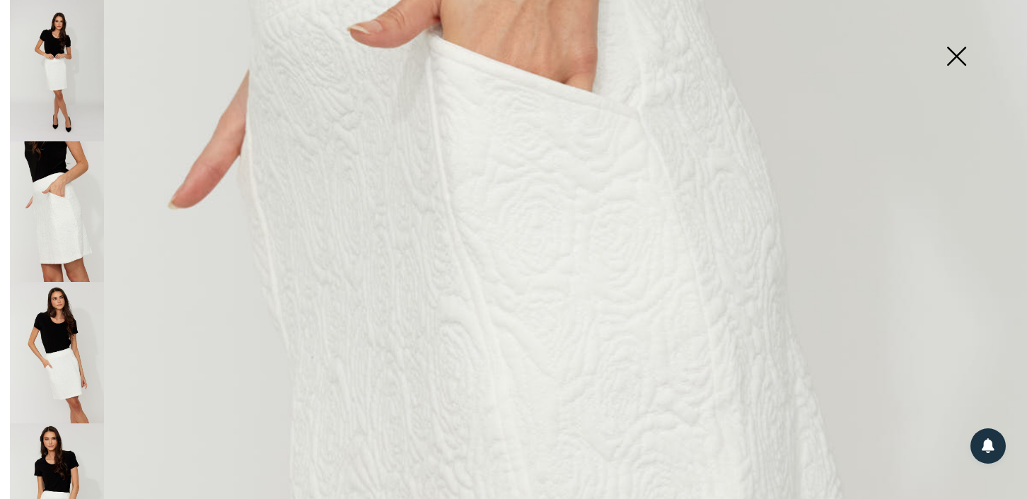
click at [47, 328] on img at bounding box center [57, 352] width 94 height 141
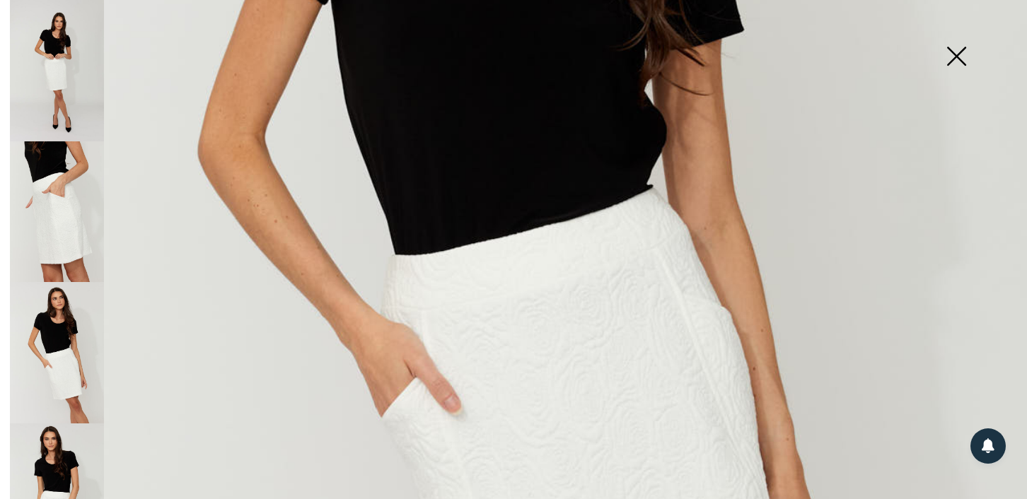
click at [942, 54] on img at bounding box center [956, 57] width 71 height 73
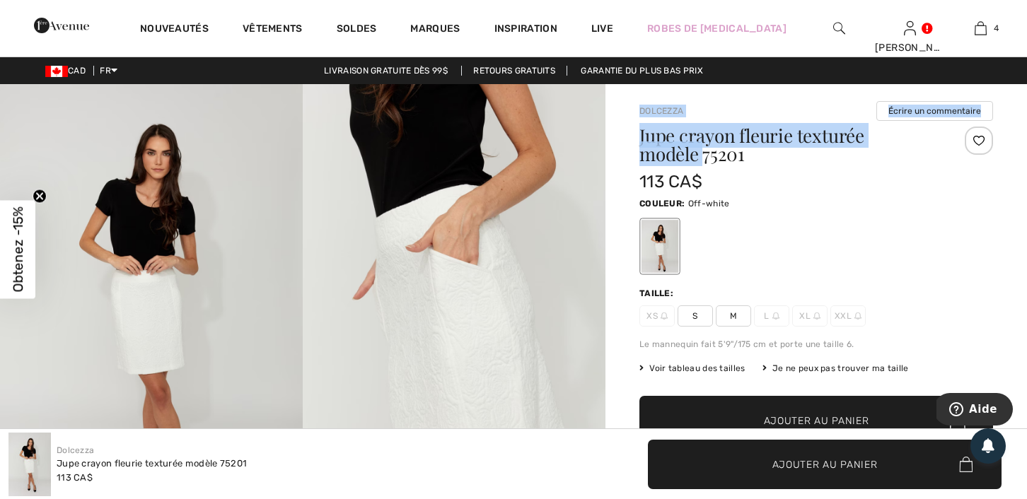
drag, startPoint x: 702, startPoint y: 157, endPoint x: 637, endPoint y: 109, distance: 80.9
click at [637, 109] on div "Dolcezza Écrire un commentaire Jupe crayon fleurie texturée modèle 75201 113 CA…" at bounding box center [815, 482] width 421 height 796
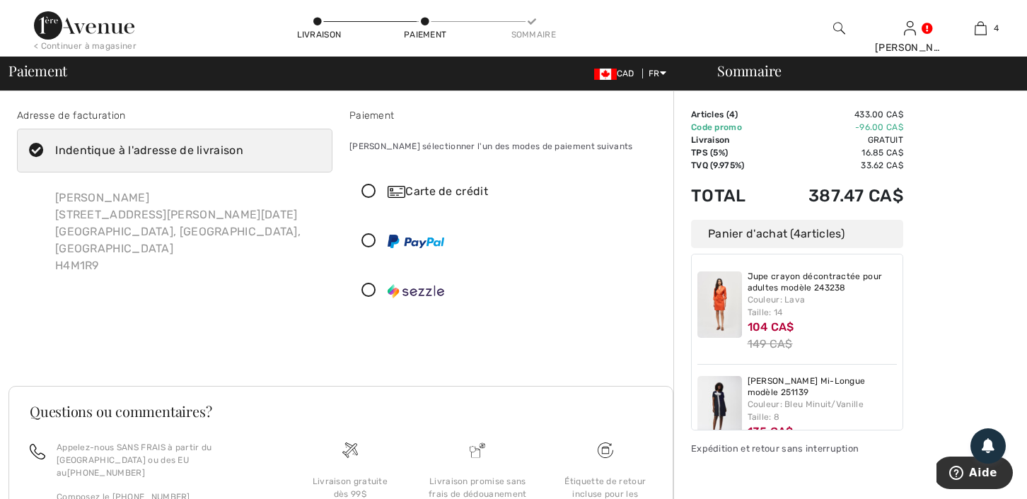
click at [433, 185] on div "Carte de crédit" at bounding box center [520, 191] width 267 height 17
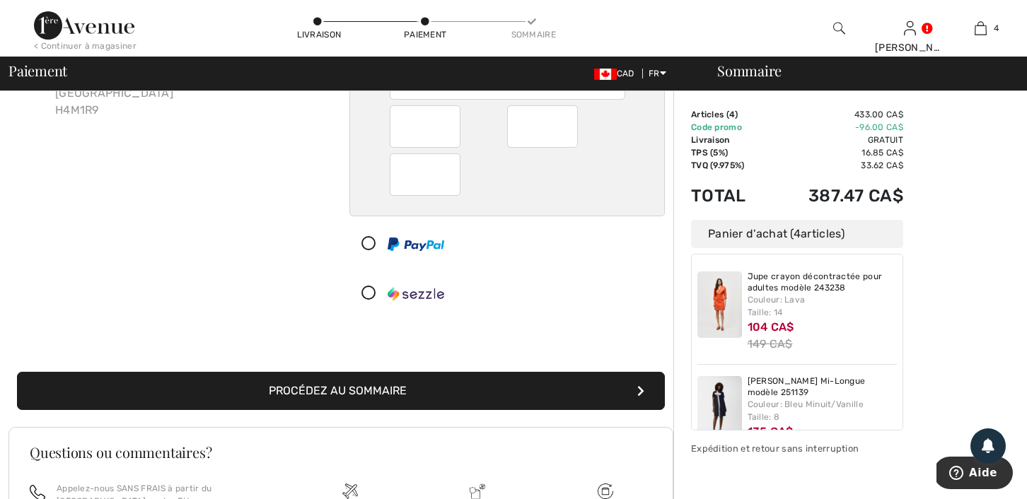
scroll to position [240, 0]
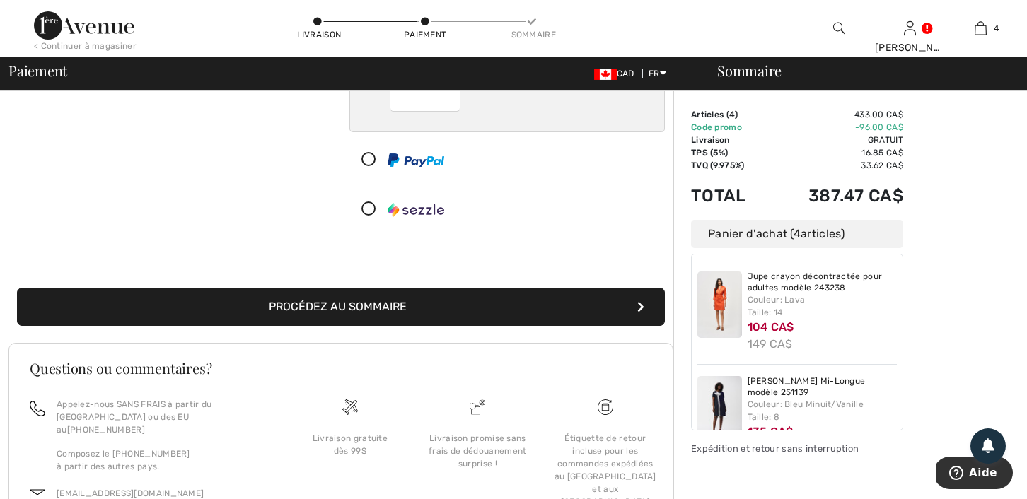
click at [449, 304] on button "Procédez au sommaire" at bounding box center [341, 307] width 648 height 38
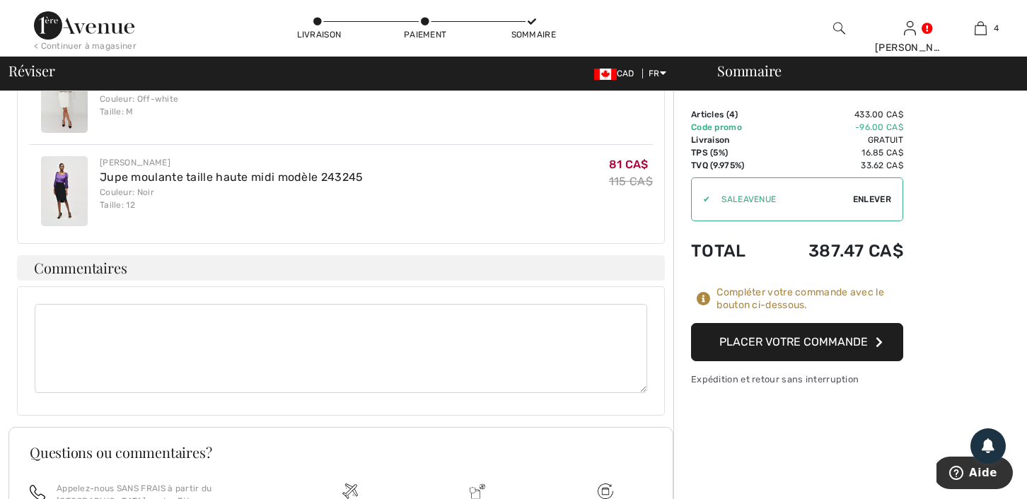
scroll to position [807, 0]
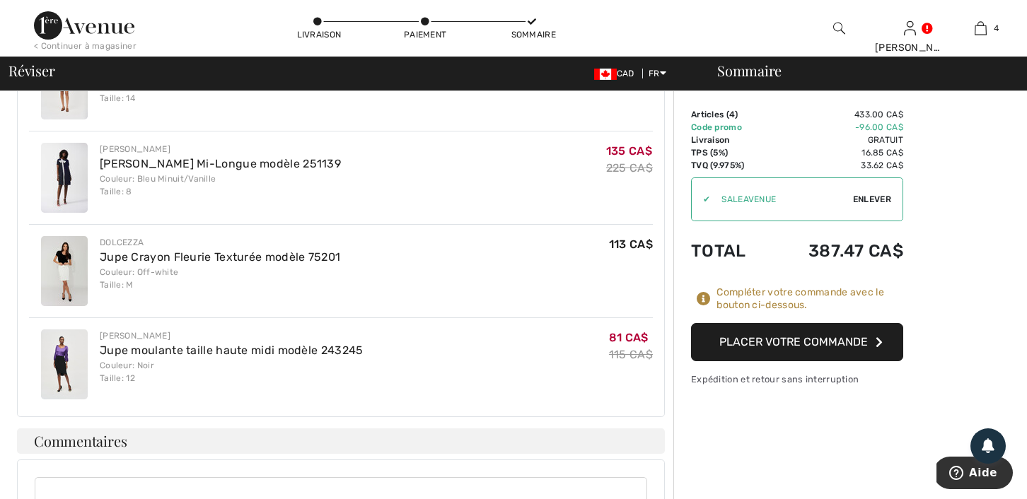
click at [743, 342] on button "Placer votre commande" at bounding box center [797, 342] width 212 height 38
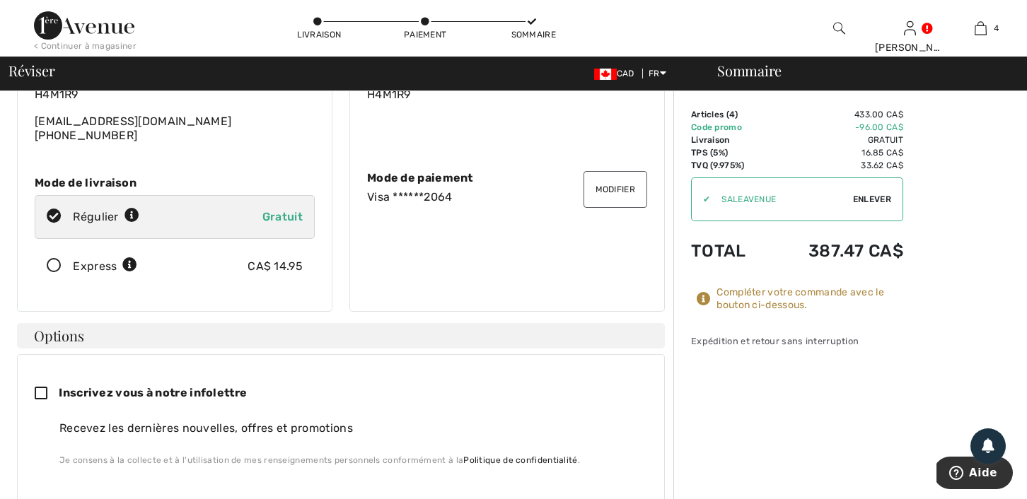
scroll to position [0, 0]
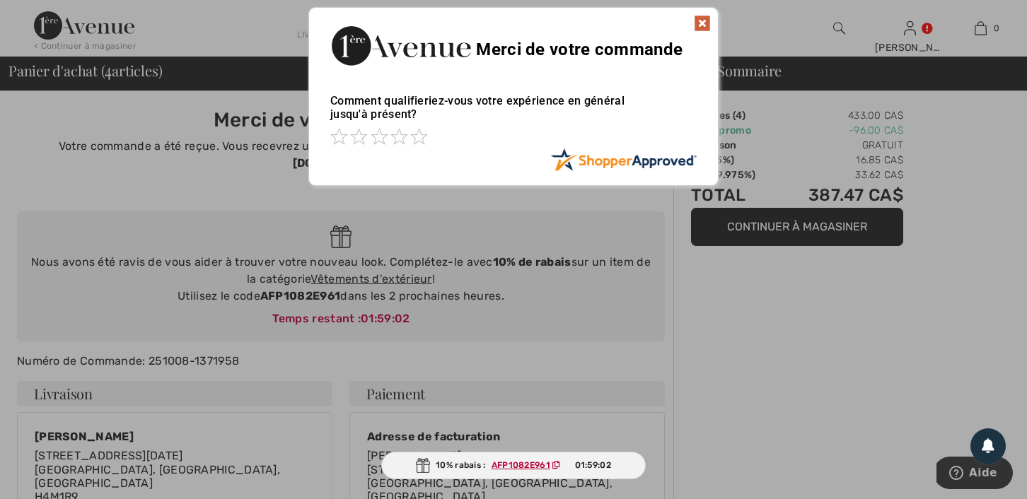
click at [699, 23] on img at bounding box center [702, 23] width 17 height 17
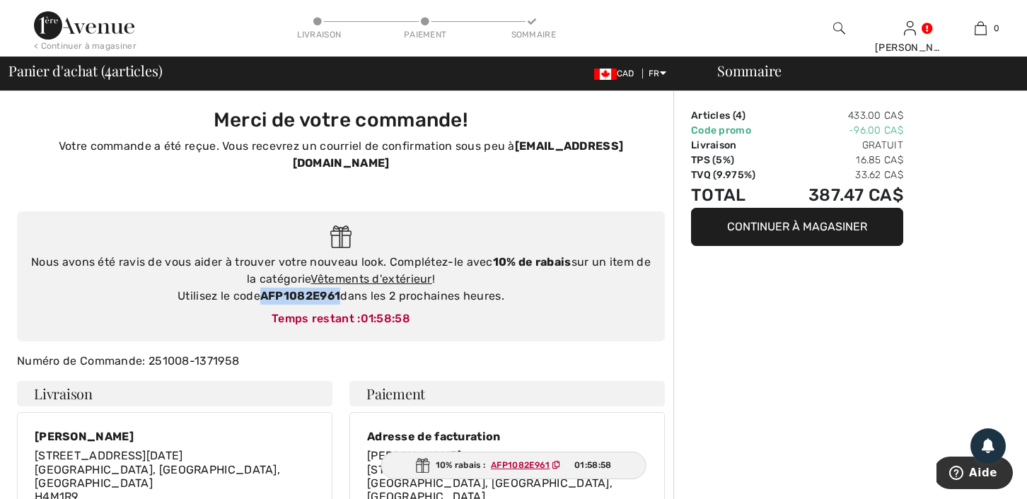
drag, startPoint x: 341, startPoint y: 278, endPoint x: 259, endPoint y: 276, distance: 81.3
click at [259, 276] on div "Nous avons été ravis de vous aider à trouver votre nouveau look. Complétez-le a…" at bounding box center [340, 279] width 619 height 51
copy strong "AFP1082E961"
click at [334, 272] on link "Vêtements d'extérieur" at bounding box center [370, 278] width 121 height 13
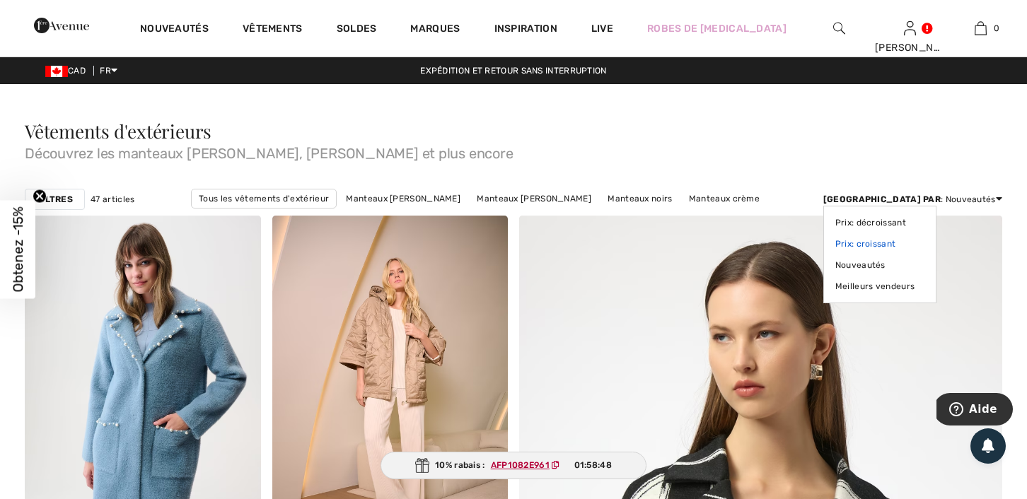
click at [924, 250] on link "Prix: croissant" at bounding box center [879, 243] width 89 height 21
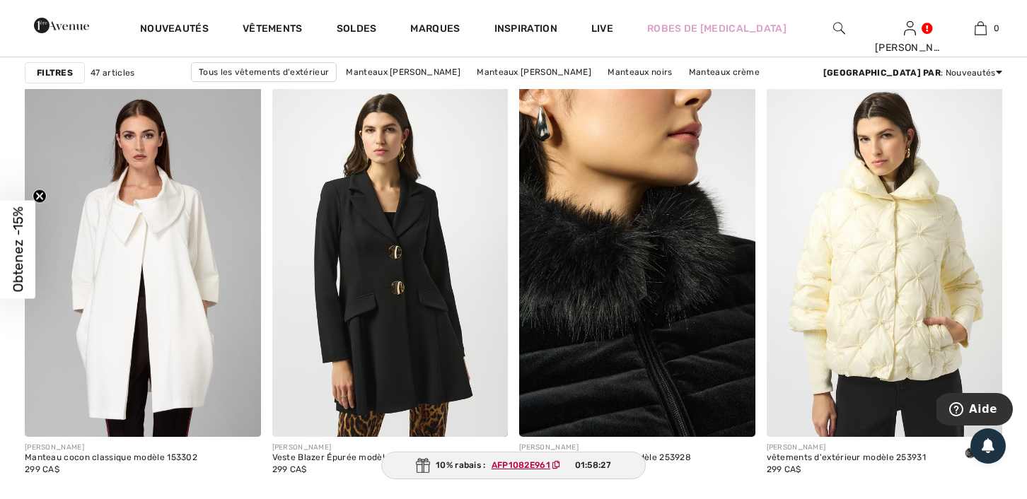
scroll to position [4326, 0]
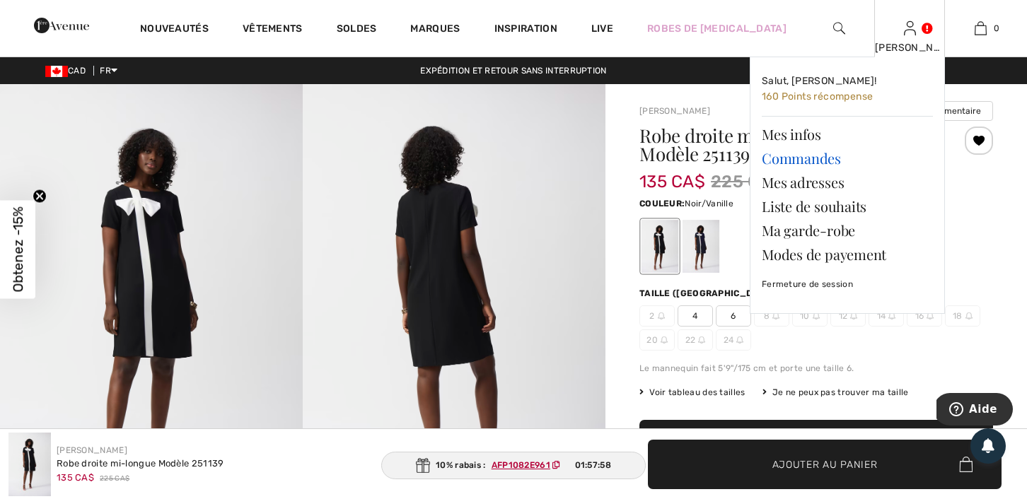
click at [819, 160] on link "Commandes" at bounding box center [846, 158] width 171 height 24
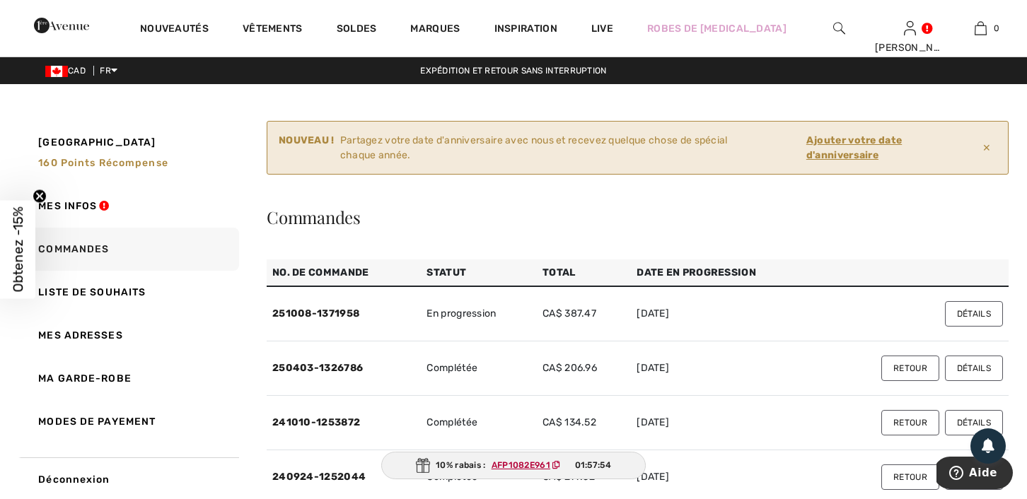
click at [967, 316] on button "Détails" at bounding box center [974, 313] width 58 height 25
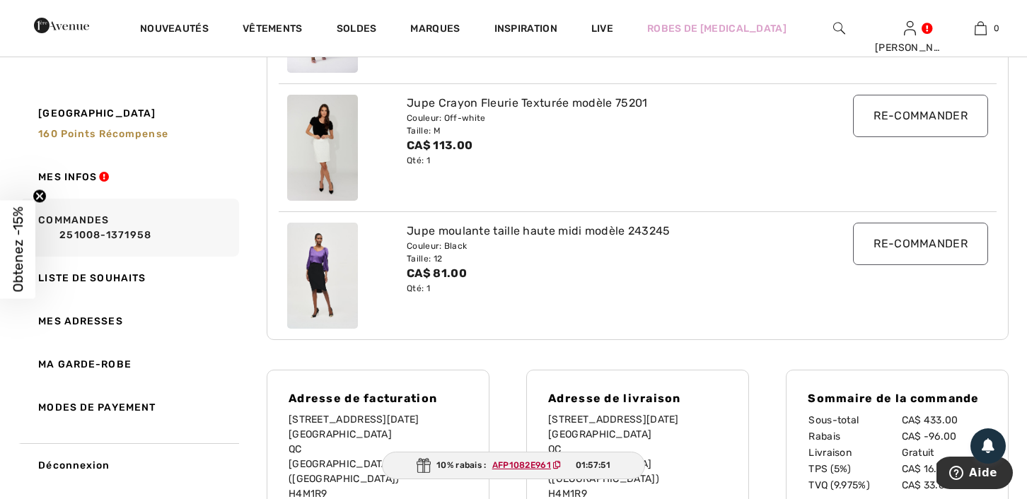
scroll to position [588, 0]
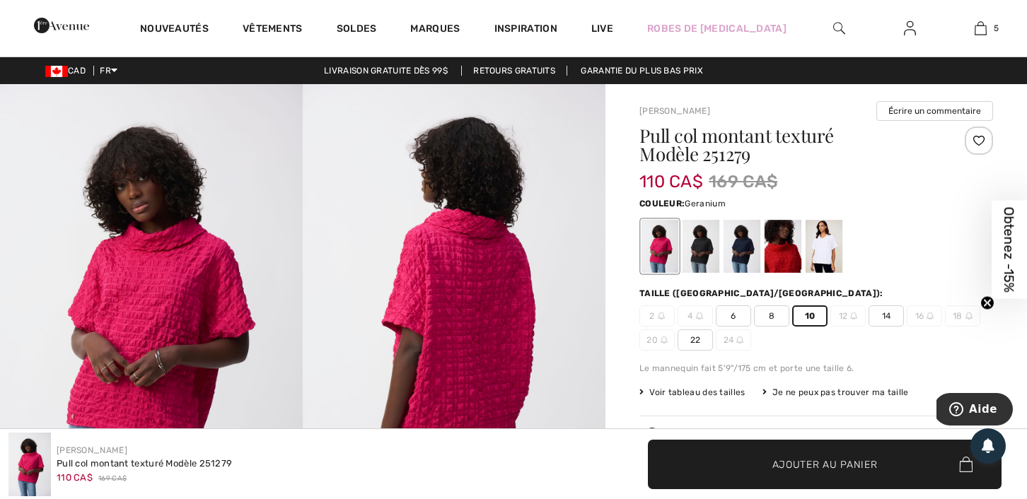
click at [908, 32] on img at bounding box center [910, 28] width 12 height 17
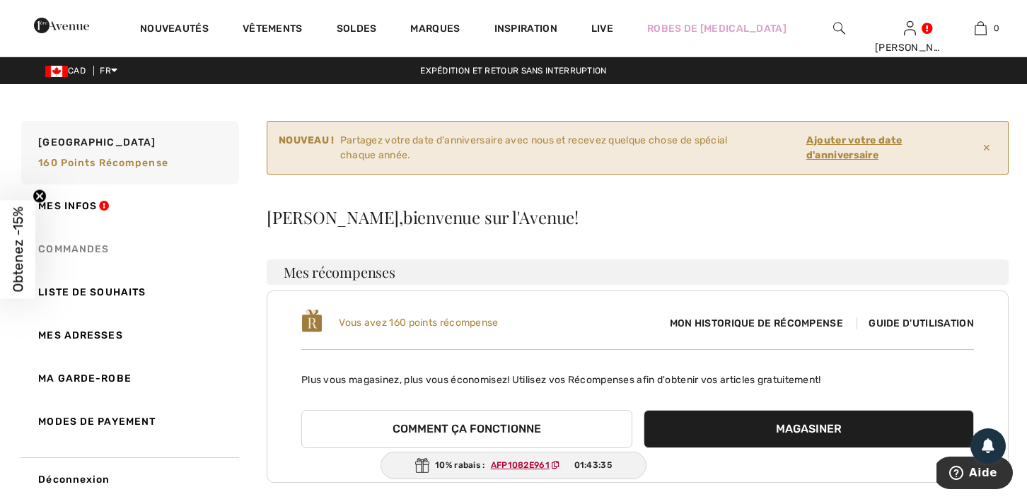
click at [69, 246] on link "Commandes" at bounding box center [128, 249] width 221 height 43
